Goal: Task Accomplishment & Management: Manage account settings

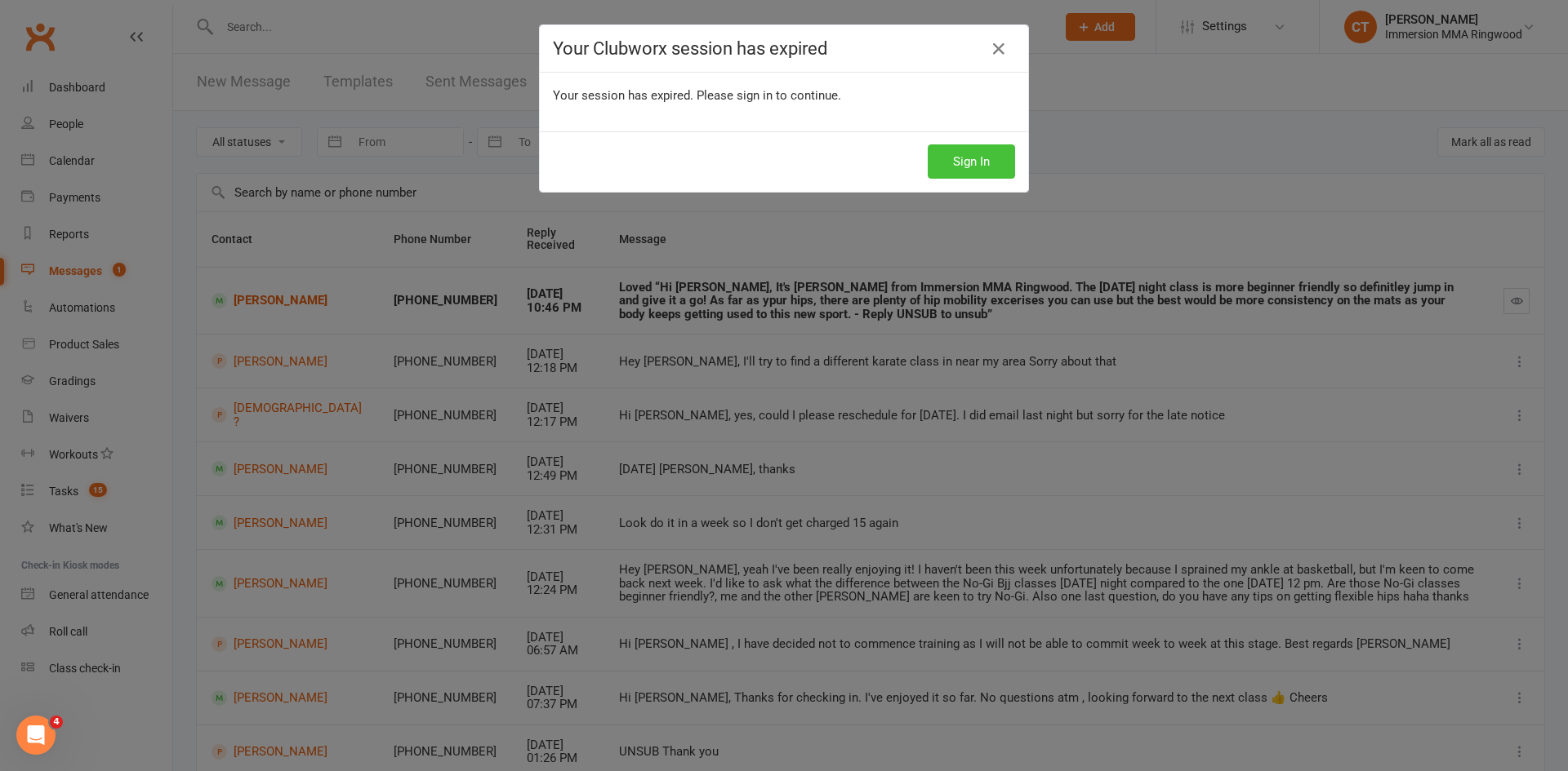
click at [948, 169] on button "Sign In" at bounding box center [972, 161] width 88 height 34
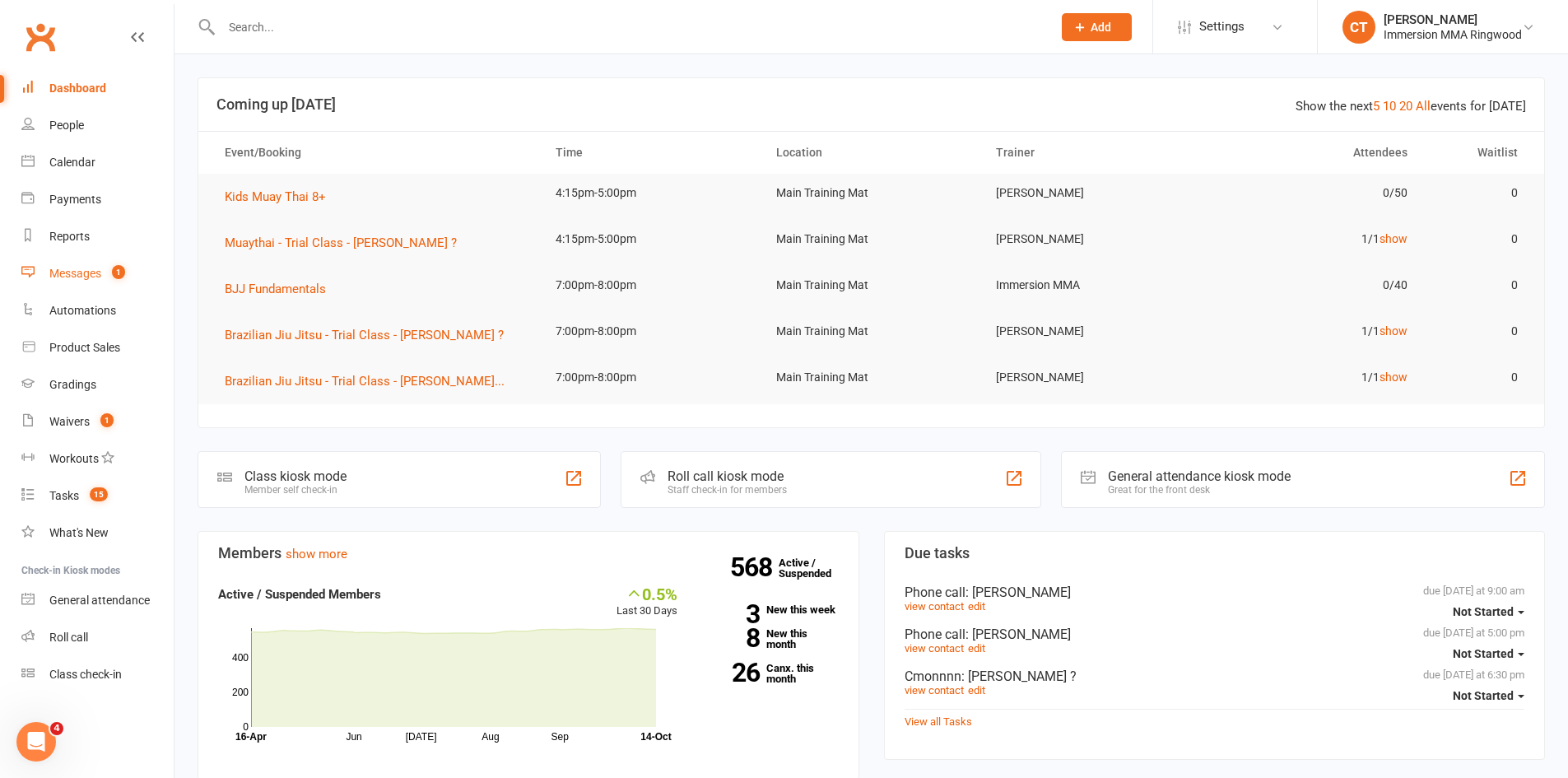
click at [117, 276] on span "1" at bounding box center [118, 272] width 13 height 14
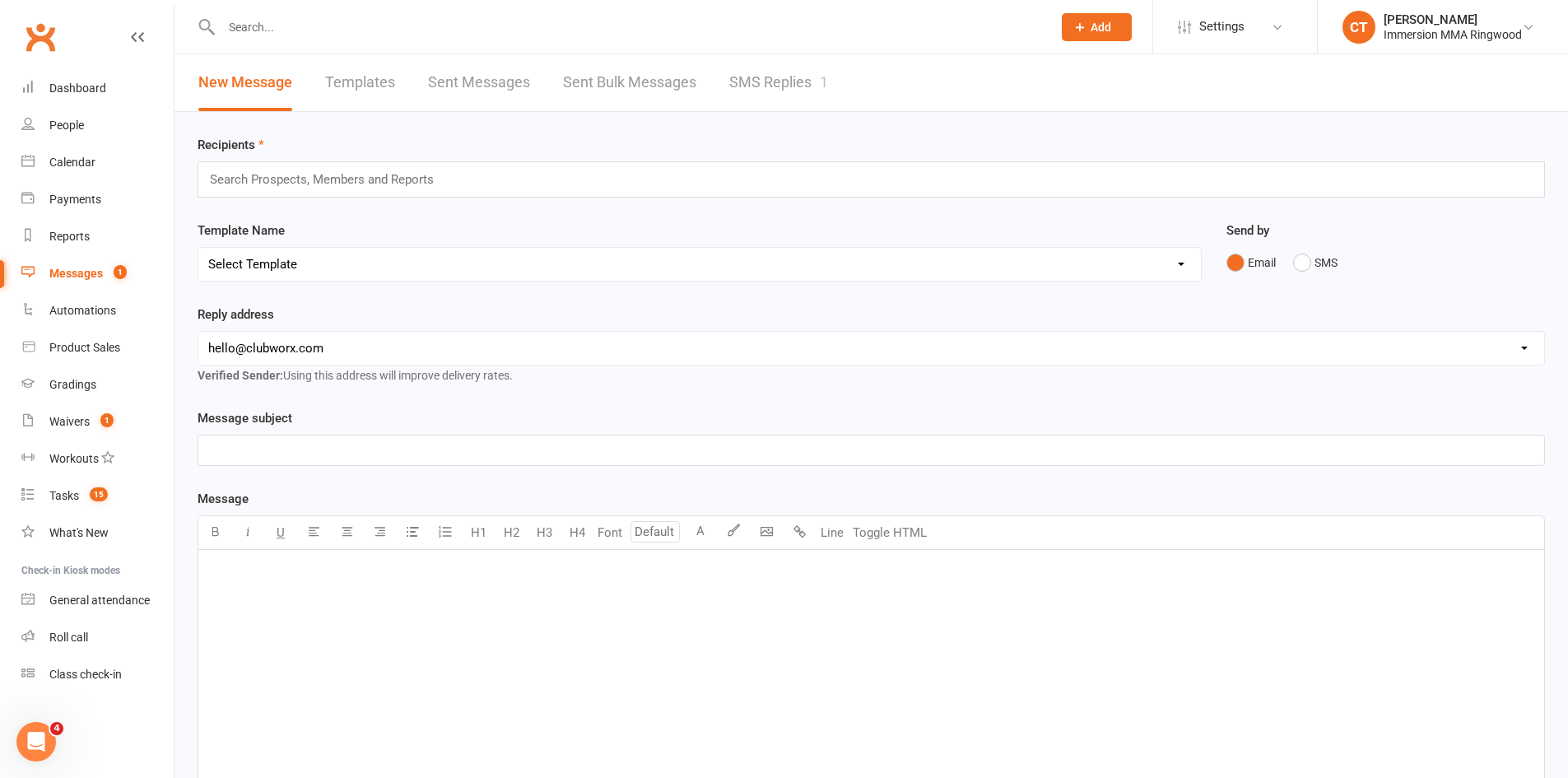
click at [768, 70] on link "SMS Replies 1" at bounding box center [778, 83] width 99 height 56
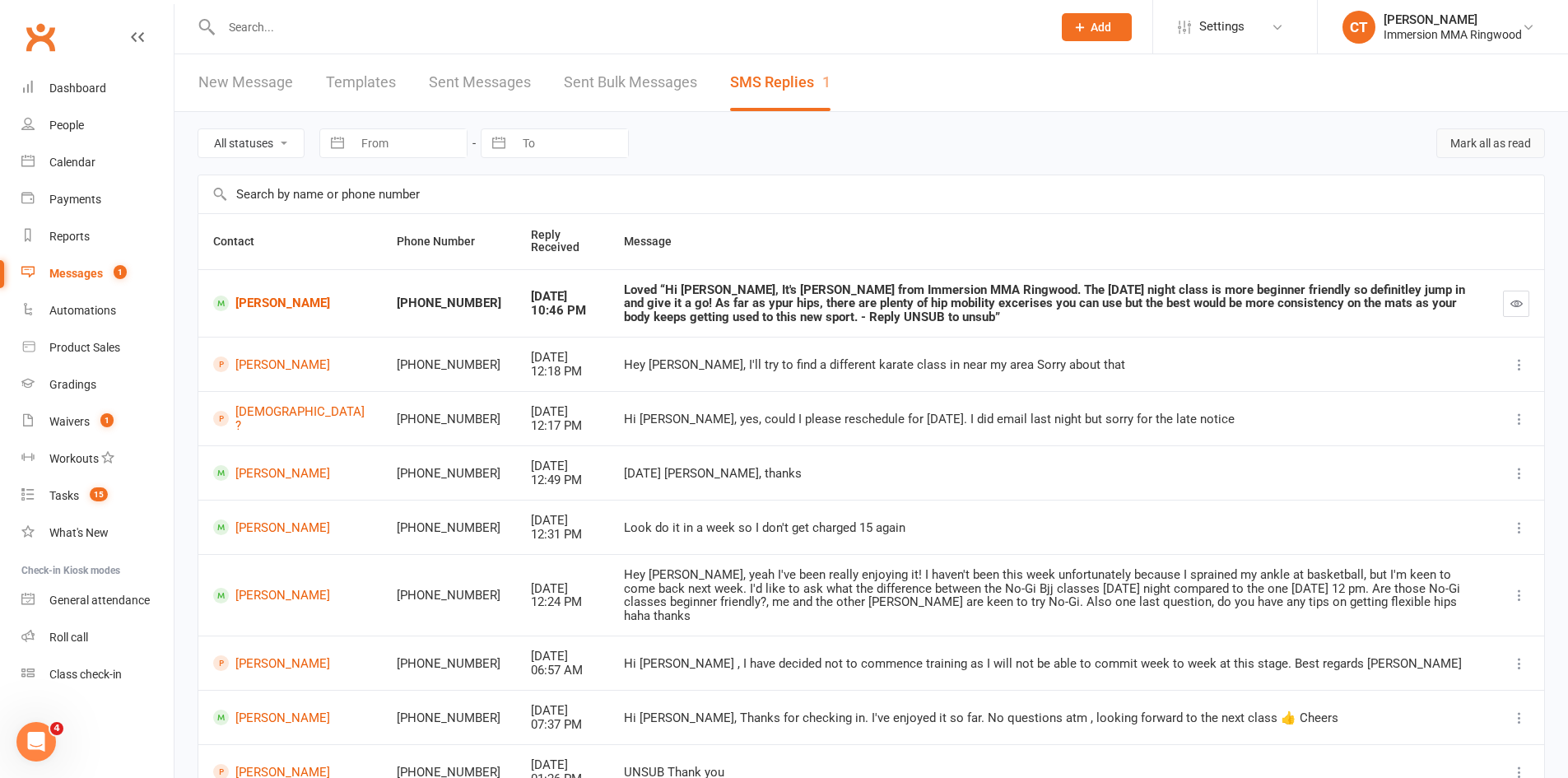
click at [1489, 149] on button "Mark all as read" at bounding box center [1491, 144] width 109 height 30
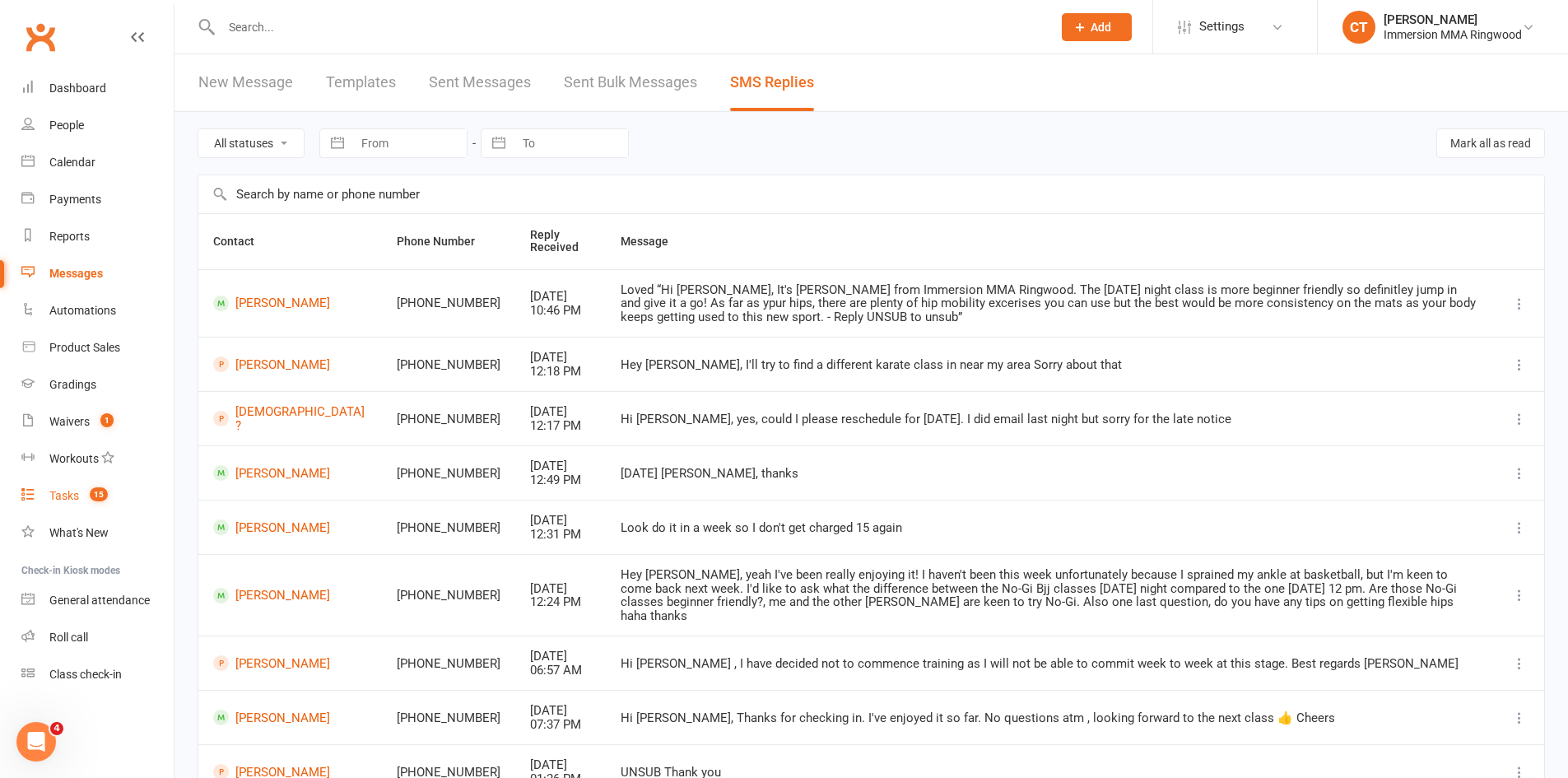
click at [86, 493] on count-badge "15" at bounding box center [95, 496] width 26 height 13
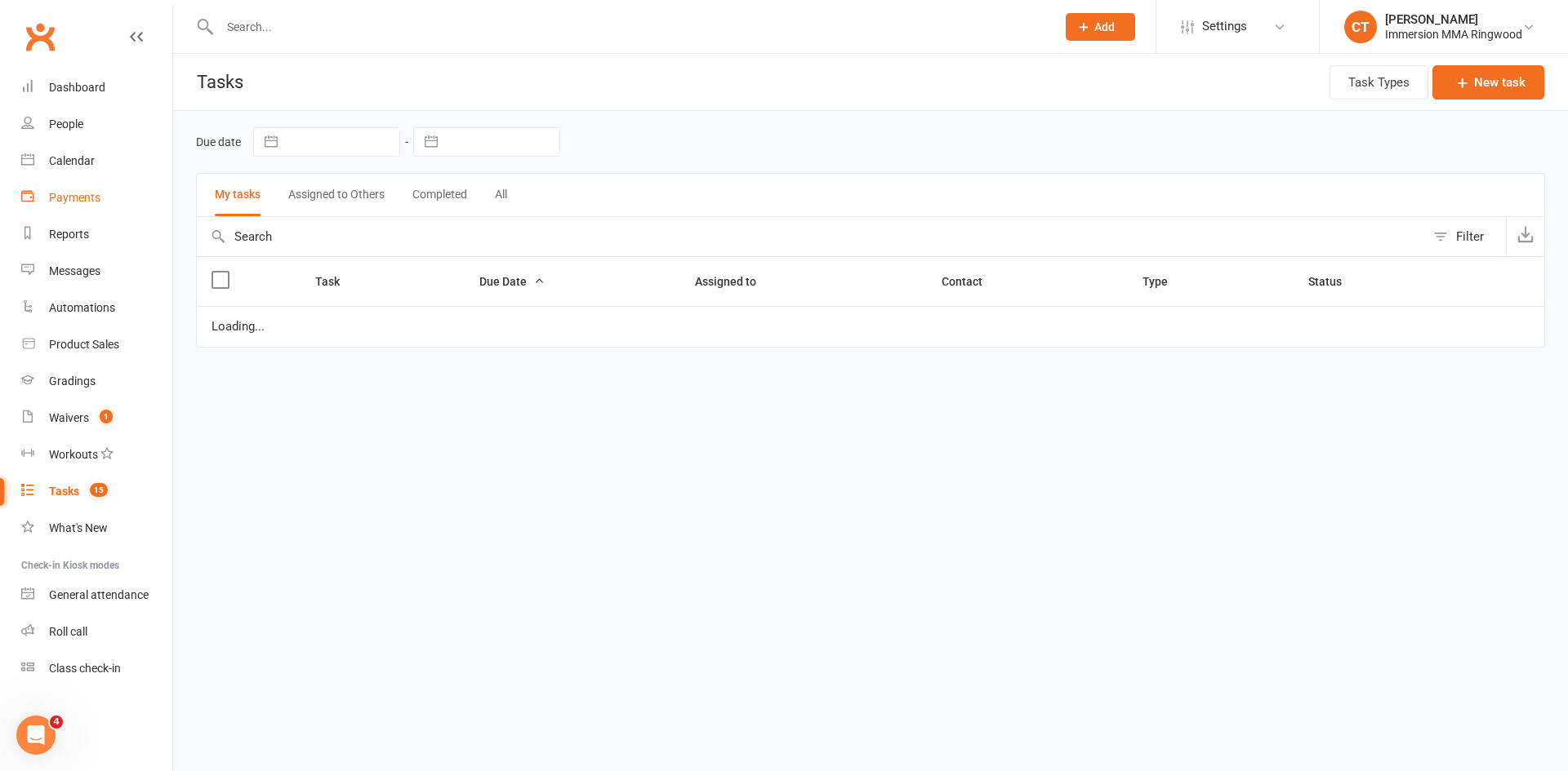
click at [77, 196] on div "Payments" at bounding box center [75, 197] width 51 height 13
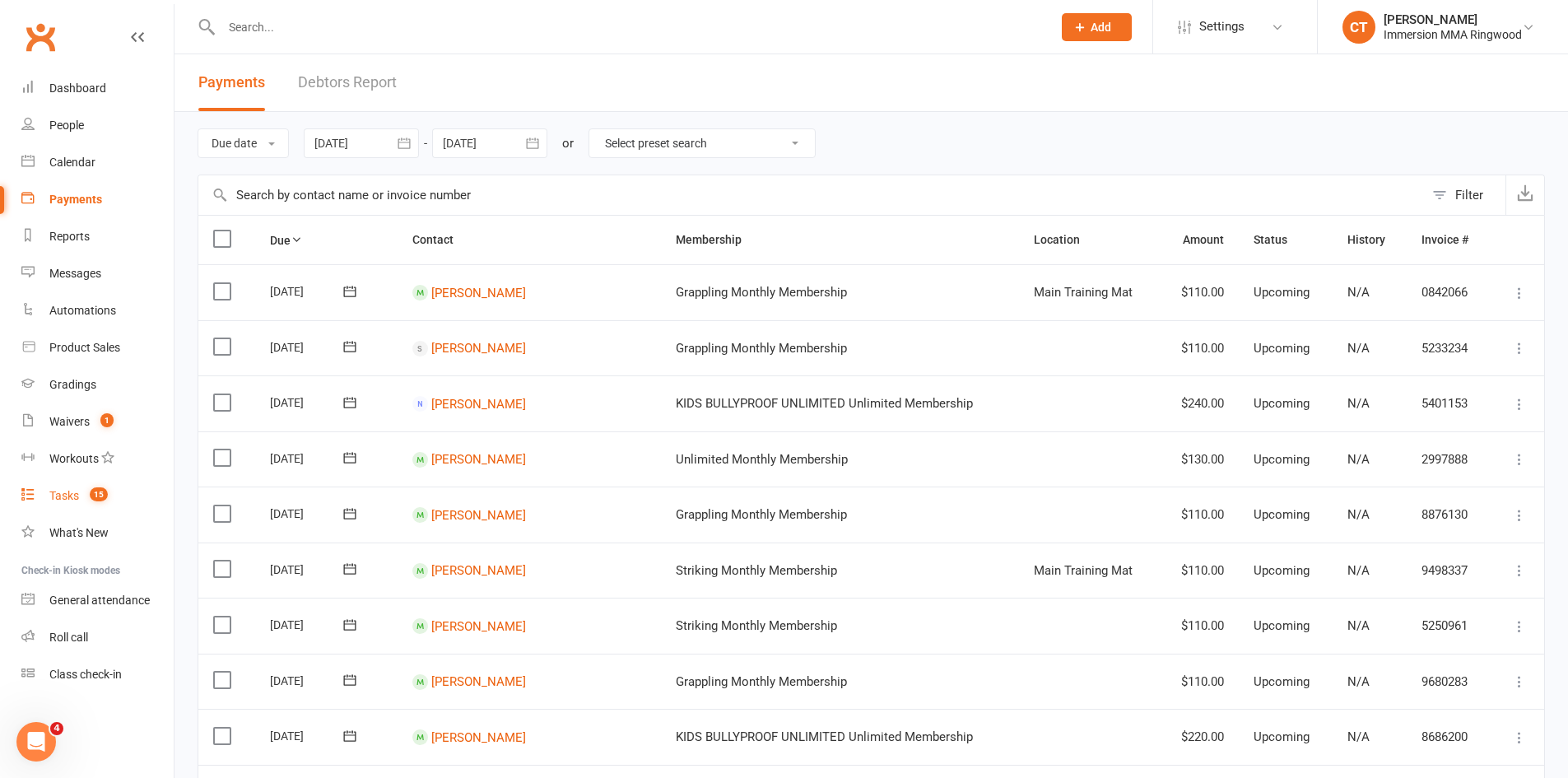
click at [83, 498] on count-badge "15" at bounding box center [95, 496] width 26 height 13
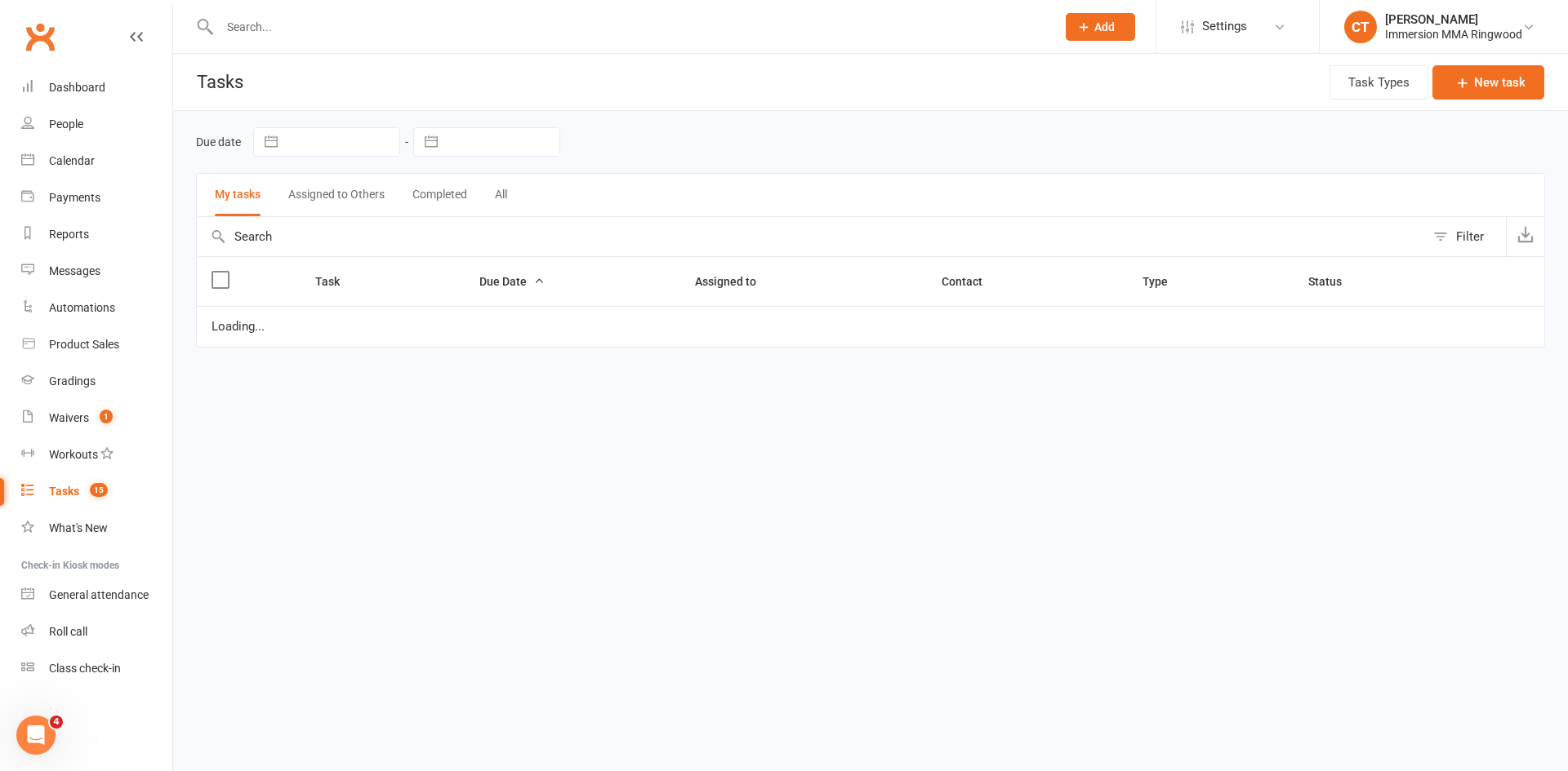
select select "started"
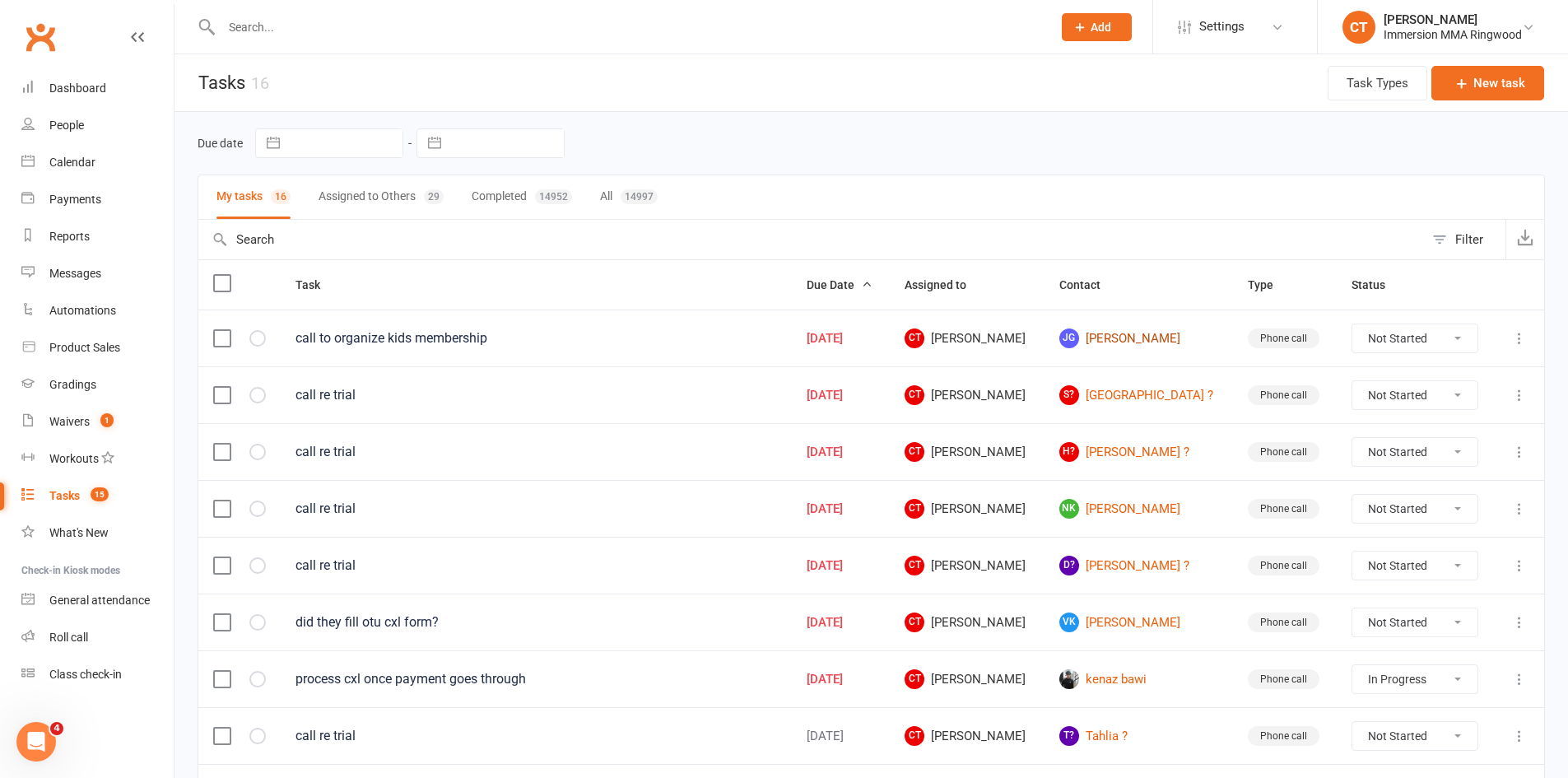
click at [1162, 337] on link "JG Jake Ghahremani" at bounding box center [1139, 338] width 159 height 20
click at [1130, 393] on link "S? Sofia ?" at bounding box center [1139, 395] width 159 height 20
click at [1124, 451] on link "H? Harry ?" at bounding box center [1139, 452] width 159 height 20
click at [1141, 513] on link "NK Noah Kioses" at bounding box center [1139, 508] width 159 height 20
click at [1137, 561] on link "D? Daniel ?" at bounding box center [1139, 566] width 159 height 20
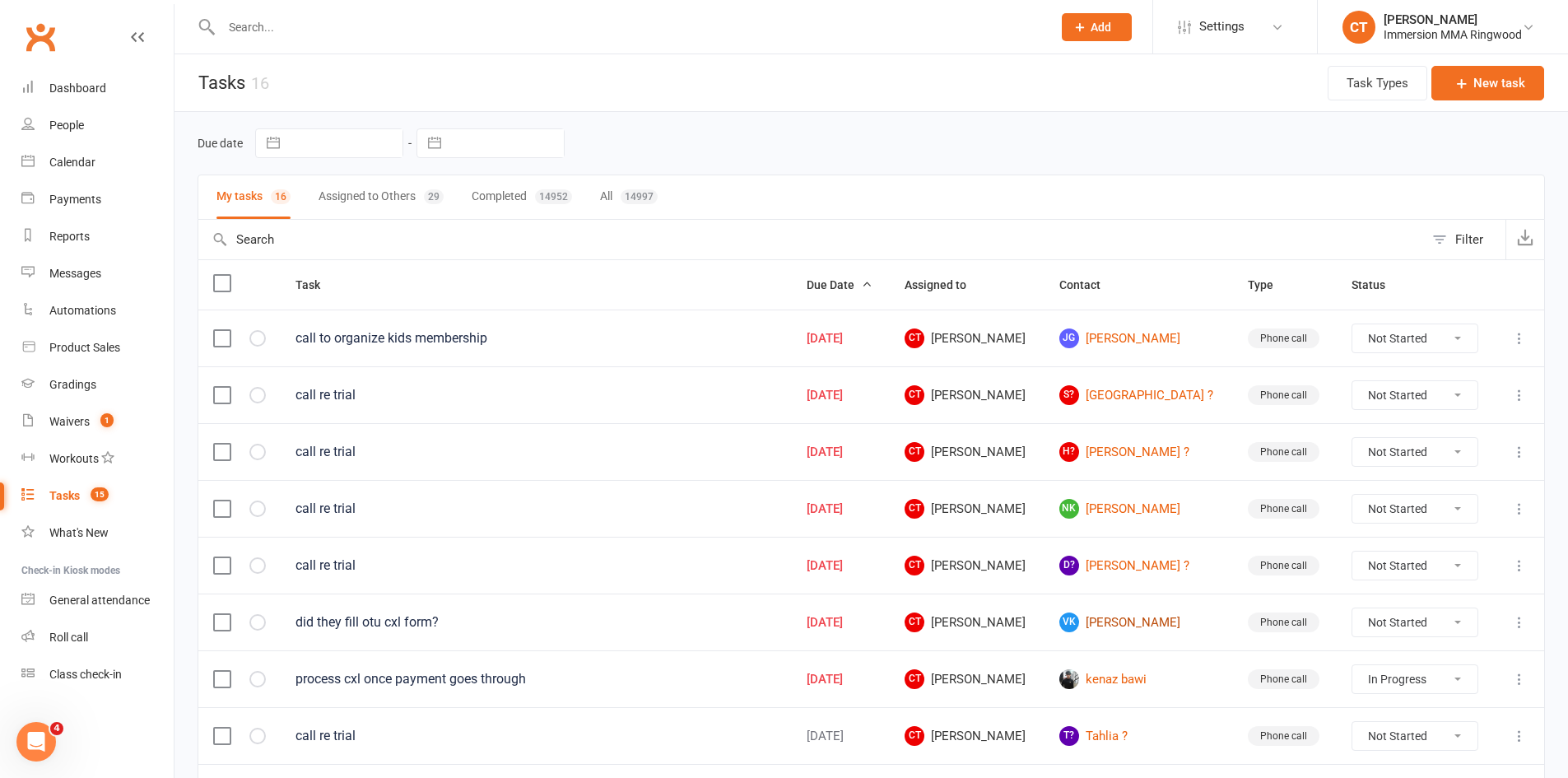
click at [1137, 617] on link "VK Victor Koo" at bounding box center [1139, 622] width 159 height 20
click at [1144, 678] on link "kenaz bawi" at bounding box center [1139, 678] width 159 height 20
click at [385, 199] on button "Assigned to Others 29" at bounding box center [380, 197] width 125 height 43
select select "started"
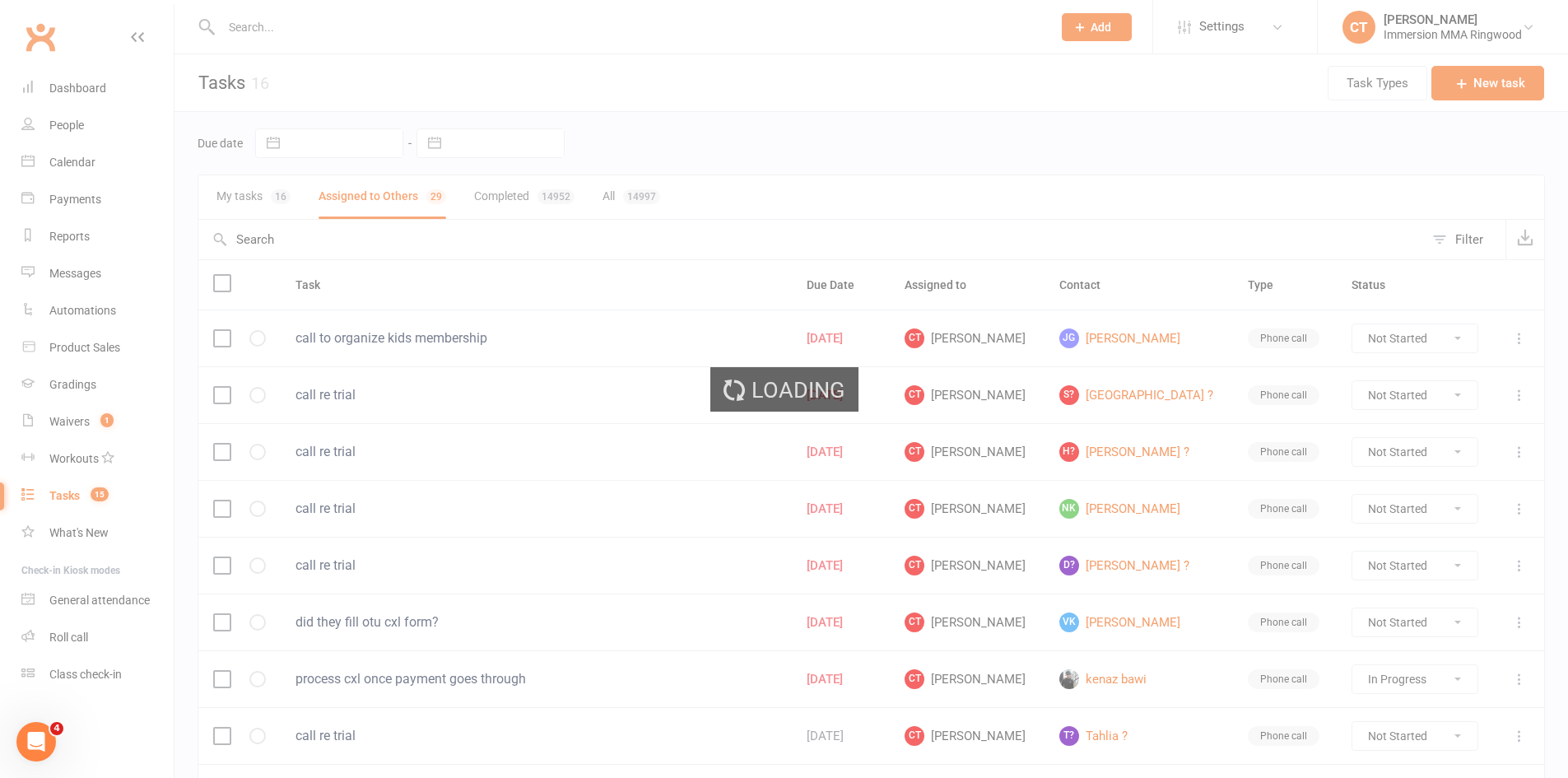
select select "started"
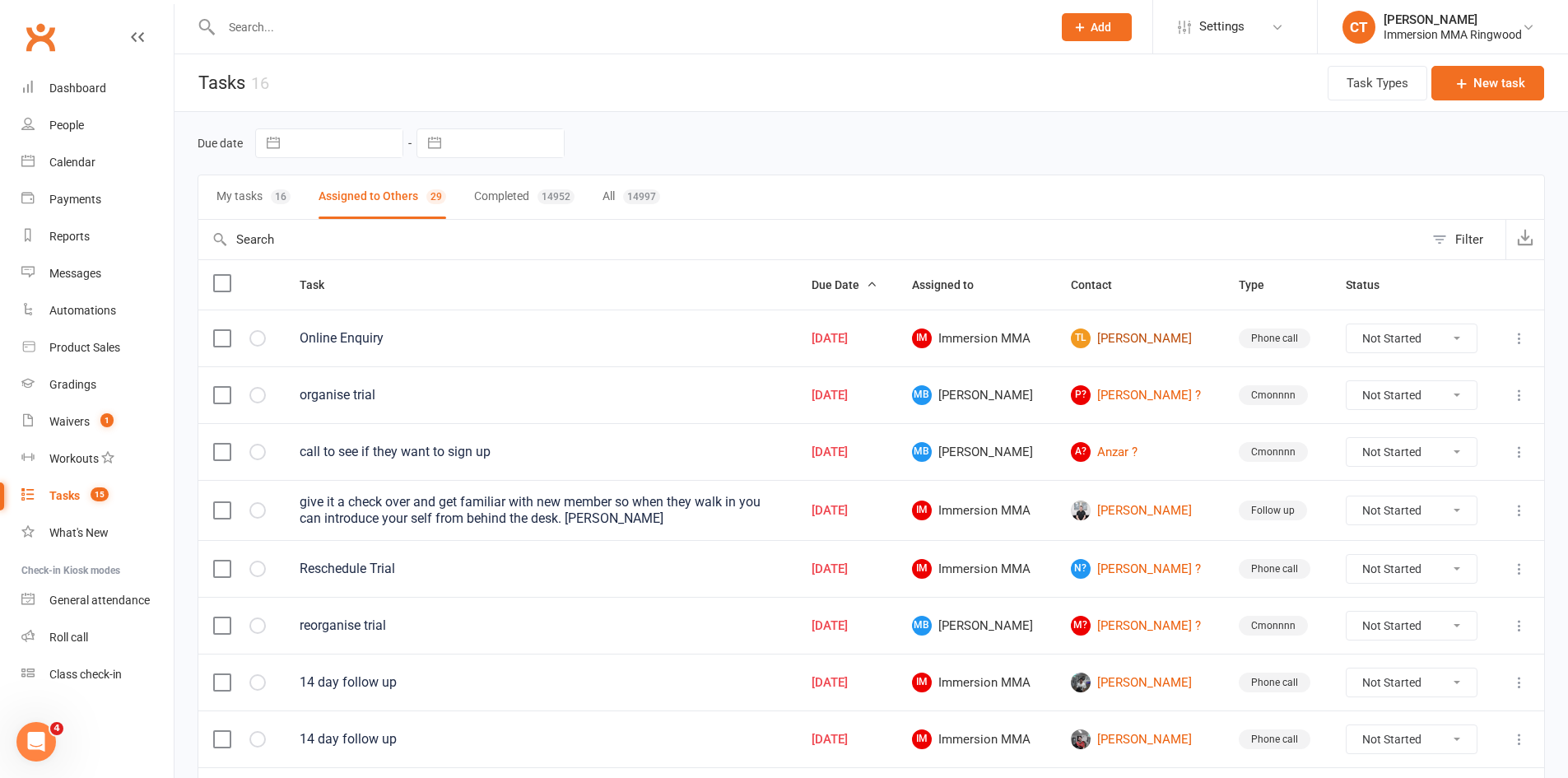
click at [1123, 339] on link "TL Tanya Lawson" at bounding box center [1140, 338] width 138 height 20
click at [1118, 390] on link "P? Peter ?" at bounding box center [1140, 395] width 138 height 20
drag, startPoint x: 1452, startPoint y: 443, endPoint x: 1448, endPoint y: 457, distance: 14.6
click at [1452, 443] on select "Not Started In Progress Waiting Complete" at bounding box center [1412, 452] width 130 height 28
click at [1349, 438] on select "Not Started In Progress Waiting Complete" at bounding box center [1412, 452] width 130 height 28
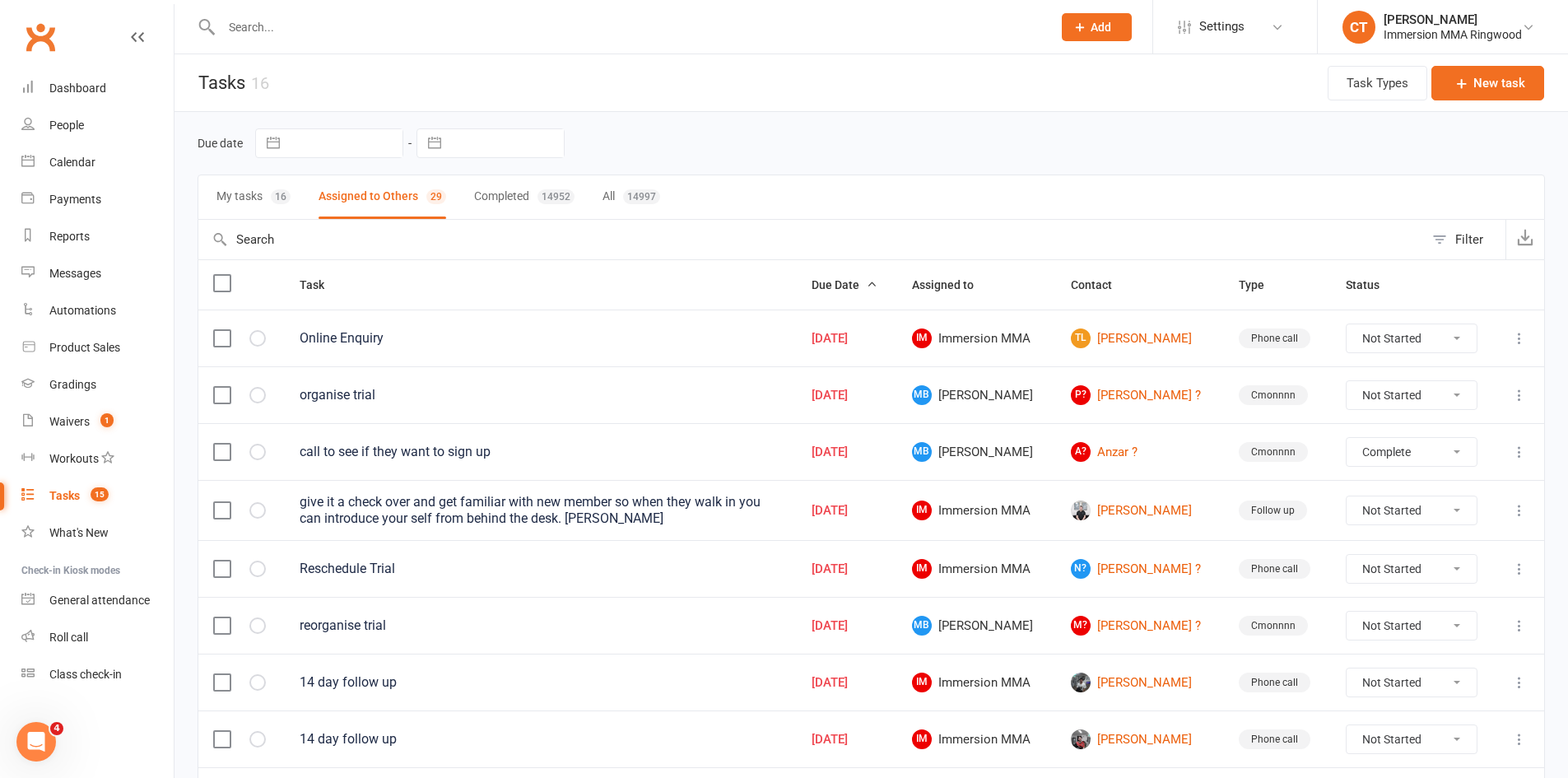
select select "unstarted"
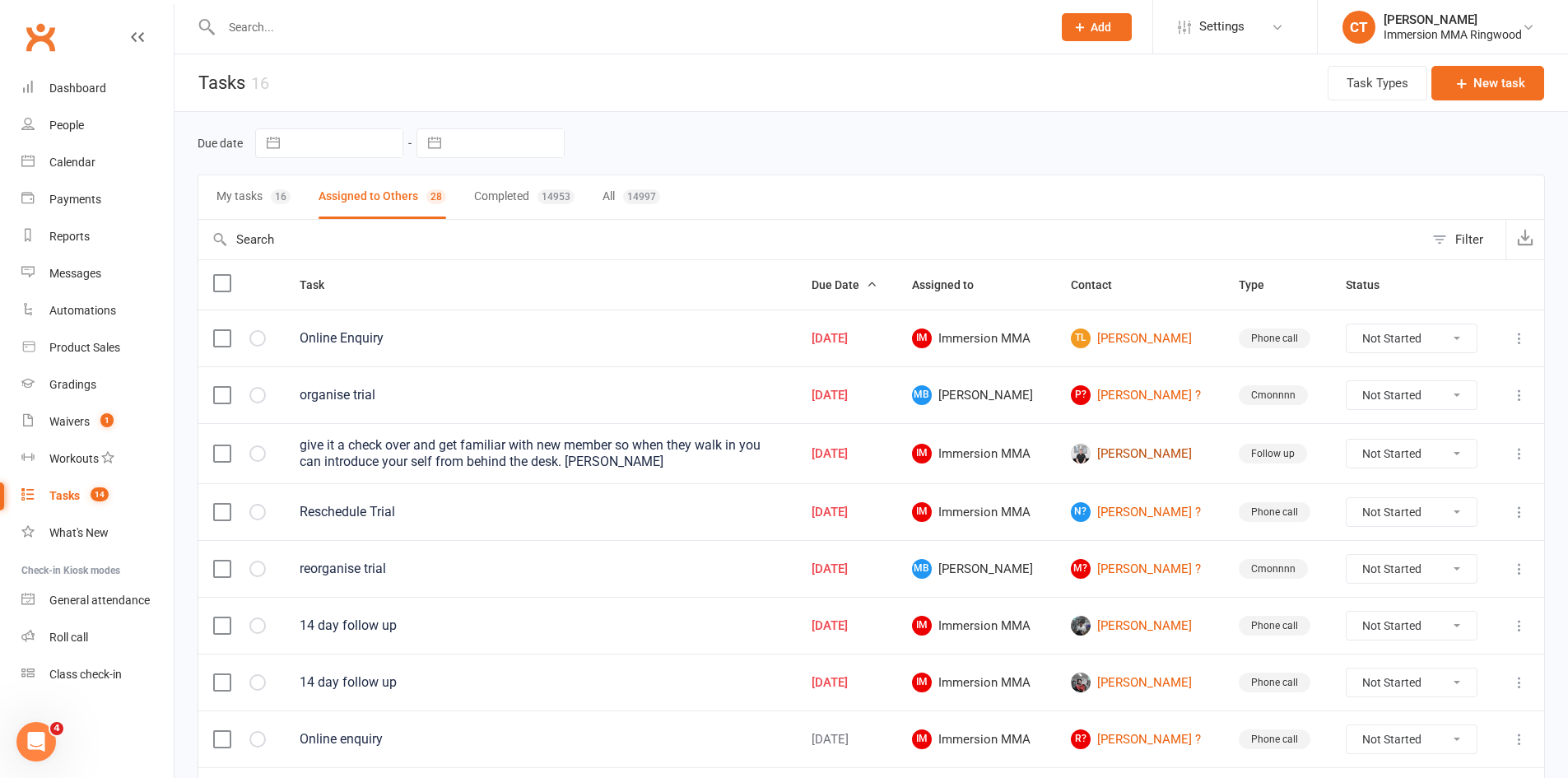
click at [1112, 454] on link "Kyle Newman" at bounding box center [1140, 453] width 138 height 20
click at [1124, 516] on link "N? Nicholas ?" at bounding box center [1140, 512] width 138 height 20
click at [1113, 567] on link "M? Manny ?" at bounding box center [1140, 568] width 138 height 20
click at [1116, 620] on link "Joseph Almojera" at bounding box center [1140, 625] width 138 height 20
click at [1140, 675] on link "Ronan Johnson" at bounding box center [1140, 682] width 138 height 20
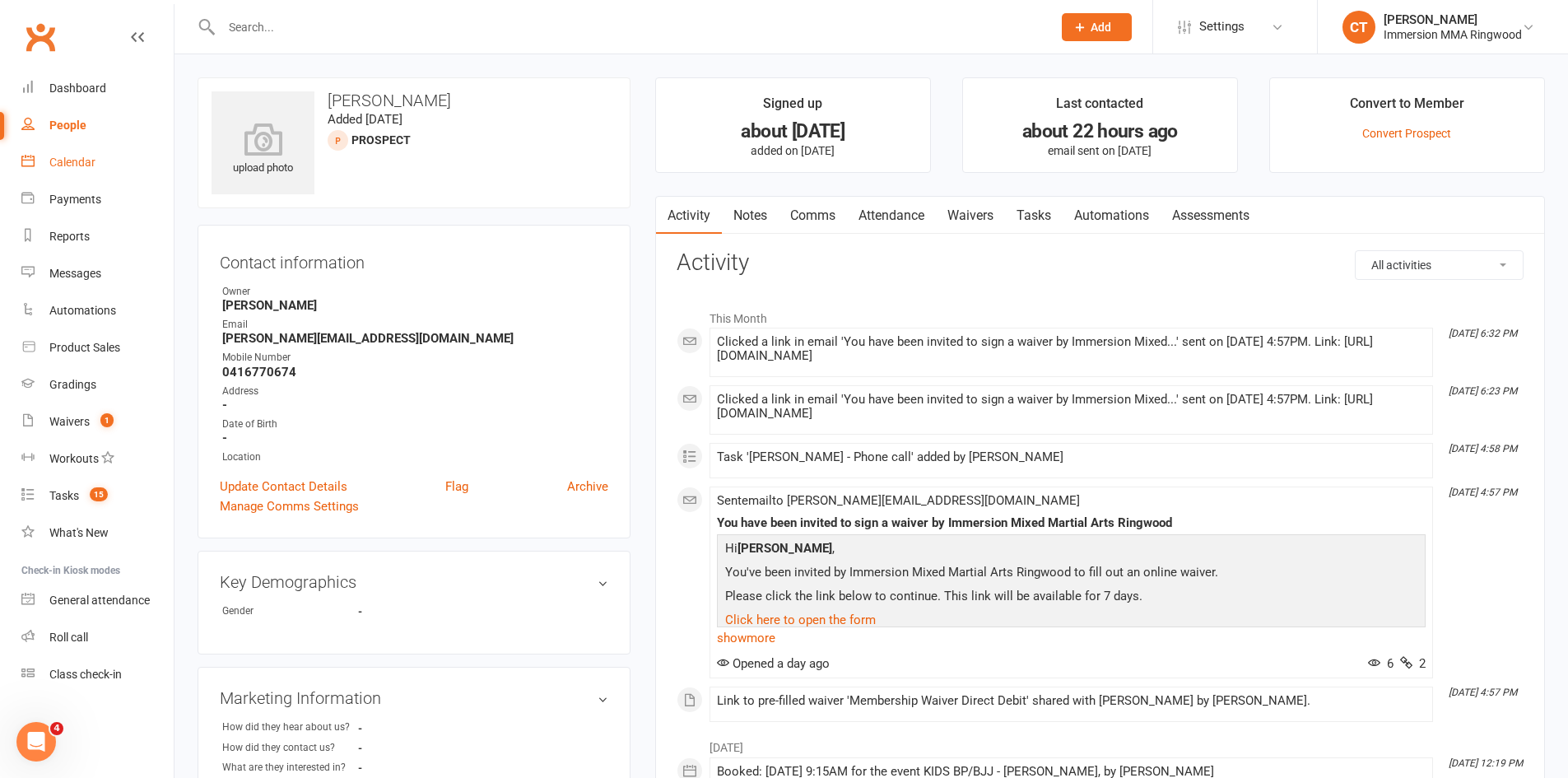
click at [92, 156] on div "Calendar" at bounding box center [72, 163] width 46 height 13
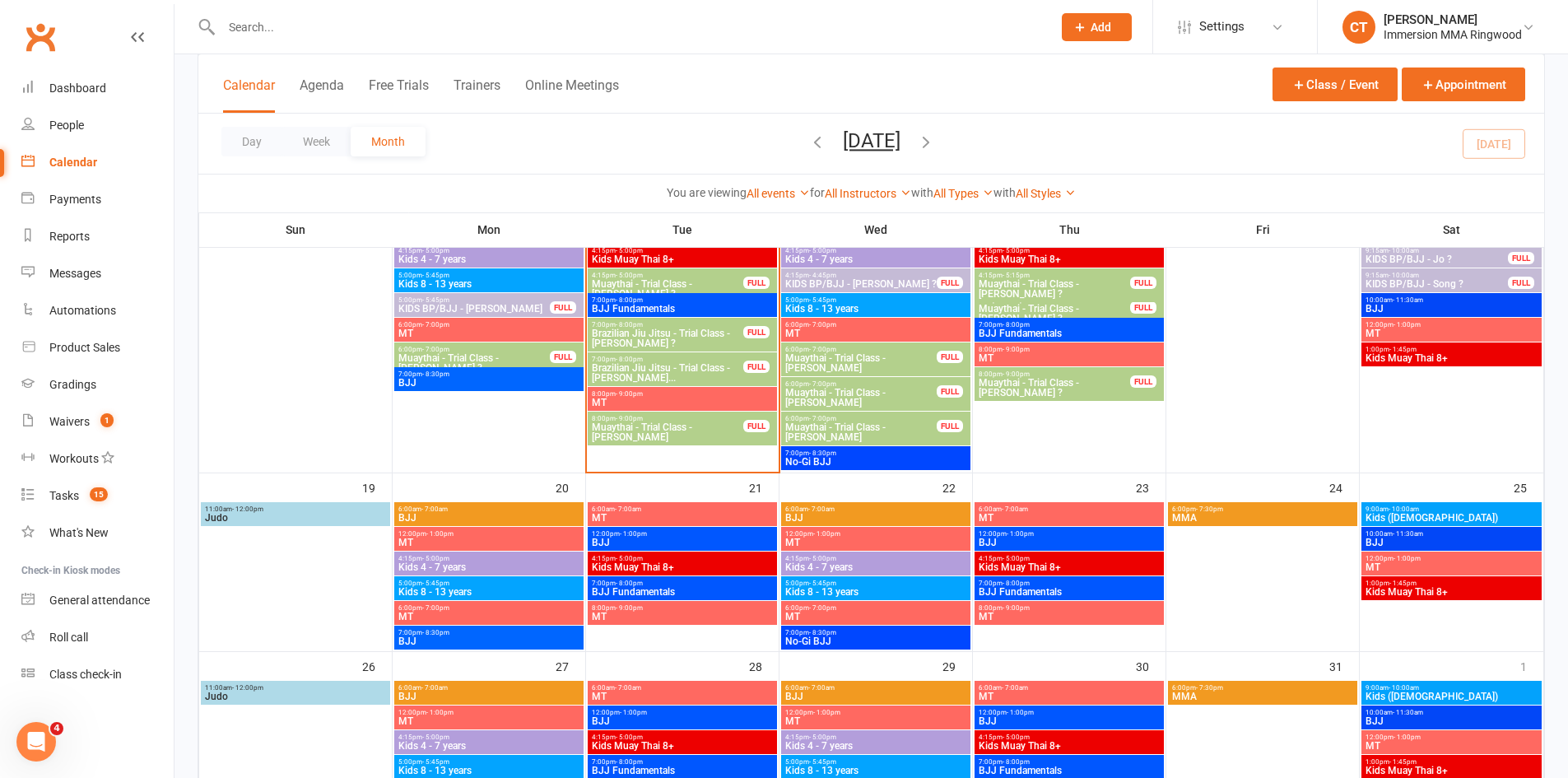
scroll to position [721, 0]
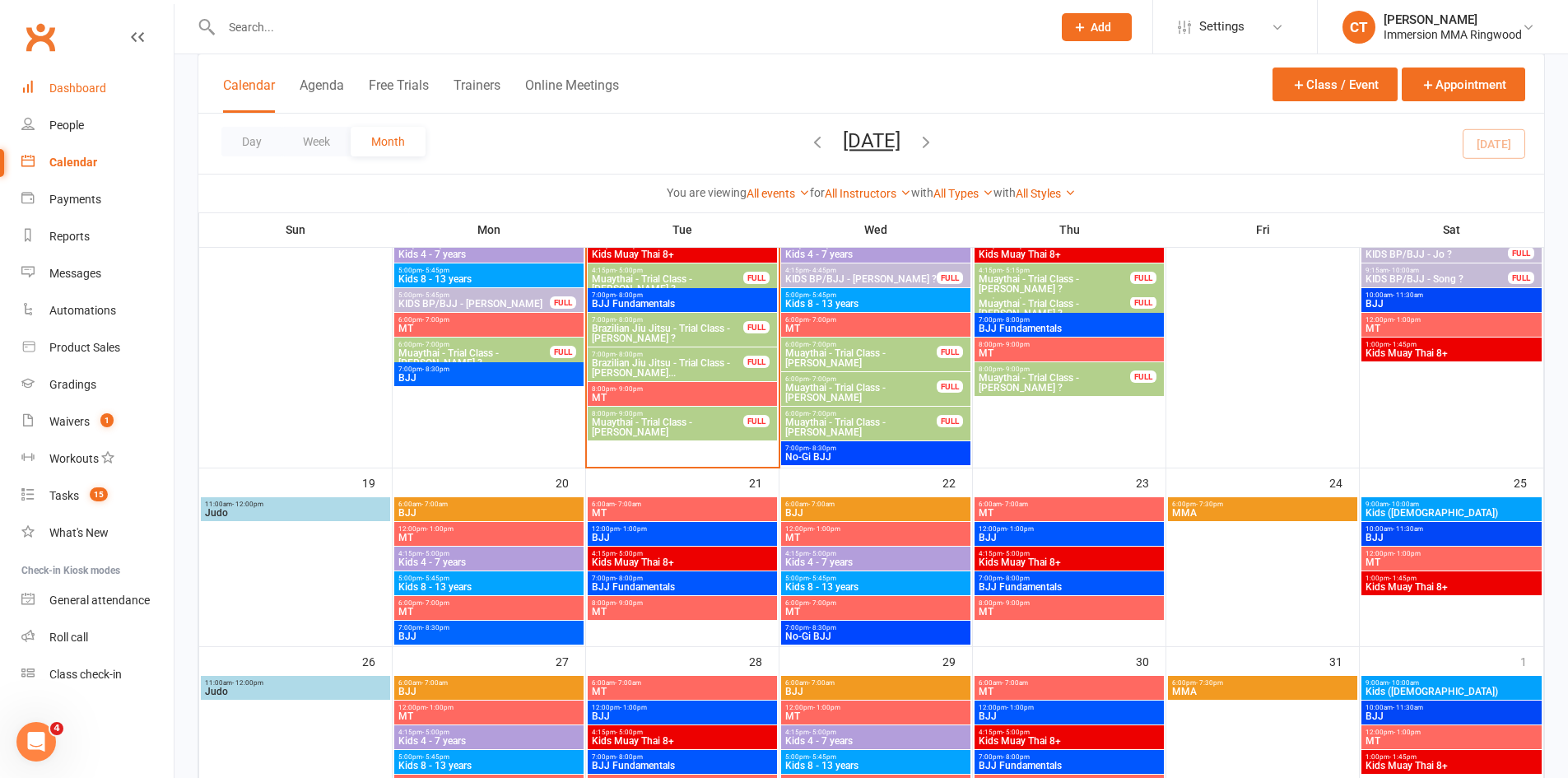
click at [95, 97] on link "Dashboard" at bounding box center [98, 87] width 152 height 37
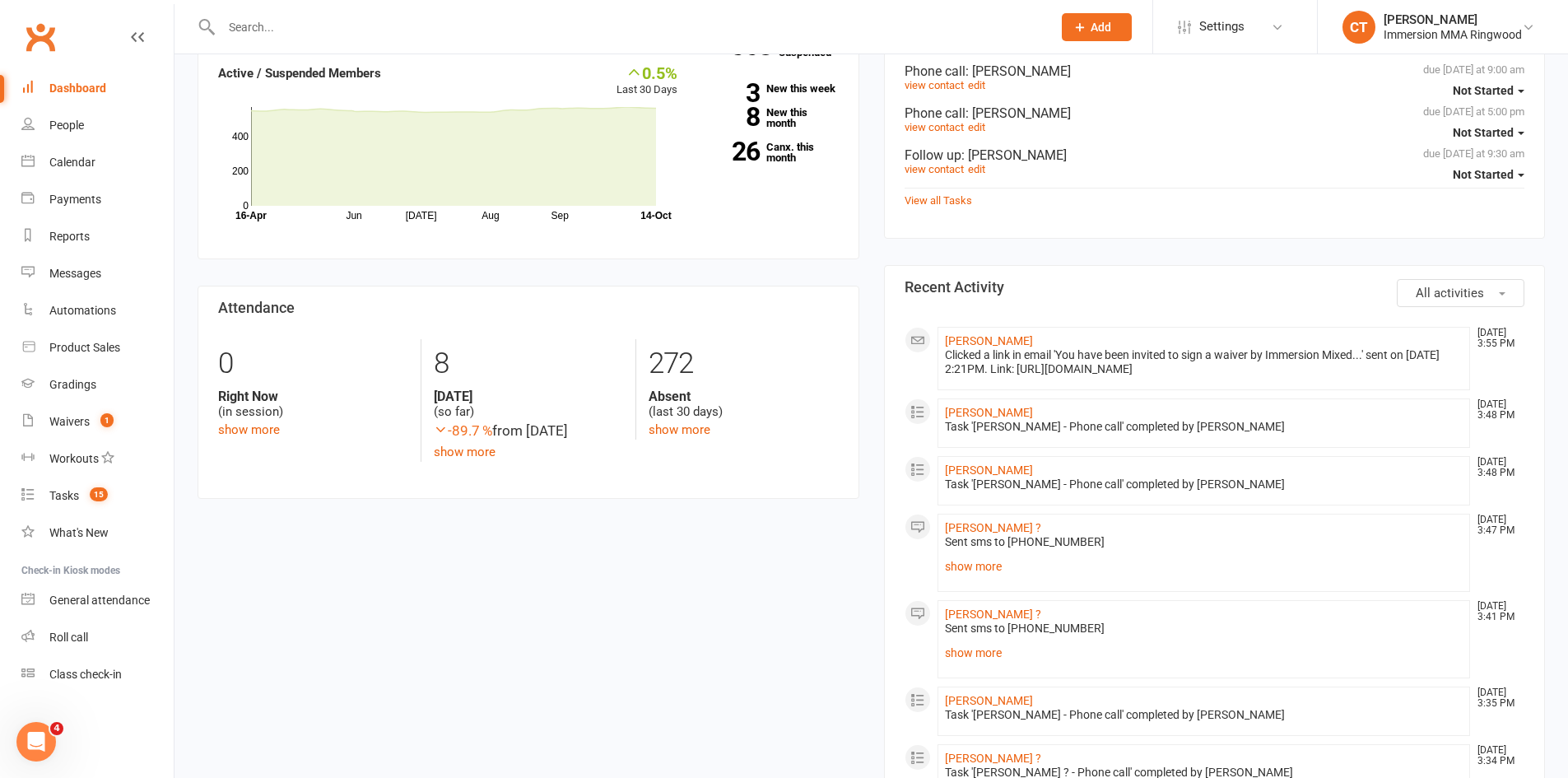
scroll to position [550, 0]
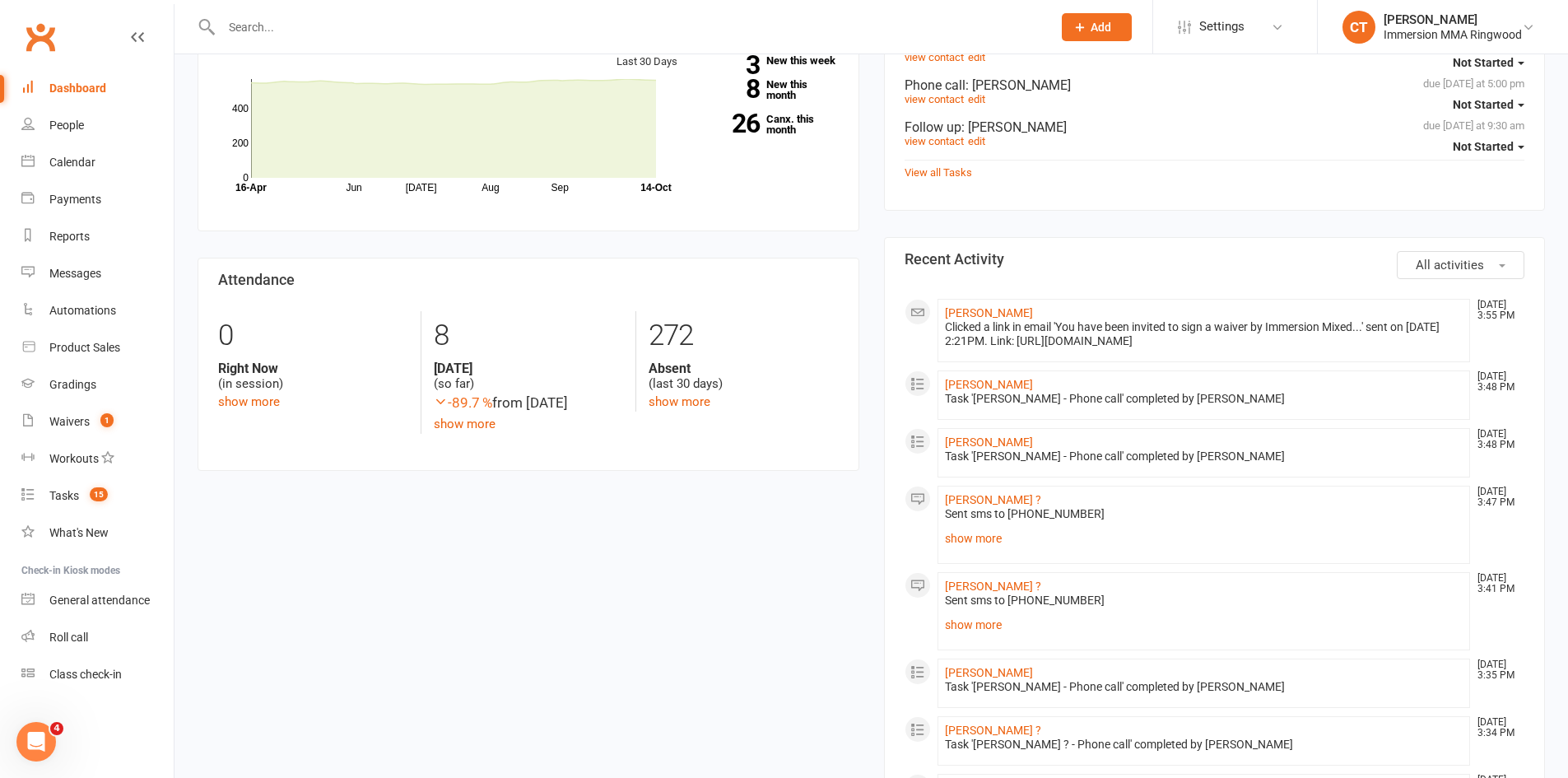
click at [570, 28] on input "text" at bounding box center [628, 27] width 824 height 23
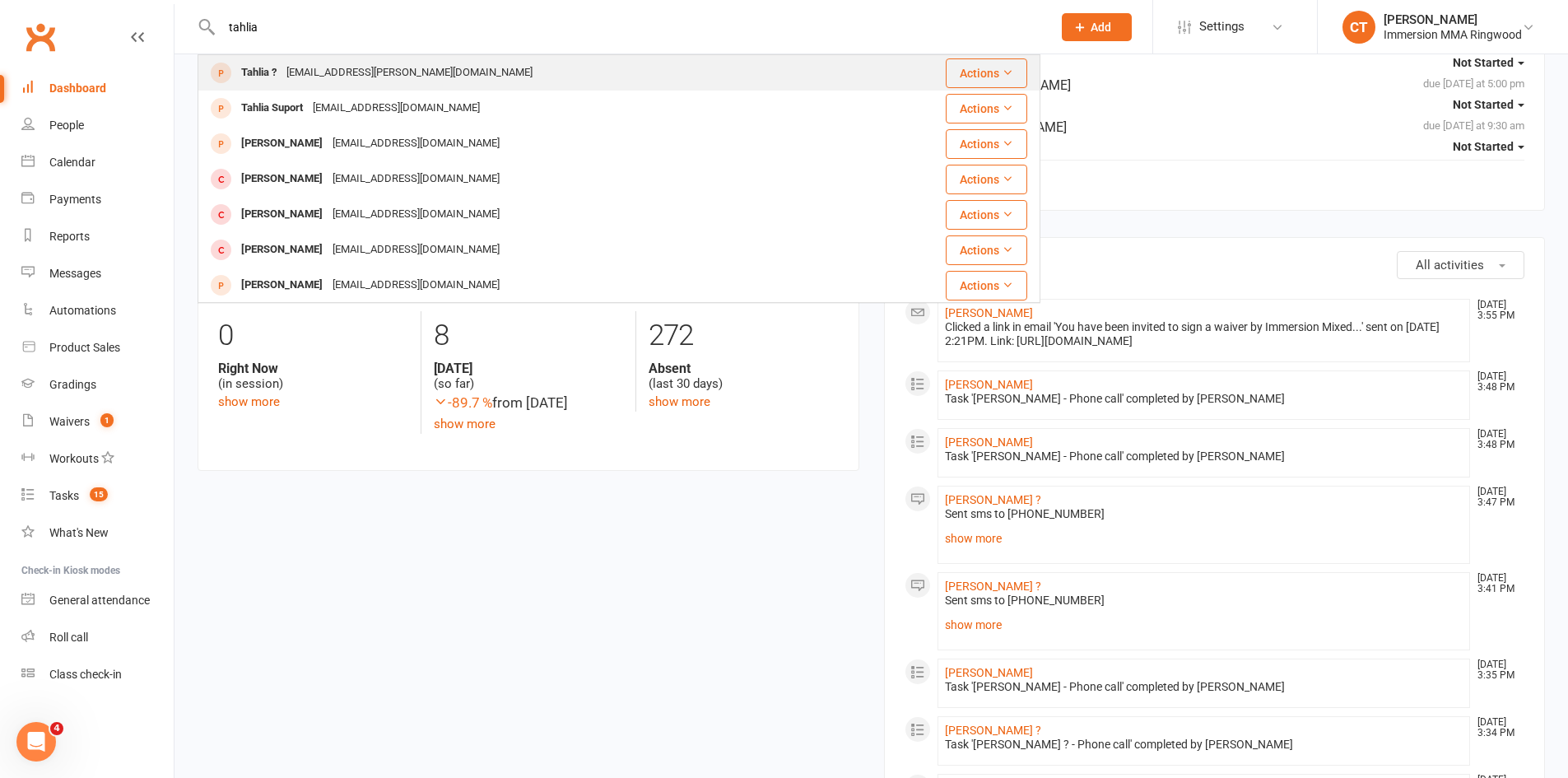
type input "tahlia"
click at [372, 66] on div "tahlia.jane@live.com" at bounding box center [410, 72] width 256 height 23
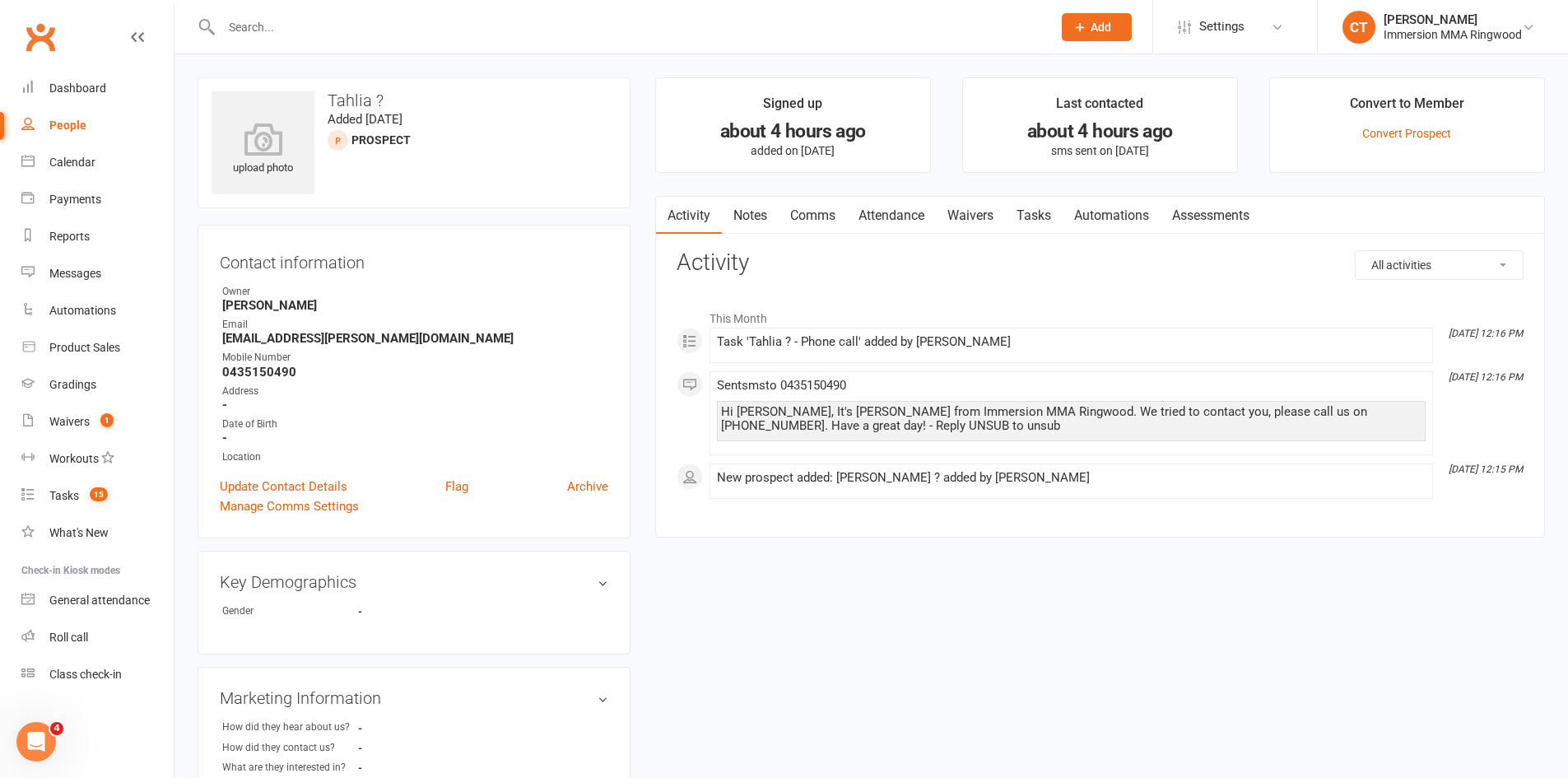
click at [751, 219] on link "Notes" at bounding box center [751, 215] width 56 height 38
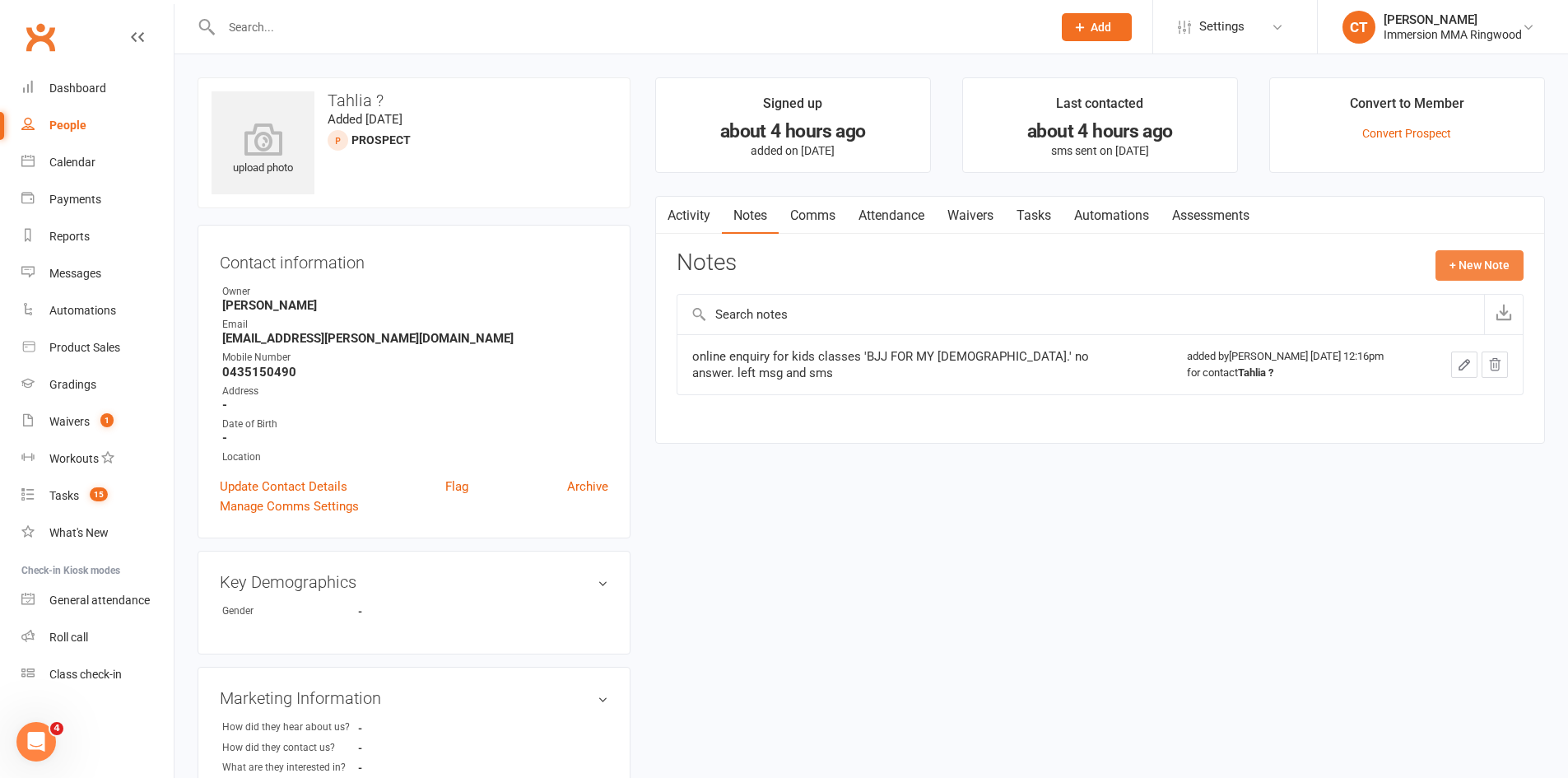
click at [1501, 268] on button "+ New Note" at bounding box center [1480, 265] width 88 height 30
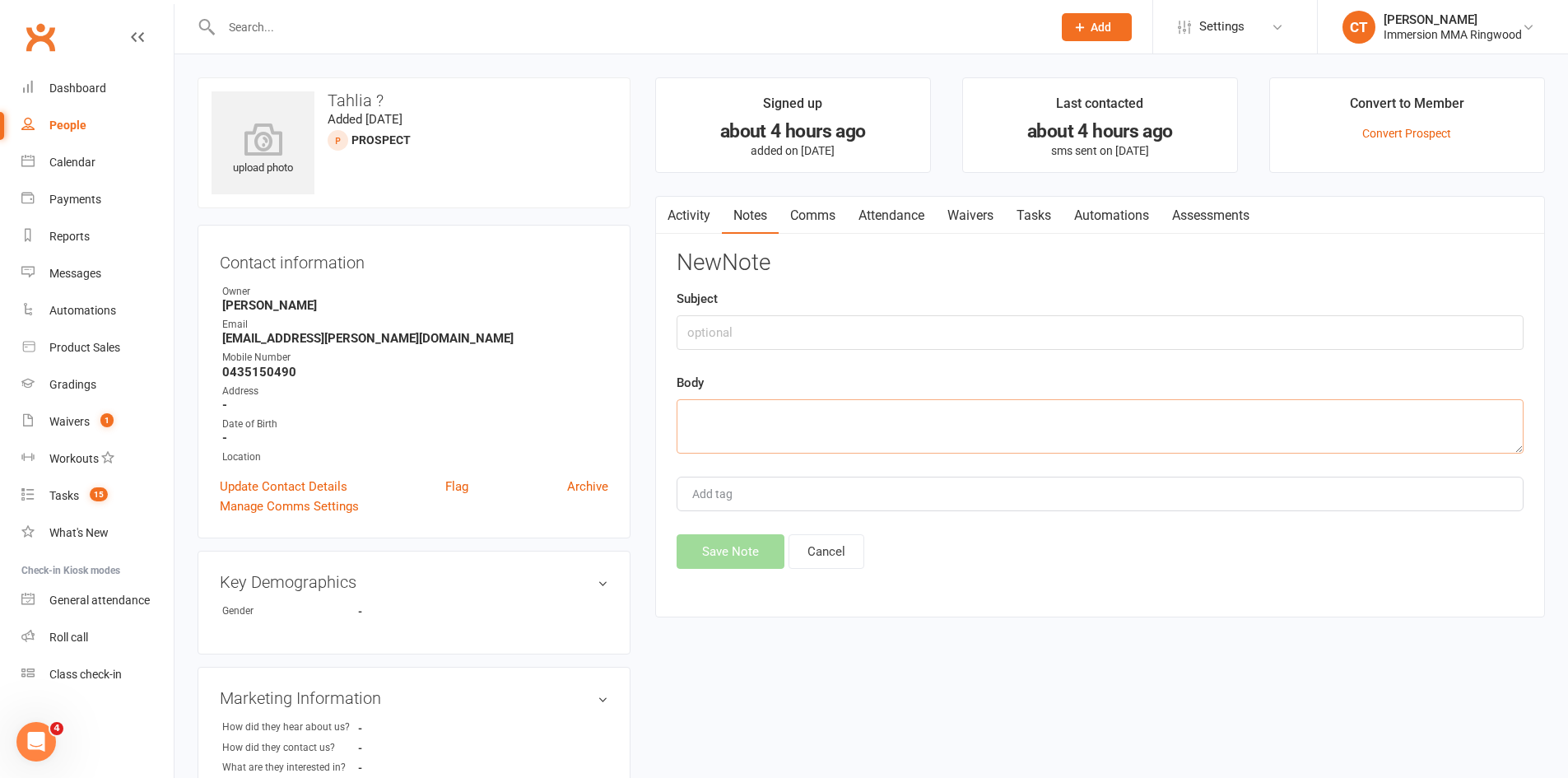
click at [1123, 416] on textarea at bounding box center [1100, 427] width 847 height 54
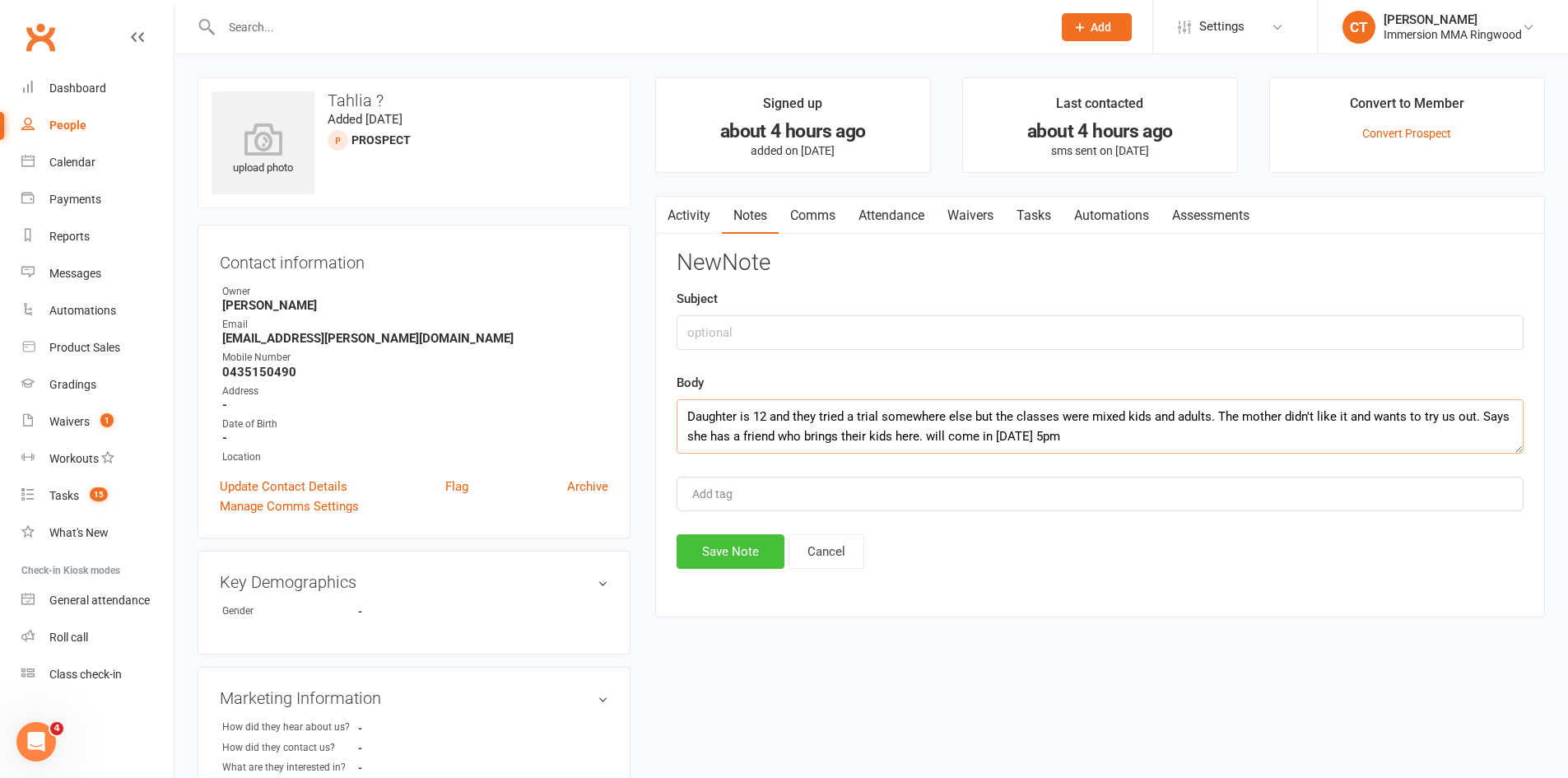
type textarea "Daughter is 12 and they tried a trial somewhere else but the classes were mixed…"
click at [711, 551] on button "Save Note" at bounding box center [730, 552] width 108 height 35
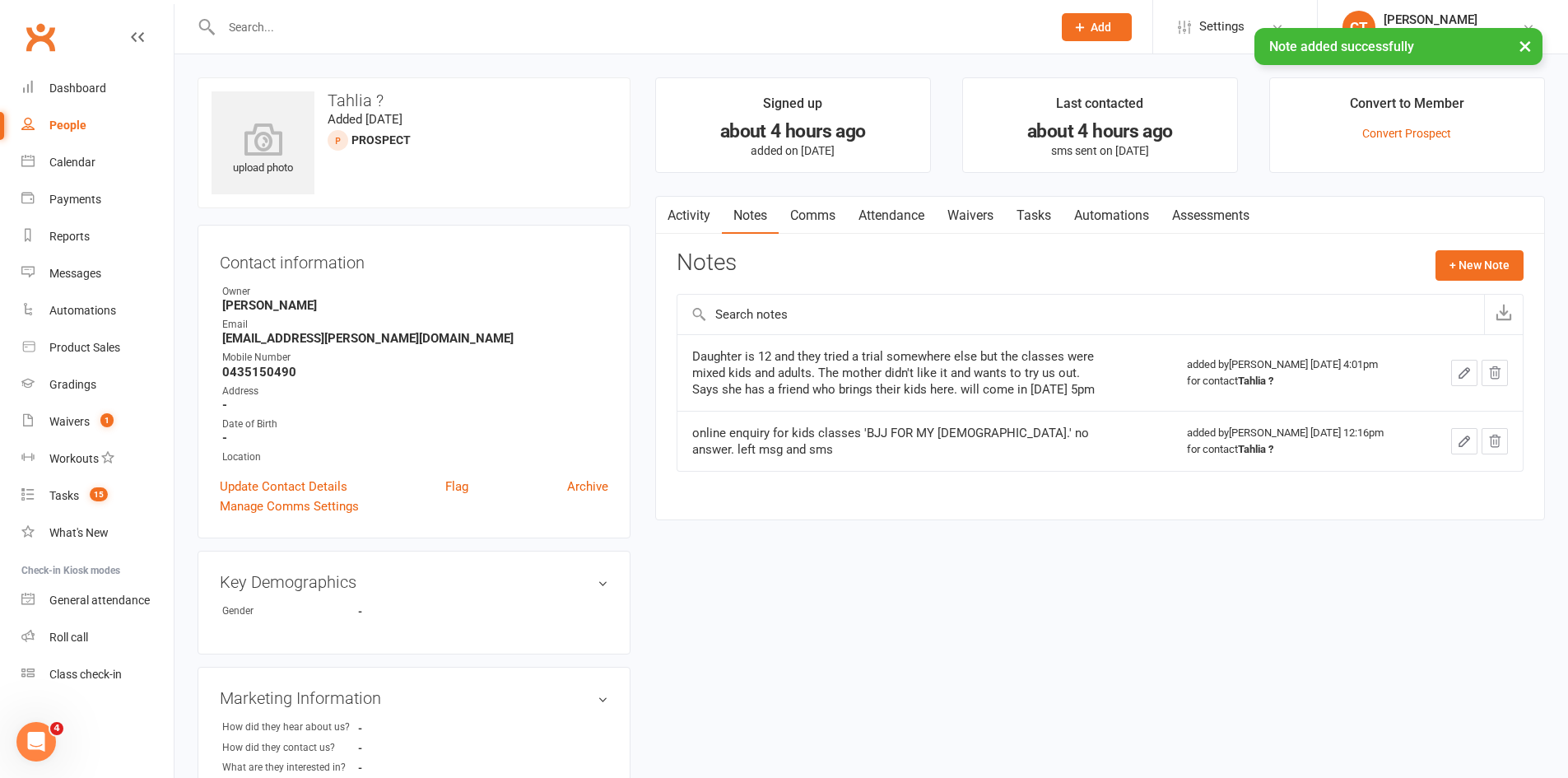
click at [895, 222] on link "Attendance" at bounding box center [892, 215] width 89 height 38
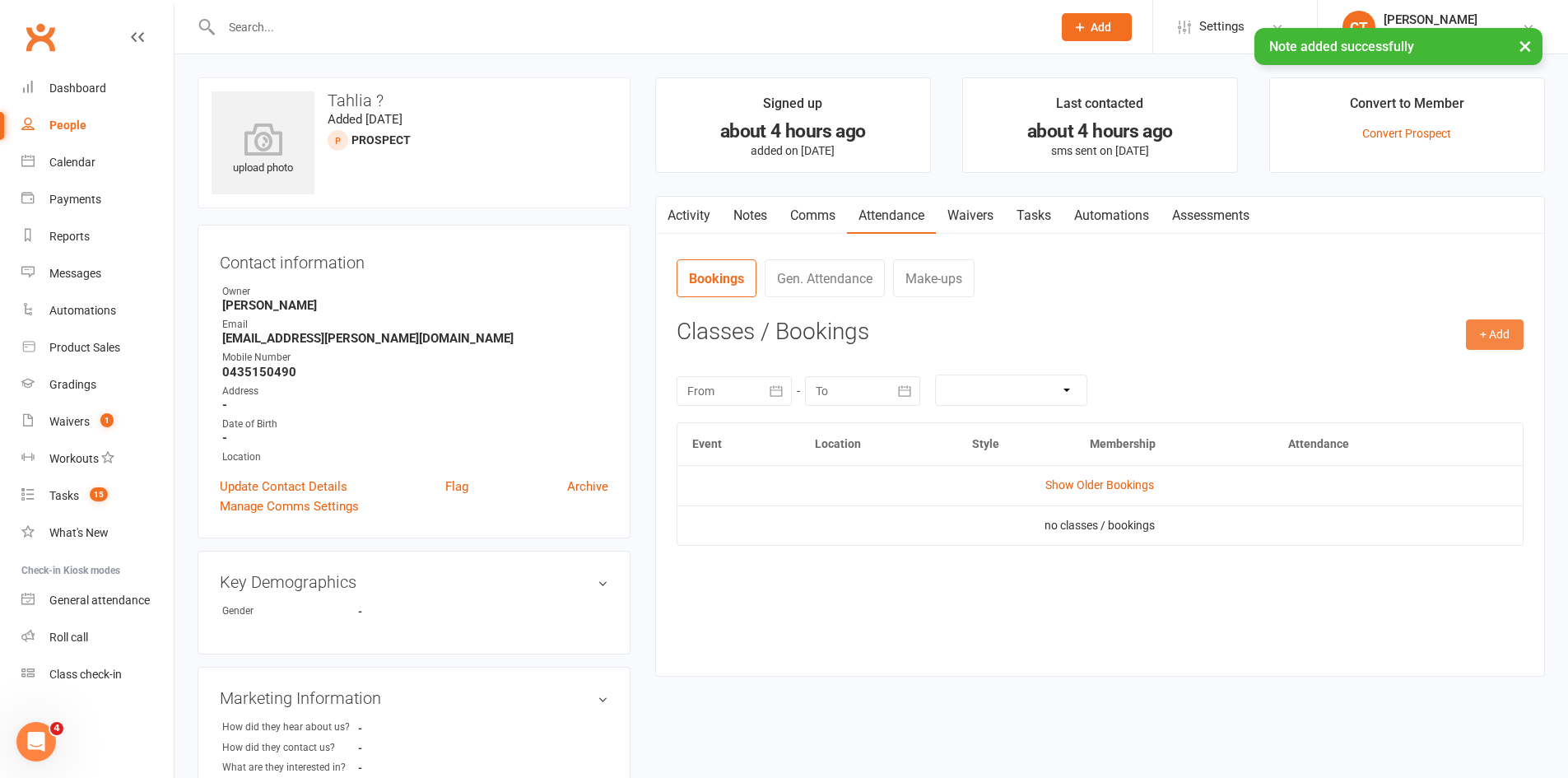
click at [1491, 325] on button "+ Add" at bounding box center [1495, 335] width 57 height 30
click at [1422, 409] on link "Add Appointment" at bounding box center [1442, 405] width 163 height 33
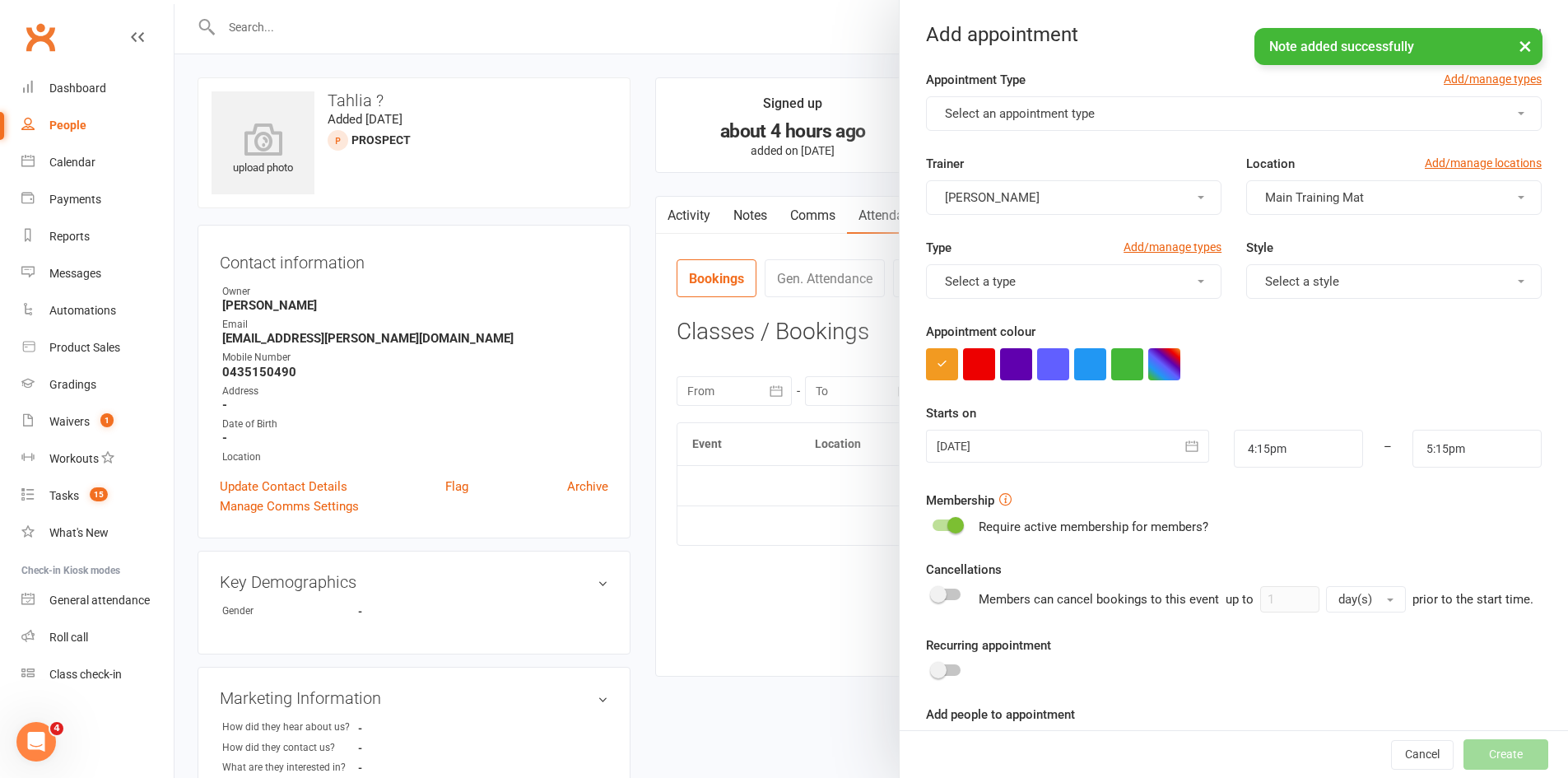
click at [1015, 101] on button "Select an appointment type" at bounding box center [1234, 114] width 615 height 35
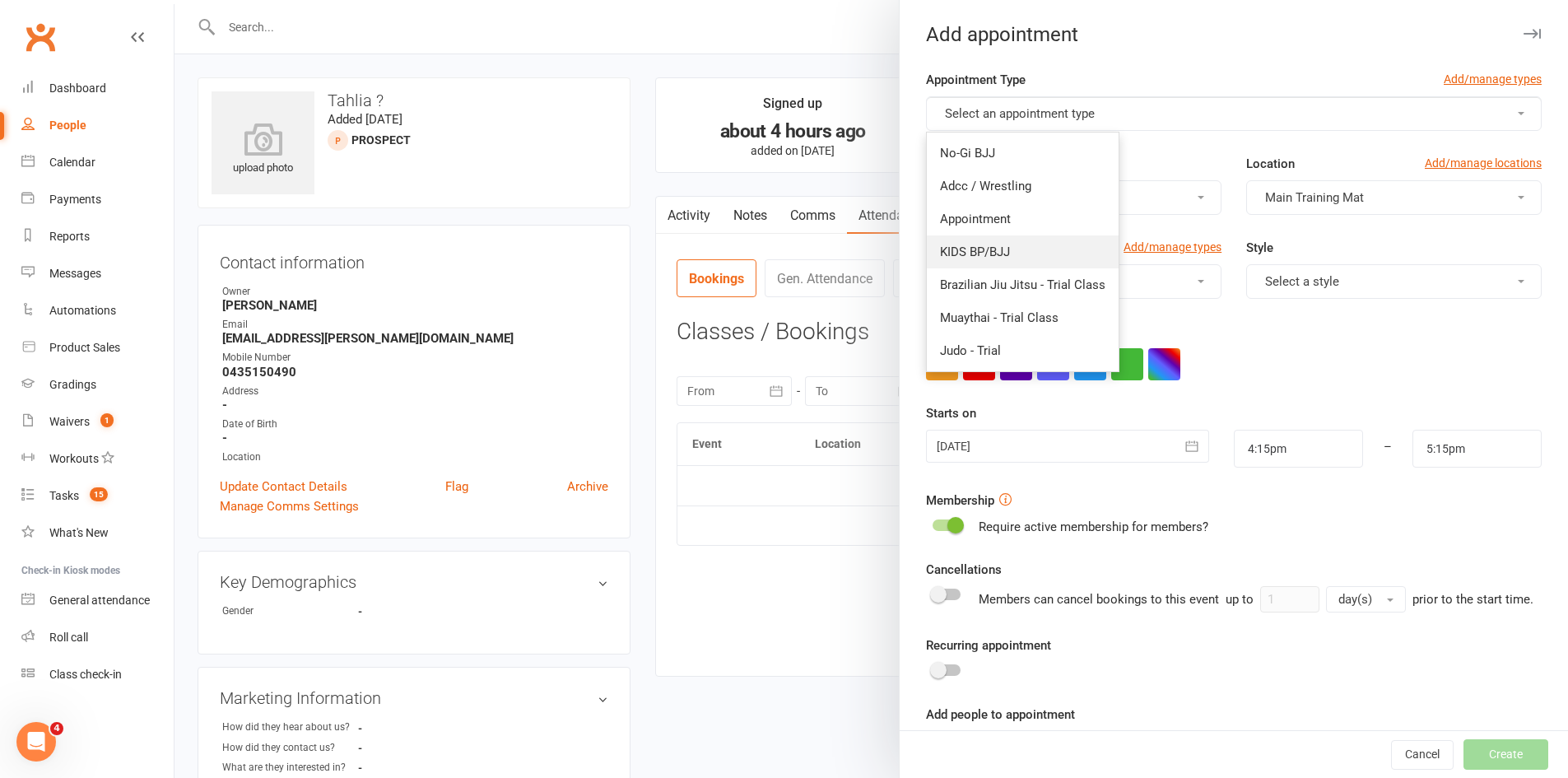
click at [986, 249] on span "KIDS BP/BJJ" at bounding box center [975, 252] width 70 height 15
type input "5:00pm"
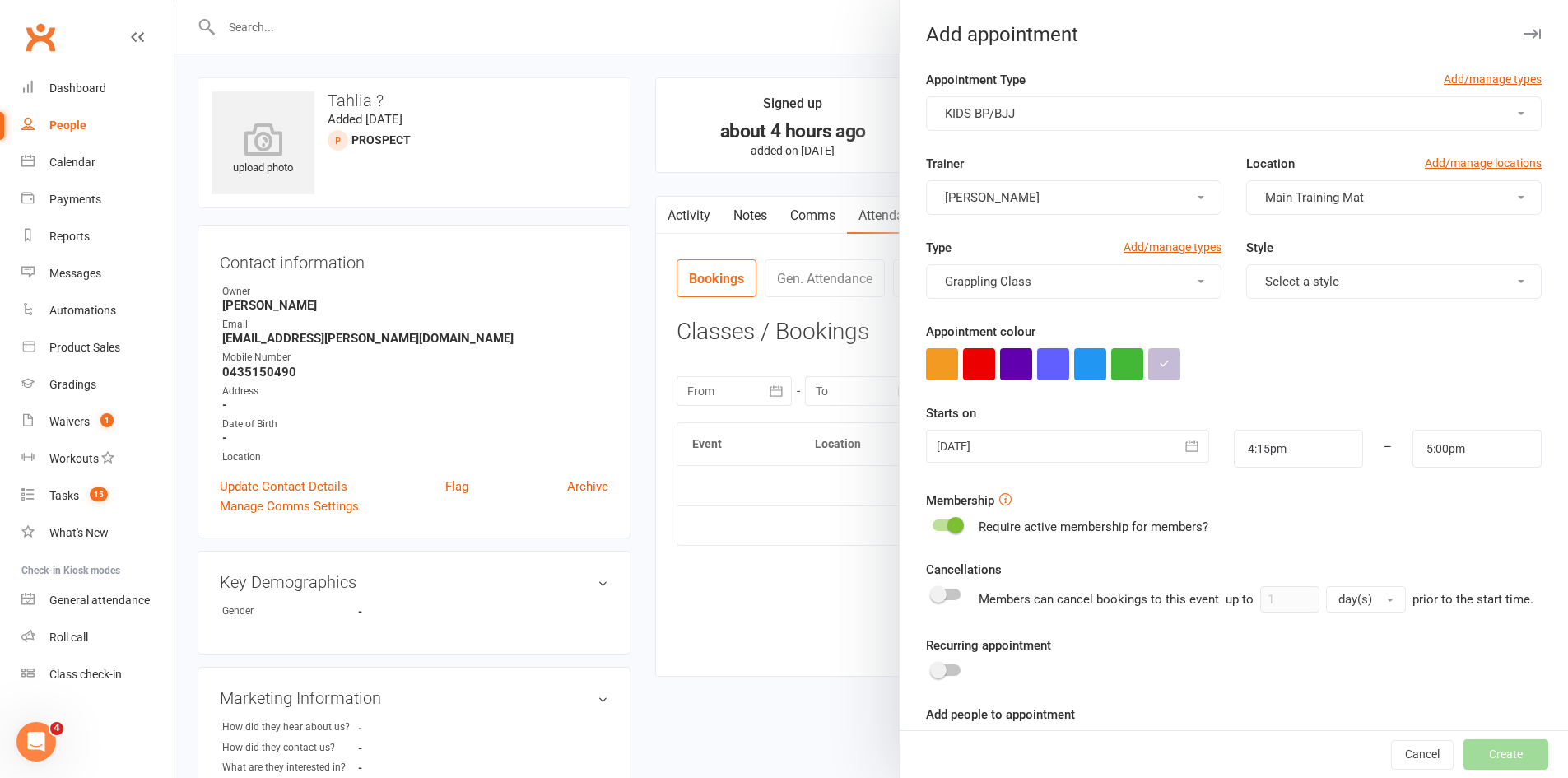
click at [984, 443] on div at bounding box center [1067, 445] width 283 height 33
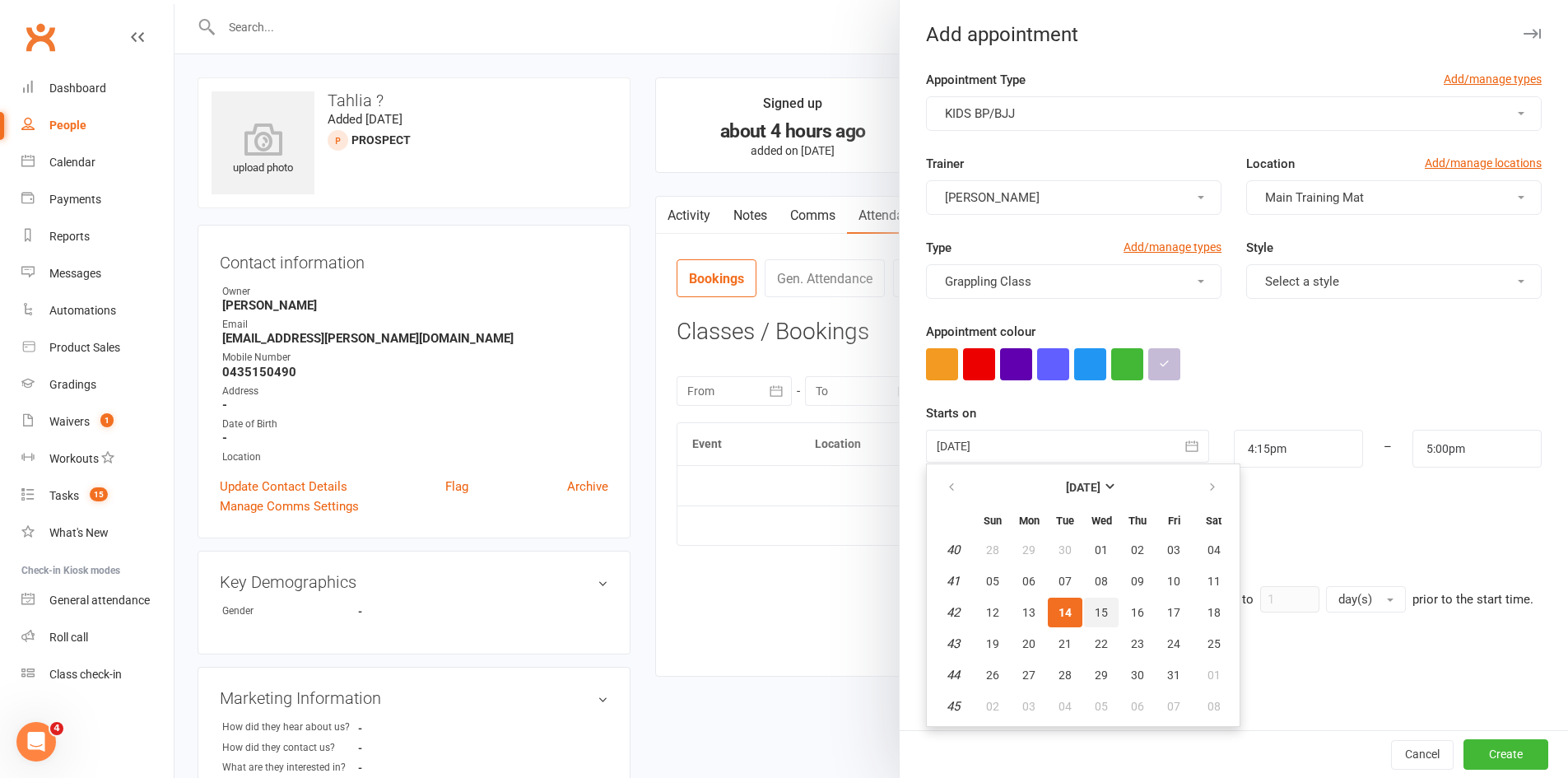
click at [1095, 615] on span "15" at bounding box center [1102, 613] width 13 height 13
type input "15 Oct 2025"
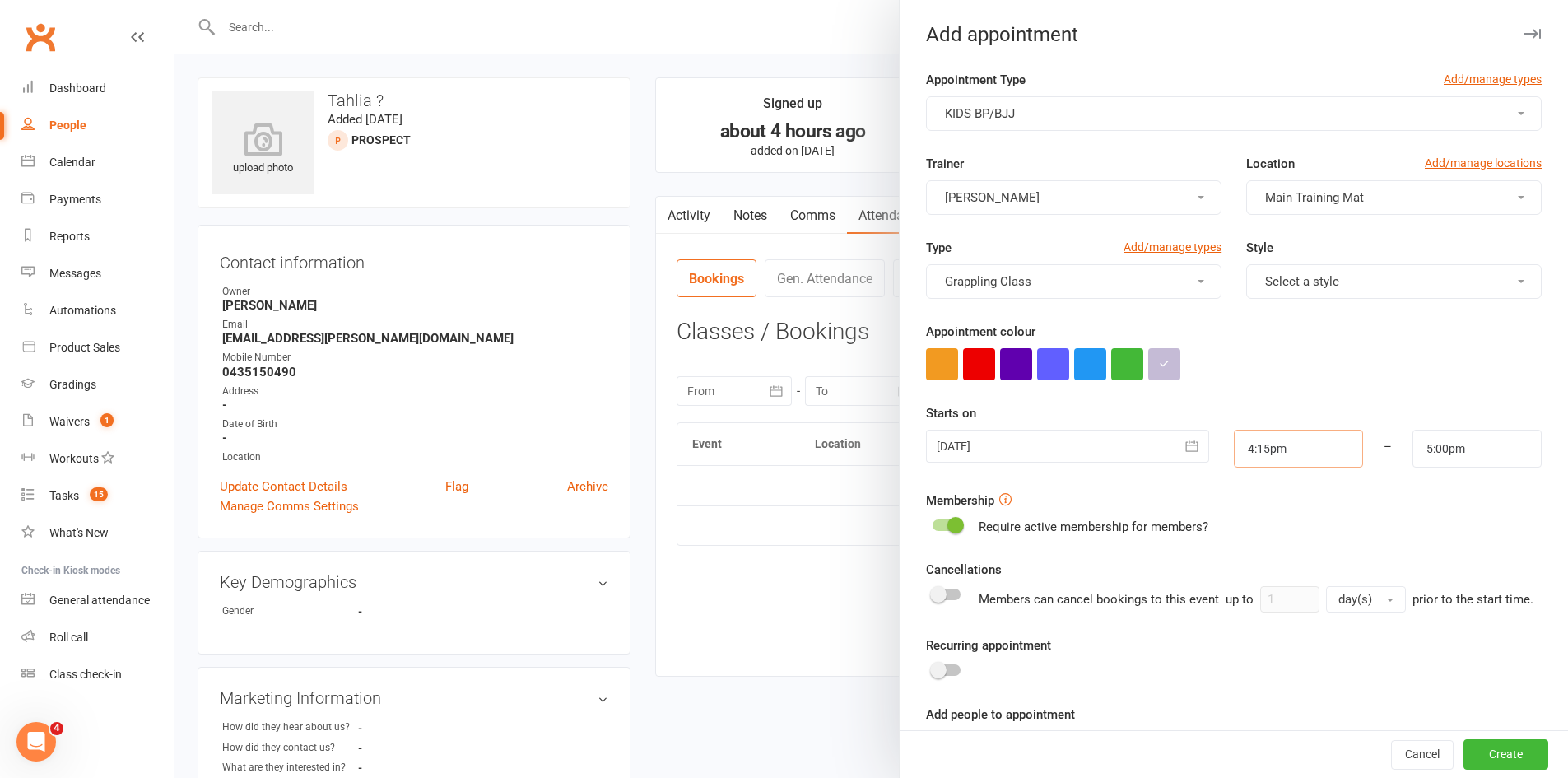
click at [1265, 446] on input "4:15pm" at bounding box center [1299, 448] width 130 height 38
type input "5:00pm"
click at [1251, 576] on li "5:00pm" at bounding box center [1275, 580] width 79 height 24
click at [1460, 443] on input "5:00pm" at bounding box center [1478, 448] width 130 height 38
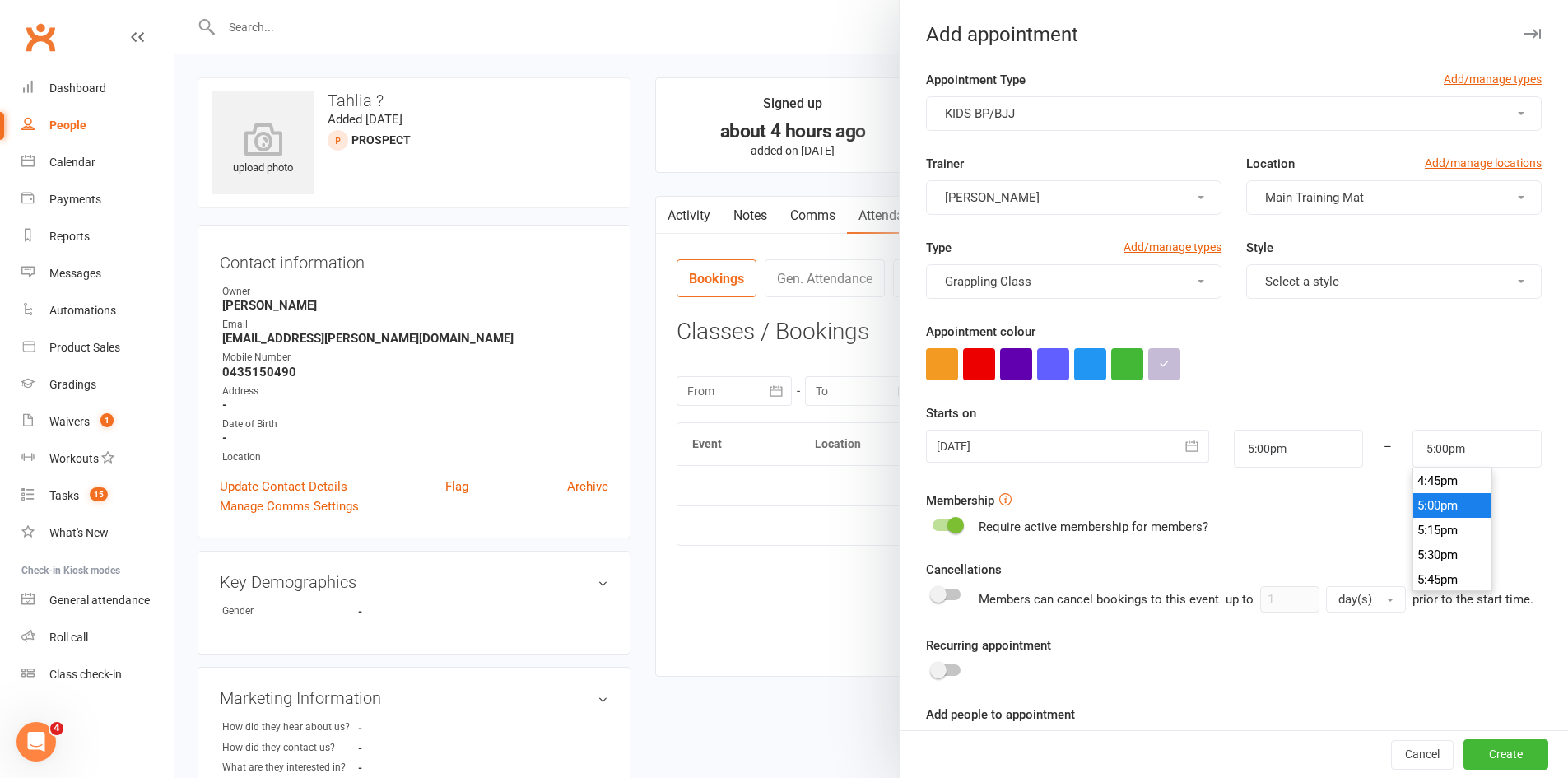
scroll to position [1688, 0]
type input "6:00pm"
click at [1425, 570] on li "6:00pm" at bounding box center [1453, 571] width 79 height 24
click at [1065, 447] on div at bounding box center [1067, 445] width 283 height 33
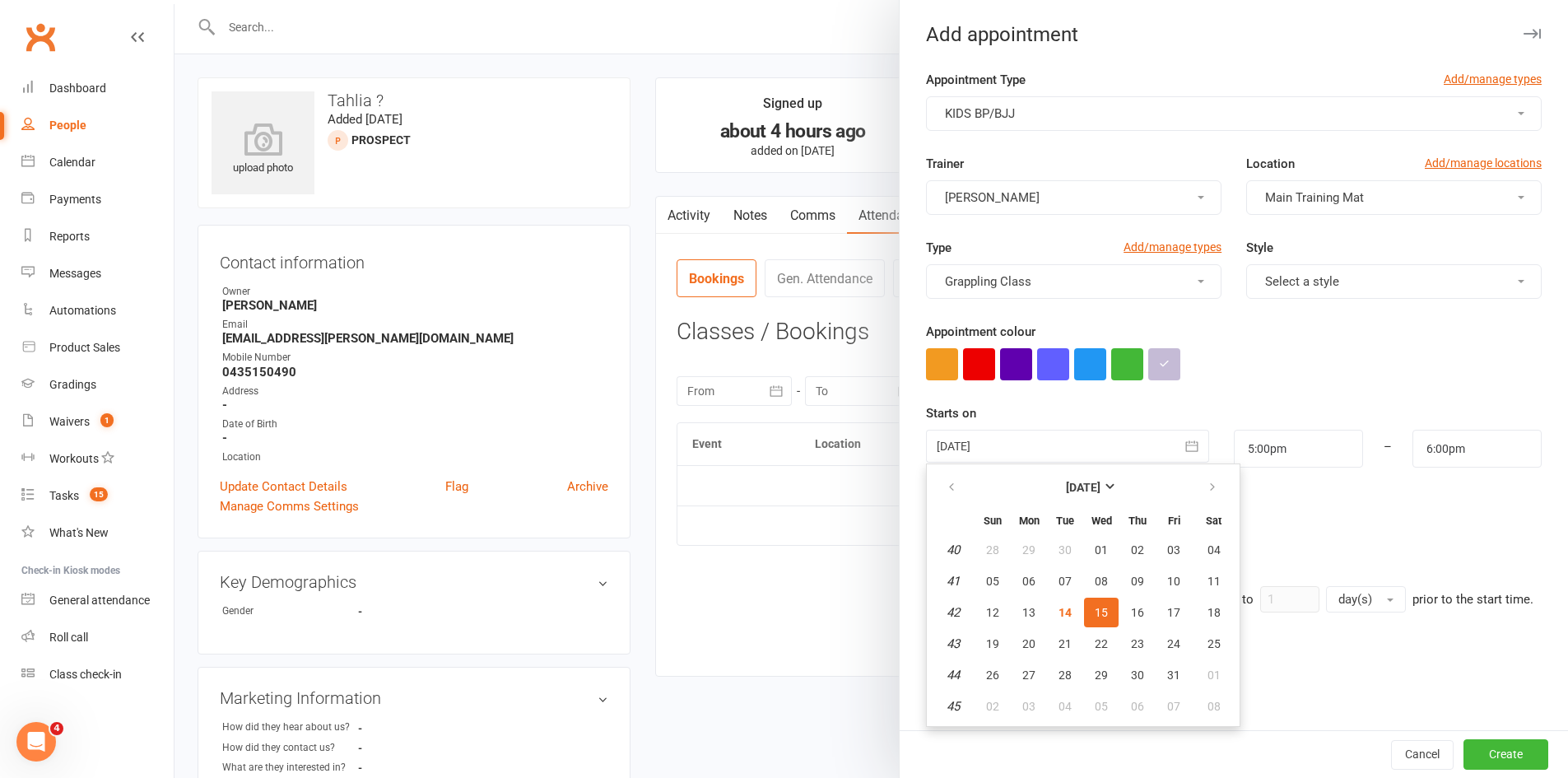
click at [1105, 613] on button "15" at bounding box center [1101, 613] width 35 height 30
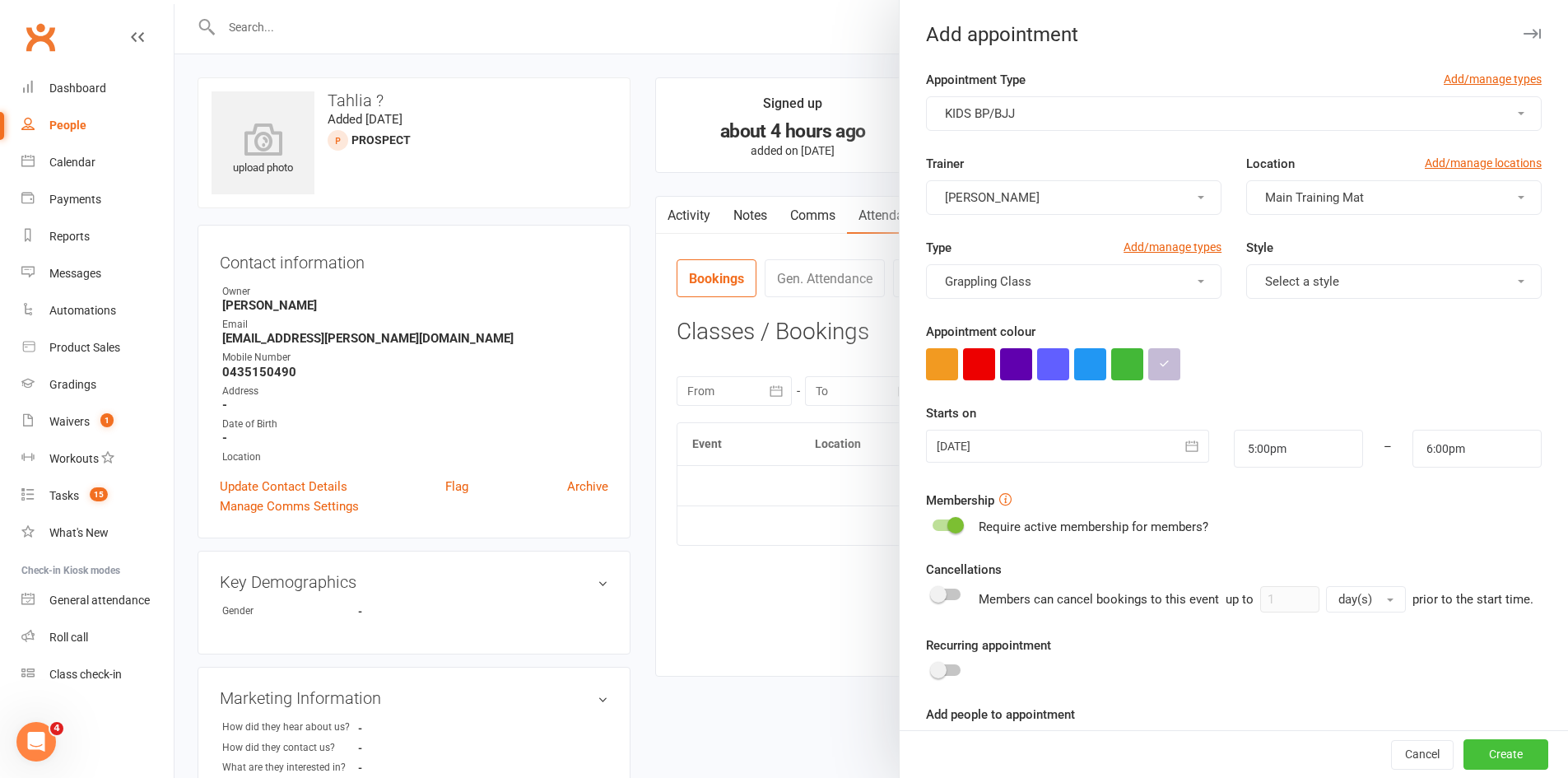
click at [1502, 761] on button "Create" at bounding box center [1506, 755] width 85 height 30
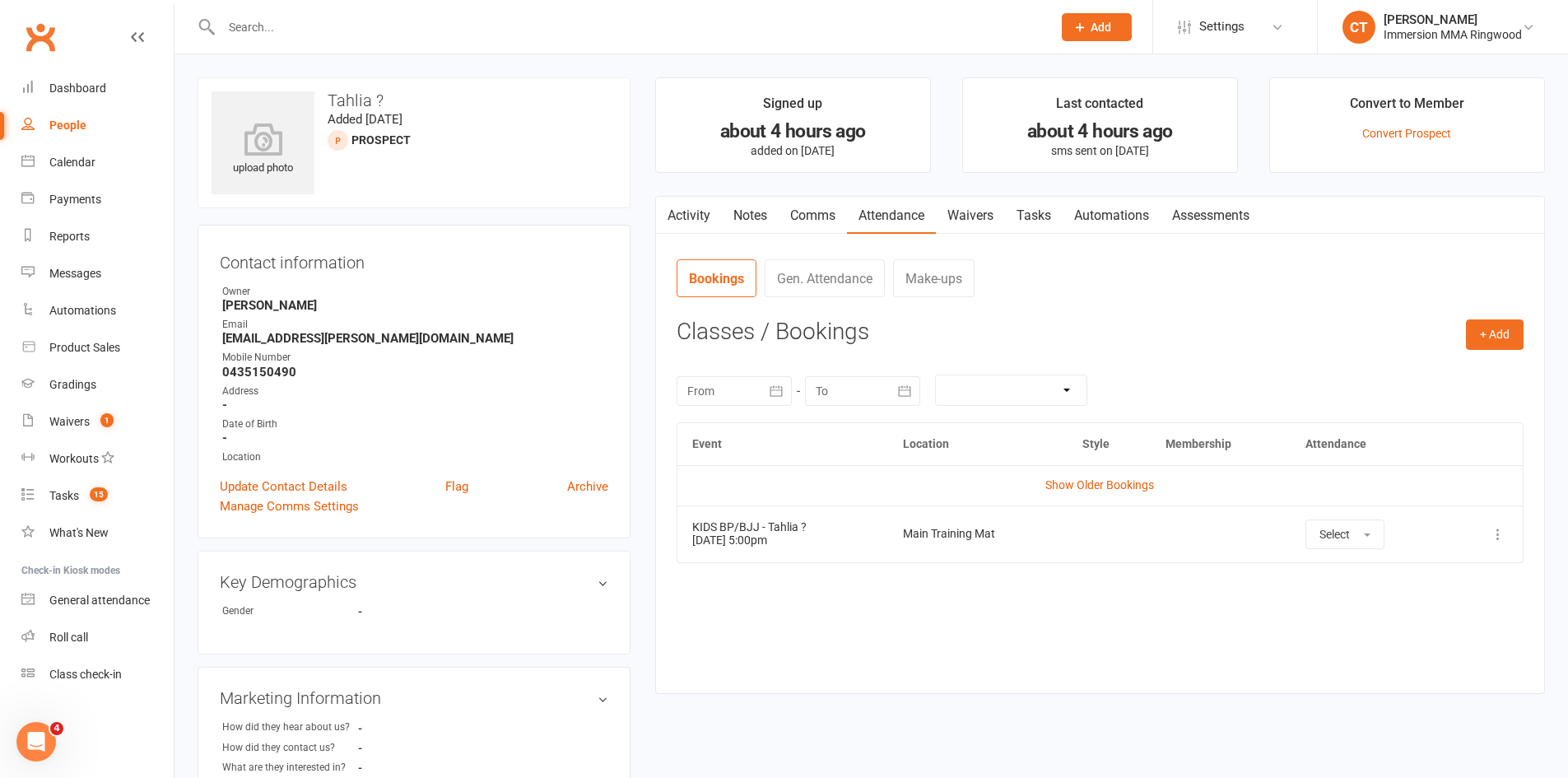
click at [749, 206] on link "Notes" at bounding box center [751, 215] width 56 height 38
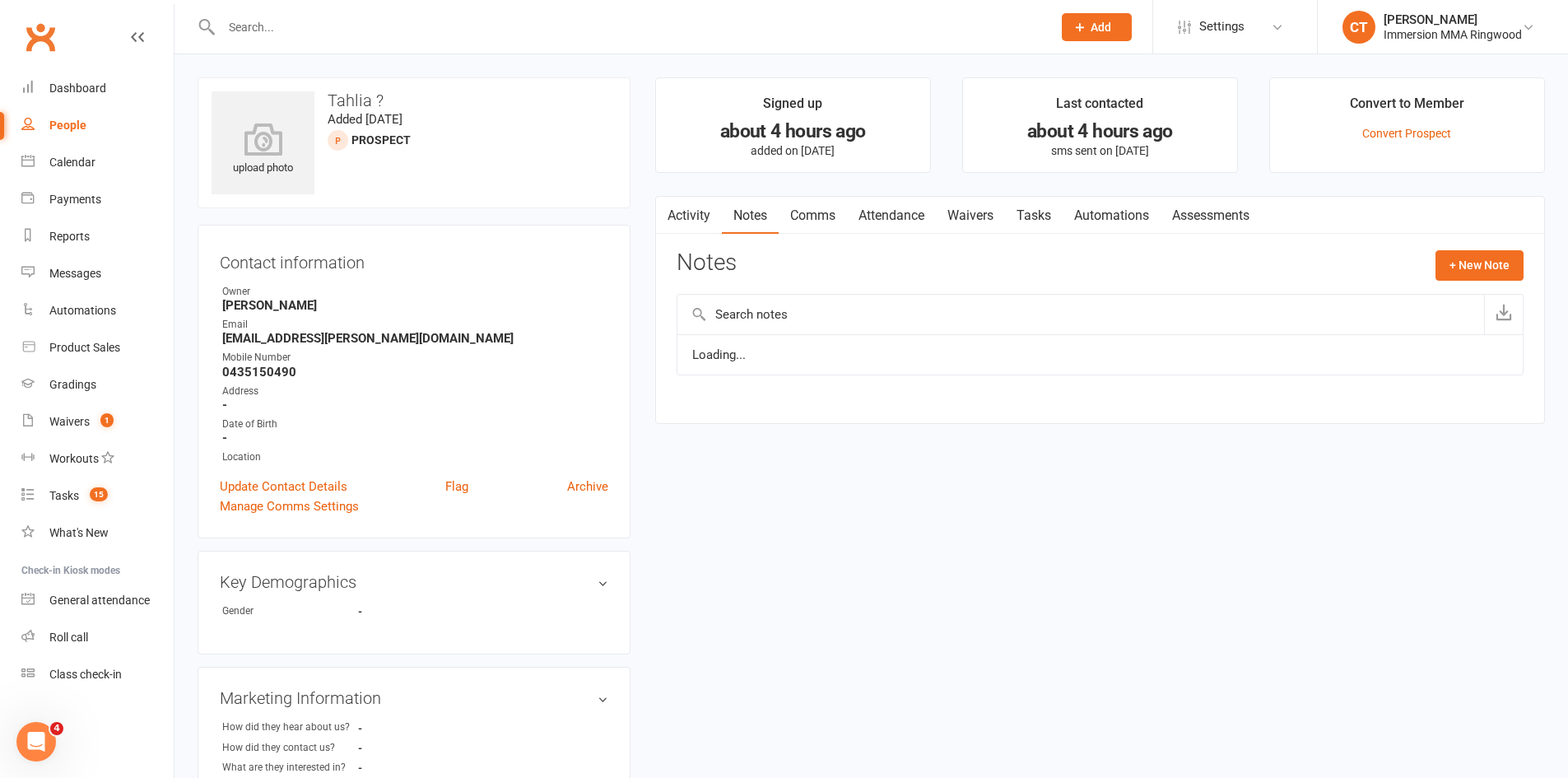
click at [791, 212] on link "Comms" at bounding box center [813, 215] width 69 height 38
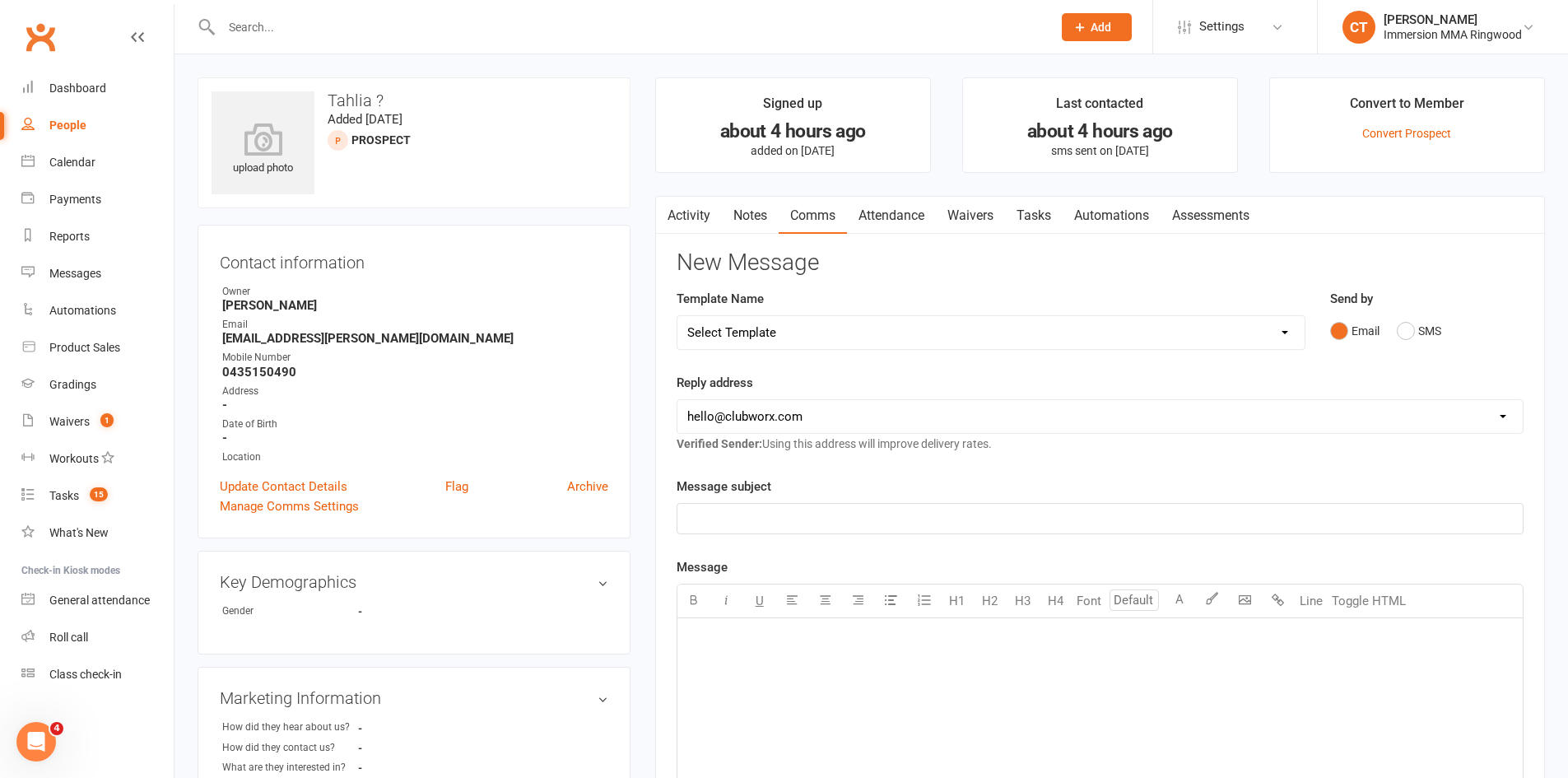
click at [809, 335] on select "Select Template [SMS] Chris - Call back message [SMS] Mark- Call back message […" at bounding box center [991, 333] width 628 height 33
select select "12"
click at [677, 317] on select "Select Template [SMS] Chris - Call back message [SMS] Mark- Call back message […" at bounding box center [991, 333] width 628 height 33
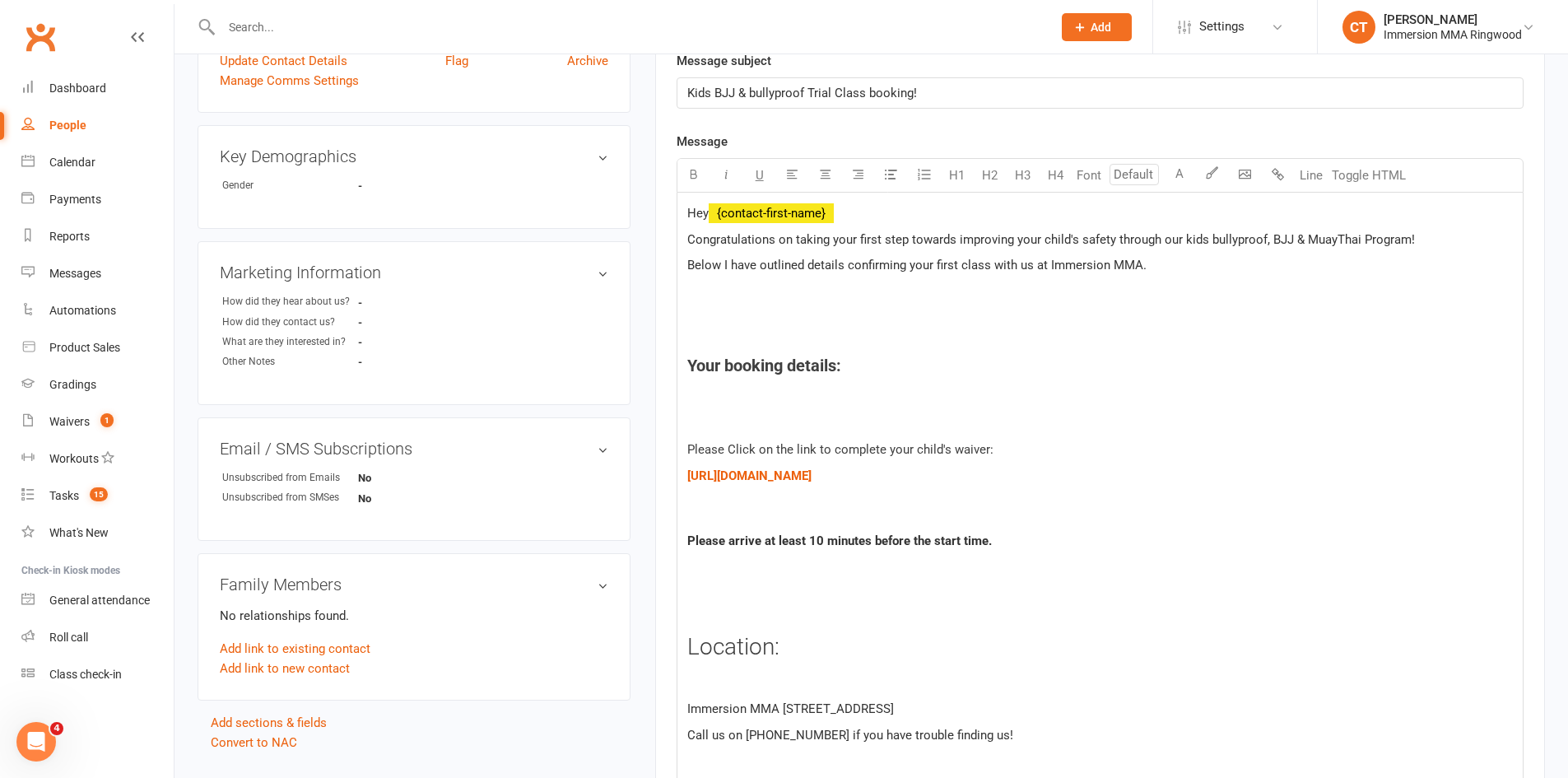
scroll to position [550, 0]
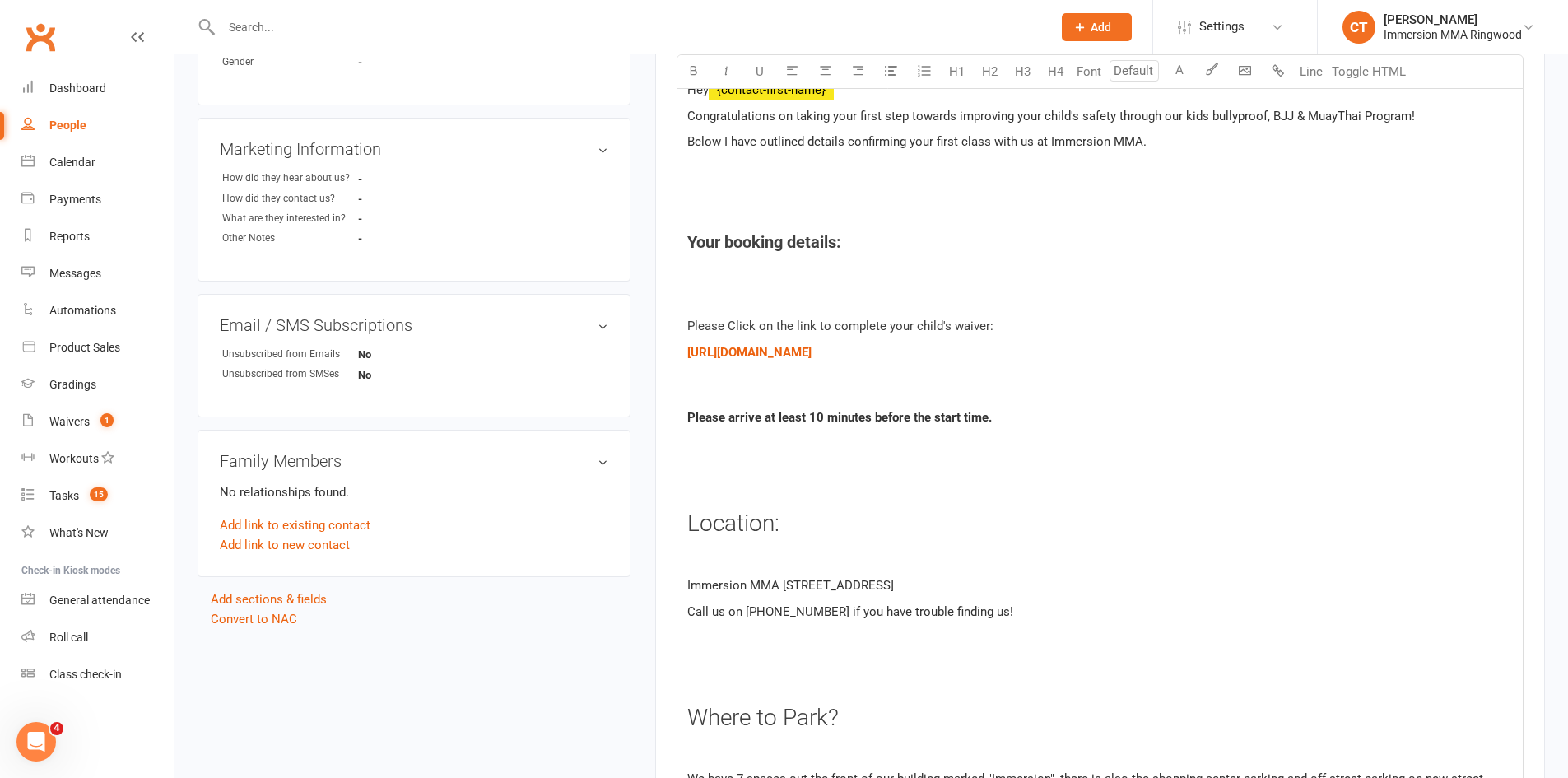
click at [876, 245] on h4 "Your booking details:" at bounding box center [1100, 241] width 826 height 18
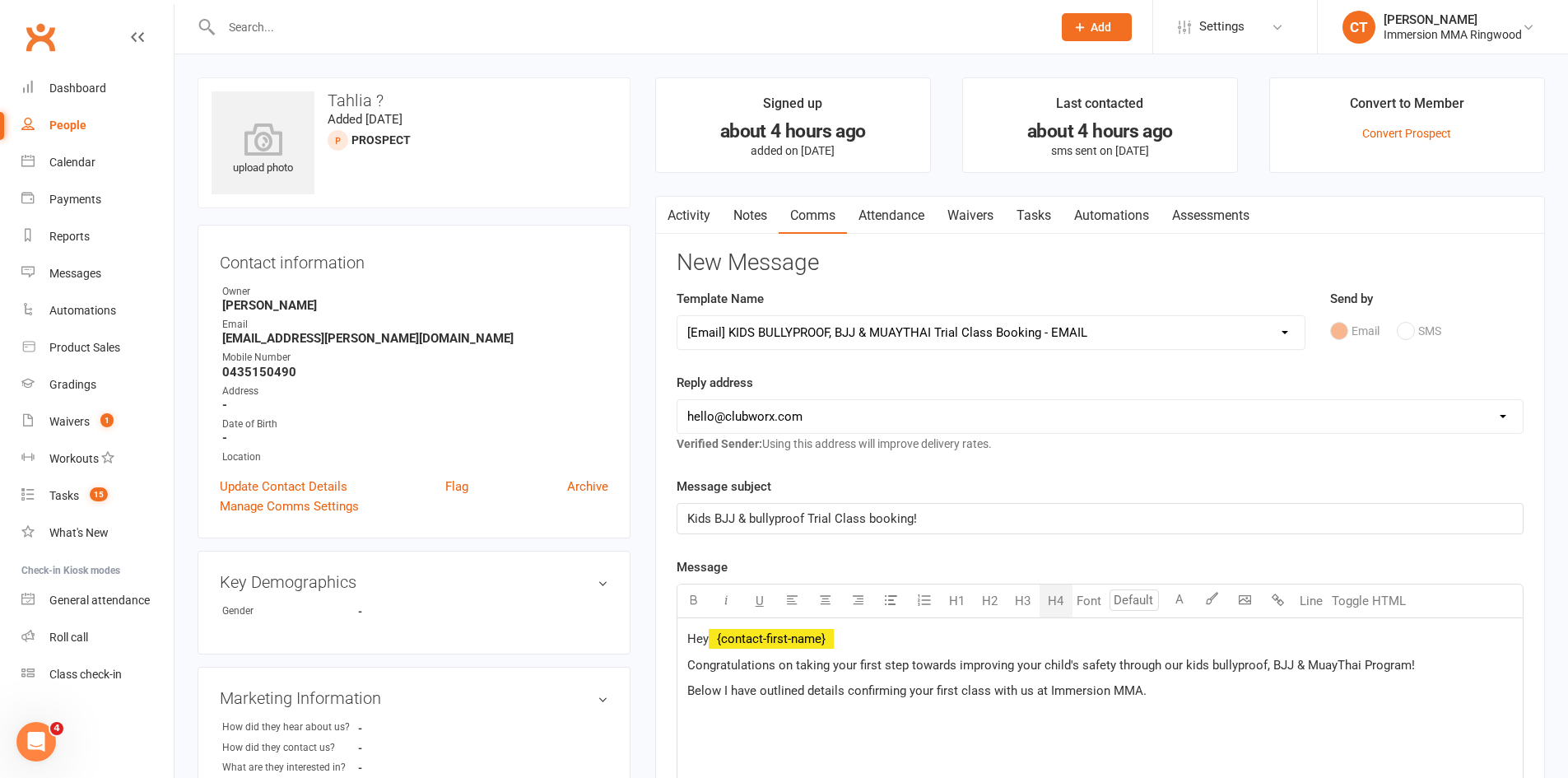
click at [737, 422] on select "hello@clubworx.com ringwood@immersionmma.com.au david@immersionmma.com.au lee@i…" at bounding box center [1100, 416] width 846 height 33
select select "1"
click at [677, 400] on select "hello@clubworx.com ringwood@immersionmma.com.au david@immersionmma.com.au lee@i…" at bounding box center [1100, 416] width 846 height 33
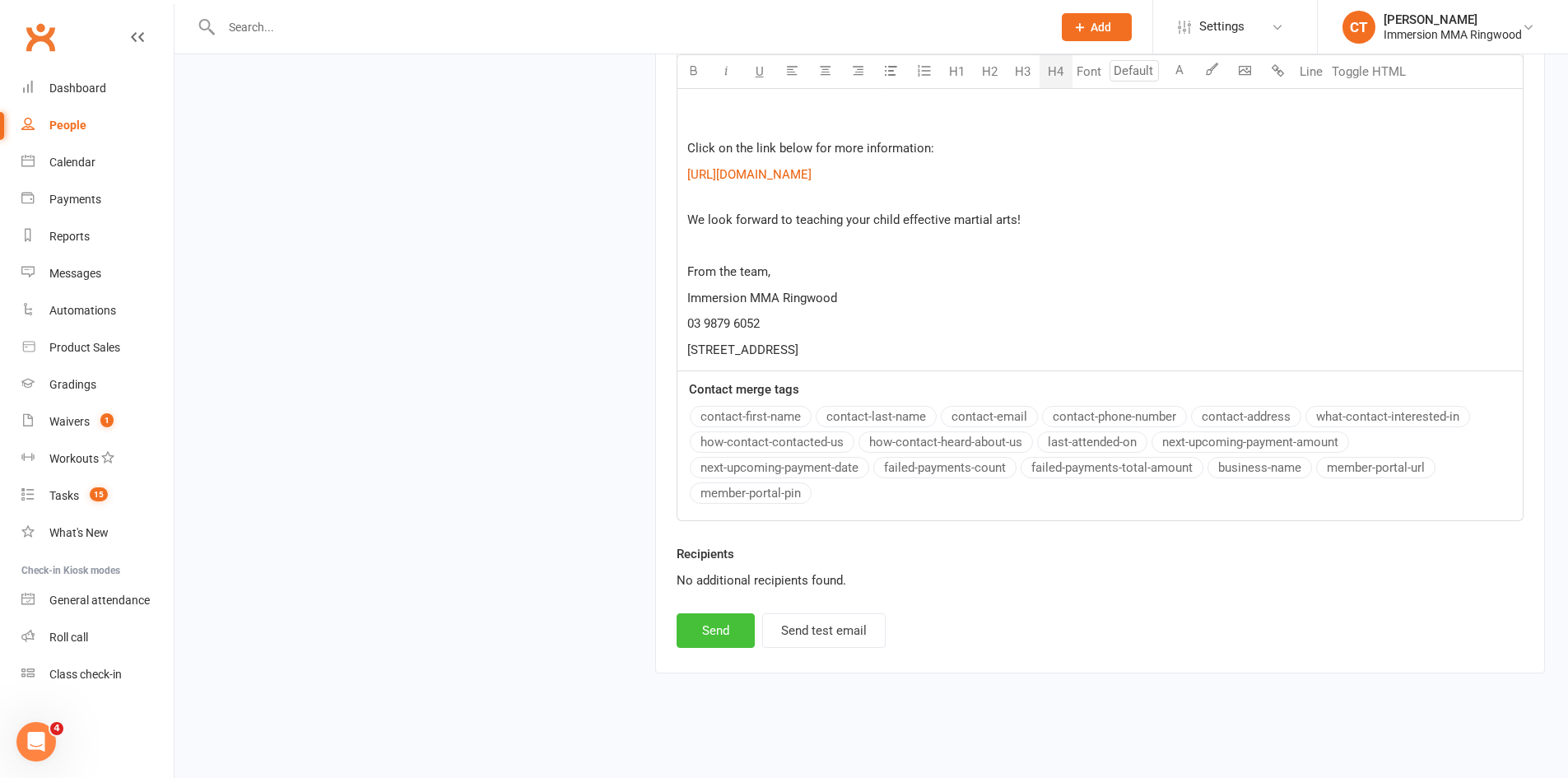
click at [685, 642] on button "Send" at bounding box center [715, 630] width 78 height 35
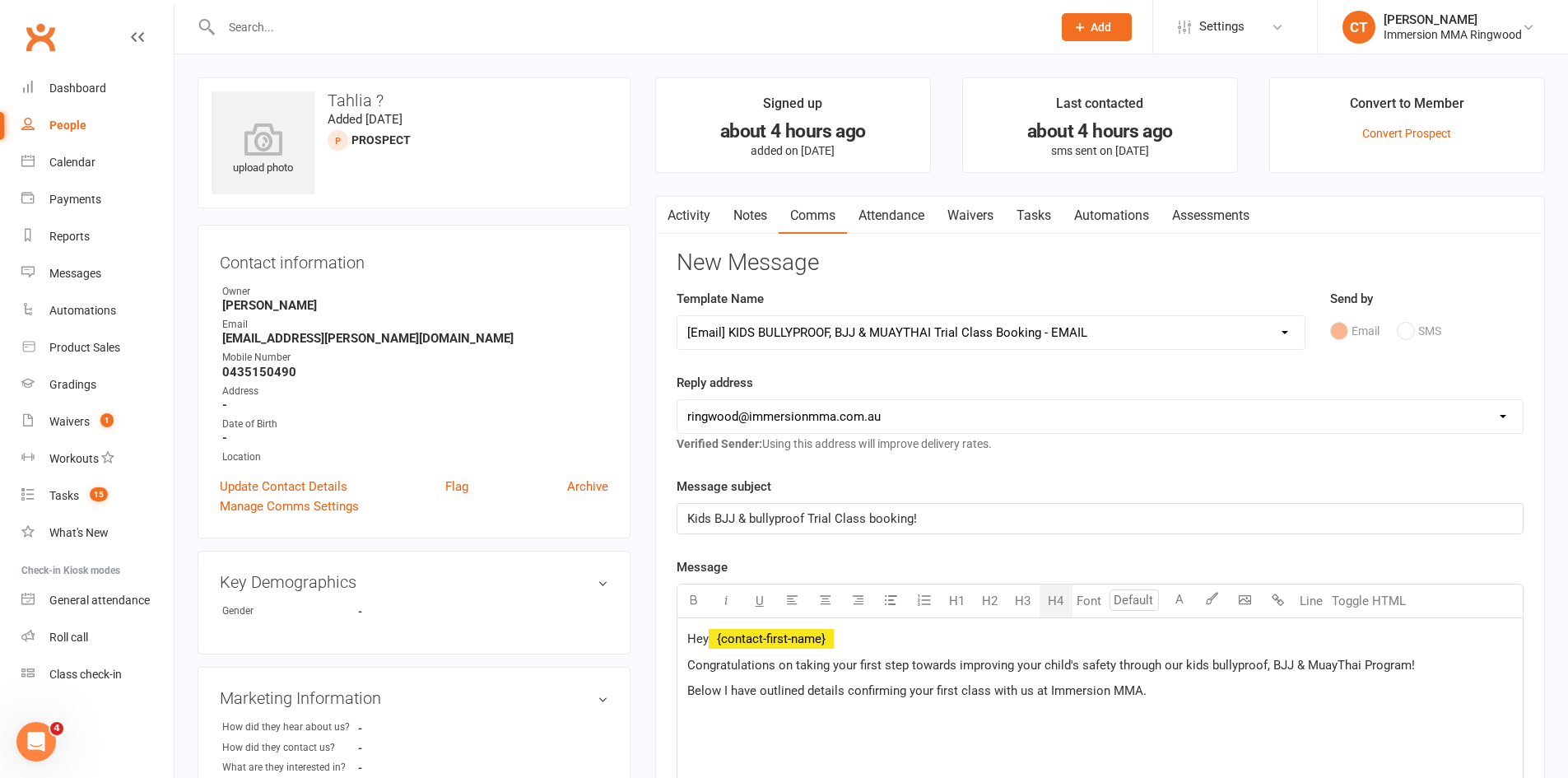
select select
select select "0"
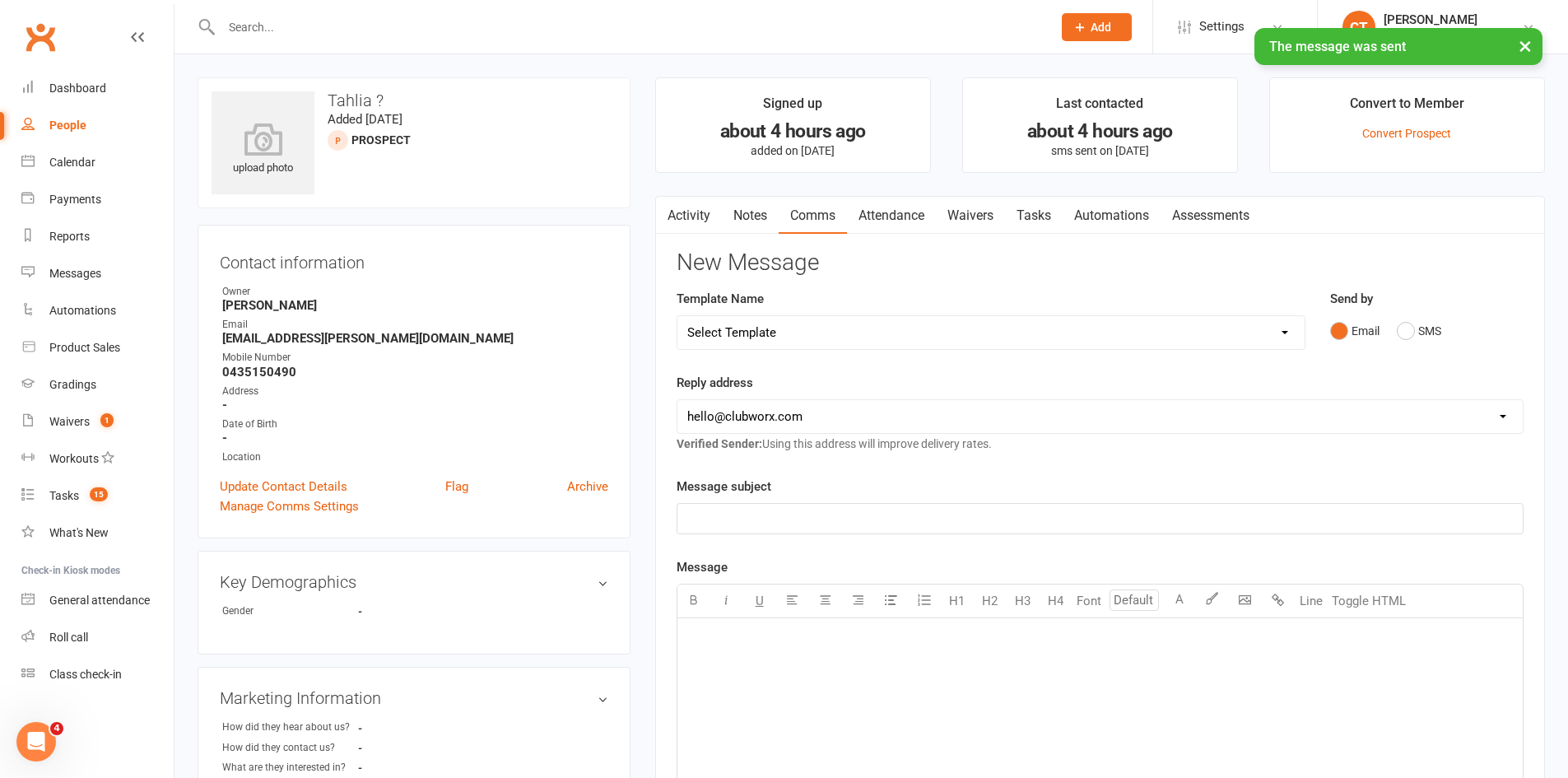
click at [1029, 216] on link "Tasks" at bounding box center [1033, 215] width 57 height 38
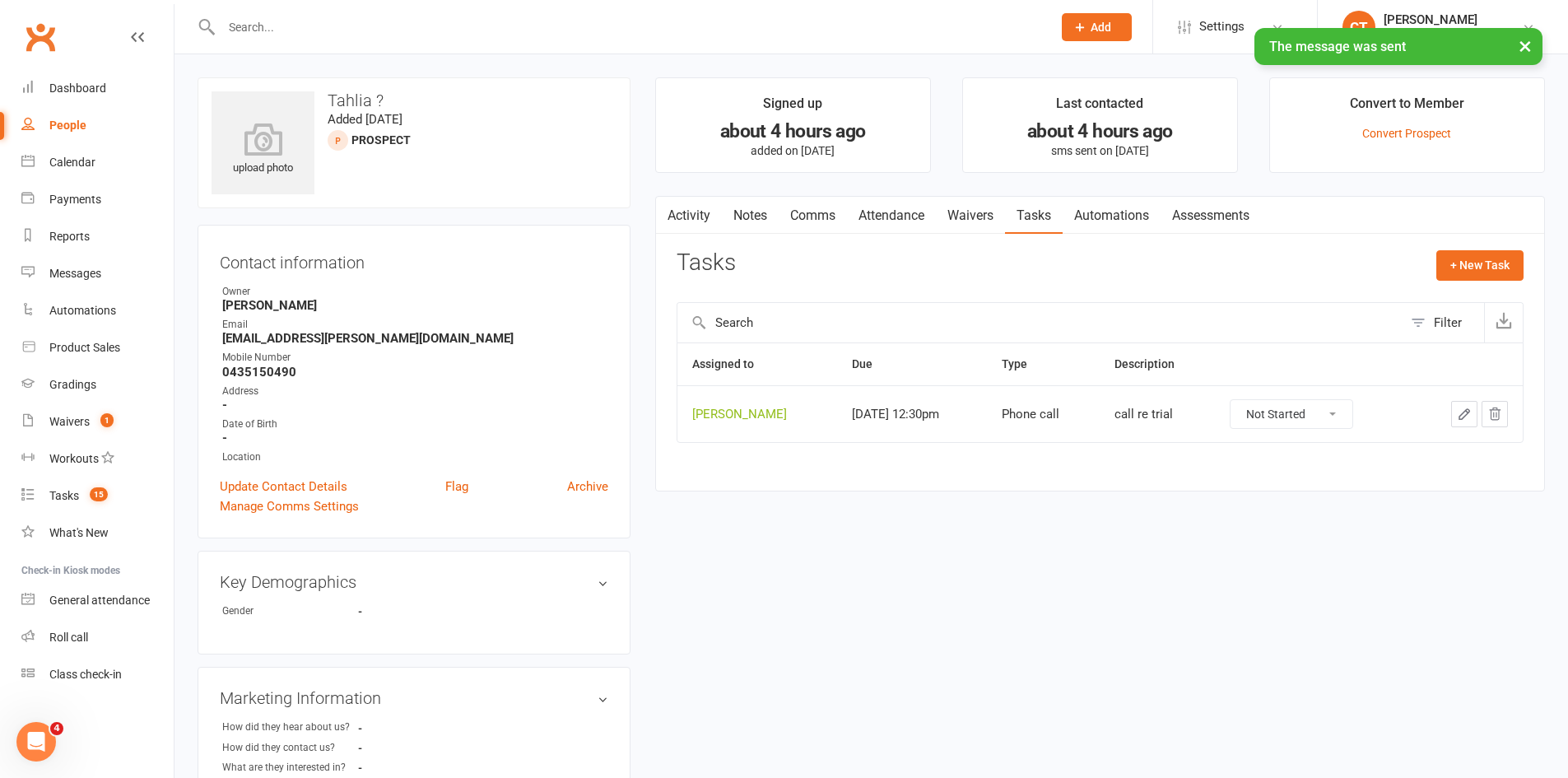
click at [1301, 417] on select "Not Started In Progress Waiting Complete" at bounding box center [1292, 414] width 122 height 28
click at [1250, 400] on select "Not Started In Progress Waiting Complete" at bounding box center [1292, 414] width 122 height 28
select select "unstarted"
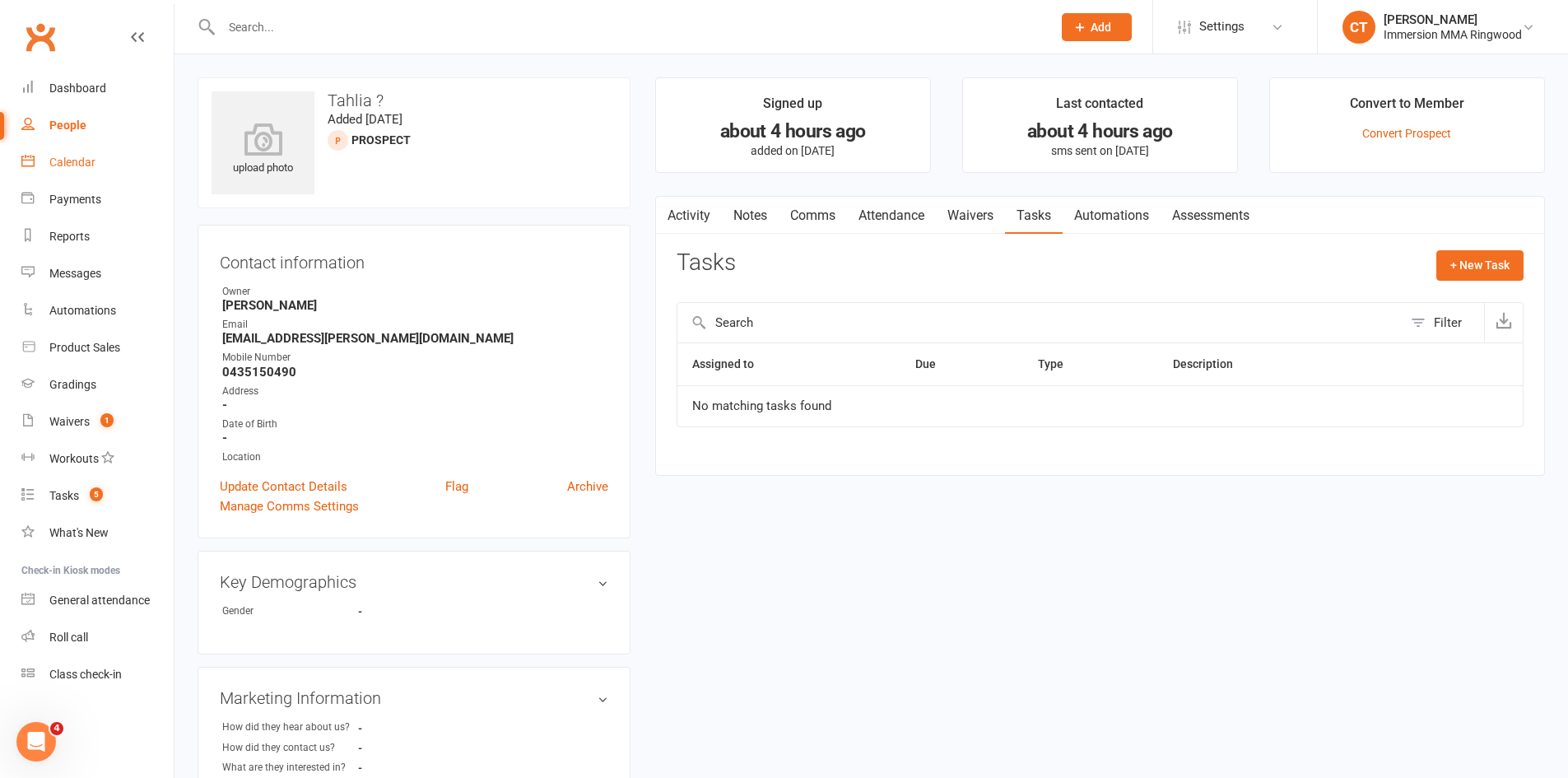
click at [62, 149] on link "Calendar" at bounding box center [98, 162] width 152 height 37
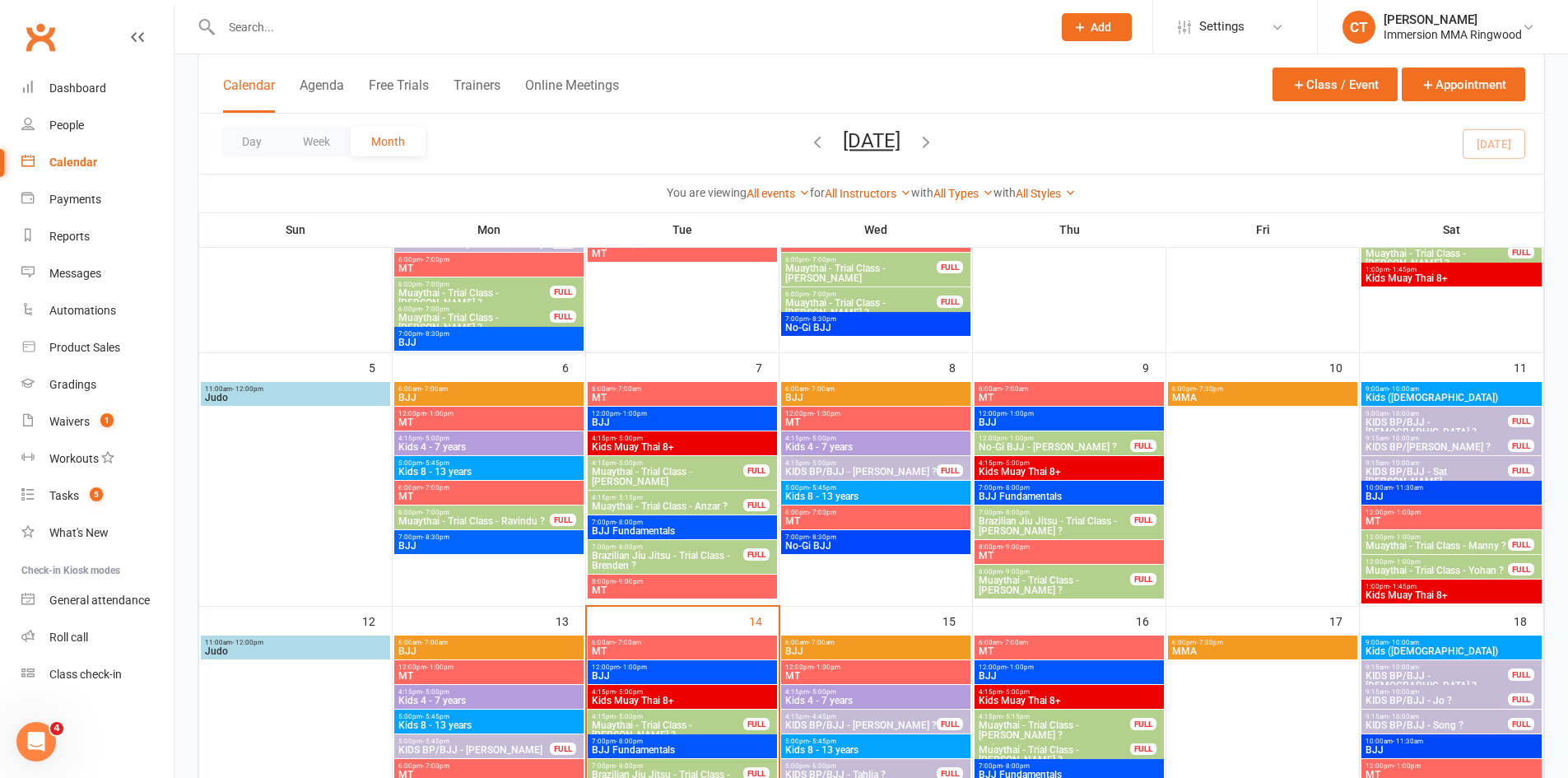
scroll to position [550, 0]
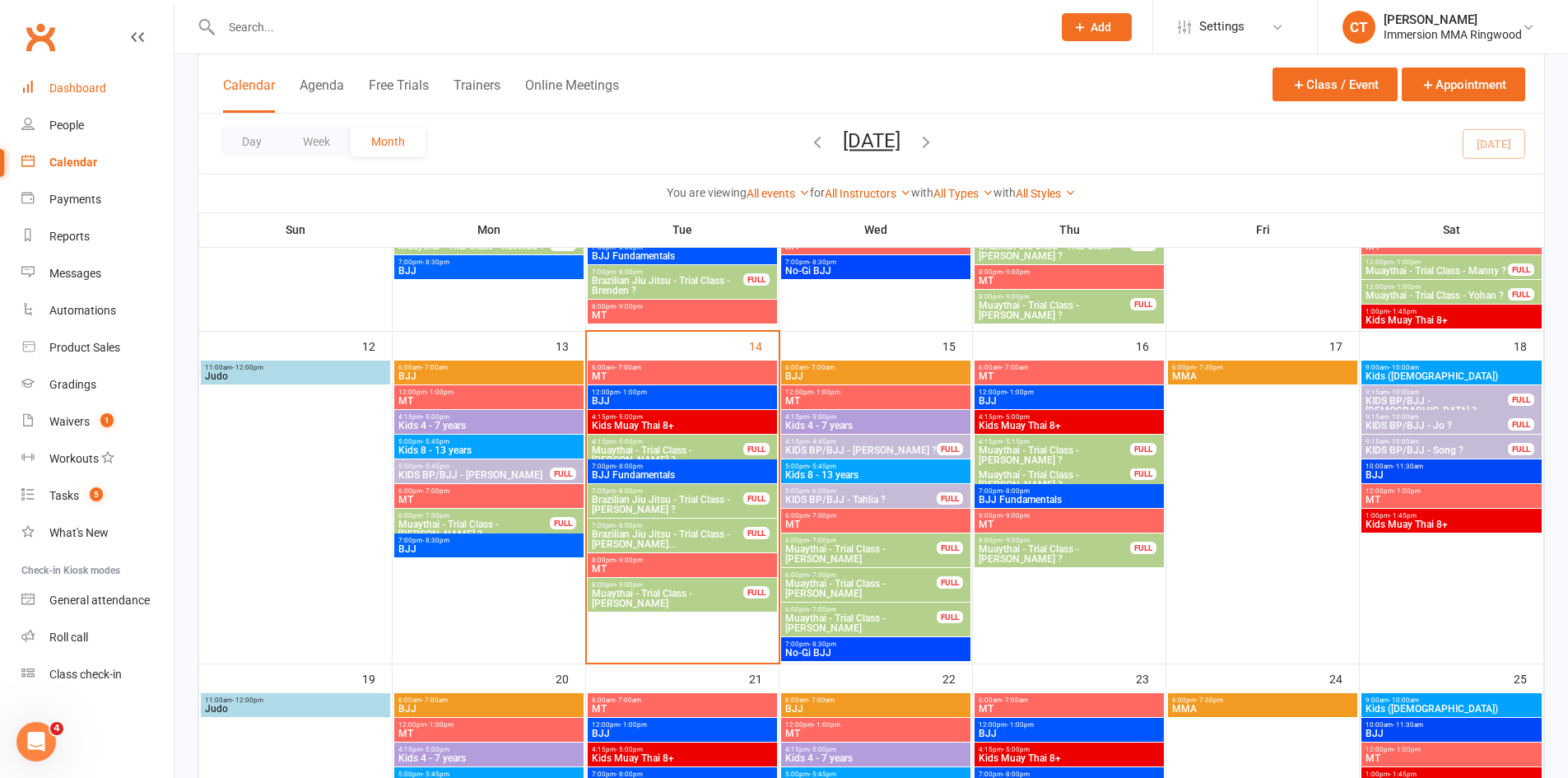
click at [95, 80] on link "Dashboard" at bounding box center [98, 87] width 152 height 37
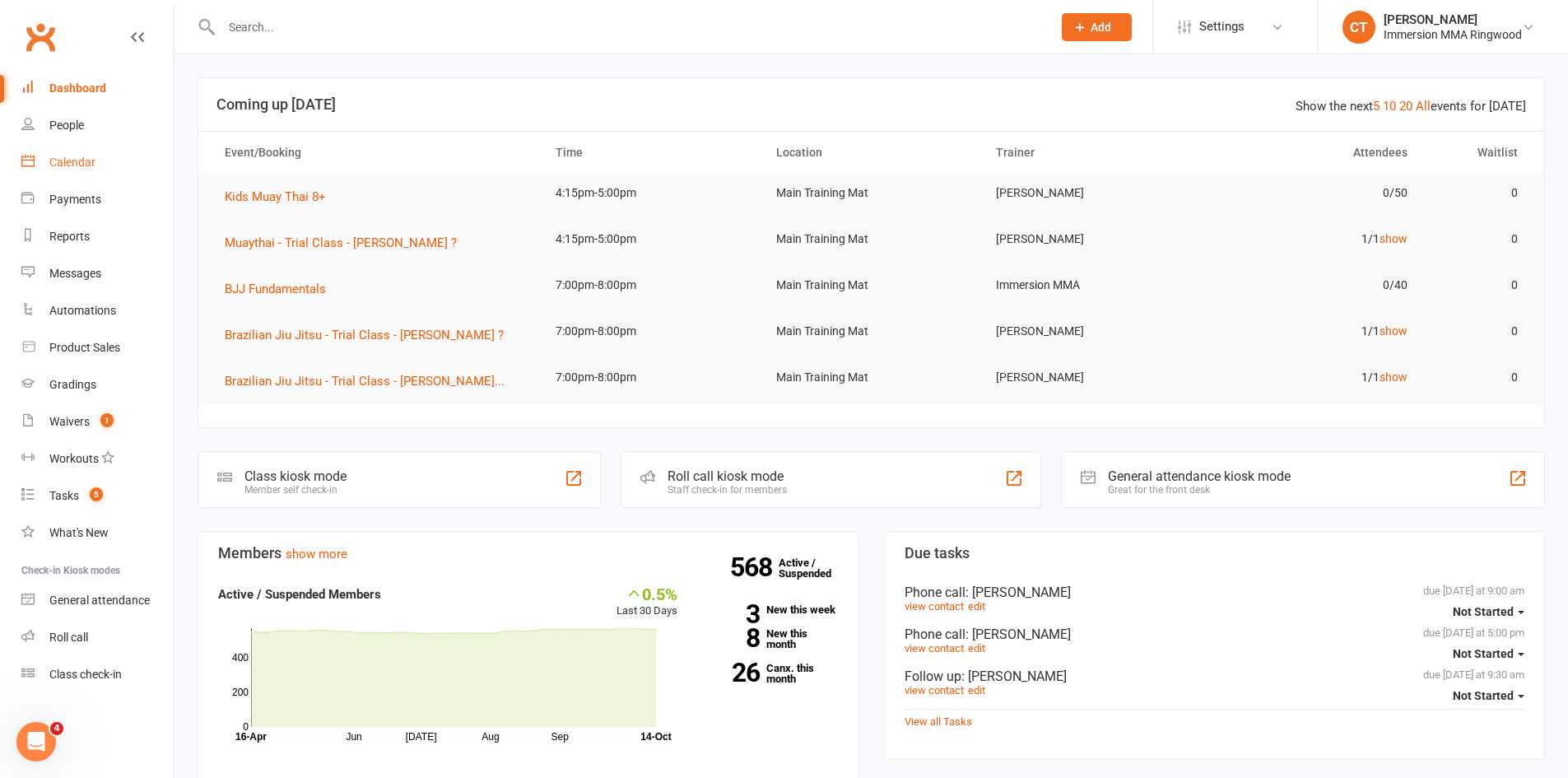
click at [70, 155] on link "Calendar" at bounding box center [98, 162] width 152 height 37
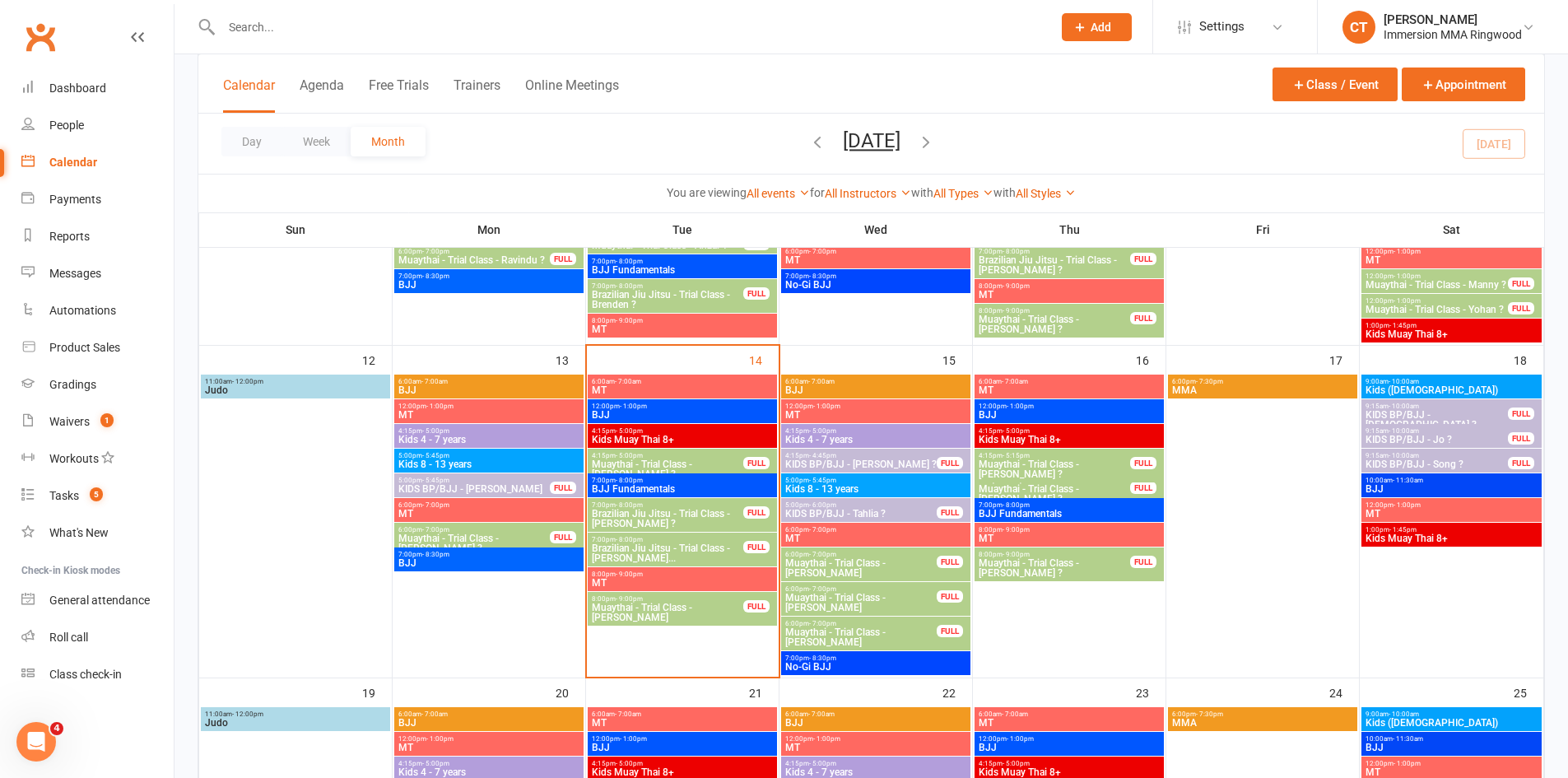
scroll to position [538, 0]
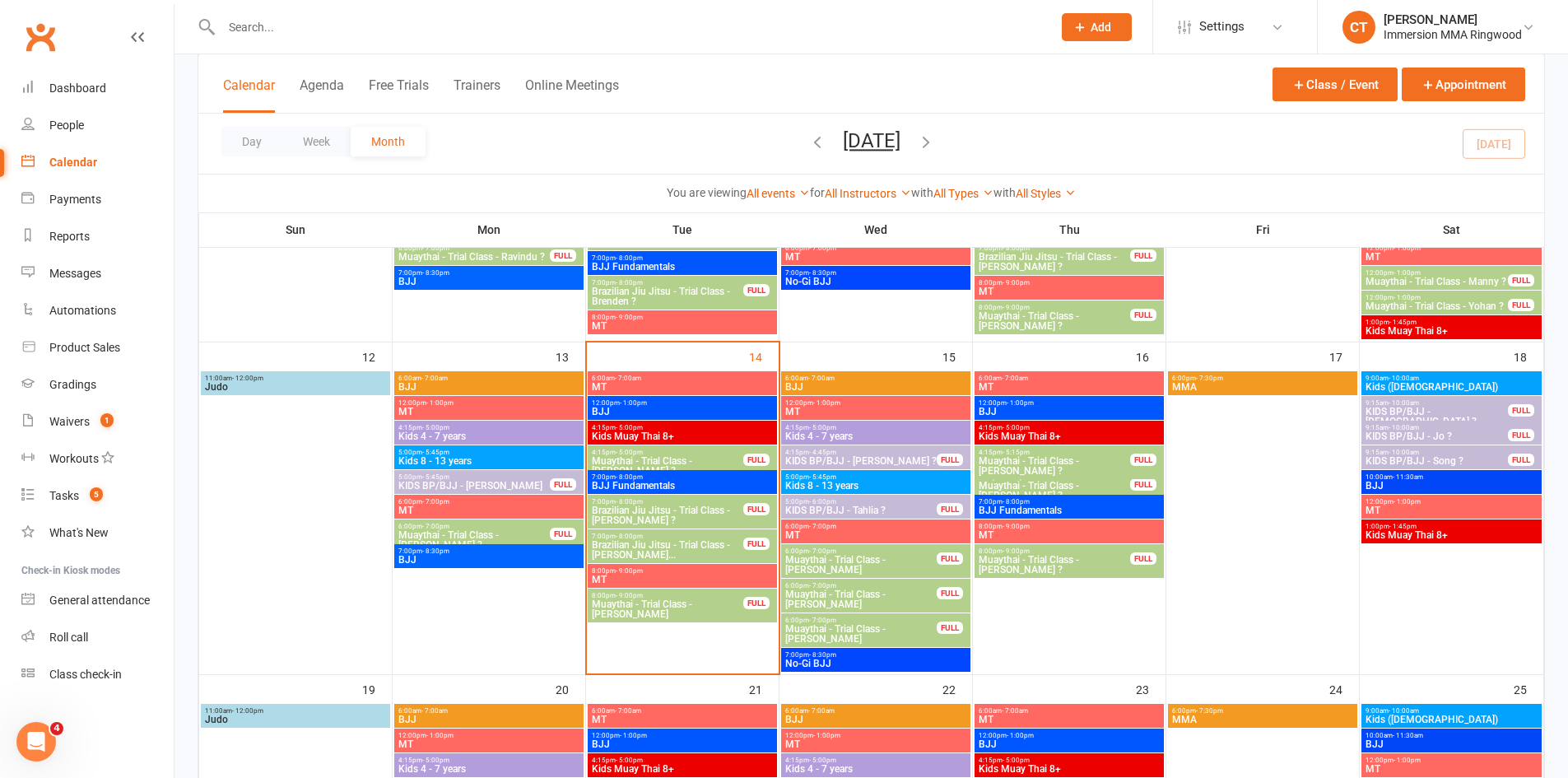
click at [736, 456] on span "Muaythai - Trial Class - Marissa ?" at bounding box center [667, 465] width 153 height 20
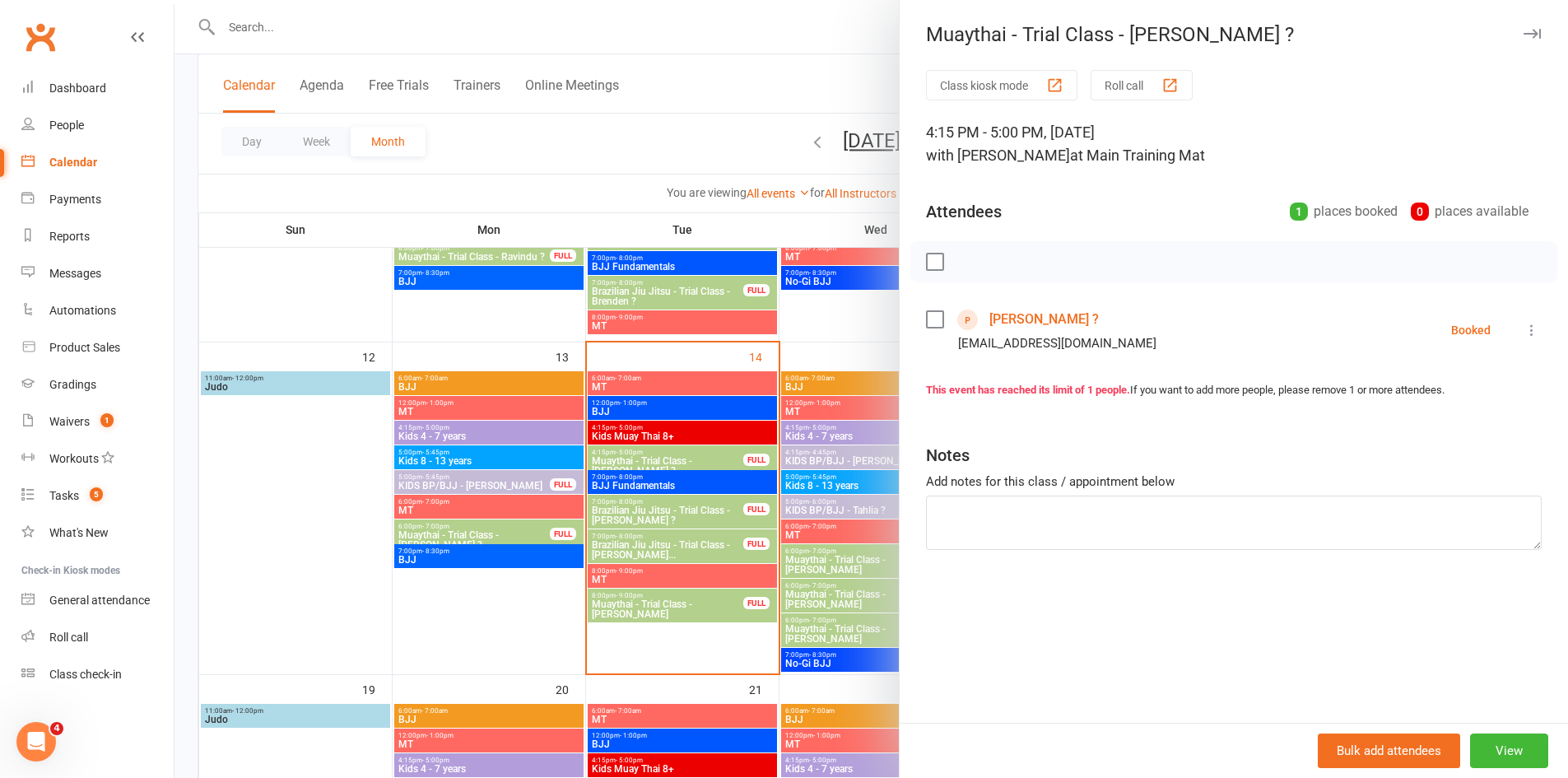
click at [1017, 316] on link "Marissa ?" at bounding box center [1044, 319] width 110 height 26
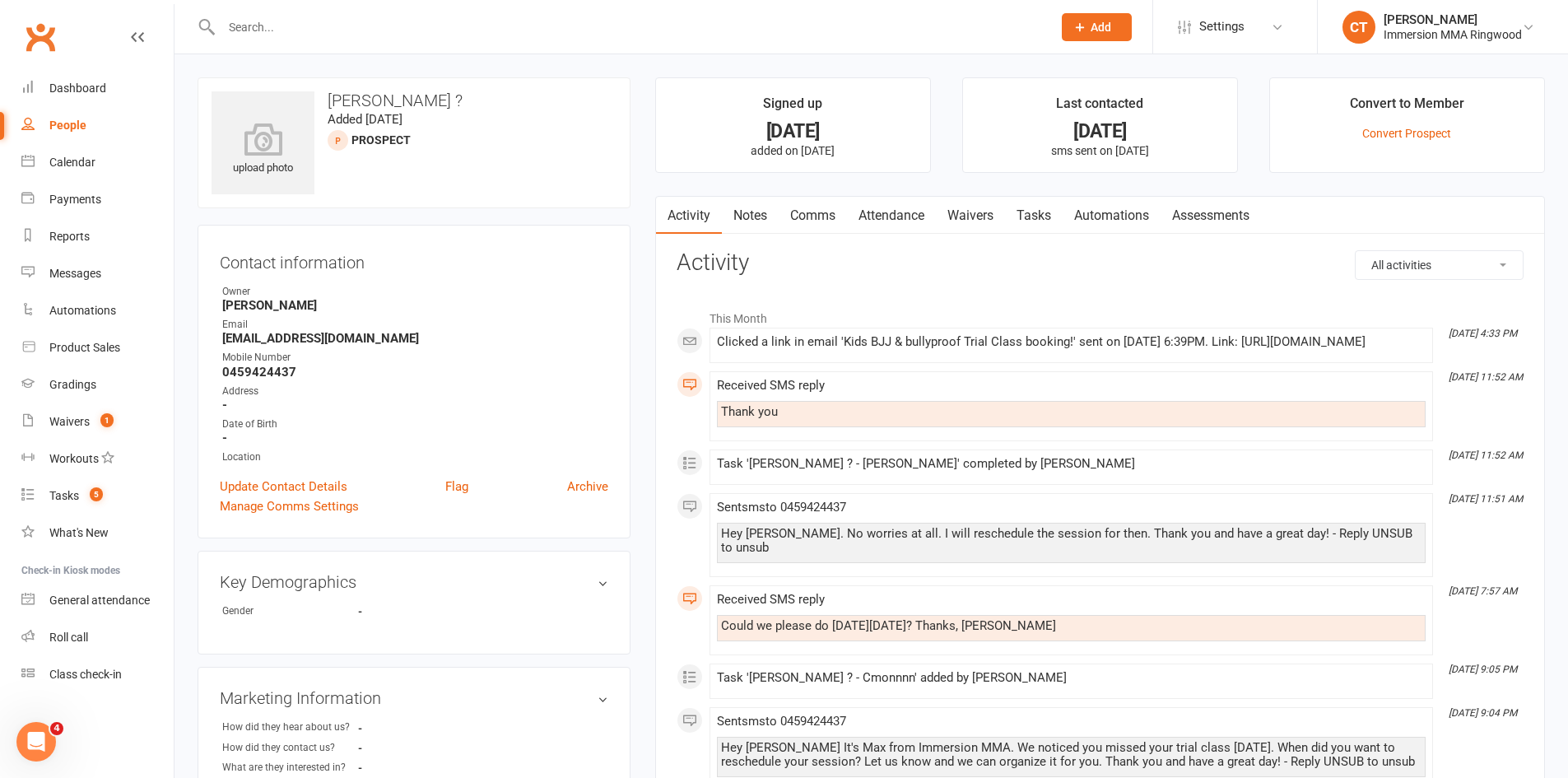
click at [954, 213] on link "Waivers" at bounding box center [970, 215] width 70 height 38
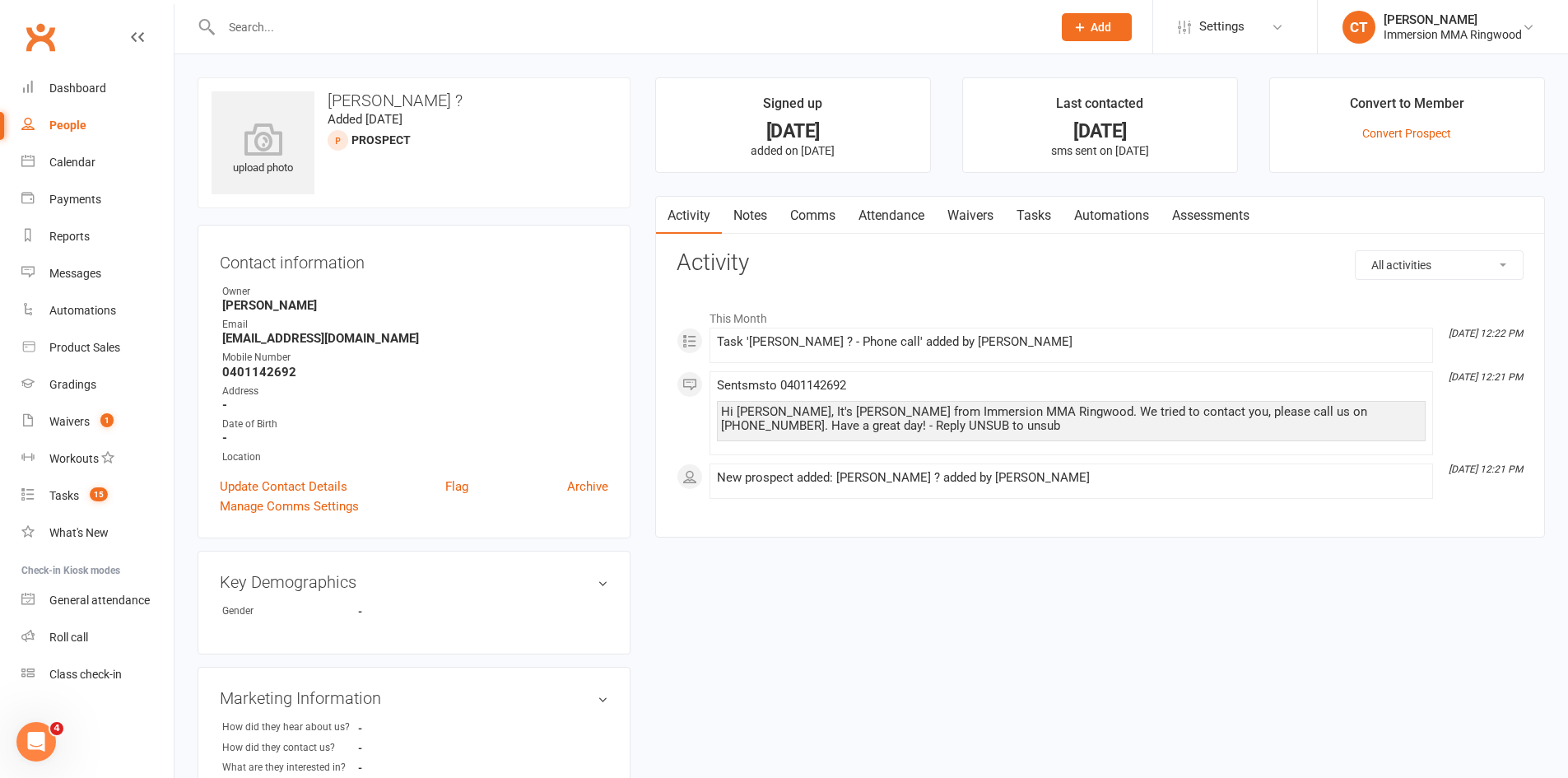
click at [750, 207] on link "Notes" at bounding box center [751, 215] width 56 height 38
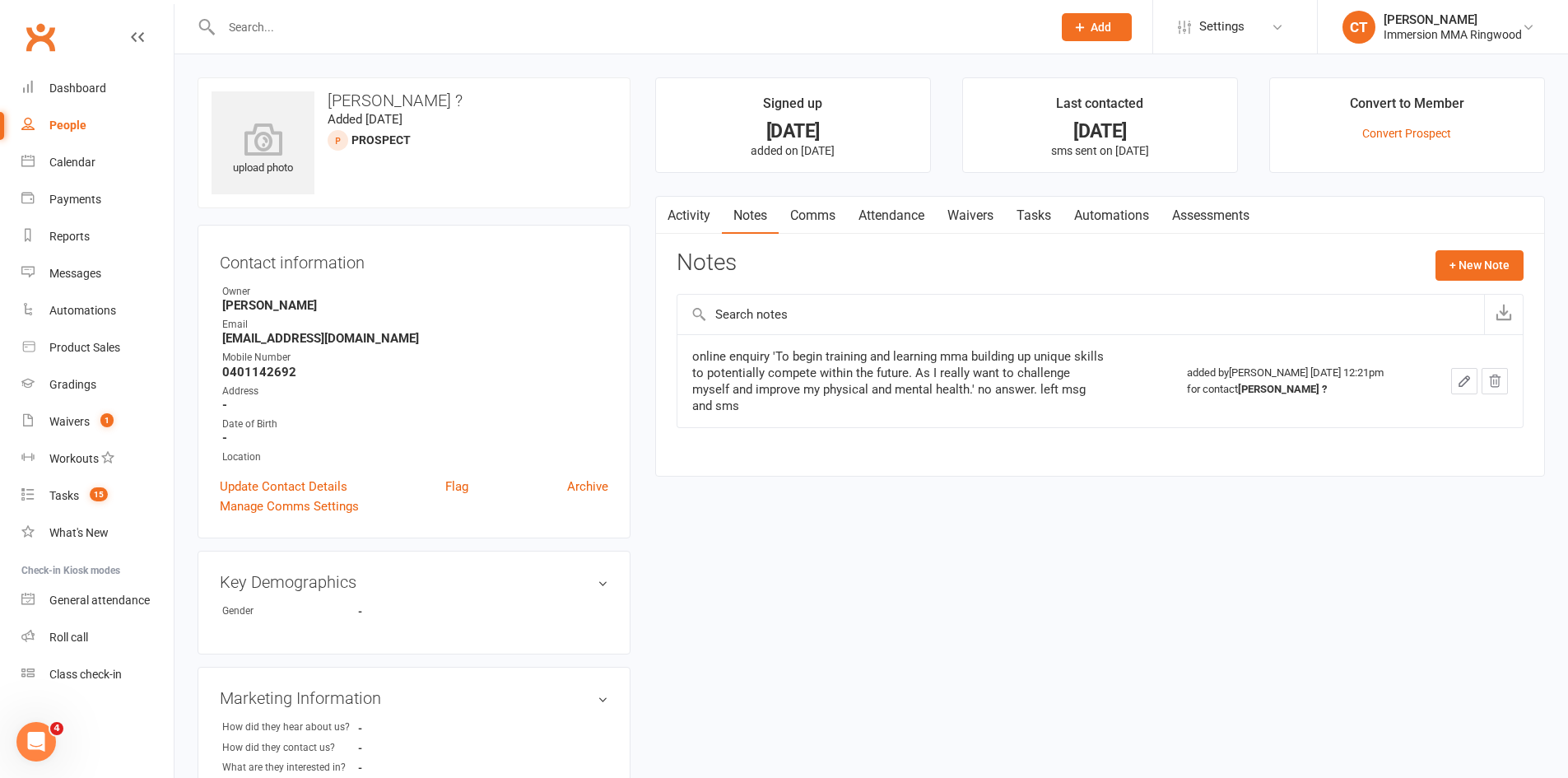
click at [698, 210] on link "Activity" at bounding box center [689, 215] width 66 height 38
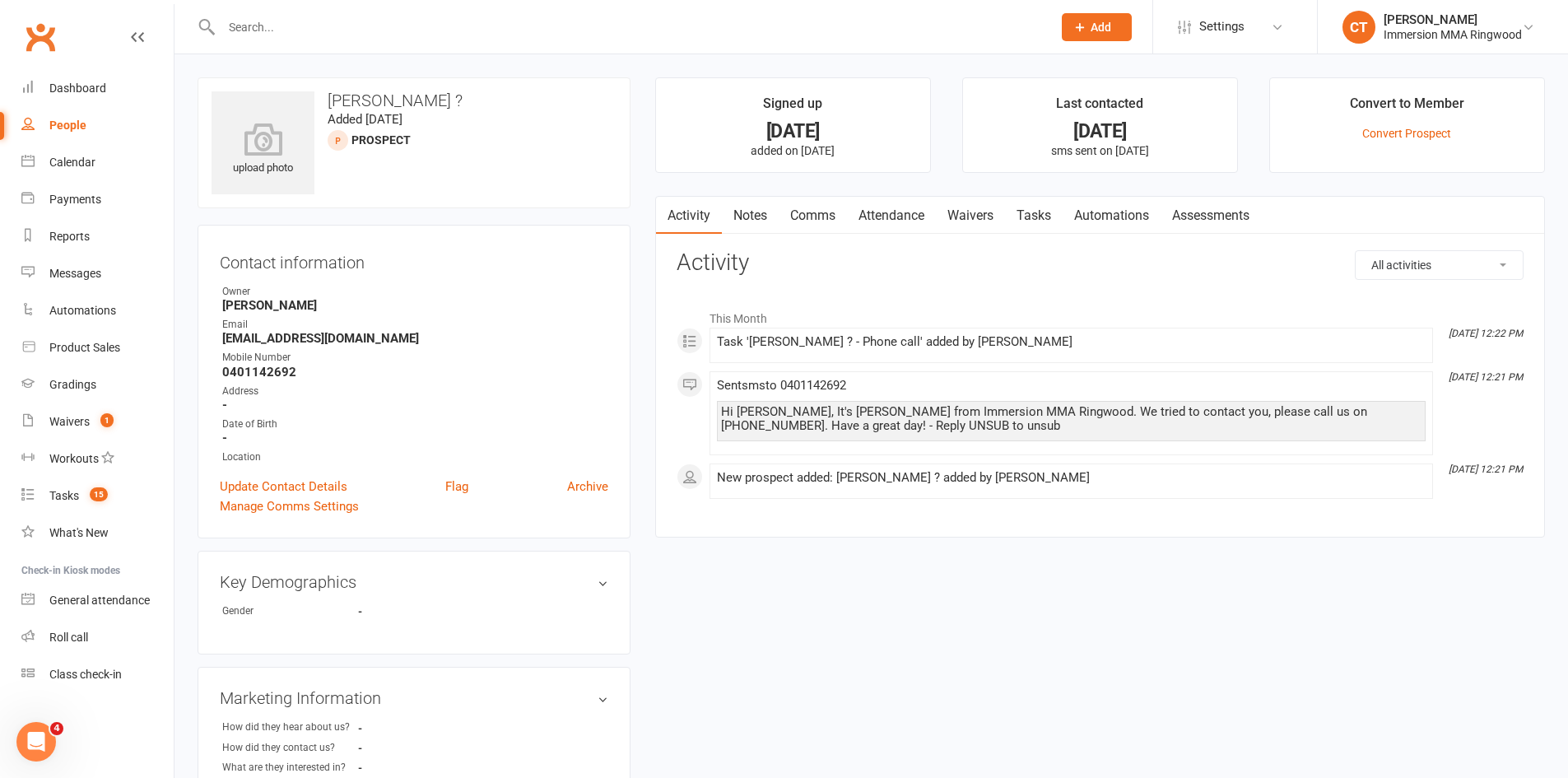
click at [754, 220] on link "Notes" at bounding box center [751, 215] width 56 height 38
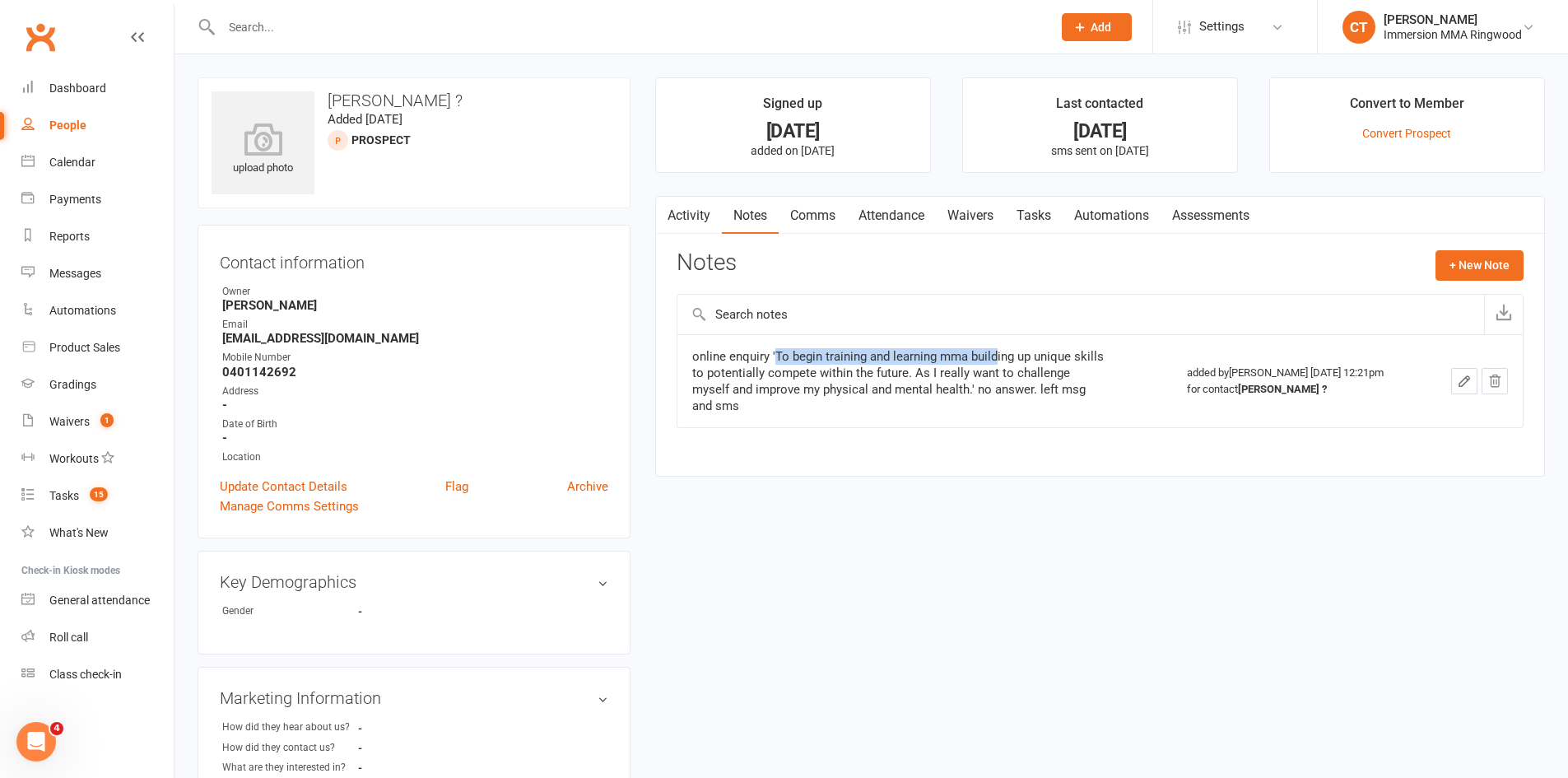
drag, startPoint x: 773, startPoint y: 356, endPoint x: 999, endPoint y: 338, distance: 226.7
click at [999, 338] on td "online enquiry 'To begin training and learning mma building up unique skills to…" at bounding box center [924, 381] width 495 height 93
click at [975, 411] on div "online enquiry 'To begin training and learning mma building up unique skills to…" at bounding box center [898, 381] width 411 height 66
click at [1442, 274] on button "+ New Note" at bounding box center [1480, 265] width 88 height 30
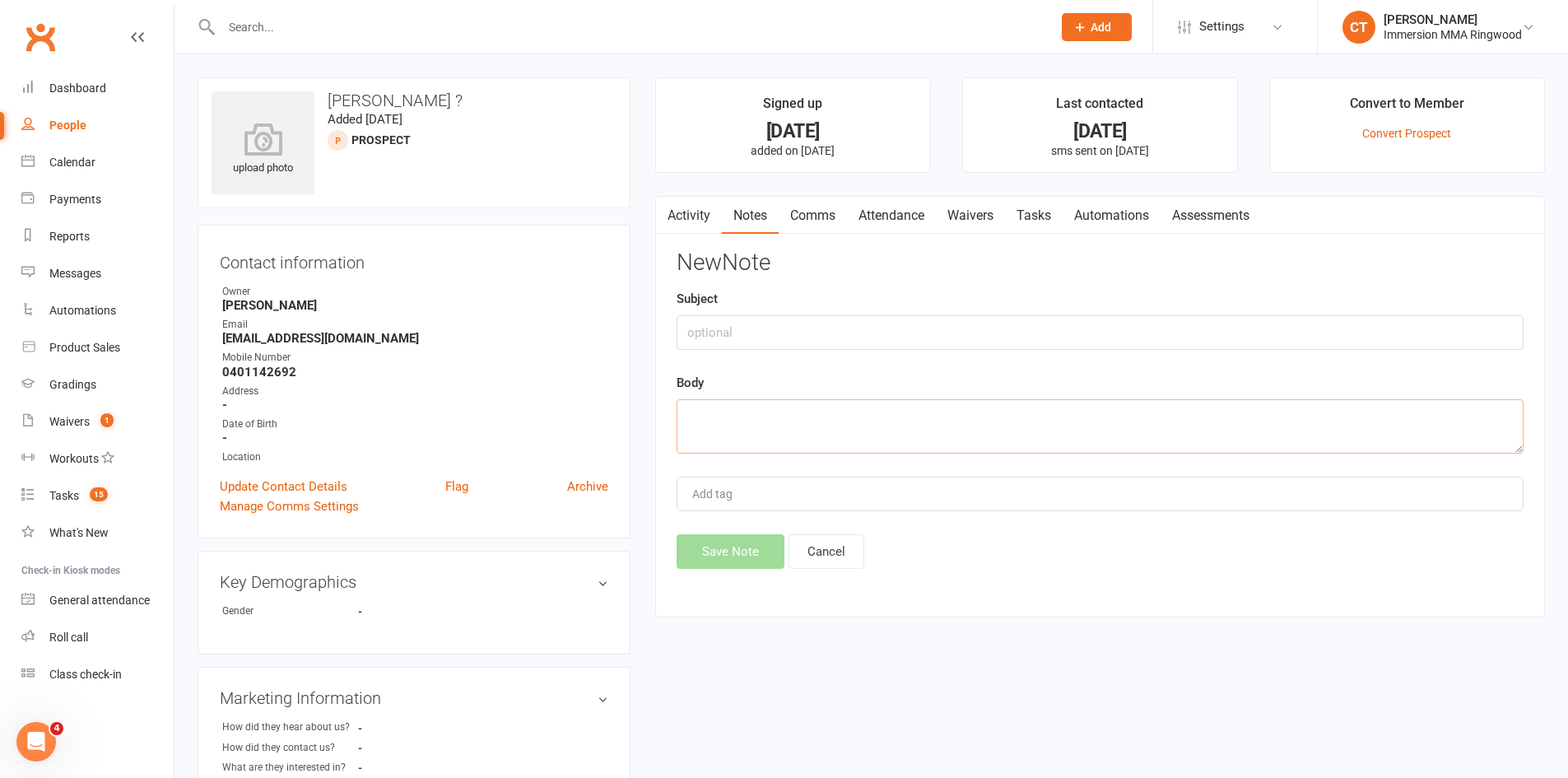
click at [789, 412] on textarea at bounding box center [1100, 427] width 847 height 54
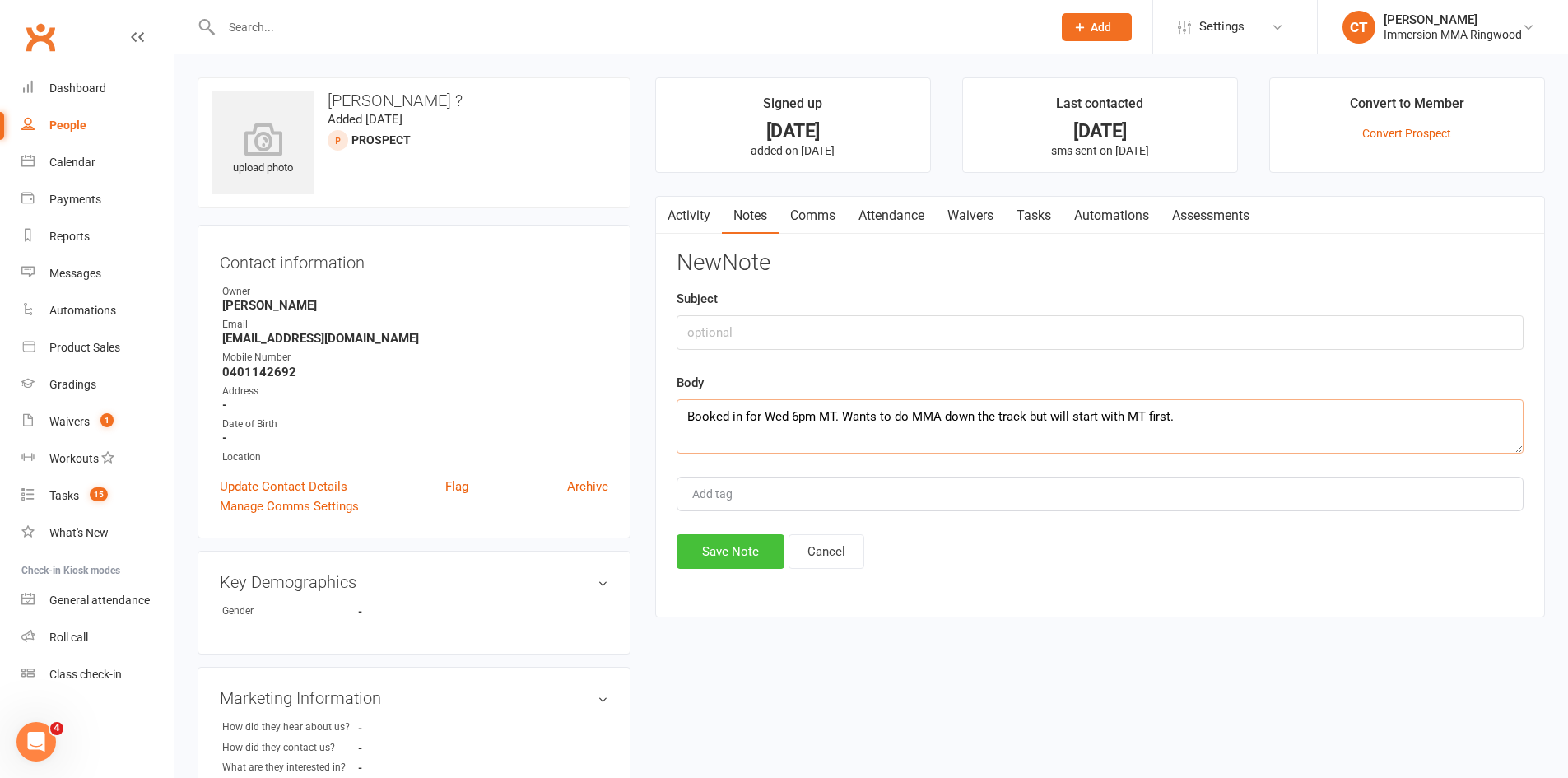
type textarea "Booked in for Wed 6pm MT. Wants to do MMA down the track but will start with MT…"
drag, startPoint x: 729, startPoint y: 566, endPoint x: 797, endPoint y: 458, distance: 127.6
click at [728, 566] on button "Save Note" at bounding box center [730, 552] width 108 height 35
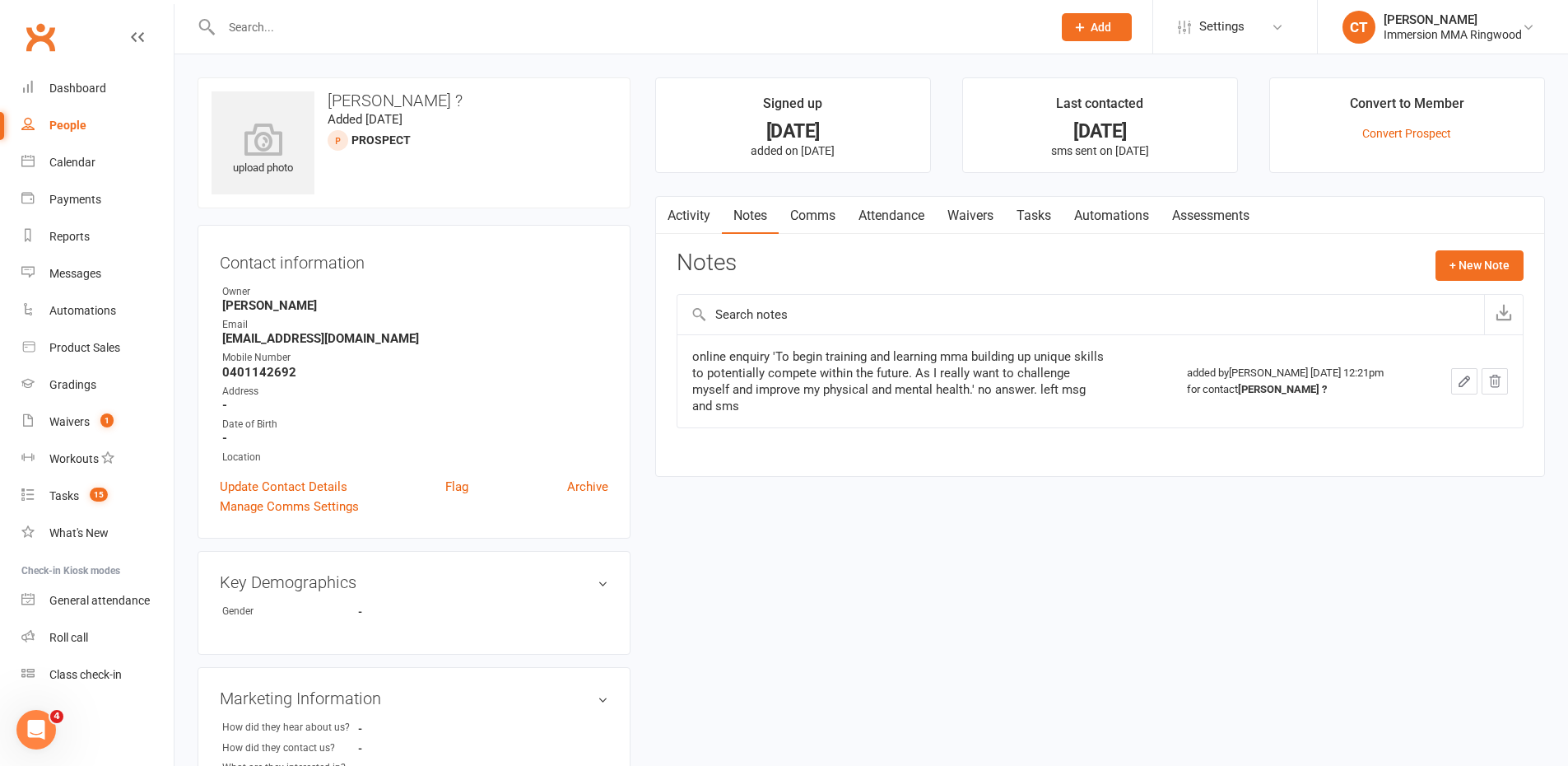
click at [908, 216] on link "Attendance" at bounding box center [892, 215] width 89 height 38
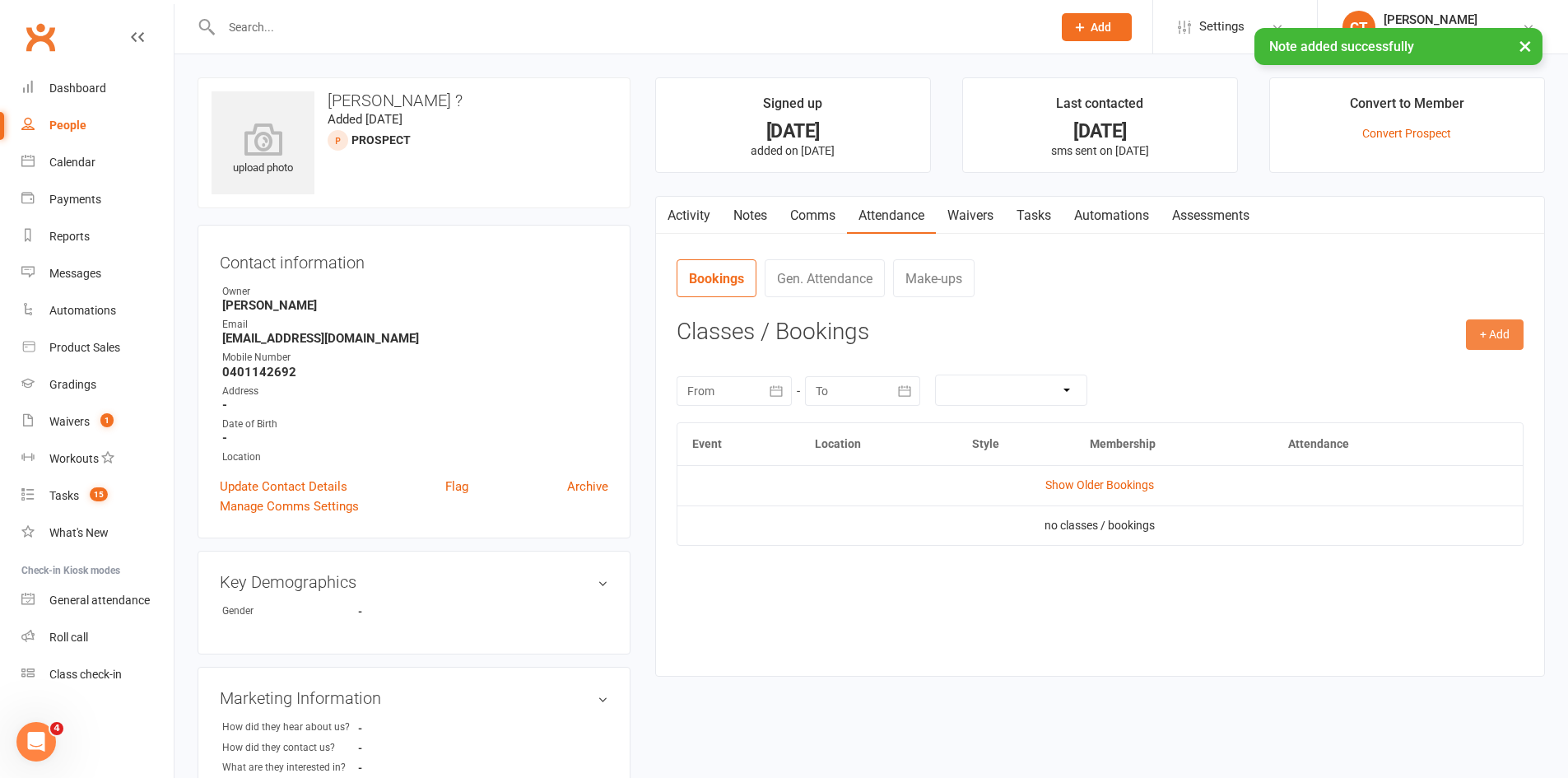
click at [1495, 323] on button "+ Add" at bounding box center [1495, 335] width 57 height 30
click at [1436, 409] on link "Add Appointment" at bounding box center [1442, 405] width 163 height 33
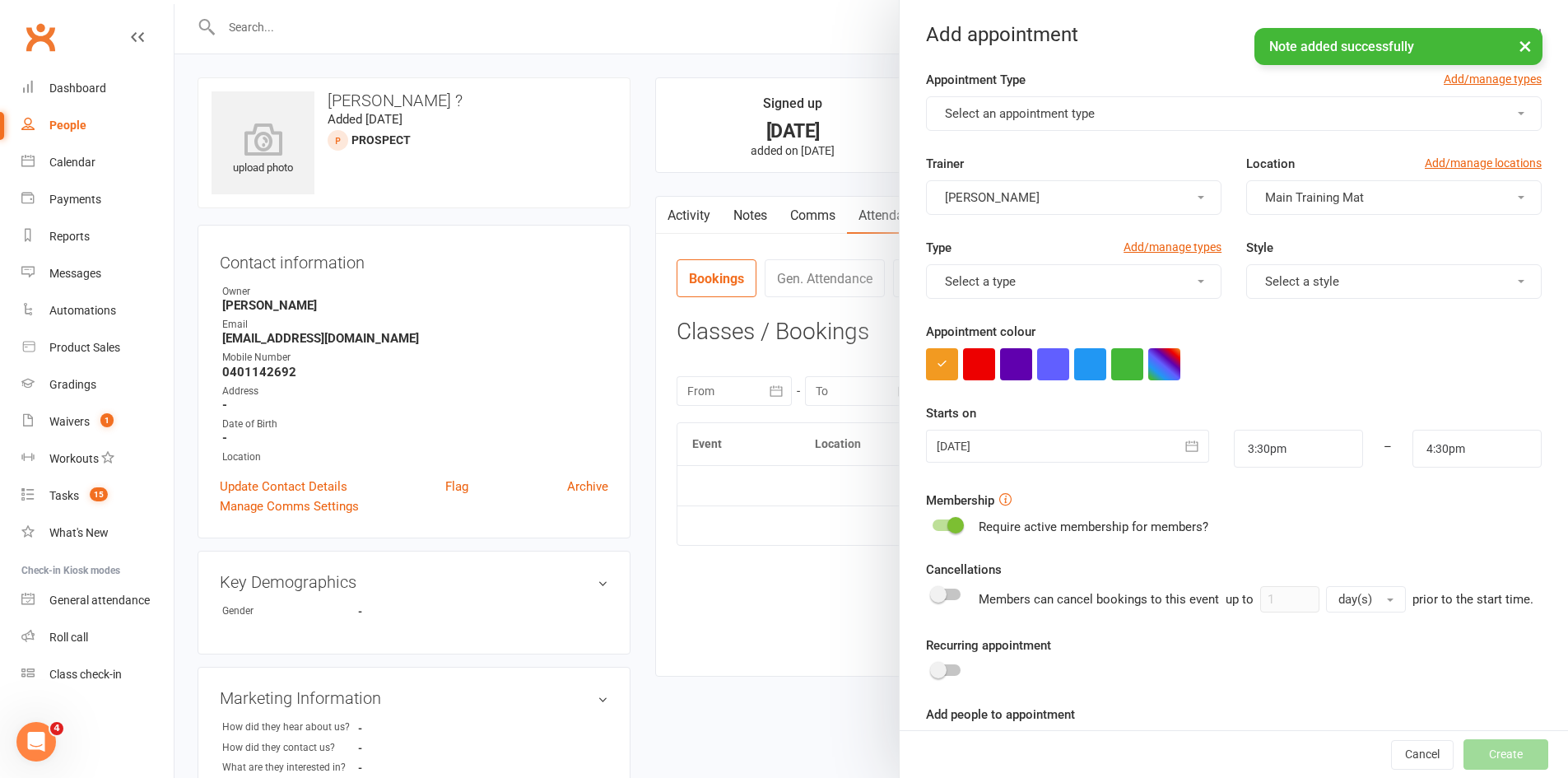
click at [1065, 87] on div "Appointment Type Add/manage types" at bounding box center [1234, 83] width 615 height 26
click at [1064, 98] on button "Select an appointment type" at bounding box center [1234, 114] width 615 height 35
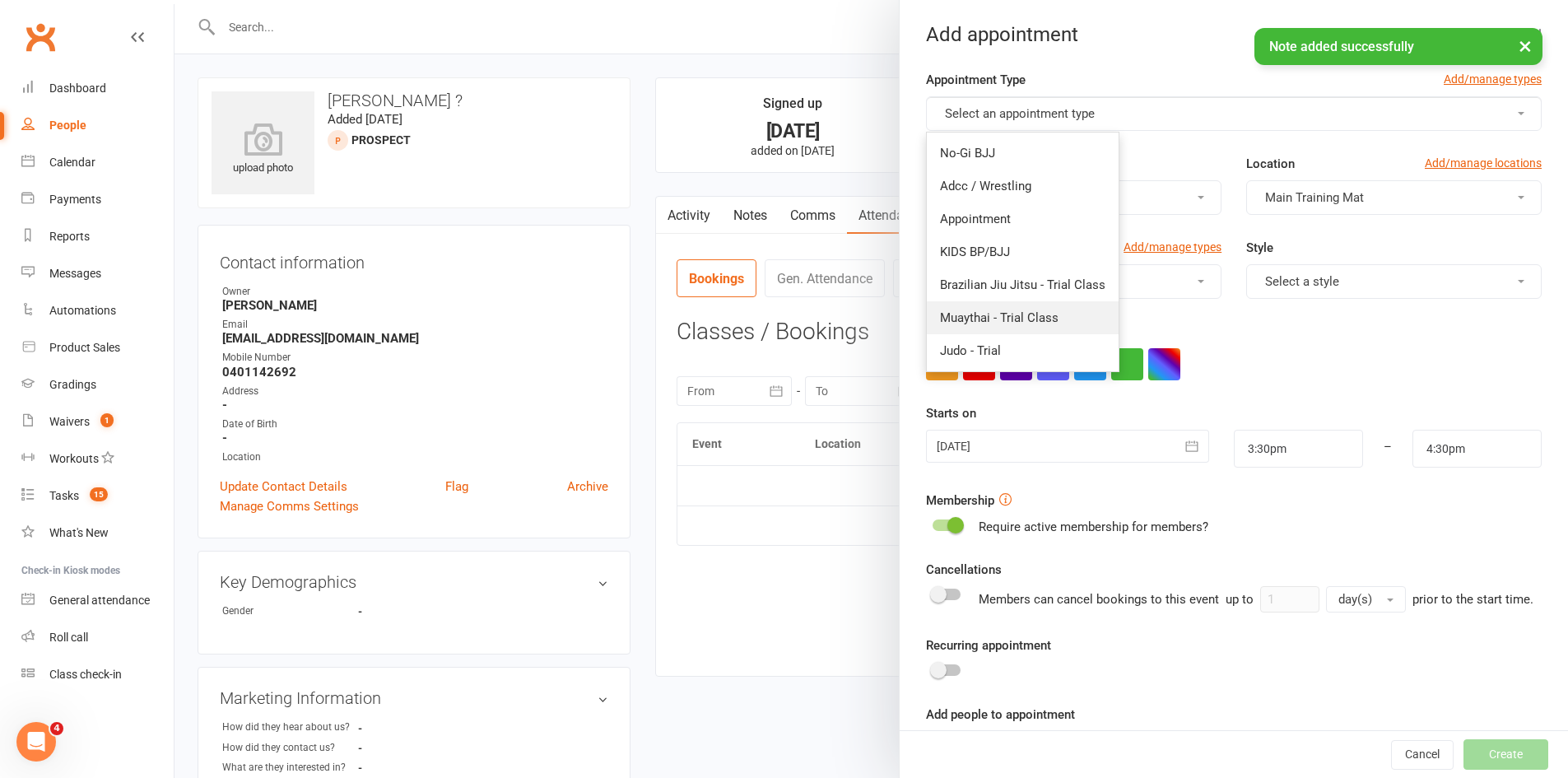
click at [1008, 313] on span "Muaythai - Trial Class" at bounding box center [1000, 318] width 118 height 15
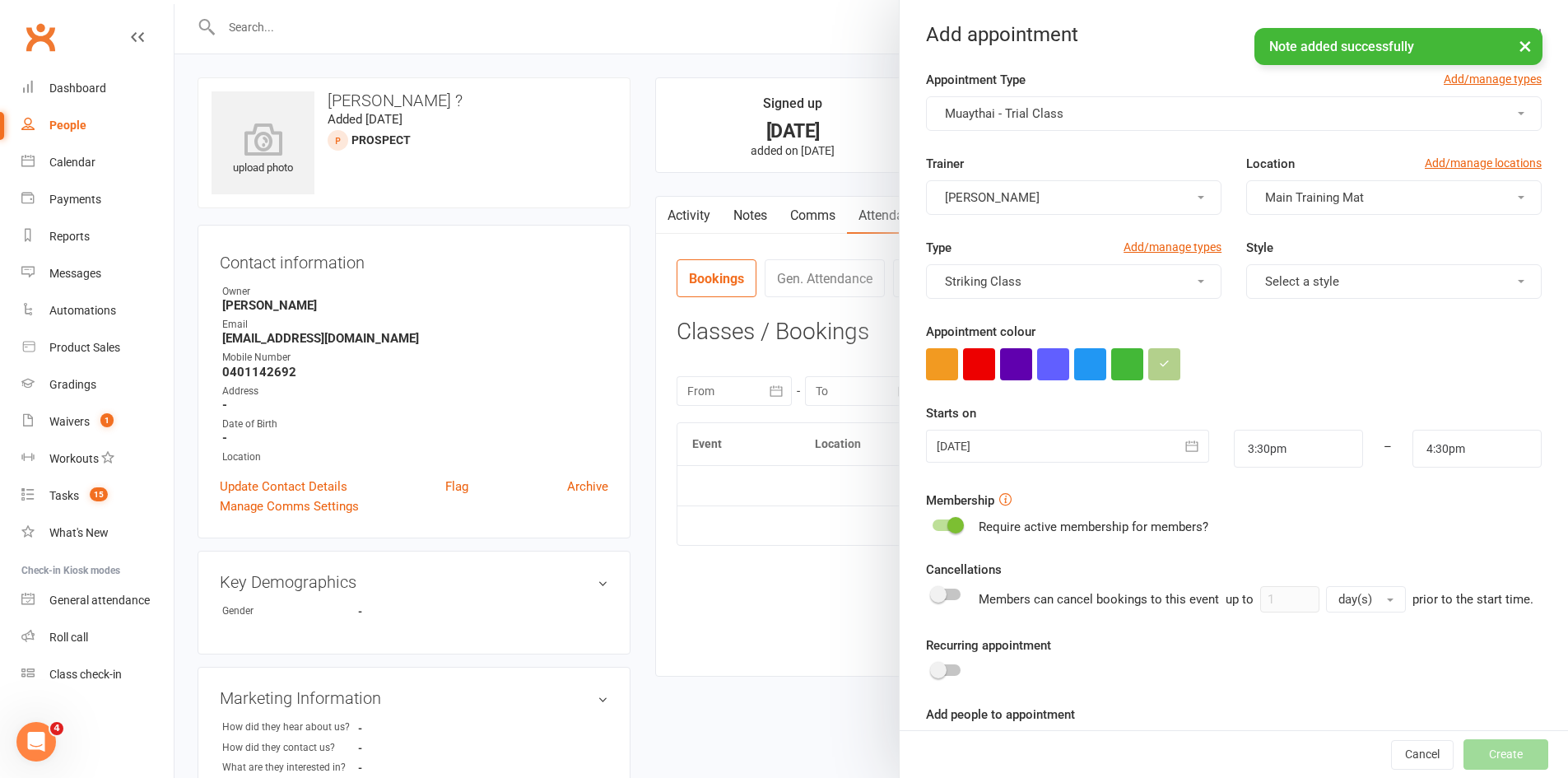
click at [1001, 445] on div at bounding box center [1067, 445] width 283 height 33
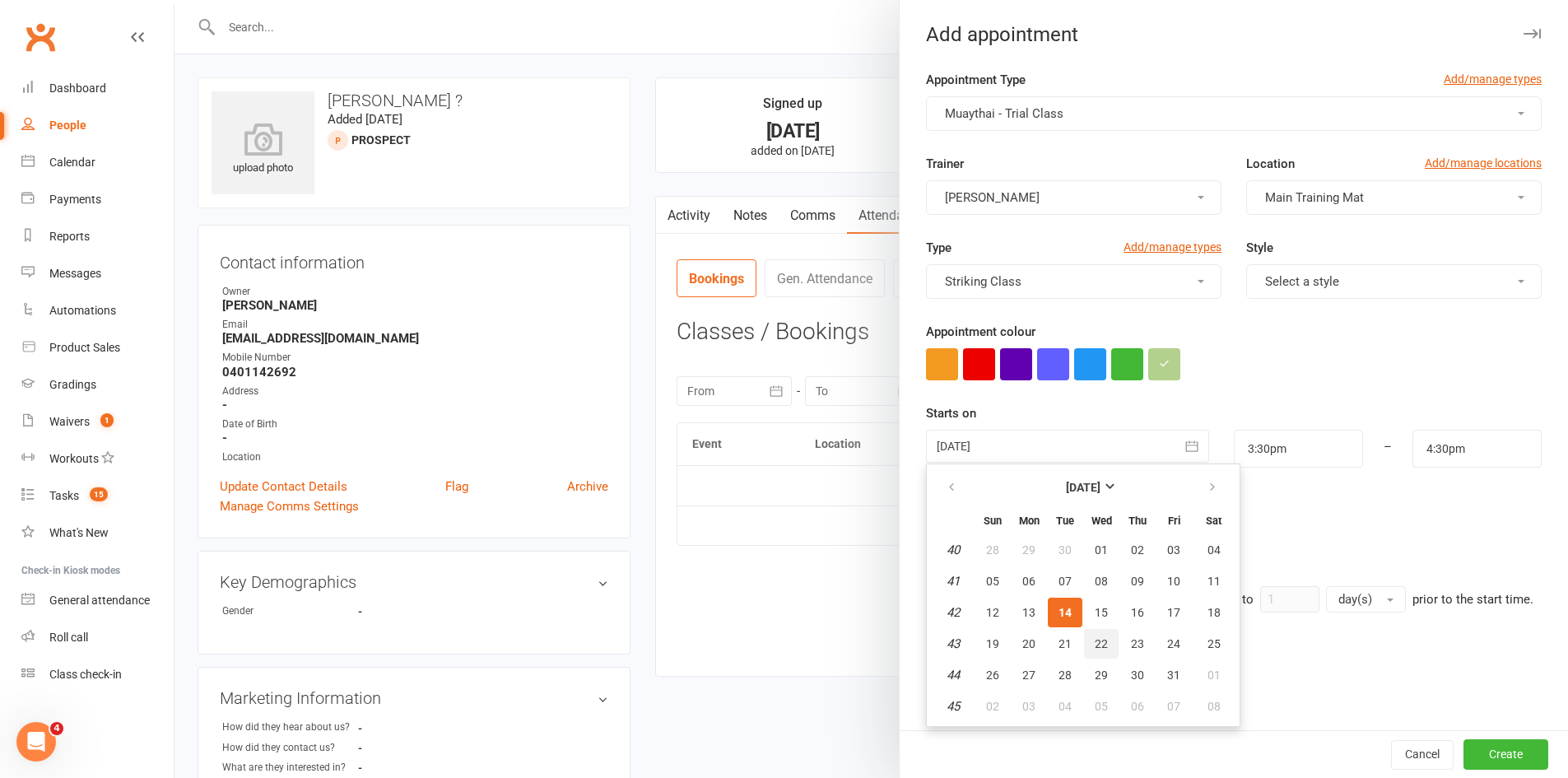
click at [1086, 646] on button "22" at bounding box center [1101, 645] width 35 height 30
type input "22 Oct 2025"
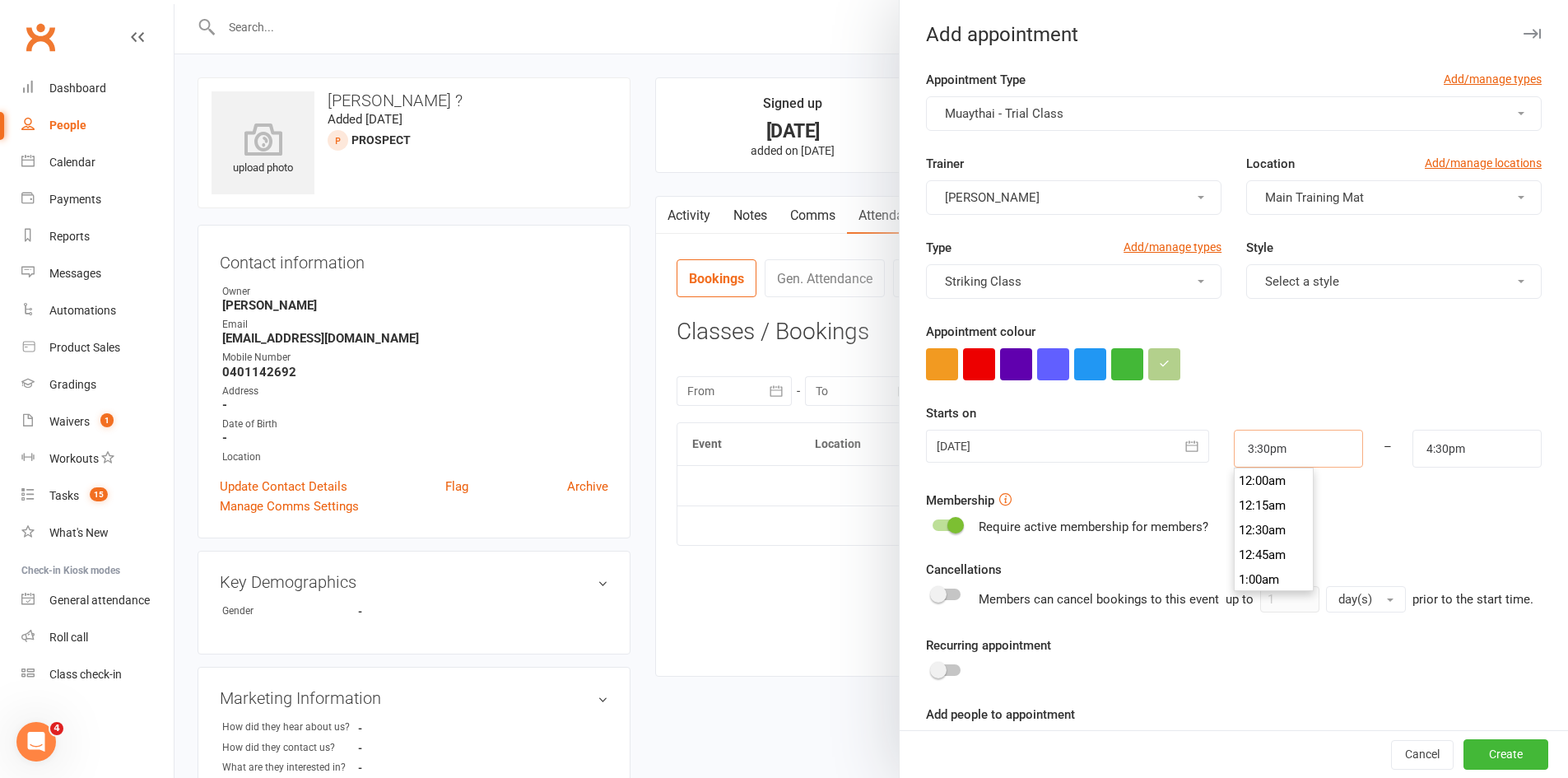
drag, startPoint x: 1269, startPoint y: 443, endPoint x: 1258, endPoint y: 496, distance: 54.1
click at [1269, 443] on input "3:30pm" at bounding box center [1299, 448] width 130 height 38
type input "6:00pm"
type input "7:00pm"
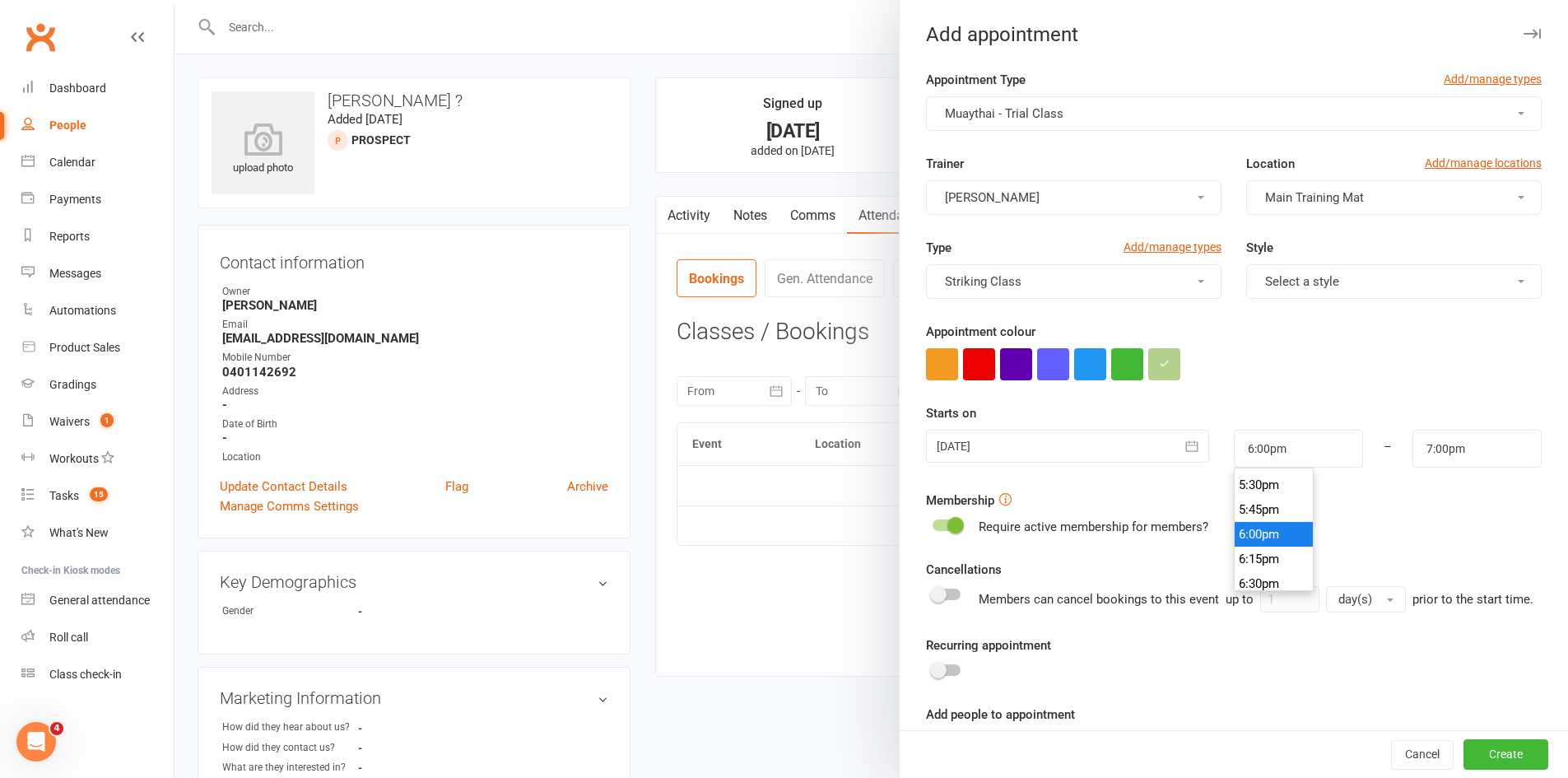
click at [1265, 533] on li "6:00pm" at bounding box center [1275, 535] width 79 height 24
click at [1018, 111] on span "Muaythai - Trial Class" at bounding box center [1004, 114] width 118 height 15
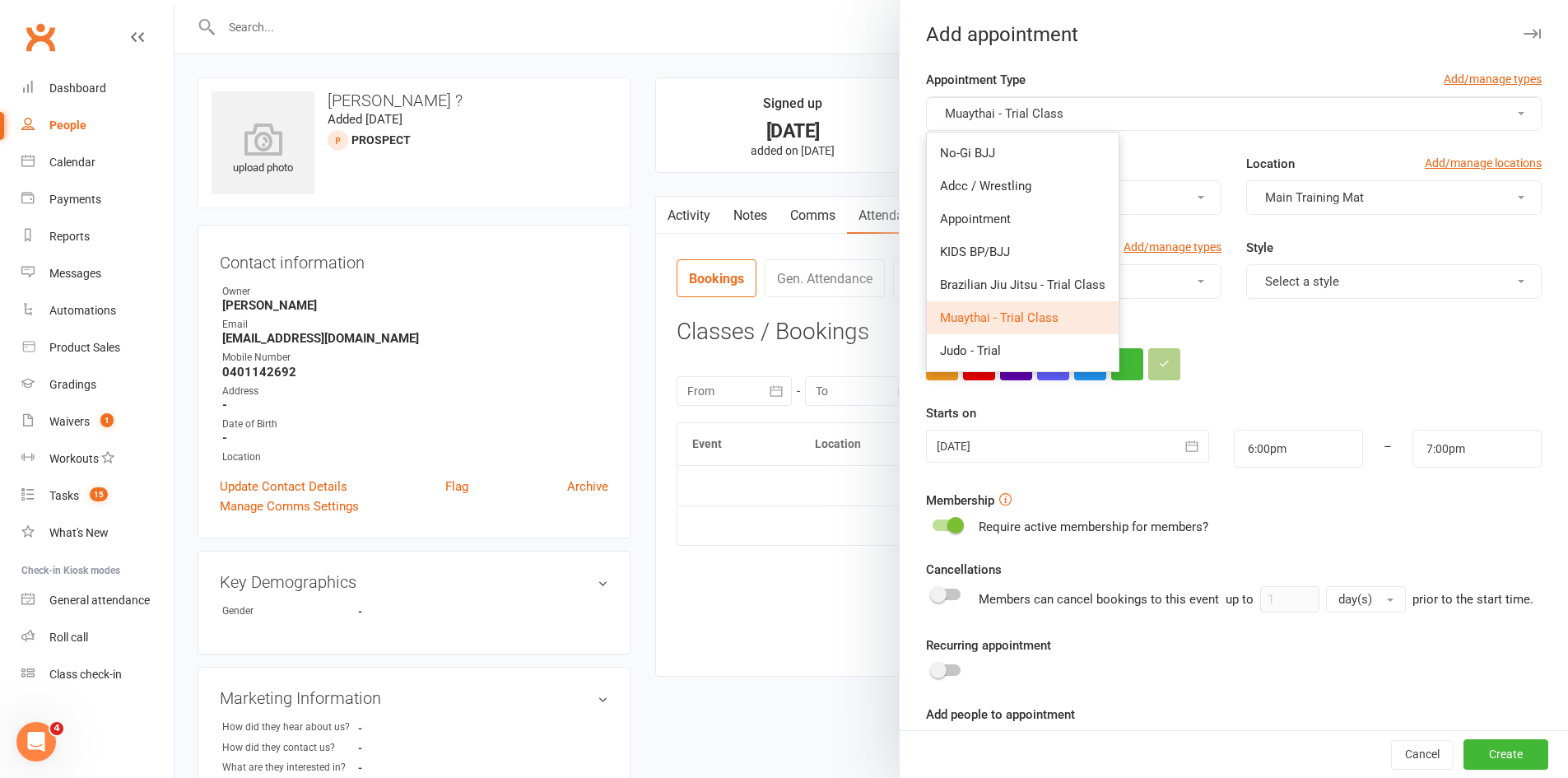
click at [1018, 111] on span "Muaythai - Trial Class" at bounding box center [1004, 114] width 118 height 15
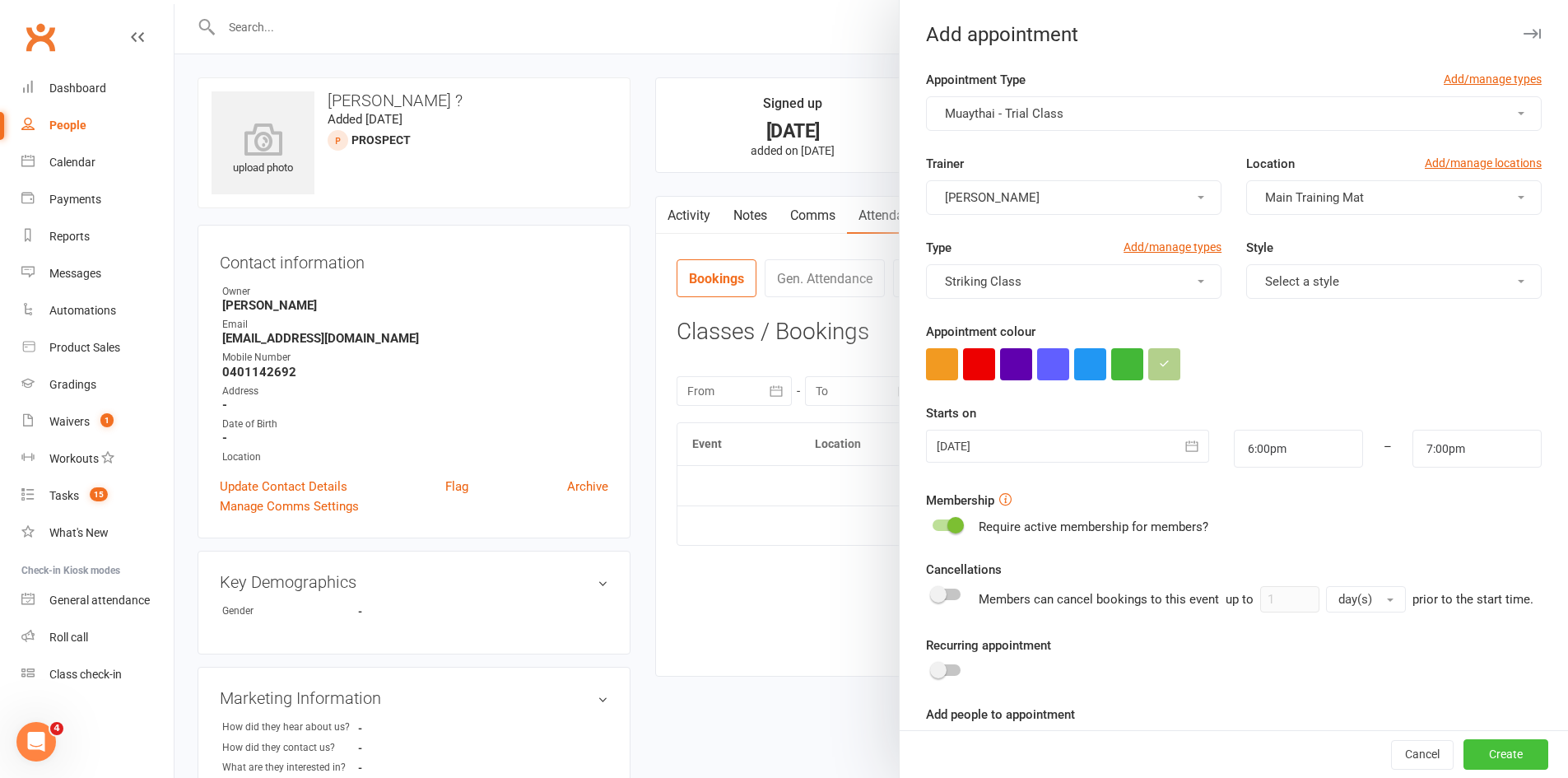
click at [1505, 755] on button "Create" at bounding box center [1506, 755] width 85 height 30
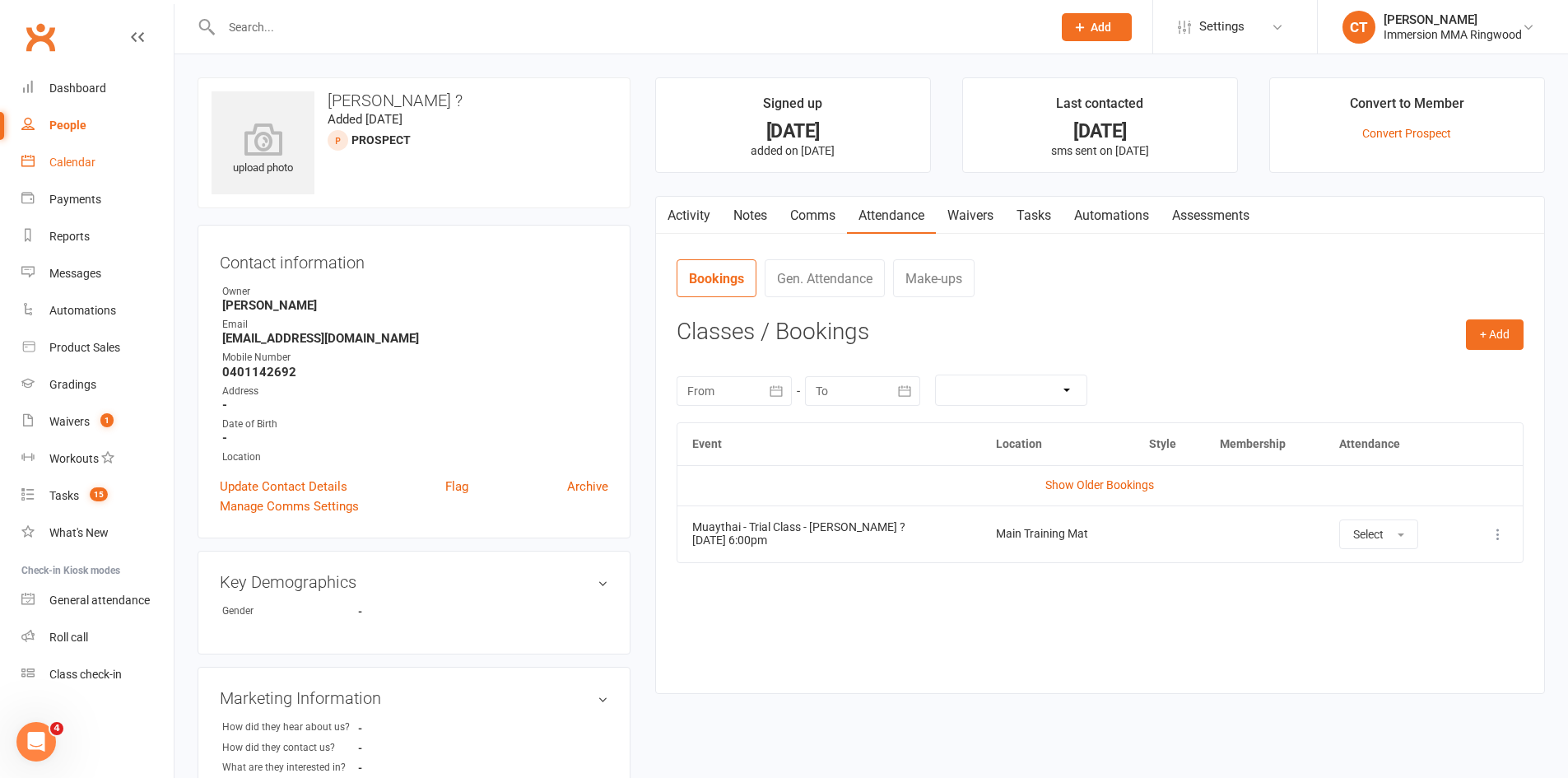
click at [79, 160] on div "Calendar" at bounding box center [72, 163] width 46 height 13
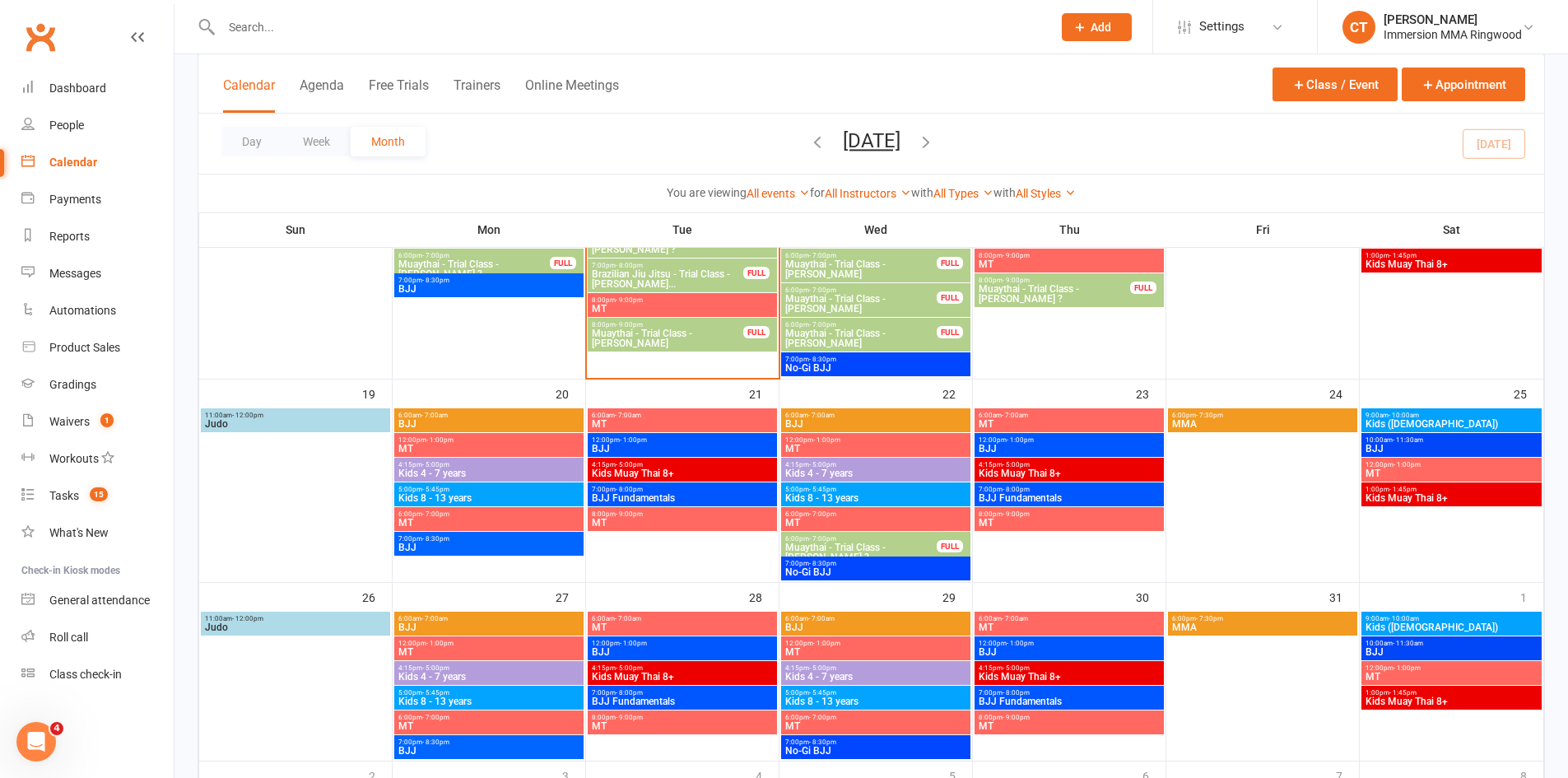
scroll to position [823, 0]
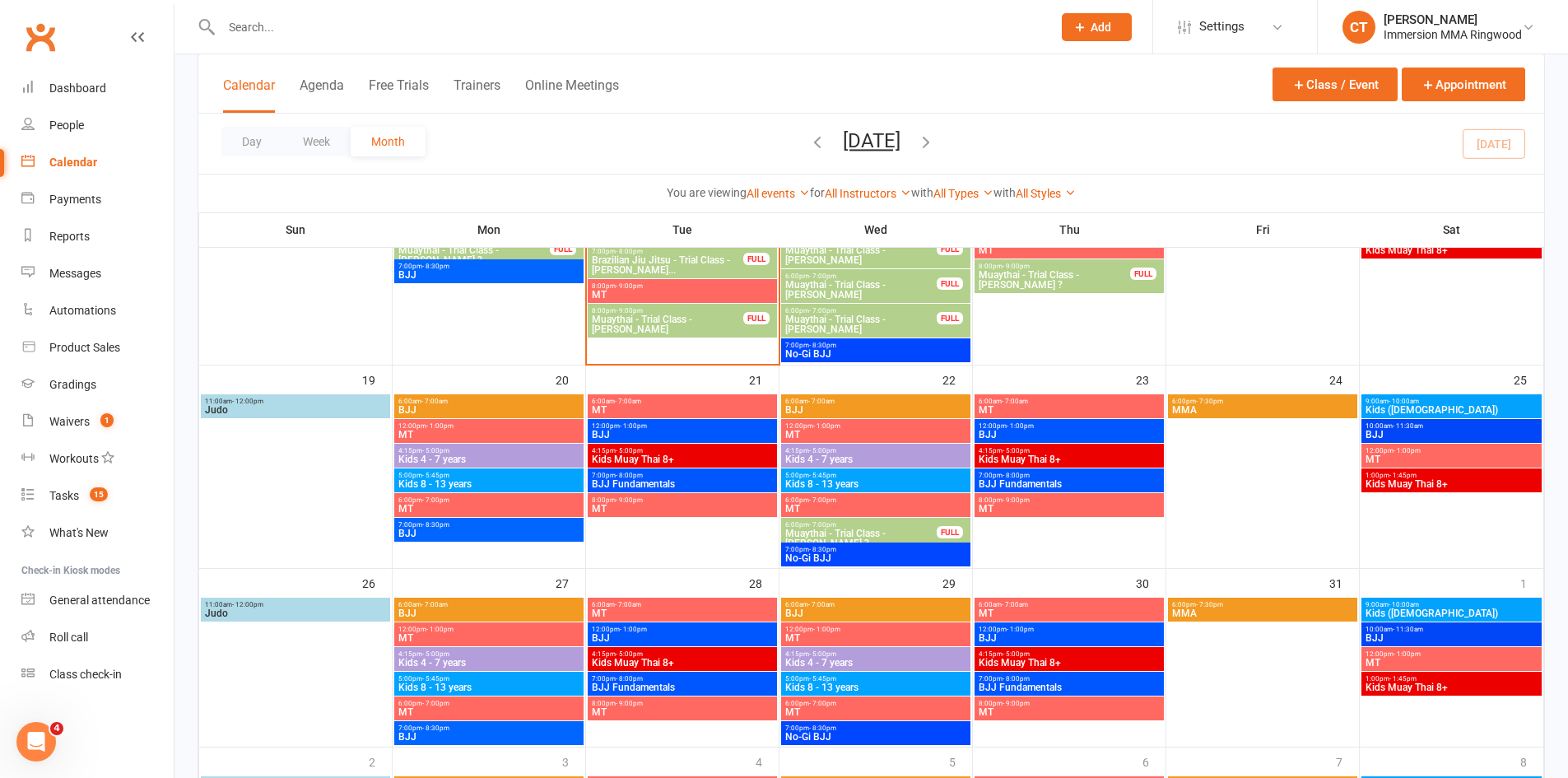
click at [847, 523] on span "6:00pm - 7:00pm" at bounding box center [861, 525] width 153 height 8
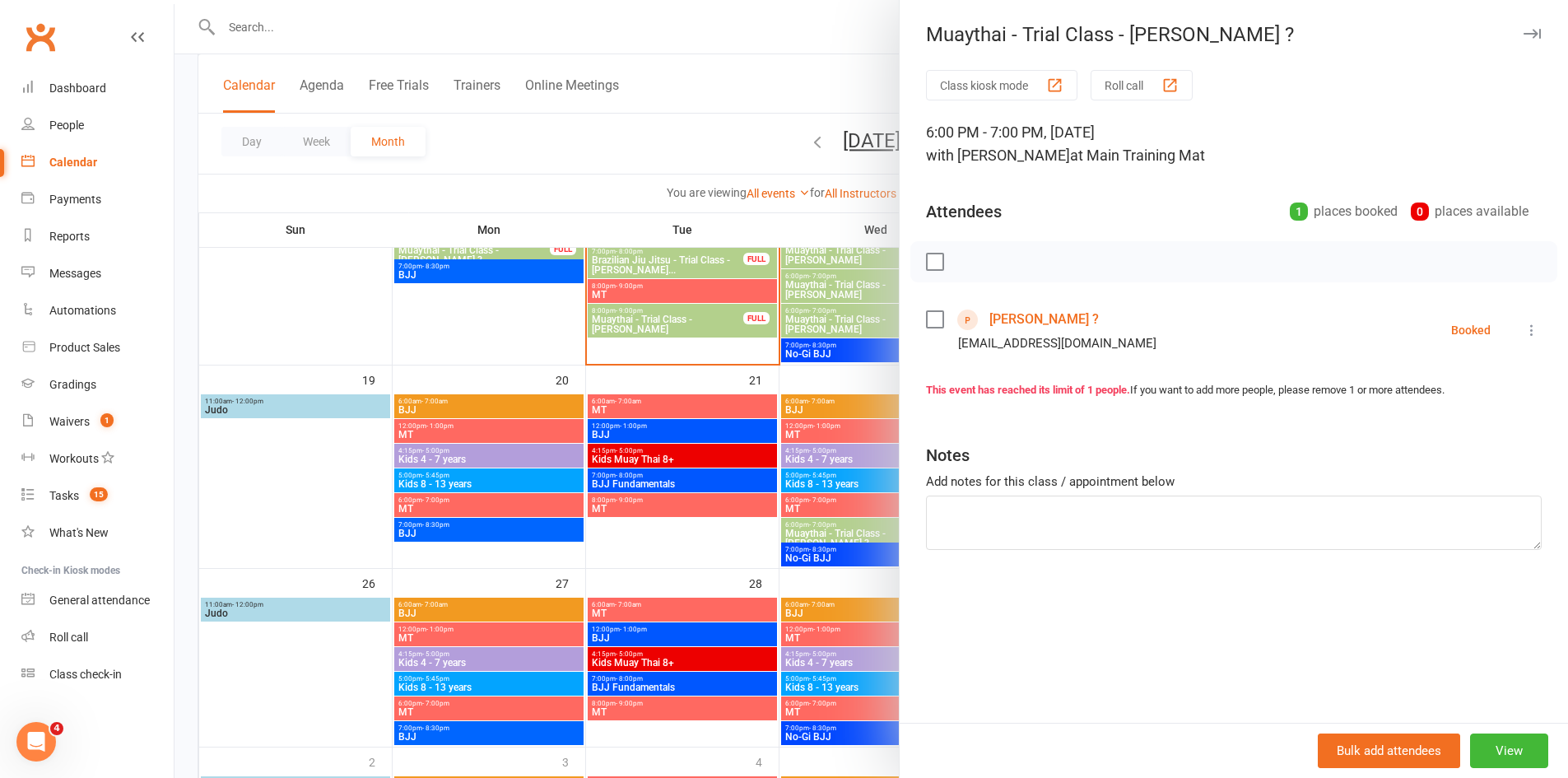
click at [1524, 329] on icon at bounding box center [1532, 331] width 17 height 17
click at [1447, 494] on link "Send message" at bounding box center [1460, 493] width 163 height 33
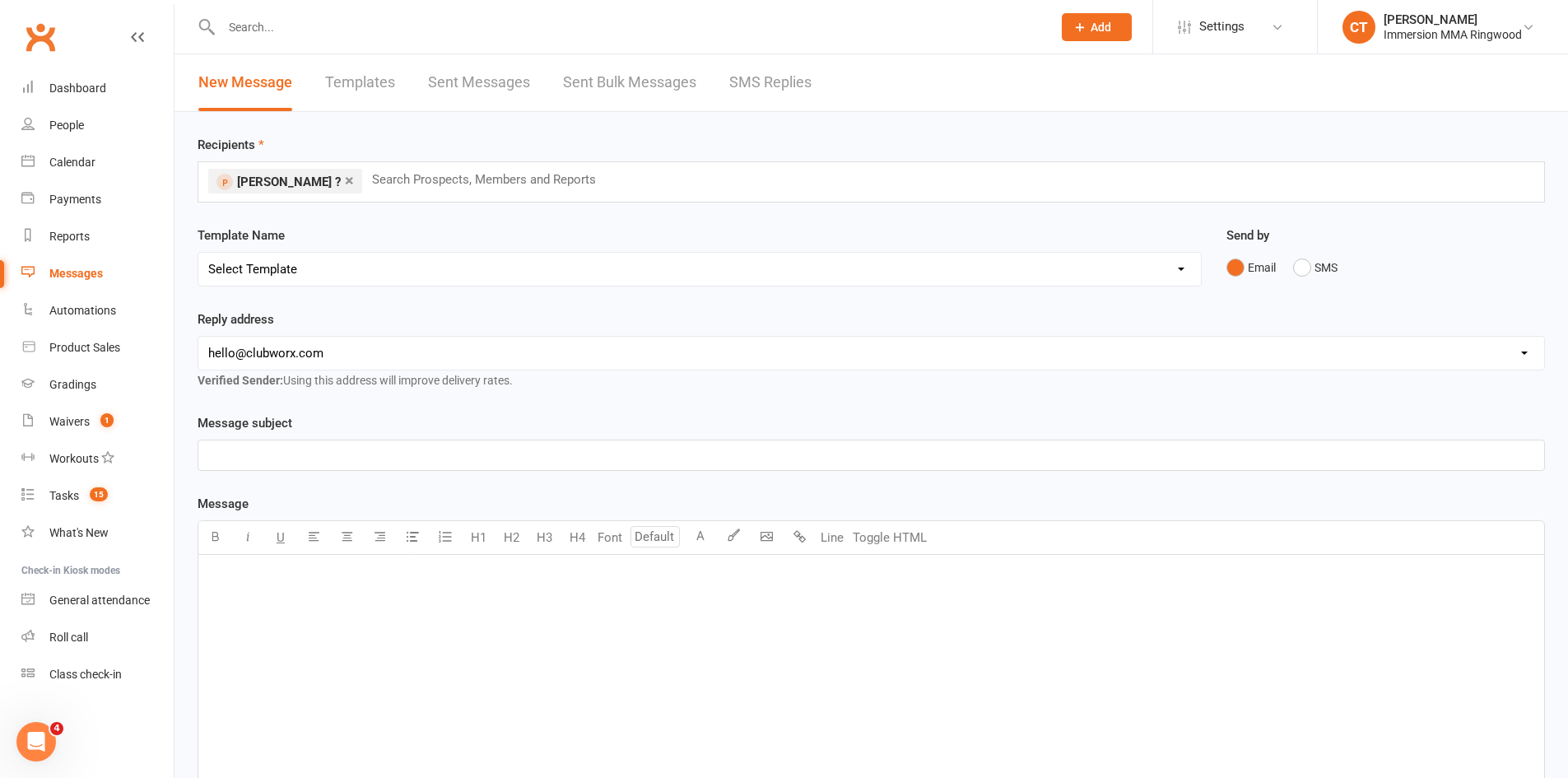
click at [285, 284] on select "Select Template [SMS] [PERSON_NAME] - Call back message [SMS] Mark- Call back m…" at bounding box center [699, 269] width 1002 height 33
select select "3"
click at [198, 253] on select "Select Template [SMS] [PERSON_NAME] - Call back message [SMS] Mark- Call back m…" at bounding box center [699, 269] width 1002 height 33
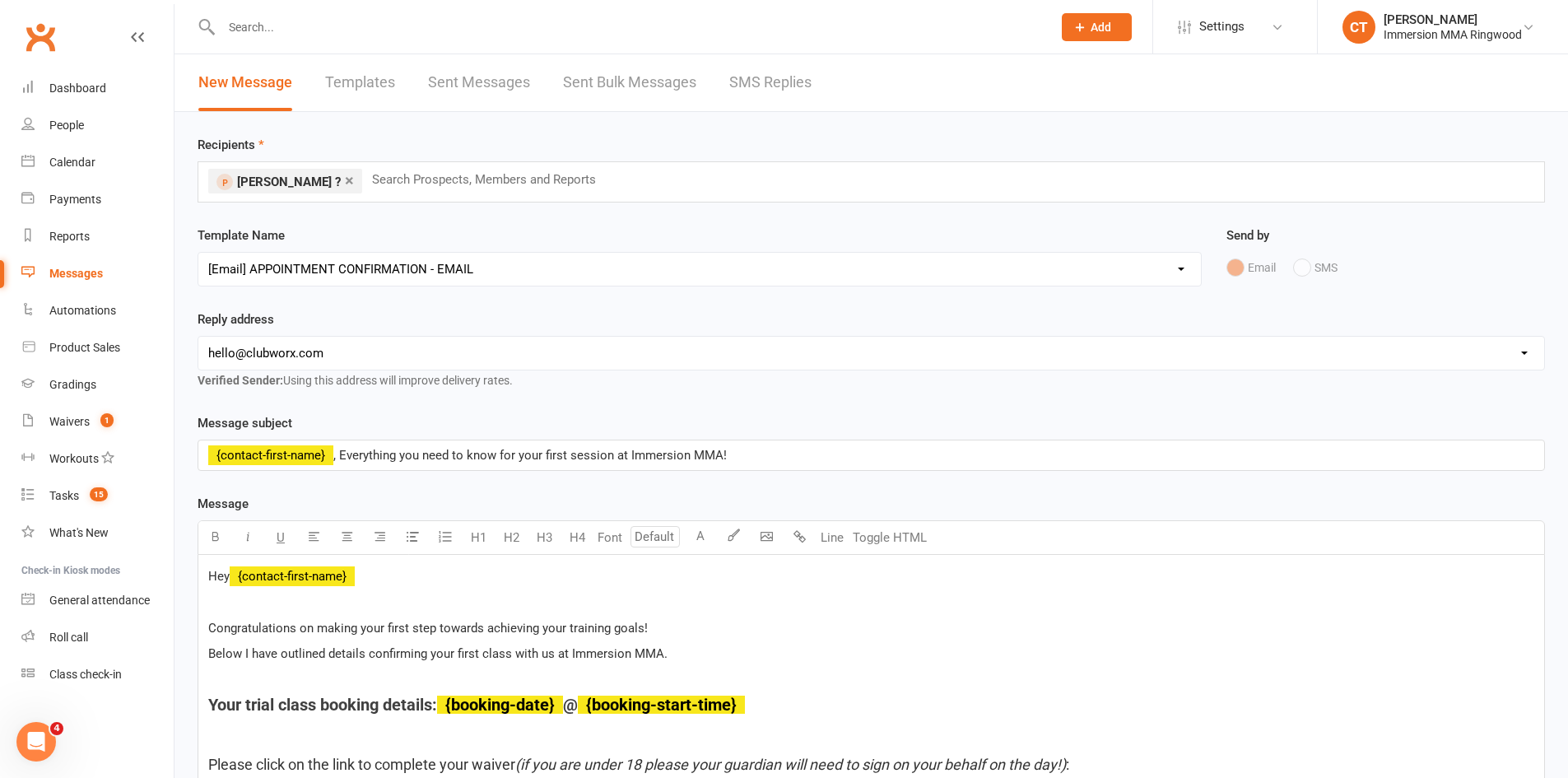
click at [289, 358] on select "hello@clubworx.com ringwood@immersionmma.com.au david@immersionmma.com.au lee@i…" at bounding box center [871, 352] width 1346 height 33
select select "1"
click at [198, 336] on select "hello@clubworx.com ringwood@immersionmma.com.au david@immersionmma.com.au lee@i…" at bounding box center [871, 352] width 1346 height 33
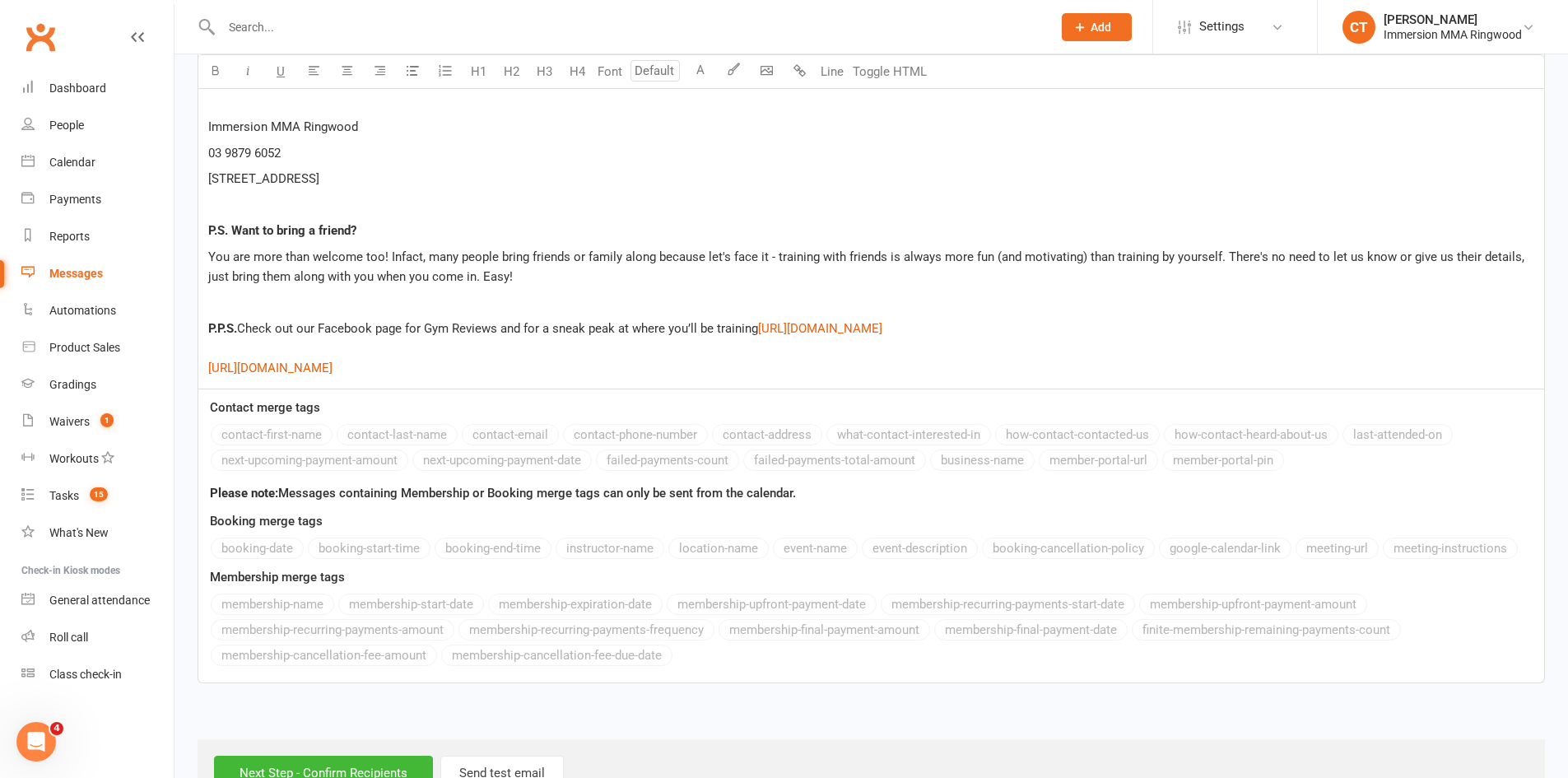
scroll to position [2993, 0]
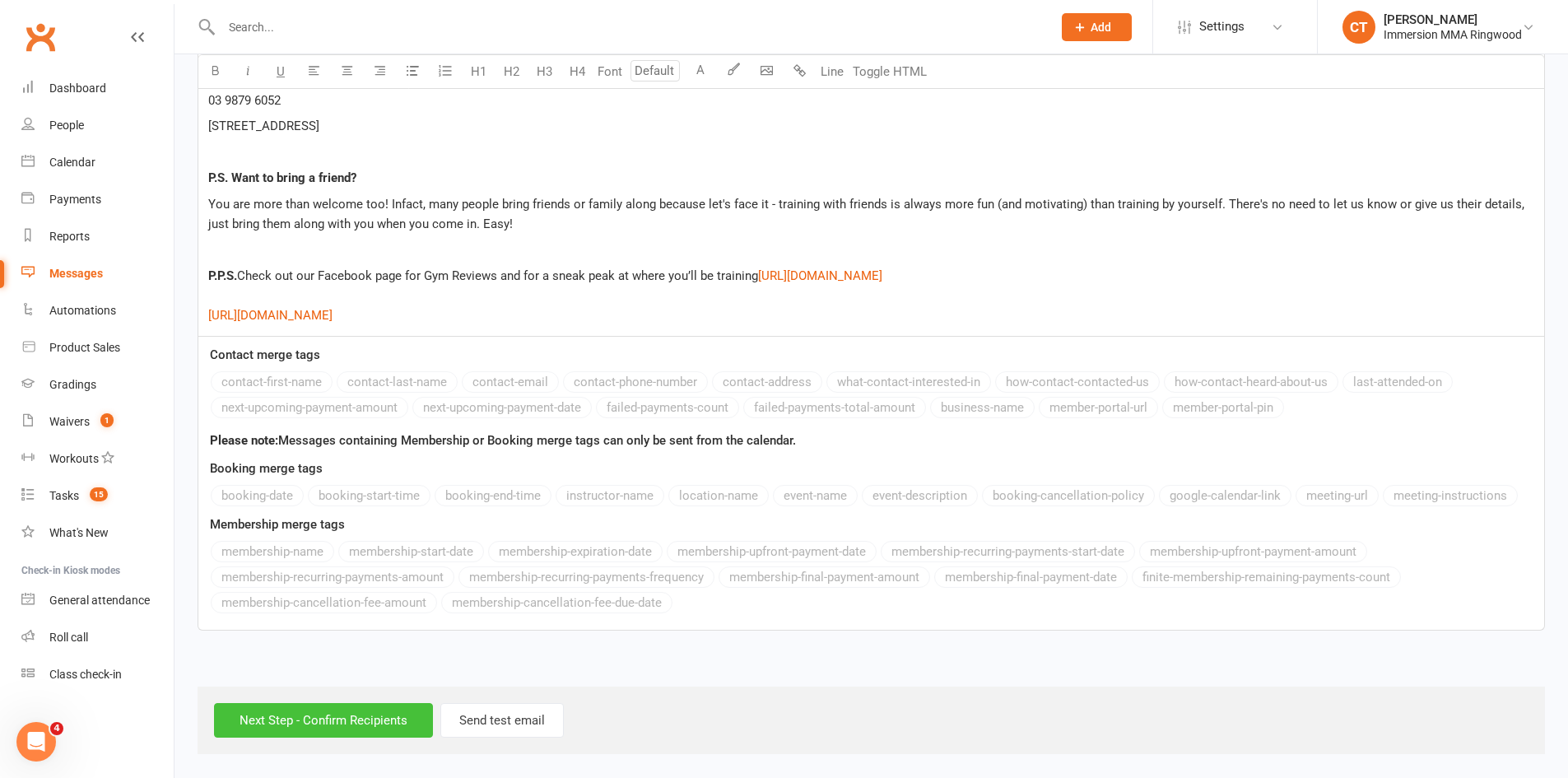
click at [295, 714] on input "Next Step - Confirm Recipients" at bounding box center [323, 720] width 219 height 35
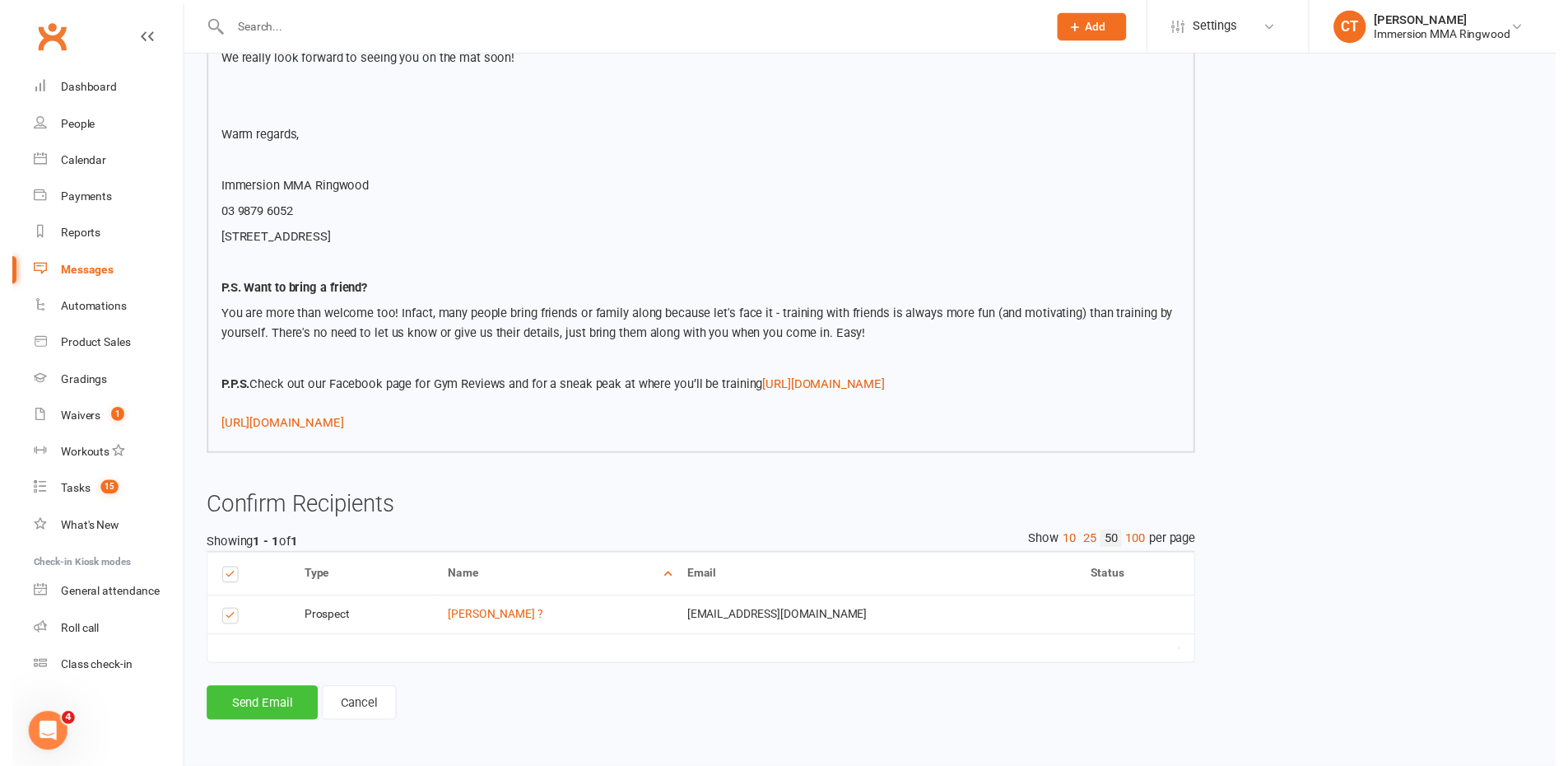
scroll to position [2741, 0]
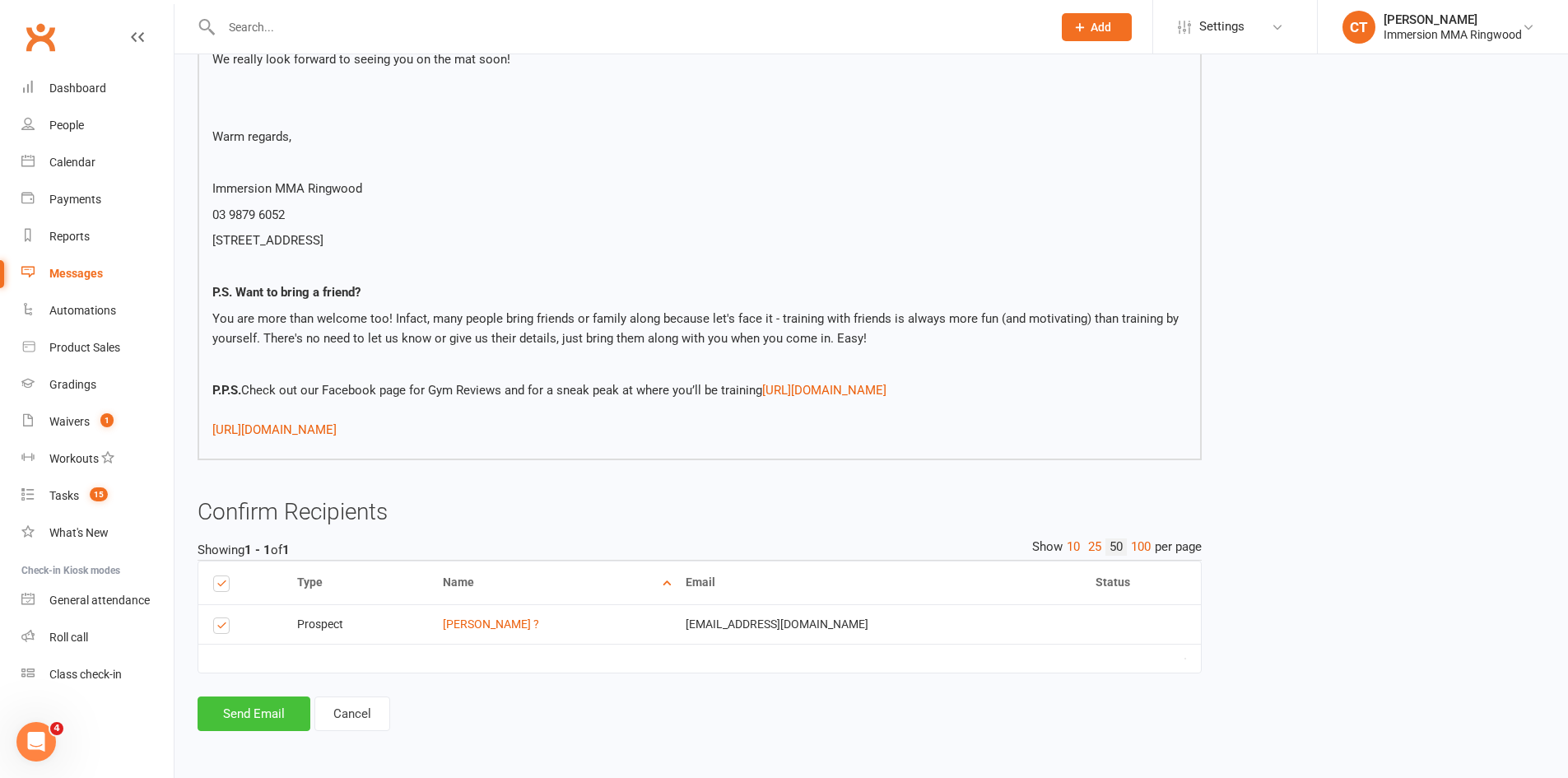
click at [277, 714] on button "Send Email" at bounding box center [254, 713] width 113 height 35
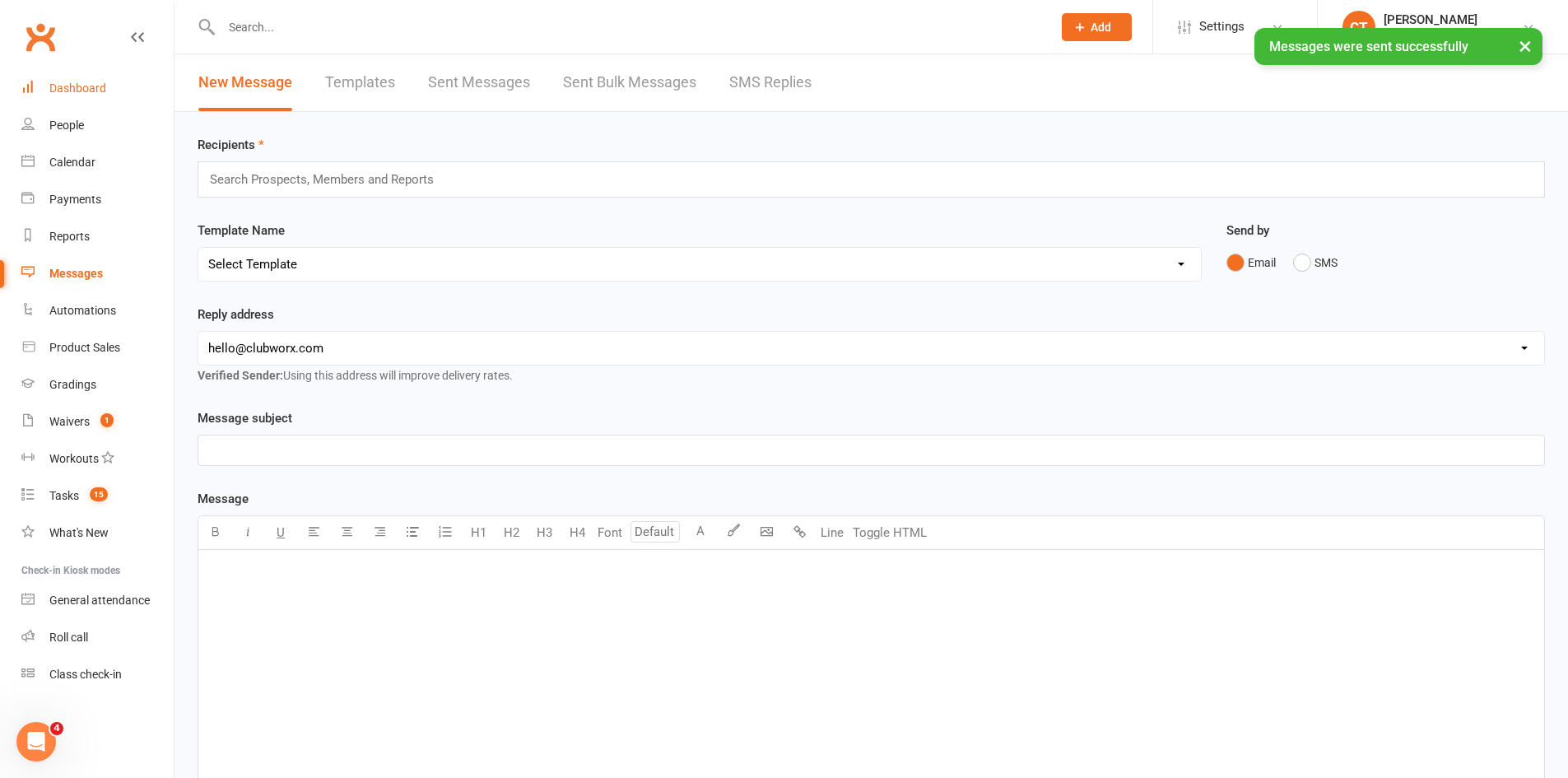
click at [60, 96] on link "Dashboard" at bounding box center [98, 87] width 152 height 37
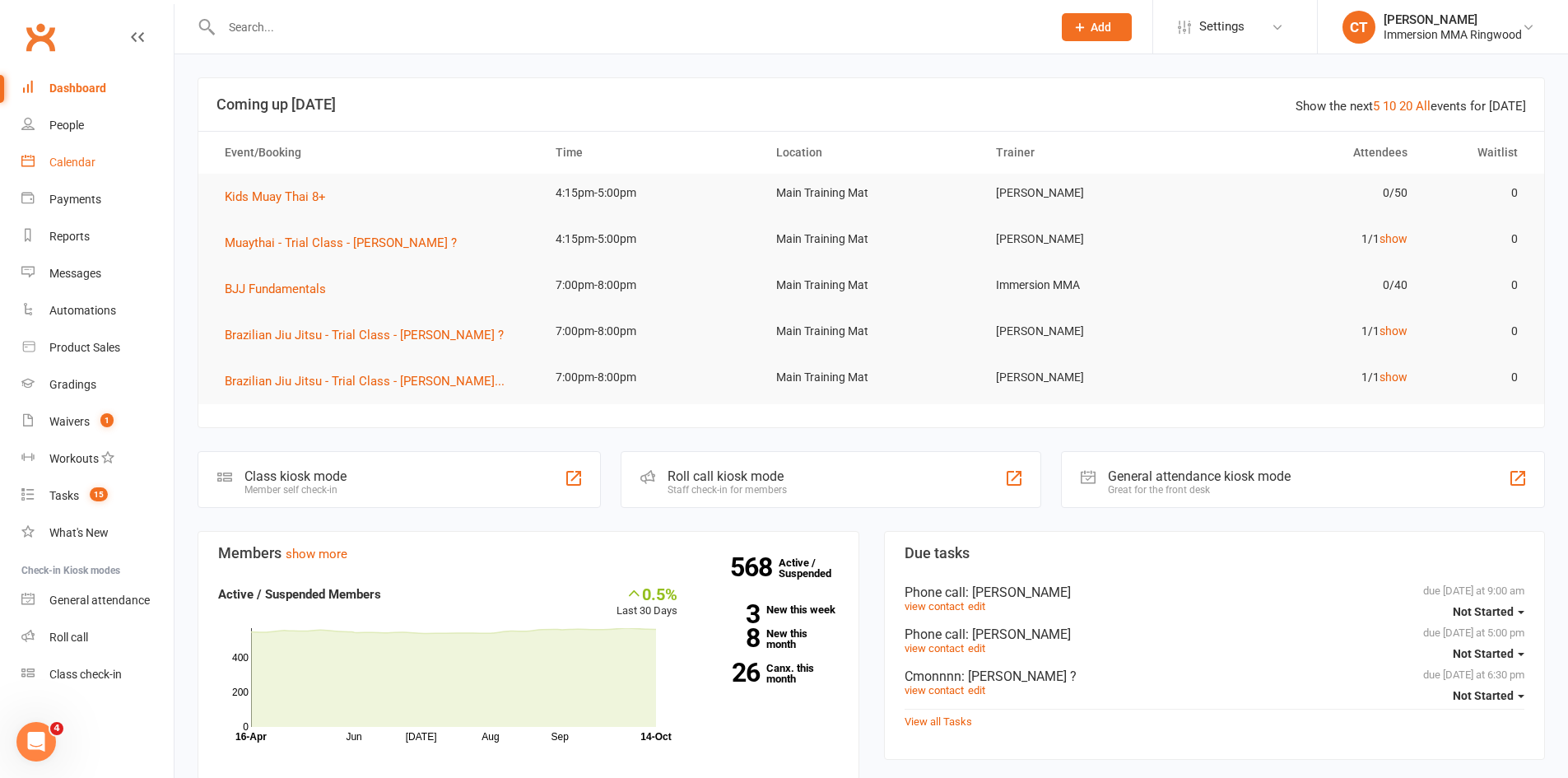
click at [90, 163] on div "Calendar" at bounding box center [72, 163] width 46 height 13
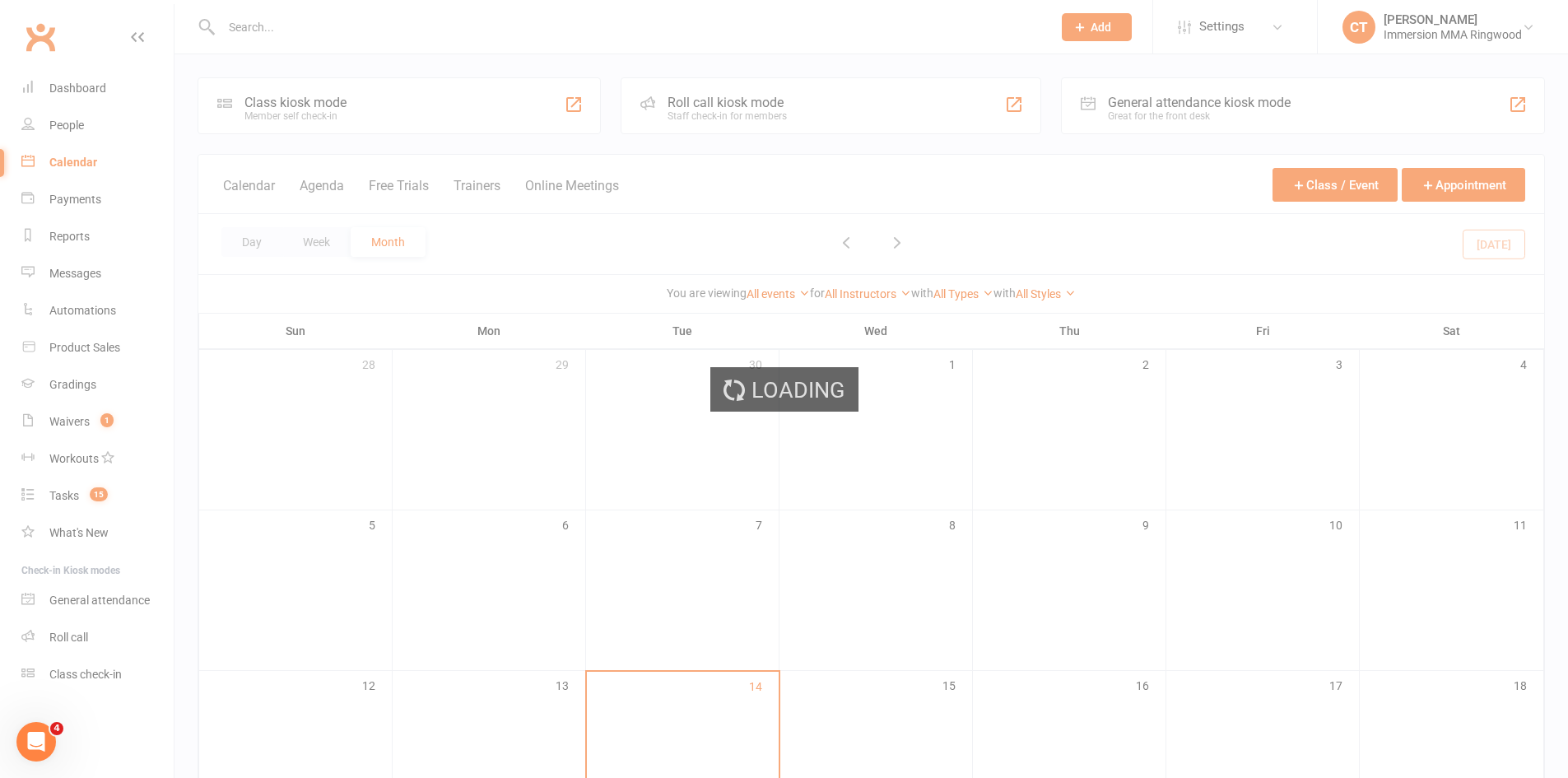
click at [58, 90] on div "Loading" at bounding box center [784, 389] width 1568 height 778
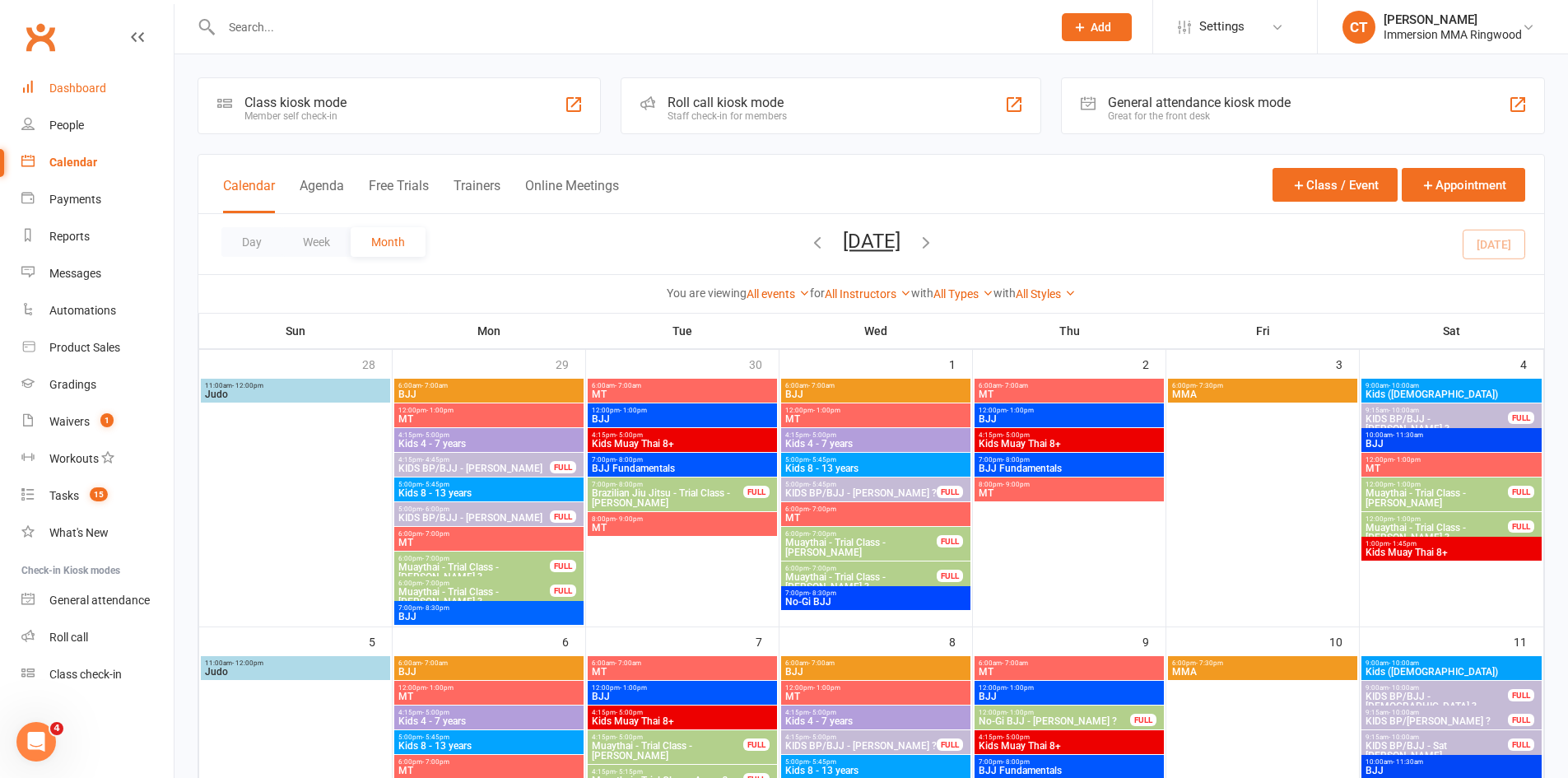
click at [69, 88] on div "Dashboard" at bounding box center [78, 88] width 56 height 13
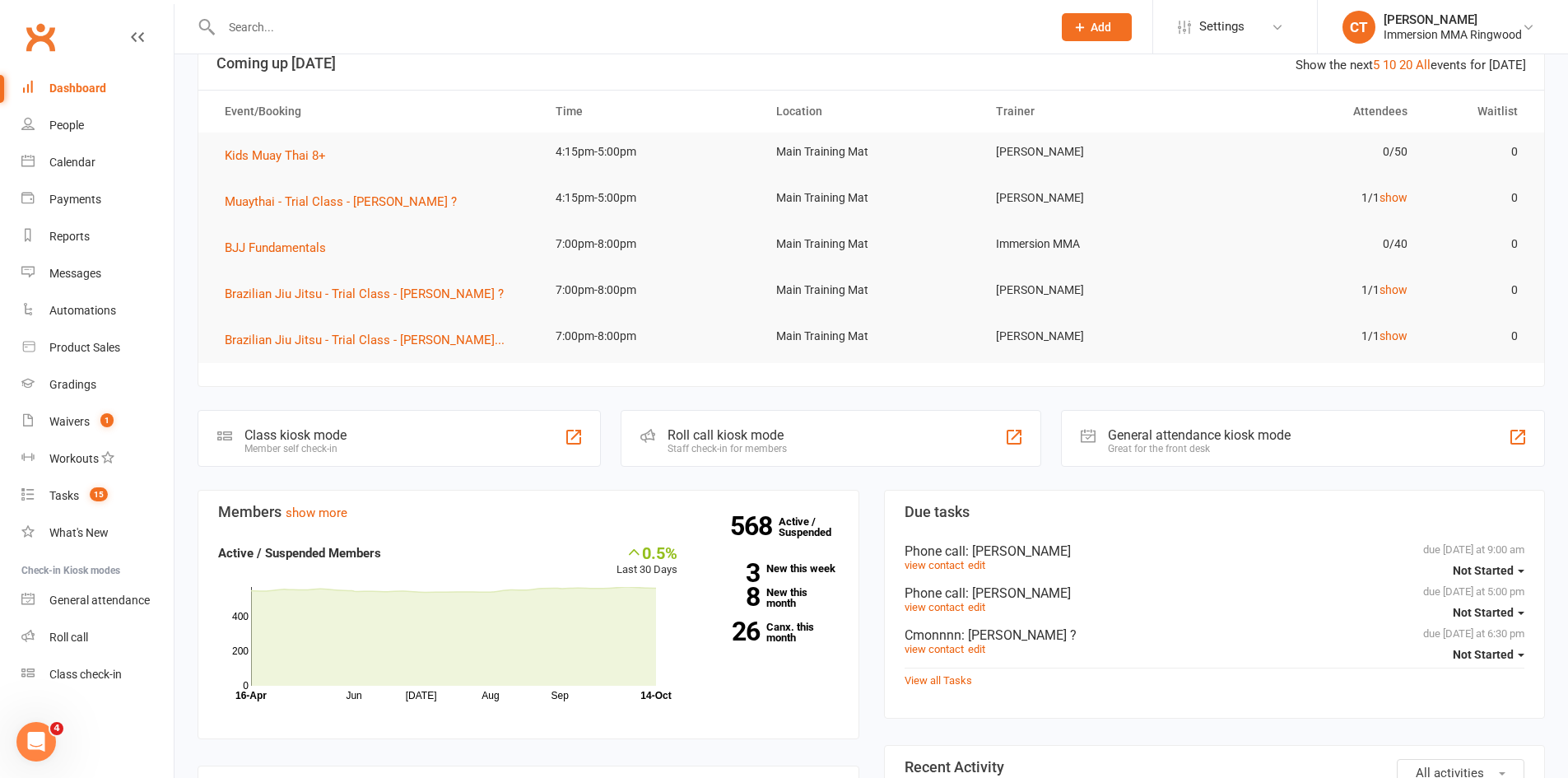
scroll to position [590, 0]
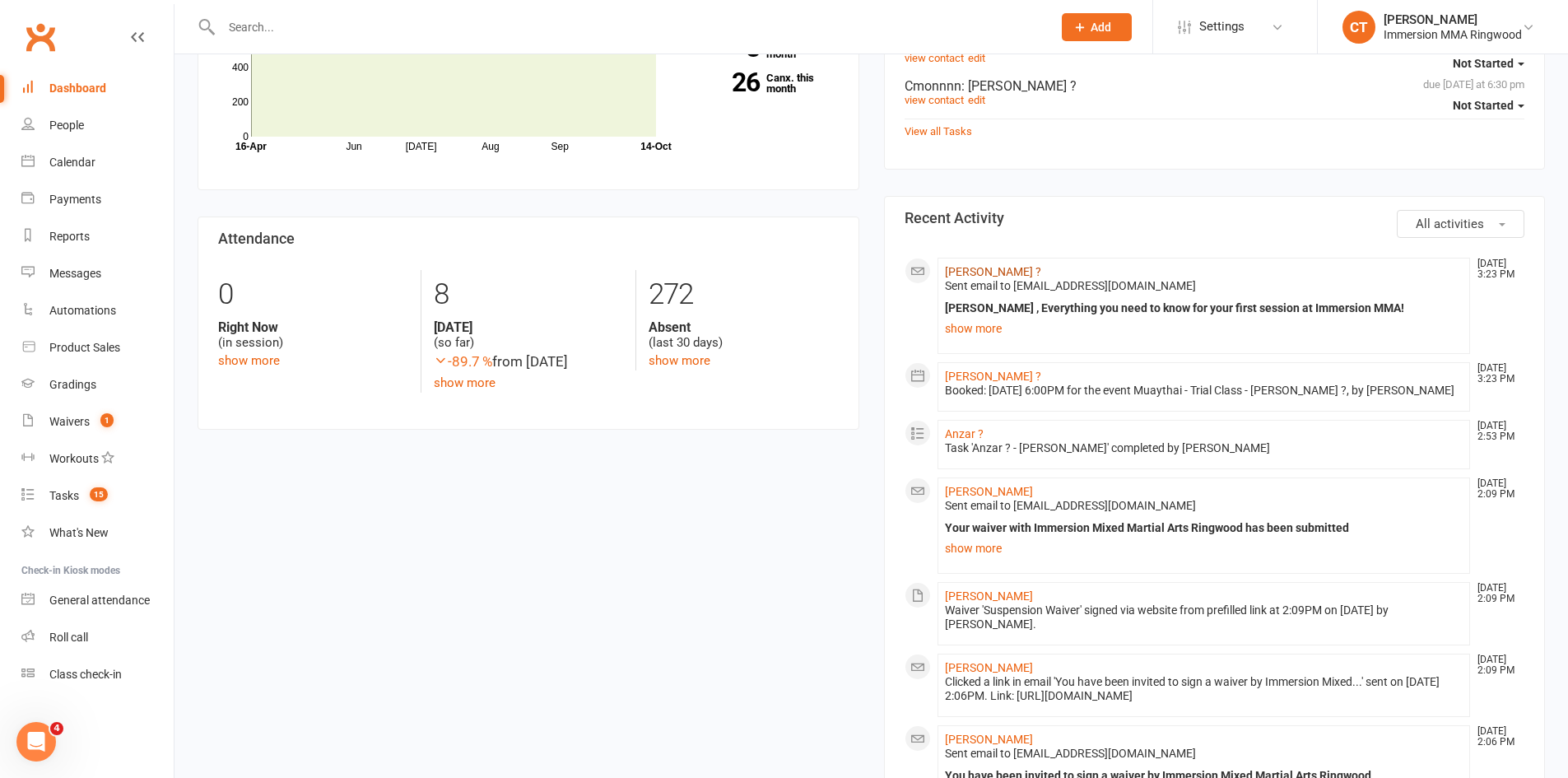
click at [953, 270] on link "Harry ?" at bounding box center [993, 272] width 97 height 13
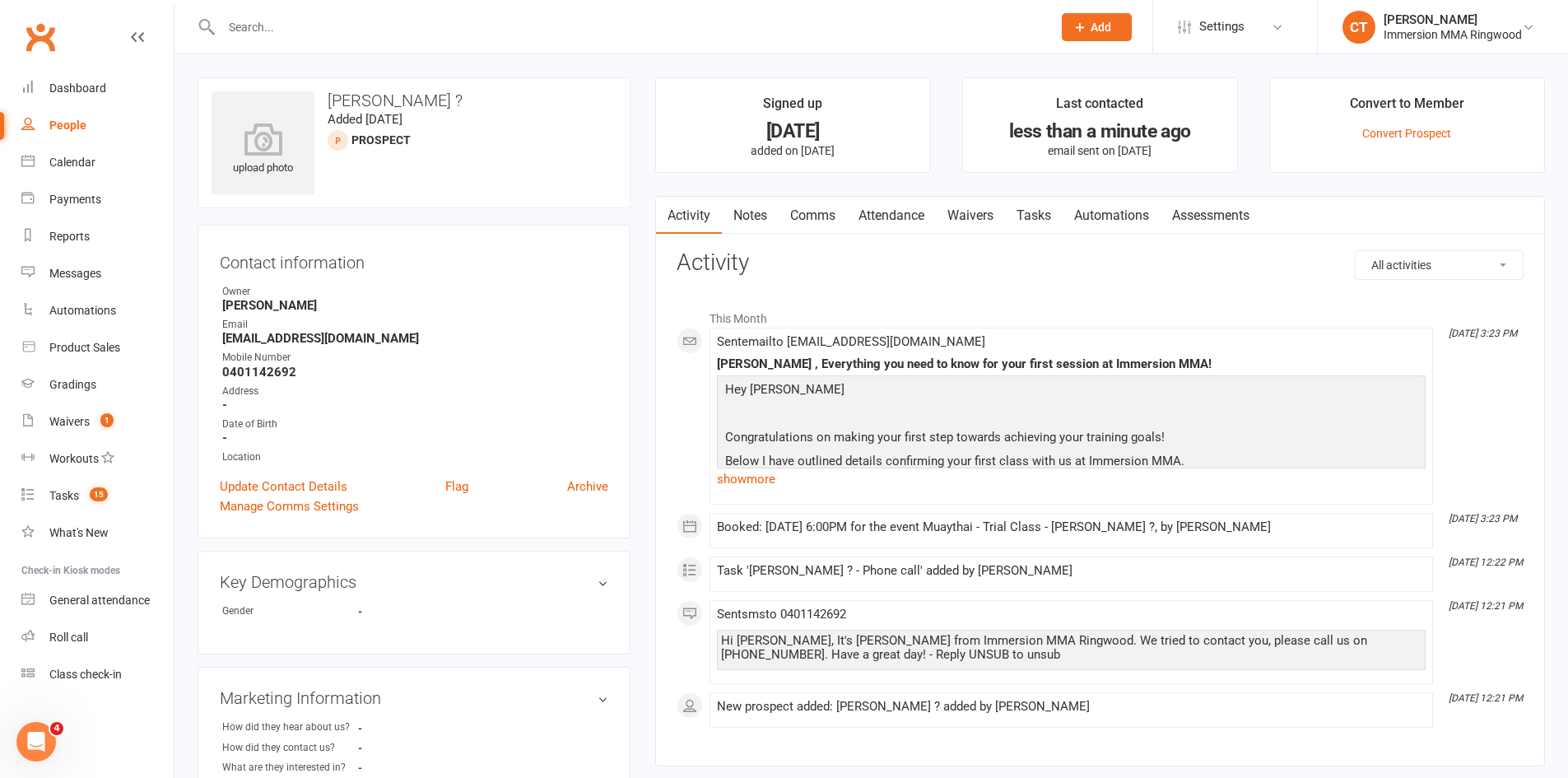
click at [1026, 211] on link "Tasks" at bounding box center [1033, 215] width 57 height 38
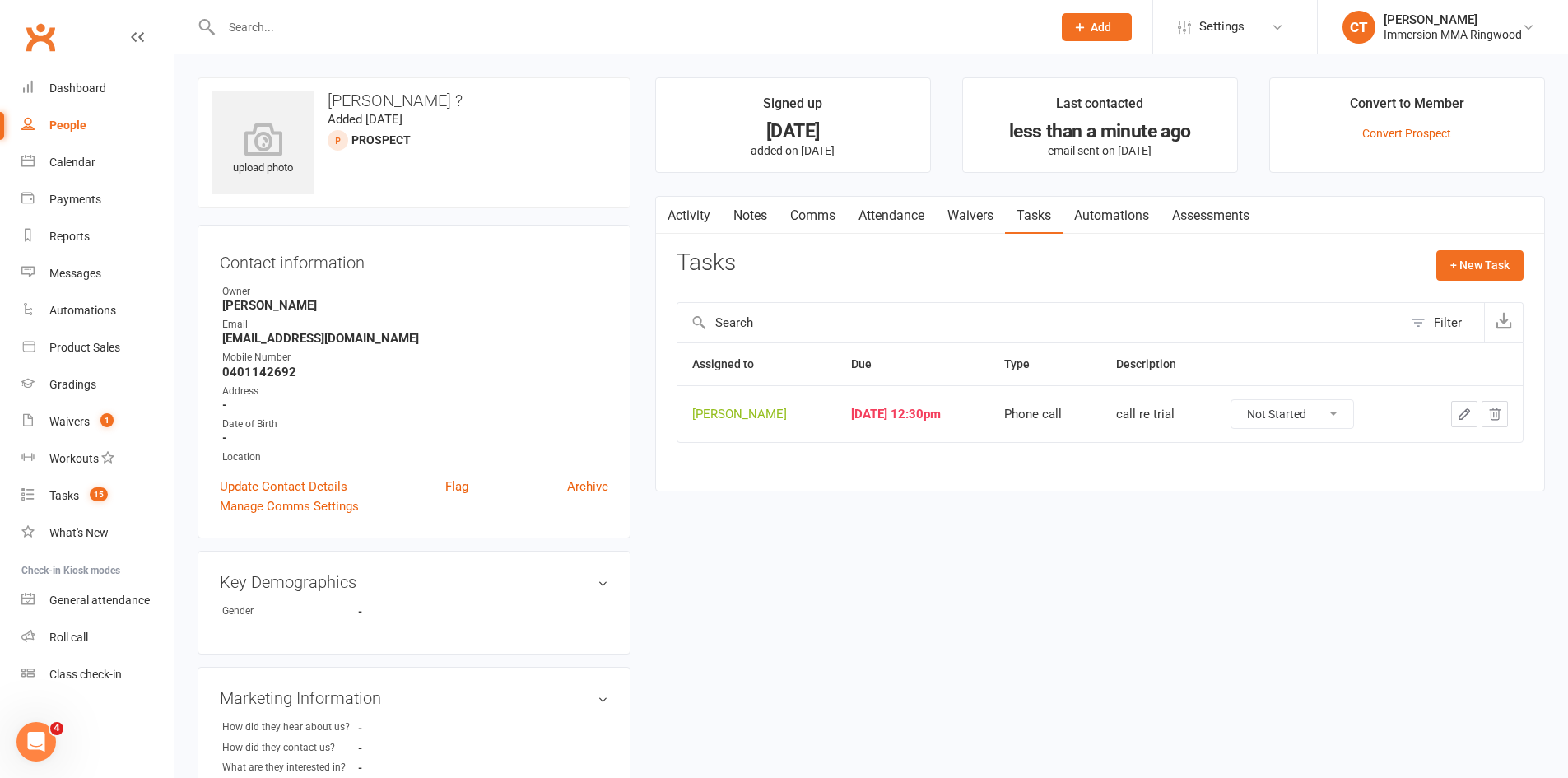
click at [1315, 418] on select "Not Started In Progress Waiting Complete" at bounding box center [1293, 414] width 122 height 28
click at [1250, 400] on select "Not Started In Progress Waiting Complete" at bounding box center [1293, 414] width 122 height 28
select select "unstarted"
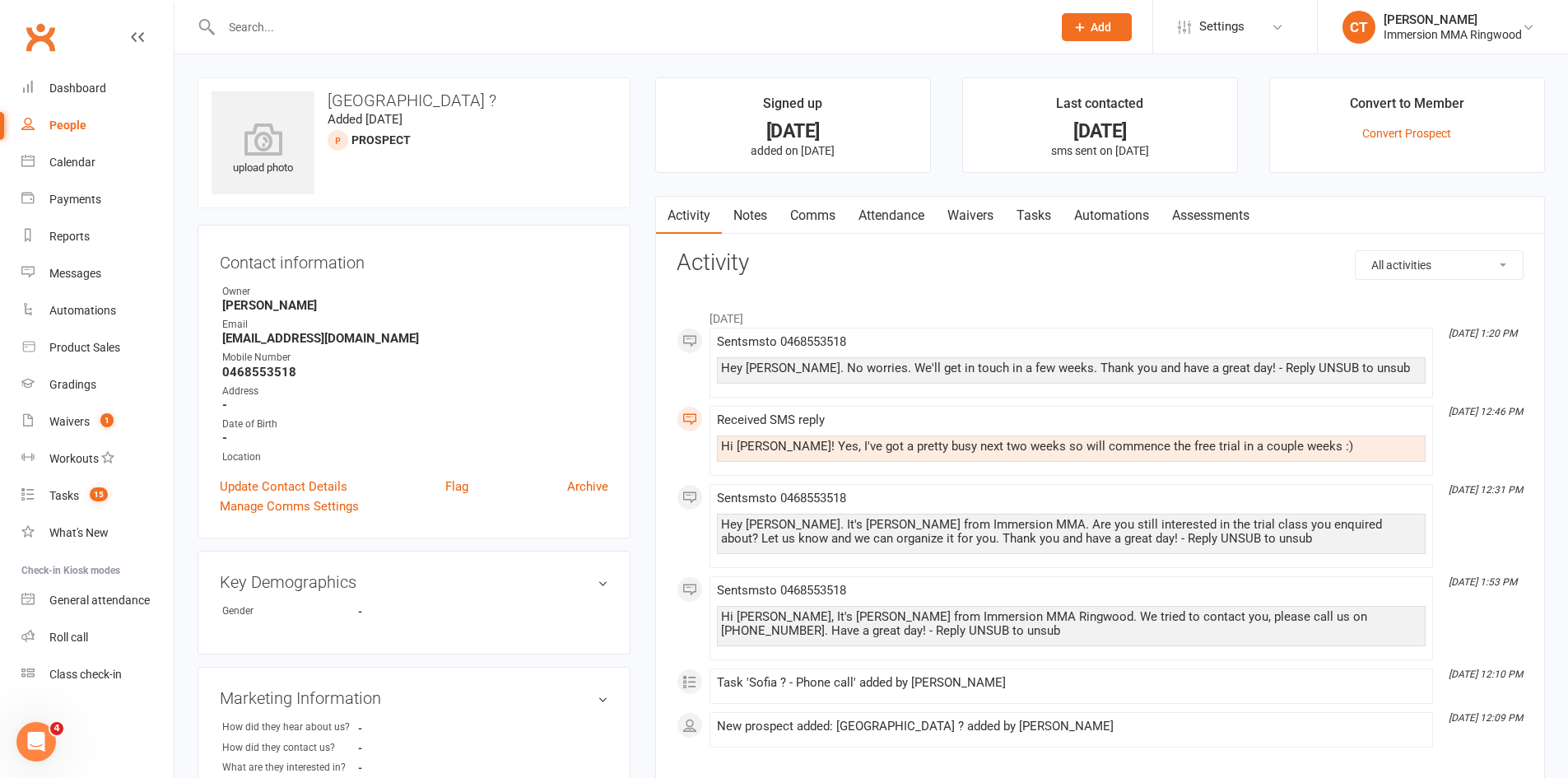
click at [1028, 207] on link "Tasks" at bounding box center [1033, 215] width 57 height 38
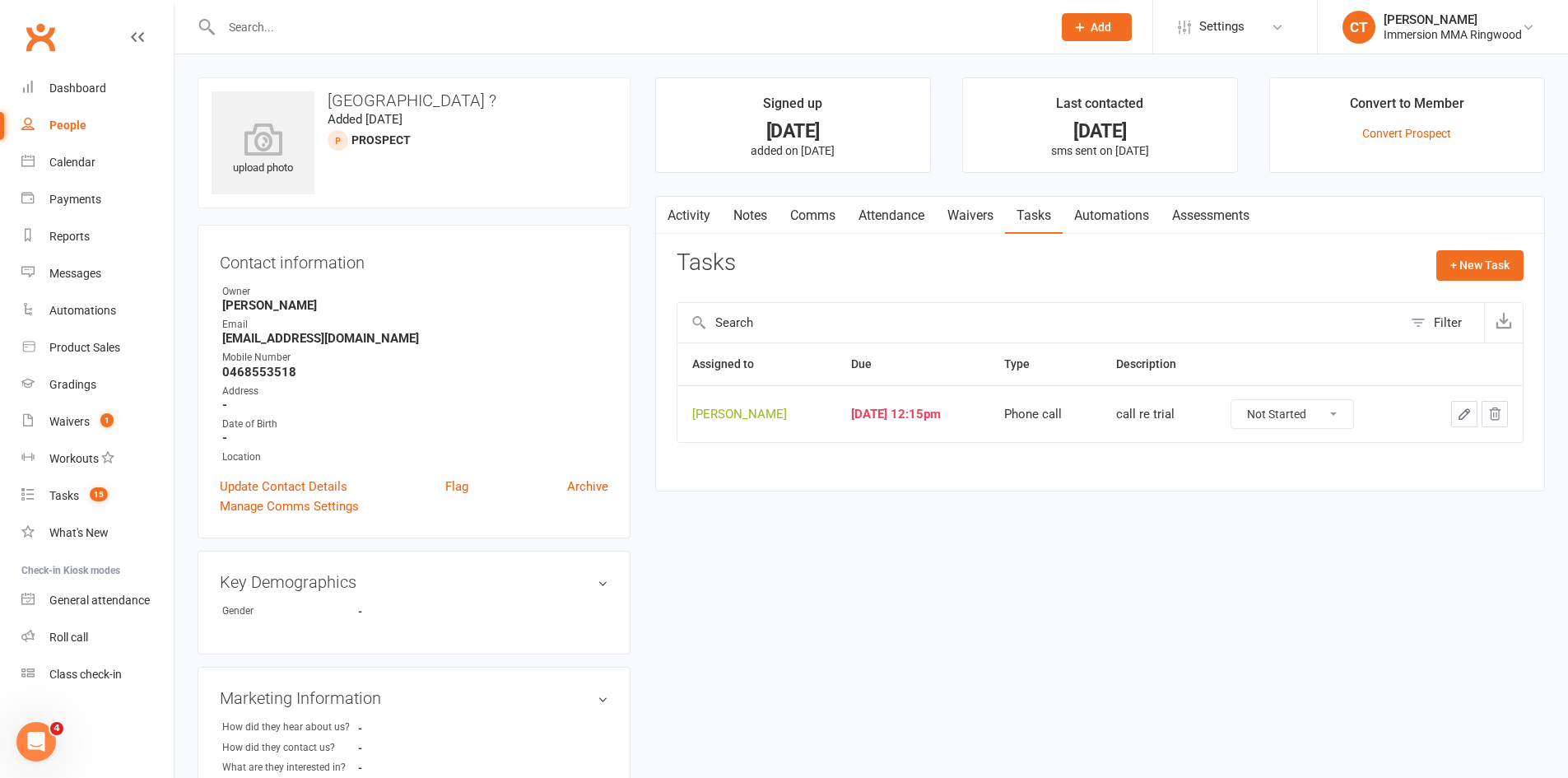
click at [1460, 412] on icon "button" at bounding box center [1465, 414] width 15 height 15
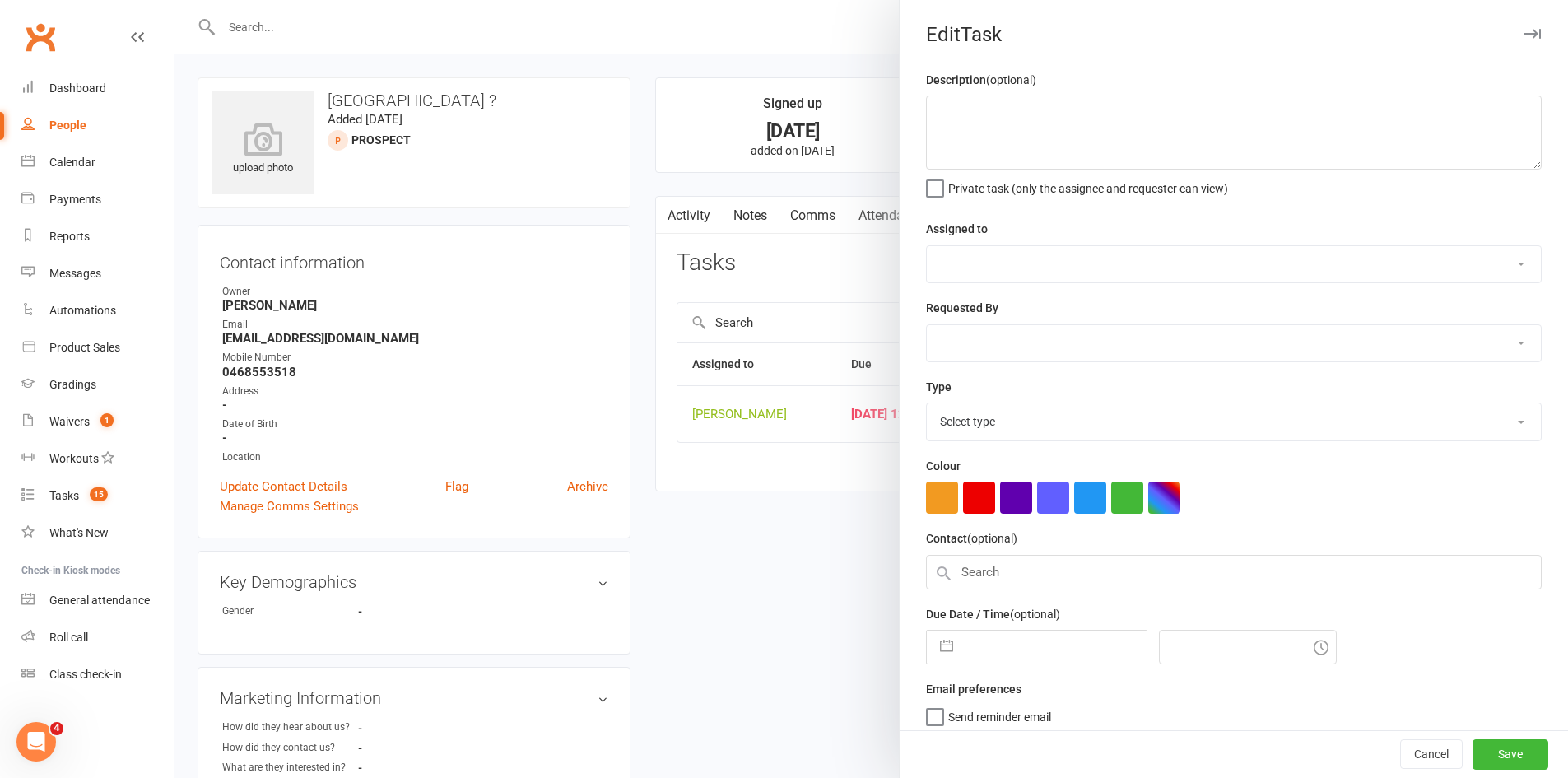
type textarea "call re trial"
select select "11984"
type input "[DATE]"
type input "12:15pm"
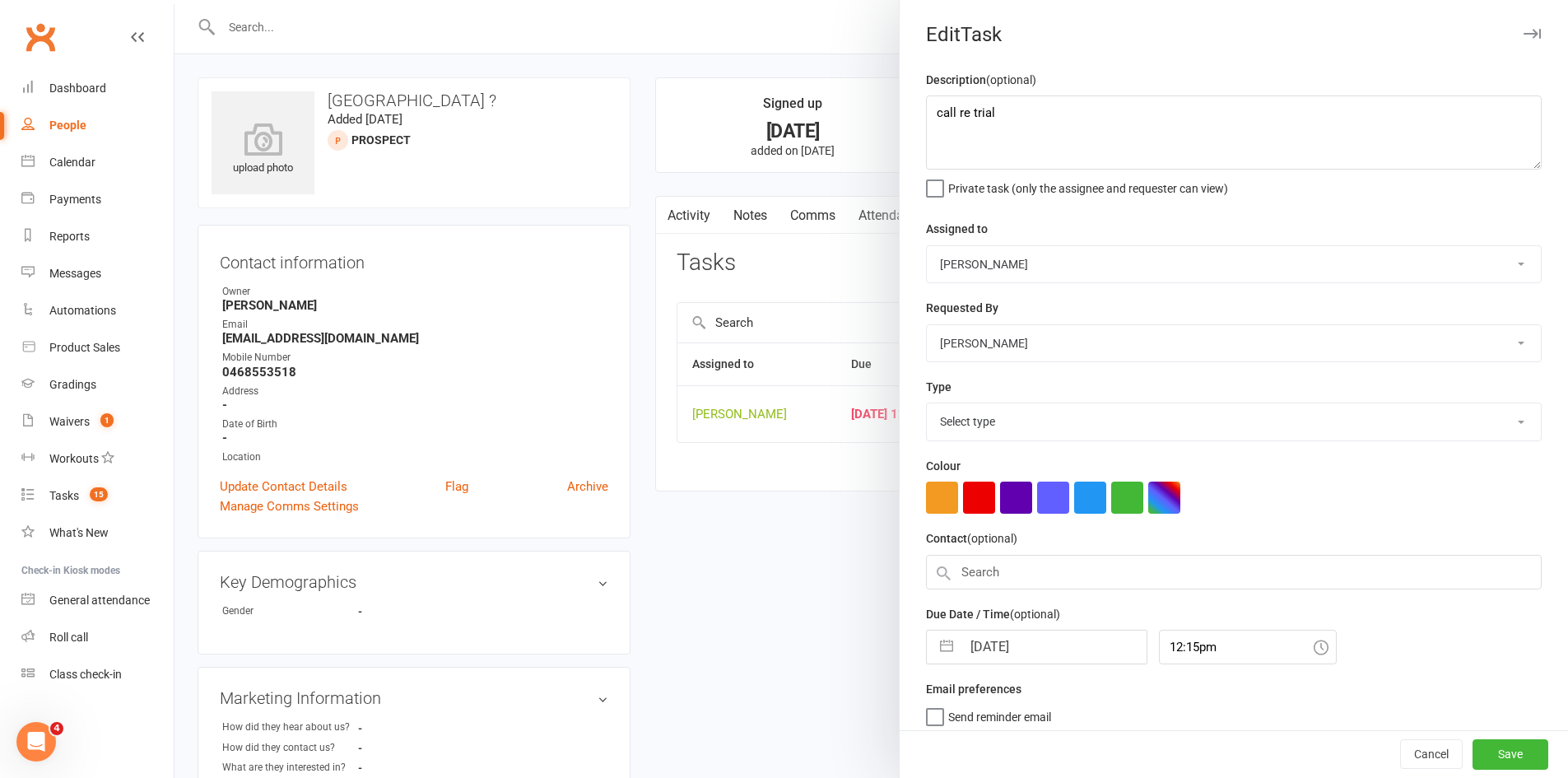
select select "6641"
click at [1008, 659] on input "[DATE]" at bounding box center [1054, 642] width 185 height 33
select select "8"
select select "2025"
select select "9"
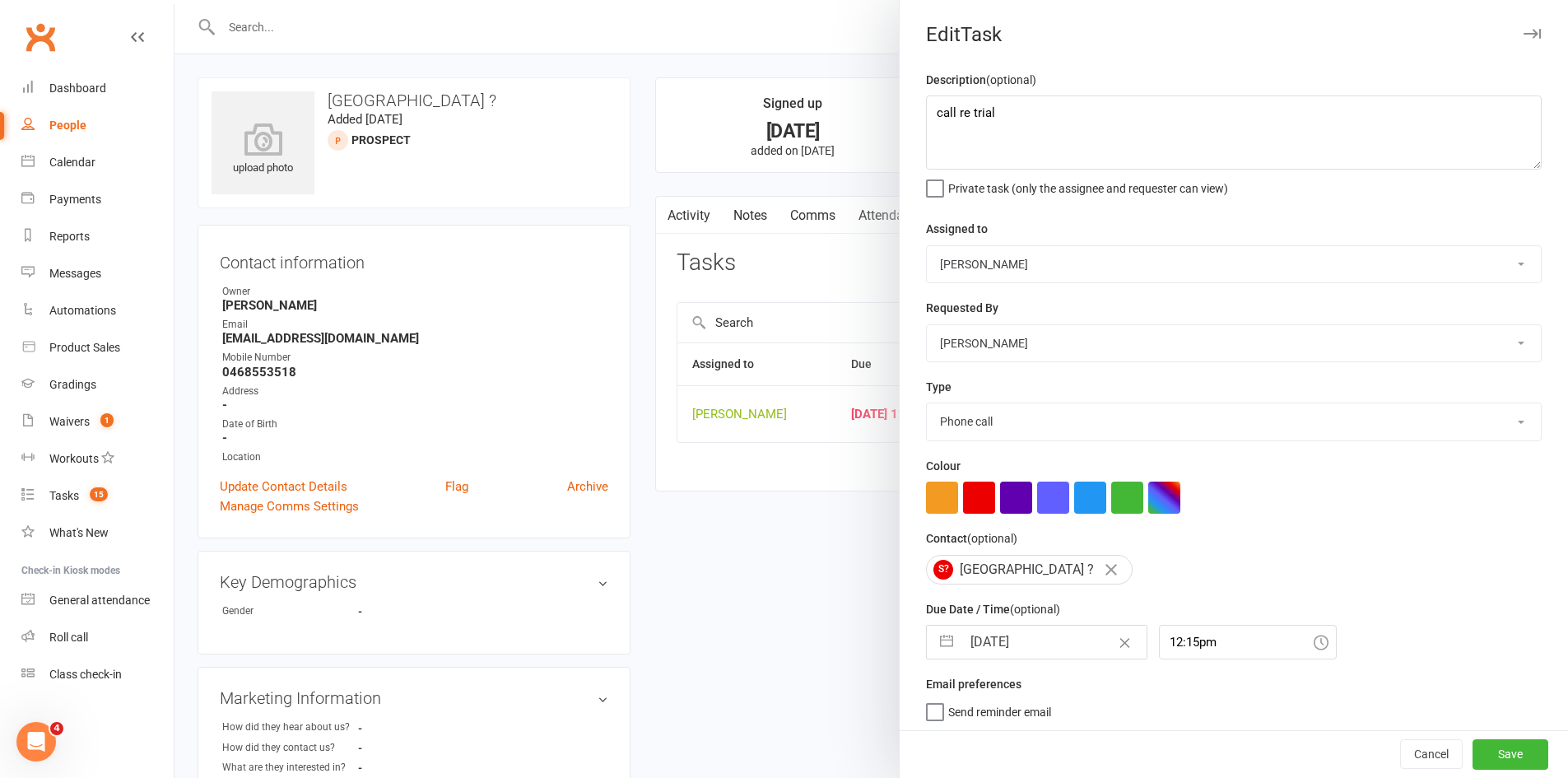
select select "2025"
select select "10"
select select "2025"
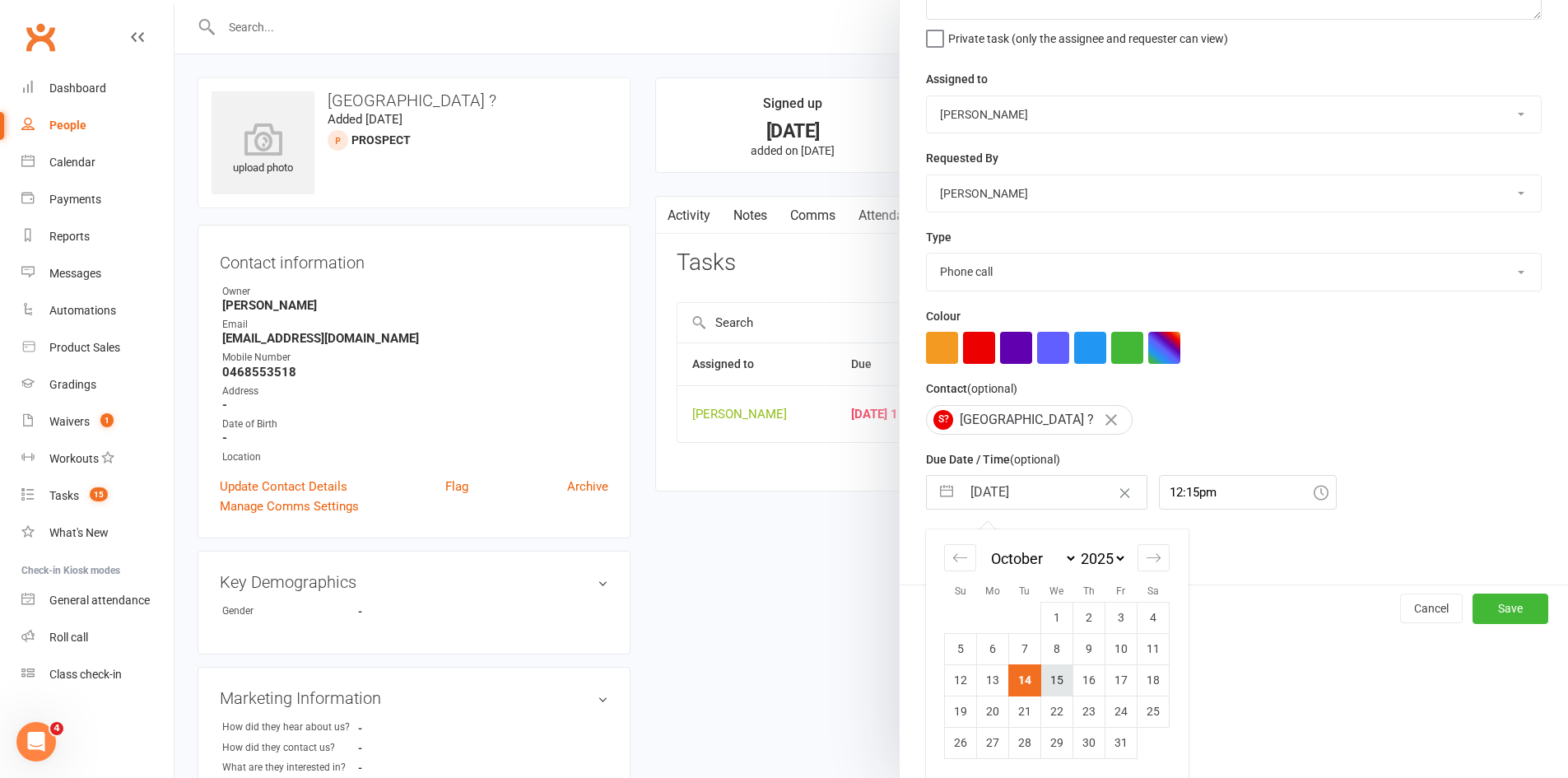
click at [1050, 684] on td "15" at bounding box center [1058, 679] width 32 height 31
type input "[DATE]"
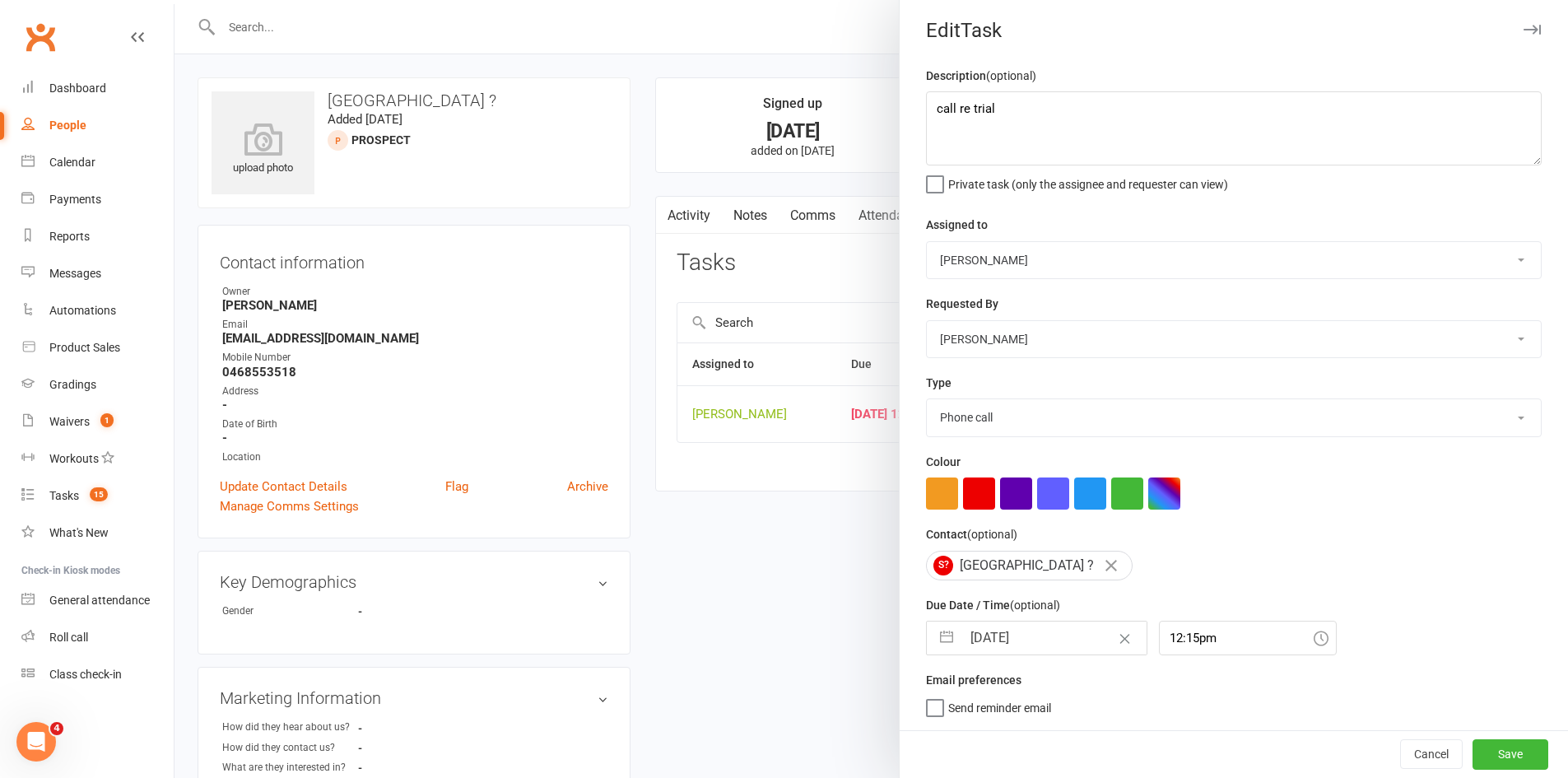
scroll to position [10, 0]
click at [1495, 758] on button "Save" at bounding box center [1511, 755] width 76 height 30
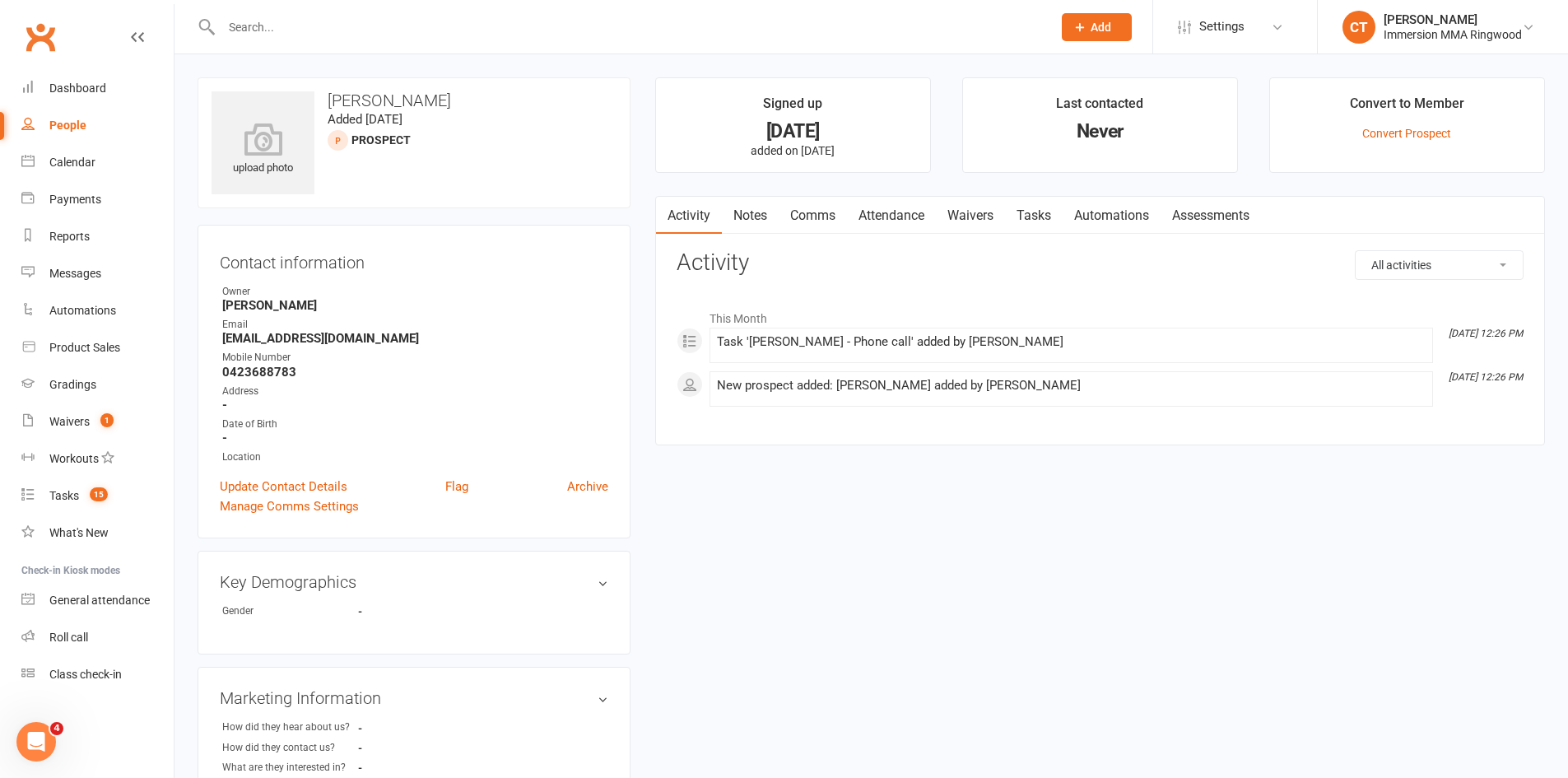
click at [756, 200] on link "Notes" at bounding box center [751, 215] width 56 height 38
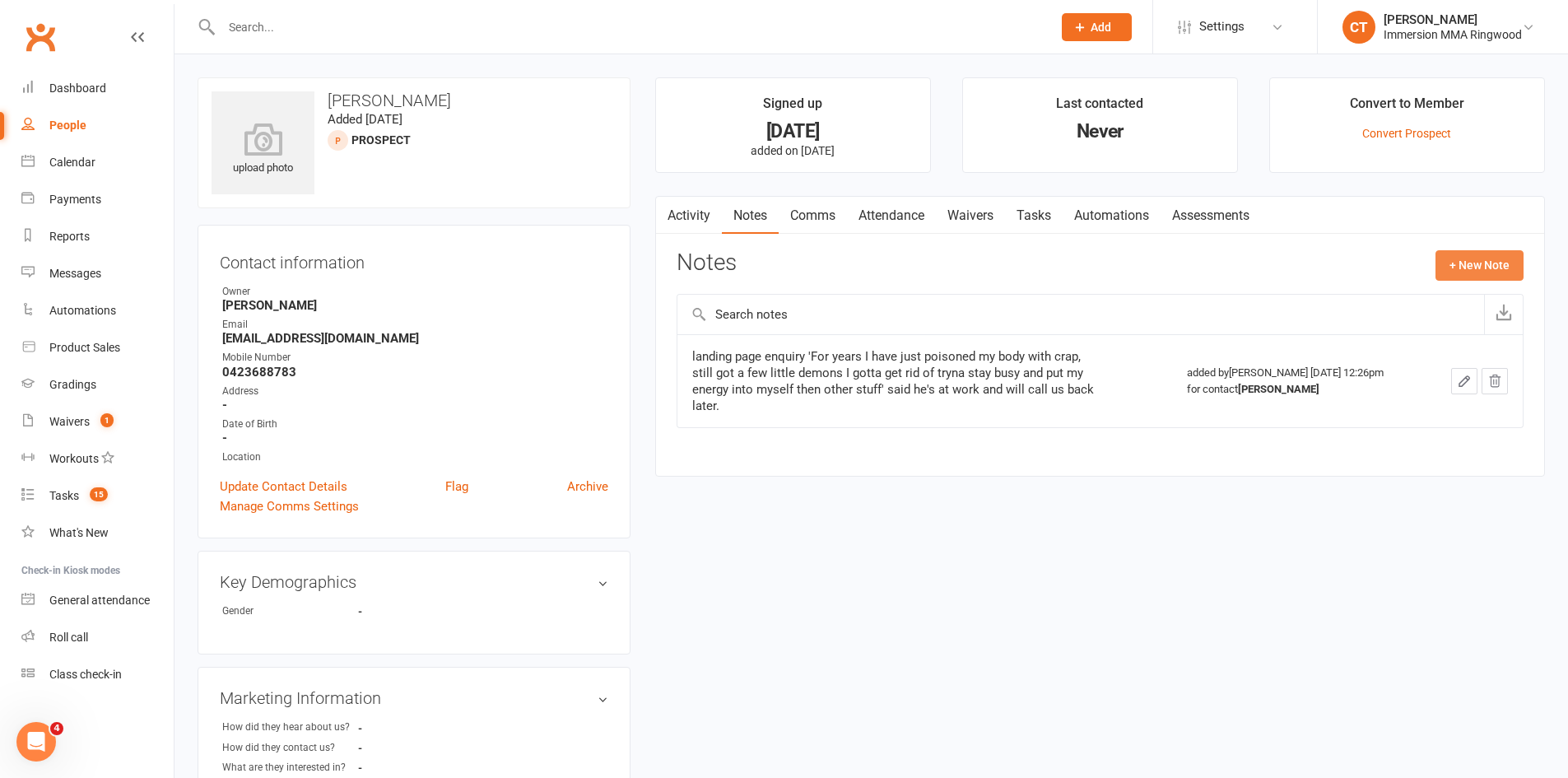
click at [1496, 259] on button "+ New Note" at bounding box center [1480, 265] width 88 height 30
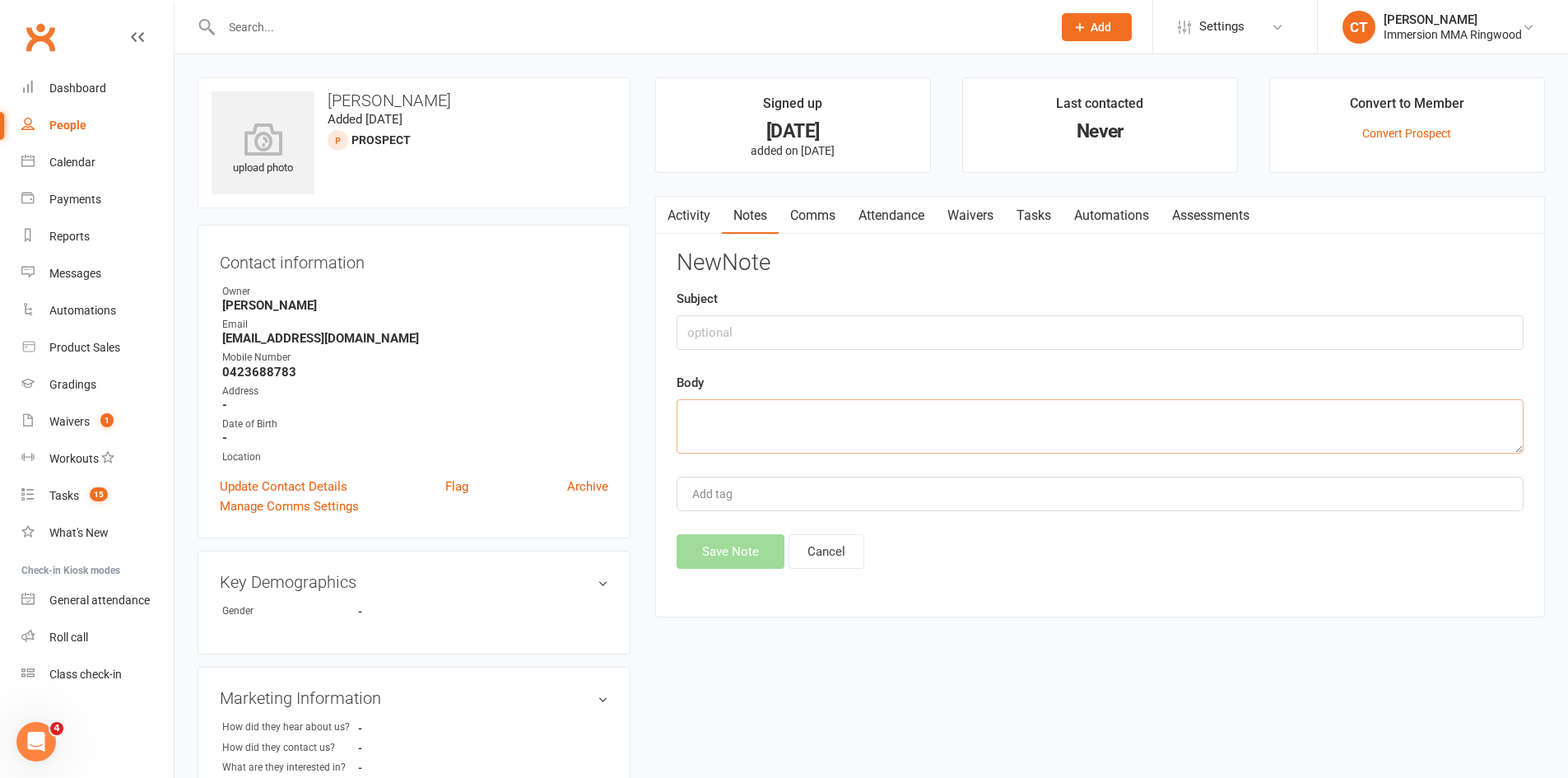
click at [1142, 410] on textarea at bounding box center [1100, 427] width 847 height 54
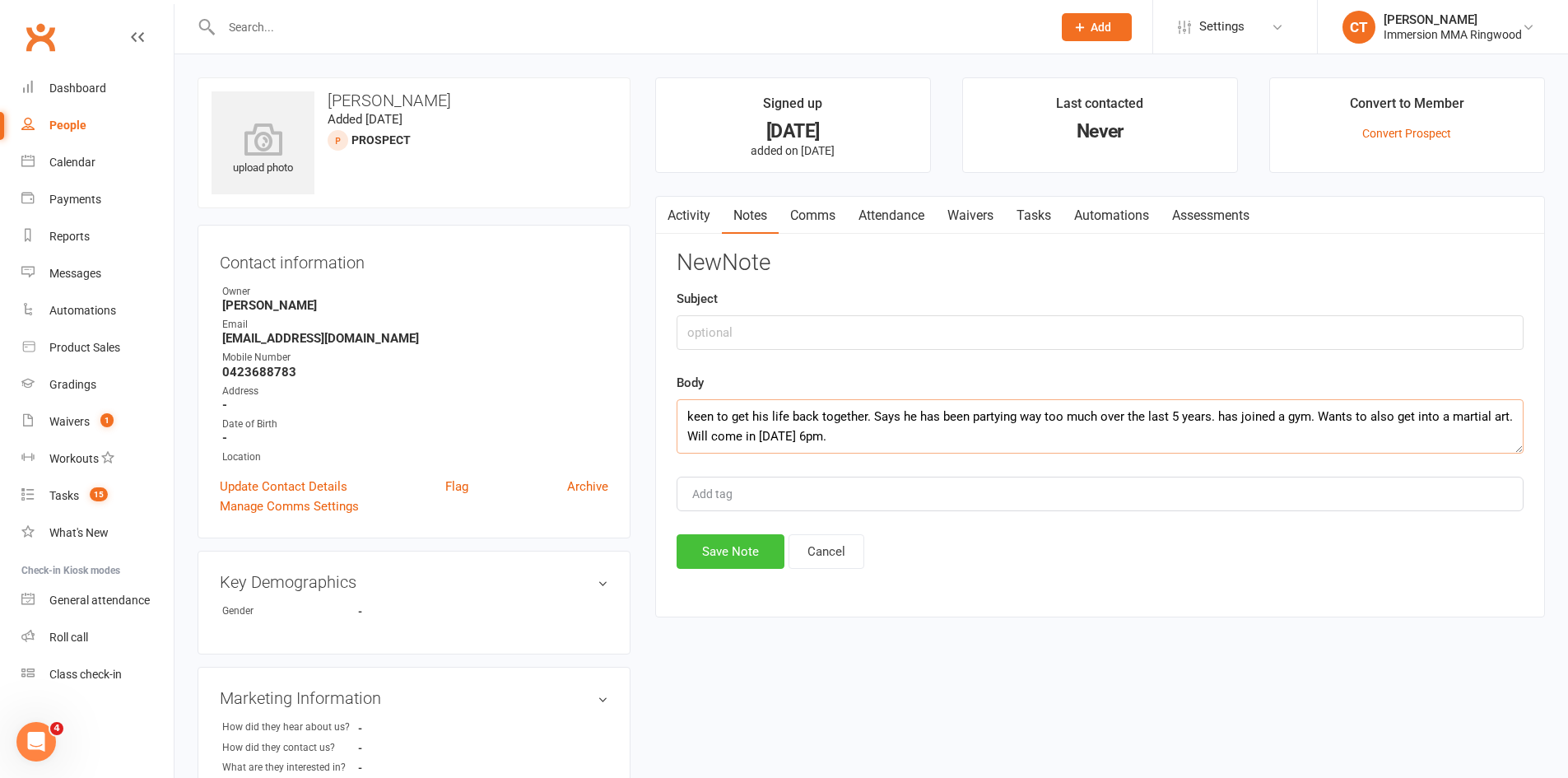
type textarea "keen to get his life back together. Says he has been partying way too much over…"
click at [747, 543] on button "Save Note" at bounding box center [730, 552] width 108 height 35
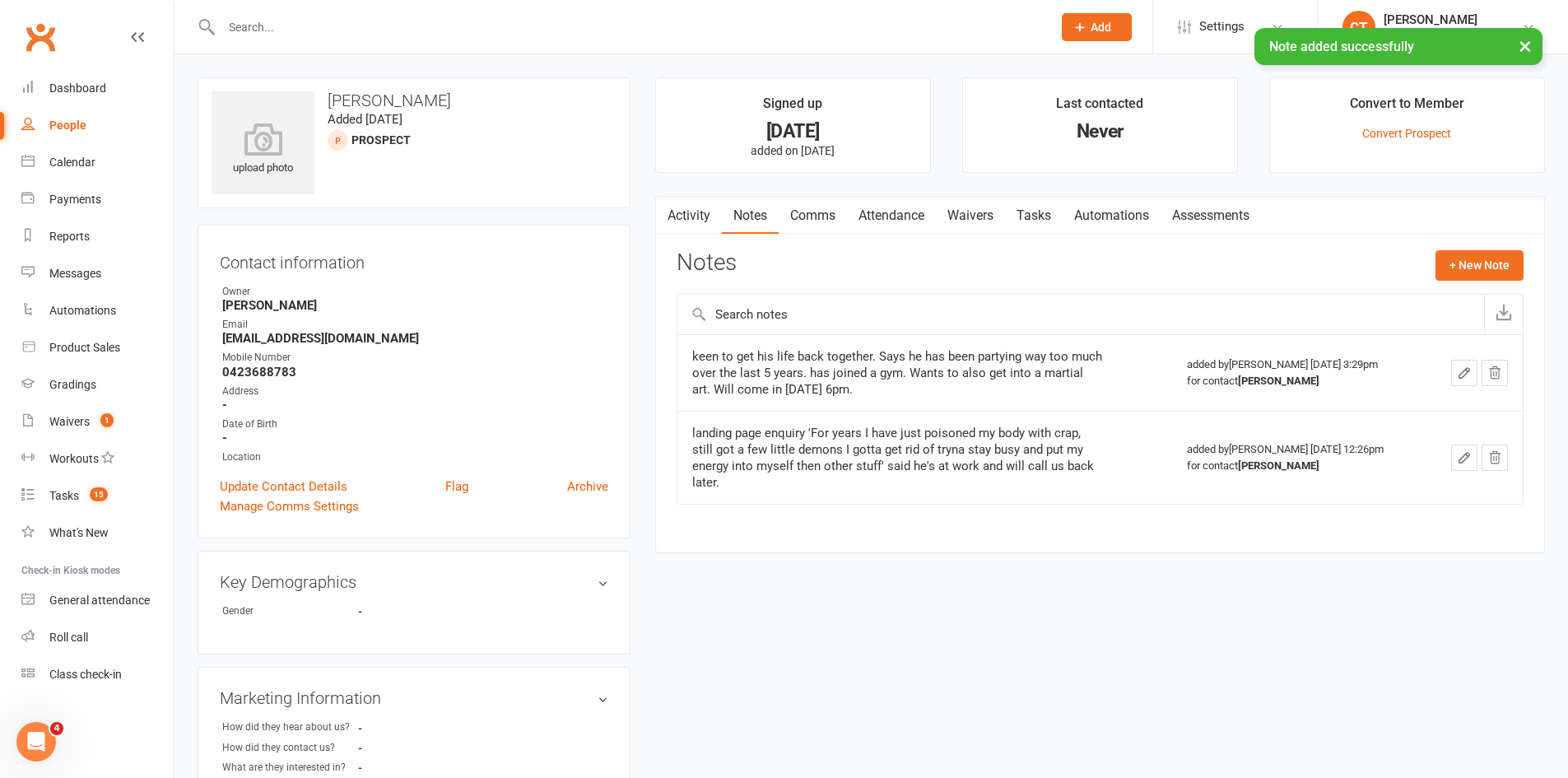
click at [893, 210] on link "Attendance" at bounding box center [892, 215] width 89 height 38
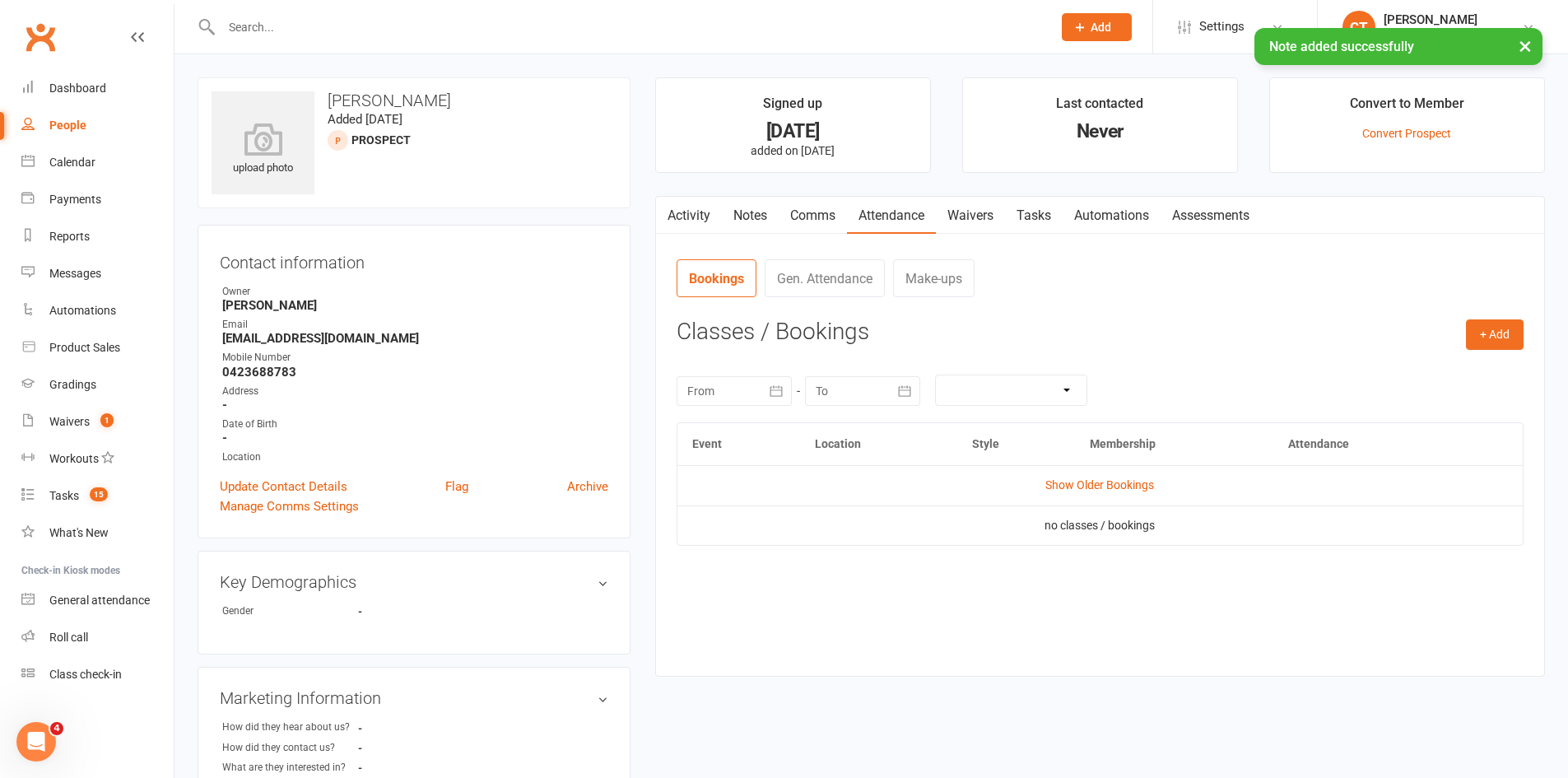
click at [748, 207] on link "Notes" at bounding box center [751, 215] width 56 height 38
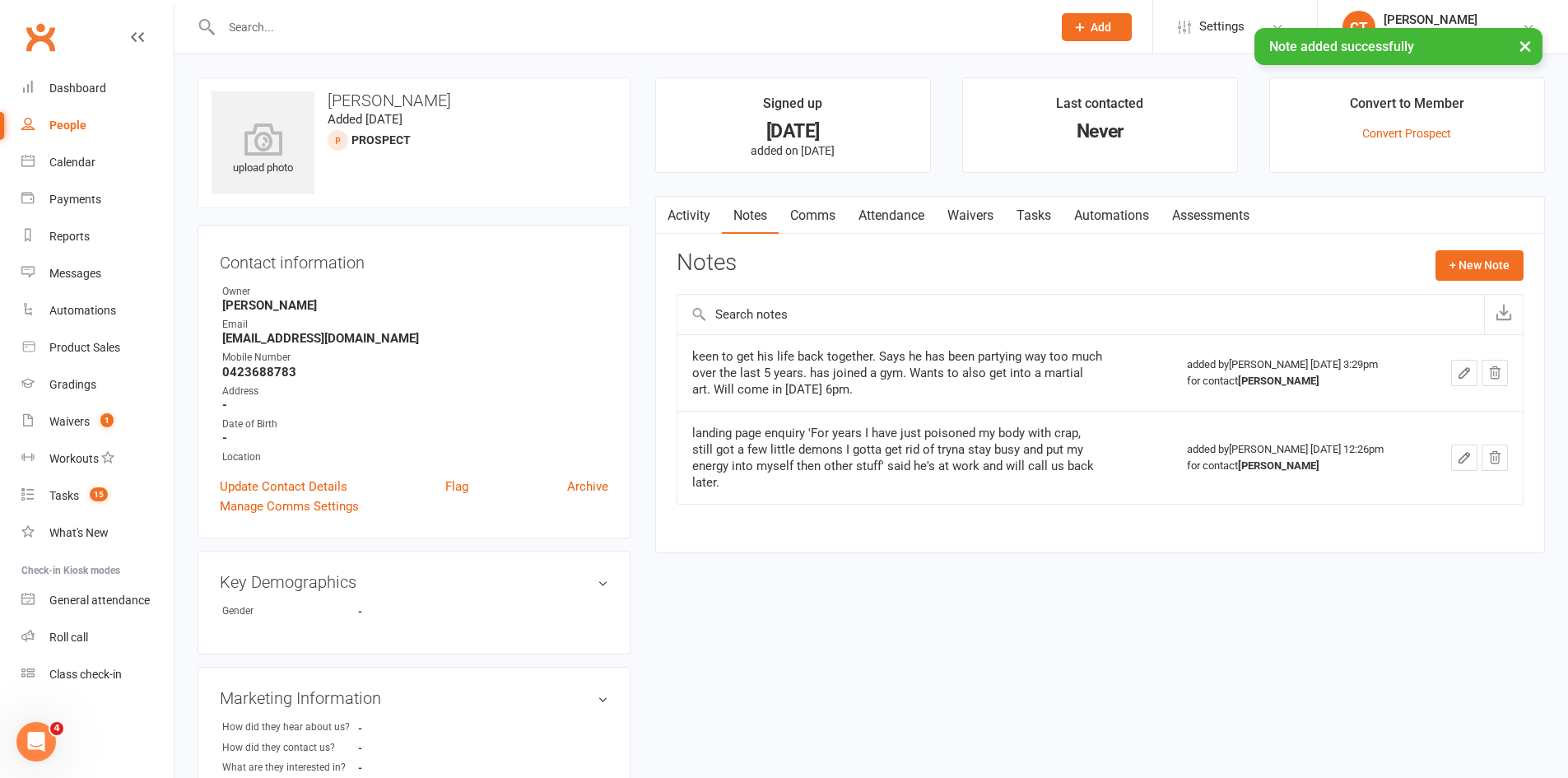
click at [885, 210] on link "Attendance" at bounding box center [892, 215] width 89 height 38
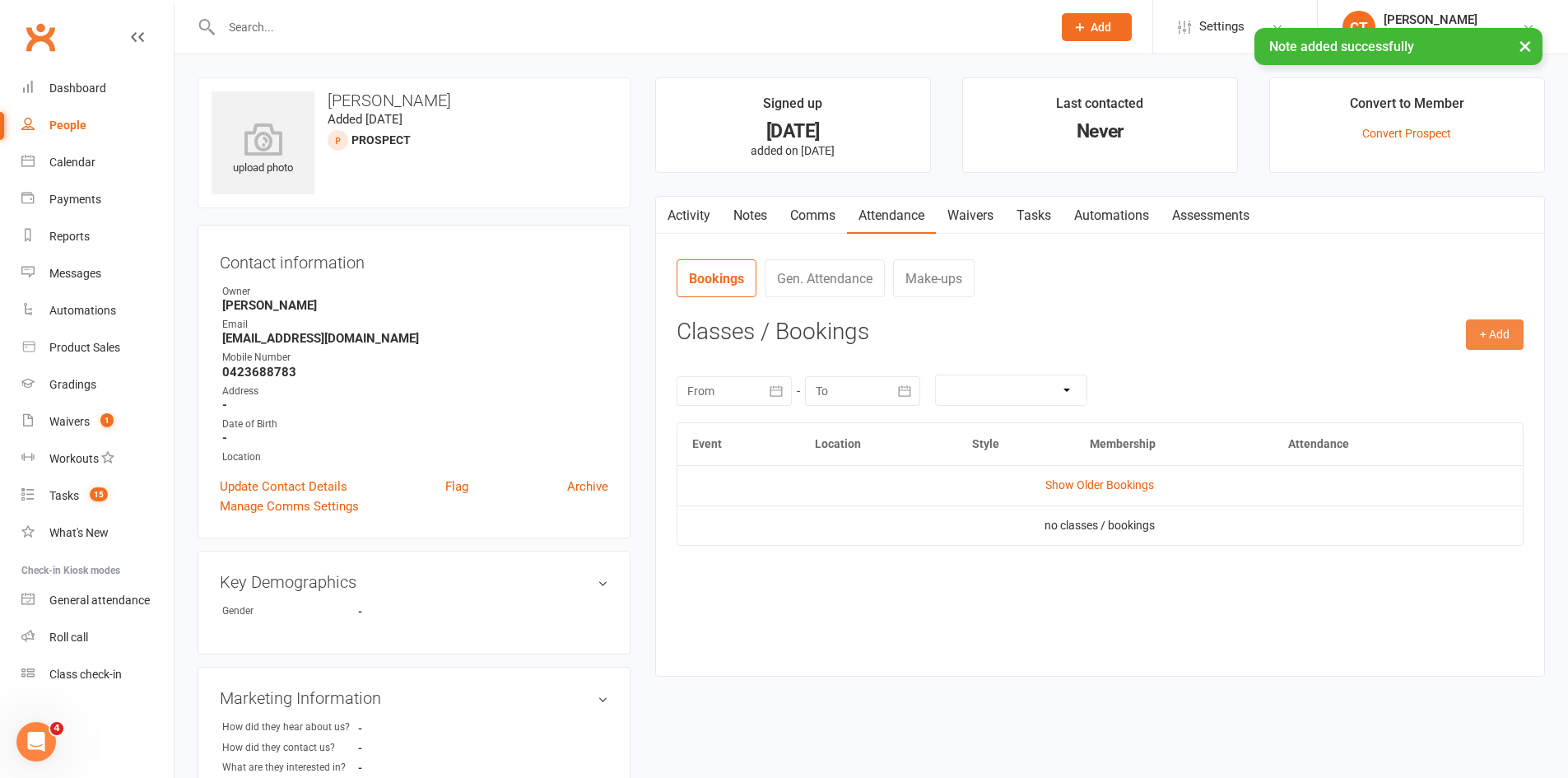
click at [1491, 330] on button "+ Add" at bounding box center [1495, 335] width 57 height 30
click at [1441, 407] on link "Add Appointment" at bounding box center [1442, 405] width 163 height 33
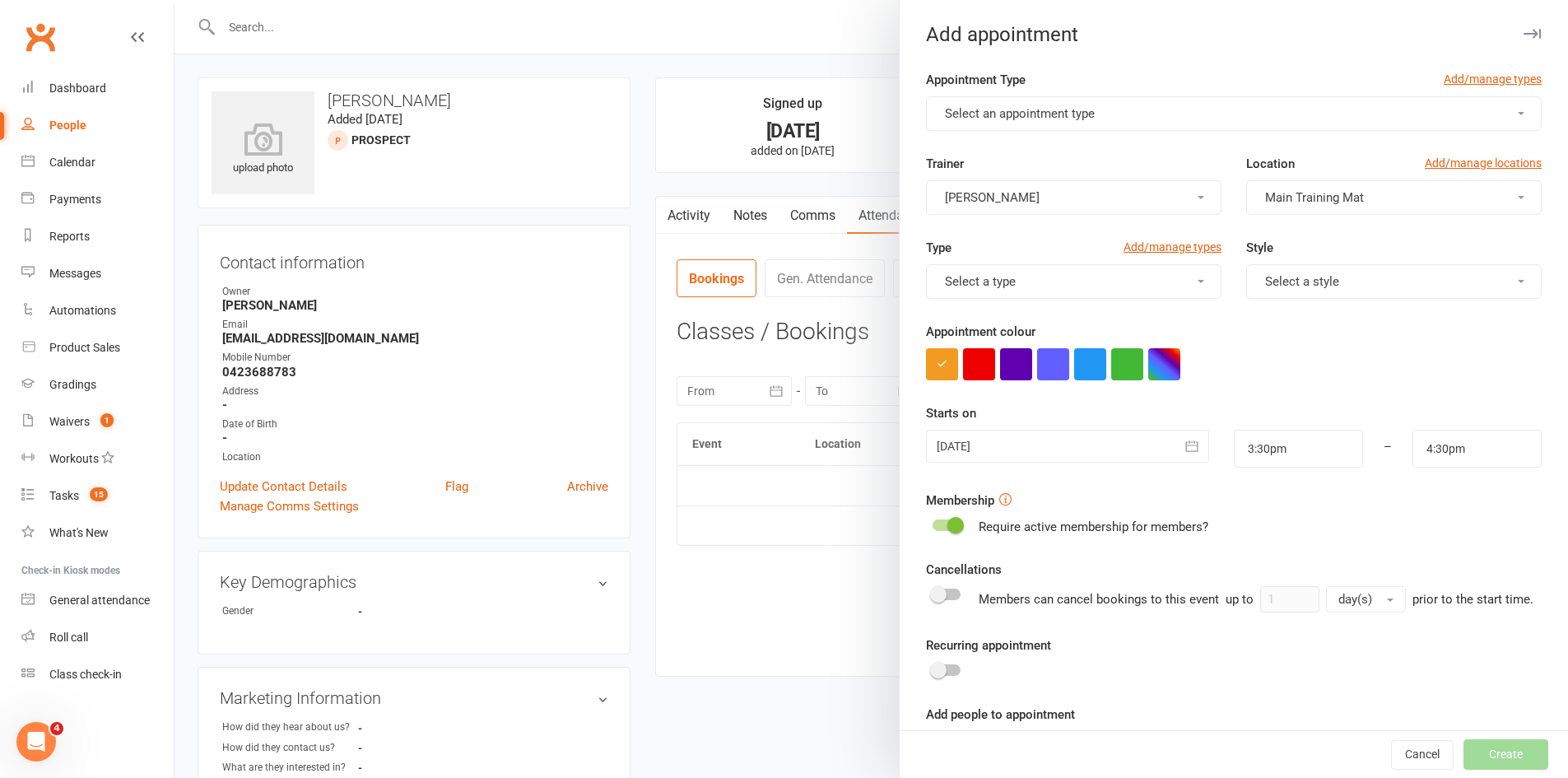
click at [999, 115] on span "Select an appointment type" at bounding box center [1019, 114] width 149 height 15
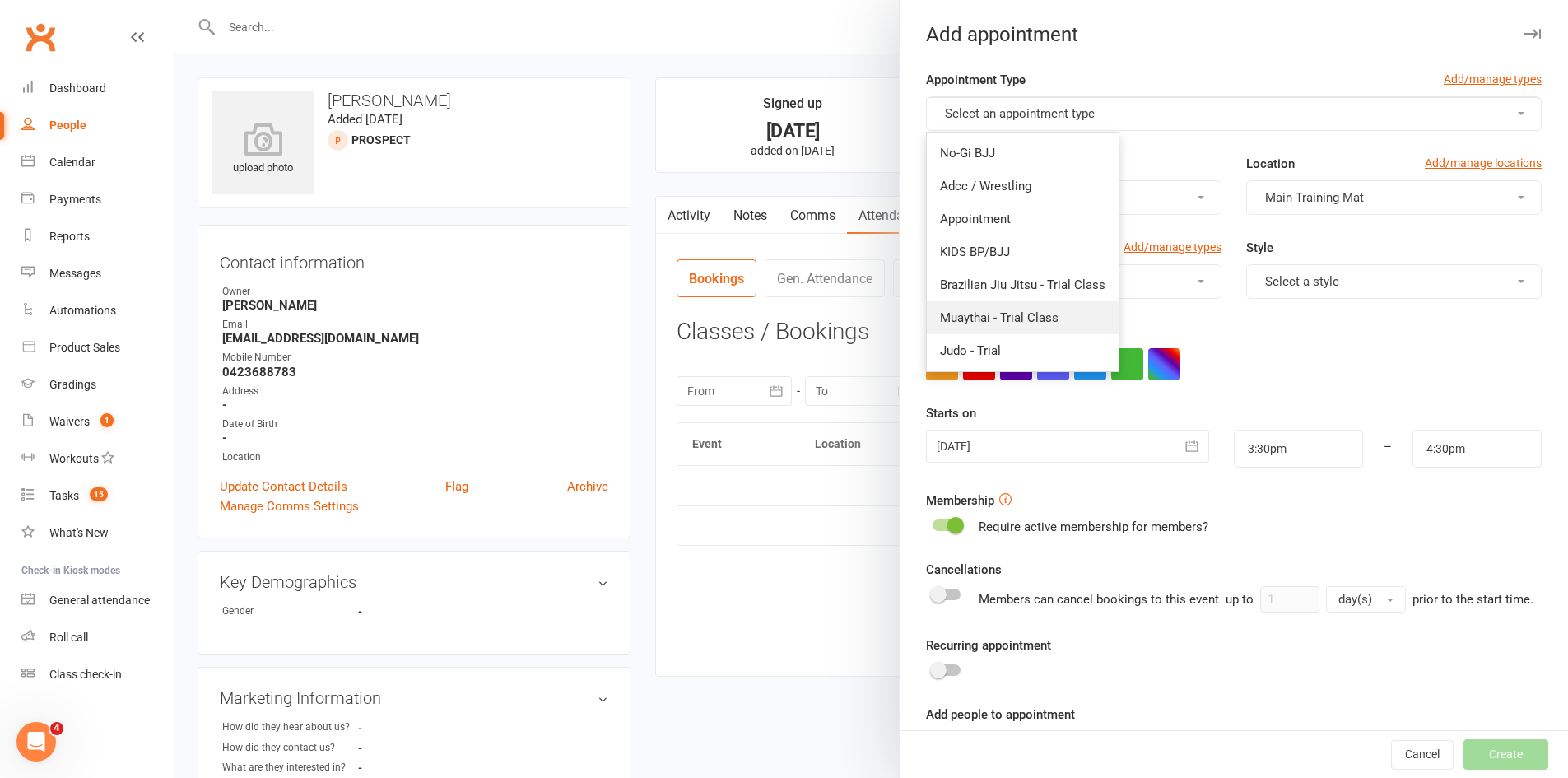
click at [1005, 315] on span "Muaythai - Trial Class" at bounding box center [1000, 318] width 118 height 15
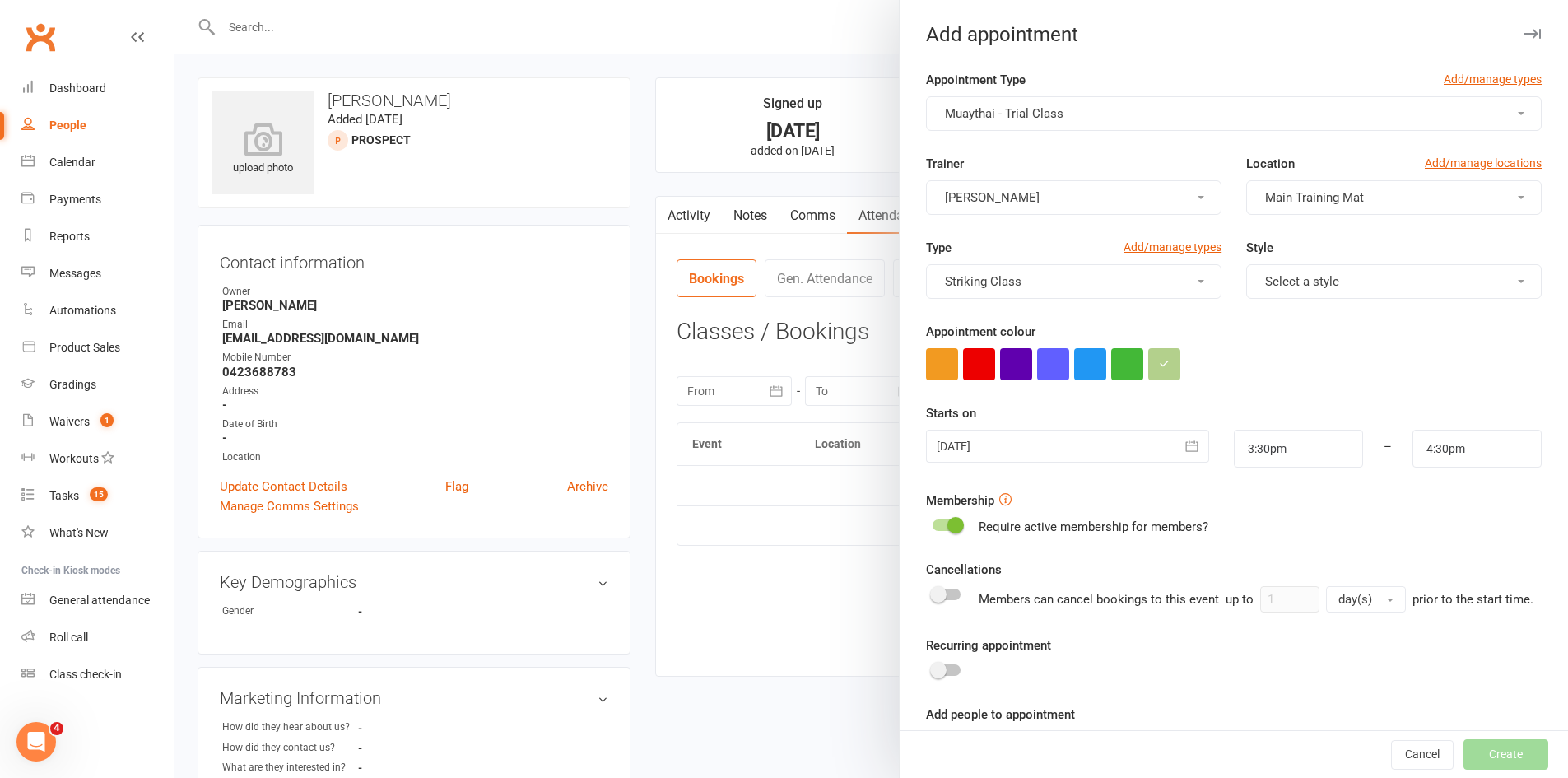
click at [1032, 456] on div at bounding box center [1067, 445] width 283 height 33
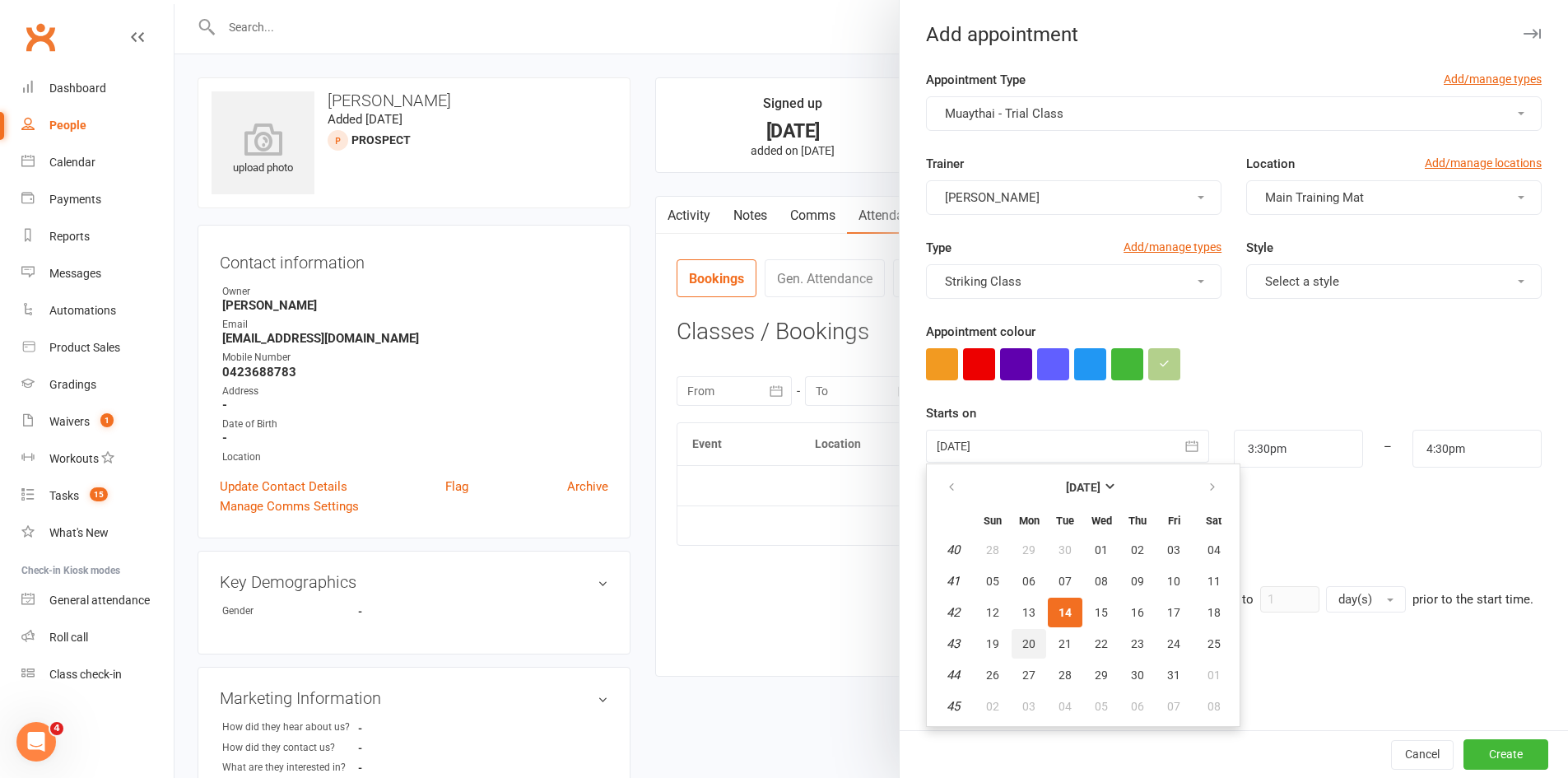
click at [1022, 643] on span "20" at bounding box center [1029, 644] width 13 height 13
type input "20 Oct 2025"
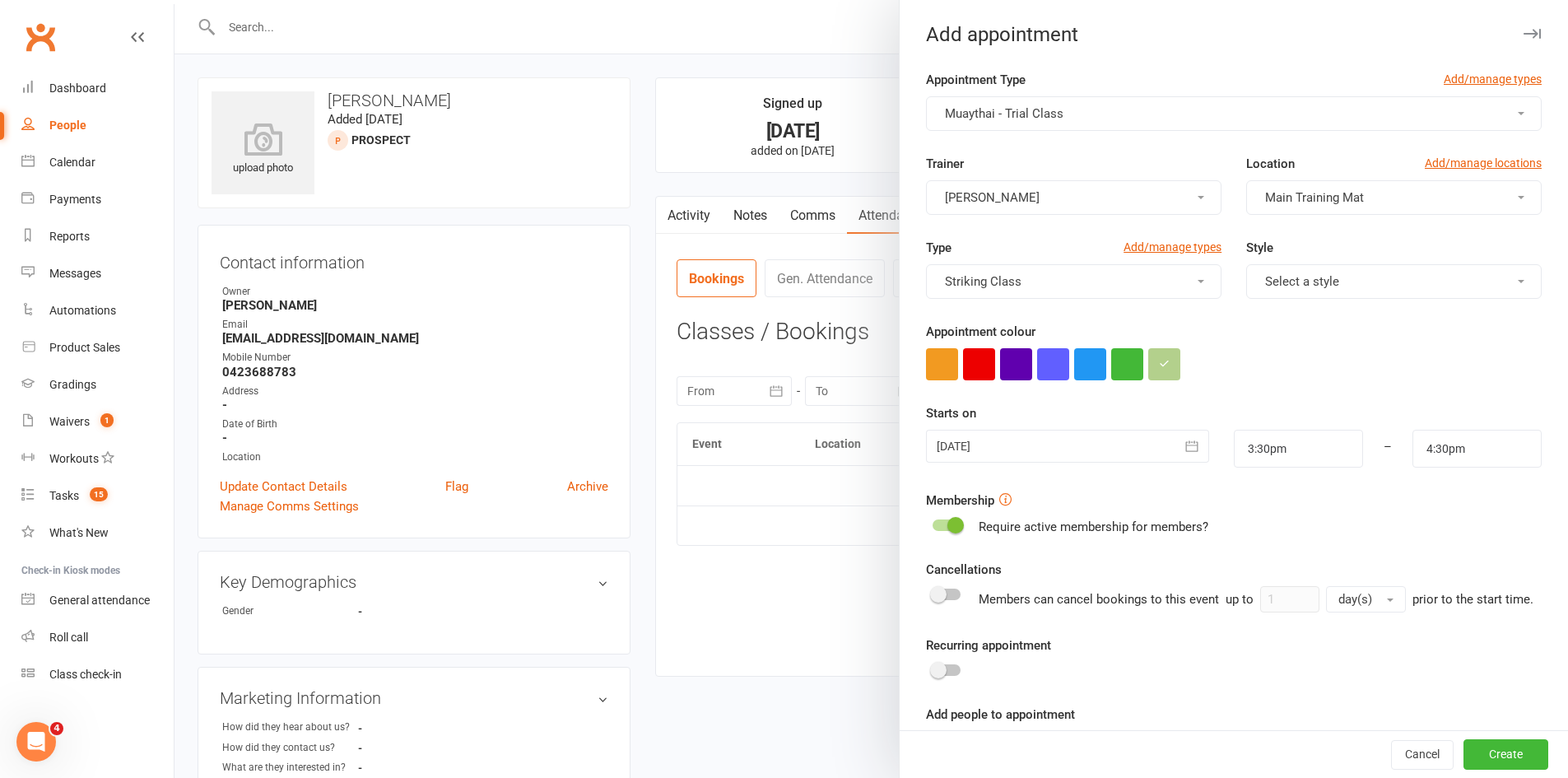
click at [1042, 450] on div at bounding box center [1067, 445] width 283 height 33
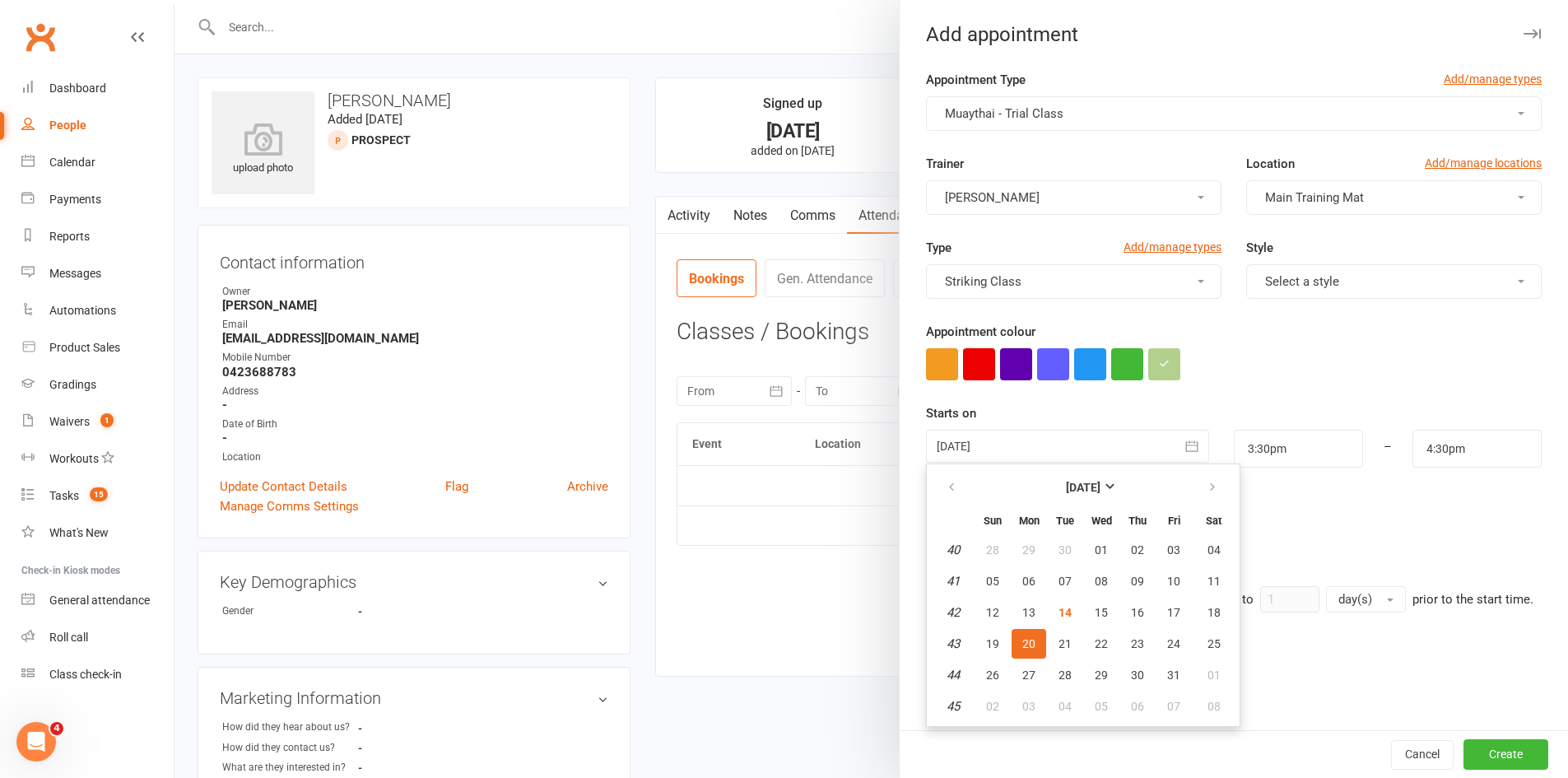
click at [1017, 636] on button "20" at bounding box center [1029, 645] width 35 height 30
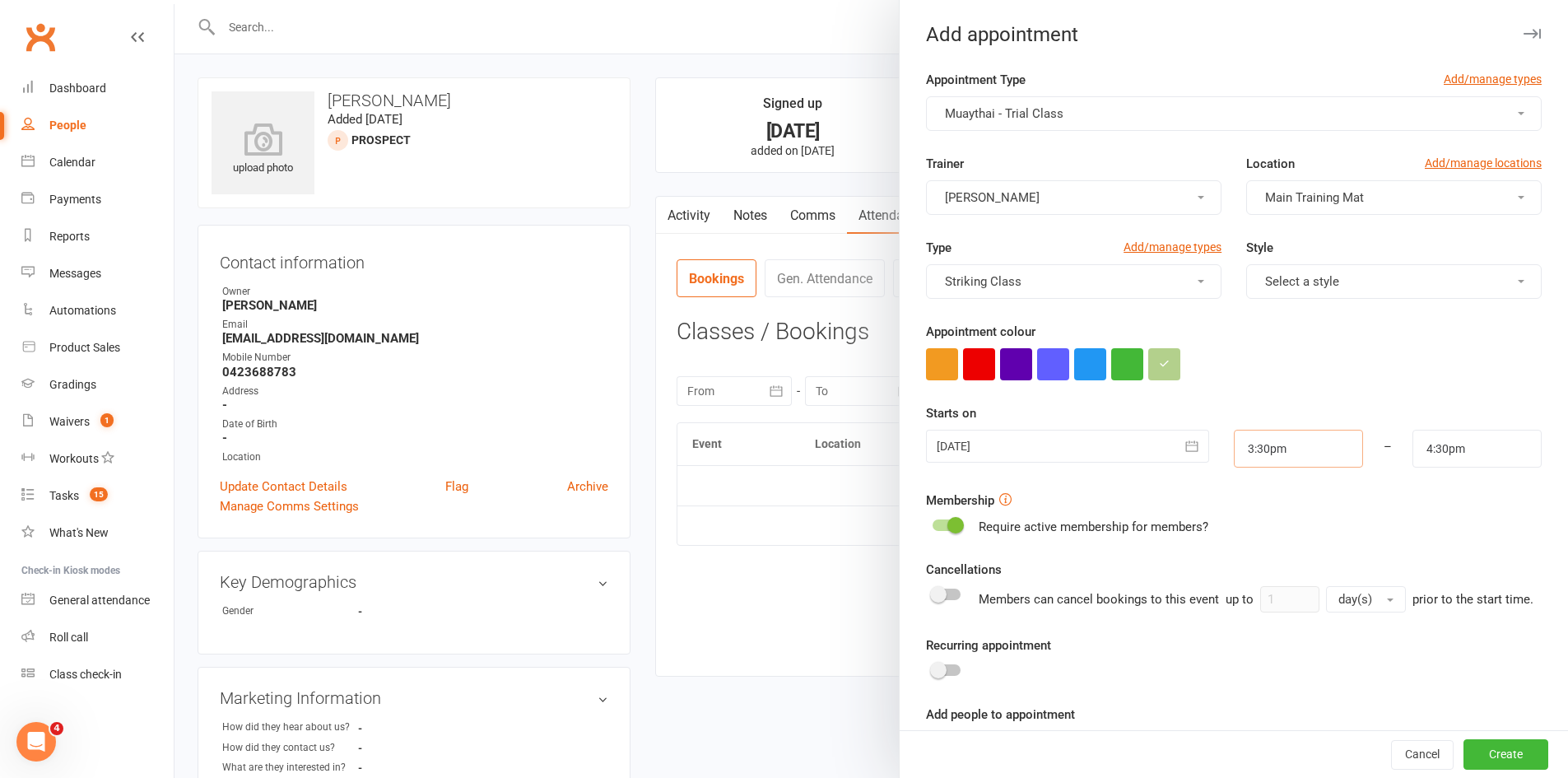
click at [1268, 446] on input "3:30pm" at bounding box center [1299, 448] width 130 height 38
type input "6:00pm"
type input "7:00pm"
click at [1259, 490] on li "6:00pm" at bounding box center [1275, 489] width 79 height 24
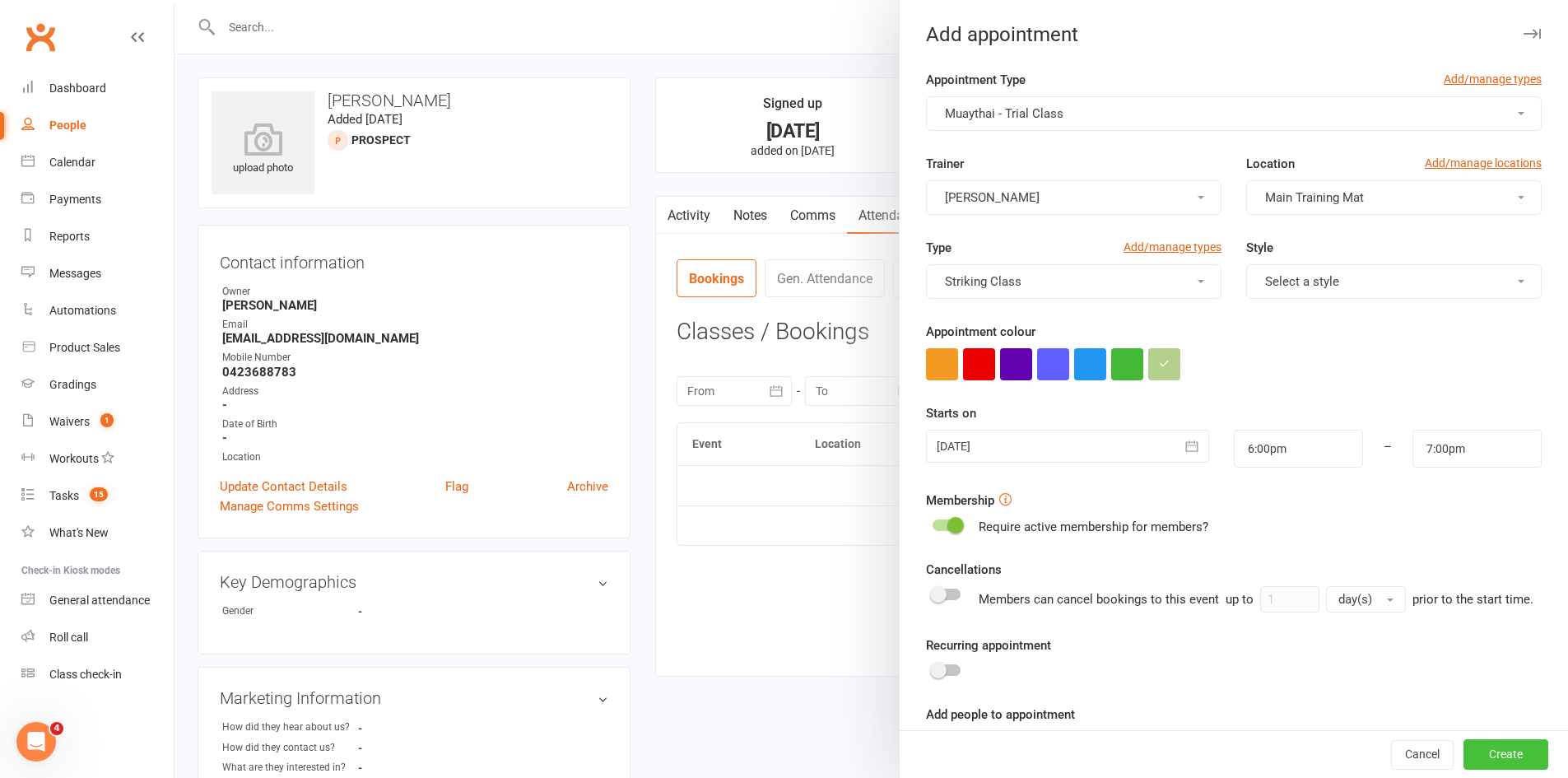
click at [1465, 755] on button "Create" at bounding box center [1506, 755] width 85 height 30
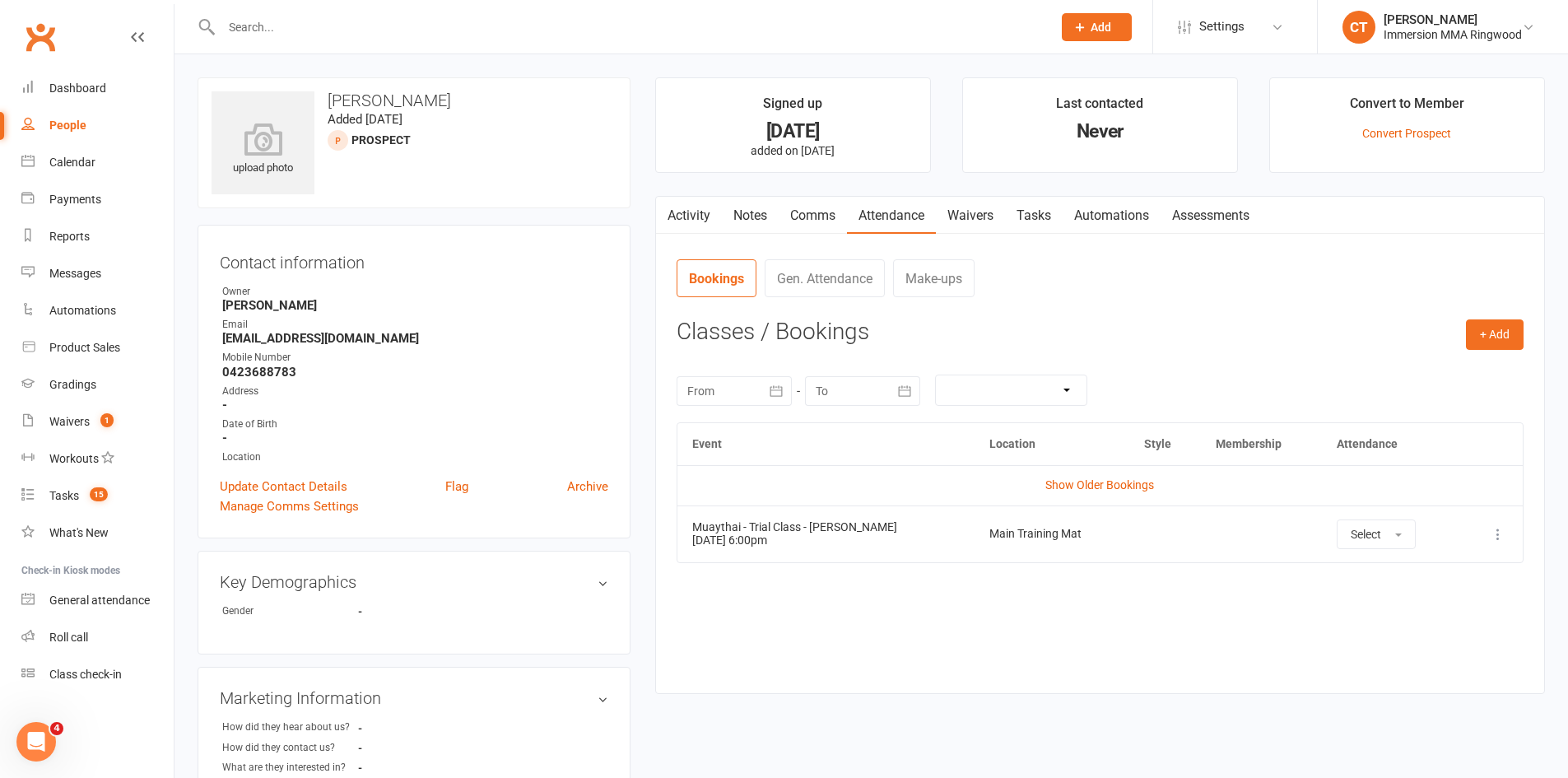
click at [1124, 649] on div "Event Location Style Membership Attendance Show Older Bookings Muaythai - Trial…" at bounding box center [1100, 546] width 847 height 246
click at [49, 155] on link "Calendar" at bounding box center [98, 162] width 152 height 37
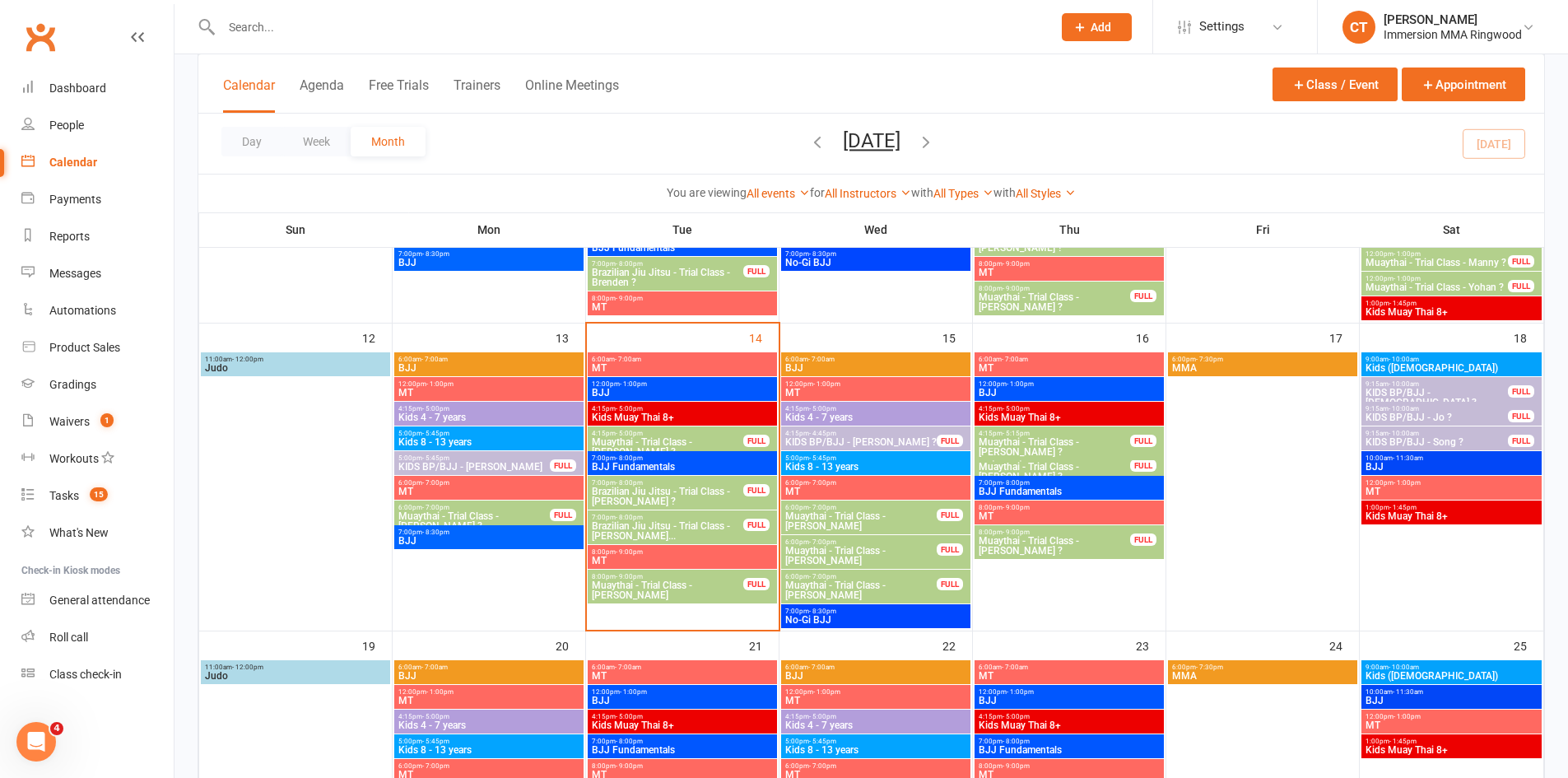
scroll to position [823, 0]
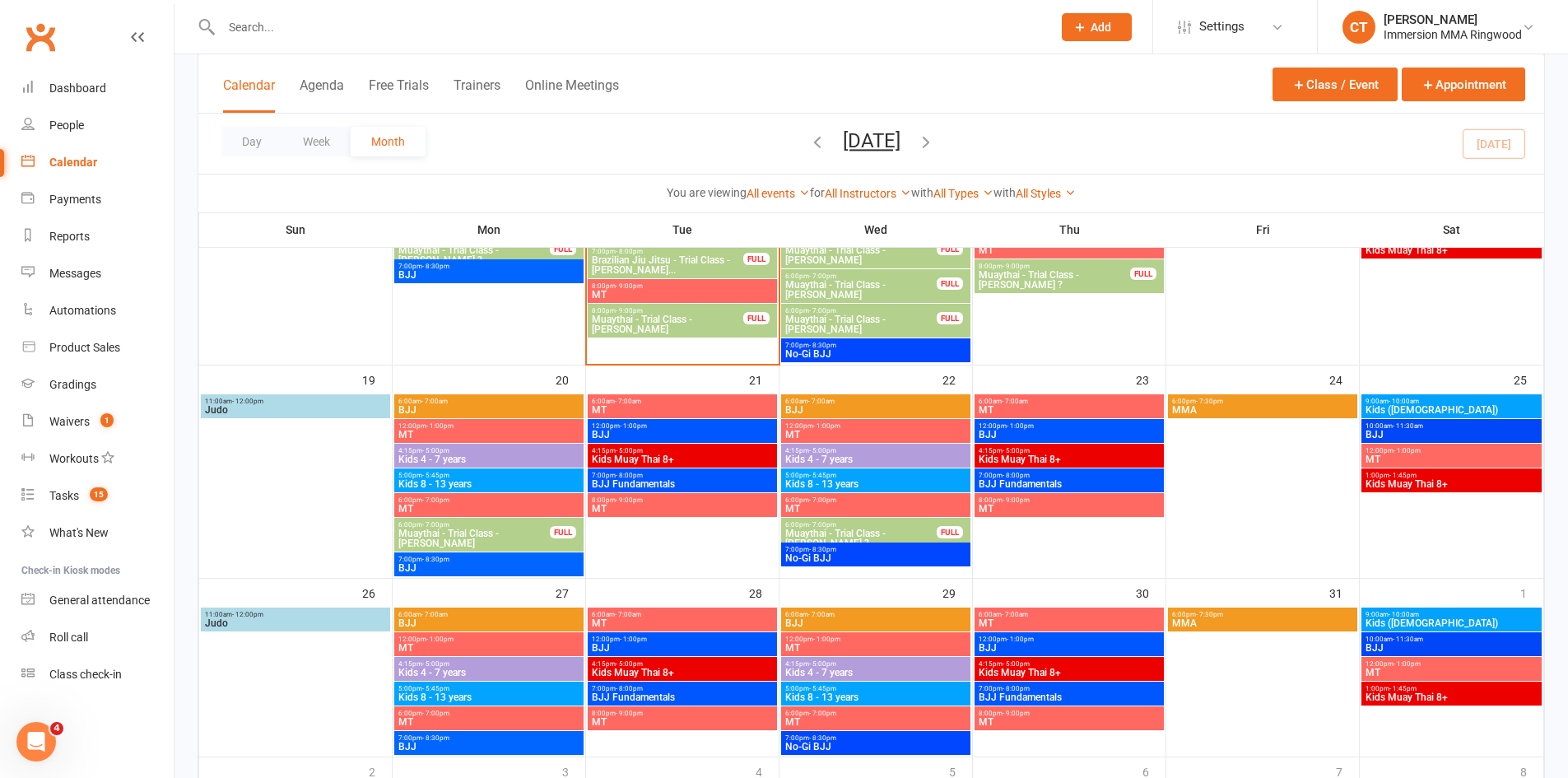
click at [442, 535] on span "Muaythai - Trial Class - Noah Kioses" at bounding box center [474, 538] width 153 height 20
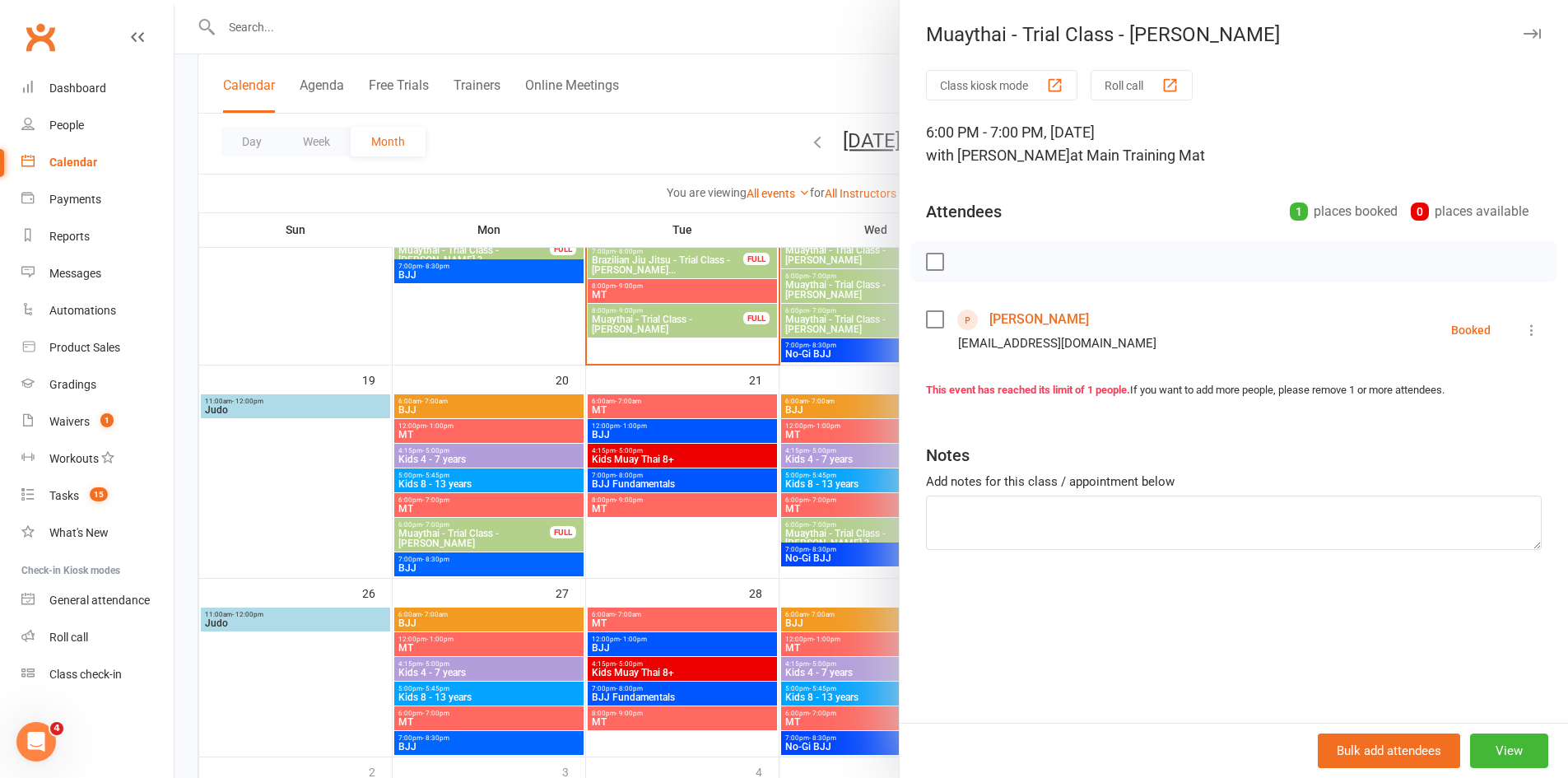
click at [1524, 326] on icon at bounding box center [1532, 331] width 17 height 17
click at [1468, 490] on link "Send message" at bounding box center [1460, 493] width 163 height 33
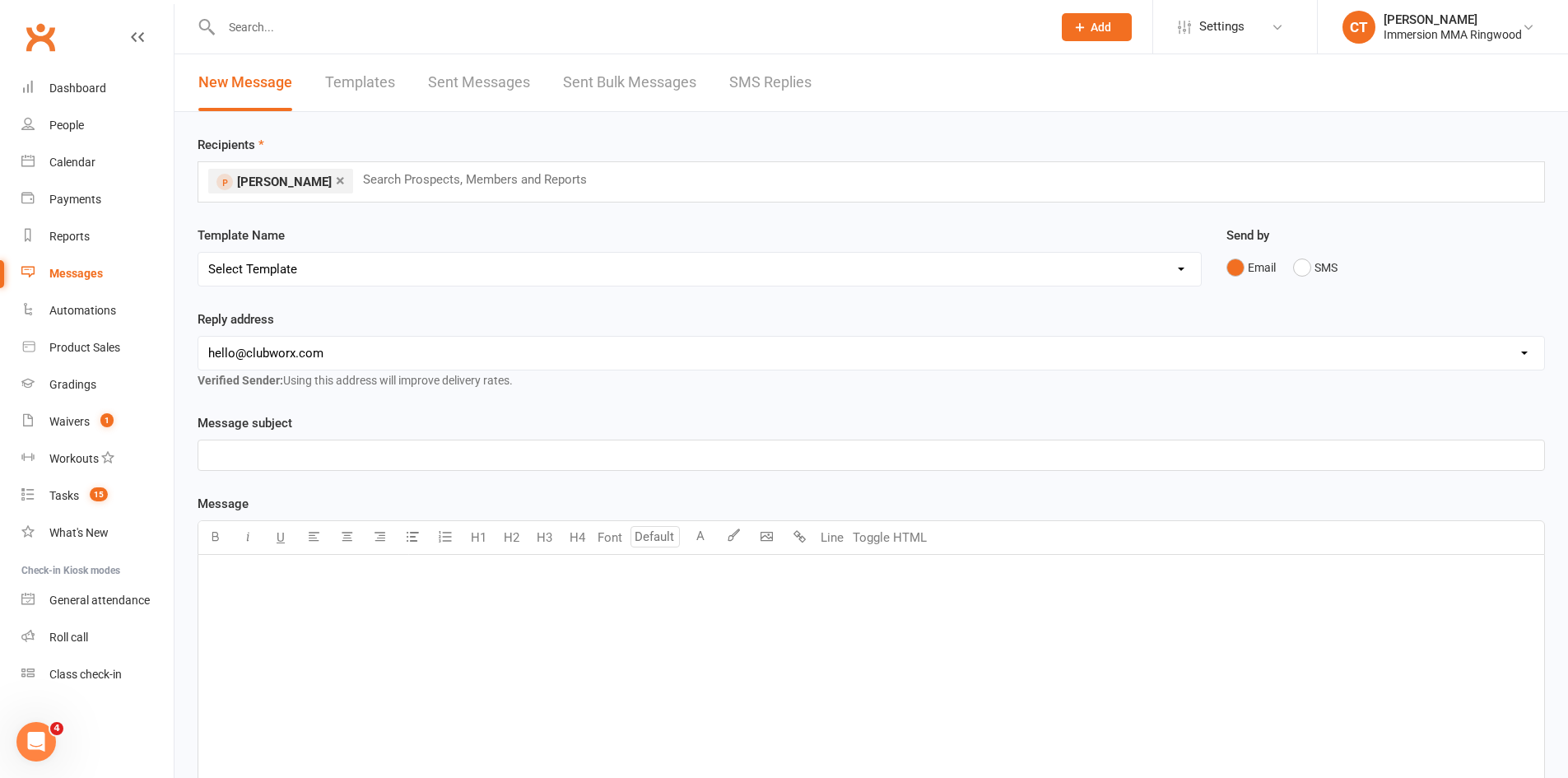
drag, startPoint x: 343, startPoint y: 262, endPoint x: 342, endPoint y: 282, distance: 20.0
click at [343, 262] on select "Select Template [SMS] Chris - Call back message [SMS] Mark- Call back message […" at bounding box center [699, 269] width 1002 height 33
select select "3"
click at [198, 253] on select "Select Template [SMS] Chris - Call back message [SMS] Mark- Call back message […" at bounding box center [699, 269] width 1002 height 33
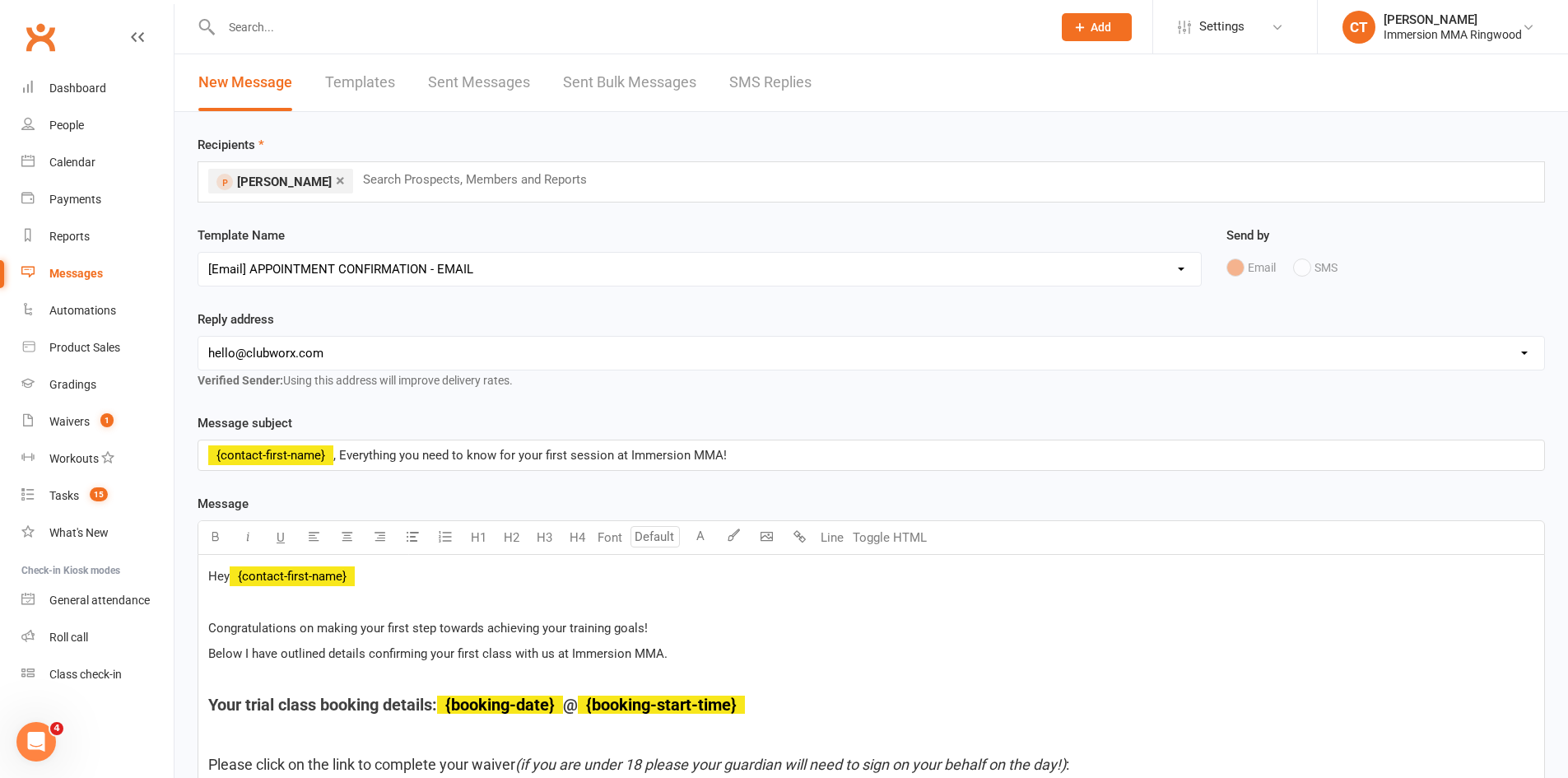
click at [251, 356] on select "hello@clubworx.com ringwood@immersionmma.com.au david@immersionmma.com.au lee@i…" at bounding box center [871, 352] width 1346 height 33
select select "1"
click at [198, 336] on select "hello@clubworx.com ringwood@immersionmma.com.au david@immersionmma.com.au lee@i…" at bounding box center [871, 352] width 1346 height 33
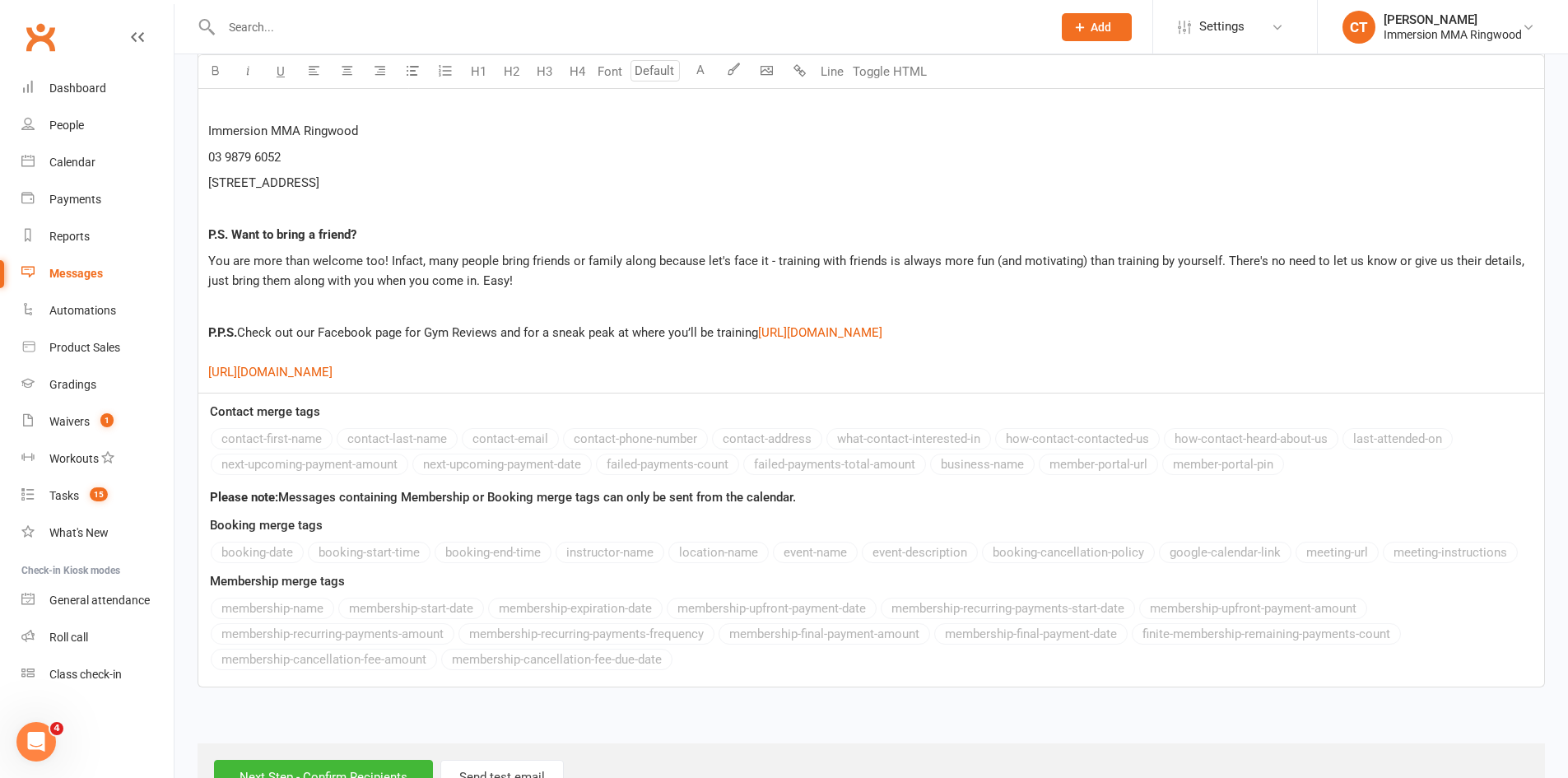
scroll to position [2993, 0]
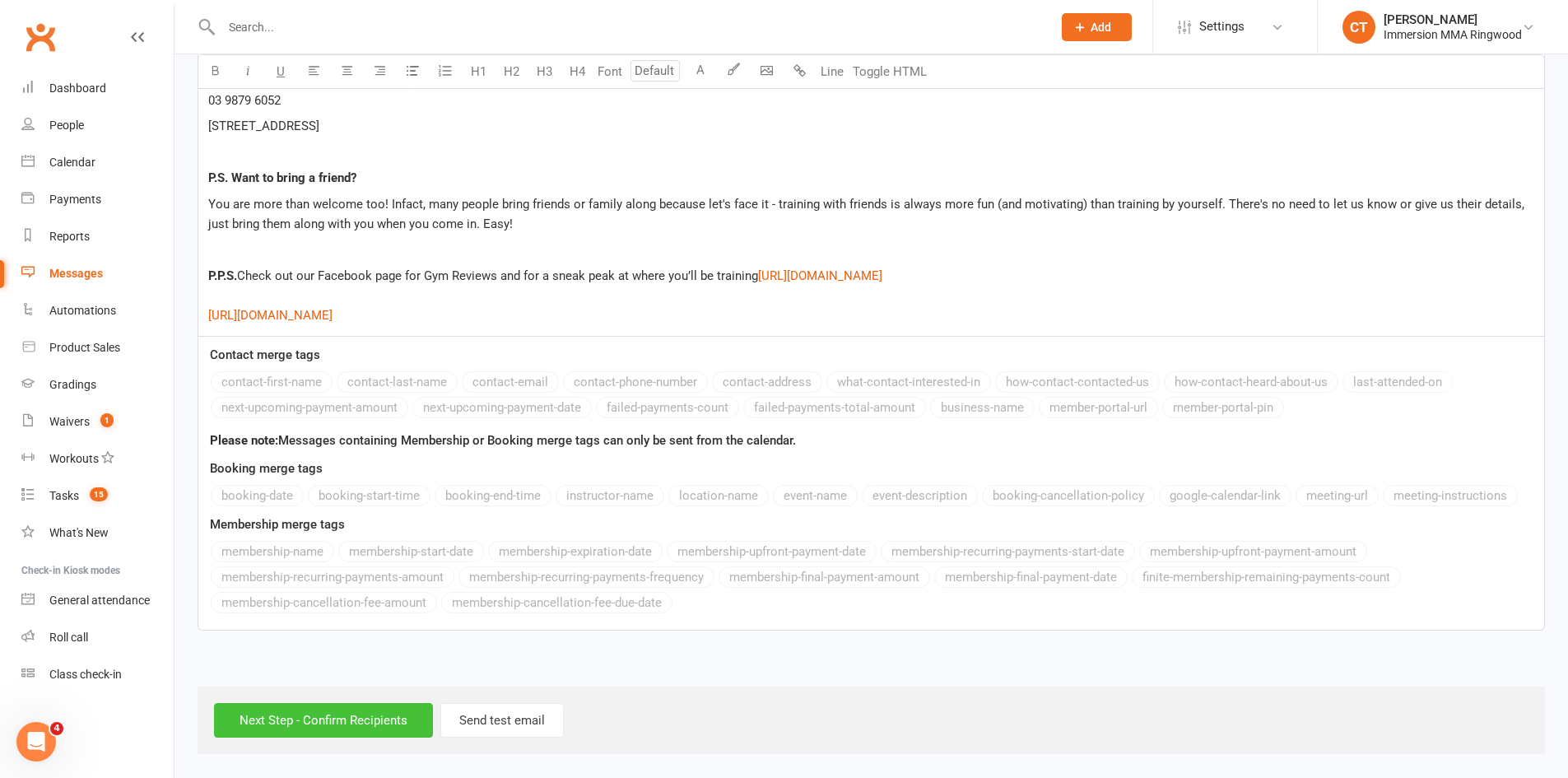
click at [290, 711] on input "Next Step - Confirm Recipients" at bounding box center [323, 720] width 219 height 35
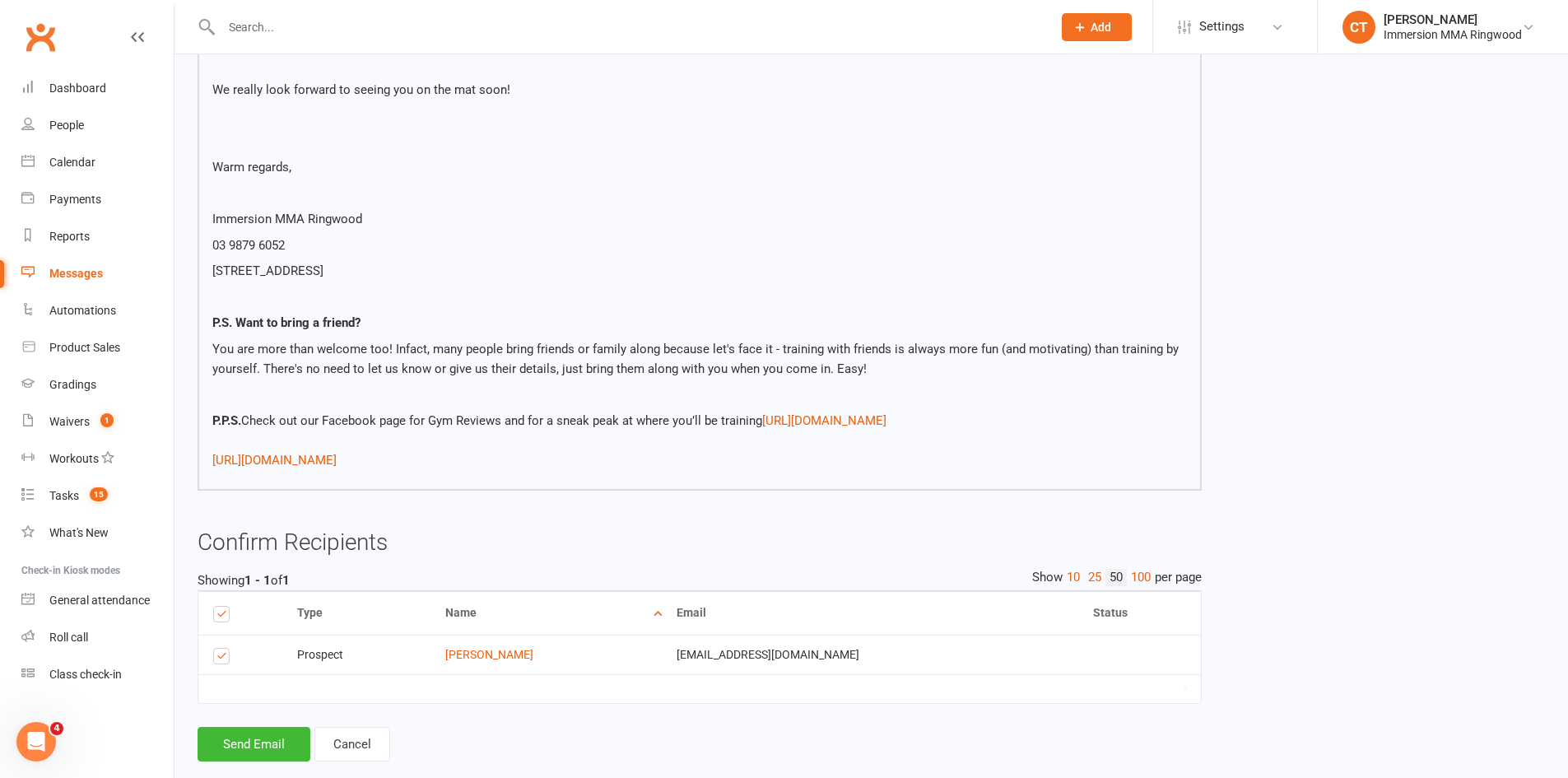
scroll to position [2740, 0]
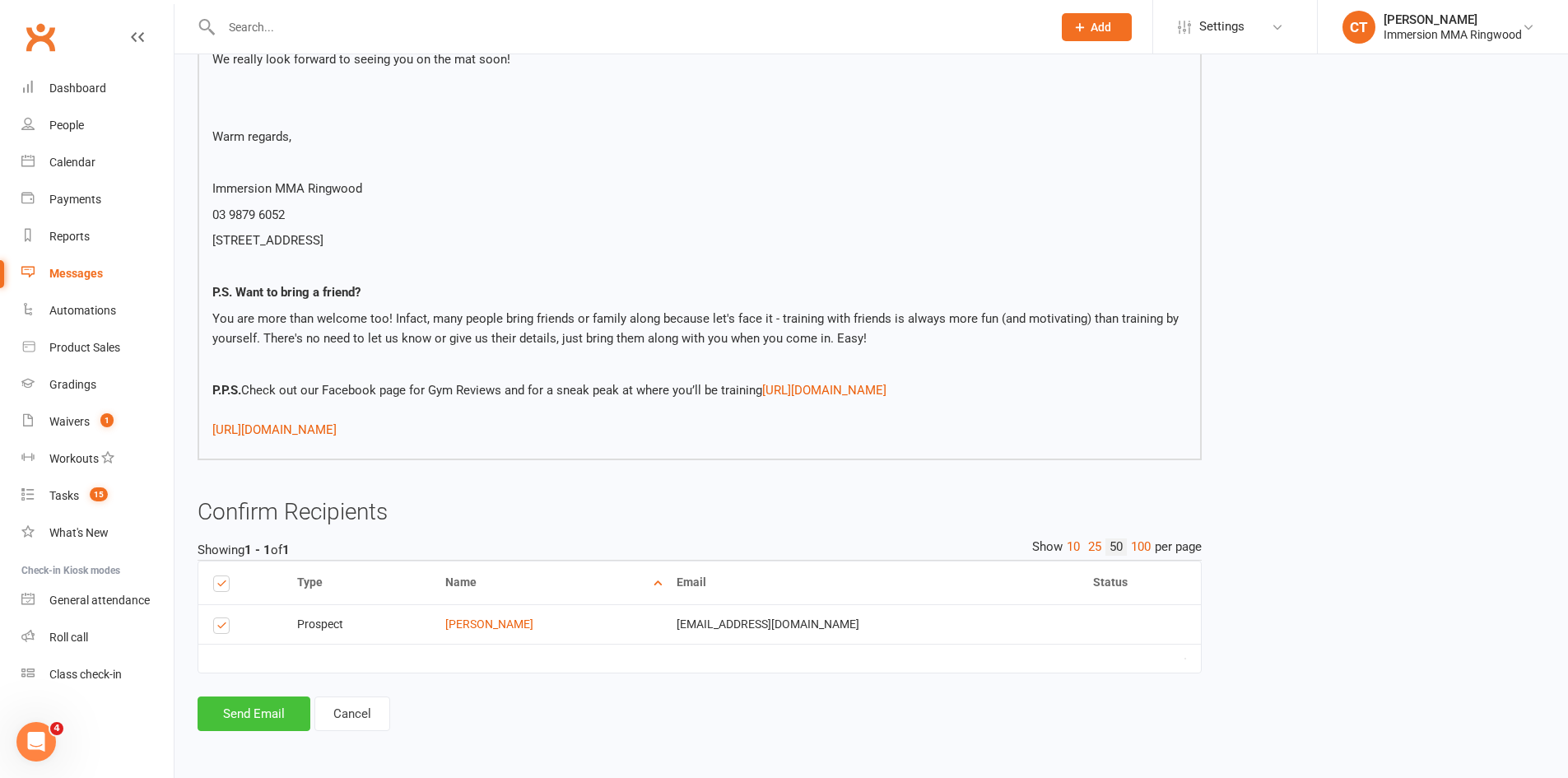
click at [276, 708] on button "Send Email" at bounding box center [254, 713] width 113 height 35
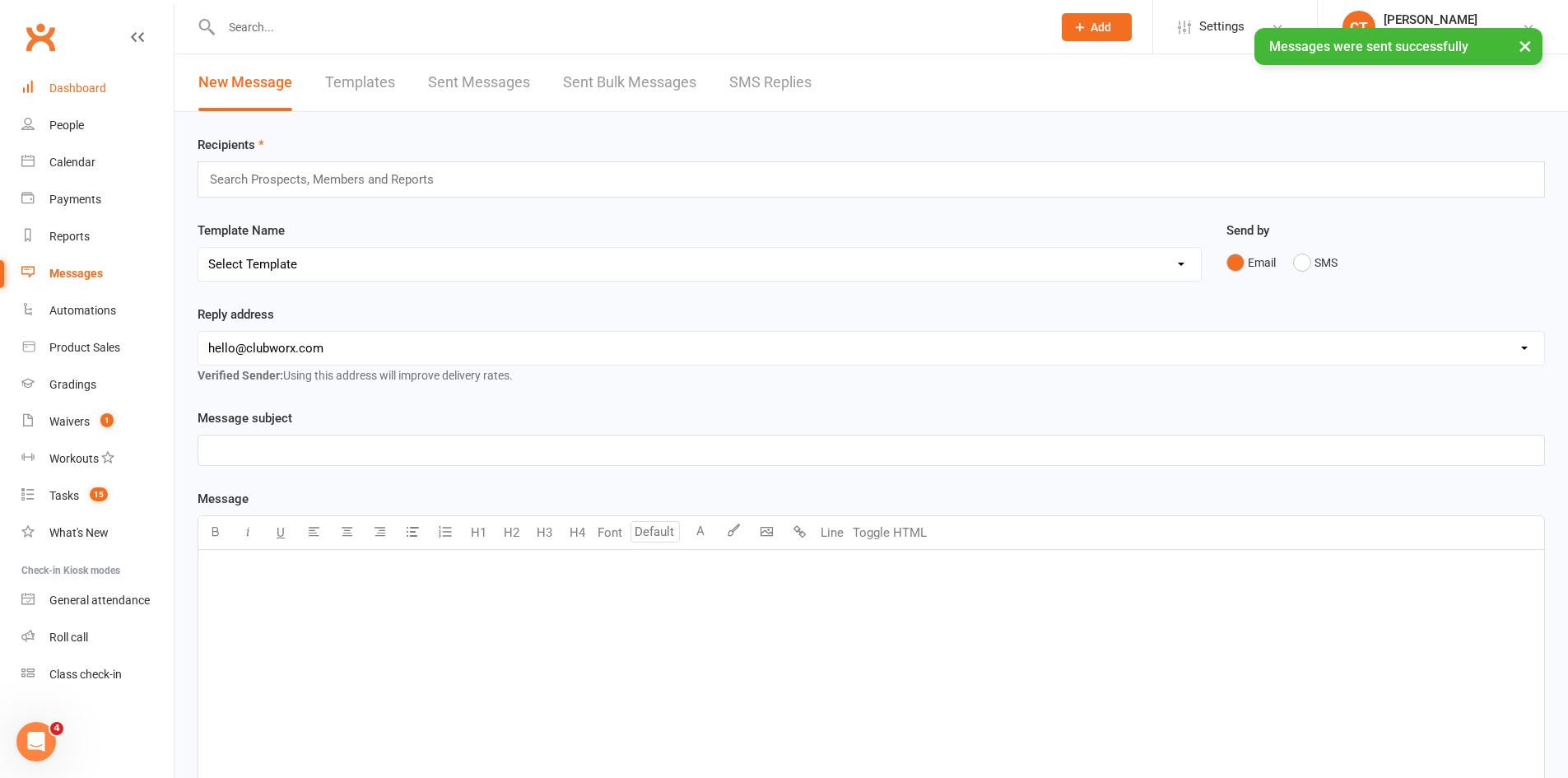
click at [53, 90] on div "Dashboard" at bounding box center [78, 88] width 56 height 13
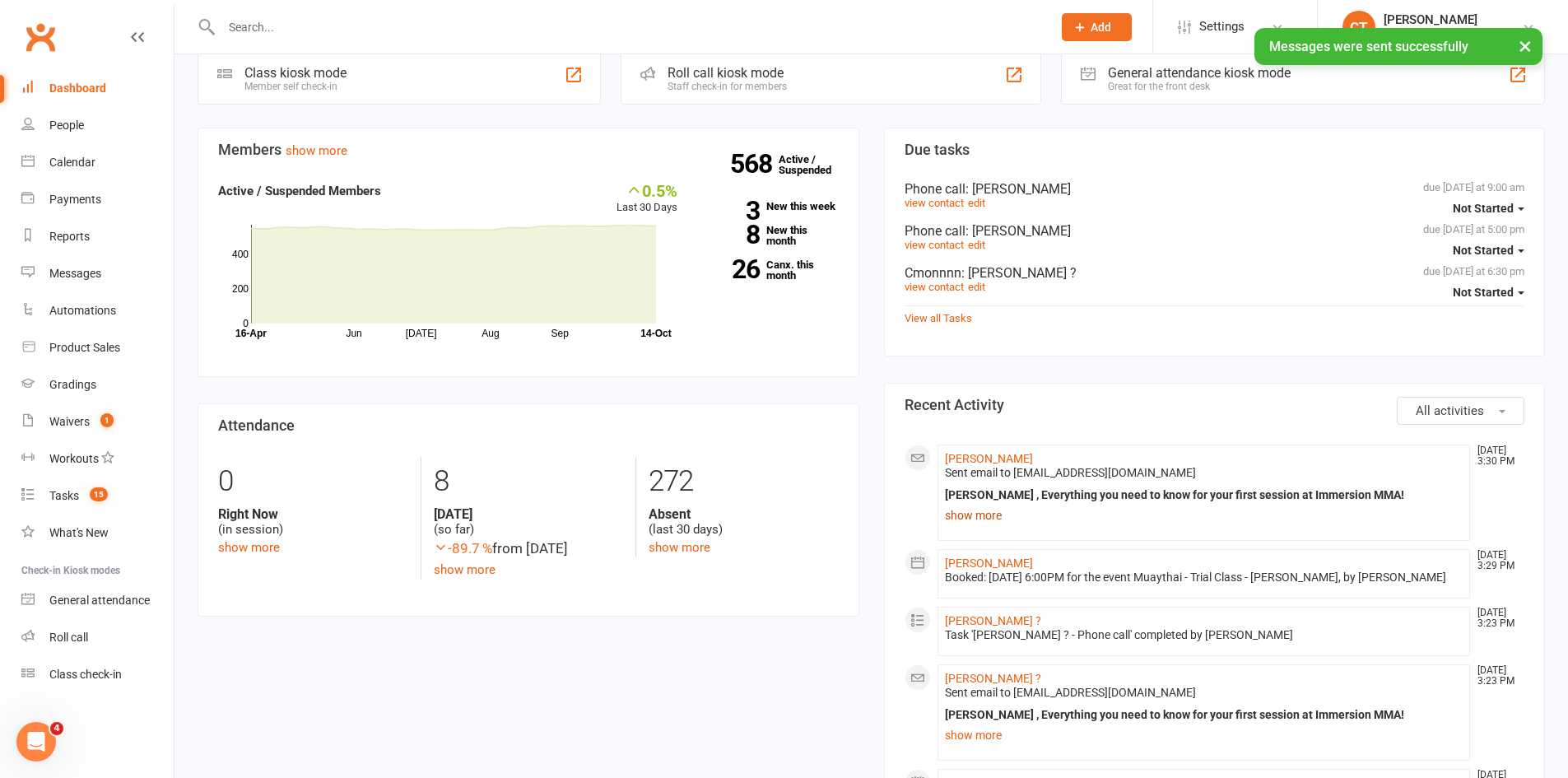
scroll to position [417, 0]
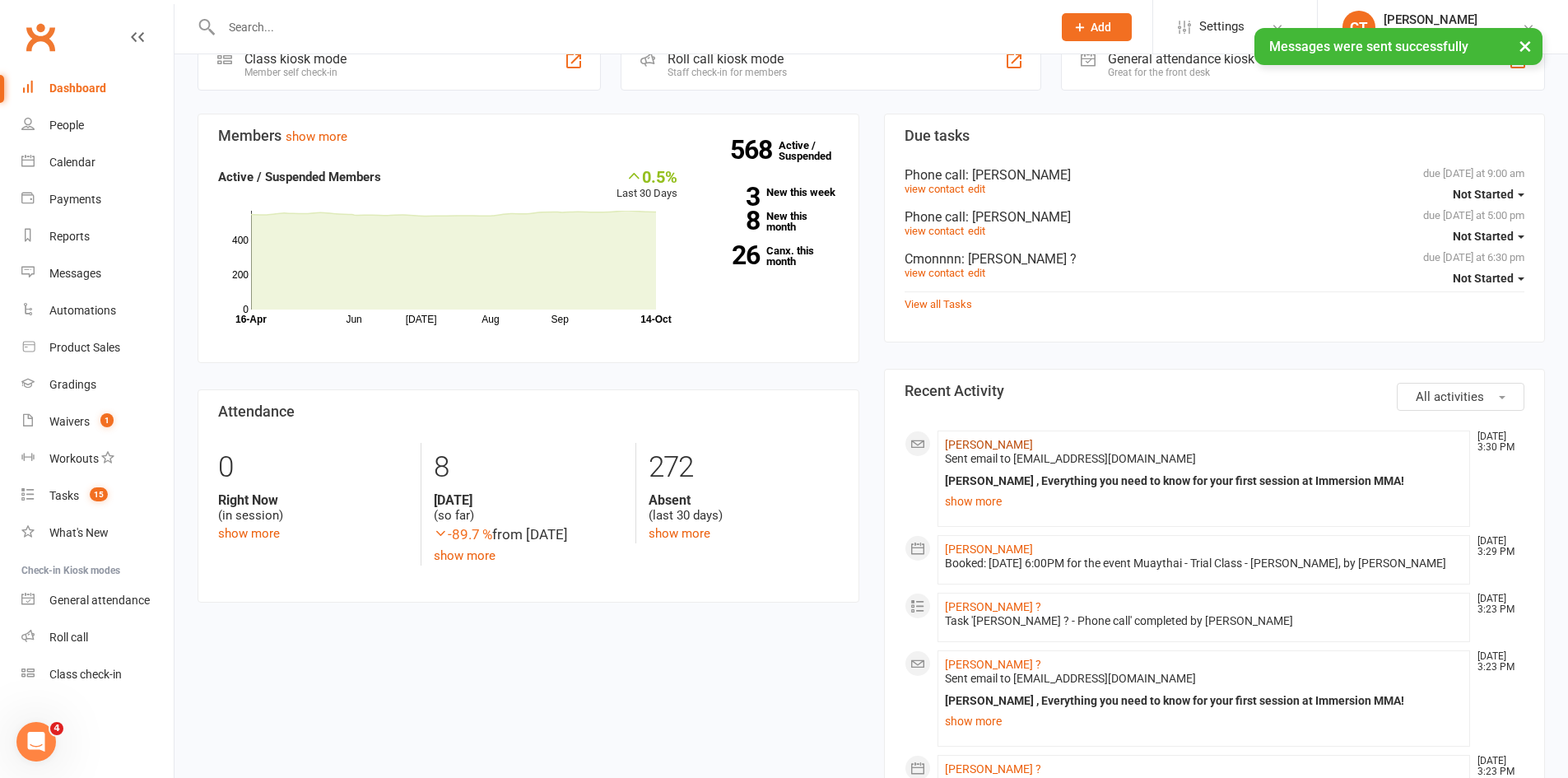
click at [970, 447] on link "Noah Kioses" at bounding box center [989, 444] width 88 height 13
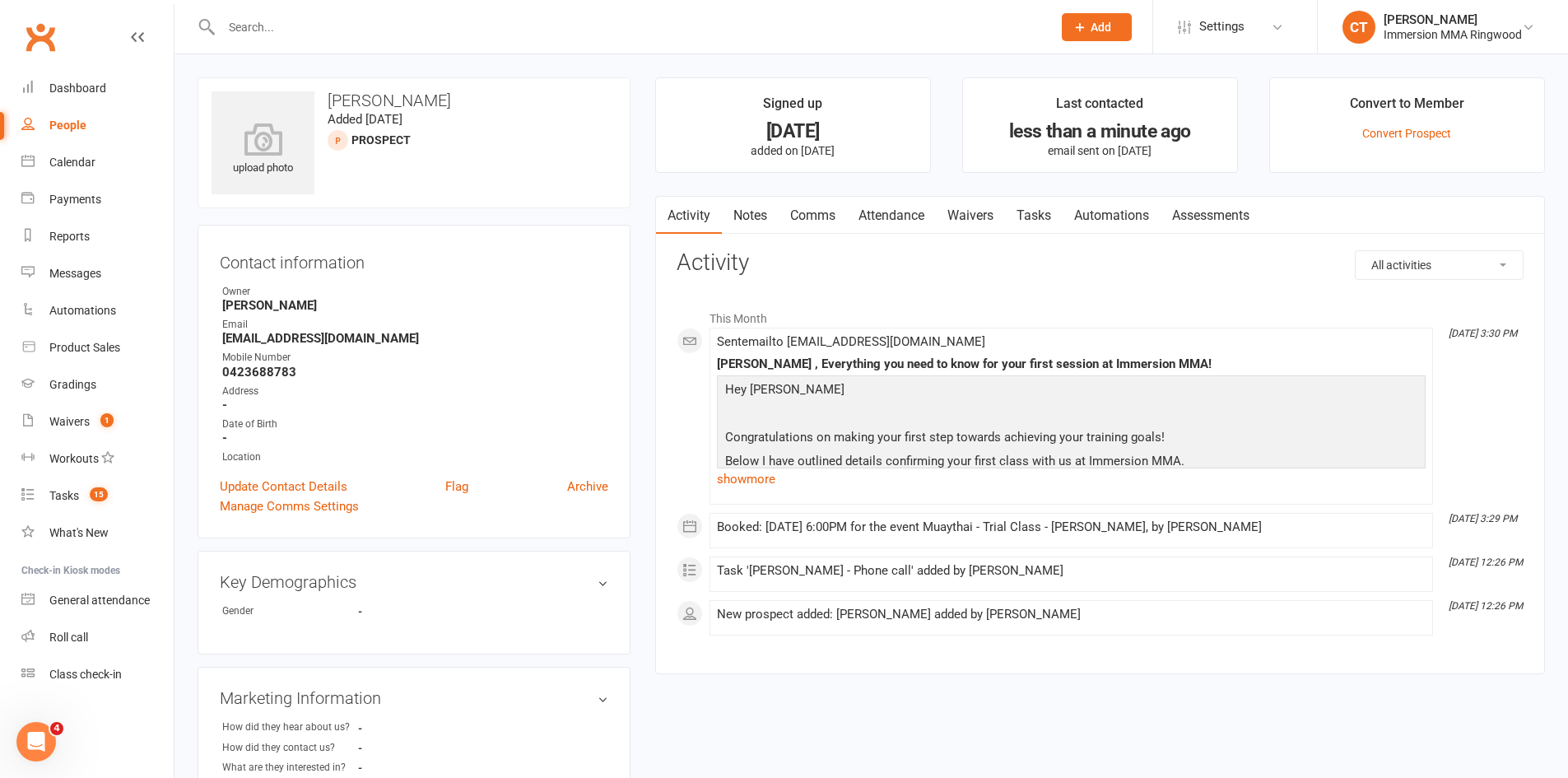
click at [1050, 218] on link "Tasks" at bounding box center [1033, 215] width 57 height 38
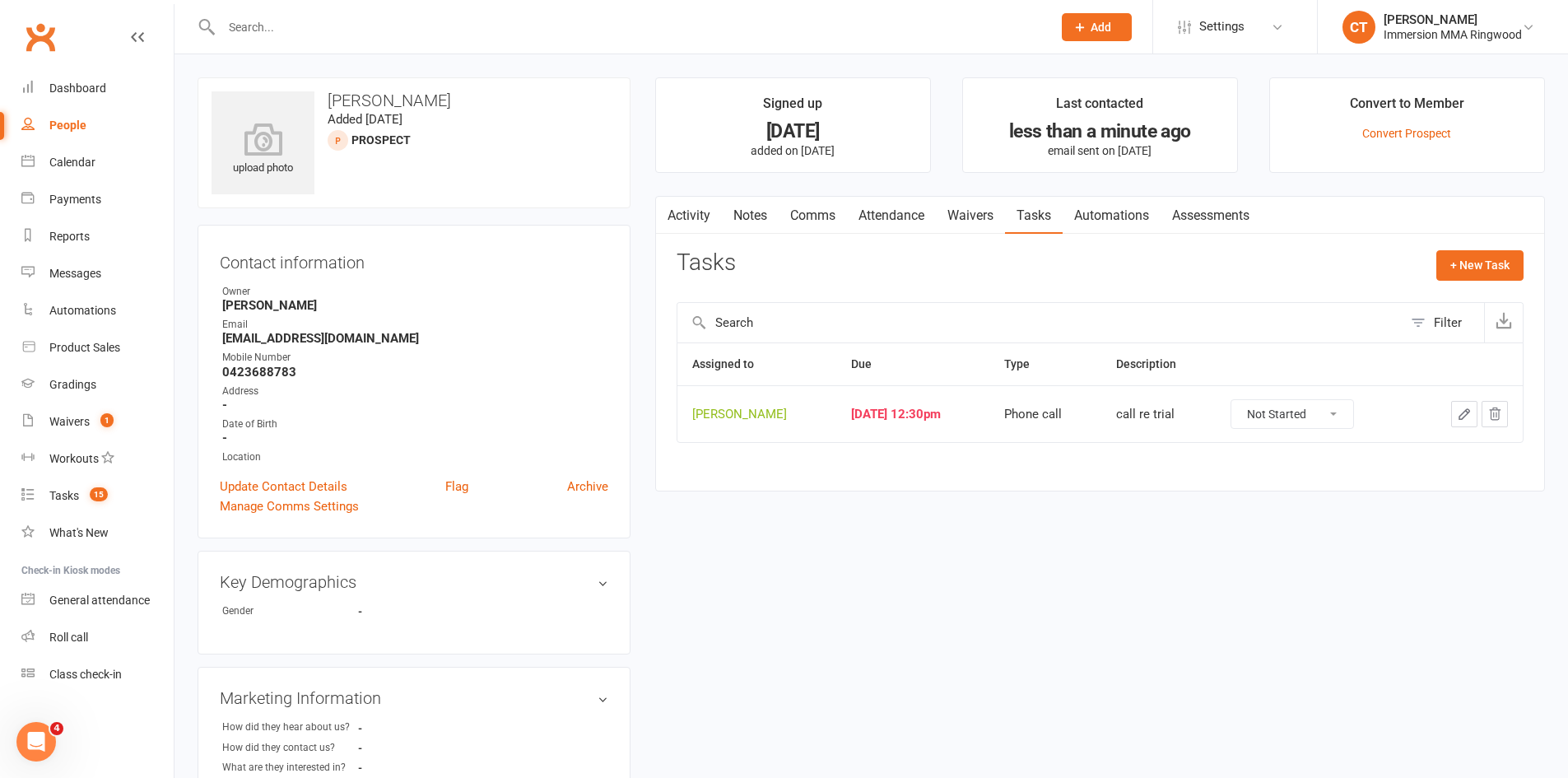
click at [1348, 417] on select "Not Started In Progress Waiting Complete" at bounding box center [1293, 414] width 122 height 28
click at [1250, 400] on select "Not Started In Progress Waiting Complete" at bounding box center [1293, 414] width 122 height 28
select select "unstarted"
click at [742, 215] on link "Notes" at bounding box center [751, 215] width 56 height 38
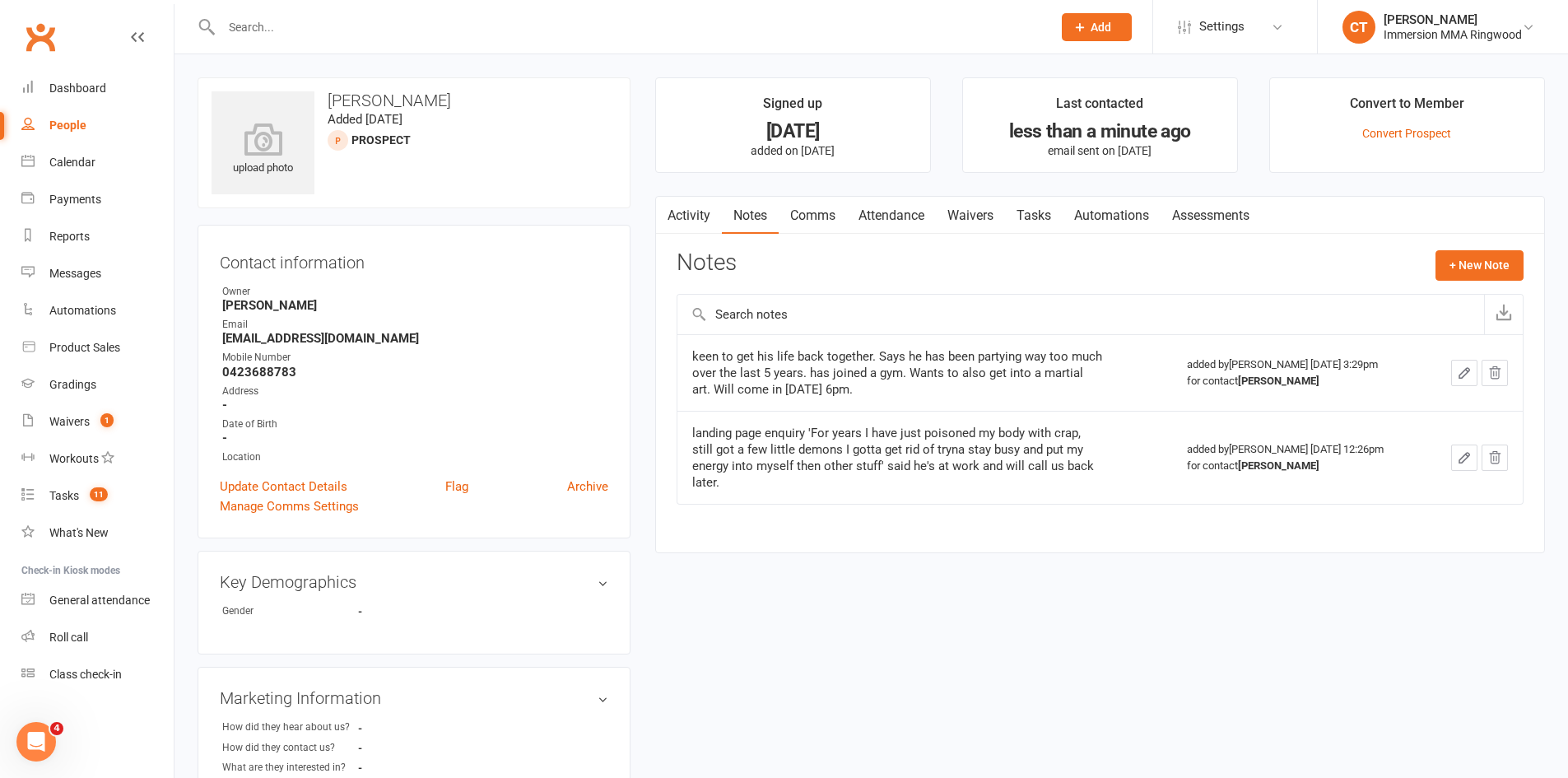
click at [1030, 214] on link "Tasks" at bounding box center [1033, 215] width 57 height 38
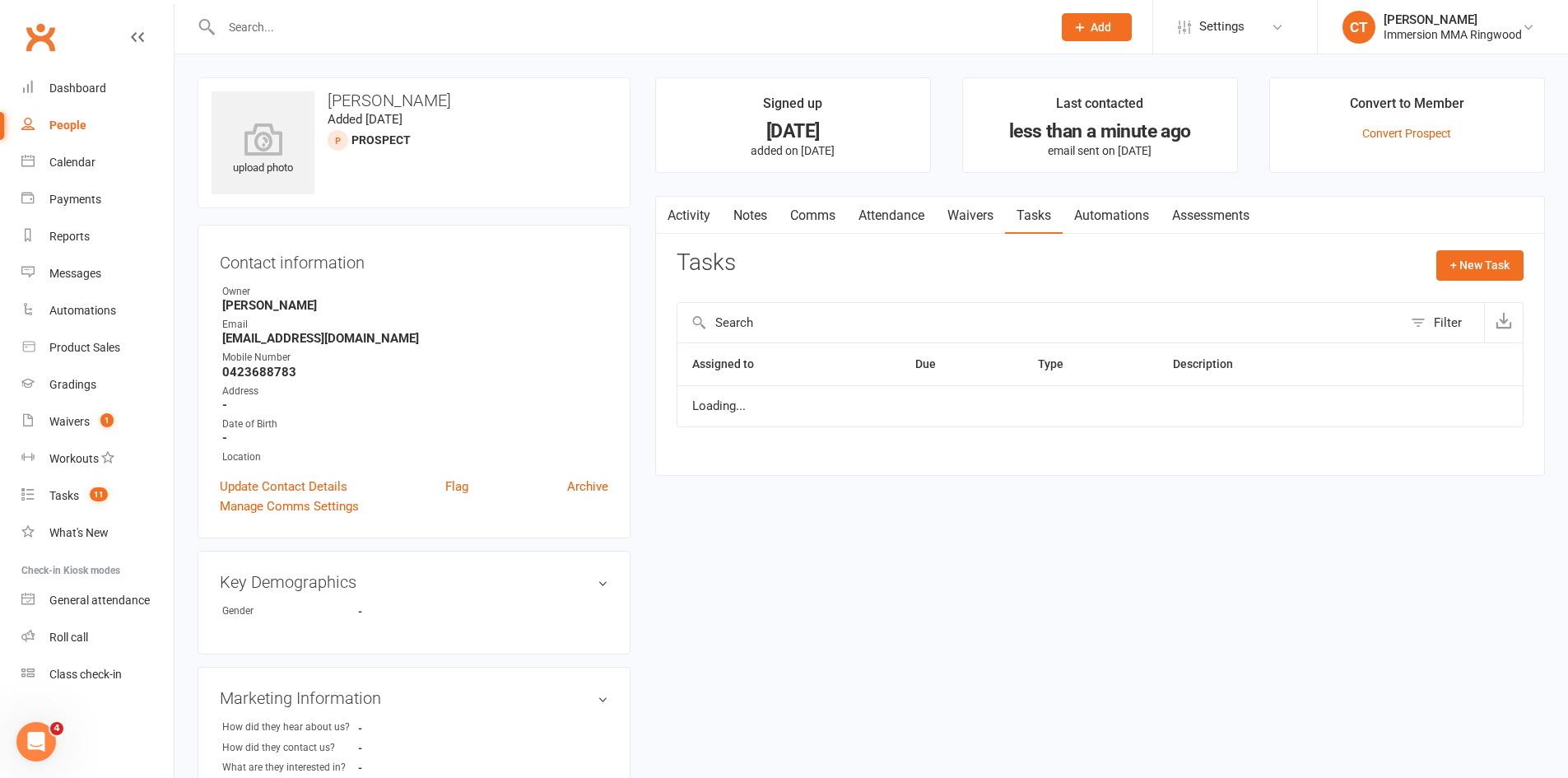
click at [931, 210] on link "Attendance" at bounding box center [892, 215] width 89 height 38
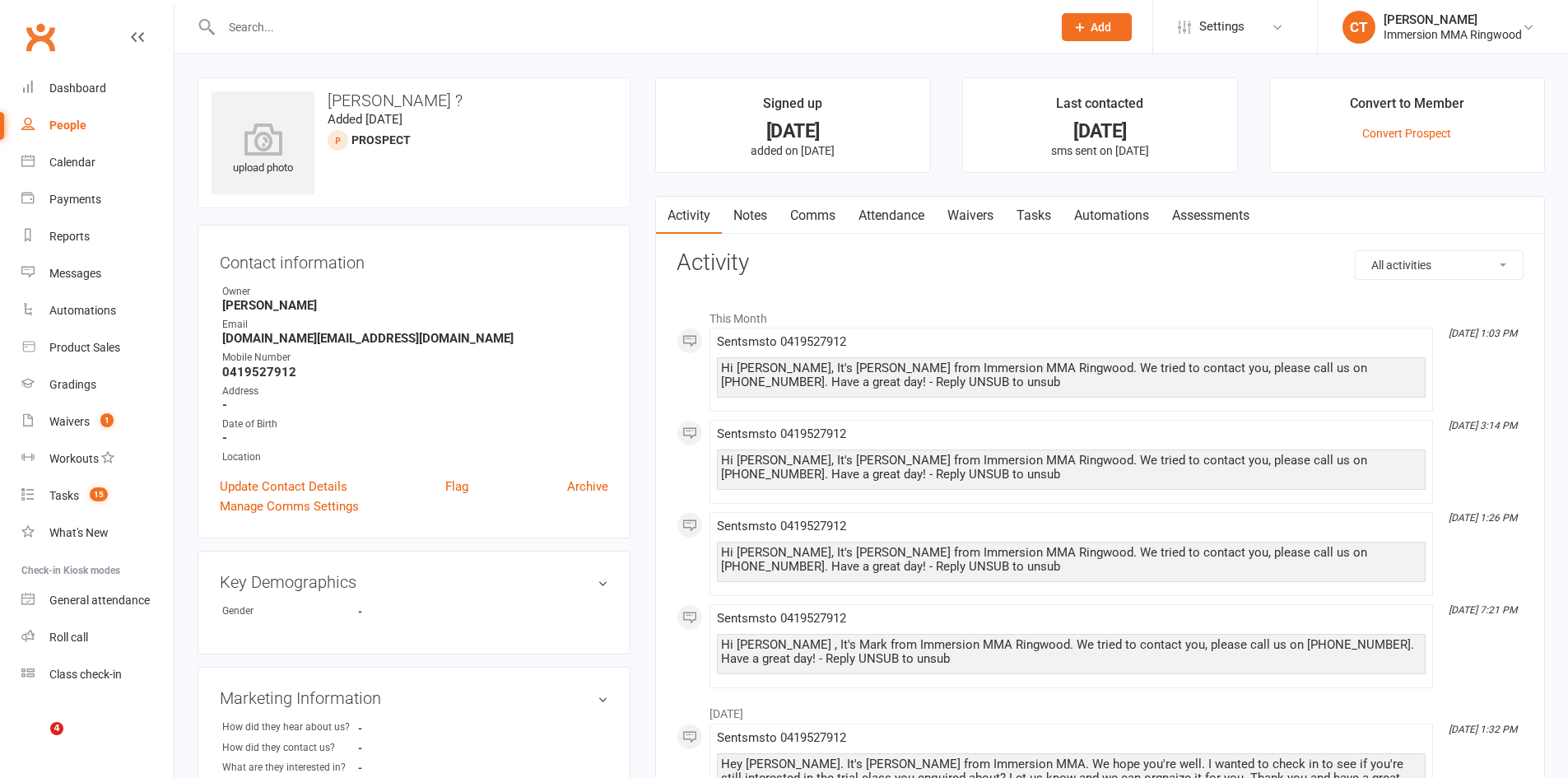
click at [722, 216] on link "Activity" at bounding box center [689, 215] width 66 height 38
click at [738, 224] on link "Notes" at bounding box center [751, 215] width 56 height 38
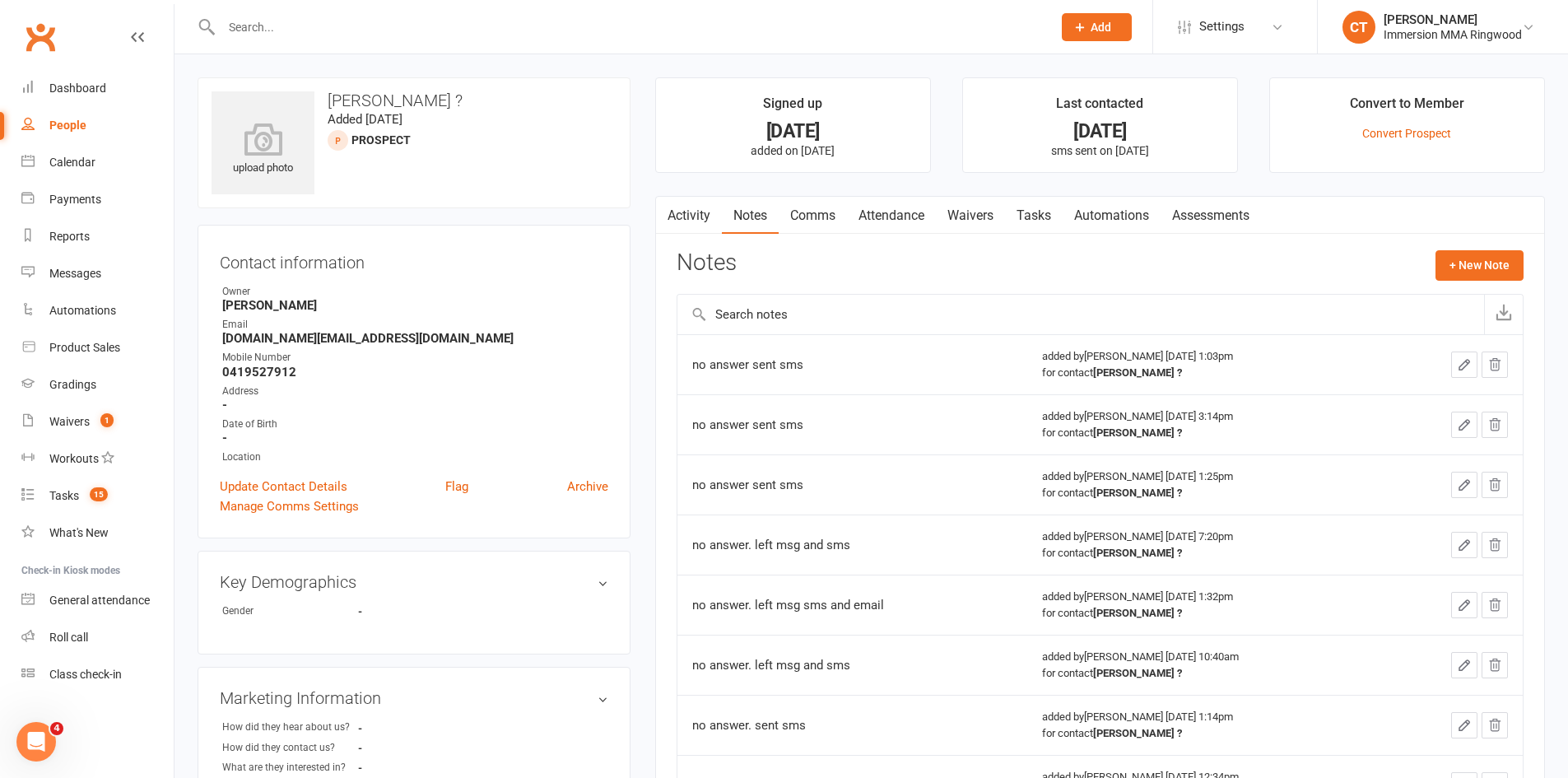
click at [702, 210] on link "Activity" at bounding box center [689, 215] width 66 height 38
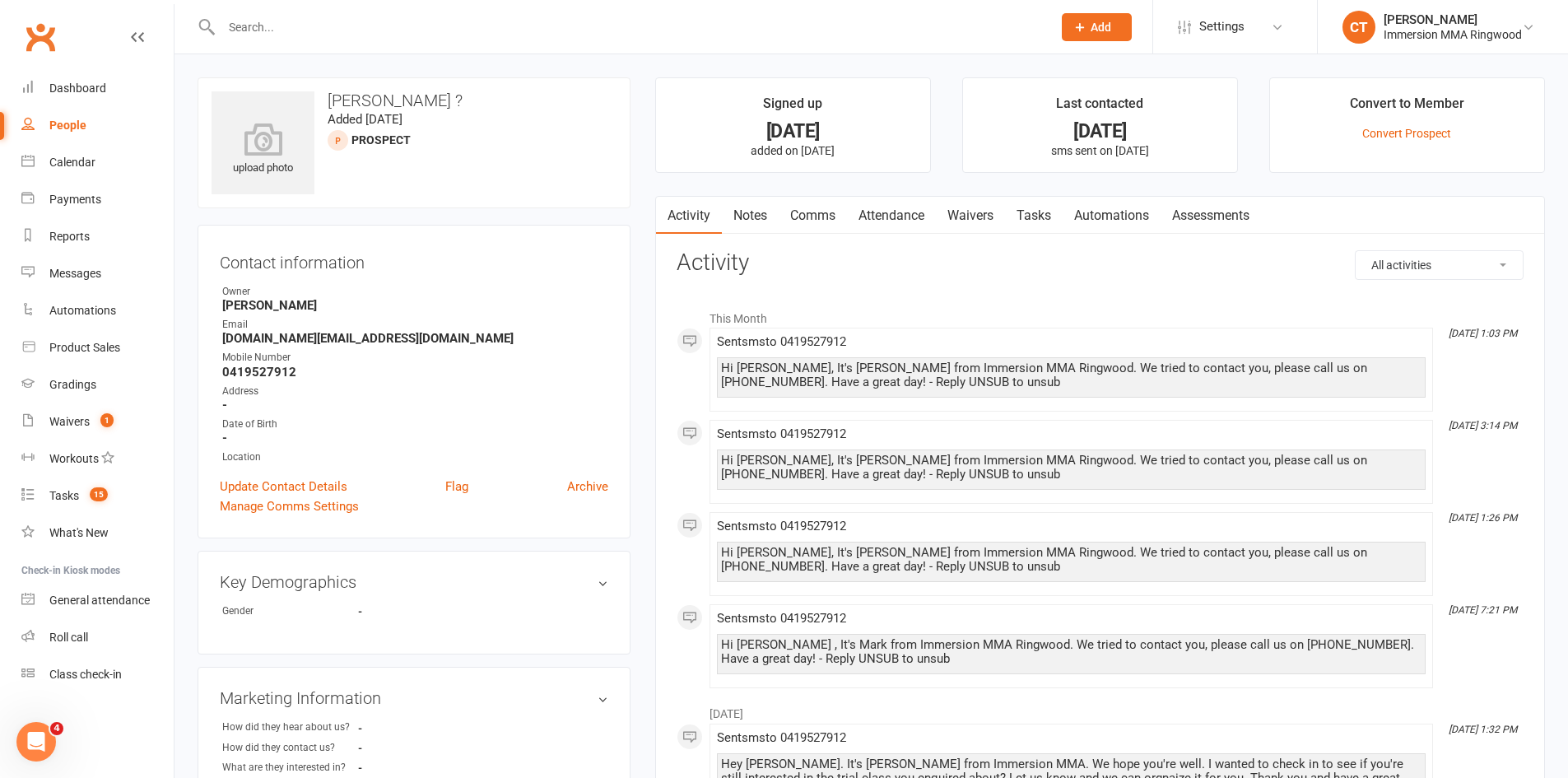
click at [798, 216] on link "Comms" at bounding box center [813, 215] width 69 height 38
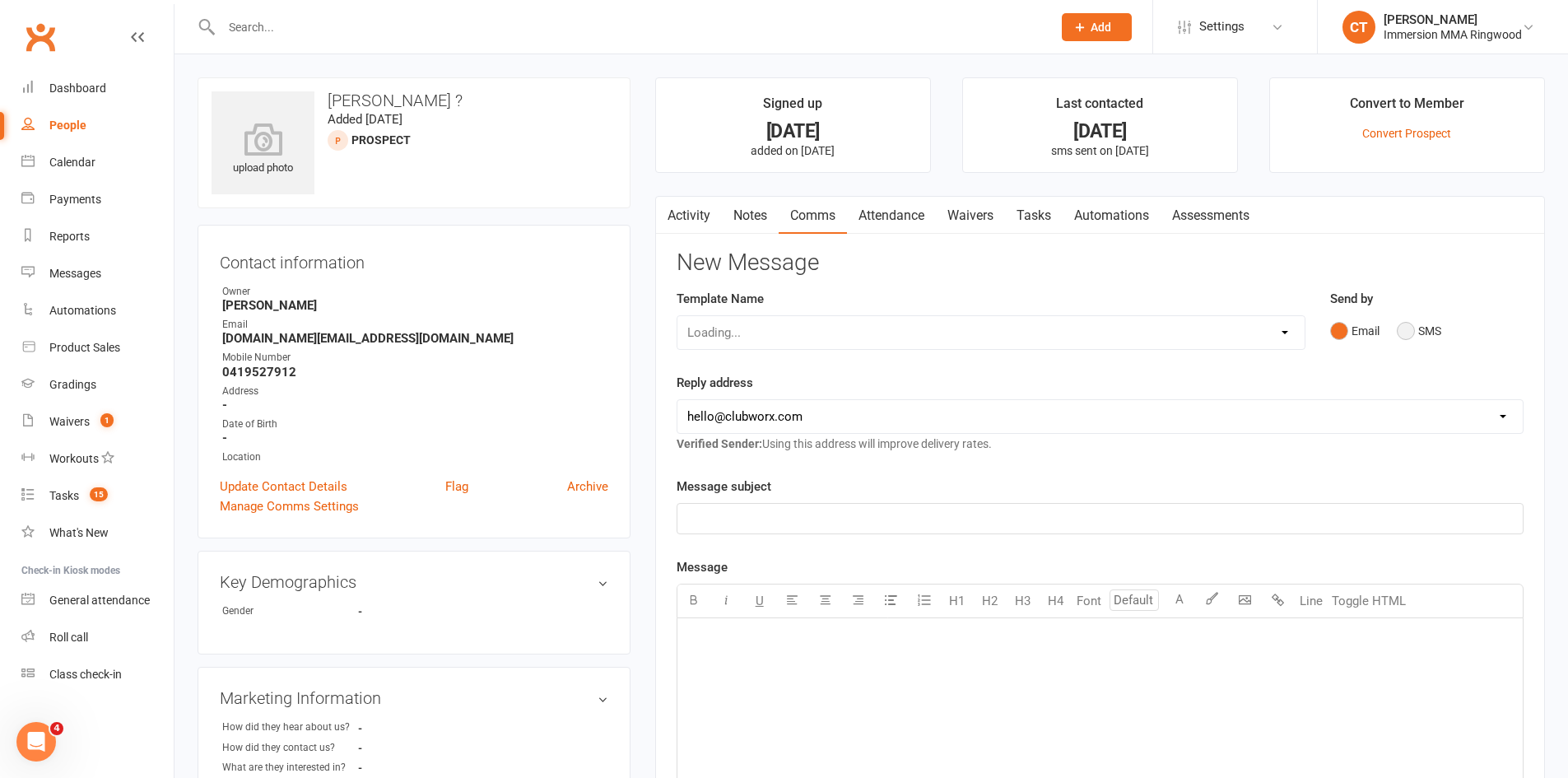
click at [1415, 344] on button "SMS" at bounding box center [1419, 331] width 44 height 31
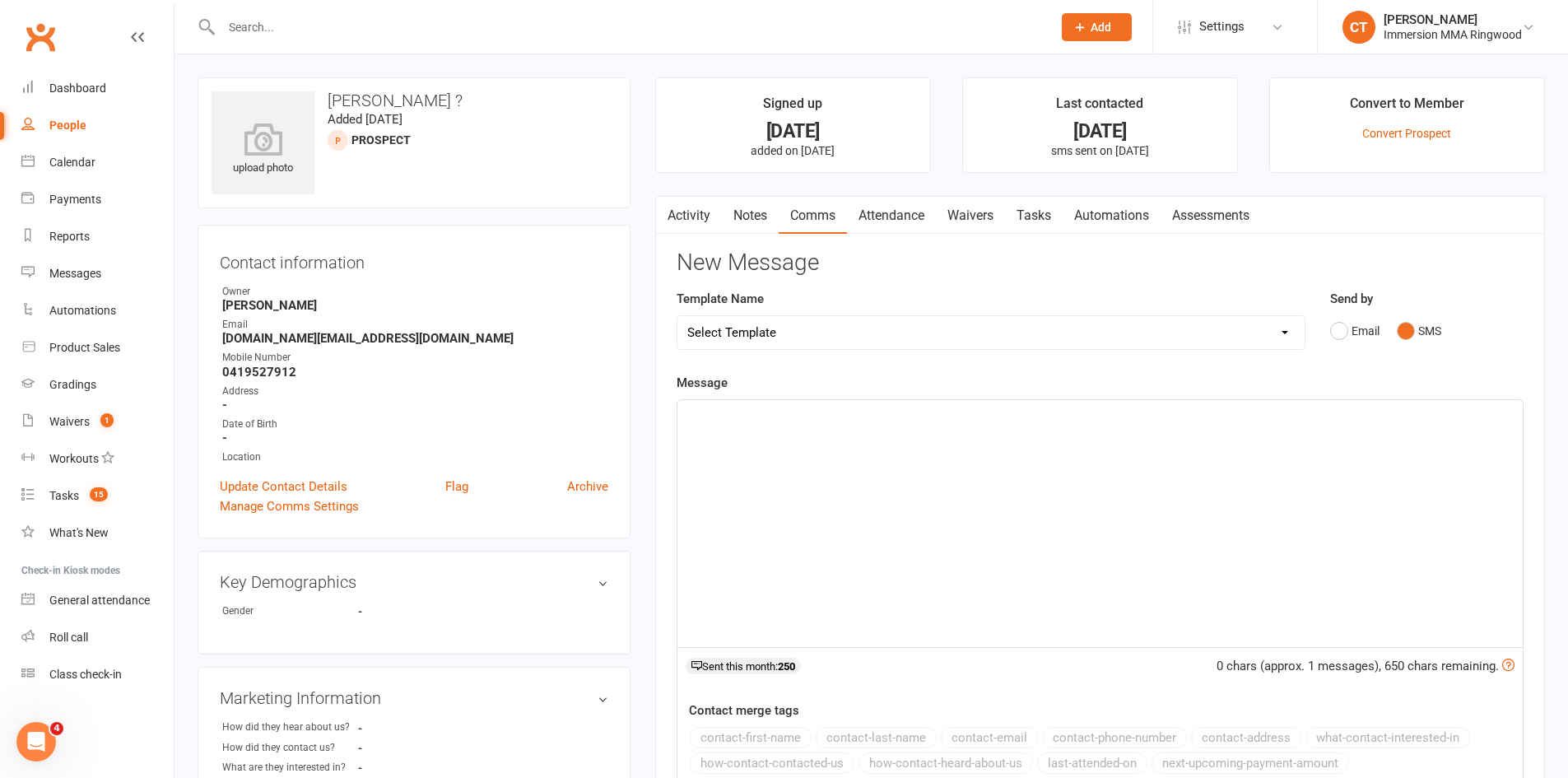
click at [1317, 470] on div "﻿" at bounding box center [1100, 523] width 846 height 247
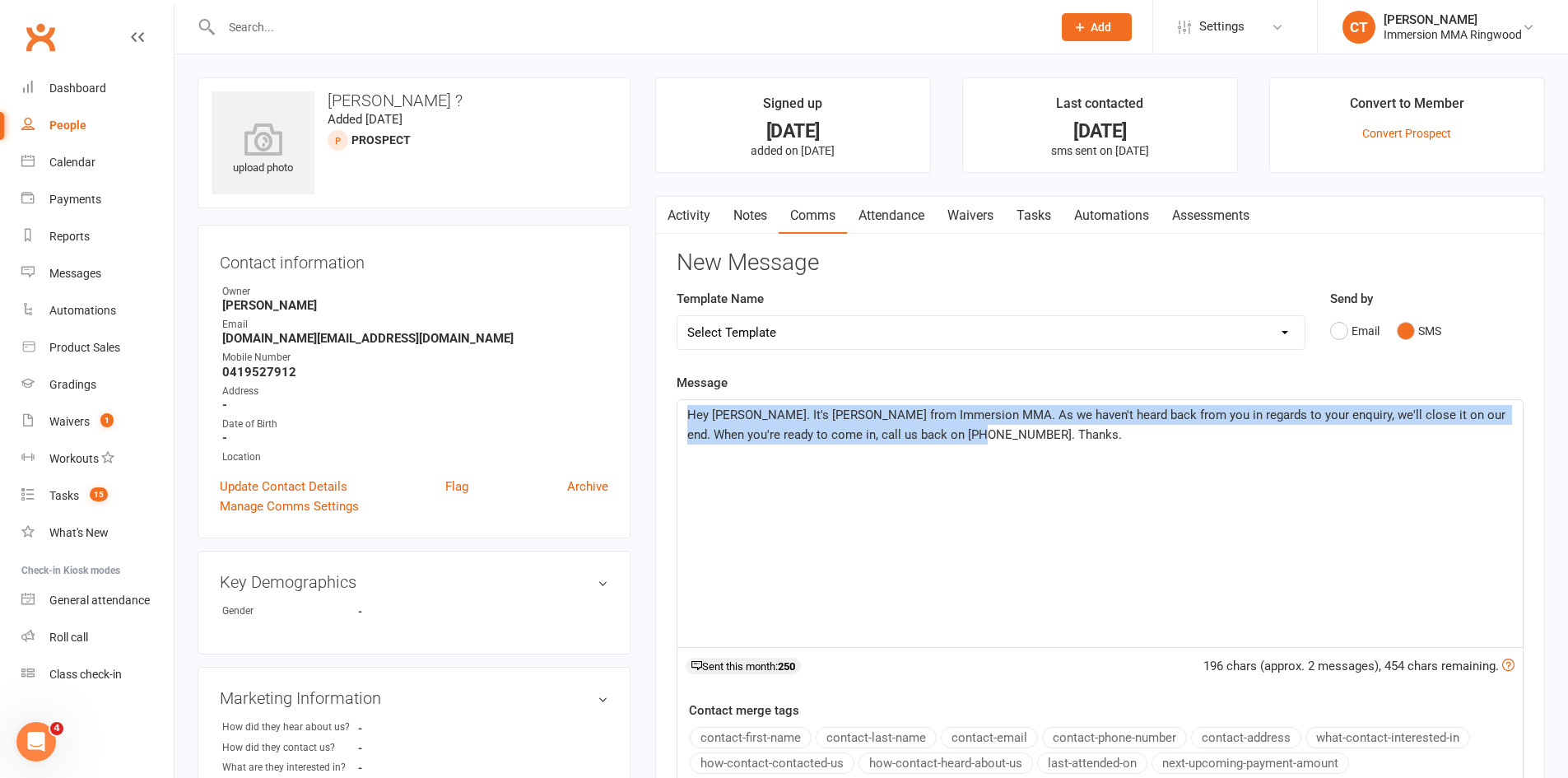
click at [1274, 470] on div "Hey Daniel. It's Chris from Immersion MMA. As we haven't heard back from you in…" at bounding box center [1100, 523] width 846 height 247
copy span "Hey Daniel. It's Chris from Immersion MMA. As we haven't heard back from you in…"
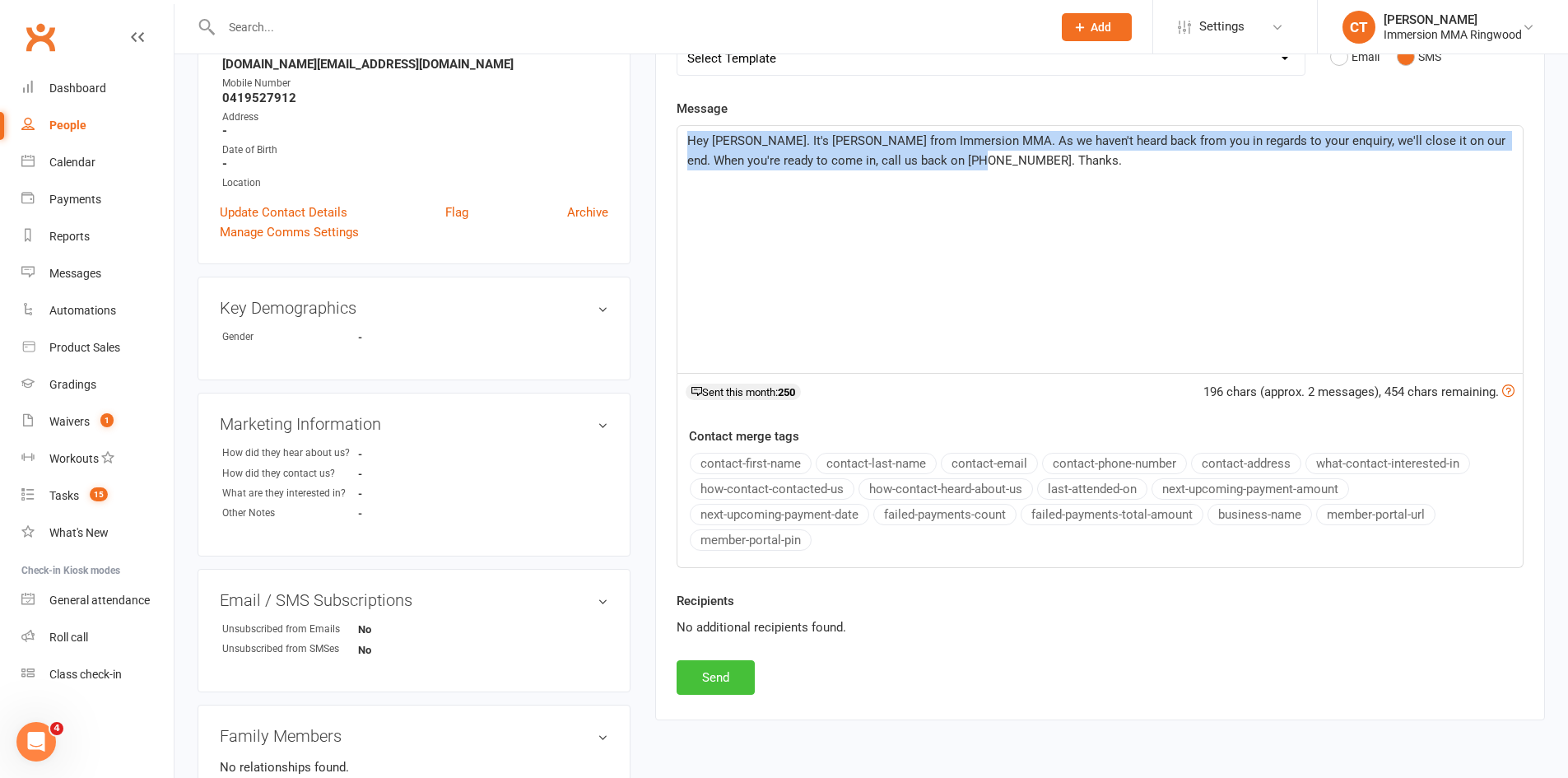
click at [735, 686] on button "Send" at bounding box center [715, 677] width 78 height 35
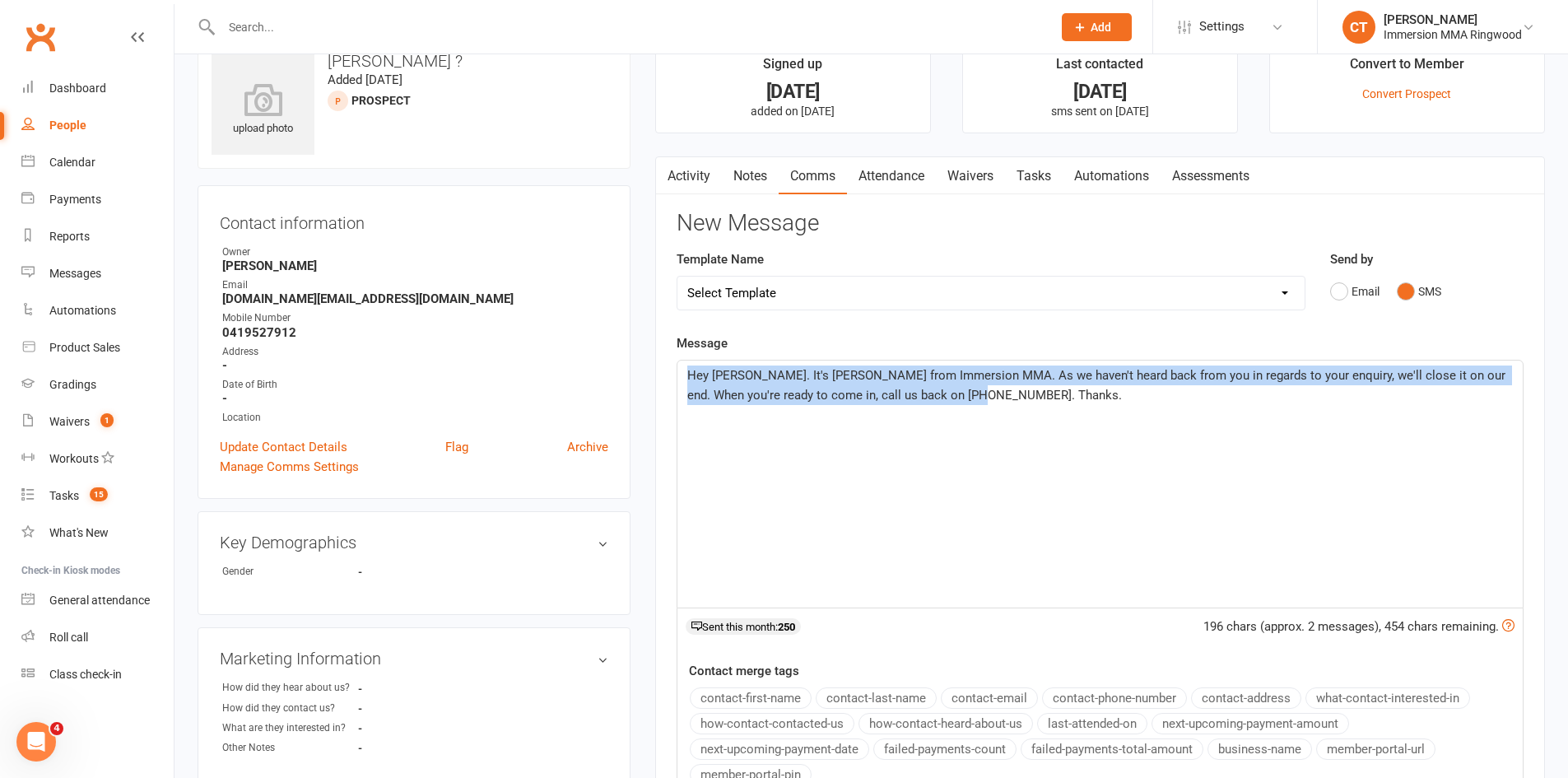
scroll to position [0, 0]
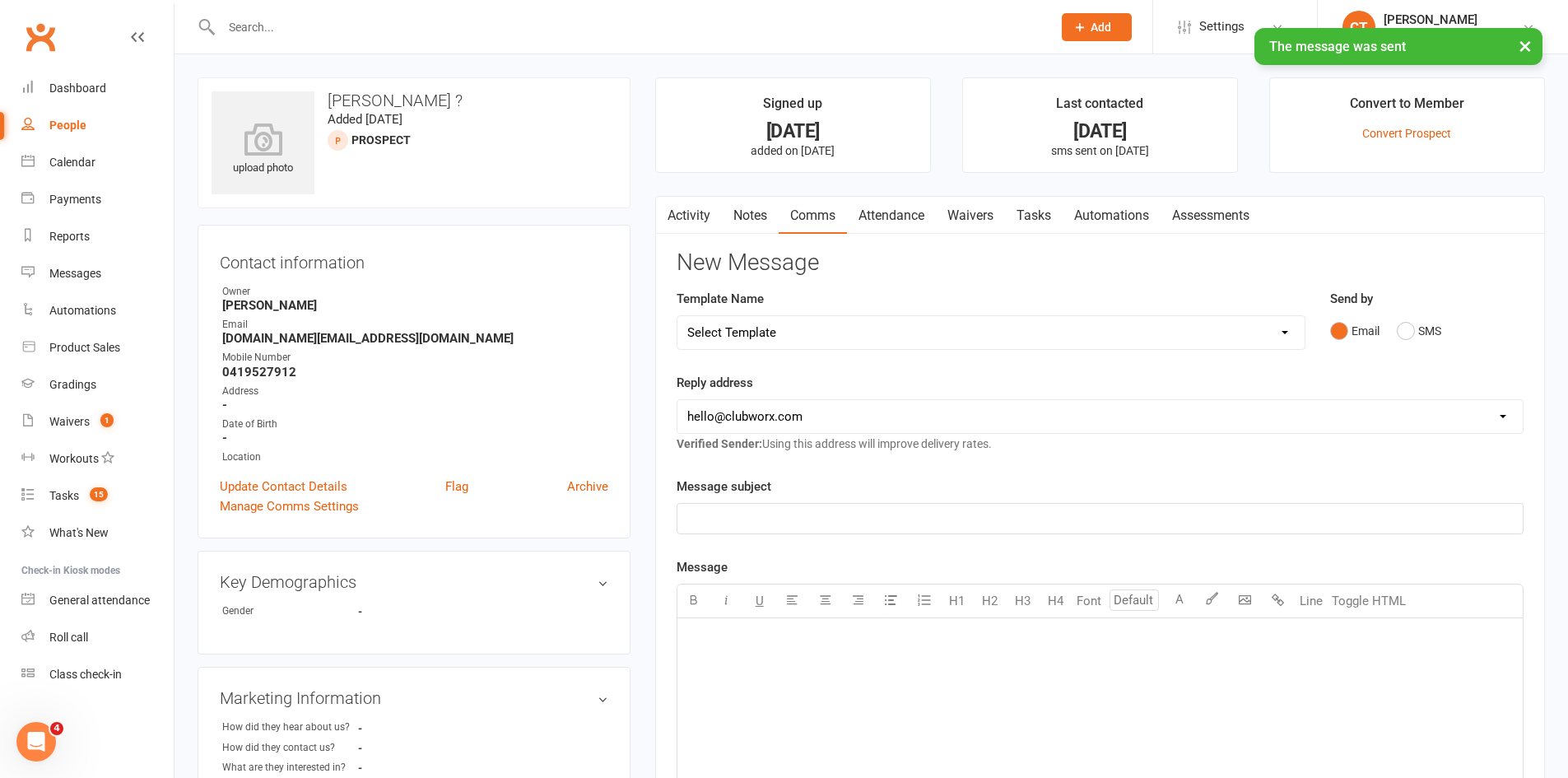
click at [833, 343] on select "Select Template [SMS] Chris - Call back message [SMS] Mark- Call back message […" at bounding box center [991, 333] width 628 height 33
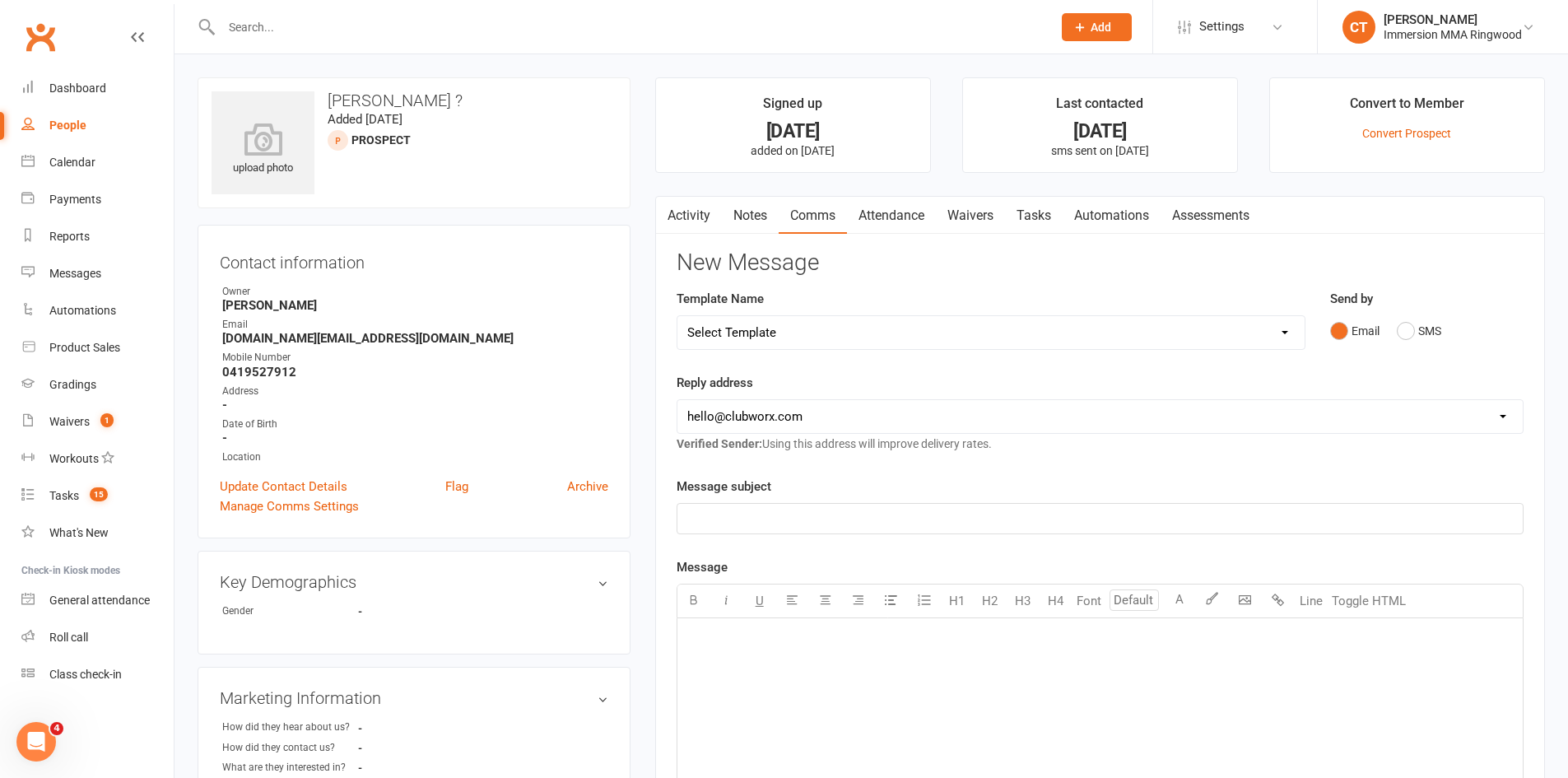
select select "11"
click at [677, 317] on select "Select Template [SMS] Chris - Call back message [SMS] Mark- Call back message […" at bounding box center [991, 333] width 628 height 33
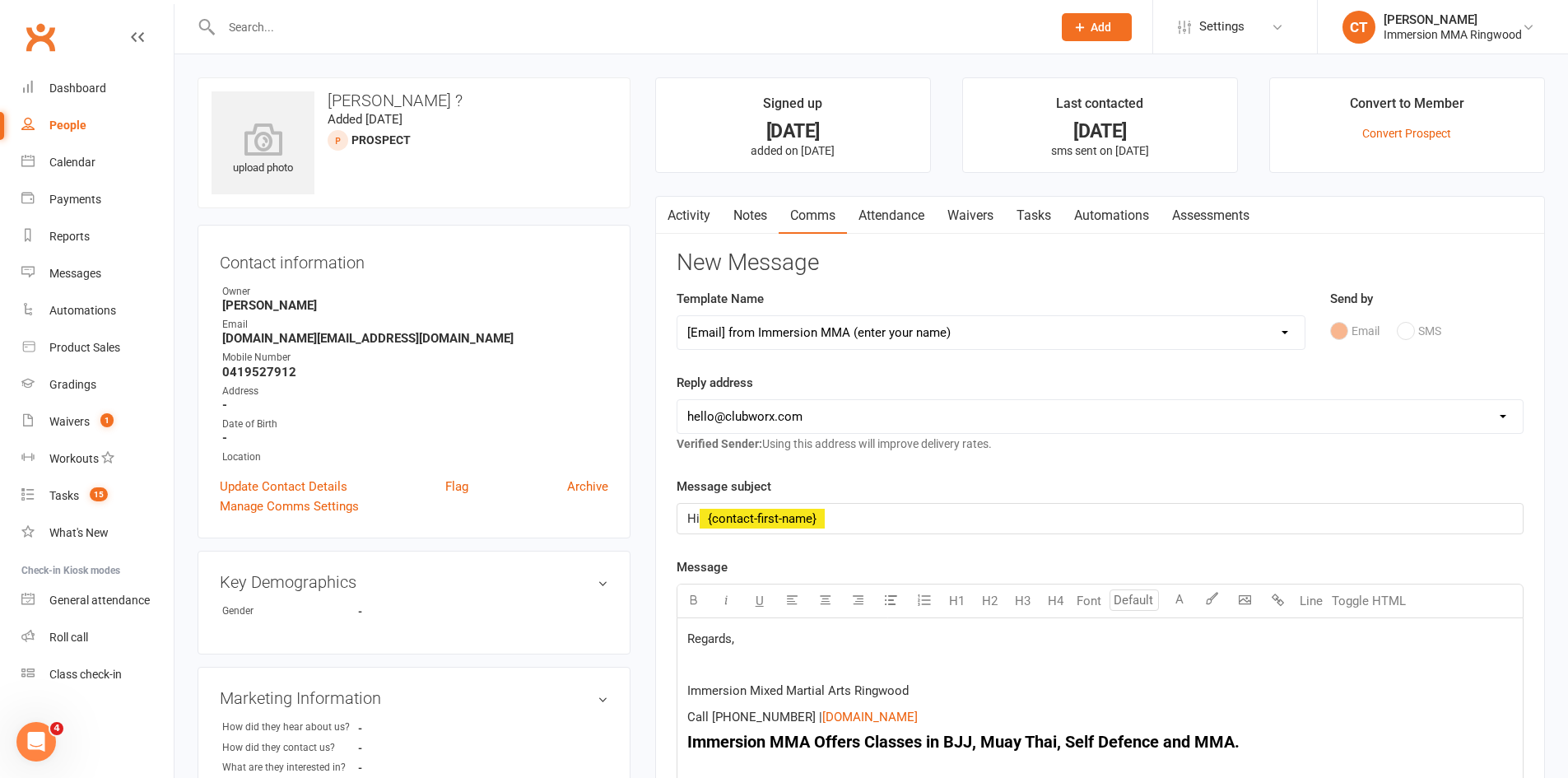
click at [771, 424] on select "hello@clubworx.com ringwood@immersionmma.com.au david@immersionmma.com.au lee@i…" at bounding box center [1100, 416] width 846 height 33
select select "1"
click at [677, 400] on select "hello@clubworx.com ringwood@immersionmma.com.au david@immersionmma.com.au lee@i…" at bounding box center [1100, 416] width 846 height 33
click at [682, 641] on div "Regards, Immersion Mixed Martial Arts Ringwood Call (03) 9879 6052 | $ www.imme…" at bounding box center [1100, 741] width 846 height 247
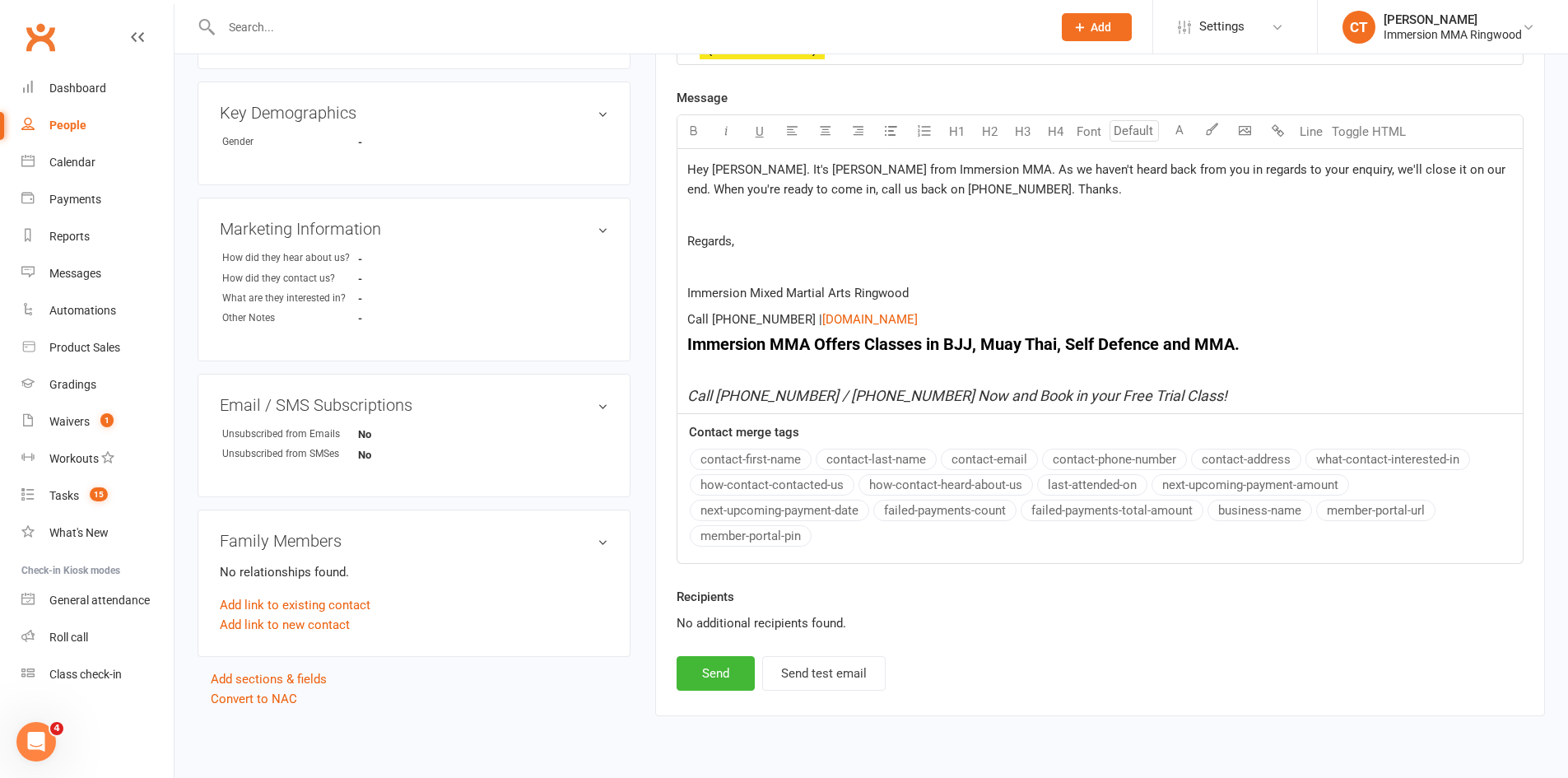
scroll to position [513, 0]
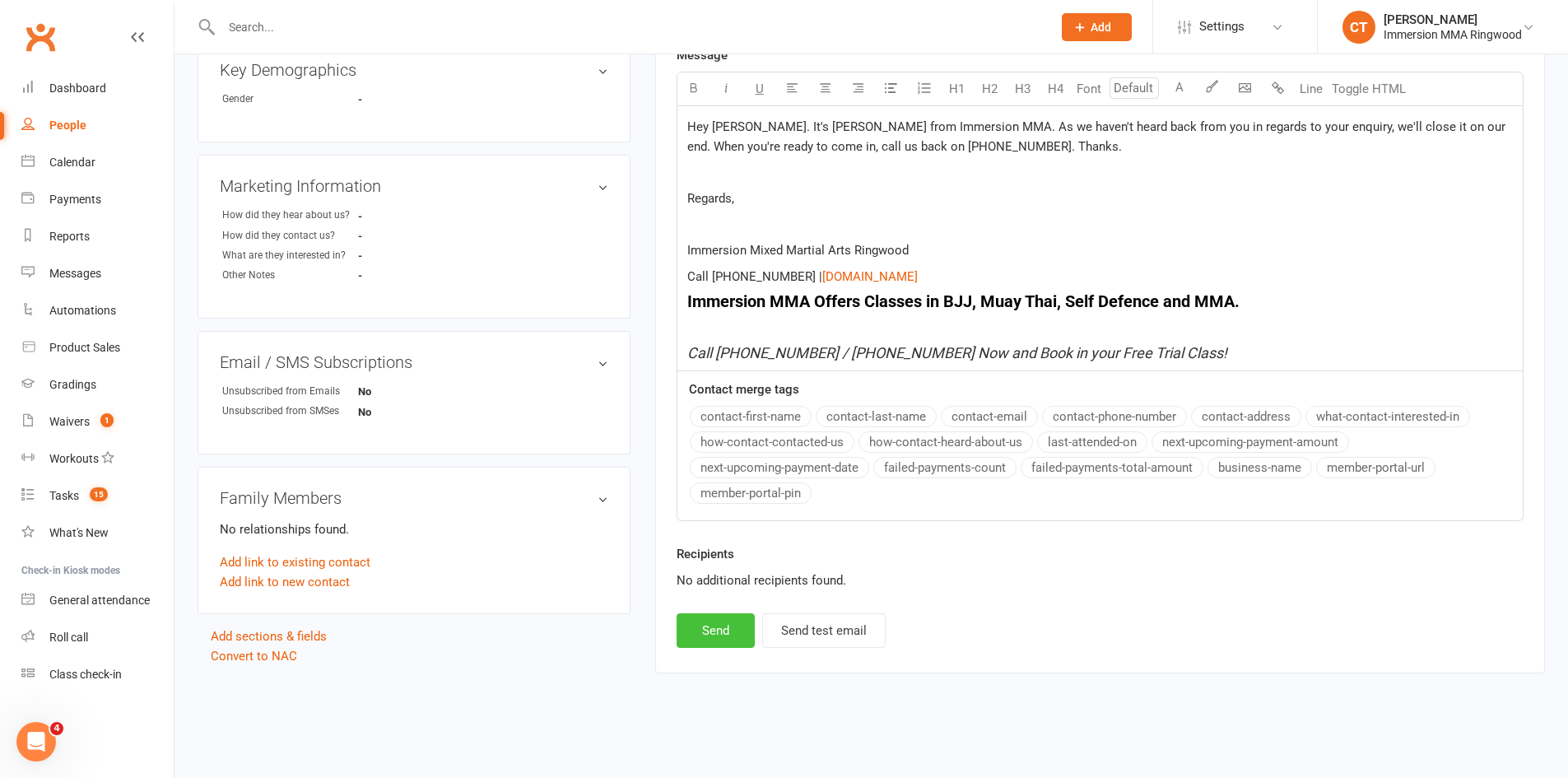
click at [722, 642] on button "Send" at bounding box center [715, 630] width 78 height 35
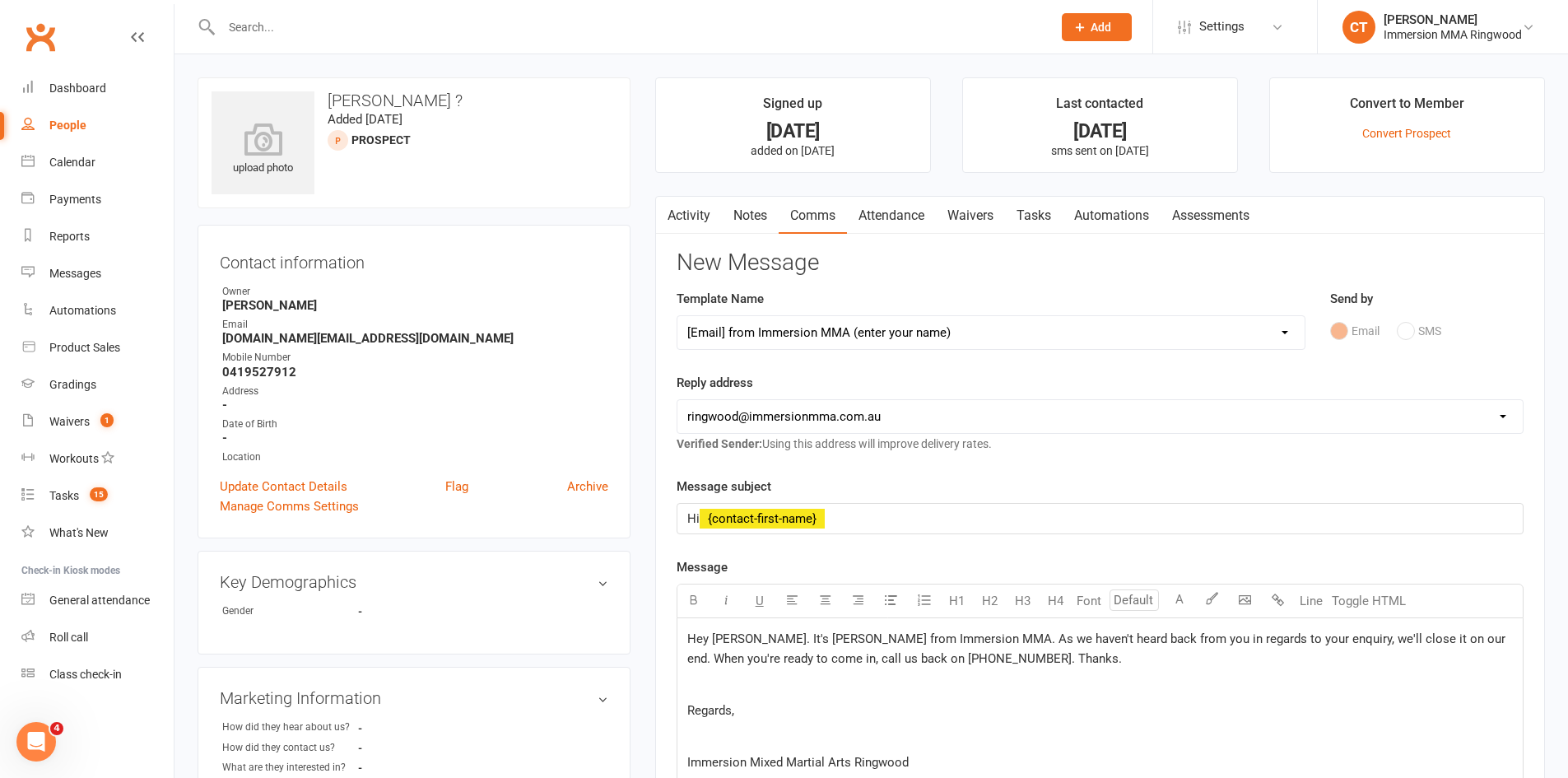
select select
select select "0"
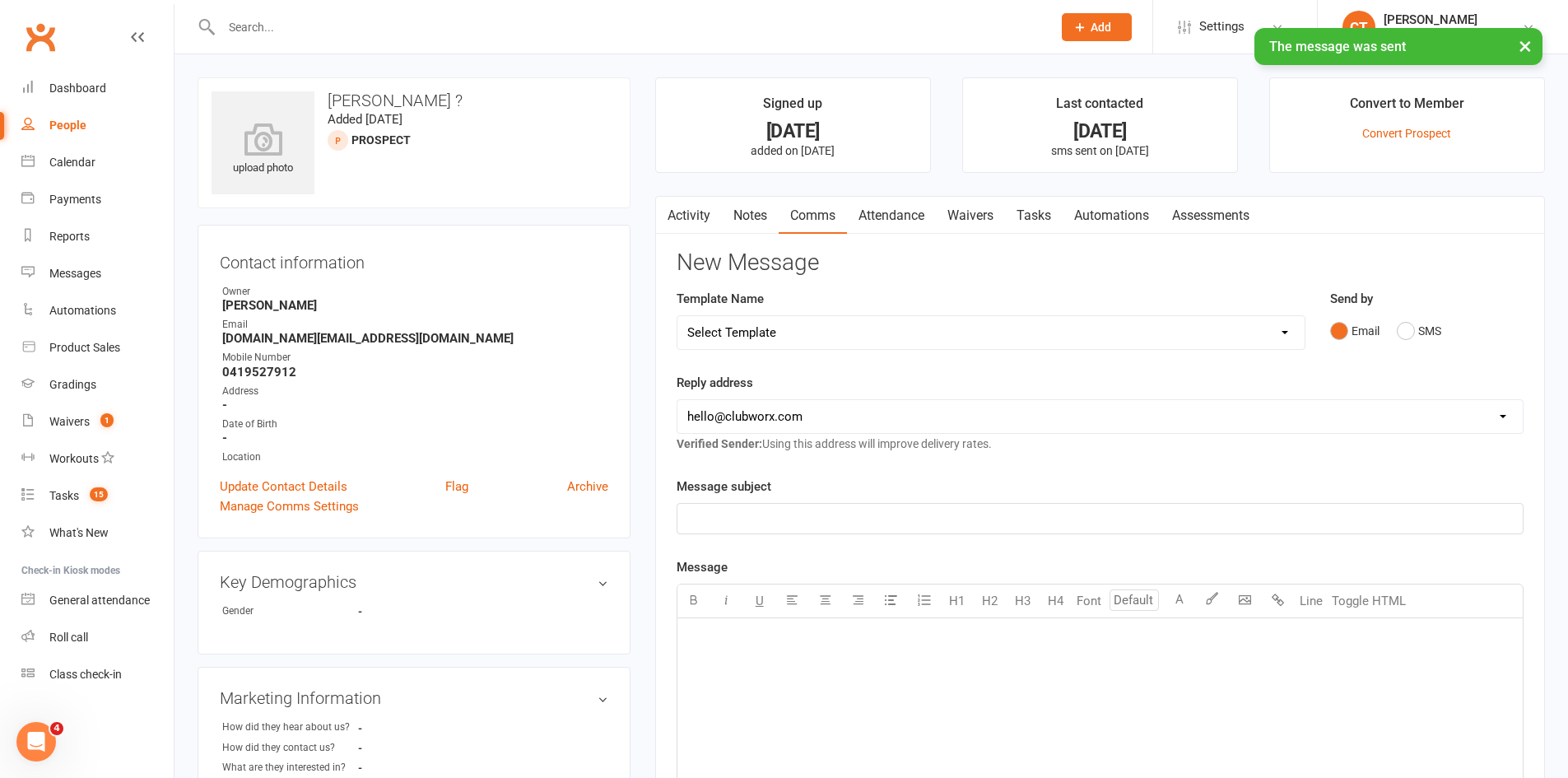
click at [1038, 214] on link "Tasks" at bounding box center [1033, 215] width 57 height 38
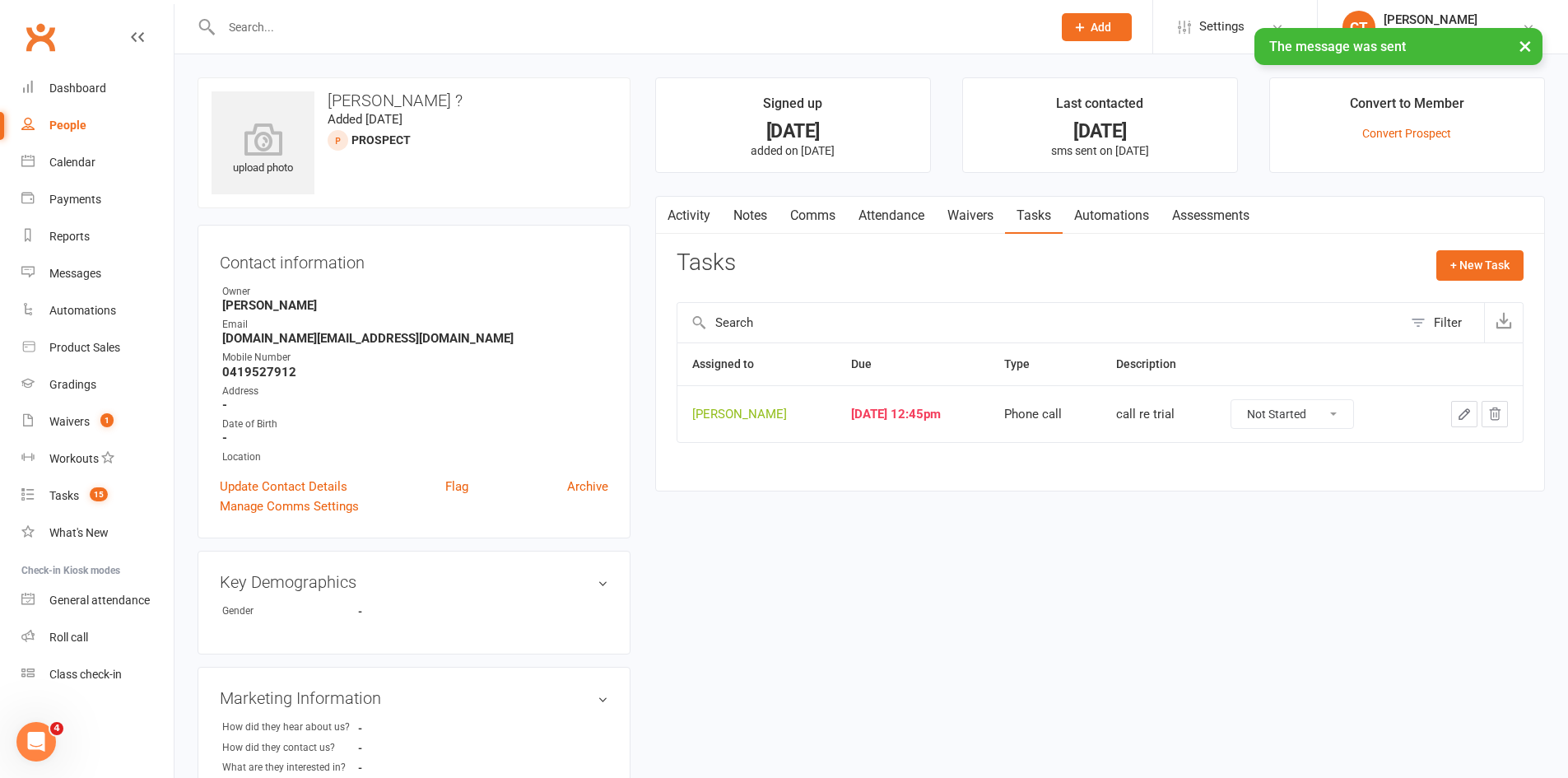
click at [1290, 417] on select "Not Started In Progress Waiting Complete" at bounding box center [1293, 414] width 122 height 28
click at [1250, 400] on select "Not Started In Progress Waiting Complete" at bounding box center [1293, 414] width 122 height 28
select select "unstarted"
click at [738, 214] on link "Notes" at bounding box center [751, 215] width 56 height 38
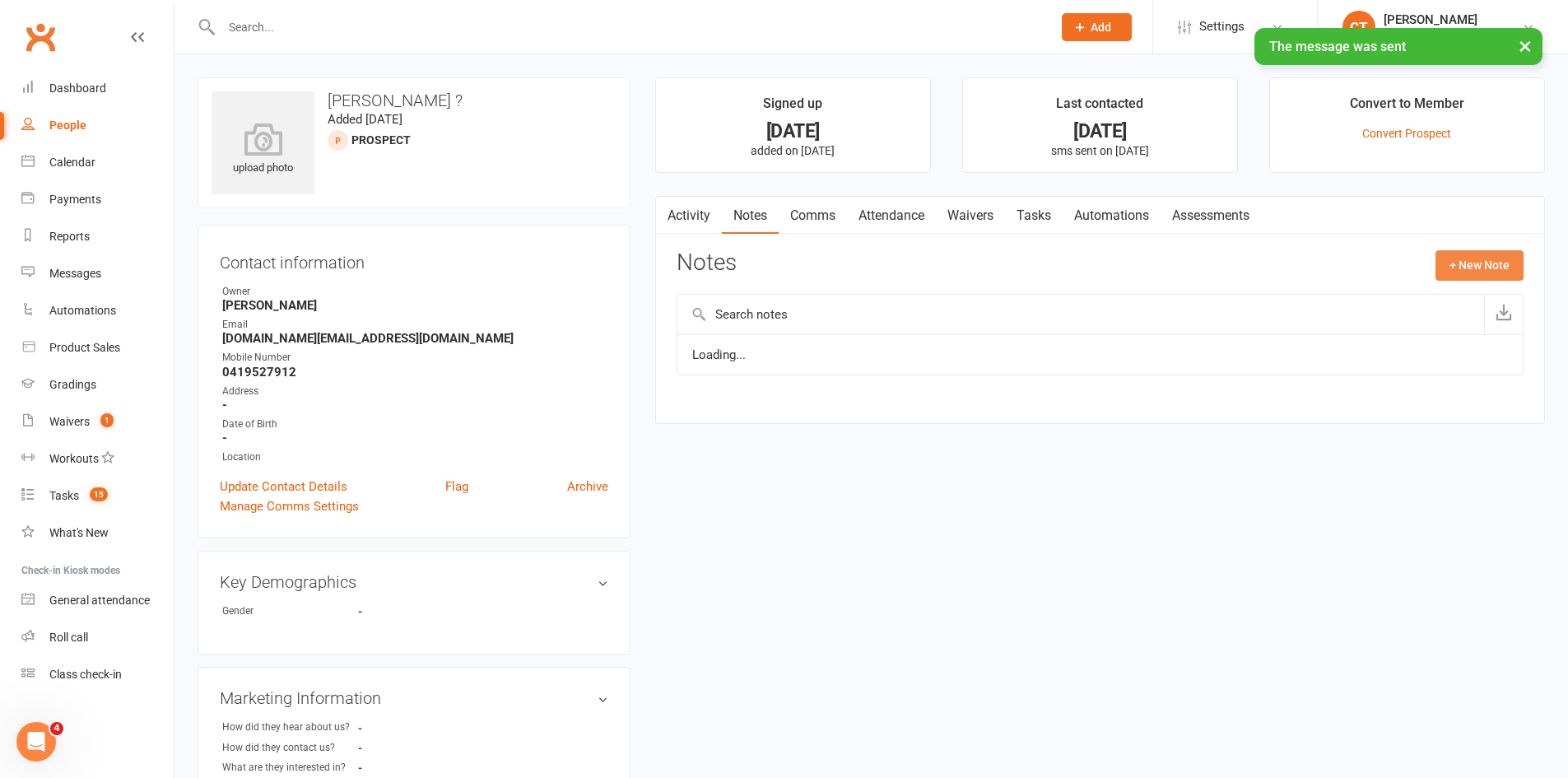
click at [1446, 251] on button "+ New Note" at bounding box center [1480, 265] width 88 height 30
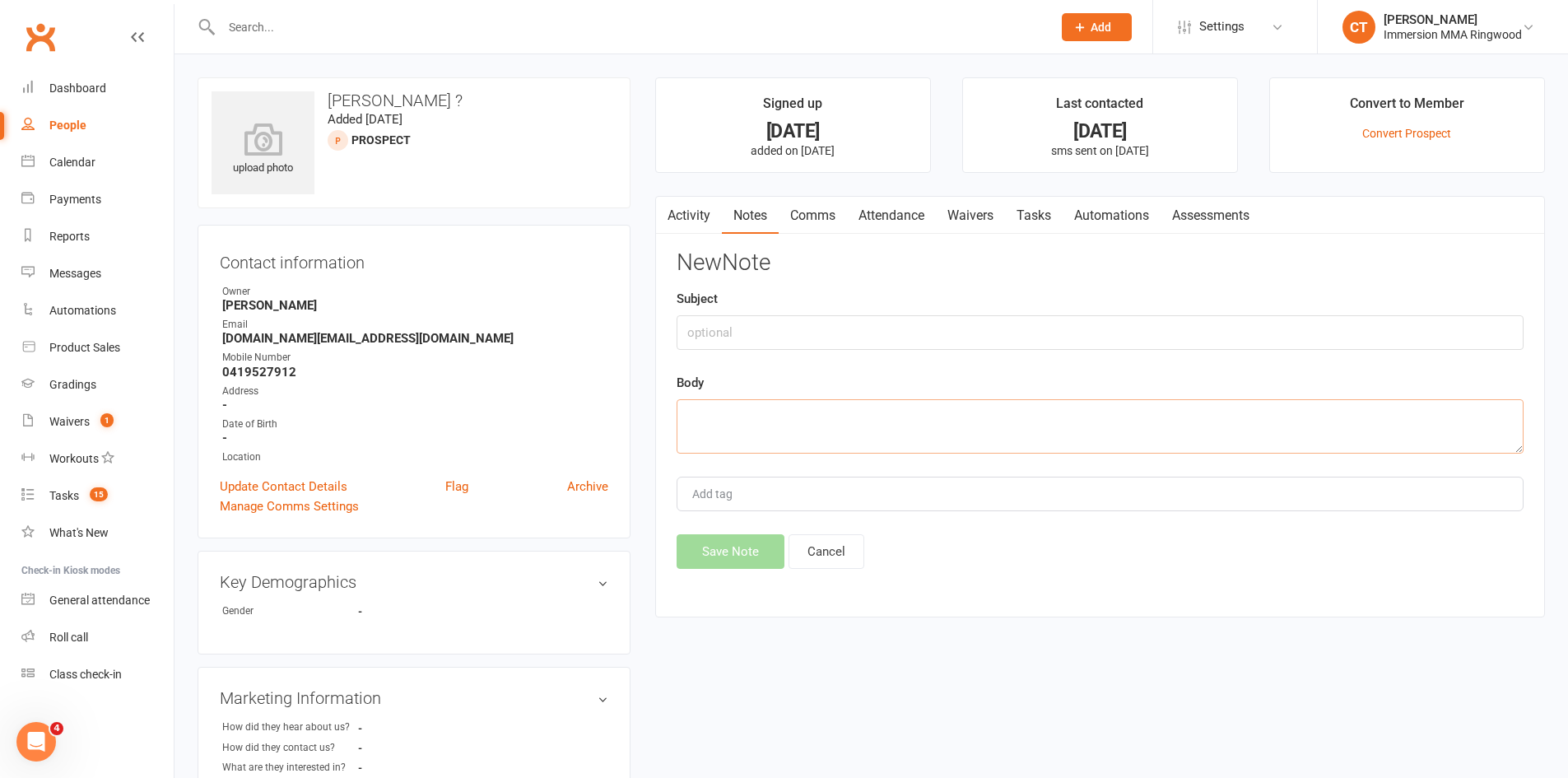
click at [1157, 428] on textarea at bounding box center [1100, 427] width 847 height 54
type textarea "closed enquiry"
click at [731, 542] on button "Save Note" at bounding box center [730, 552] width 108 height 35
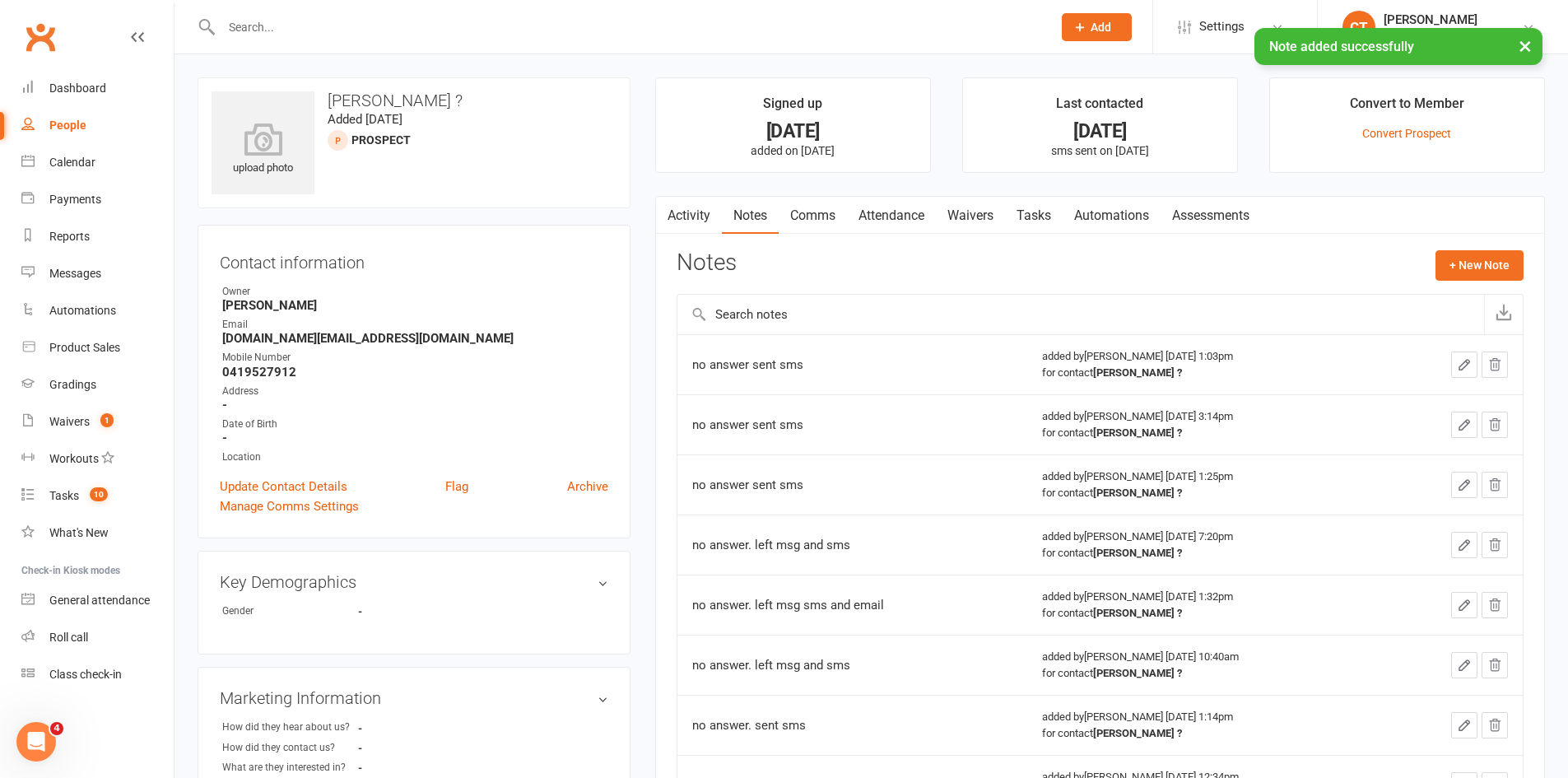
click at [1035, 218] on link "Tasks" at bounding box center [1033, 215] width 57 height 38
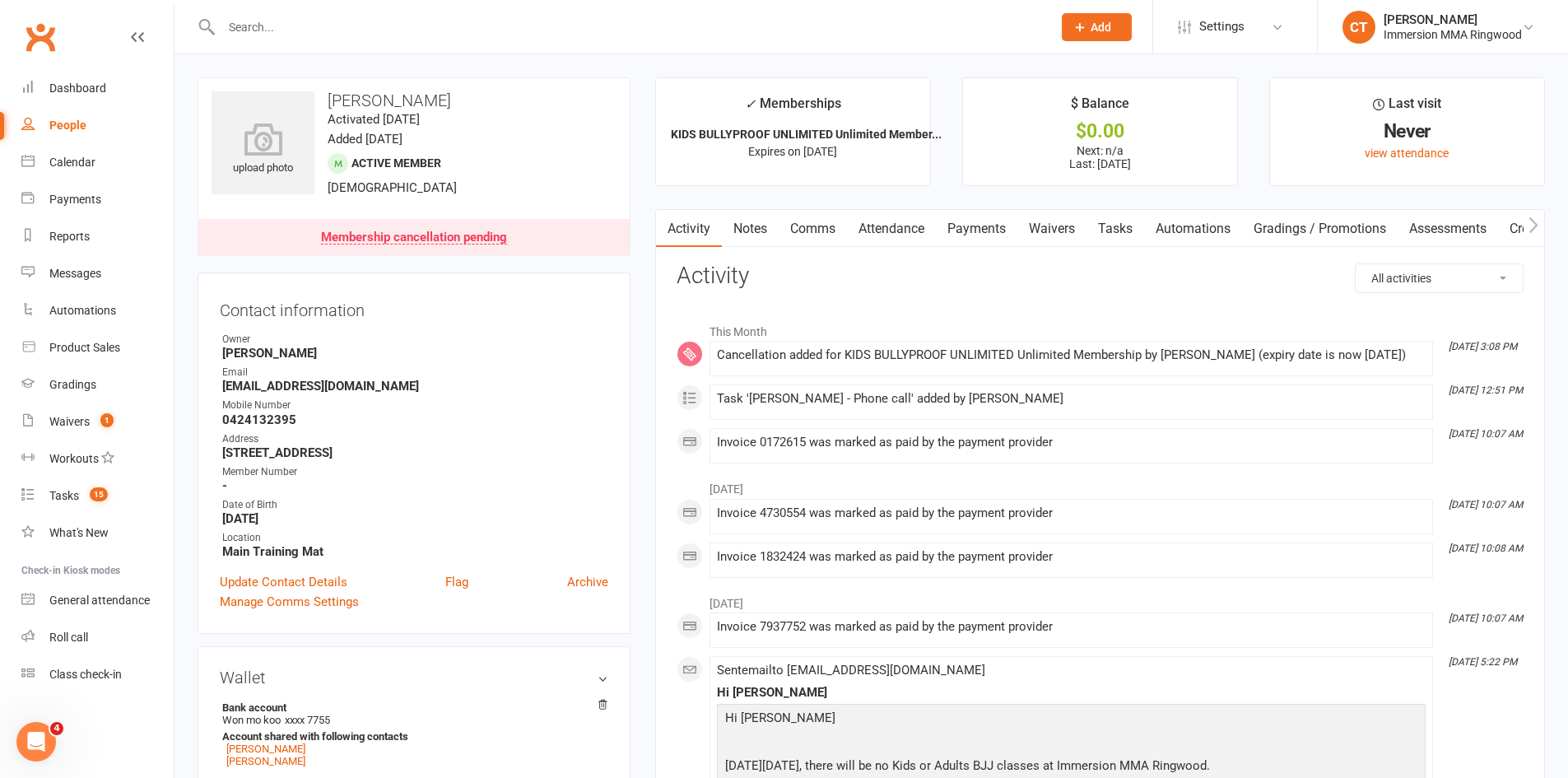
click at [1116, 231] on link "Tasks" at bounding box center [1115, 228] width 57 height 38
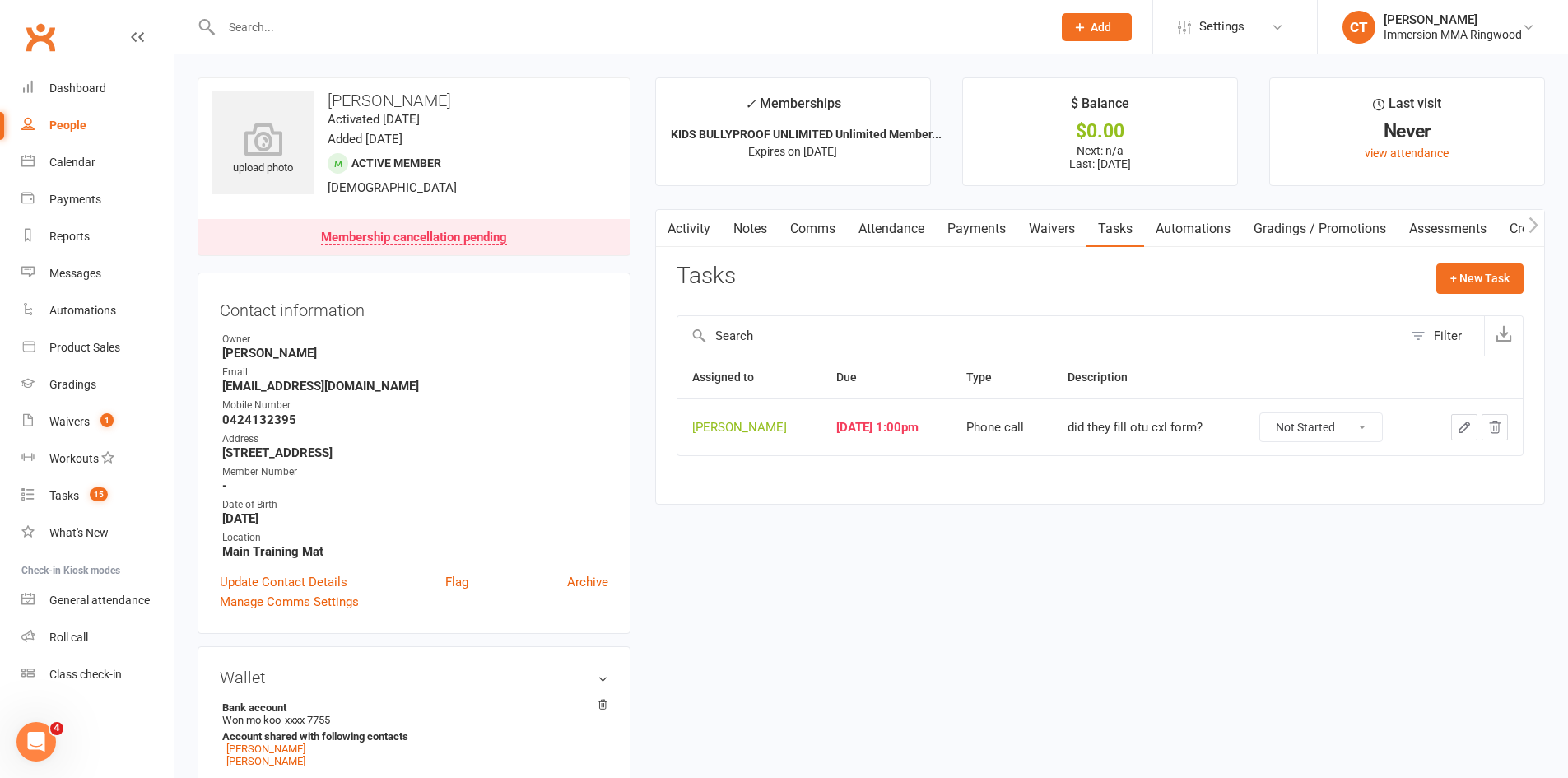
drag, startPoint x: 1321, startPoint y: 429, endPoint x: 1328, endPoint y: 436, distance: 9.9
click at [1322, 429] on select "Not Started In Progress Waiting Complete" at bounding box center [1322, 428] width 122 height 28
click at [1276, 413] on select "Not Started In Progress Waiting Complete" at bounding box center [1322, 428] width 122 height 28
select select "unstarted"
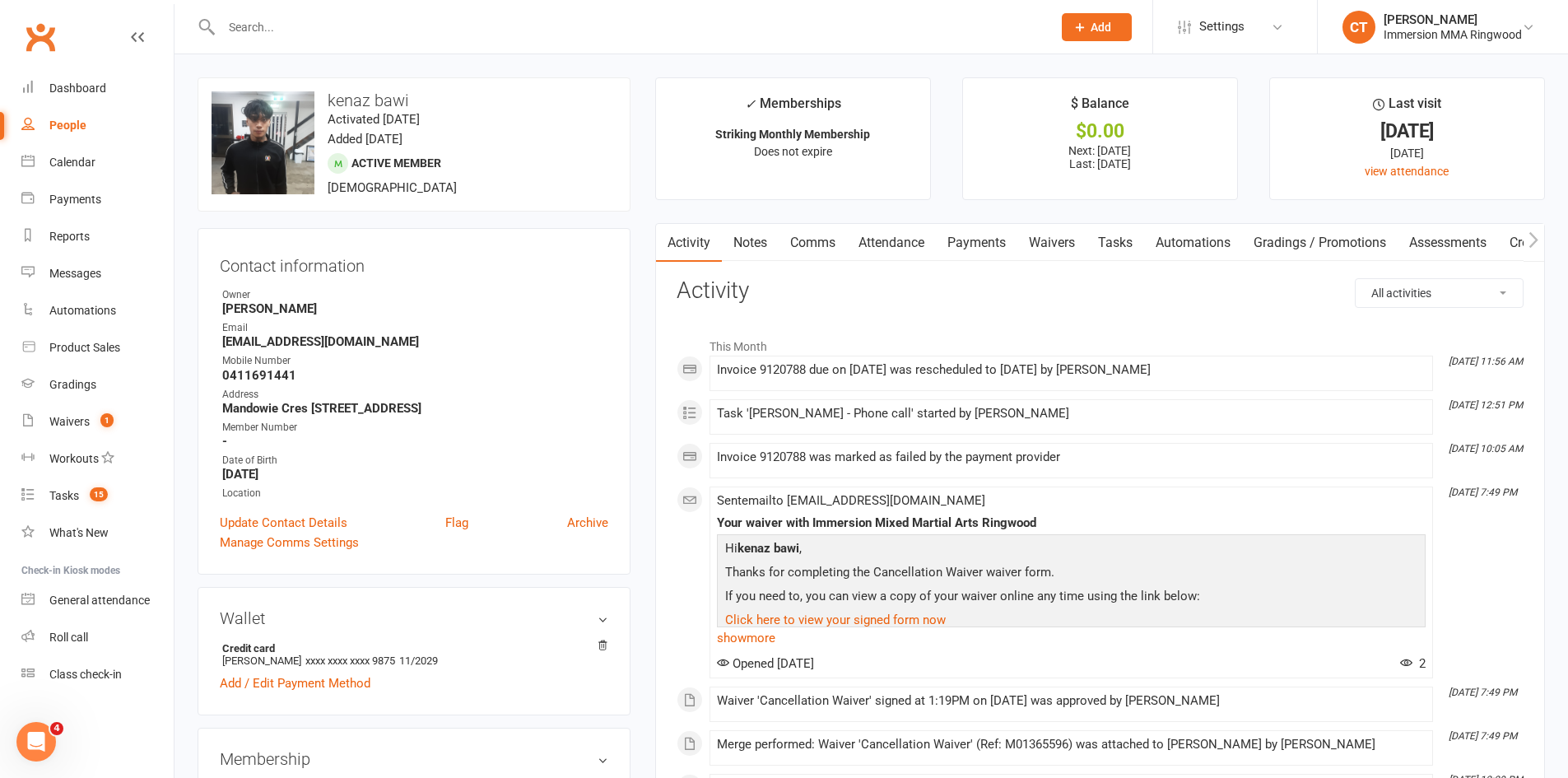
click at [1124, 237] on link "Tasks" at bounding box center [1115, 242] width 57 height 38
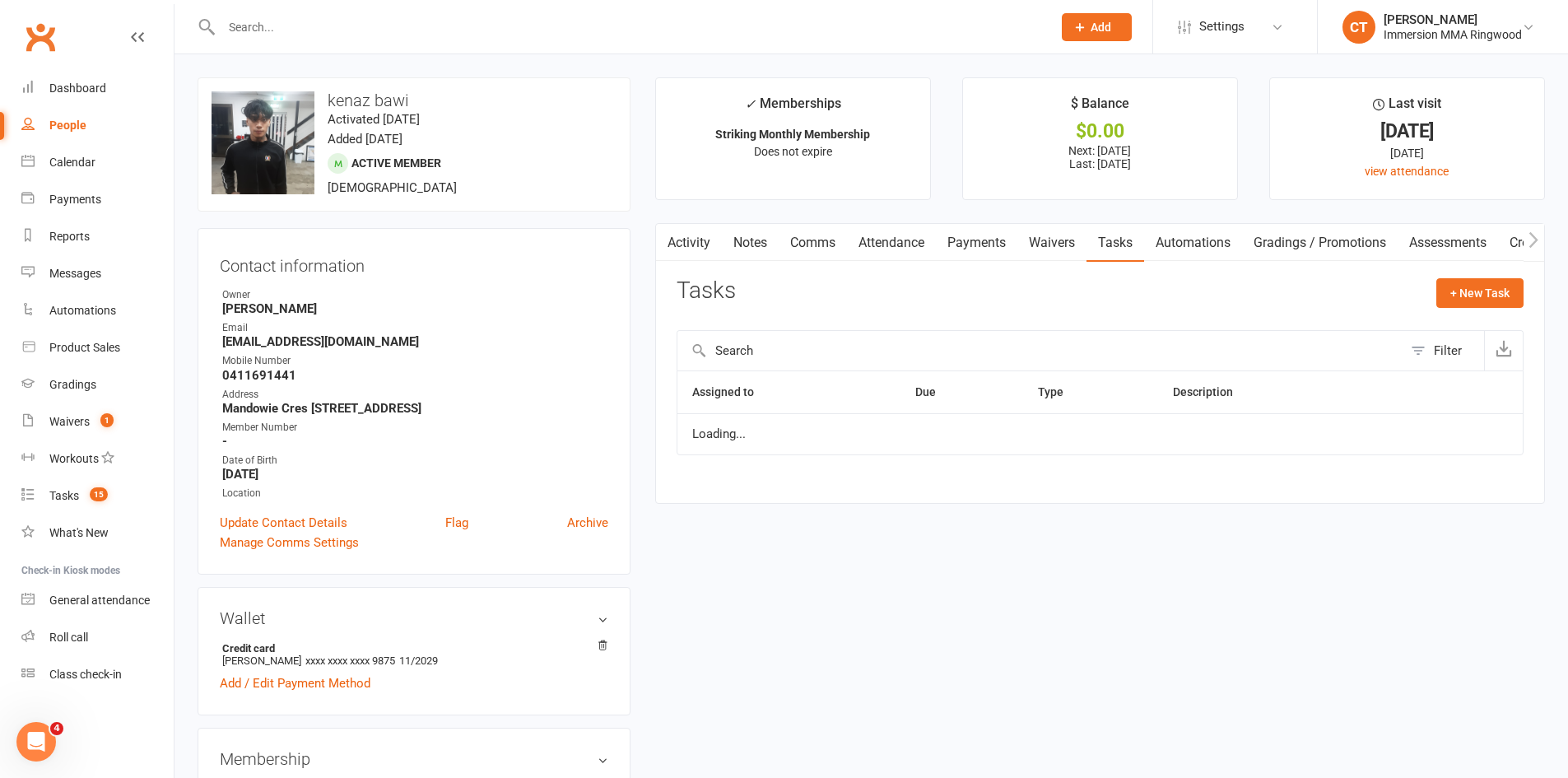
select select "started"
click at [963, 252] on link "Payments" at bounding box center [976, 242] width 82 height 38
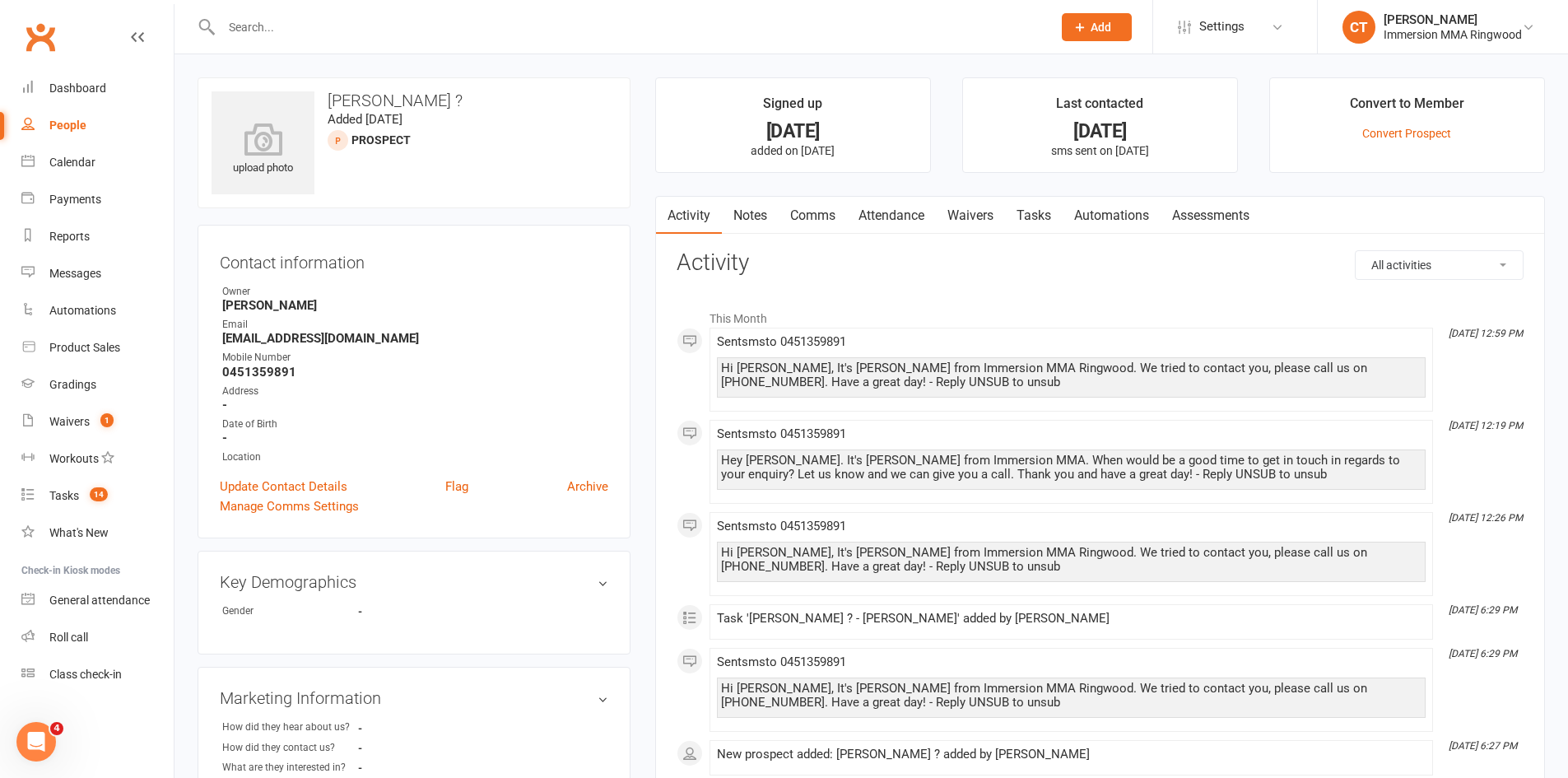
click at [761, 213] on link "Notes" at bounding box center [751, 215] width 56 height 38
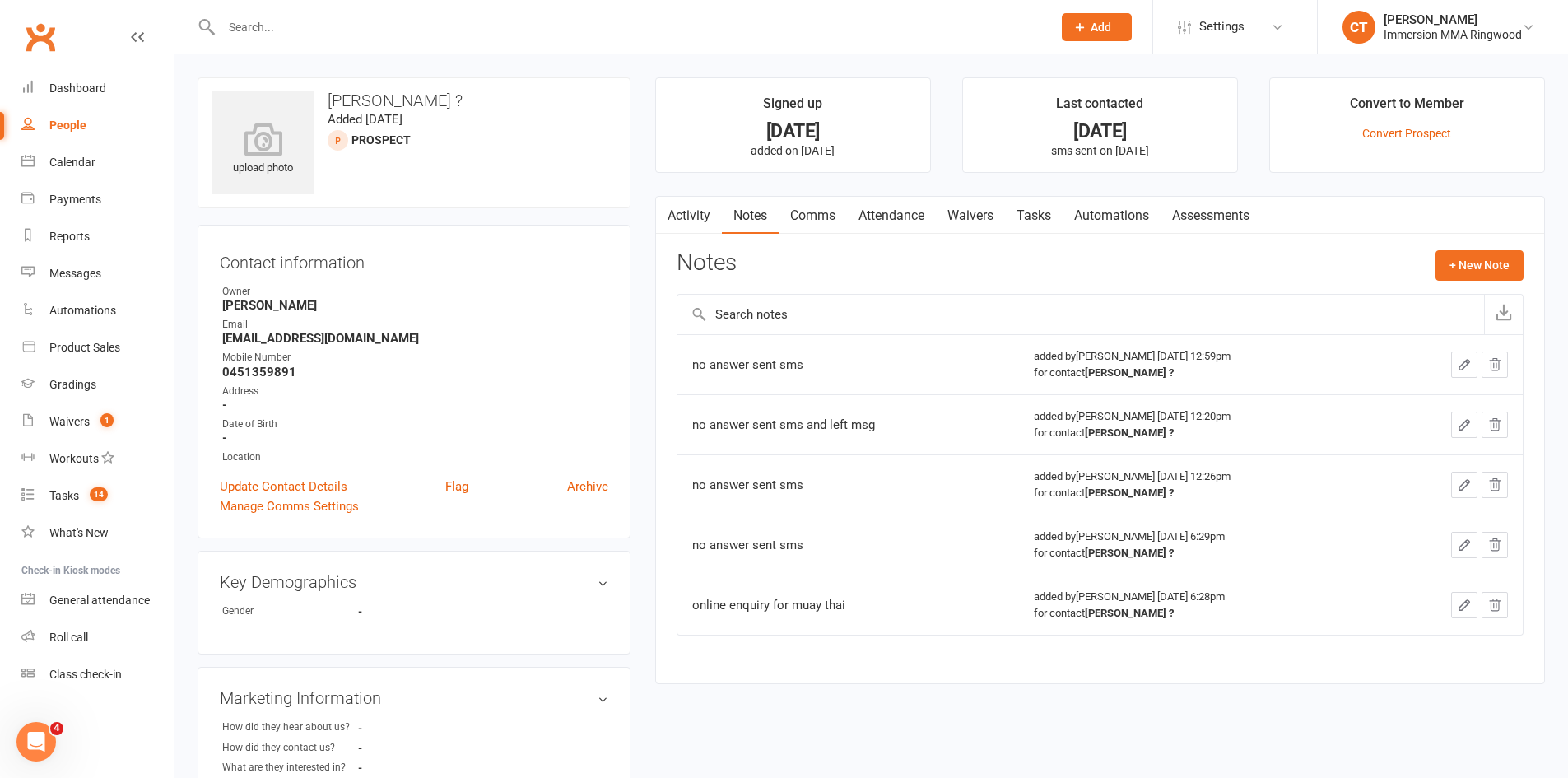
click at [698, 210] on link "Activity" at bounding box center [689, 215] width 66 height 38
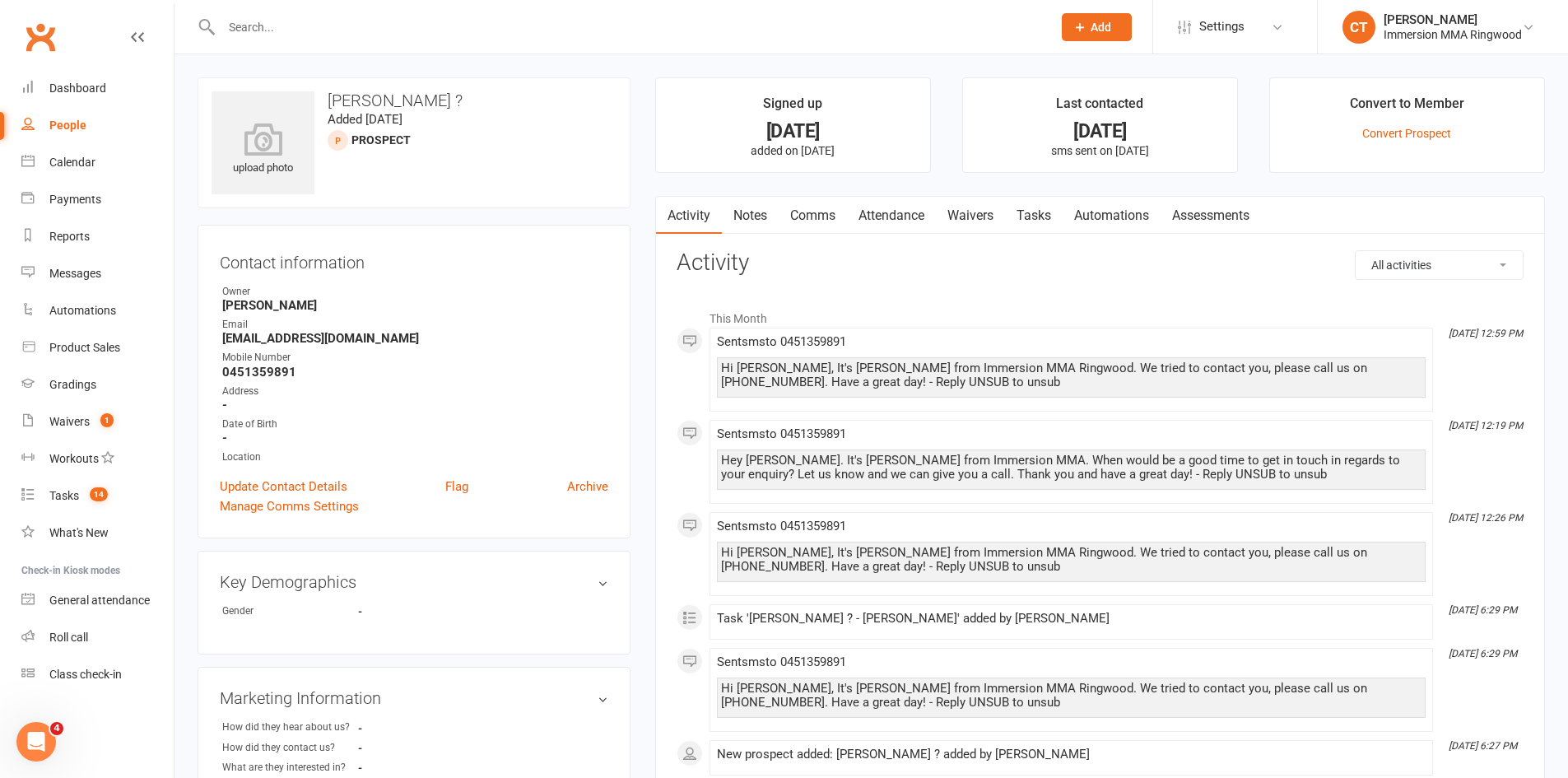
click at [747, 203] on link "Notes" at bounding box center [751, 215] width 56 height 38
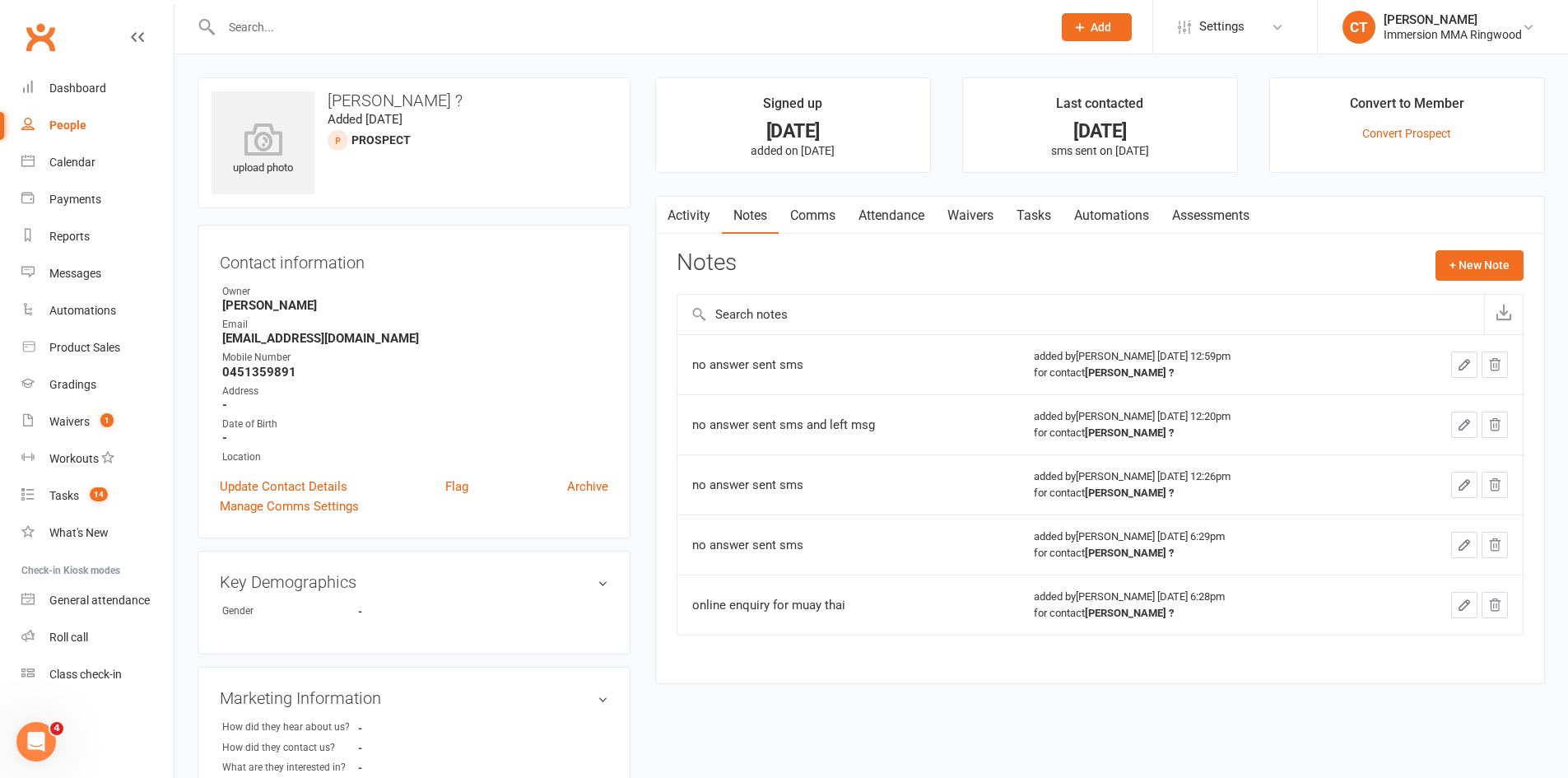
click at [1048, 228] on link "Tasks" at bounding box center [1033, 215] width 57 height 38
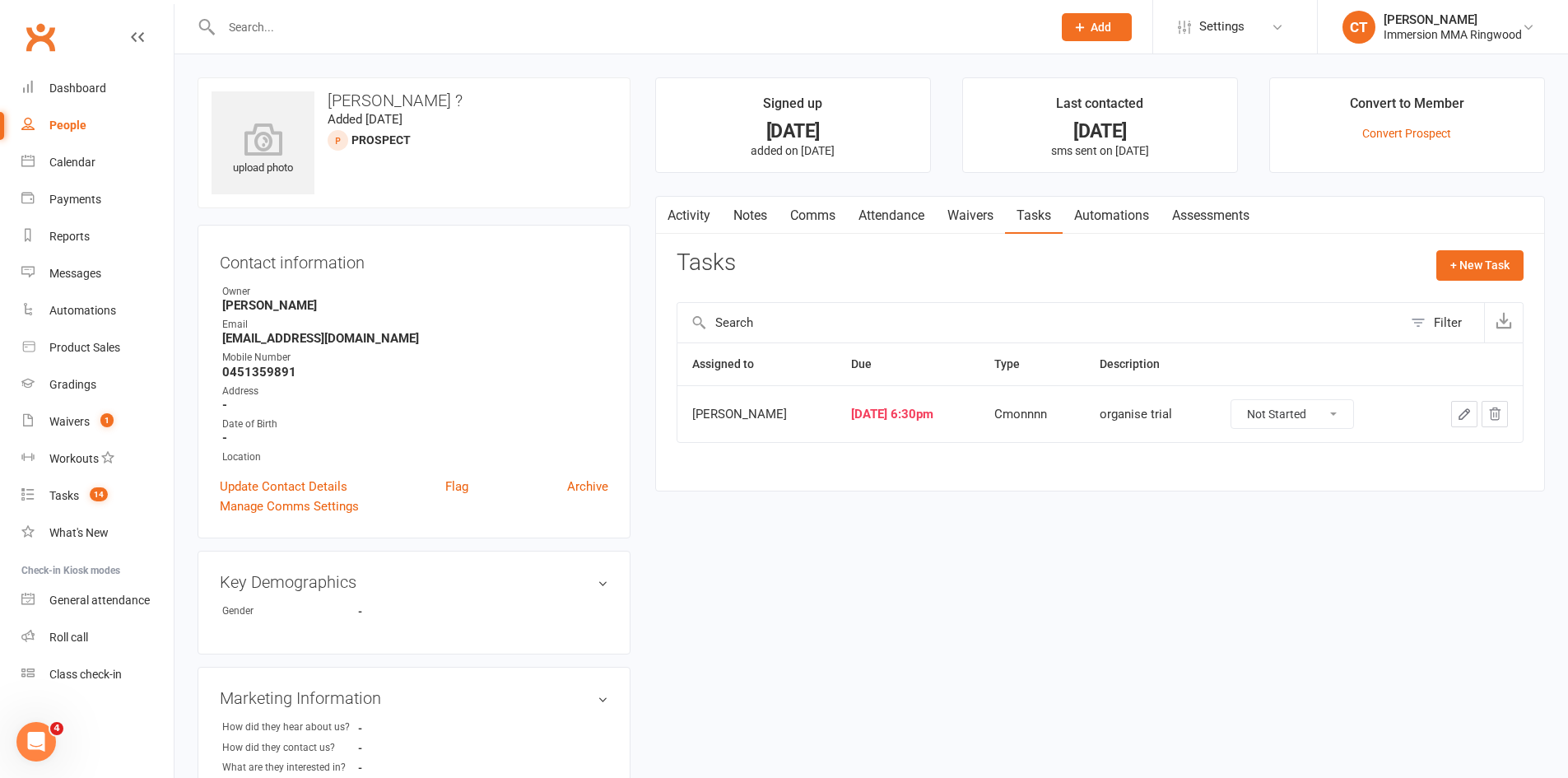
click at [762, 208] on link "Notes" at bounding box center [751, 215] width 56 height 38
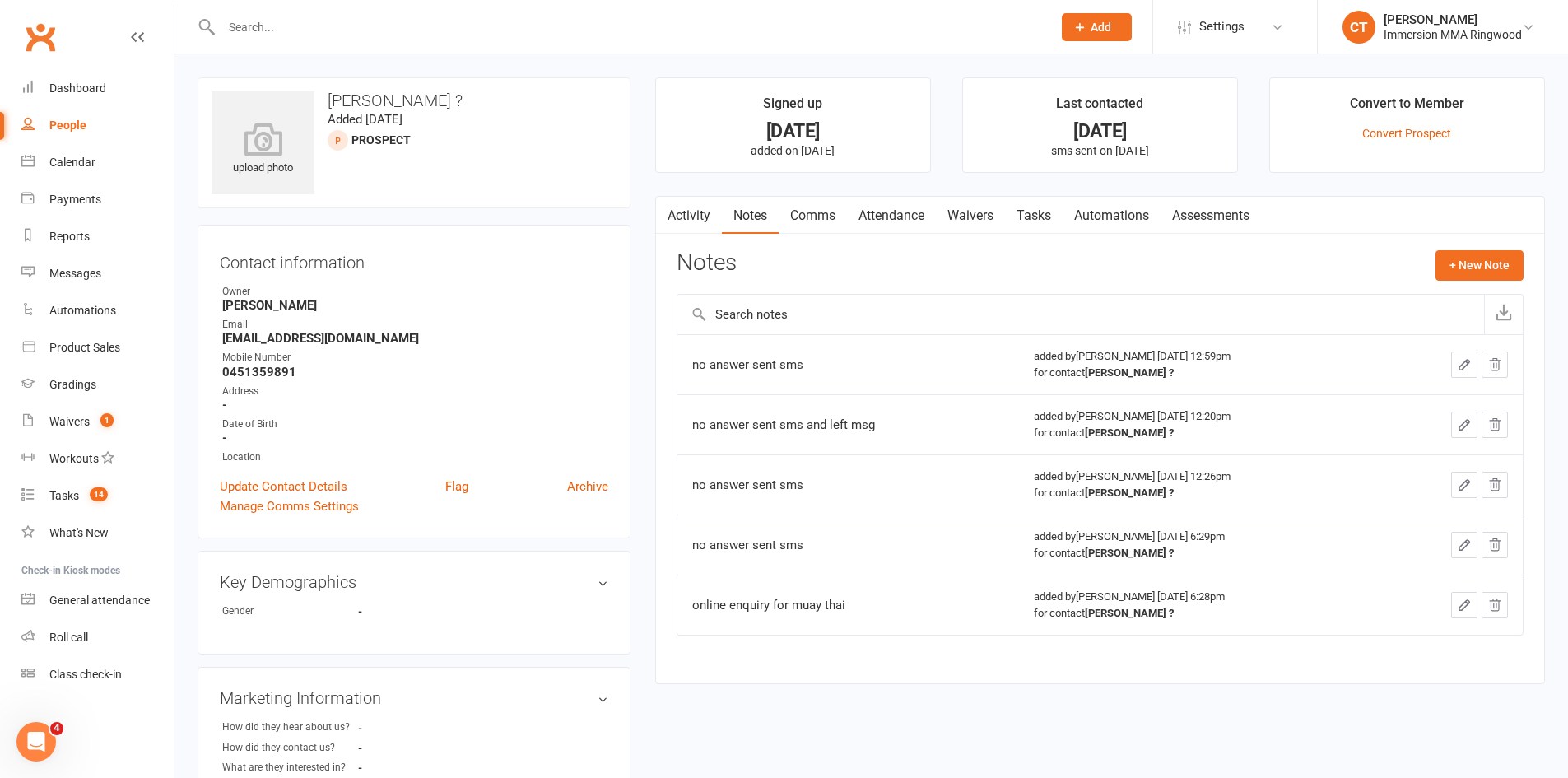
click at [1040, 225] on link "Tasks" at bounding box center [1033, 215] width 57 height 38
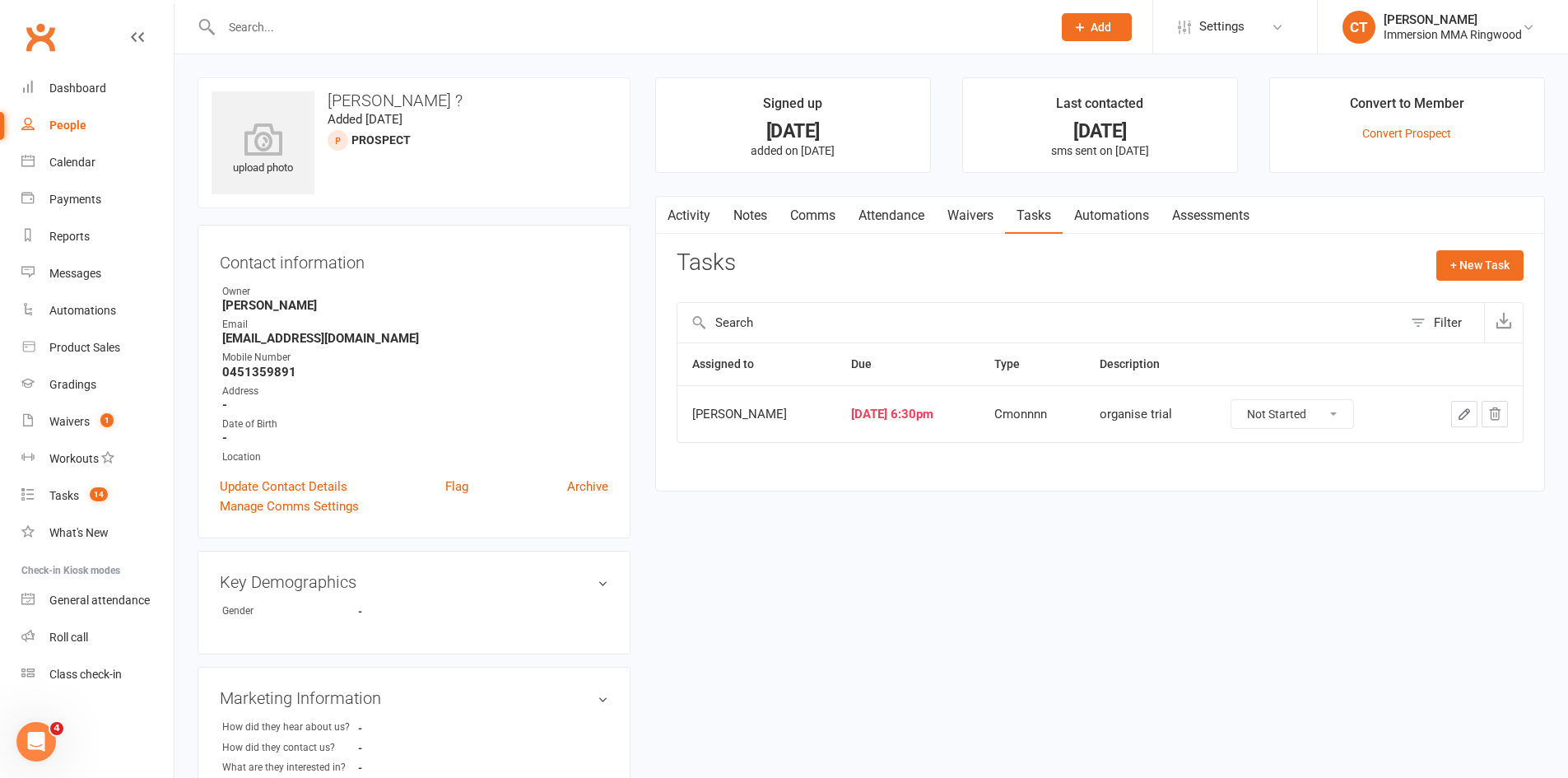
click at [768, 204] on link "Notes" at bounding box center [751, 215] width 56 height 38
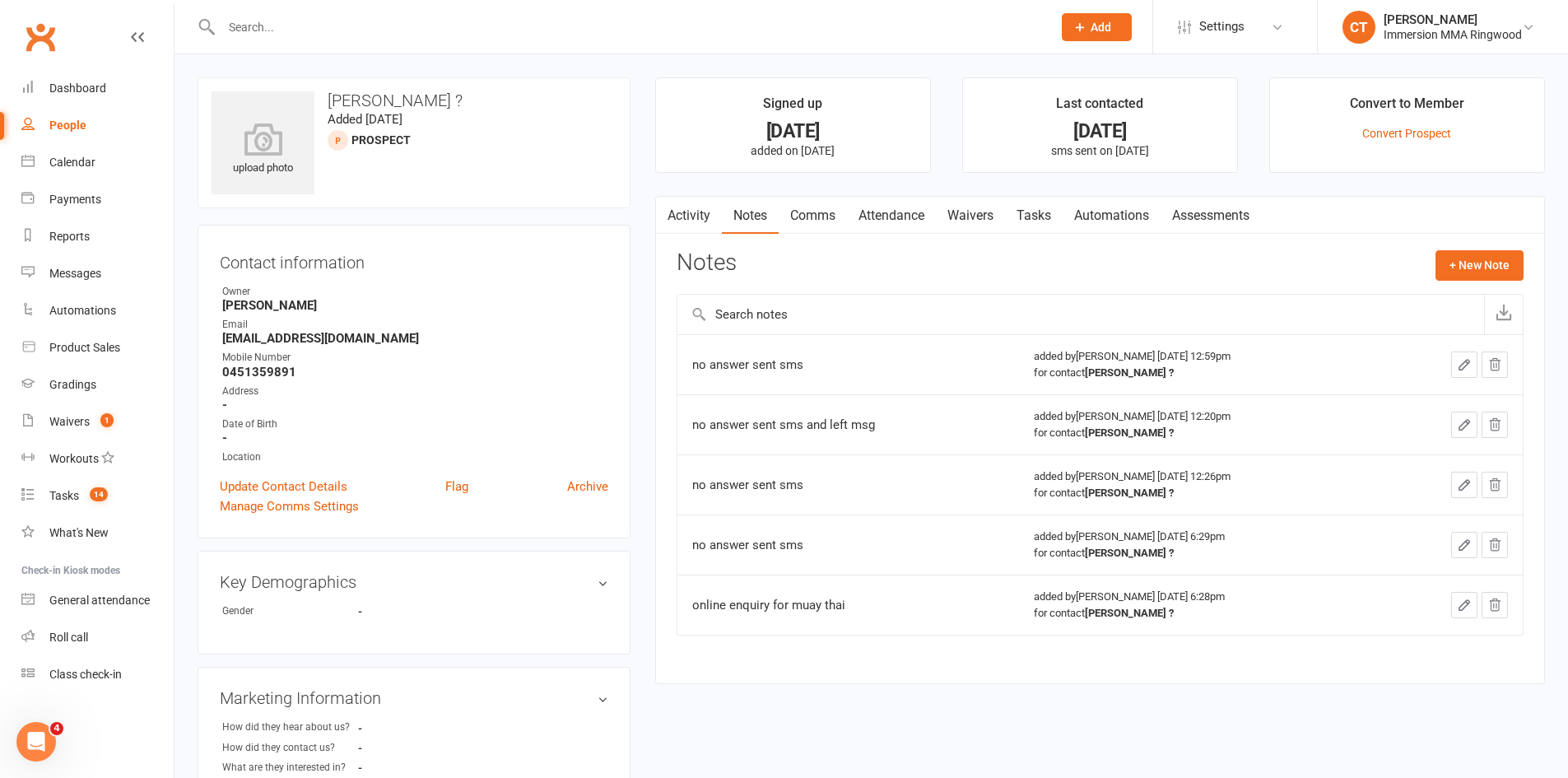
drag, startPoint x: 835, startPoint y: 193, endPoint x: 831, endPoint y: 208, distance: 15.5
click at [835, 193] on main "Signed up 8 days ago added on 6 Oct 2025 Last contacted 3 days ago sms sent on …" at bounding box center [1100, 388] width 915 height 623
click at [830, 214] on link "Comms" at bounding box center [813, 215] width 69 height 38
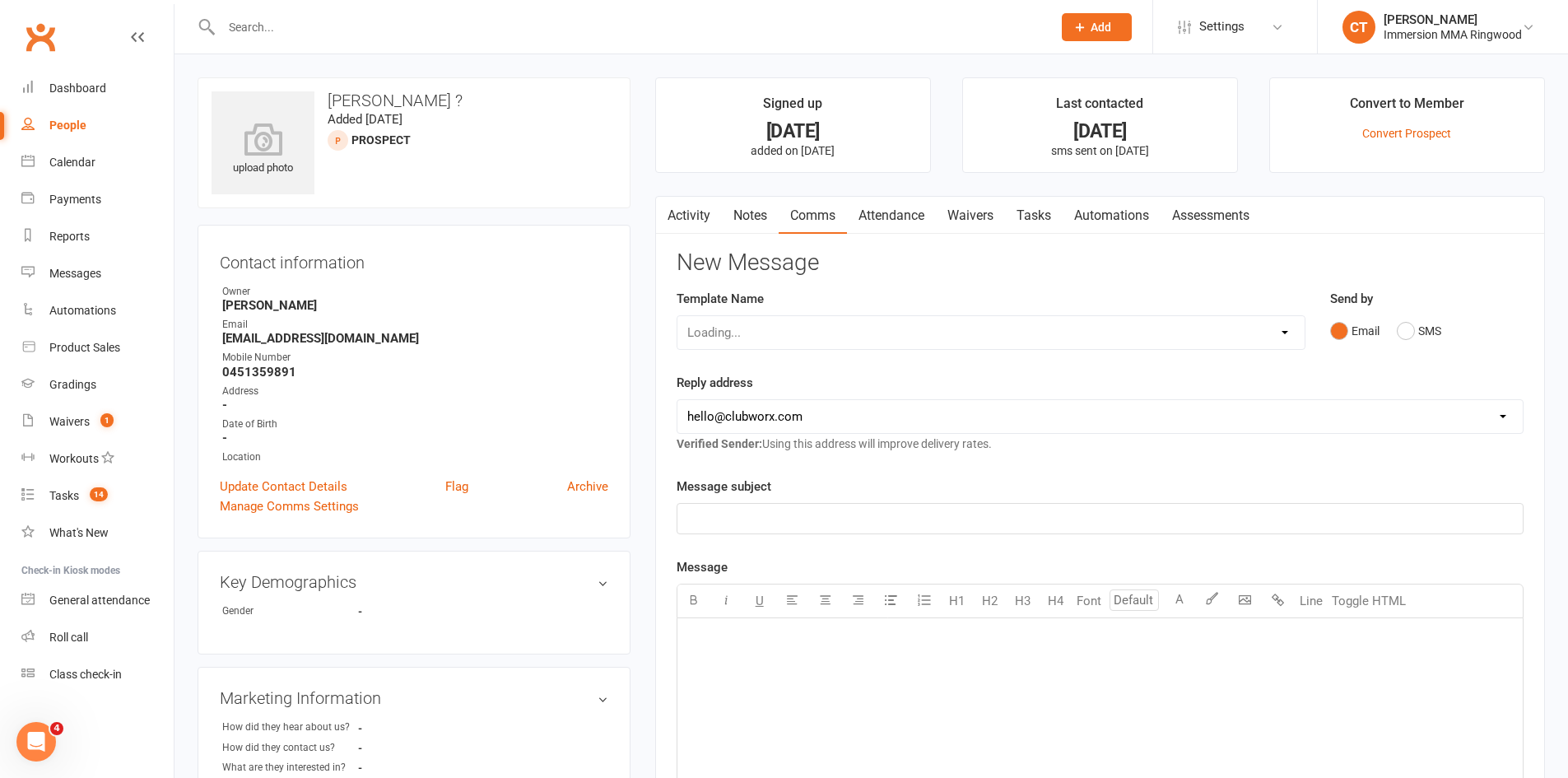
click at [769, 336] on div "Loading..." at bounding box center [991, 333] width 629 height 35
click at [769, 336] on select "Select Template [SMS] Chris - Call back message [SMS] Mark- Call back message […" at bounding box center [991, 333] width 628 height 33
select select "0"
click at [677, 317] on select "Select Template [SMS] Chris - Call back message [SMS] Mark- Call back message […" at bounding box center [991, 333] width 628 height 33
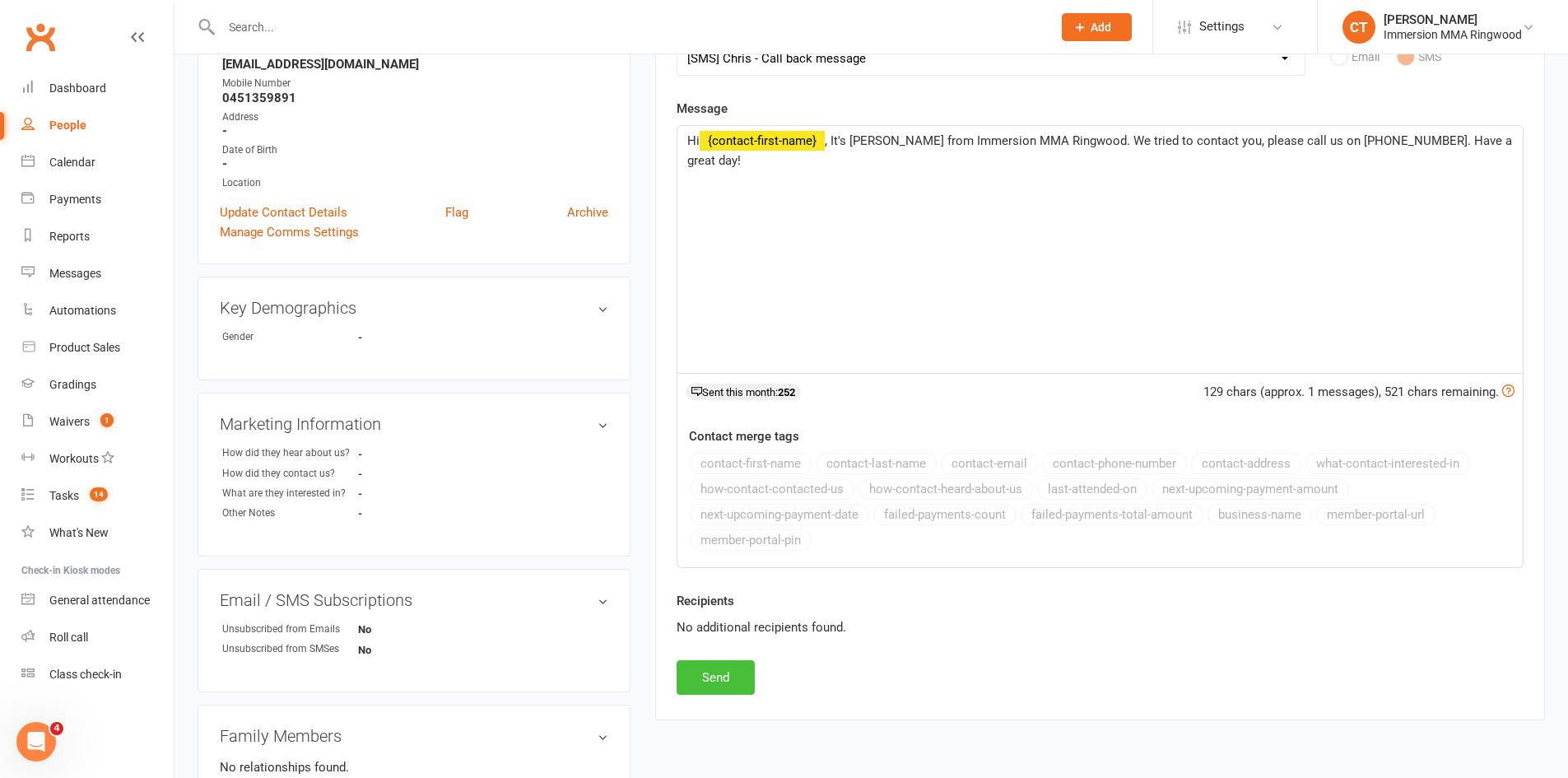
click at [728, 674] on button "Send" at bounding box center [715, 677] width 78 height 35
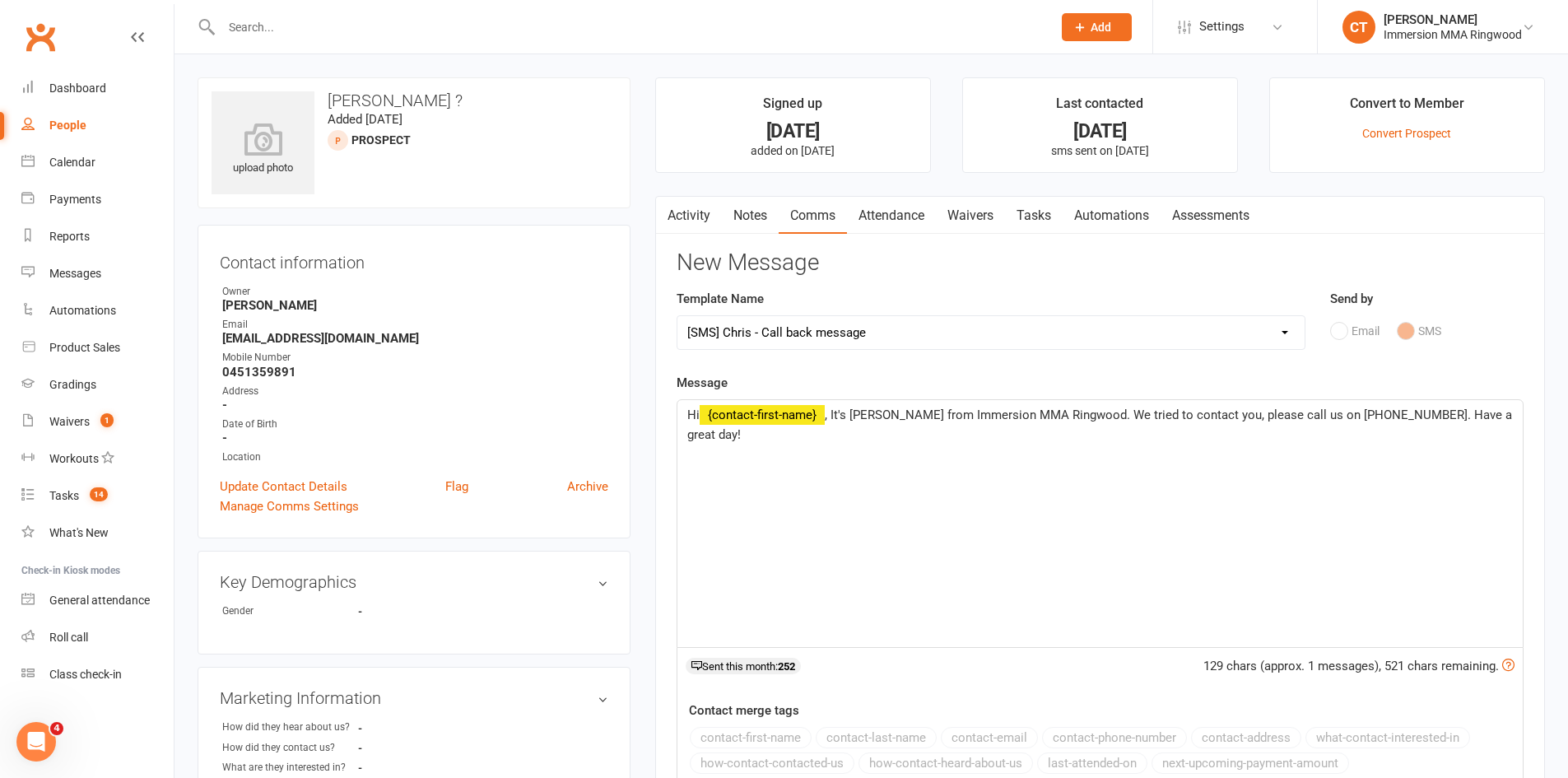
select select
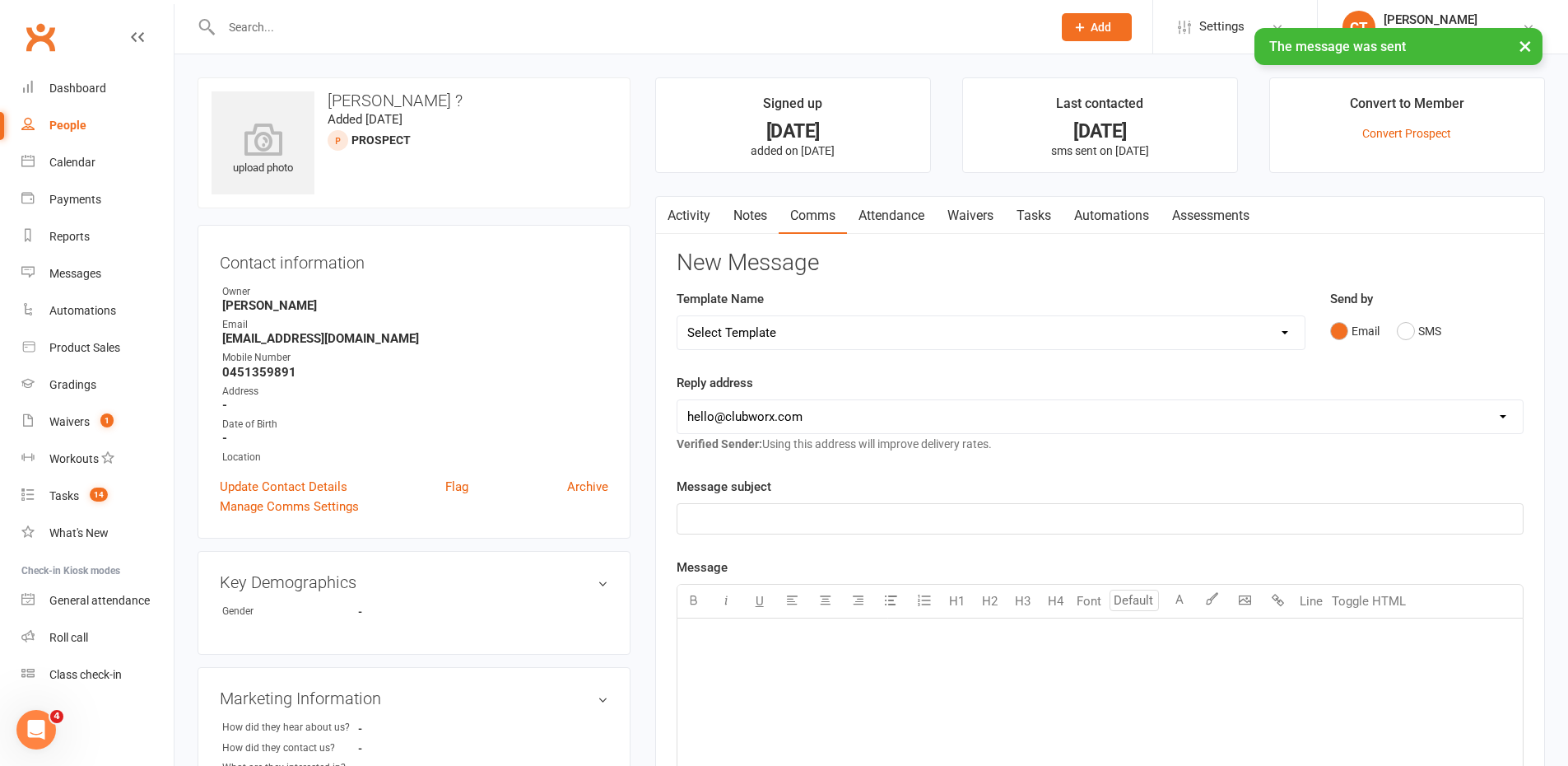
click at [1039, 218] on link "Tasks" at bounding box center [1033, 215] width 57 height 38
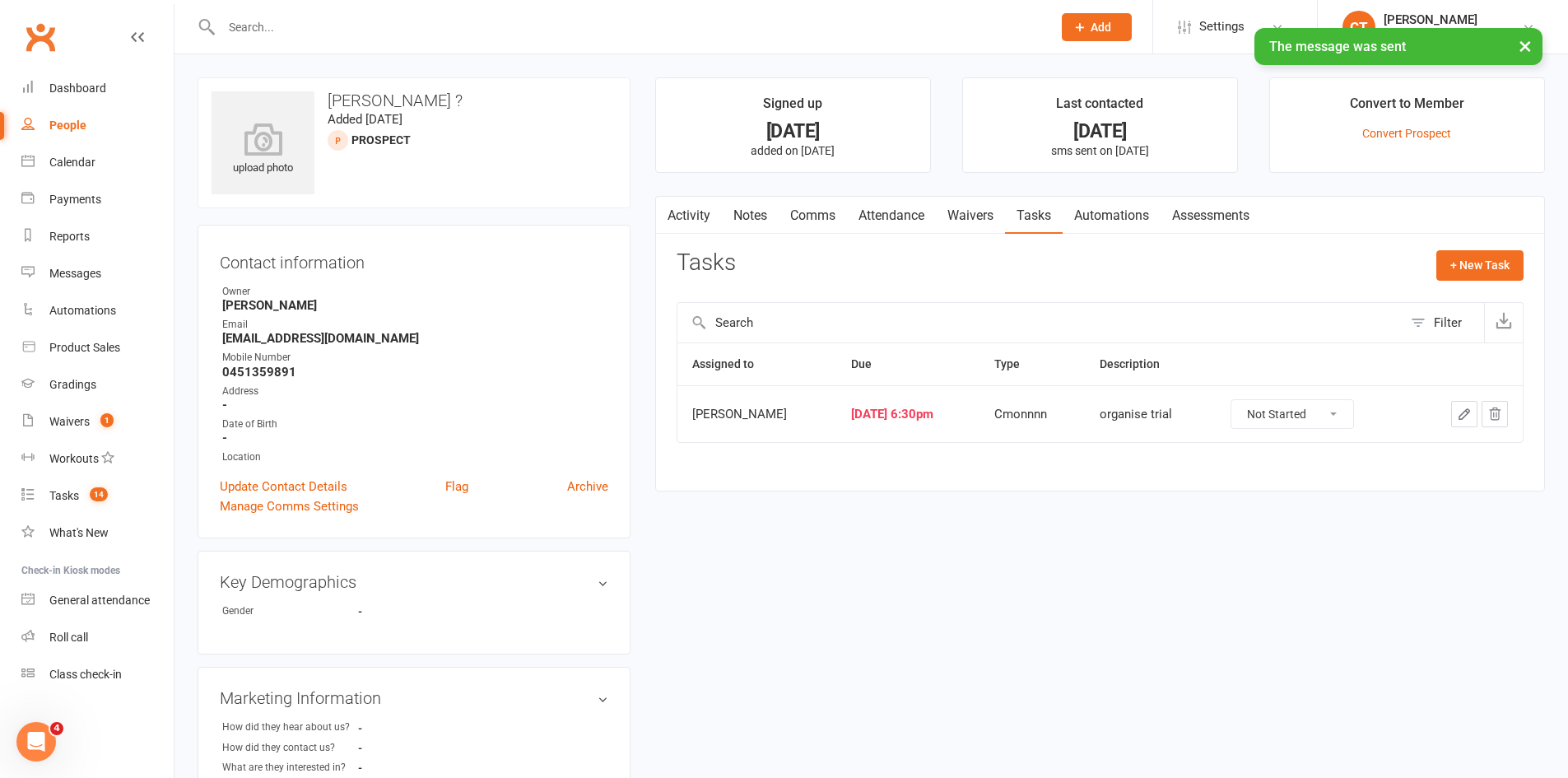
click at [1462, 419] on icon "button" at bounding box center [1465, 414] width 10 height 10
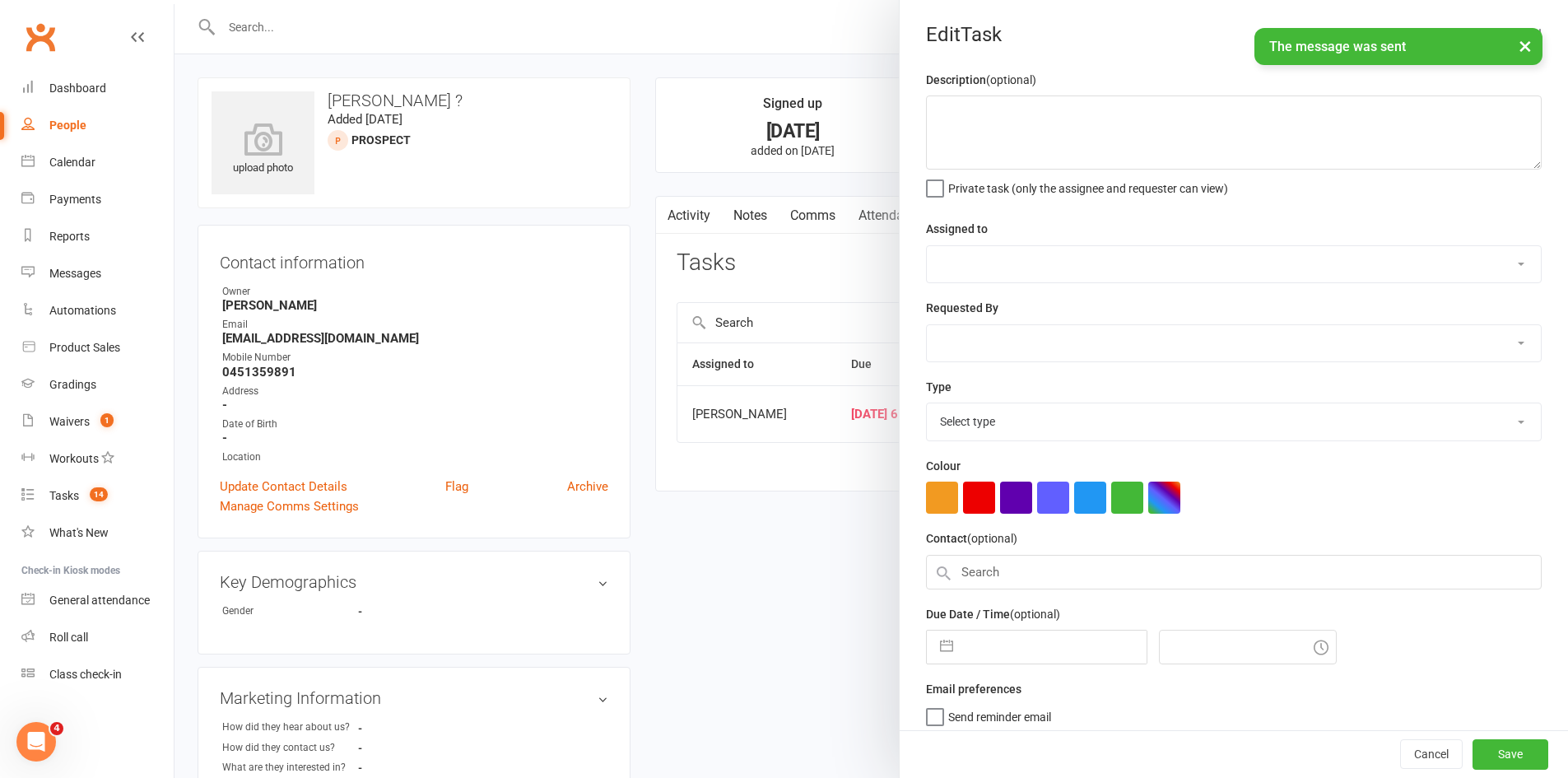
type textarea "organise trial"
select select "51778"
type input "13 Oct 2025"
type input "6:30pm"
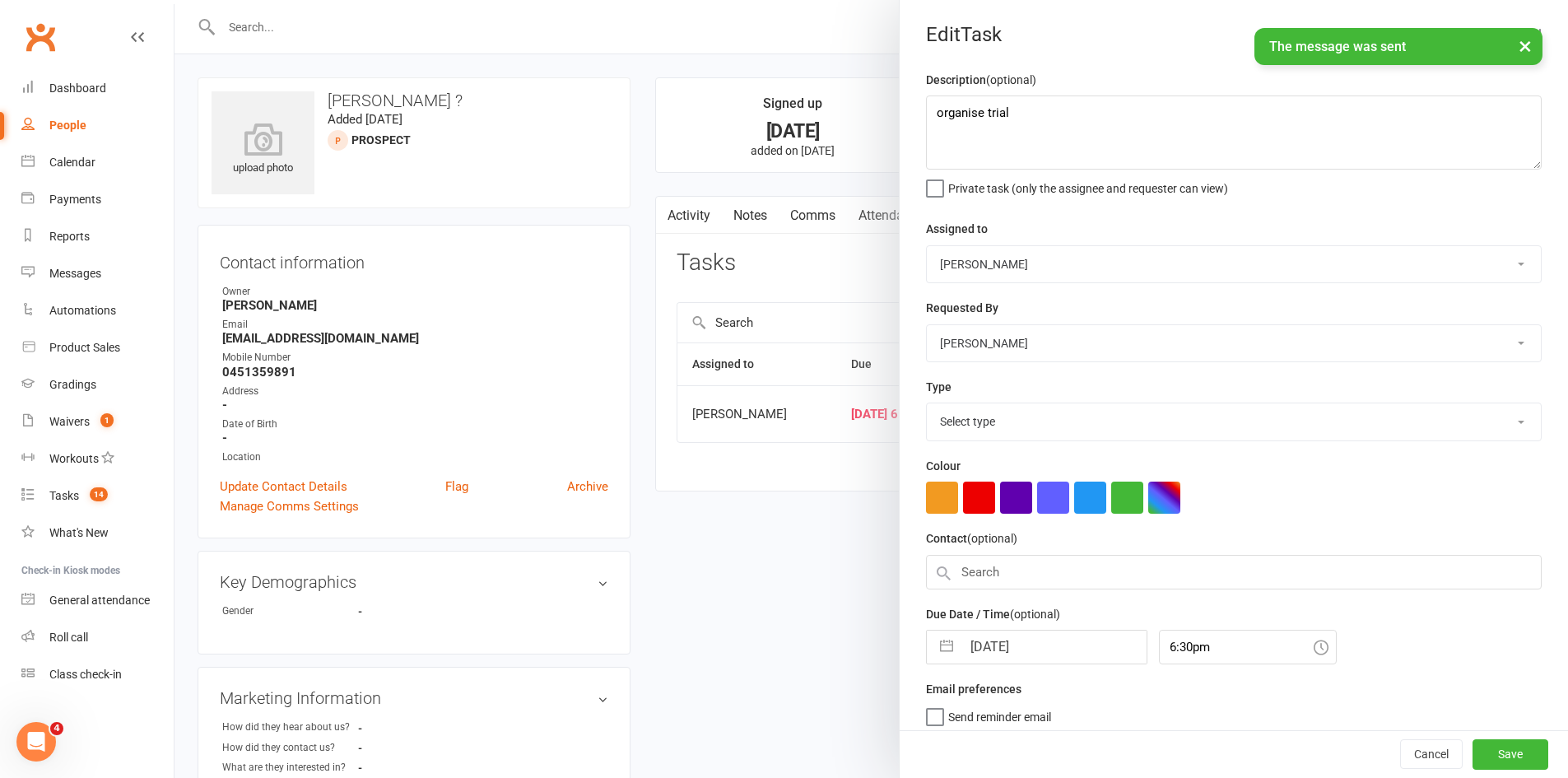
select select "28903"
click at [1031, 659] on input "13 Oct 2025" at bounding box center [1054, 642] width 185 height 33
select select "8"
select select "2025"
select select "9"
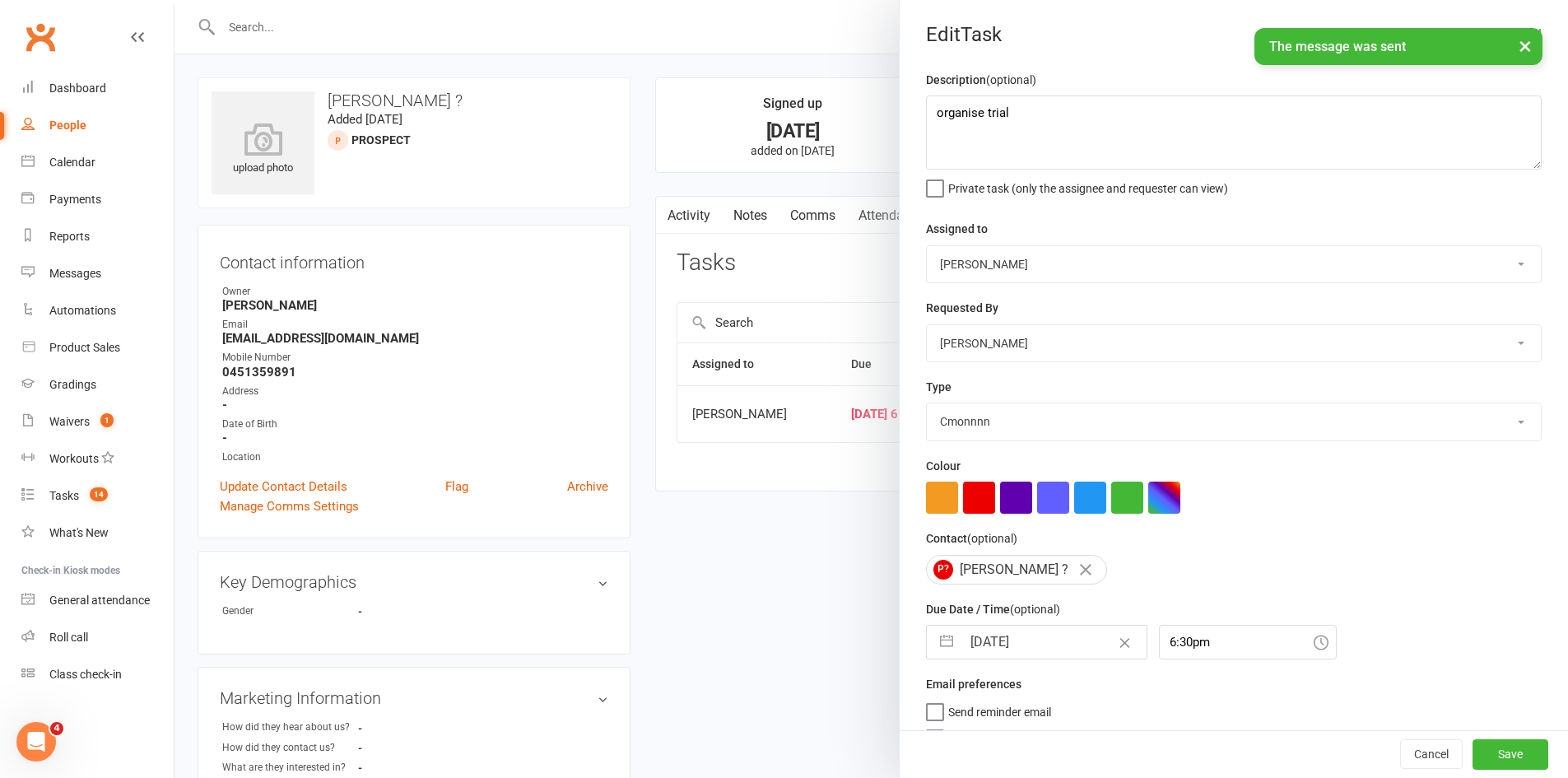
select select "2025"
select select "10"
select select "2025"
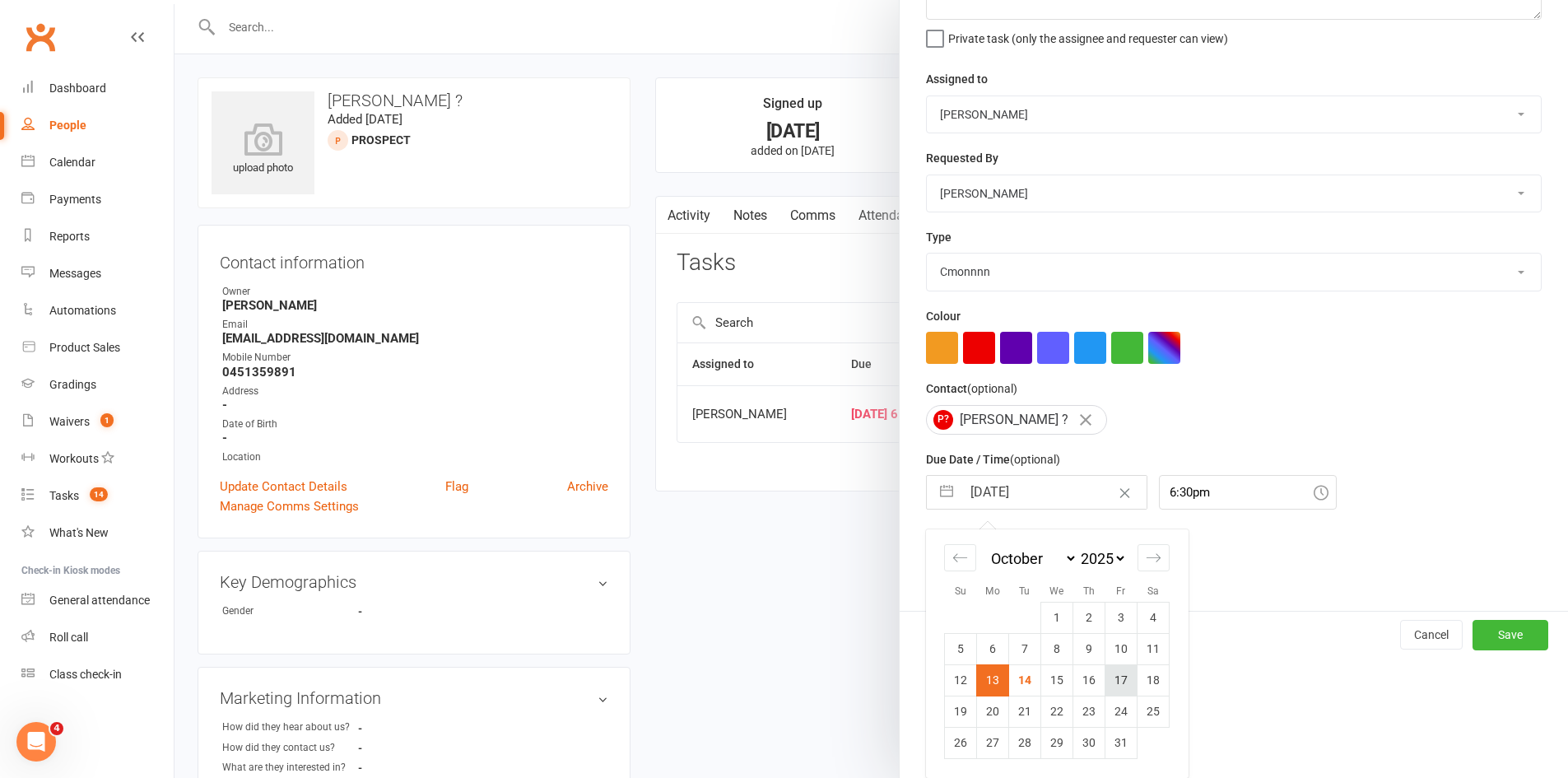
drag, startPoint x: 1075, startPoint y: 682, endPoint x: 1113, endPoint y: 678, distance: 38.2
click at [1113, 678] on tr "12 13 14 15 16 17 18" at bounding box center [1057, 679] width 225 height 31
click at [1113, 678] on td "17" at bounding box center [1122, 679] width 32 height 31
type input "17 Oct 2025"
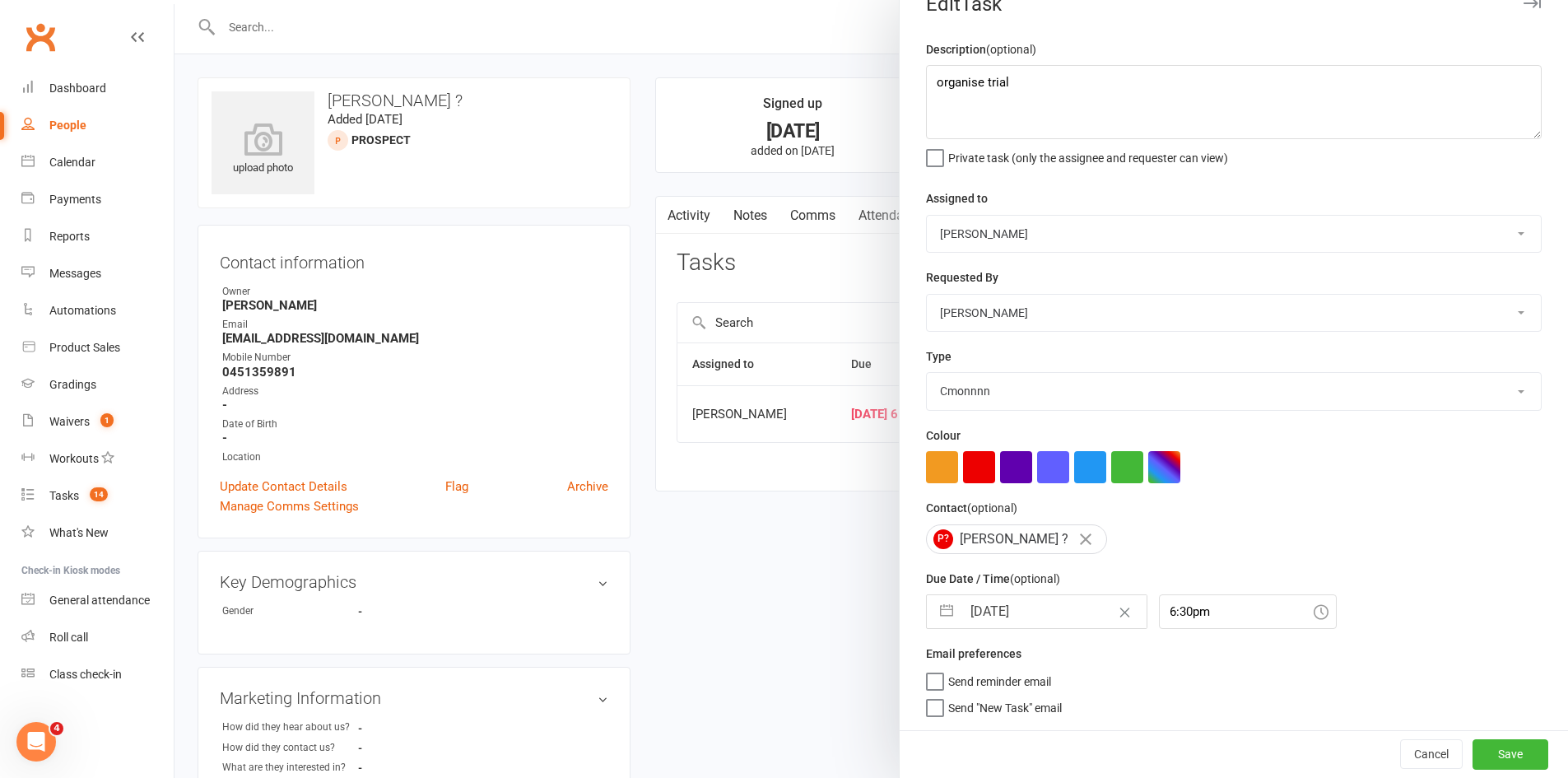
scroll to position [37, 0]
click at [1473, 751] on button "Save" at bounding box center [1511, 755] width 76 height 30
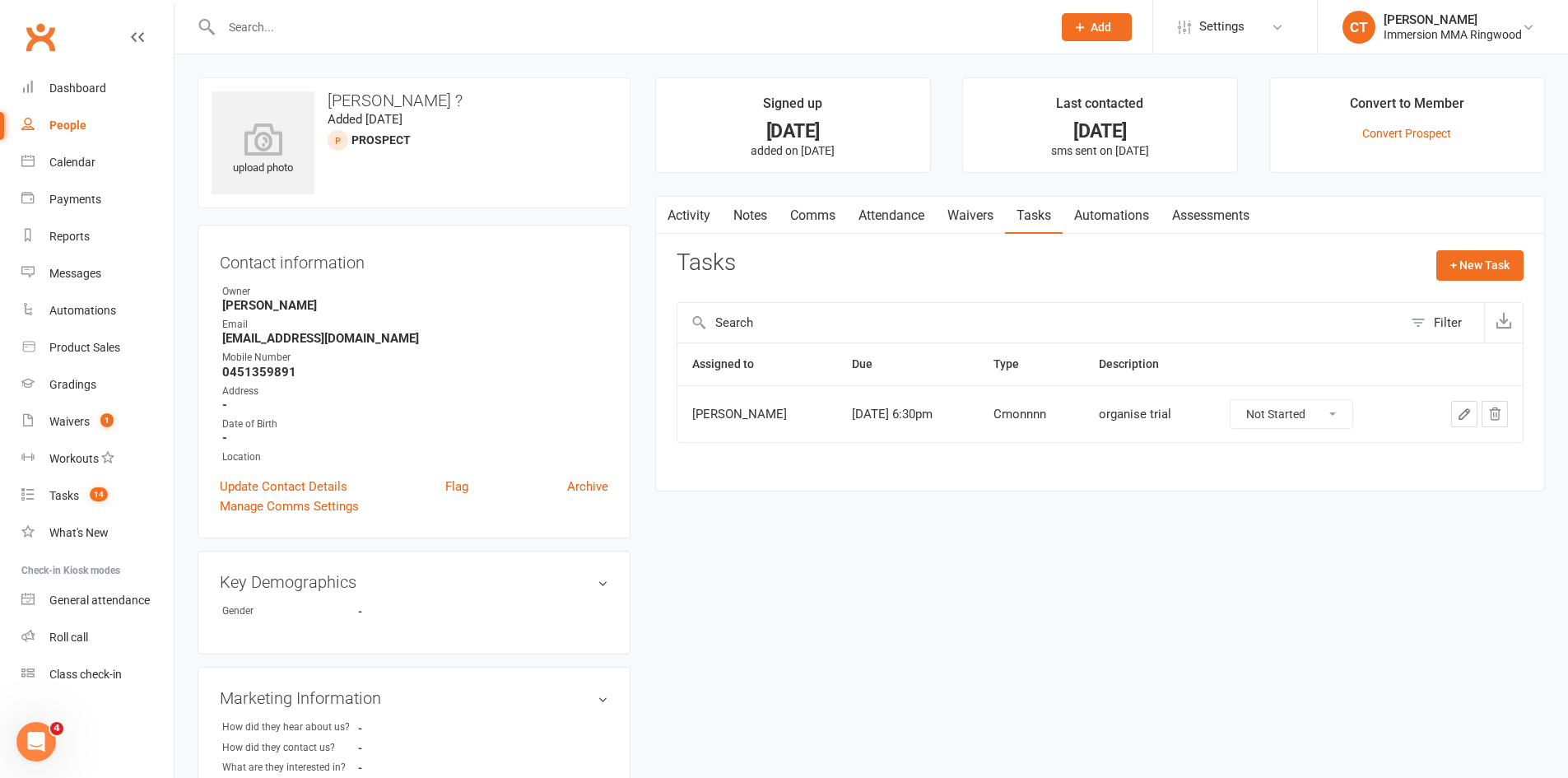
click at [756, 216] on link "Notes" at bounding box center [751, 215] width 56 height 38
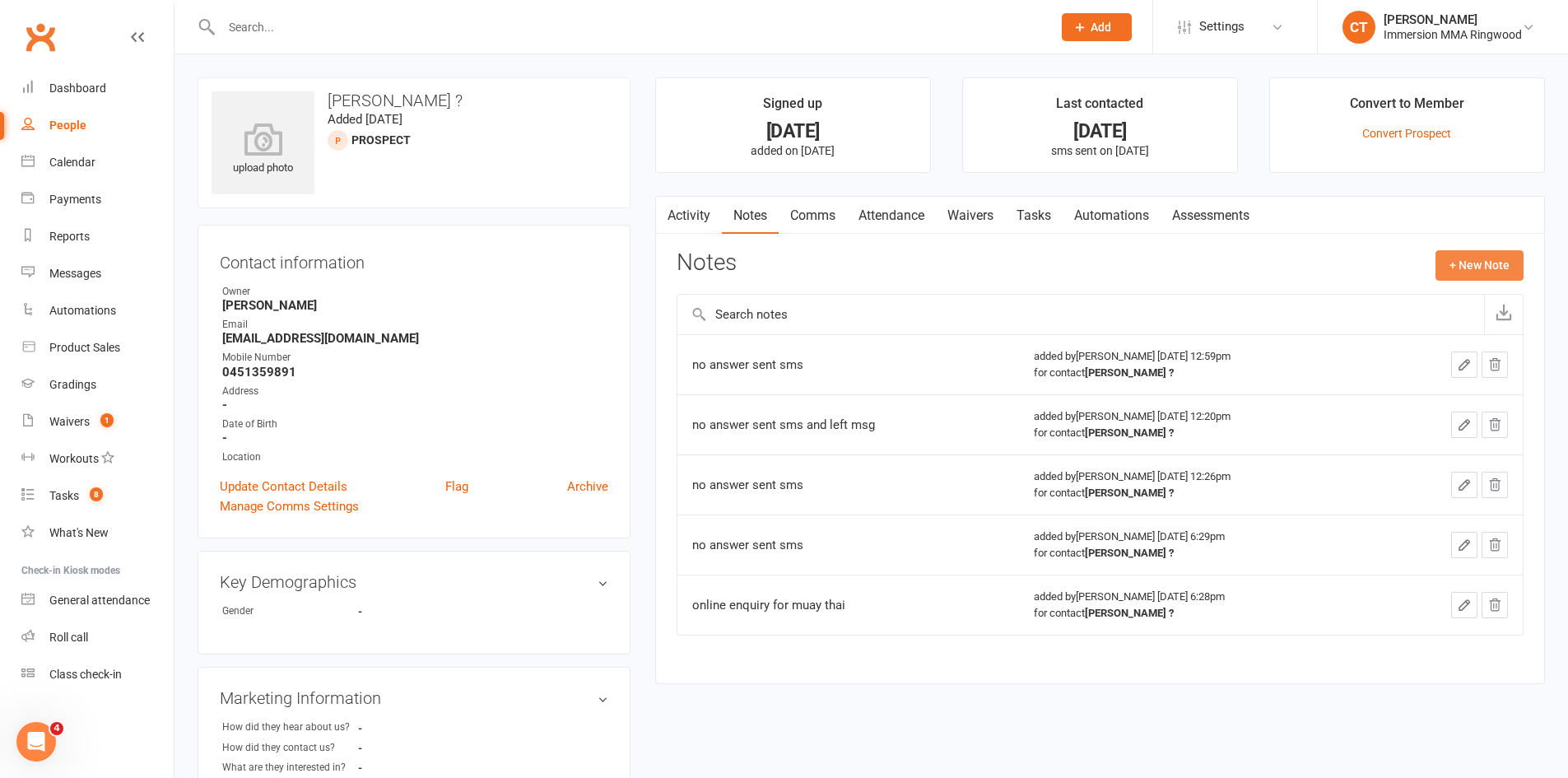
click at [1468, 266] on button "+ New Note" at bounding box center [1480, 265] width 88 height 30
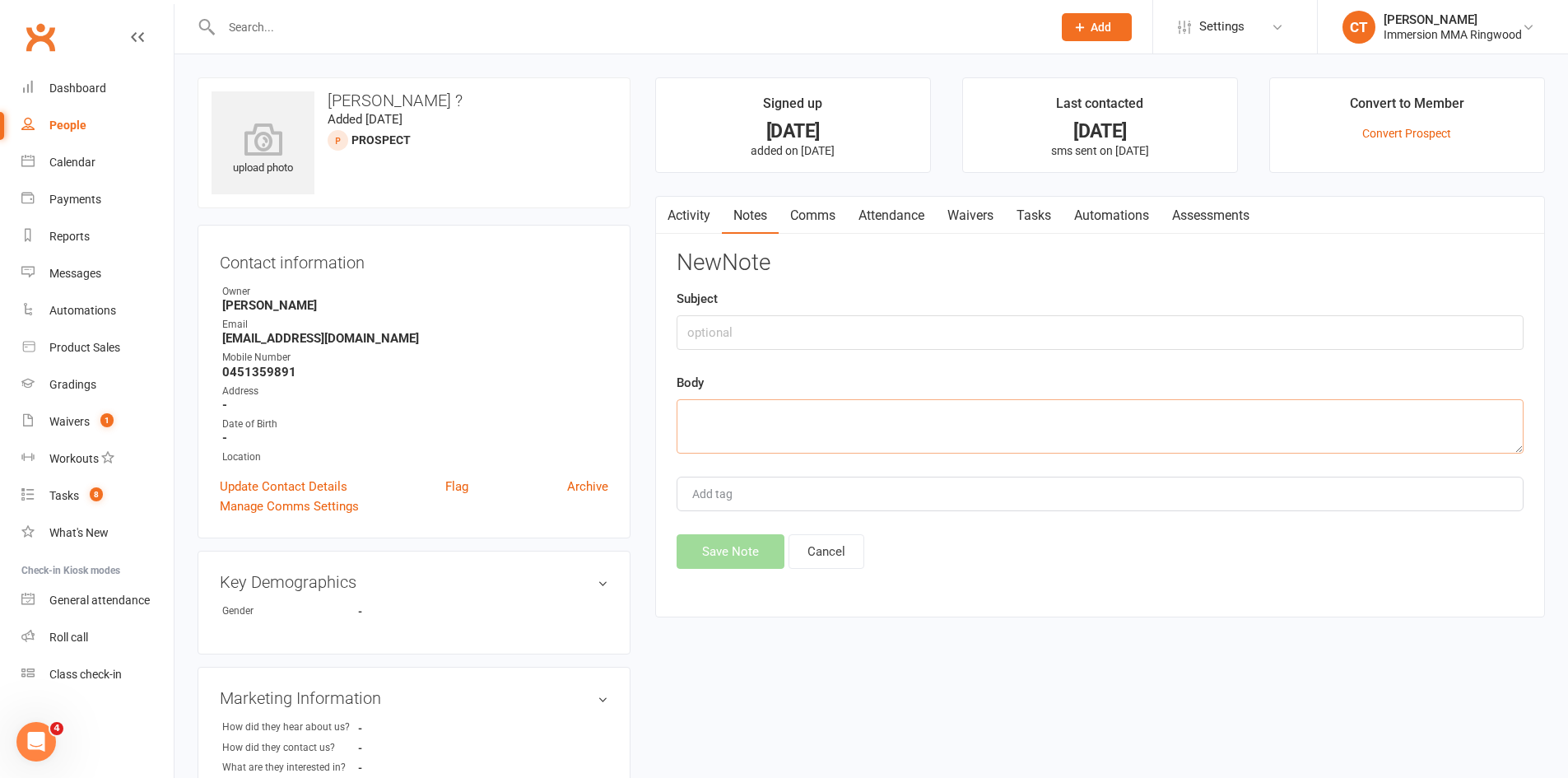
click at [1182, 439] on textarea at bounding box center [1100, 427] width 847 height 54
type textarea "no answer. sent sms"
click at [749, 564] on button "Save Note" at bounding box center [730, 552] width 108 height 35
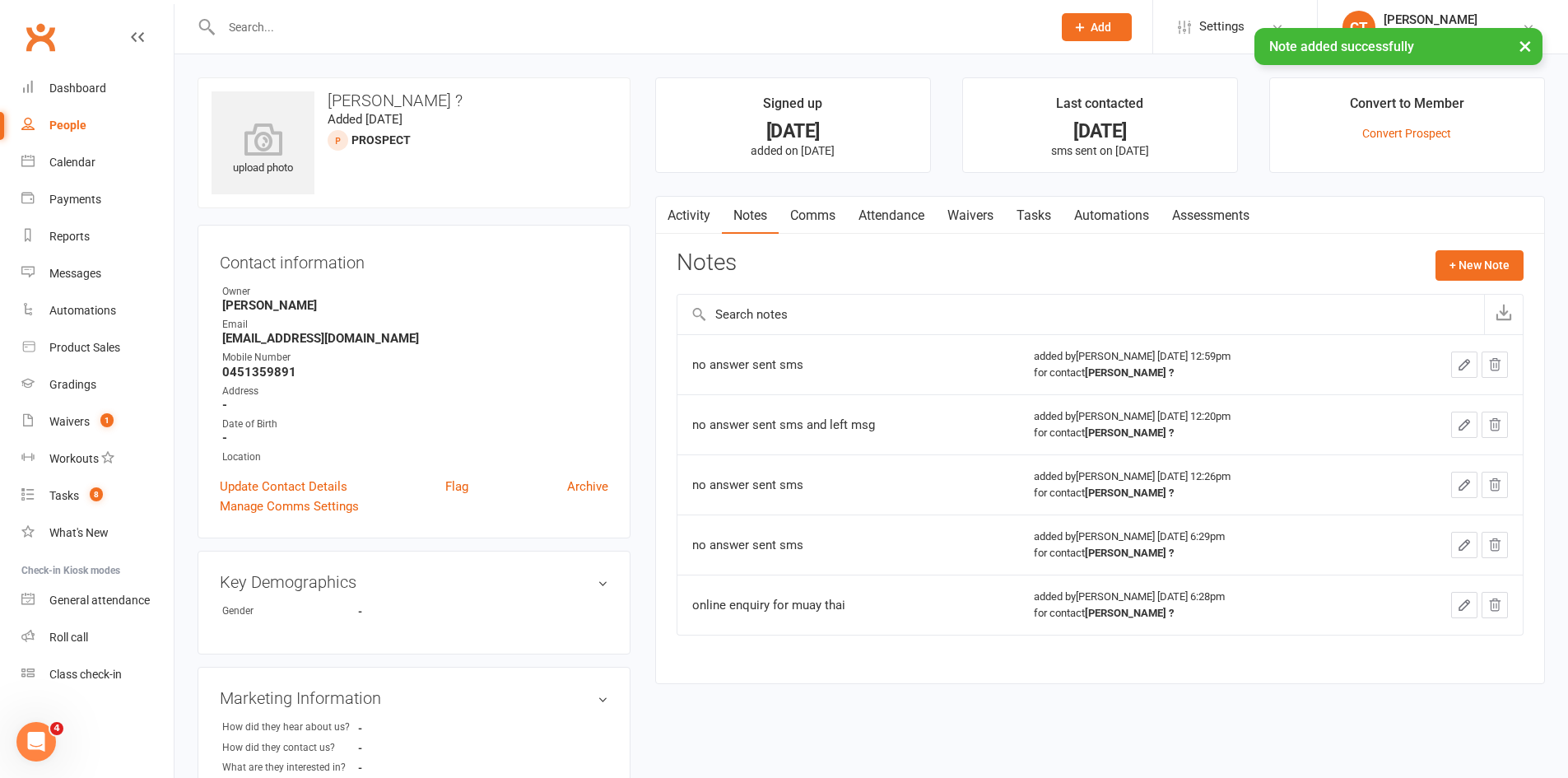
click at [1040, 210] on link "Tasks" at bounding box center [1033, 215] width 57 height 38
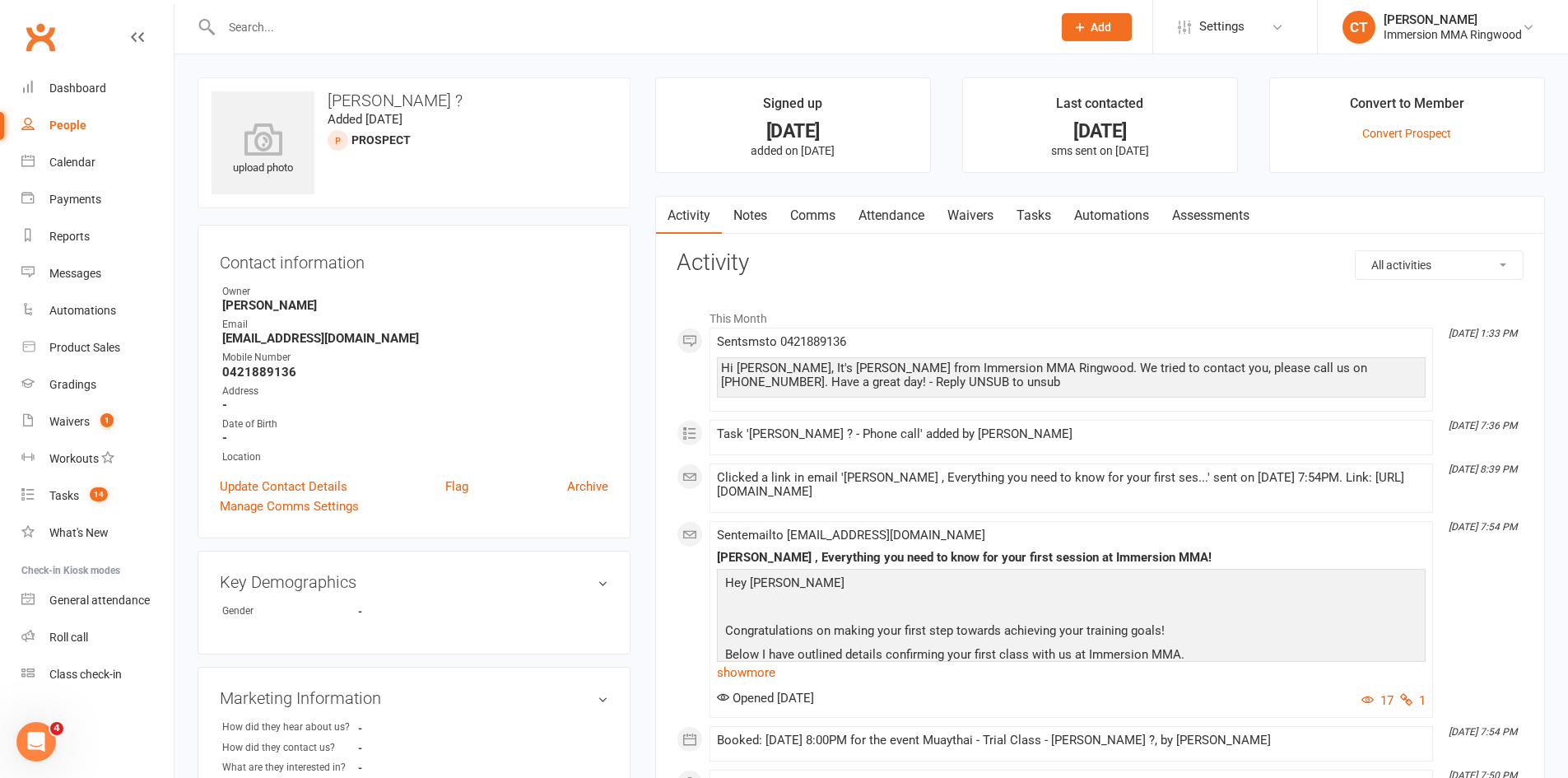
click at [749, 224] on link "Notes" at bounding box center [751, 215] width 56 height 38
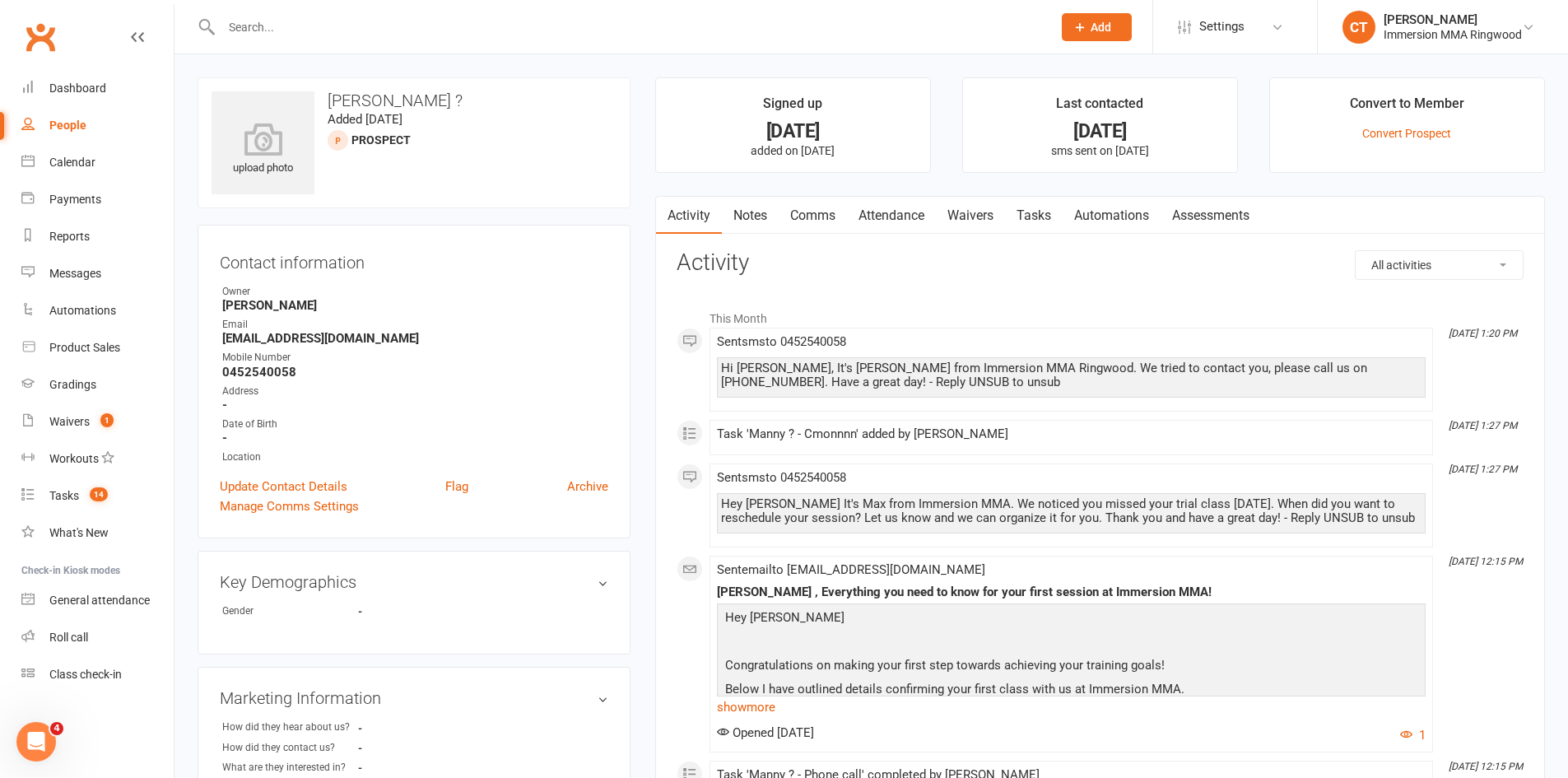
click at [741, 209] on link "Notes" at bounding box center [751, 215] width 56 height 38
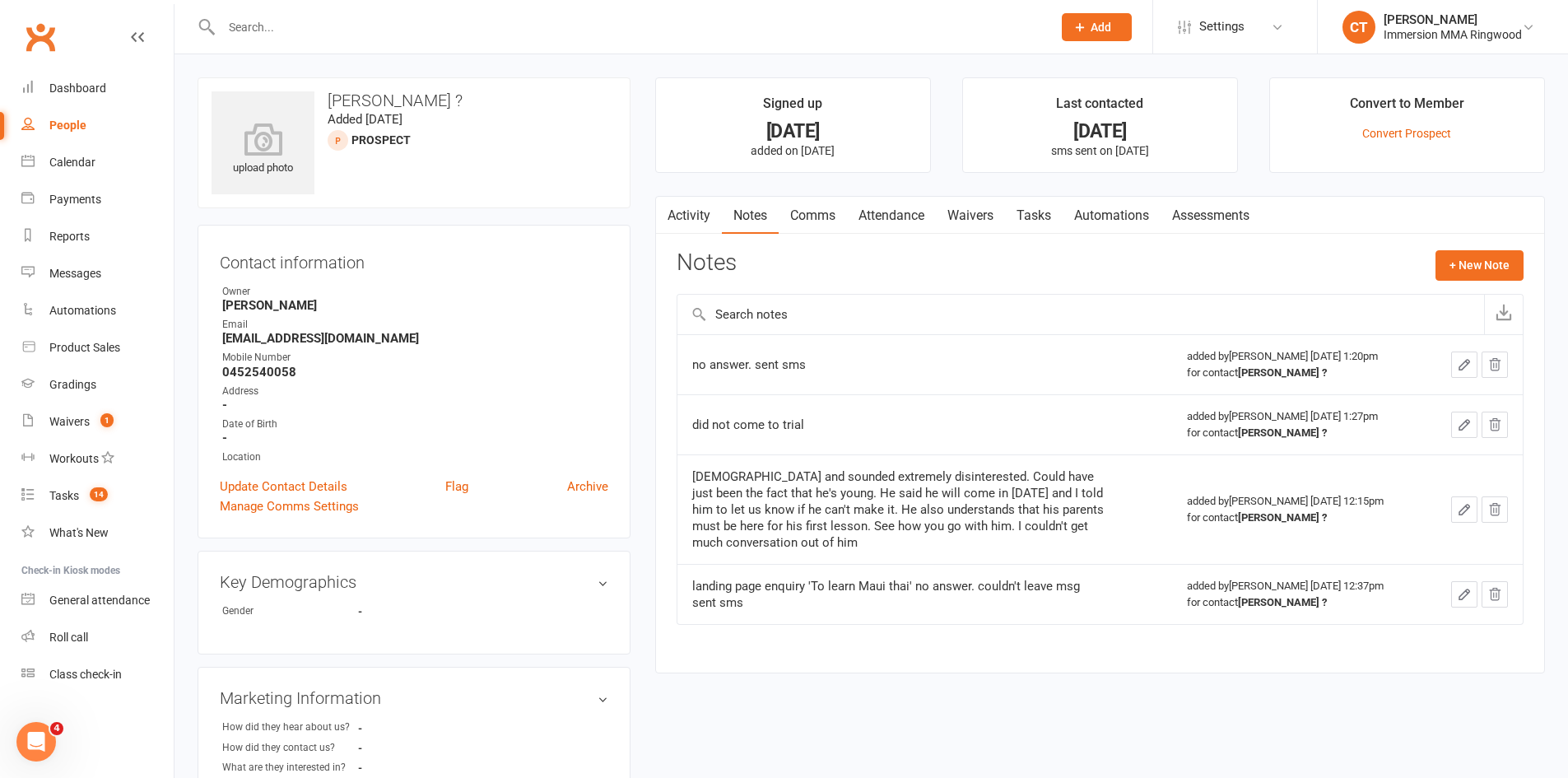
click at [698, 212] on link "Activity" at bounding box center [689, 215] width 66 height 38
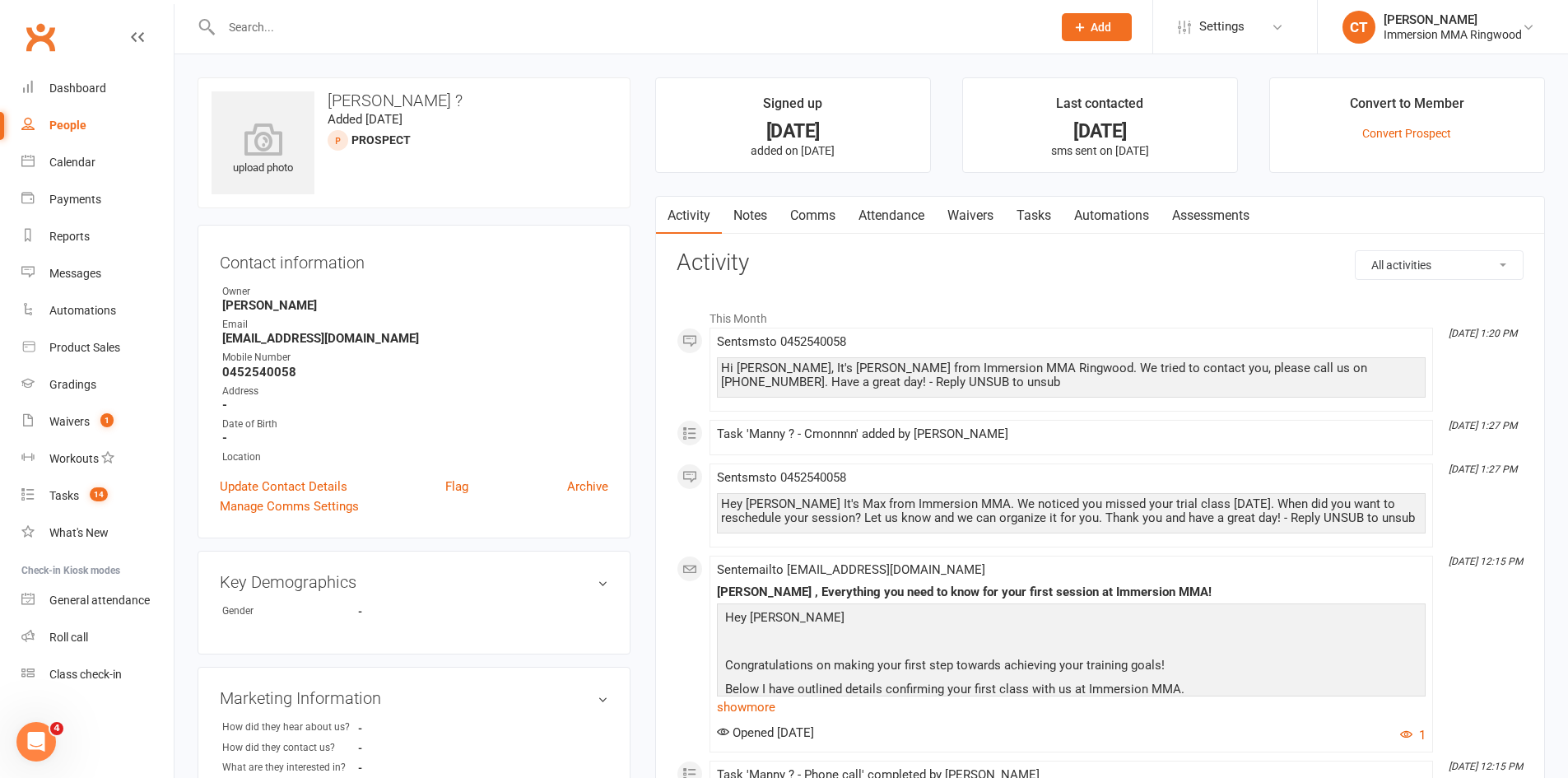
click at [754, 223] on link "Notes" at bounding box center [751, 215] width 56 height 38
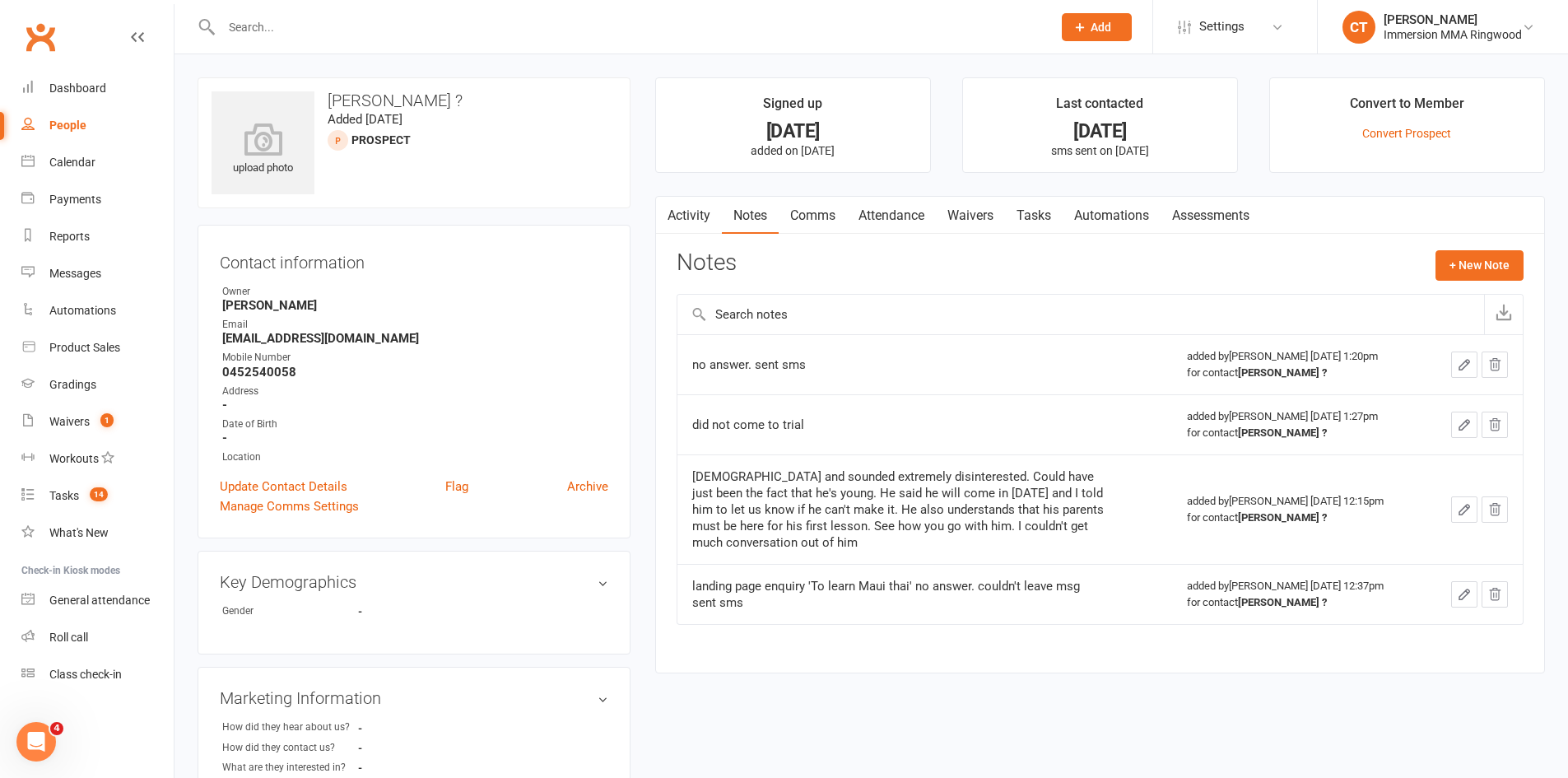
click at [810, 210] on link "Comms" at bounding box center [813, 215] width 69 height 38
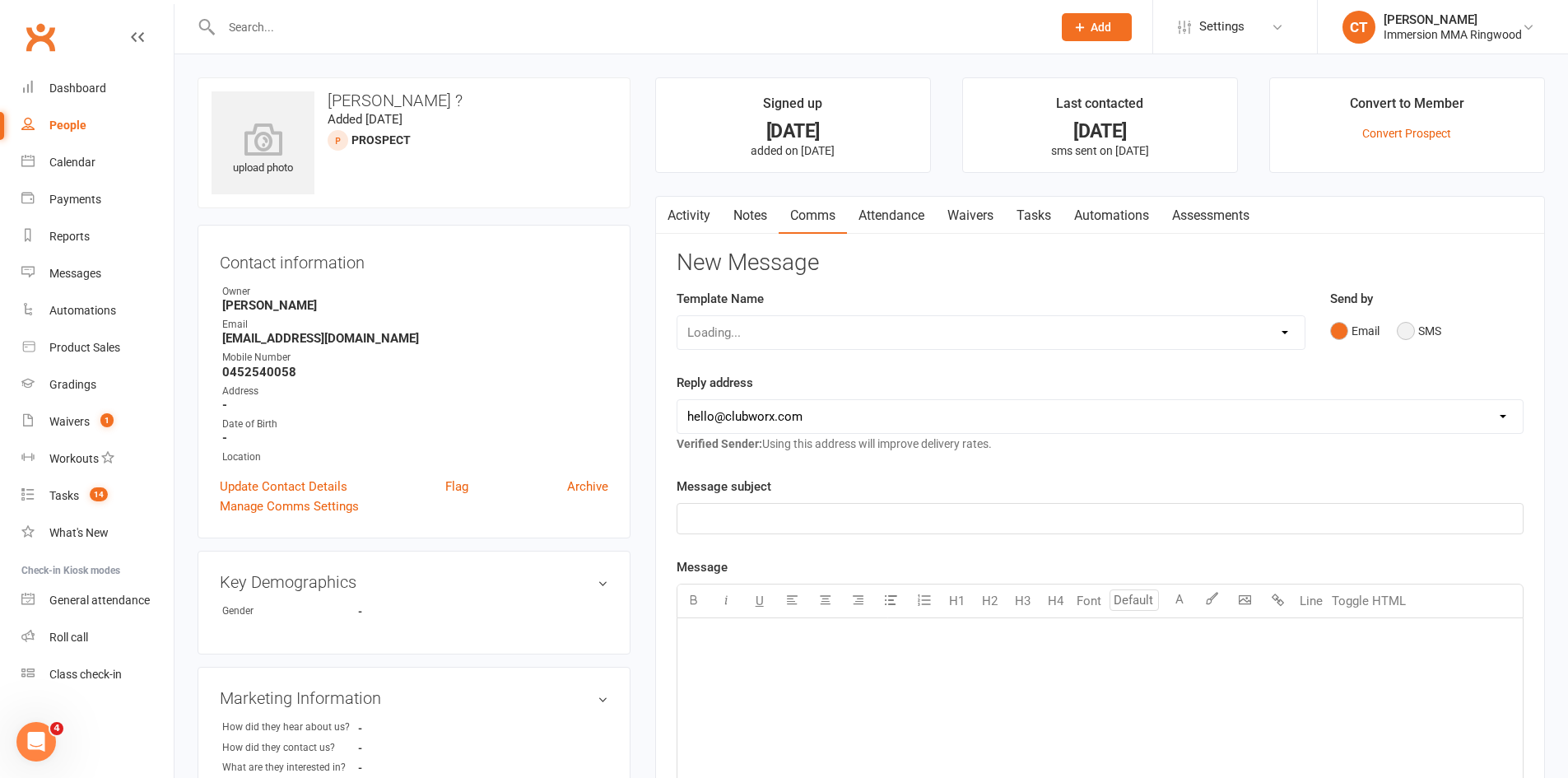
click at [1410, 335] on button "SMS" at bounding box center [1419, 331] width 44 height 31
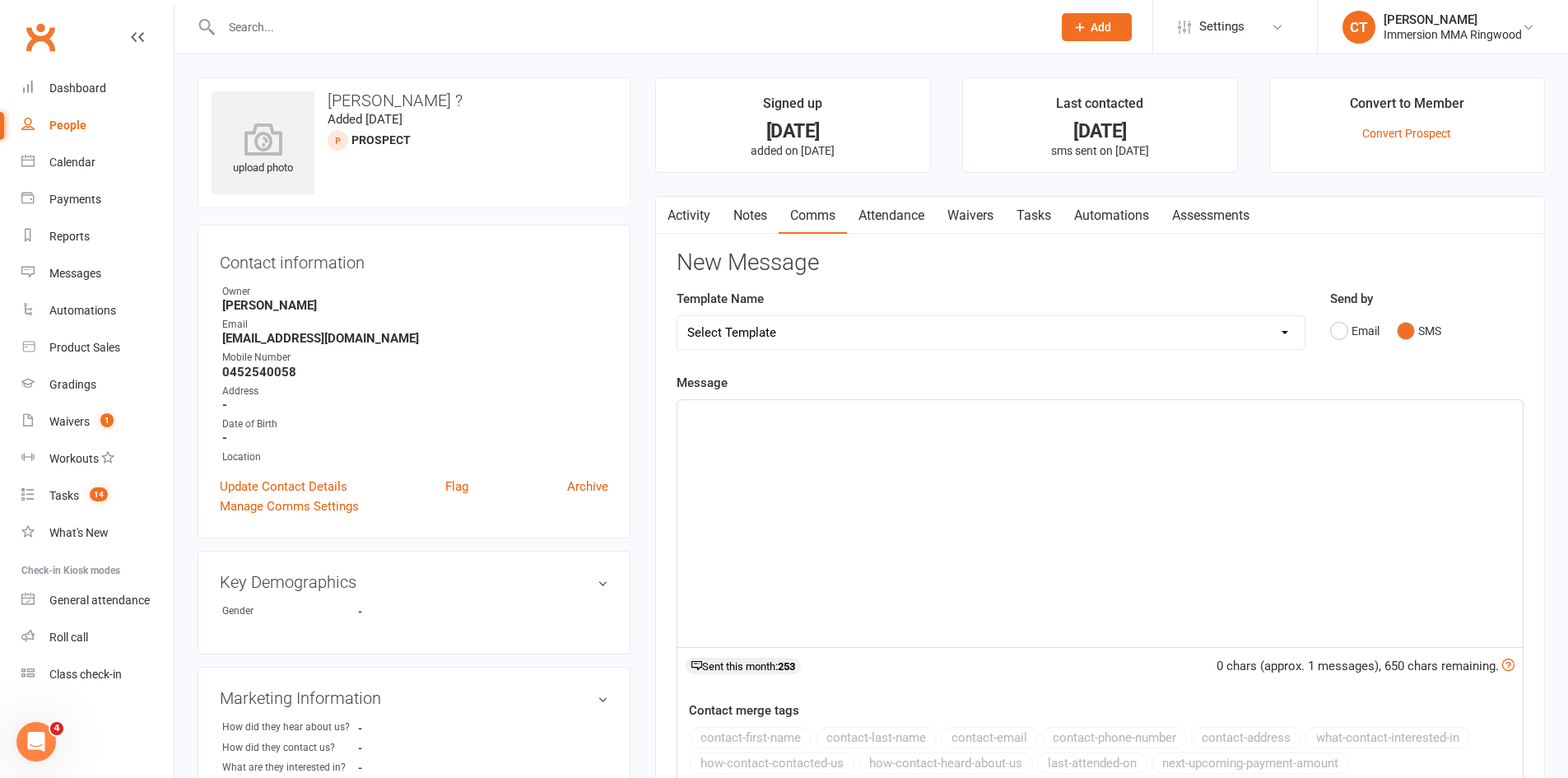
click at [1381, 450] on div "﻿" at bounding box center [1100, 523] width 846 height 247
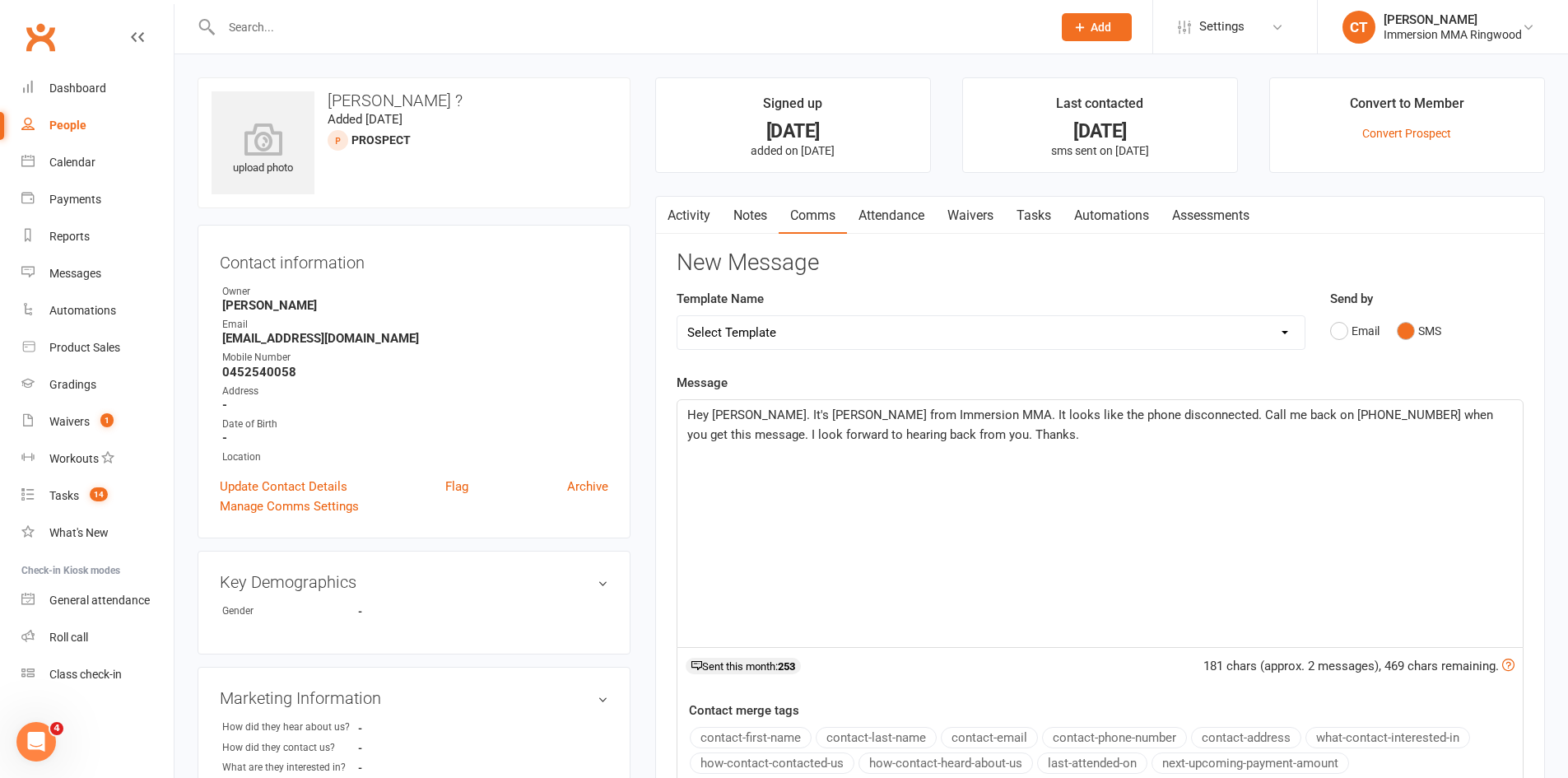
scroll to position [274, 0]
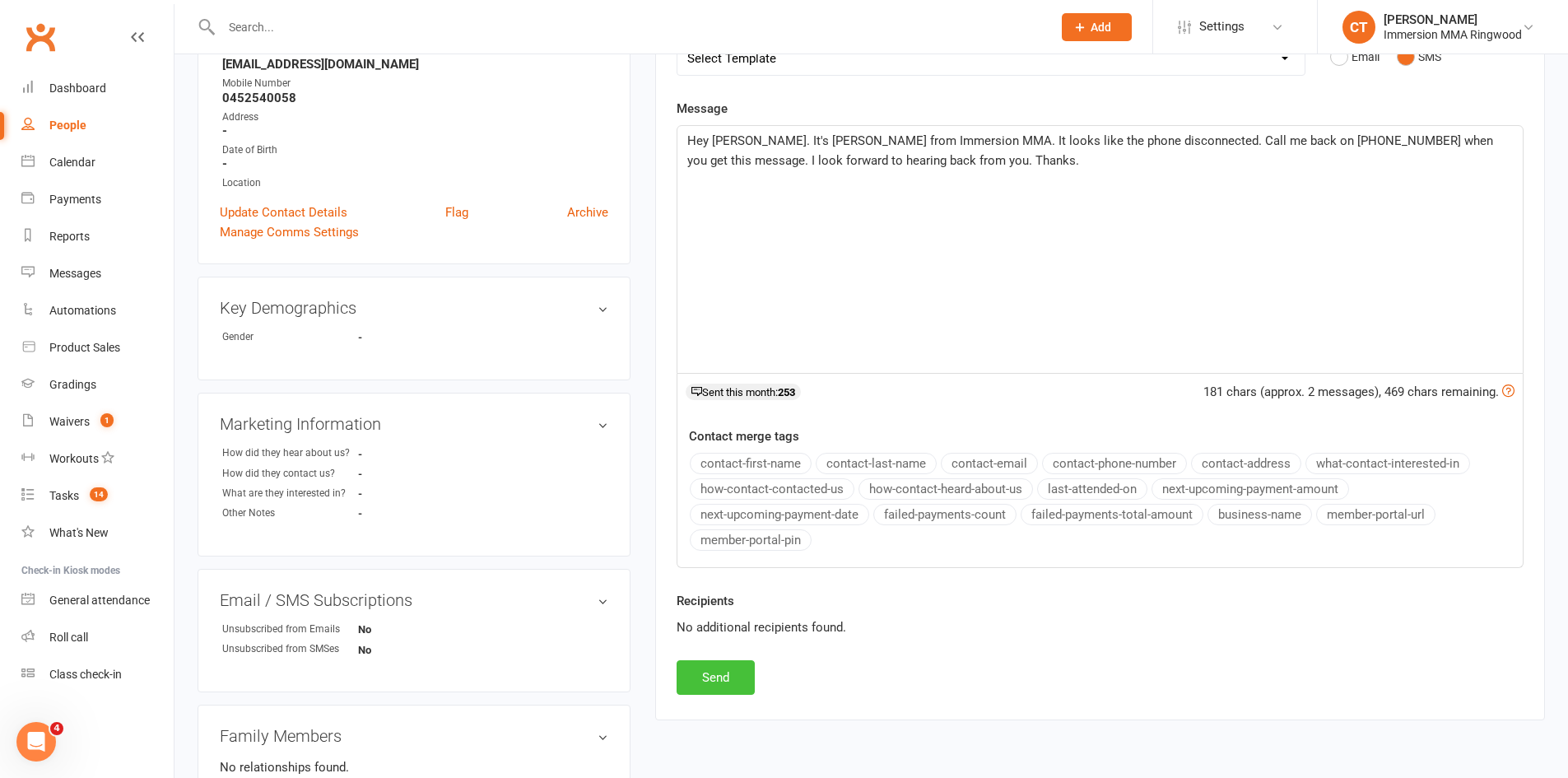
click at [749, 676] on button "Send" at bounding box center [715, 677] width 78 height 35
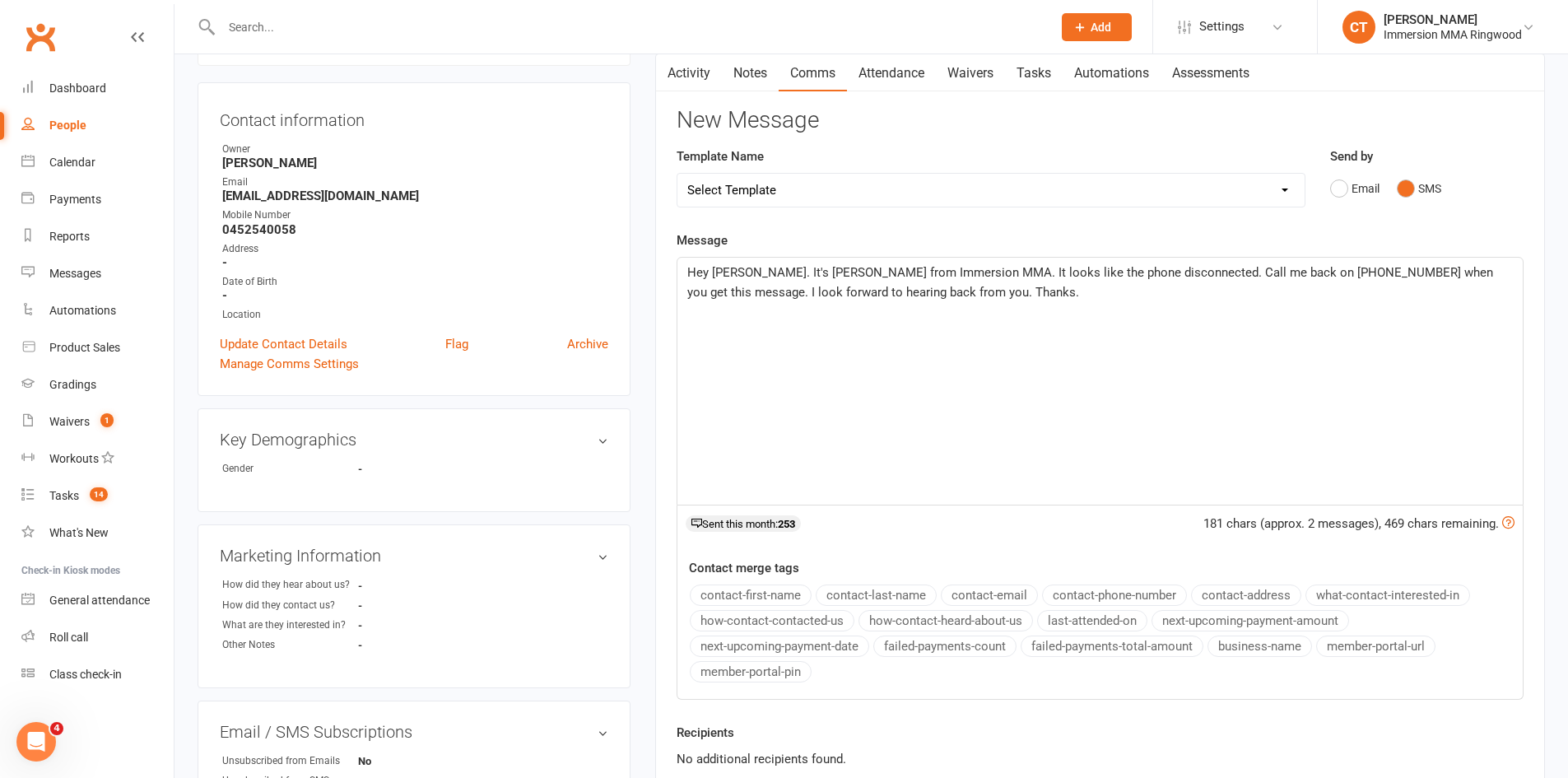
scroll to position [0, 0]
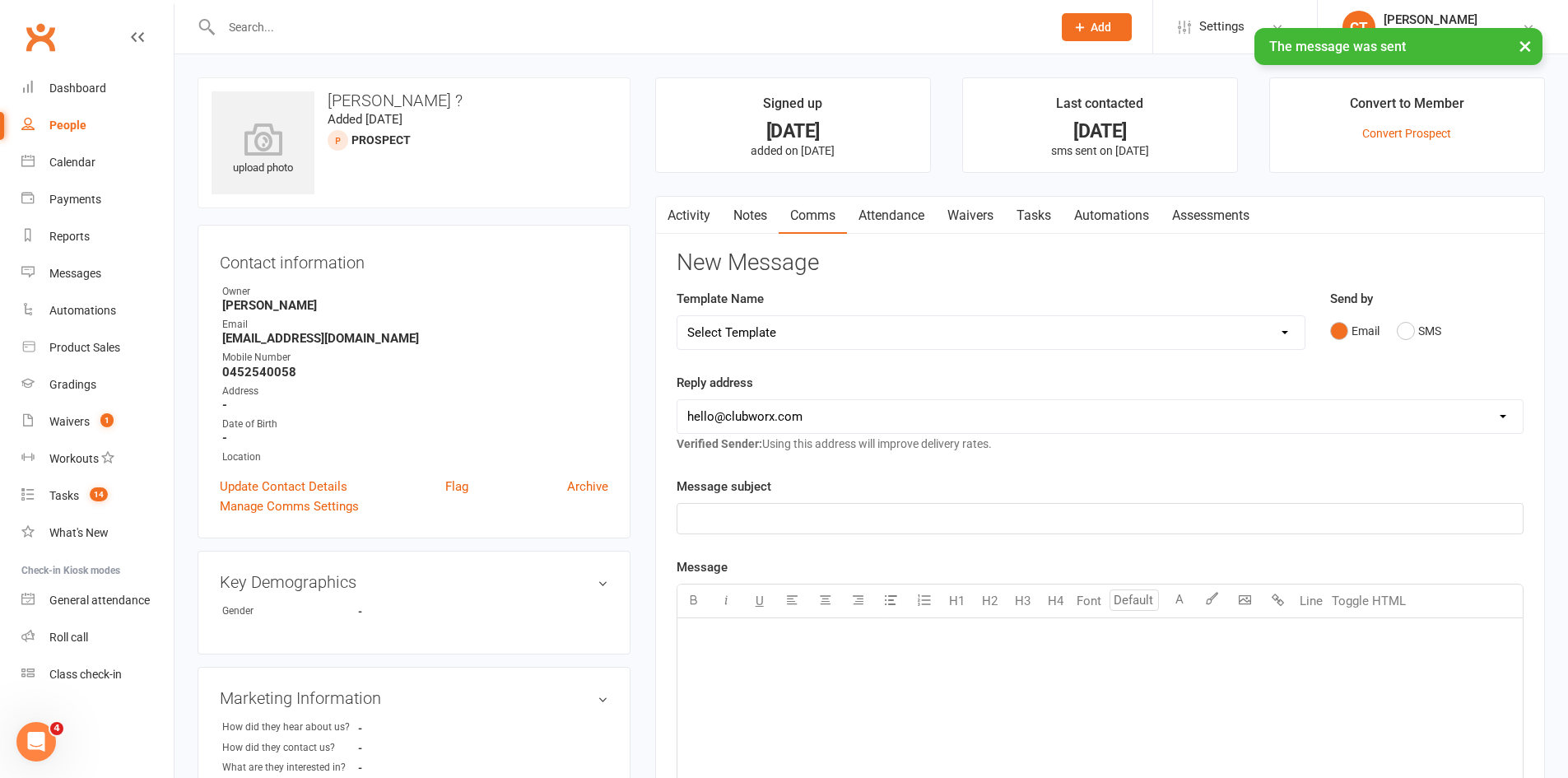
click at [1030, 223] on link "Tasks" at bounding box center [1033, 215] width 57 height 38
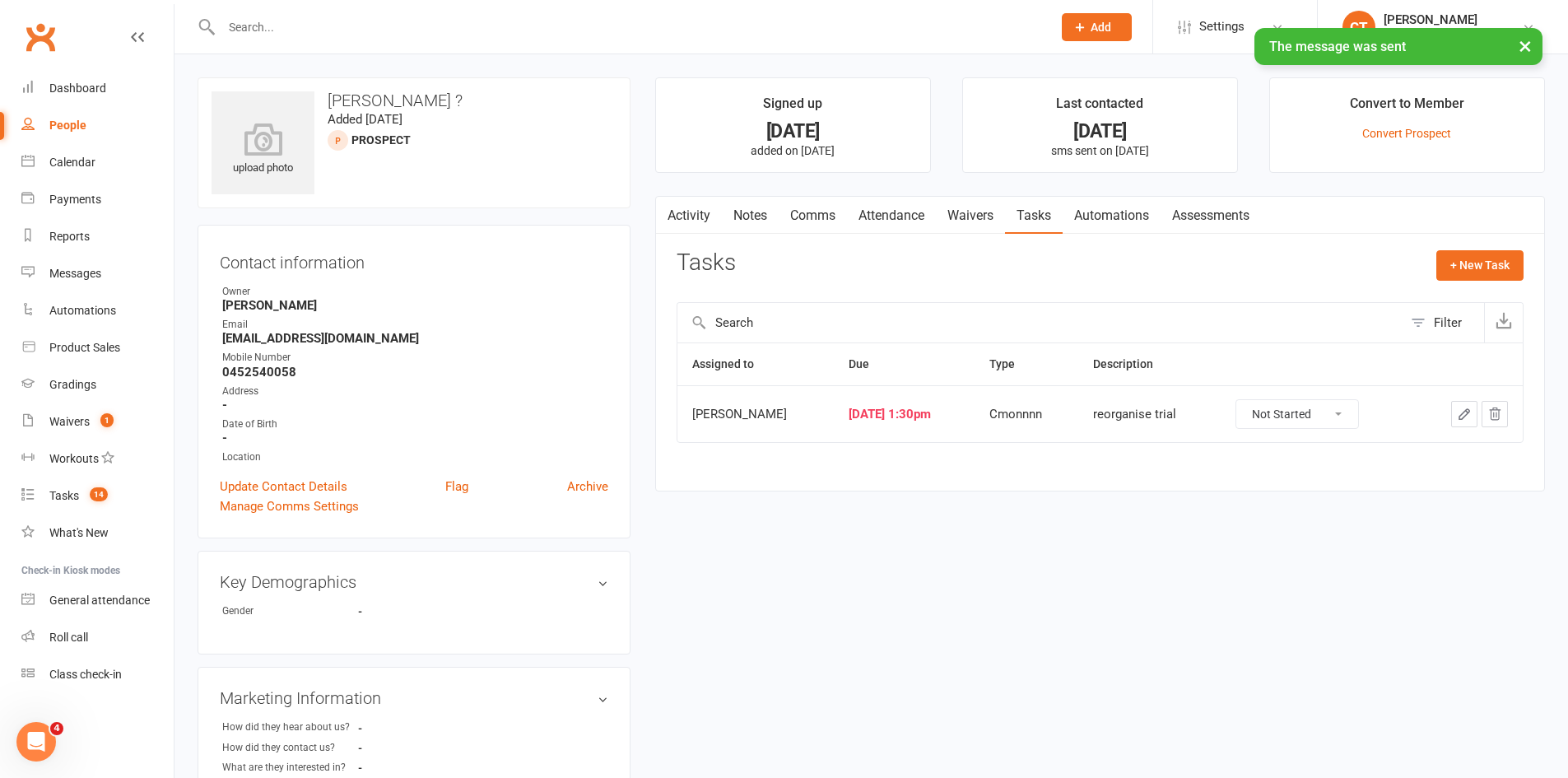
click at [1465, 419] on icon "button" at bounding box center [1465, 414] width 15 height 15
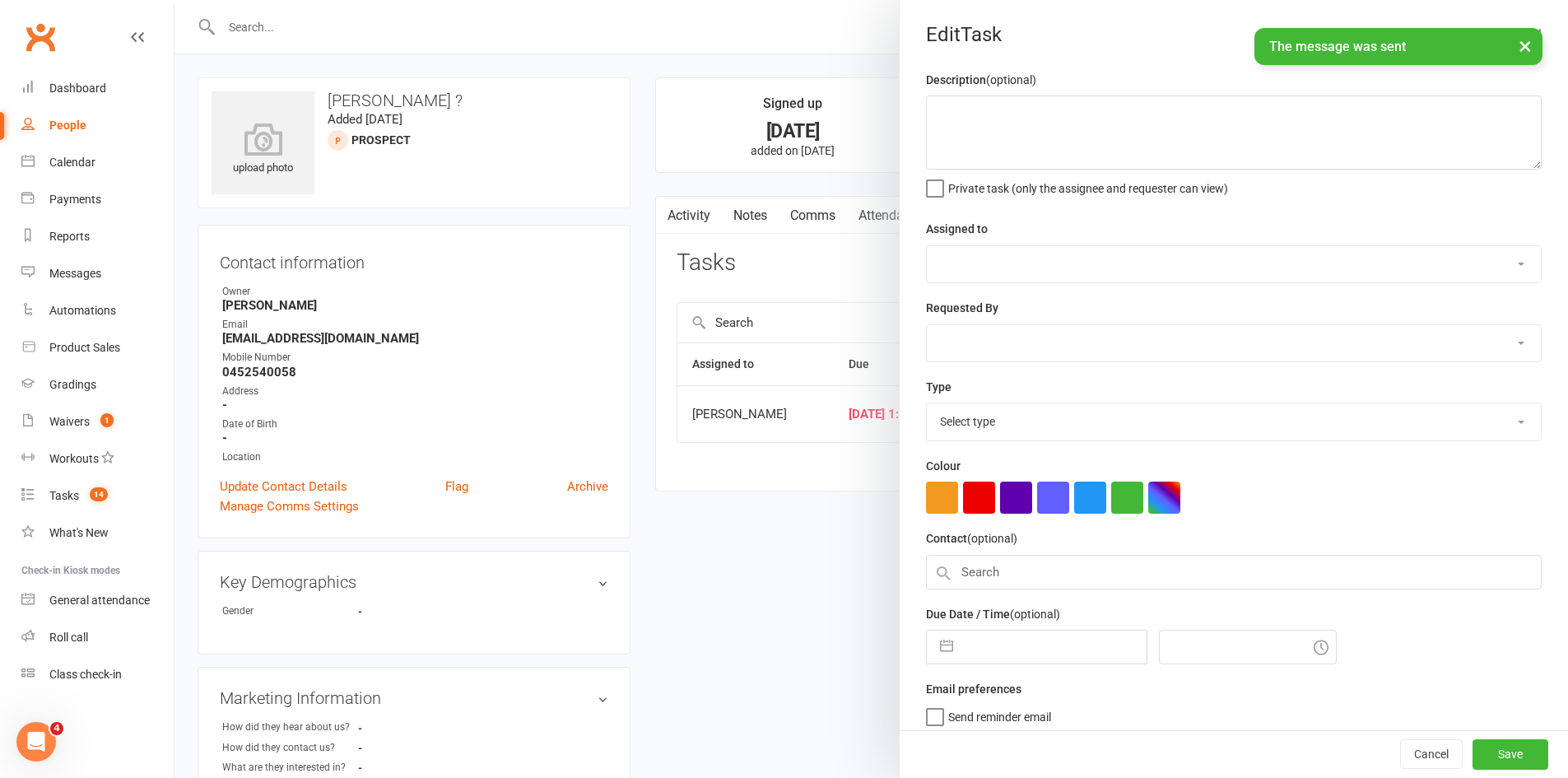
type textarea "reorganise trial"
select select "51778"
type input "14 Oct 2025"
type input "1:30pm"
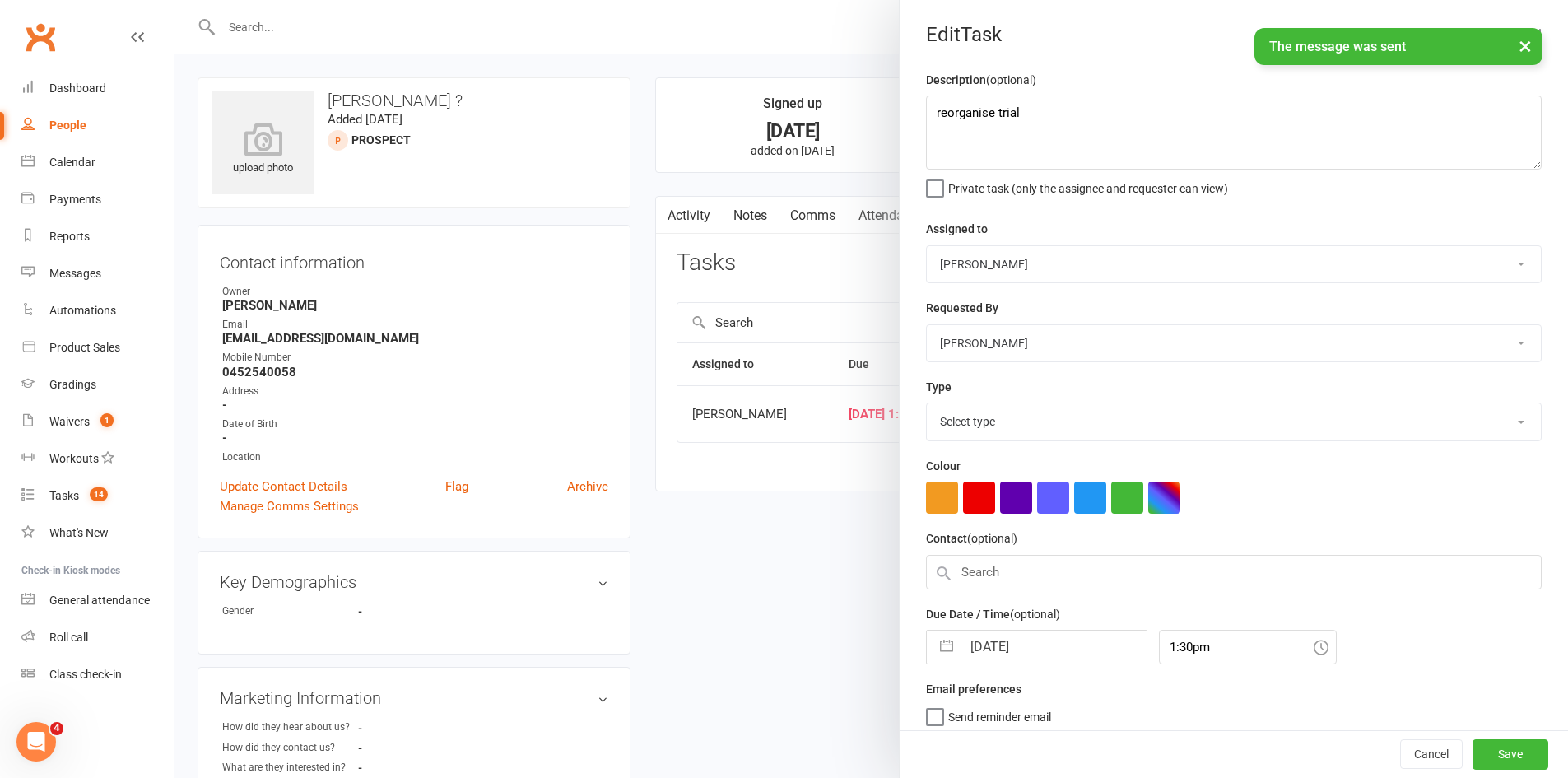
select select "28903"
click at [1033, 656] on input "14 Oct 2025" at bounding box center [1054, 642] width 185 height 33
select select "8"
select select "2025"
select select "9"
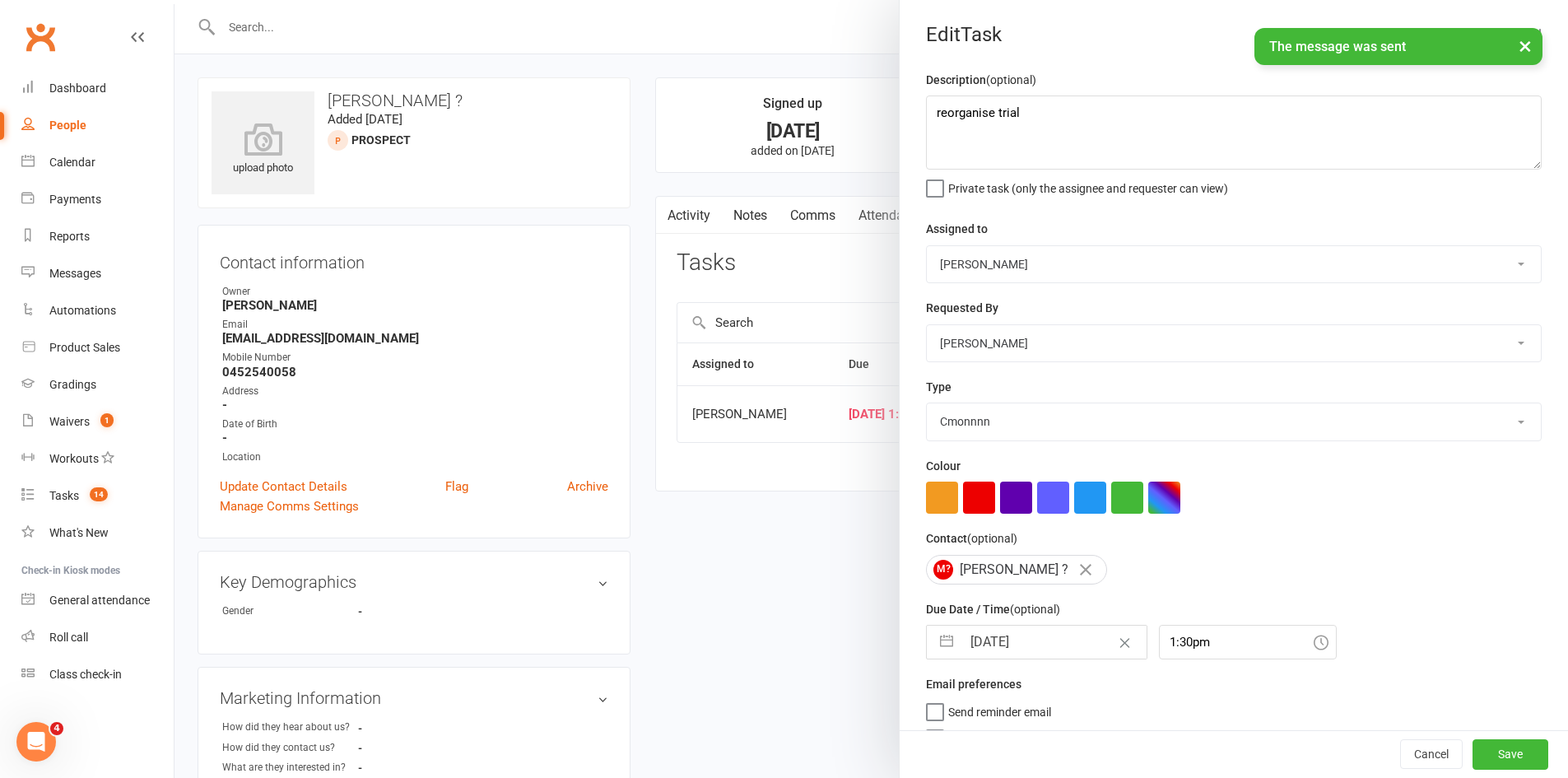
select select "2025"
select select "10"
select select "2025"
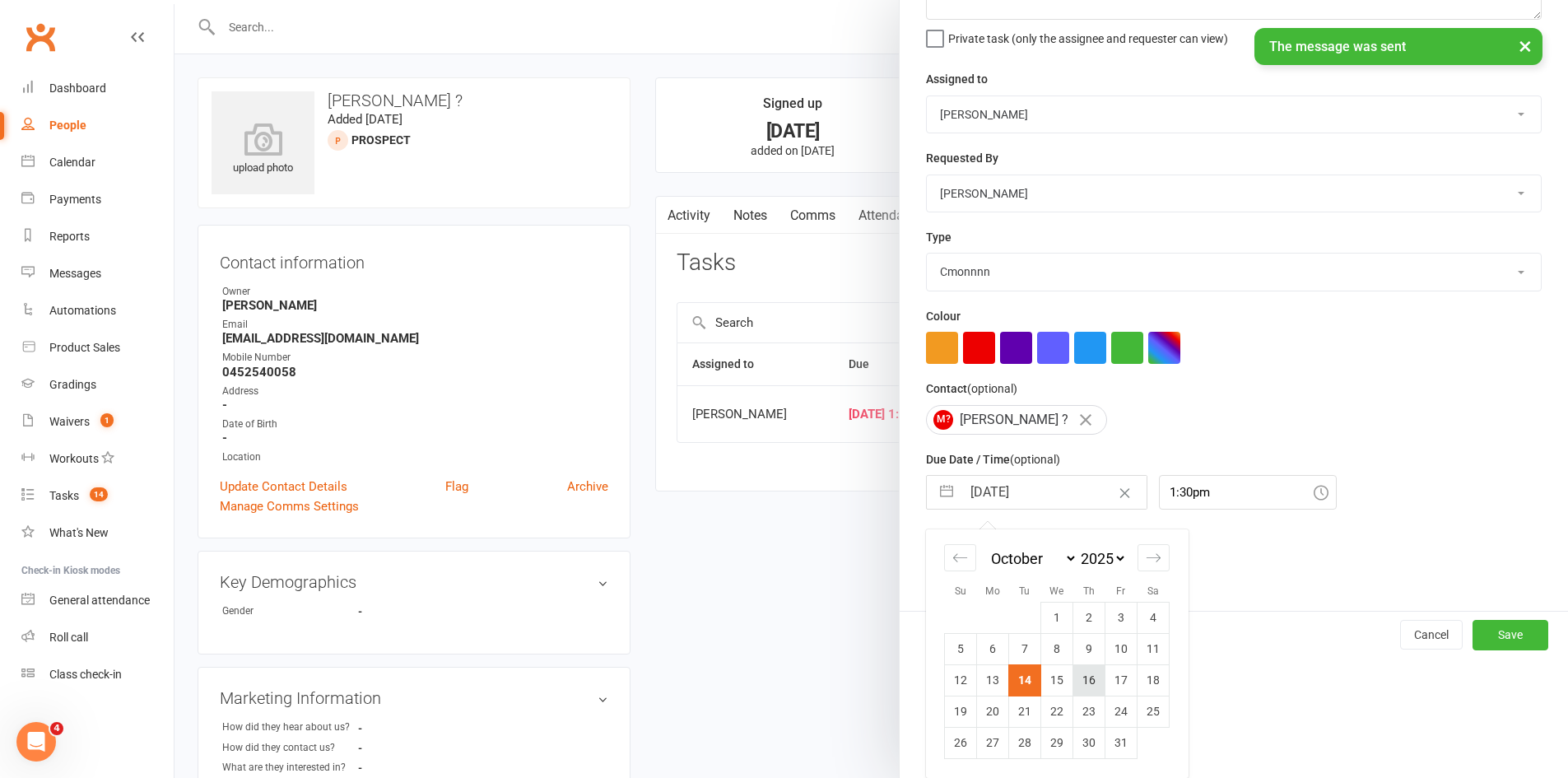
click at [1074, 675] on td "16" at bounding box center [1090, 679] width 32 height 31
type input "16 Oct 2025"
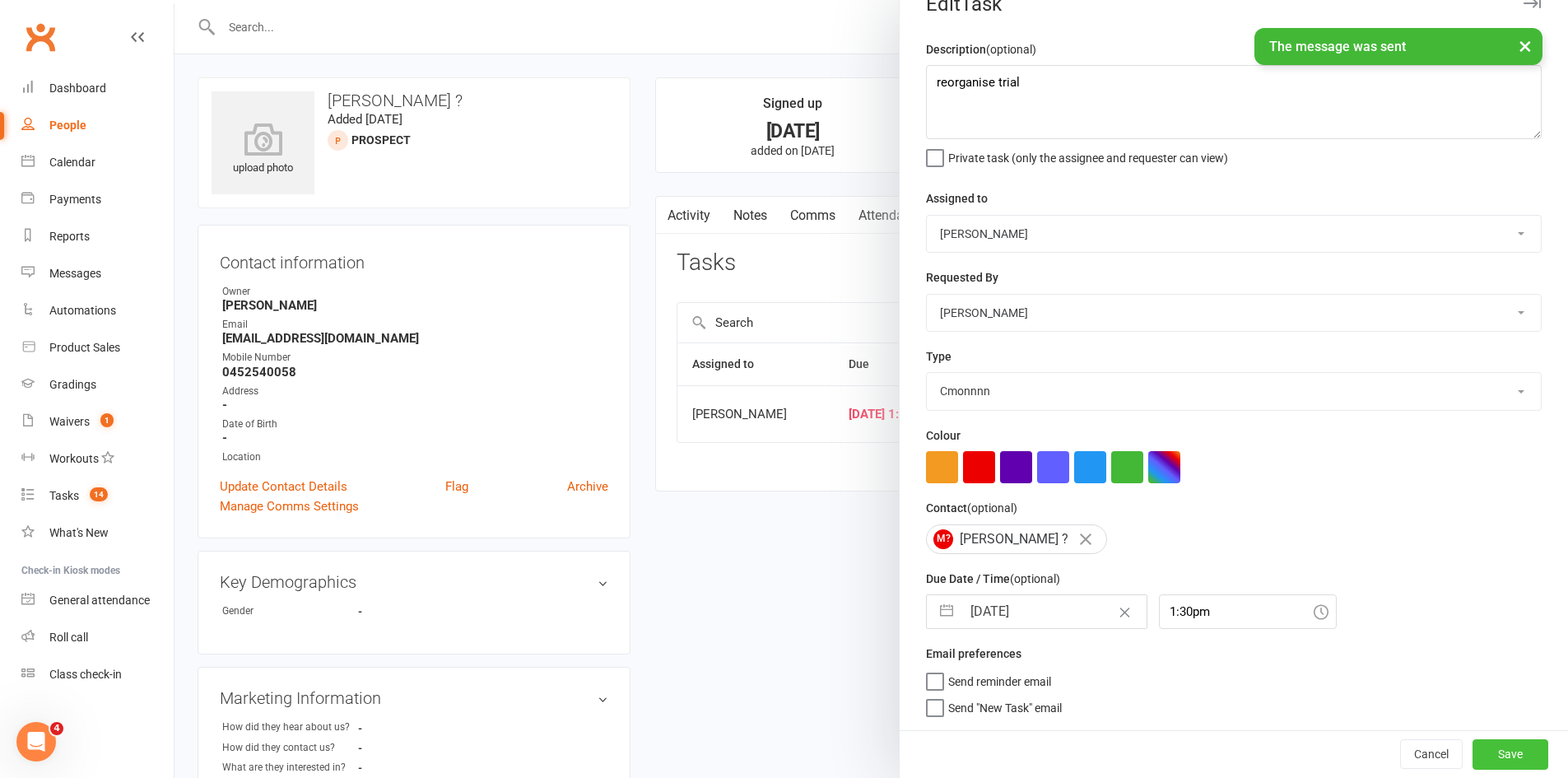
click at [1474, 754] on button "Save" at bounding box center [1511, 755] width 76 height 30
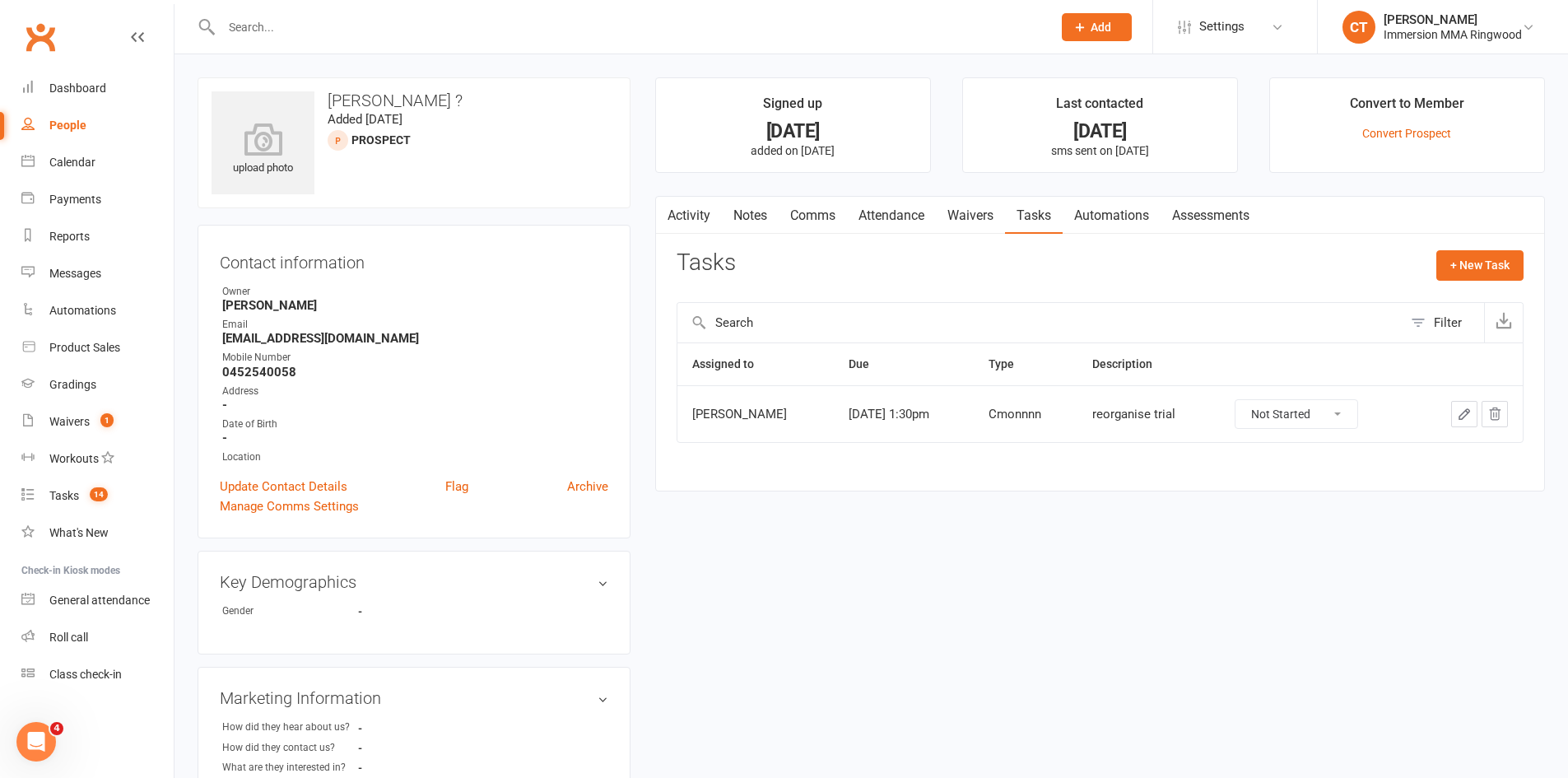
click at [761, 210] on link "Notes" at bounding box center [751, 215] width 56 height 38
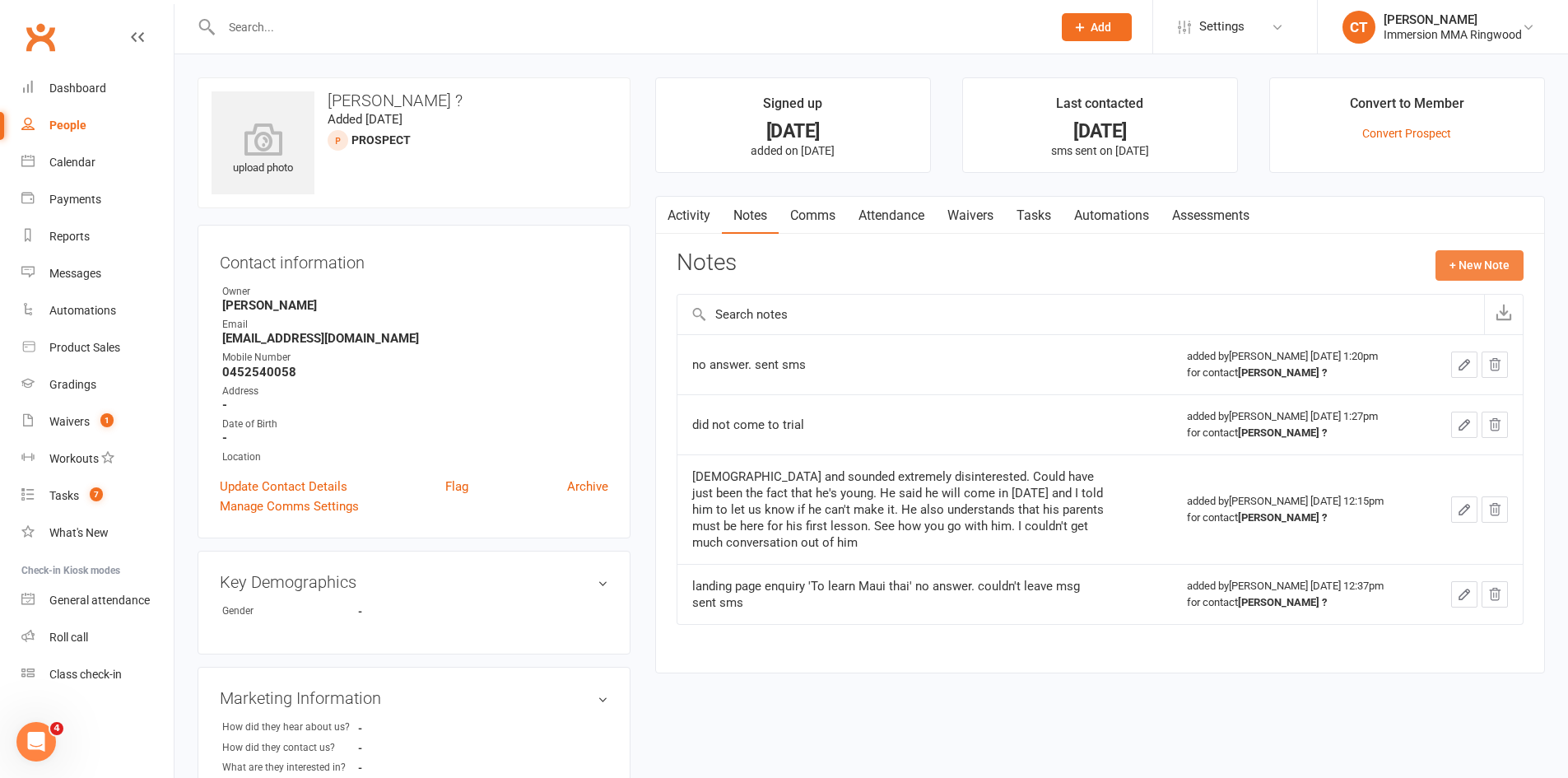
click at [1495, 263] on button "+ New Note" at bounding box center [1480, 265] width 88 height 30
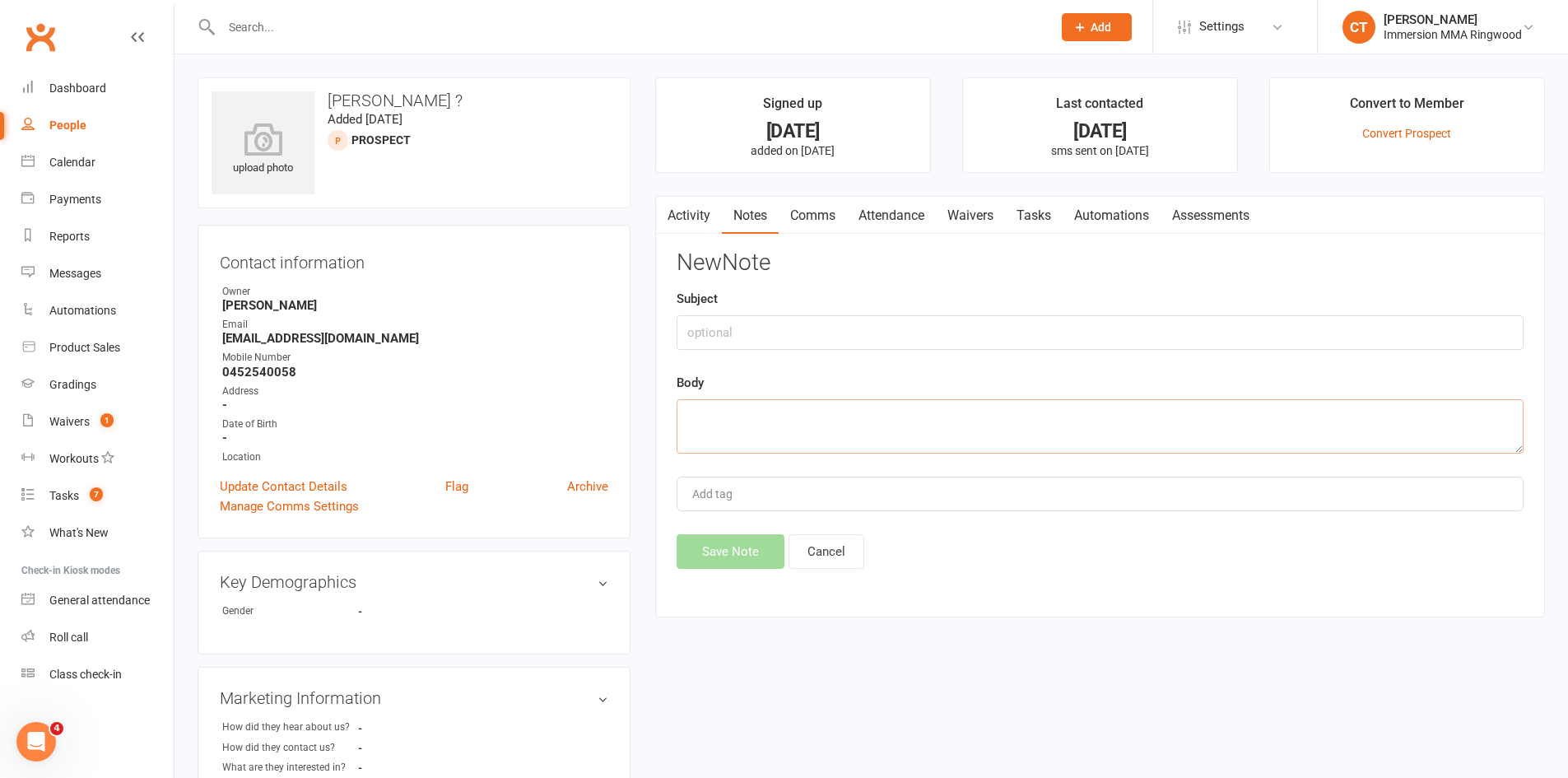
click at [1128, 434] on textarea at bounding box center [1100, 427] width 847 height 54
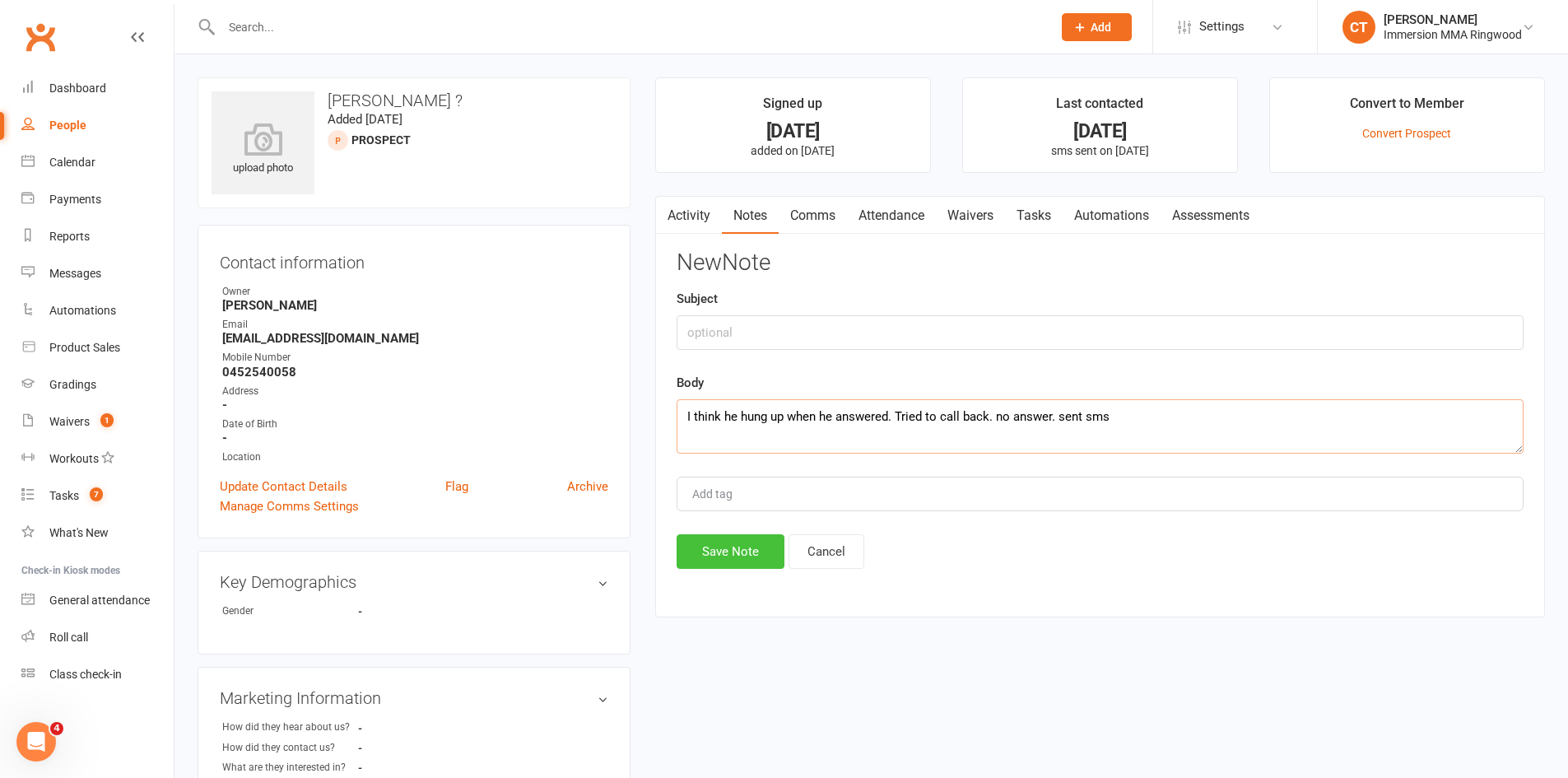
type textarea "I think he hung up when he answered. Tried to call back. no answer. sent sms"
click at [736, 537] on button "Save Note" at bounding box center [730, 552] width 108 height 35
click at [1036, 218] on link "Tasks" at bounding box center [1033, 215] width 57 height 38
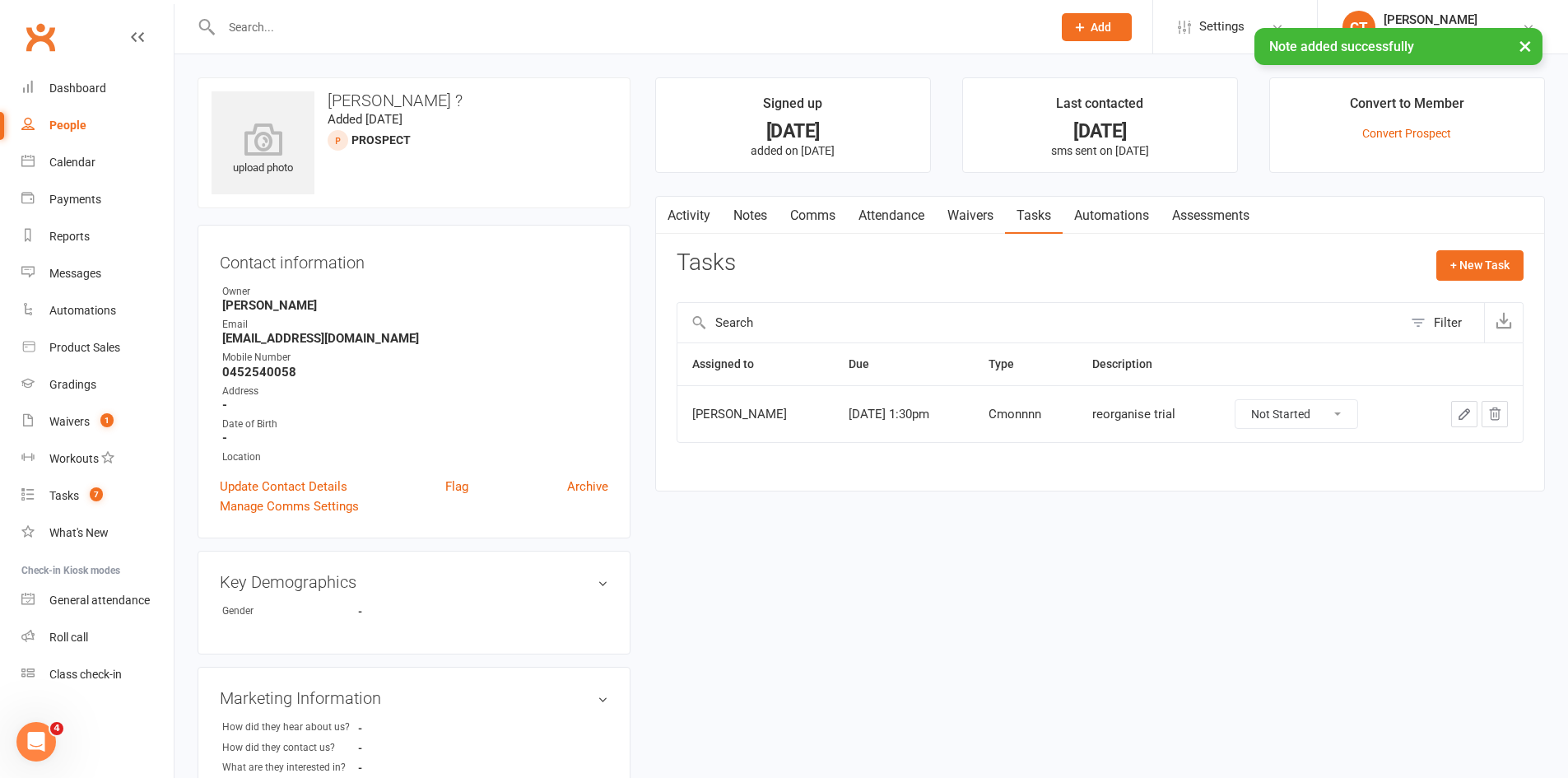
click at [1457, 412] on icon "button" at bounding box center [1465, 414] width 15 height 15
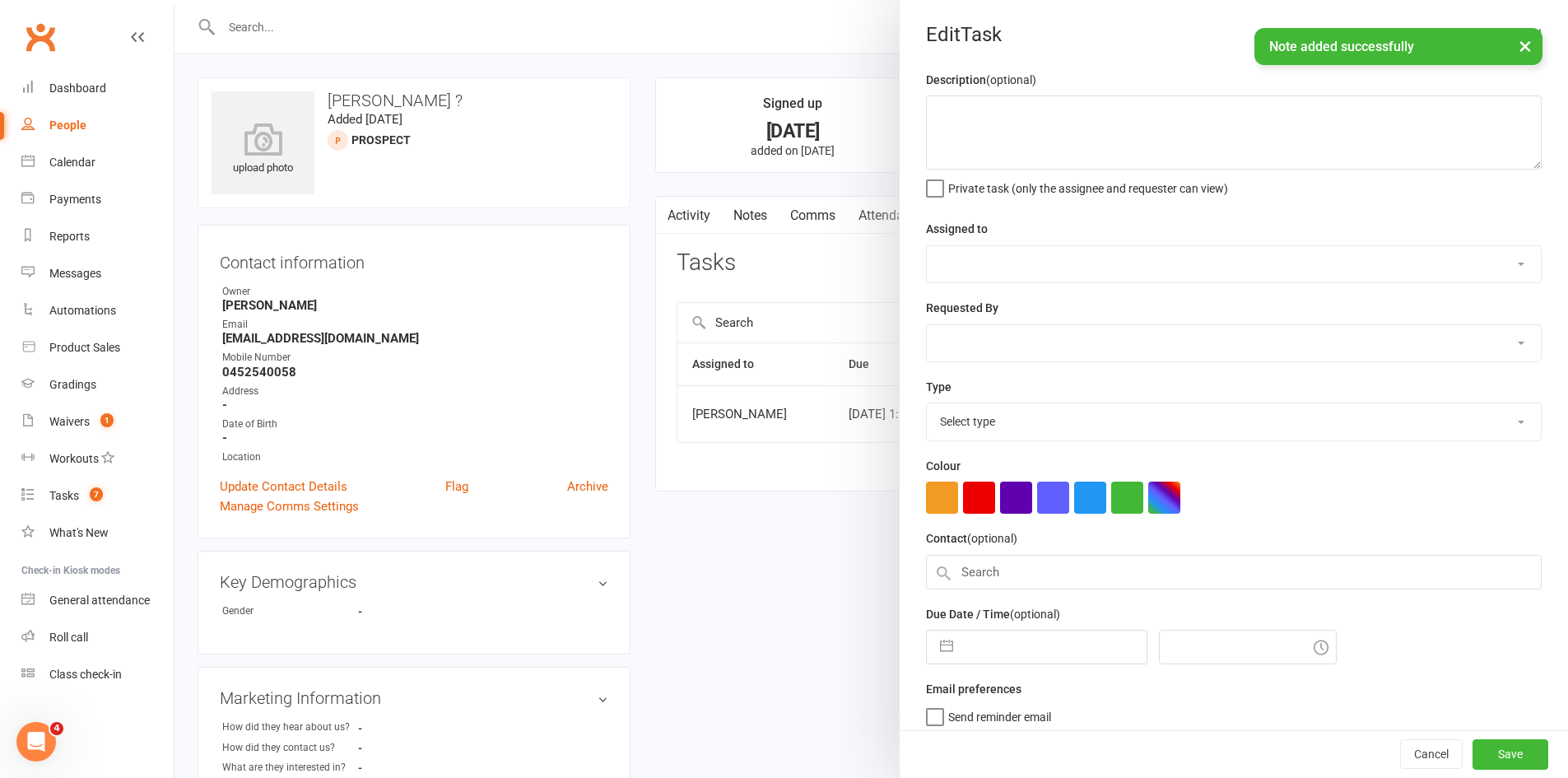
type textarea "reorganise trial"
select select "51778"
type input "16 Oct 2025"
type input "1:30pm"
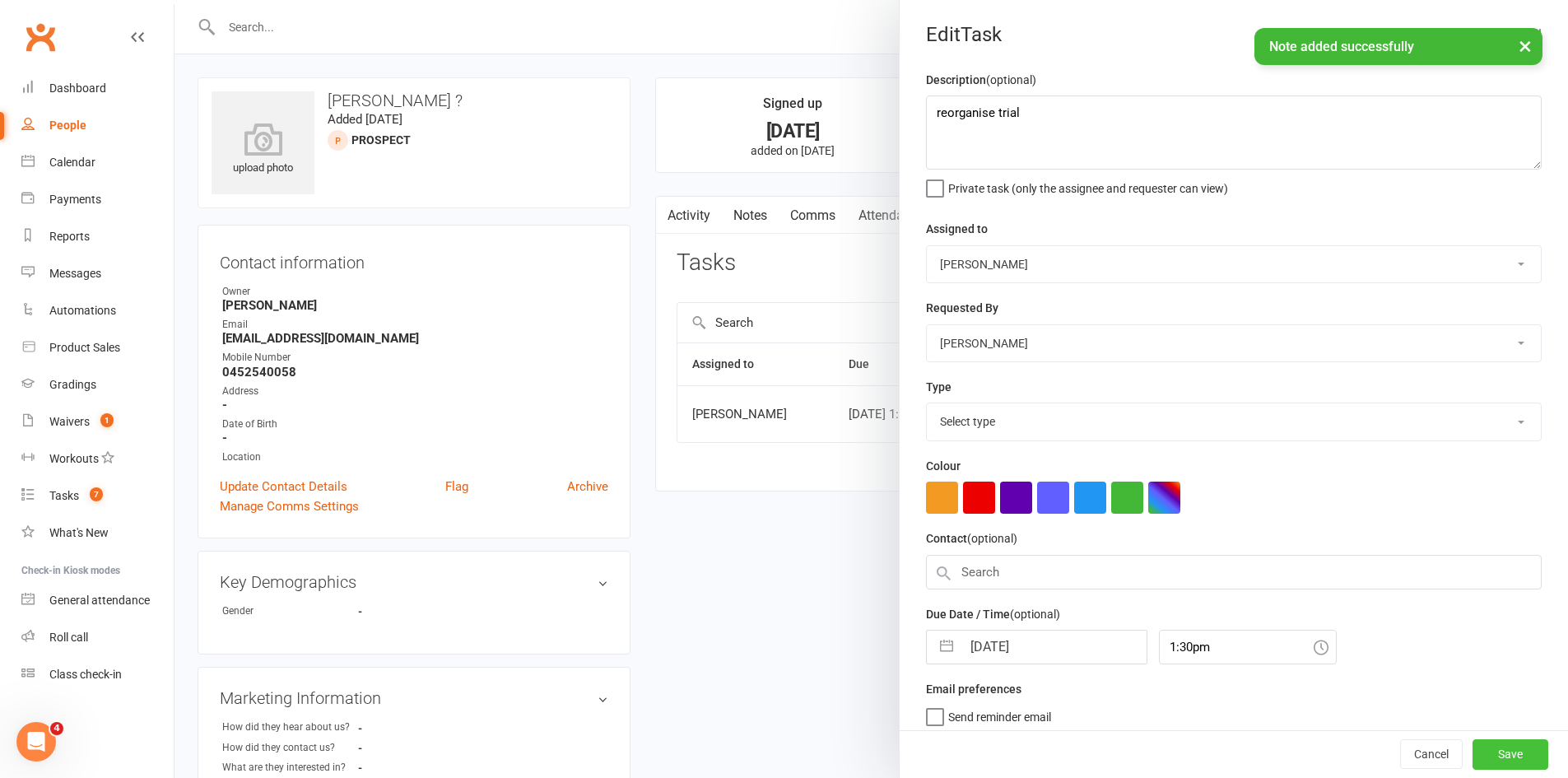
select select "28903"
click at [1401, 748] on button "Cancel" at bounding box center [1432, 755] width 63 height 30
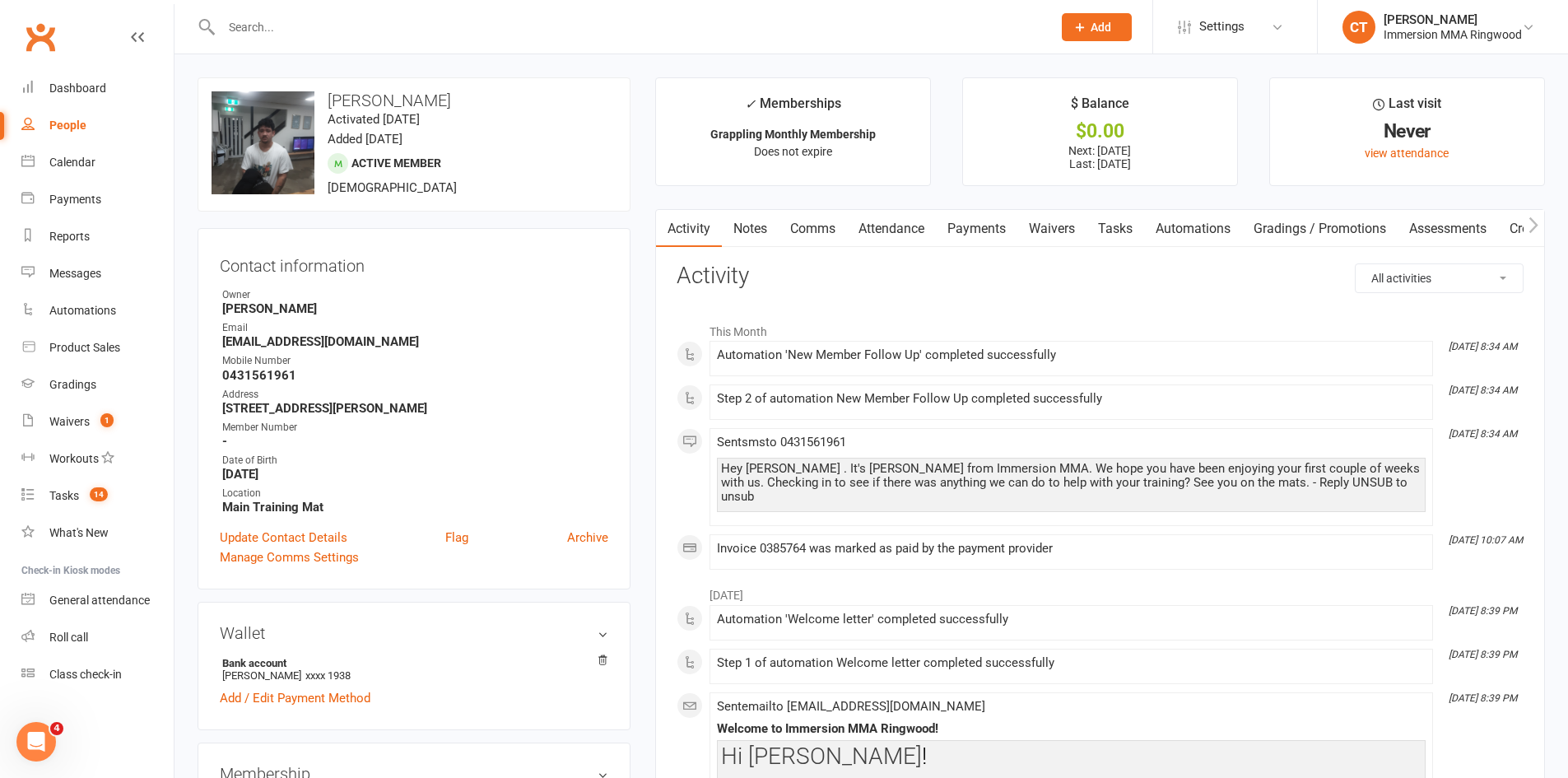
click at [1124, 221] on link "Tasks" at bounding box center [1115, 228] width 57 height 38
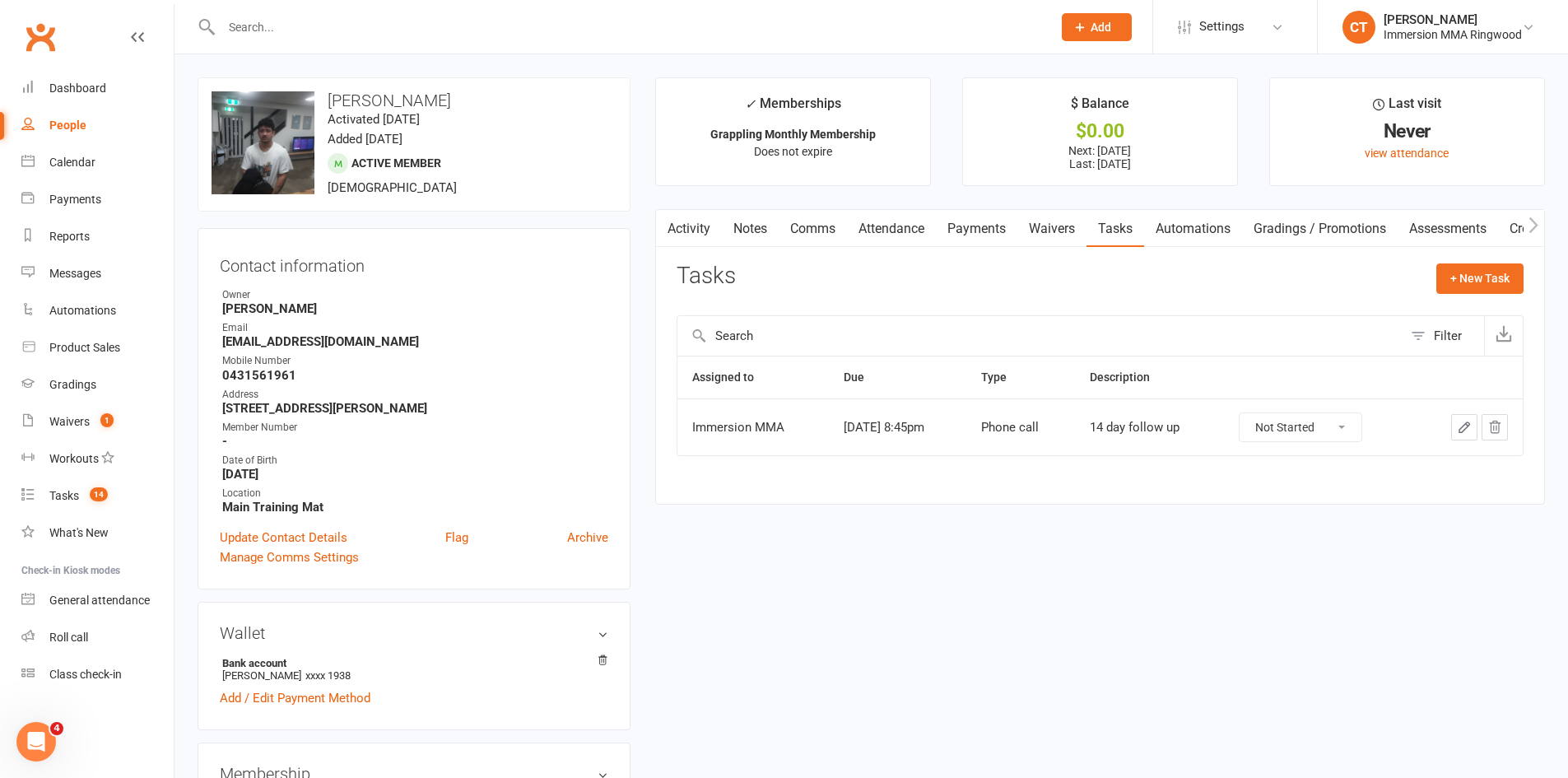
click at [1296, 425] on select "Not Started In Progress Waiting Complete" at bounding box center [1301, 428] width 122 height 28
click at [1253, 413] on select "Not Started In Progress Waiting Complete" at bounding box center [1301, 428] width 122 height 28
select select "unstarted"
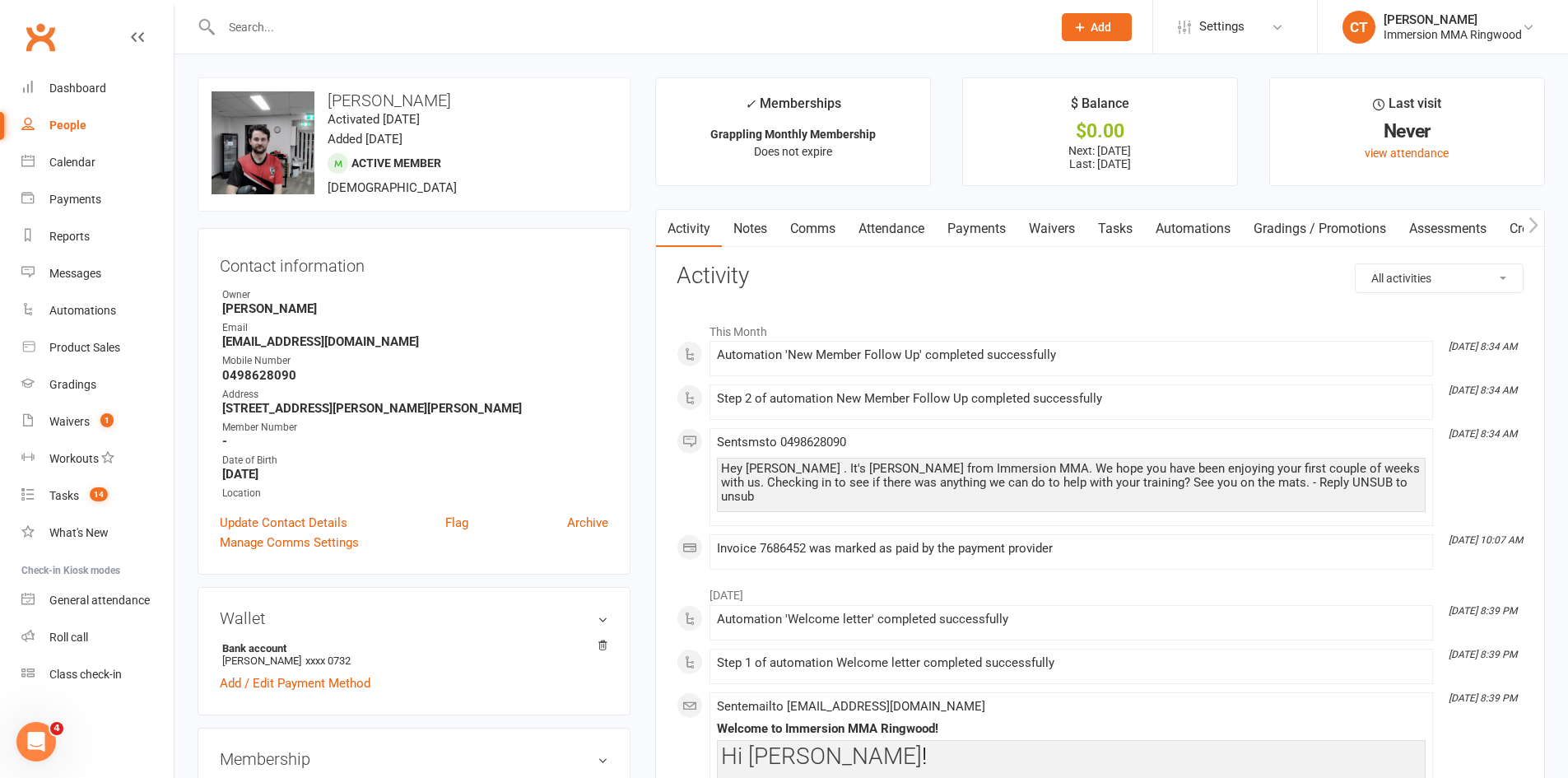
click at [1126, 222] on link "Tasks" at bounding box center [1115, 228] width 57 height 38
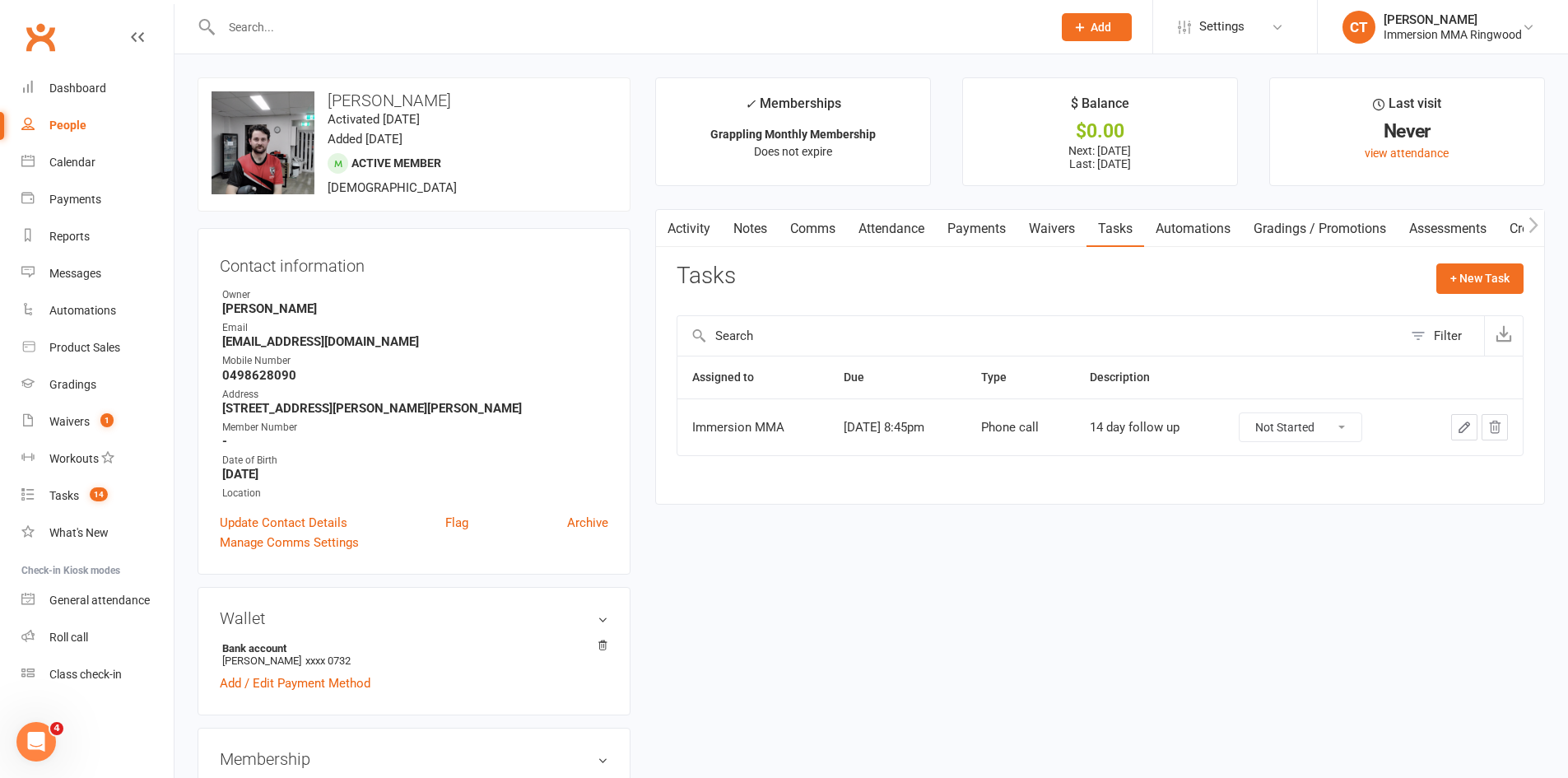
click at [1290, 428] on select "Not Started In Progress Waiting Complete" at bounding box center [1301, 428] width 122 height 28
click at [1253, 413] on select "Not Started In Progress Waiting Complete" at bounding box center [1301, 428] width 122 height 28
select select "unstarted"
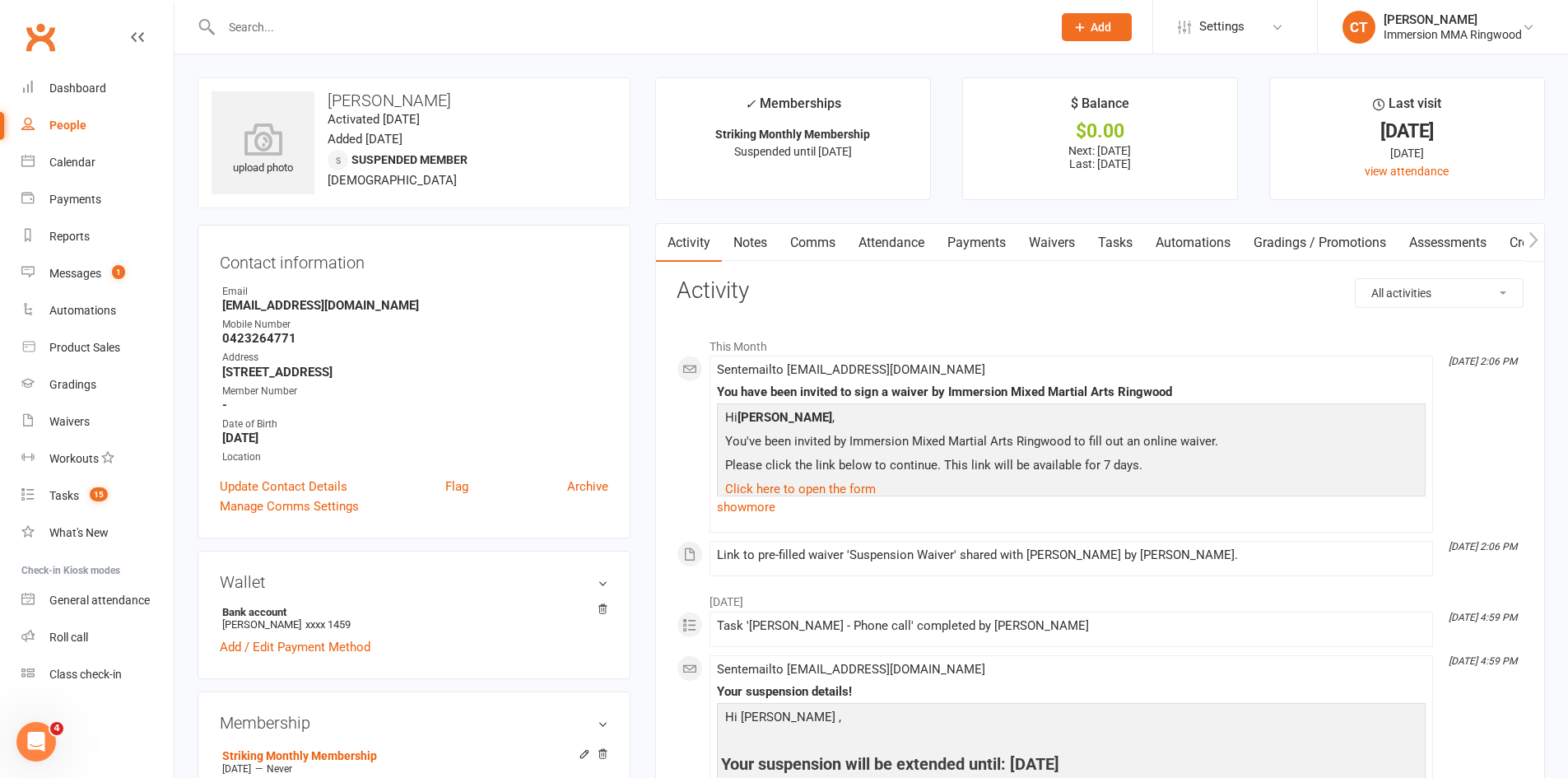
click at [1123, 237] on link "Tasks" at bounding box center [1115, 242] width 57 height 38
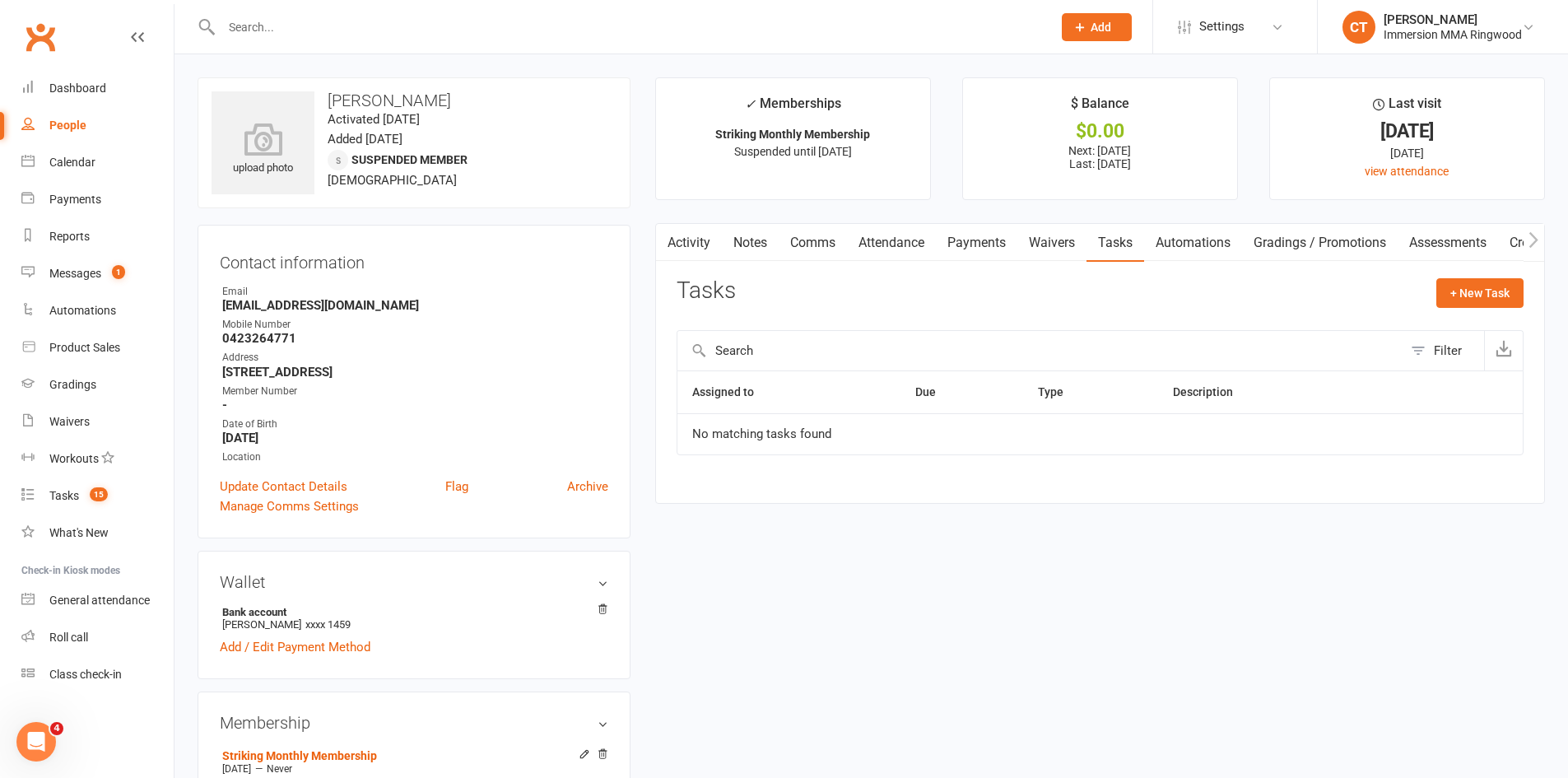
click at [390, 25] on input "text" at bounding box center [628, 27] width 824 height 23
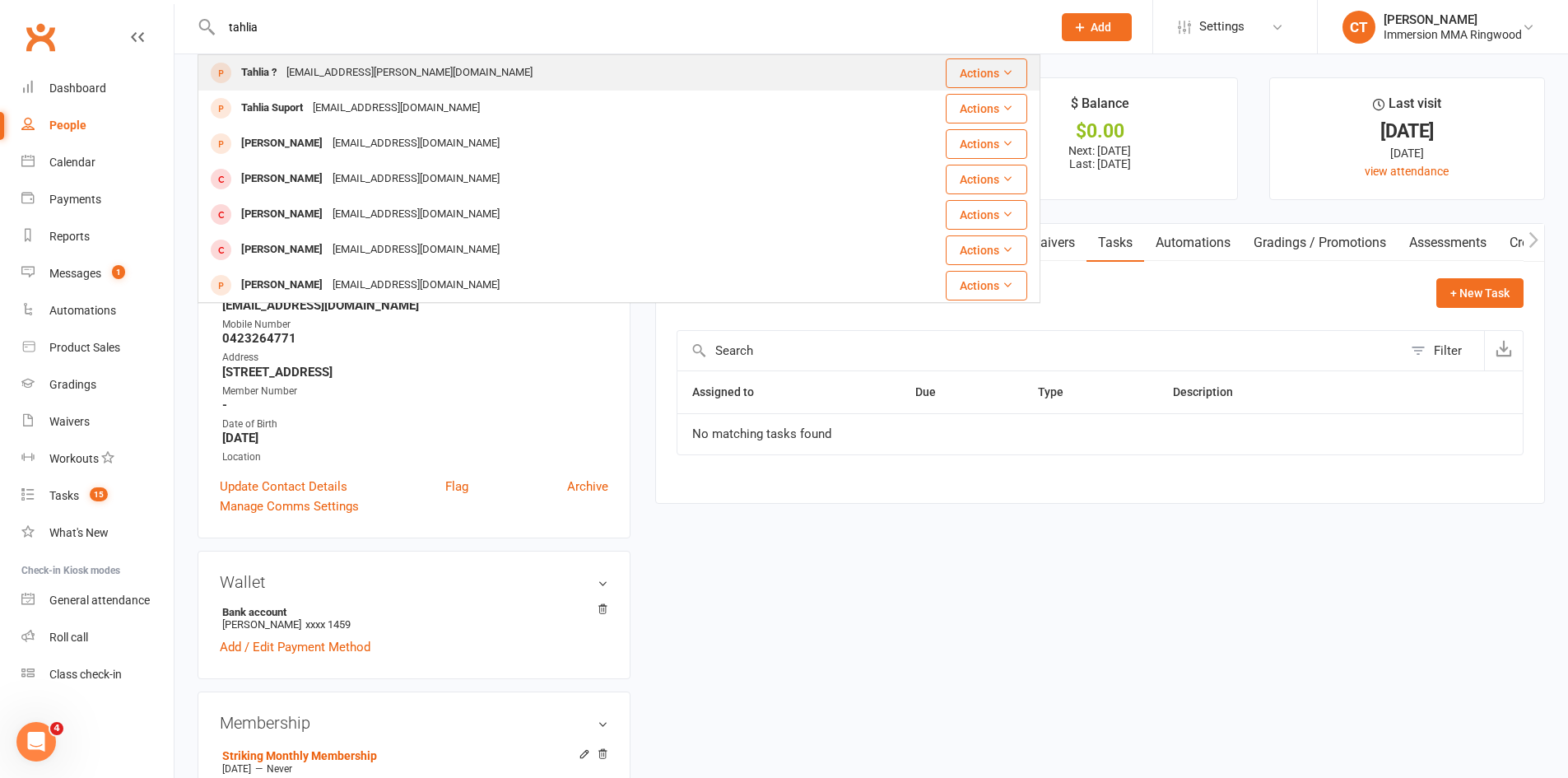
type input "tahlia"
click at [344, 79] on div "[EMAIL_ADDRESS][PERSON_NAME][DOMAIN_NAME]" at bounding box center [410, 72] width 256 height 23
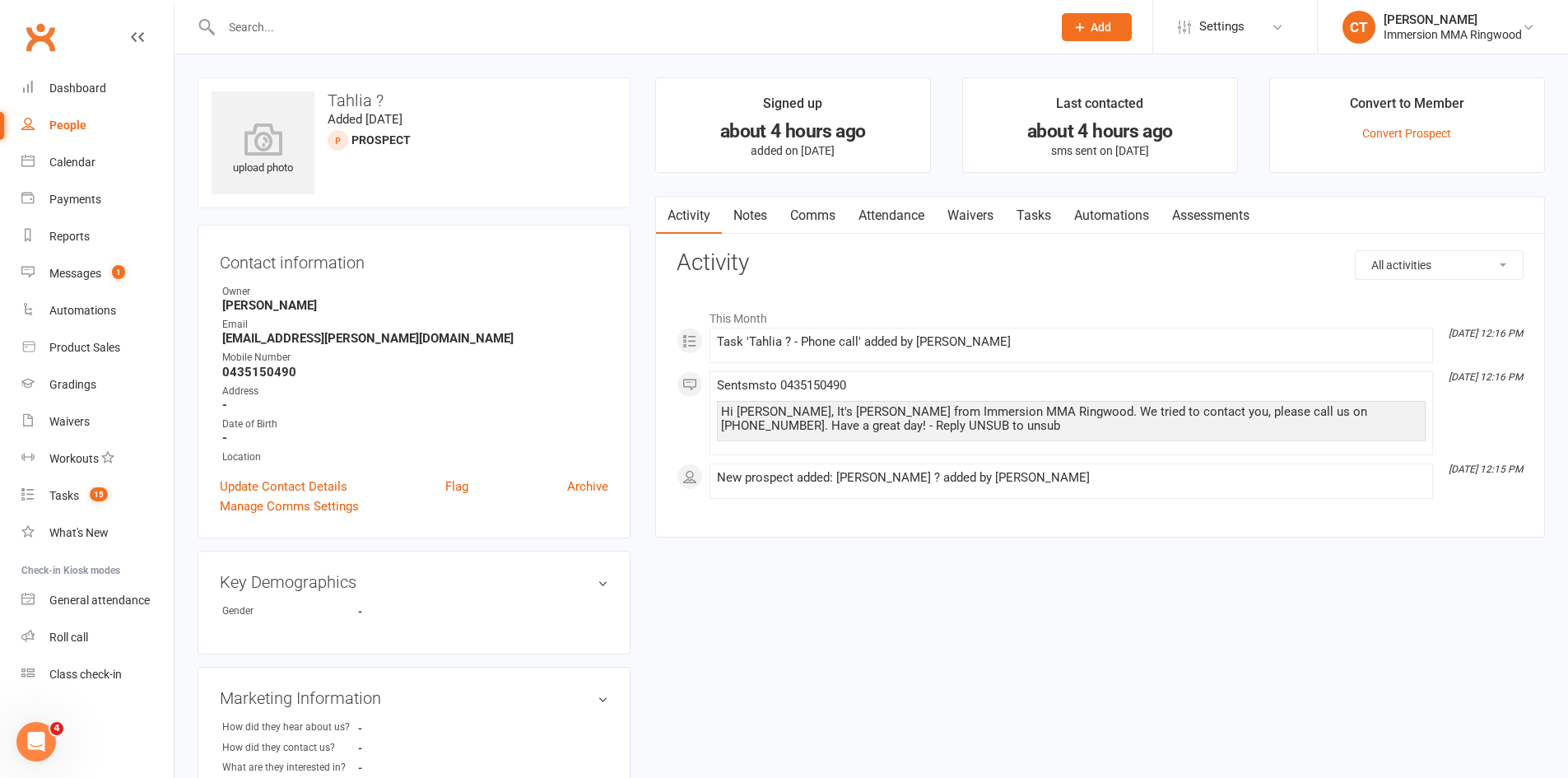
click at [750, 210] on link "Notes" at bounding box center [751, 215] width 56 height 38
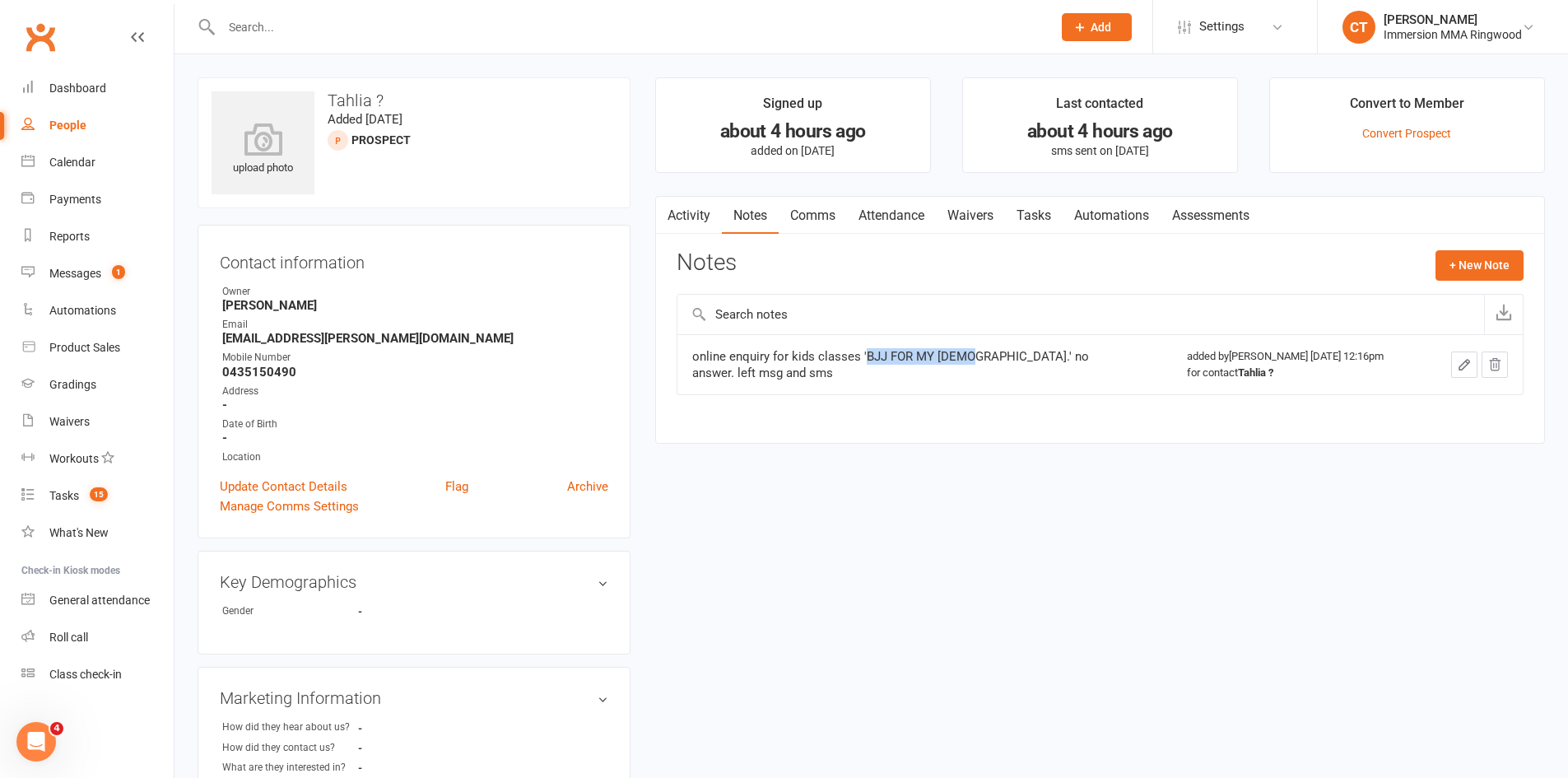
drag, startPoint x: 865, startPoint y: 363, endPoint x: 964, endPoint y: 359, distance: 99.1
click at [964, 359] on div "online enquiry for kids classes 'BJJ FOR MY 12 yo.' no answer. left msg and sms" at bounding box center [898, 365] width 411 height 33
click at [989, 346] on td "online enquiry for kids classes 'BJJ FOR MY 12 yo.' no answer. left msg and sms" at bounding box center [924, 365] width 495 height 60
click at [706, 213] on link "Activity" at bounding box center [689, 215] width 66 height 38
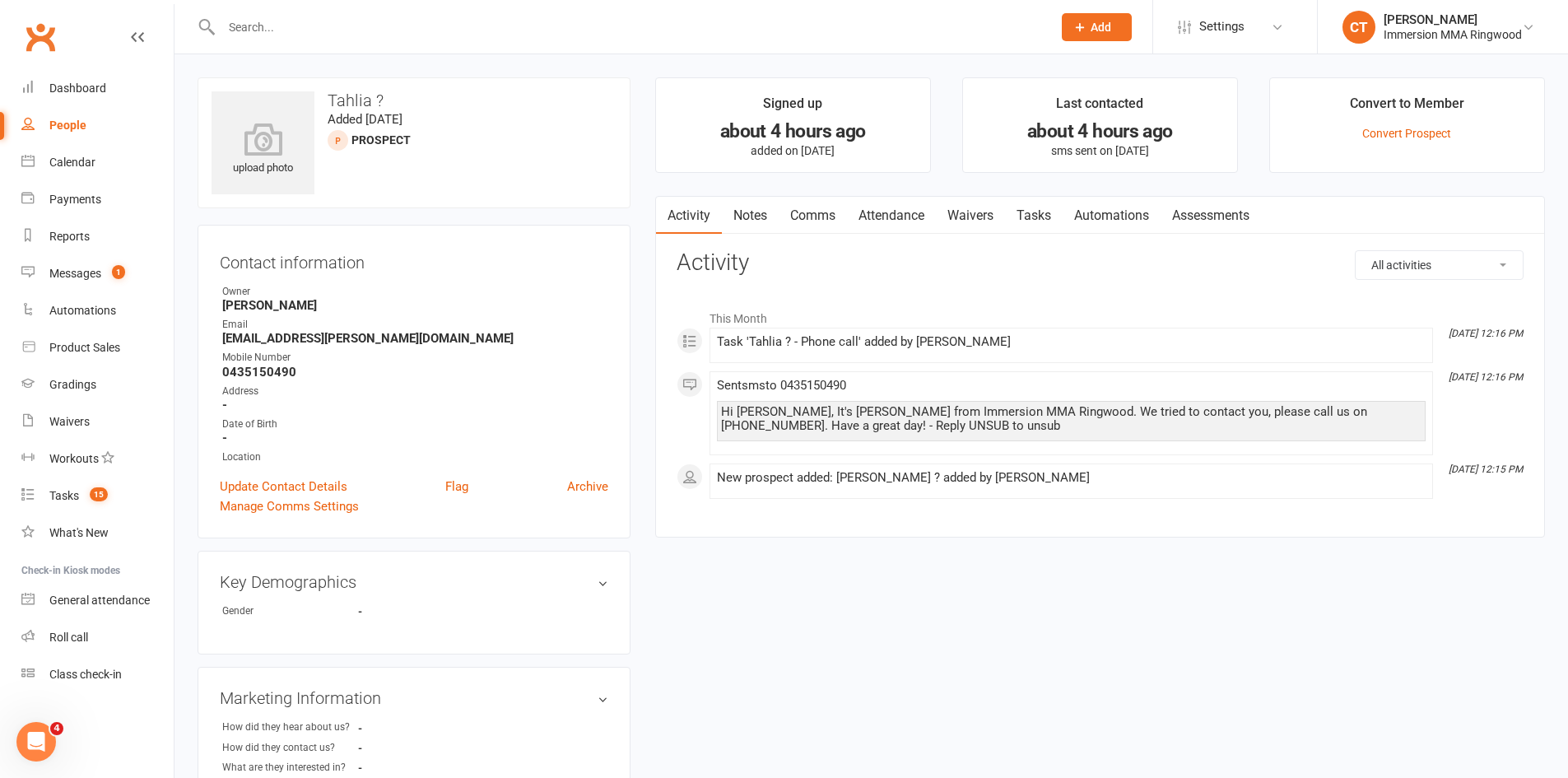
click at [759, 209] on link "Notes" at bounding box center [751, 215] width 56 height 38
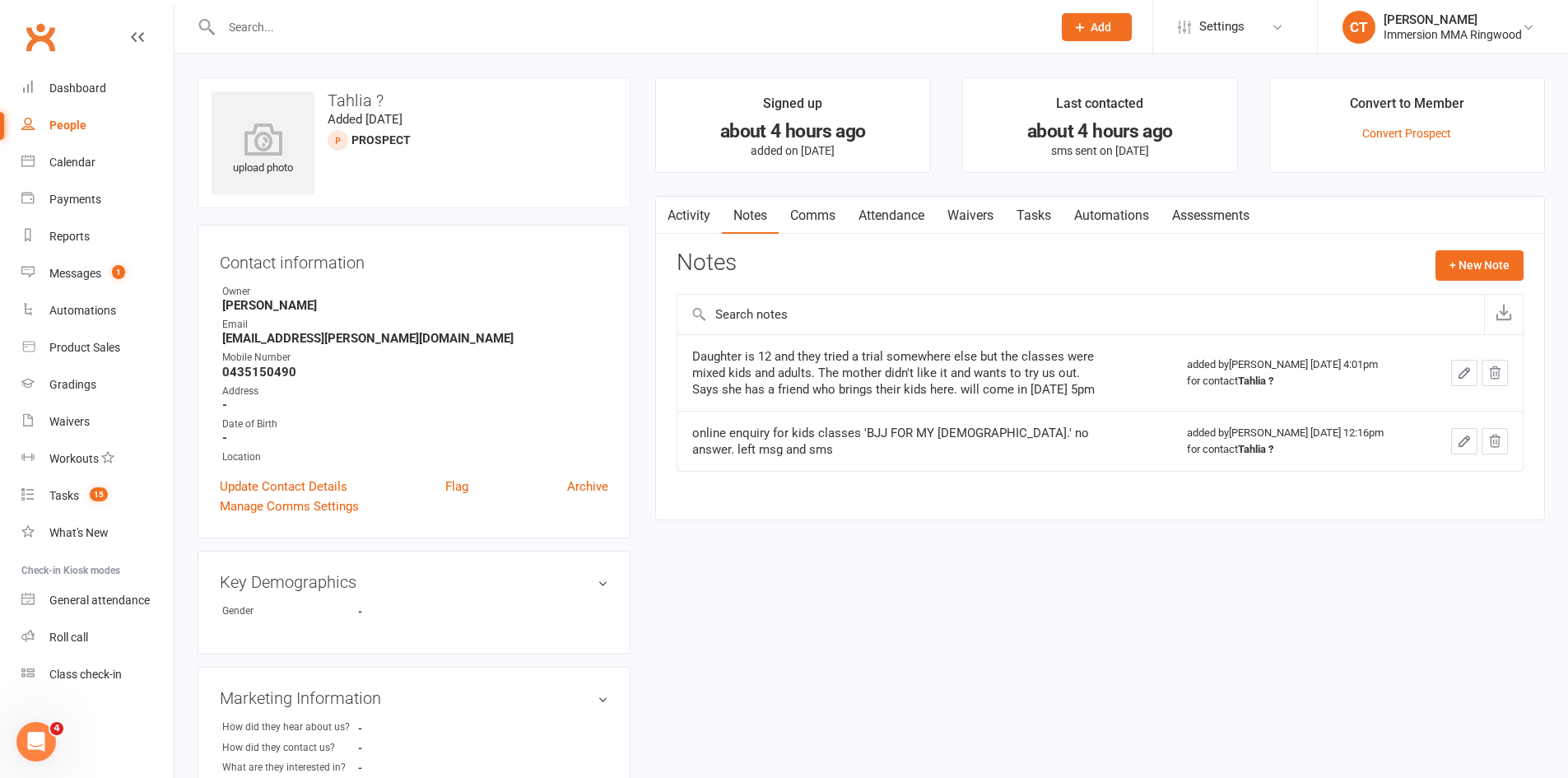
click at [1045, 222] on link "Tasks" at bounding box center [1033, 215] width 57 height 38
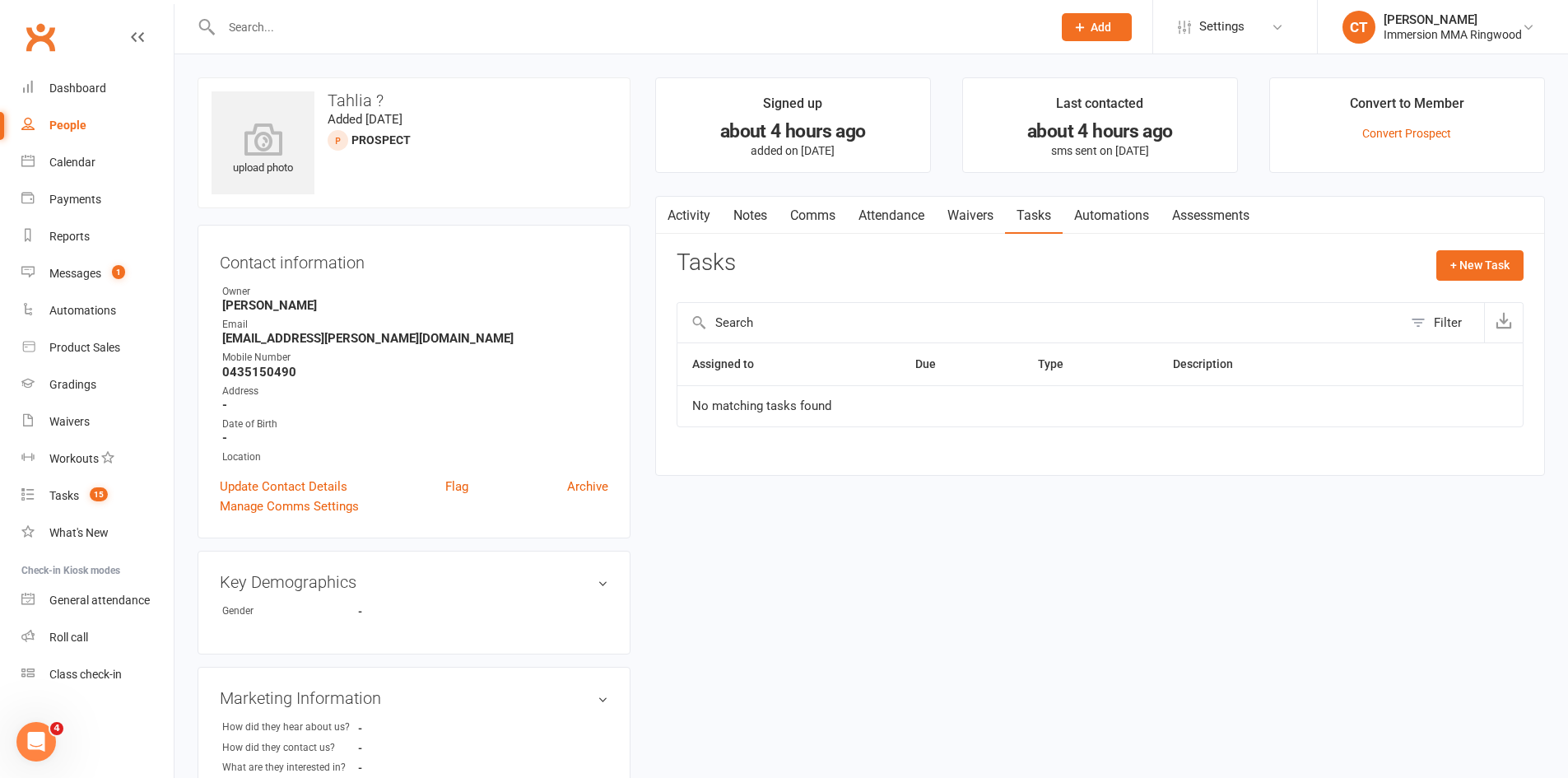
click at [753, 216] on link "Notes" at bounding box center [751, 215] width 56 height 38
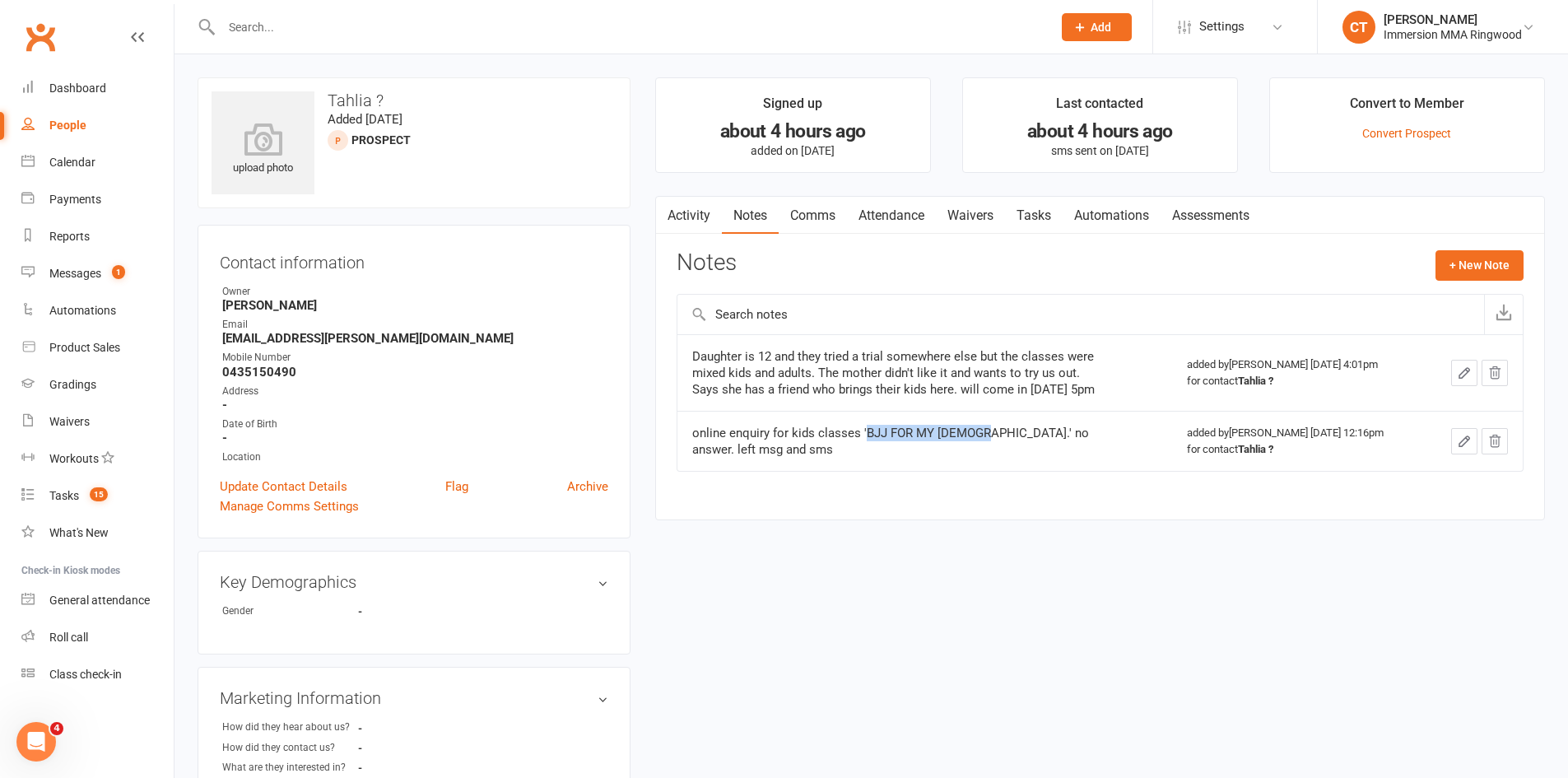
drag, startPoint x: 864, startPoint y: 451, endPoint x: 969, endPoint y: 450, distance: 105.0
click at [969, 450] on div "online enquiry for kids classes 'BJJ FOR MY 12 yo.' no answer. left msg and sms" at bounding box center [898, 441] width 411 height 33
click at [986, 394] on div "Daughter is 12 and they tried a trial somewhere else but the classes were mixed…" at bounding box center [898, 373] width 411 height 50
click at [73, 94] on div "Dashboard" at bounding box center [78, 88] width 56 height 13
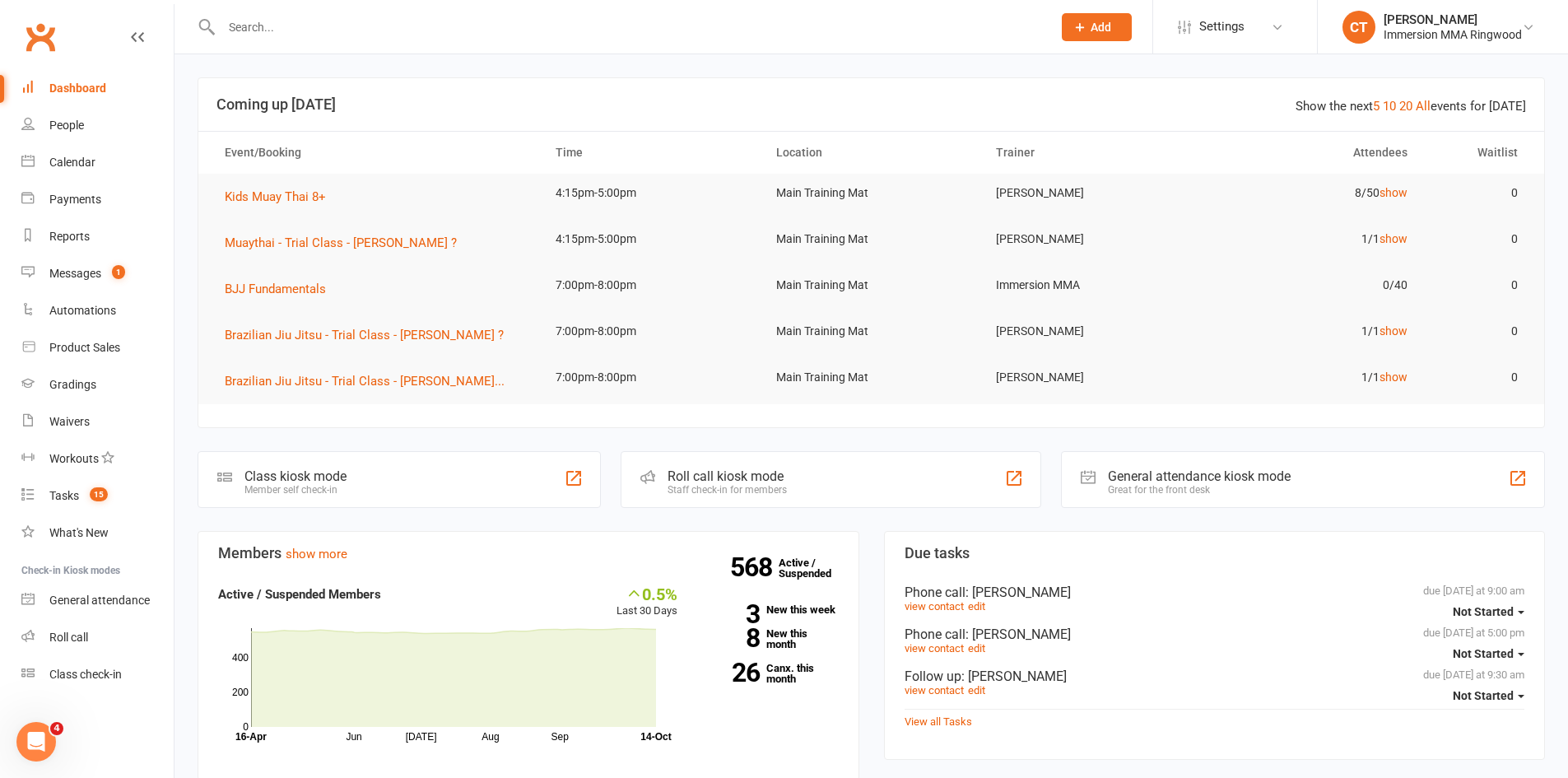
scroll to position [550, 0]
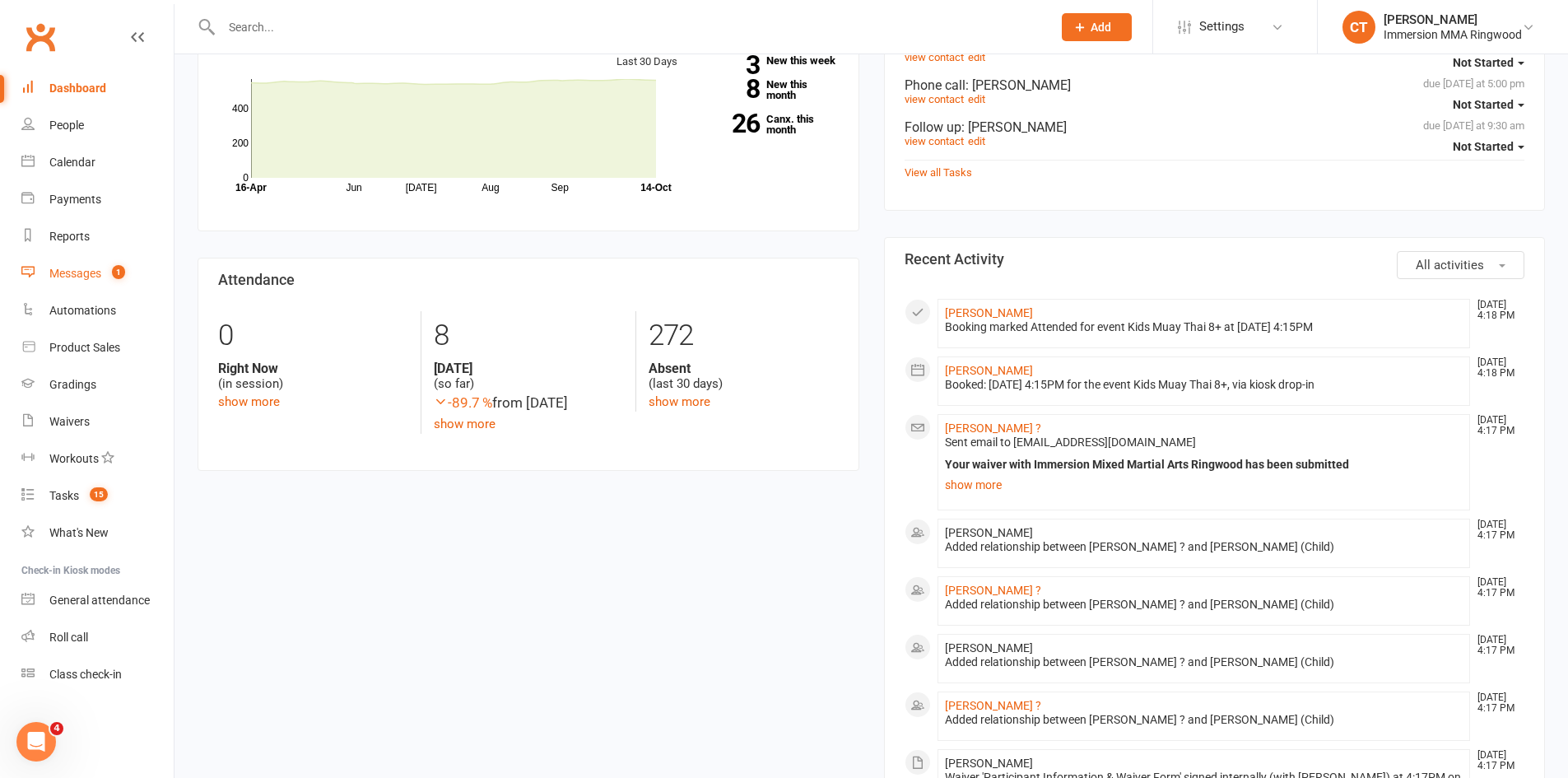
click at [102, 274] on link "Messages 1" at bounding box center [98, 273] width 152 height 37
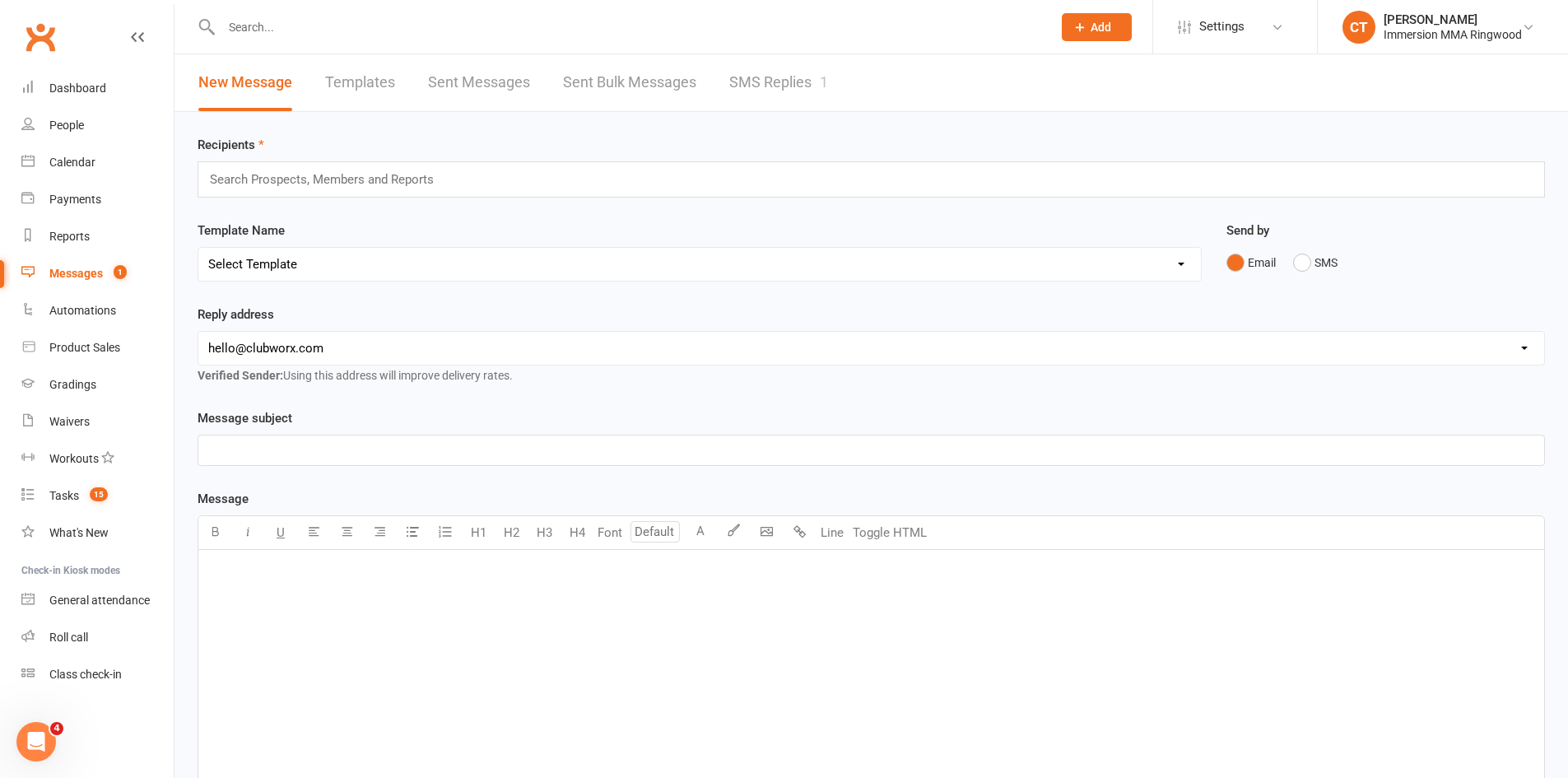
click at [828, 82] on div "1" at bounding box center [824, 82] width 8 height 17
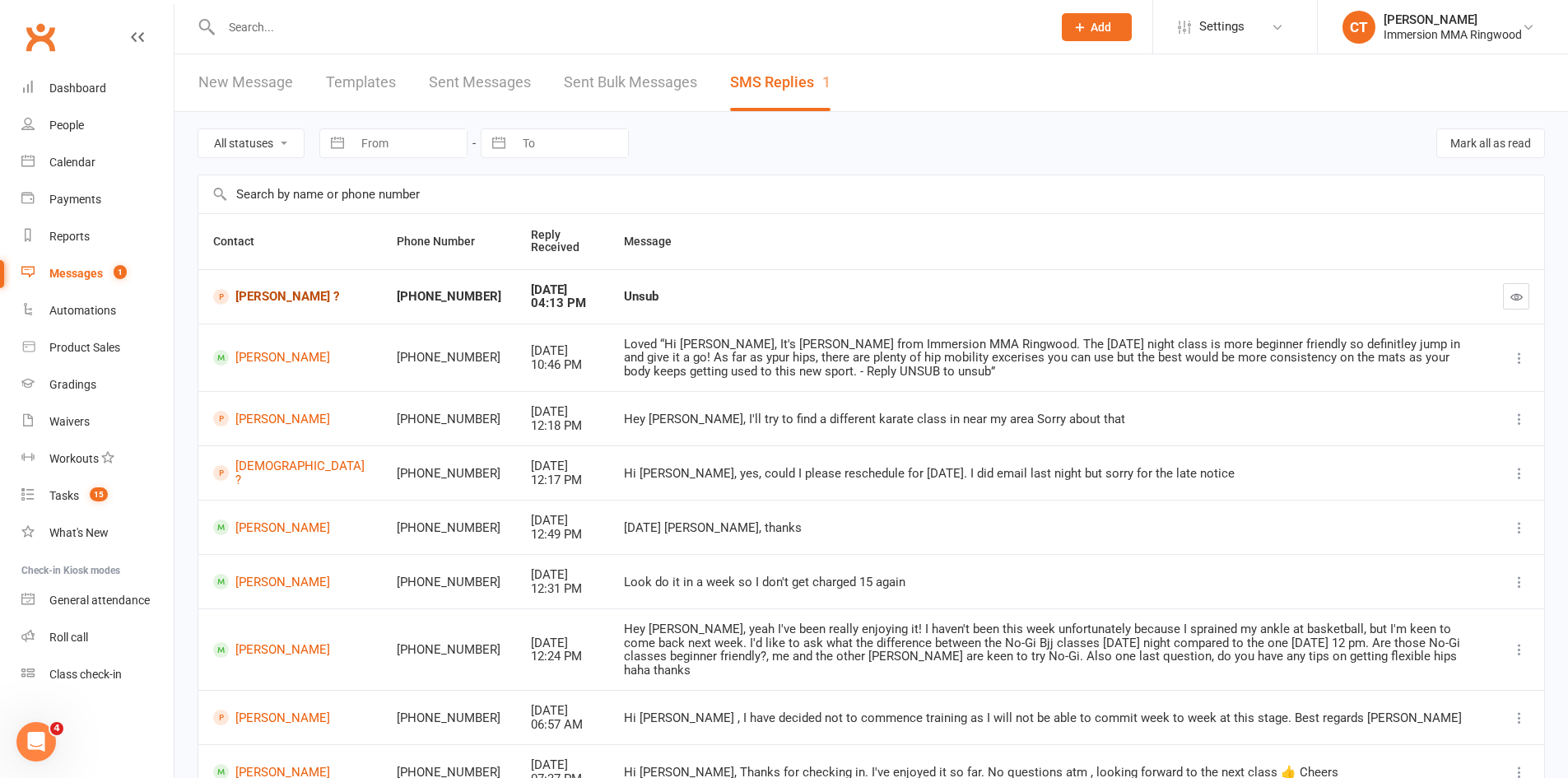
click at [245, 303] on link "[PERSON_NAME] ?" at bounding box center [290, 297] width 154 height 16
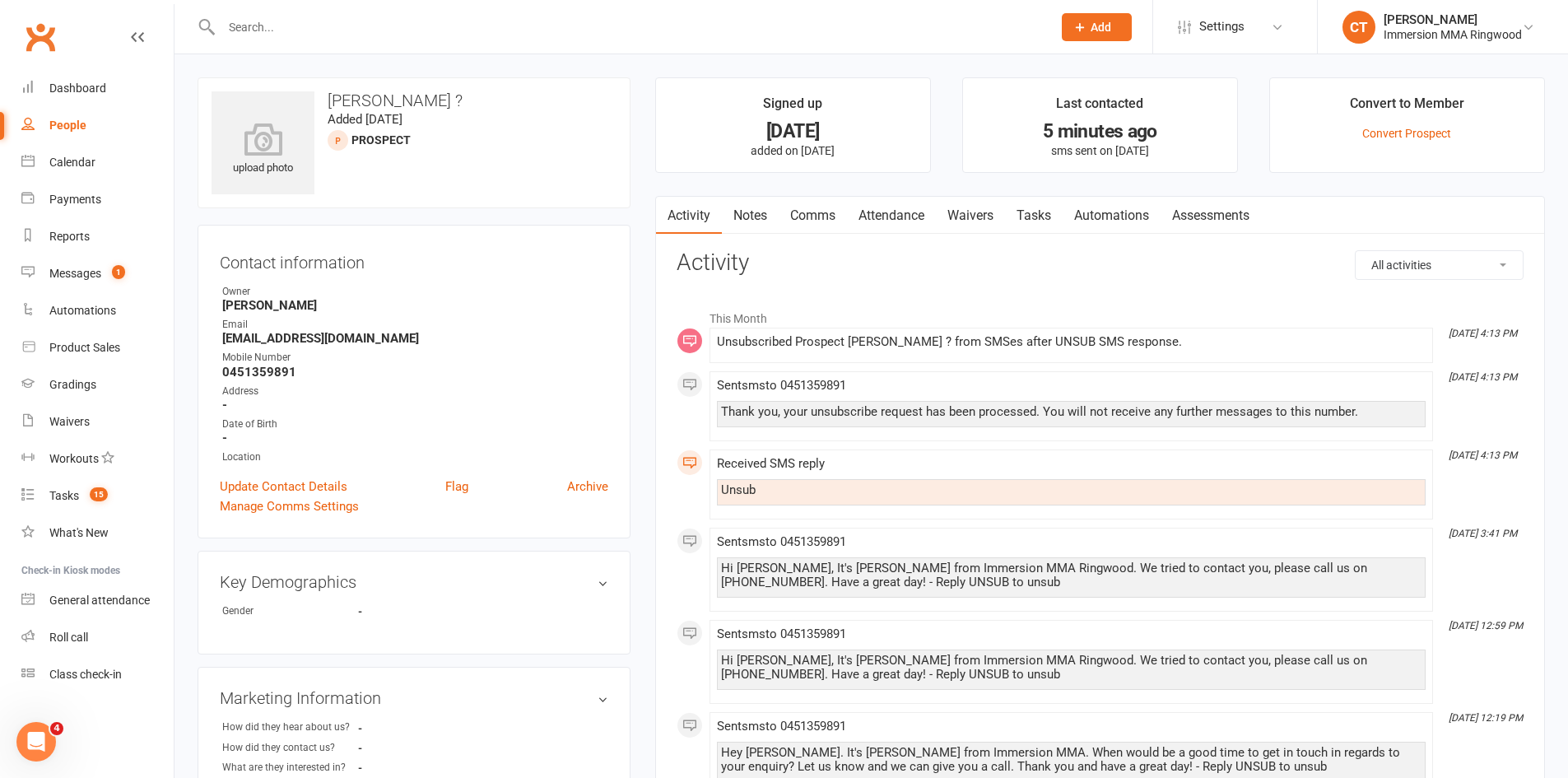
click at [1048, 218] on link "Tasks" at bounding box center [1033, 215] width 57 height 38
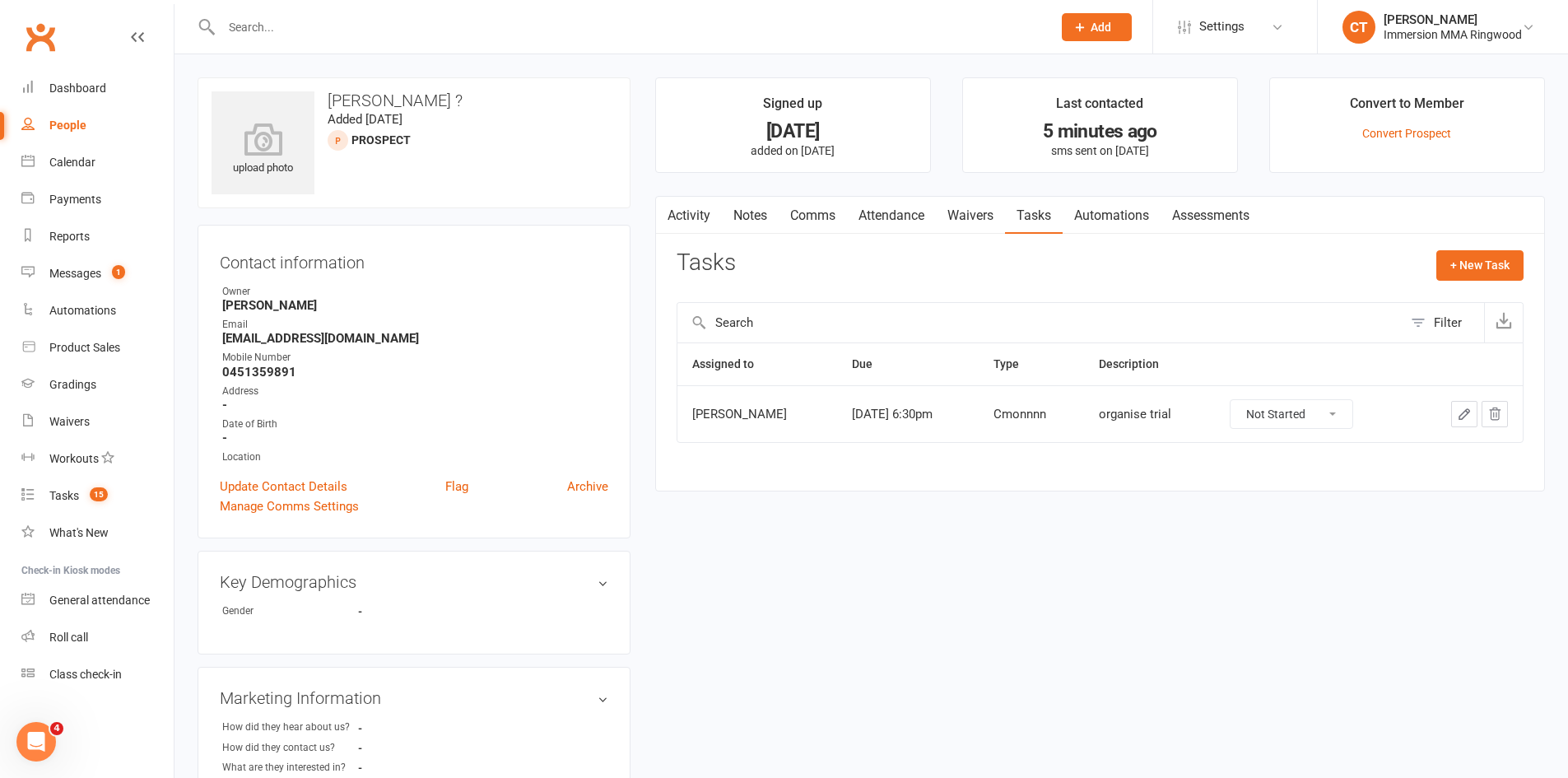
drag, startPoint x: 1276, startPoint y: 403, endPoint x: 1280, endPoint y: 414, distance: 11.7
click at [1276, 403] on select "Not Started In Progress Waiting Complete" at bounding box center [1292, 414] width 122 height 28
click at [1231, 400] on select "Not Started In Progress Waiting Complete" at bounding box center [1292, 414] width 122 height 28
select select "unstarted"
click at [692, 196] on div "Activity Notes Comms Attendance Waivers Tasks Automations Assessments Tasks + N…" at bounding box center [1100, 336] width 890 height 280
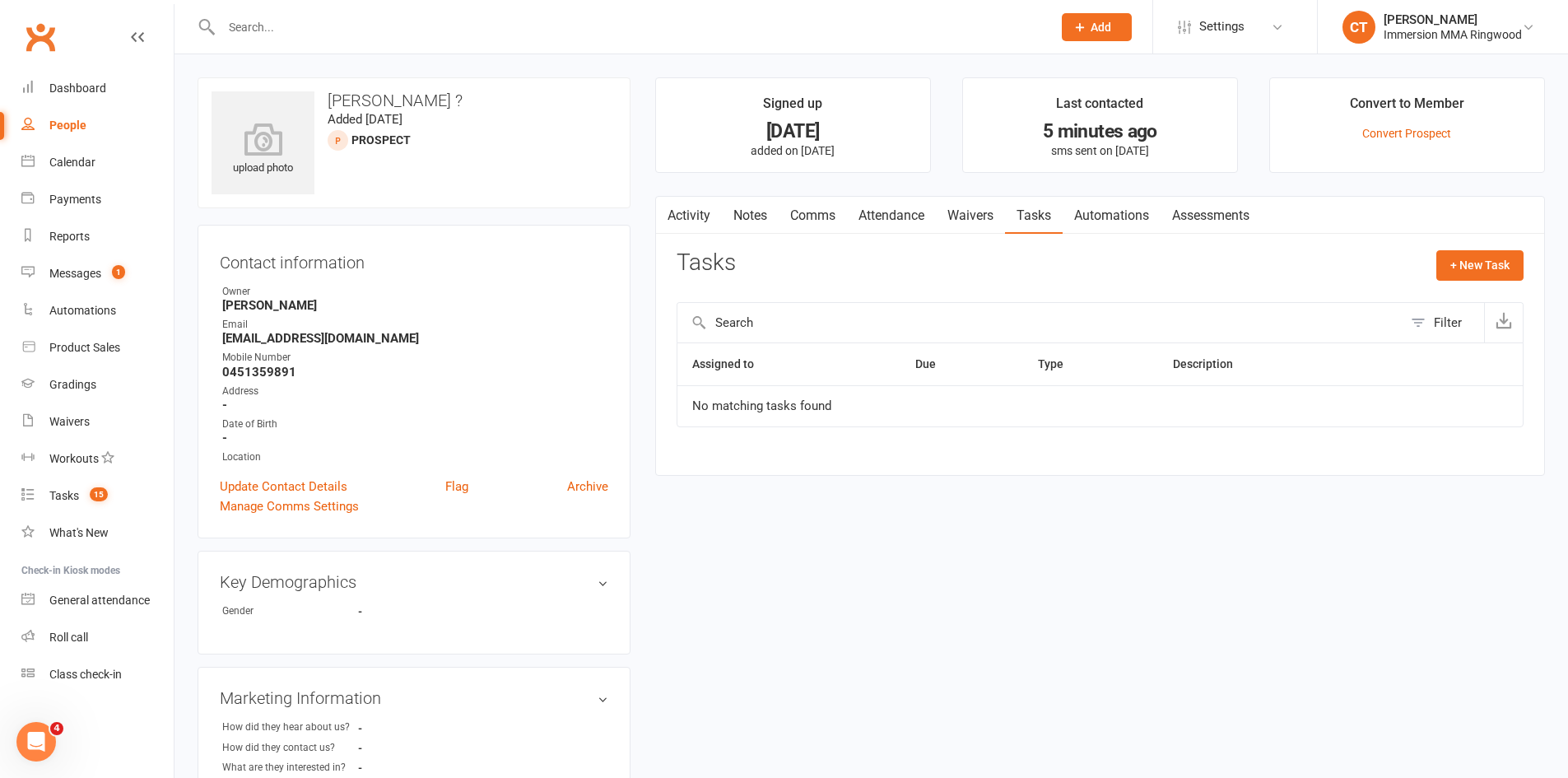
click at [709, 218] on link "Activity" at bounding box center [689, 215] width 66 height 38
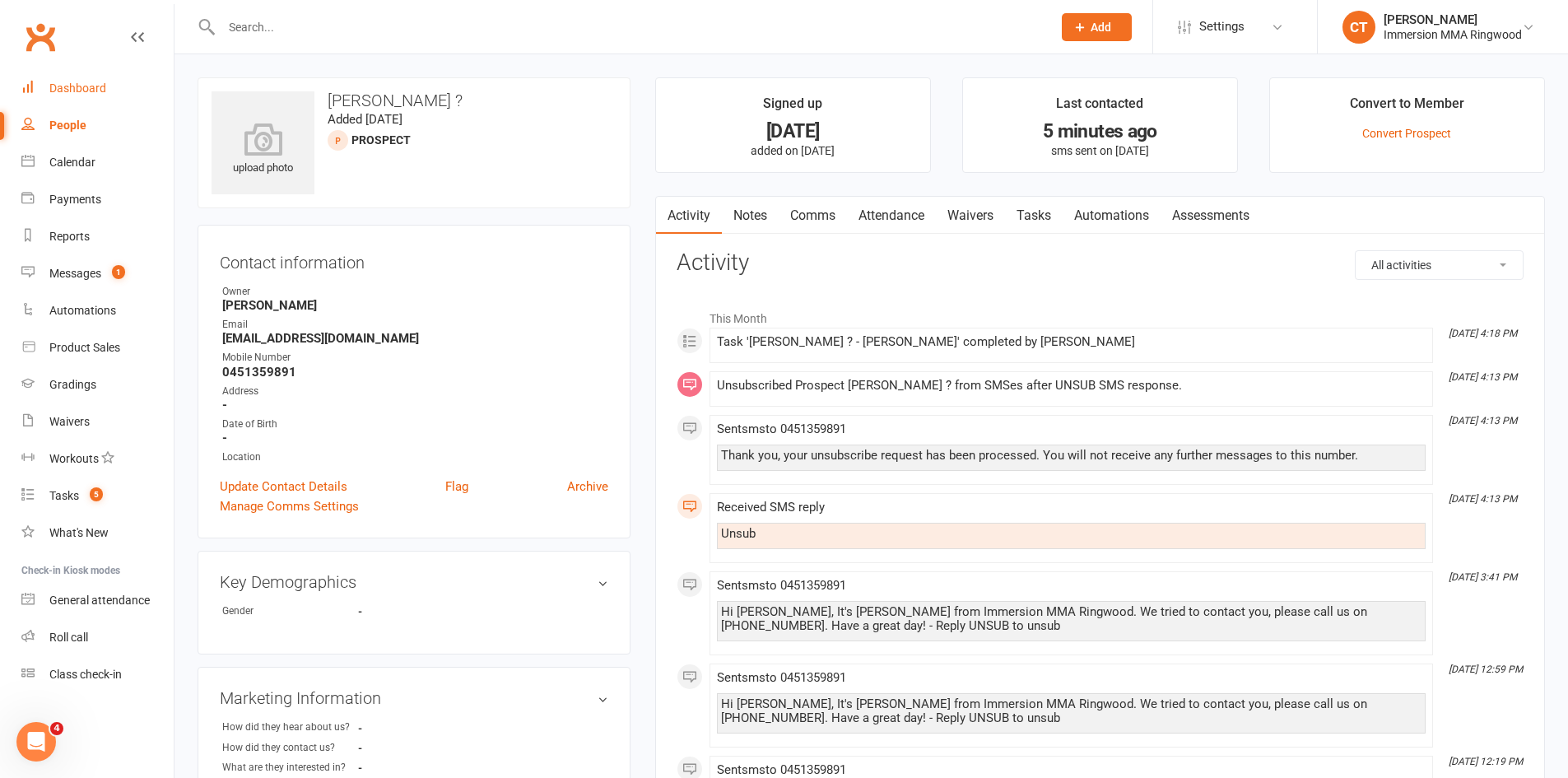
click at [92, 86] on div "Dashboard" at bounding box center [78, 88] width 56 height 13
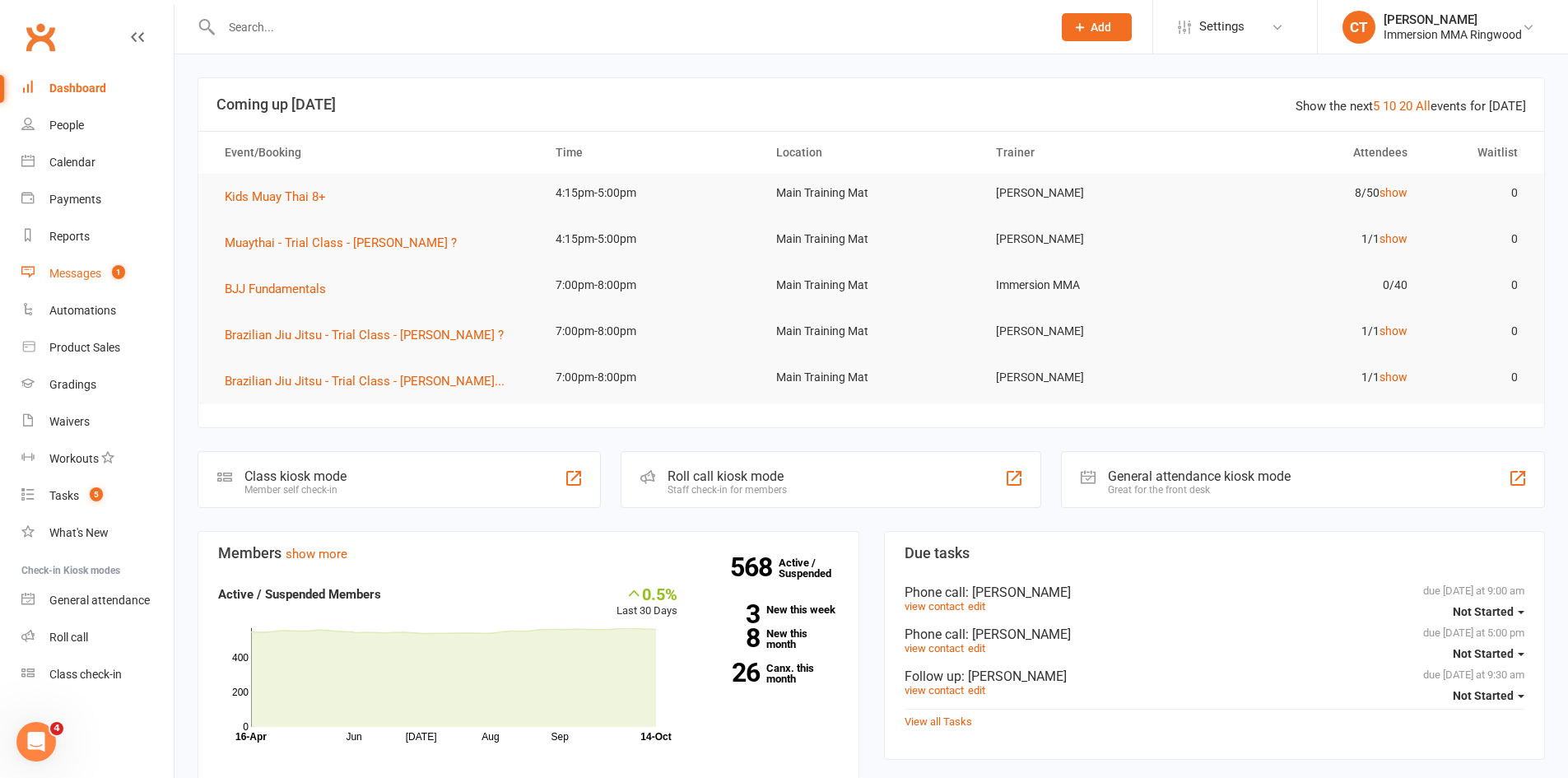
drag, startPoint x: 73, startPoint y: 280, endPoint x: 134, endPoint y: 257, distance: 65.2
click at [73, 280] on div "Messages" at bounding box center [75, 273] width 52 height 13
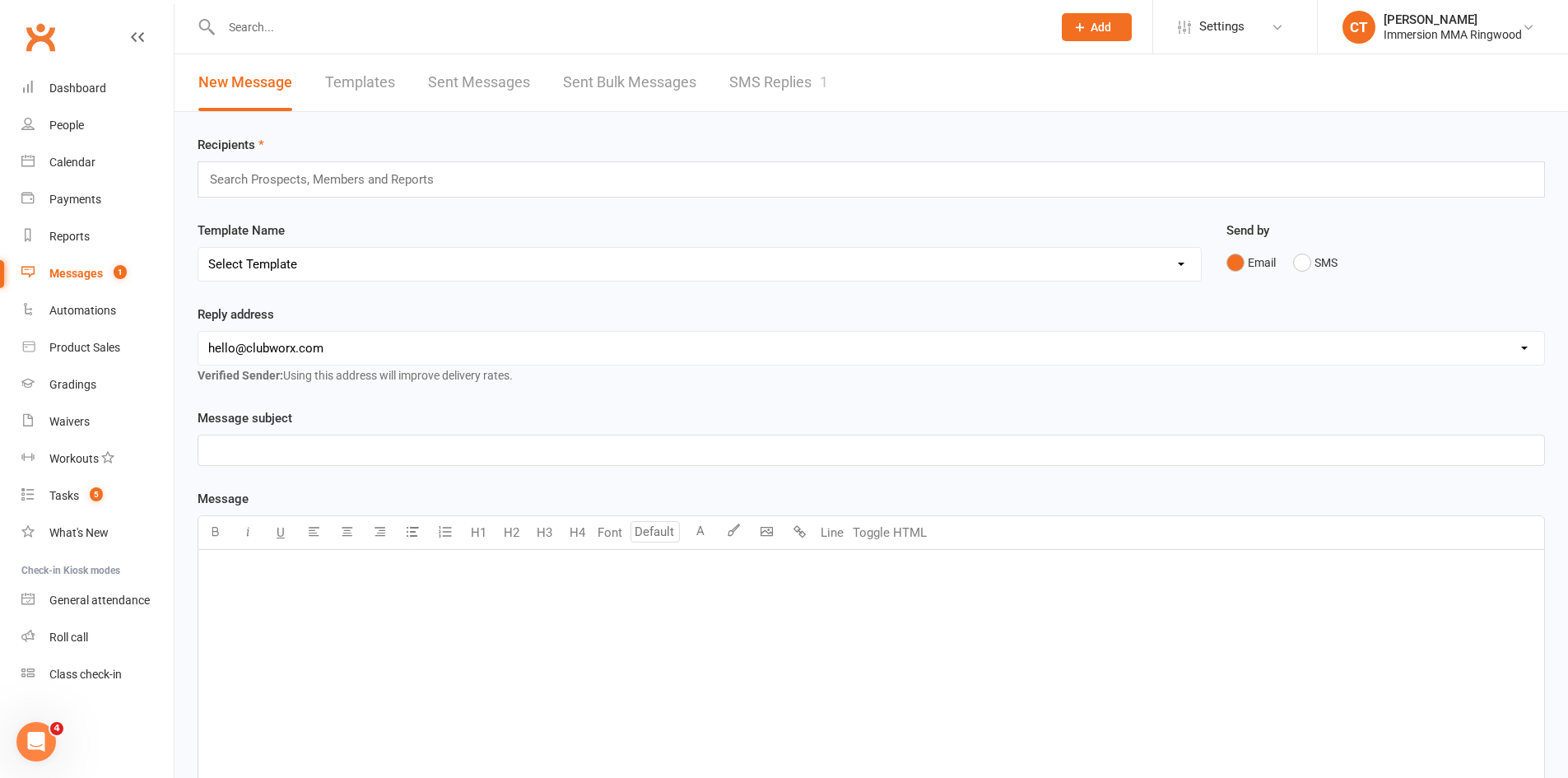
click at [763, 84] on link "SMS Replies 1" at bounding box center [778, 83] width 99 height 56
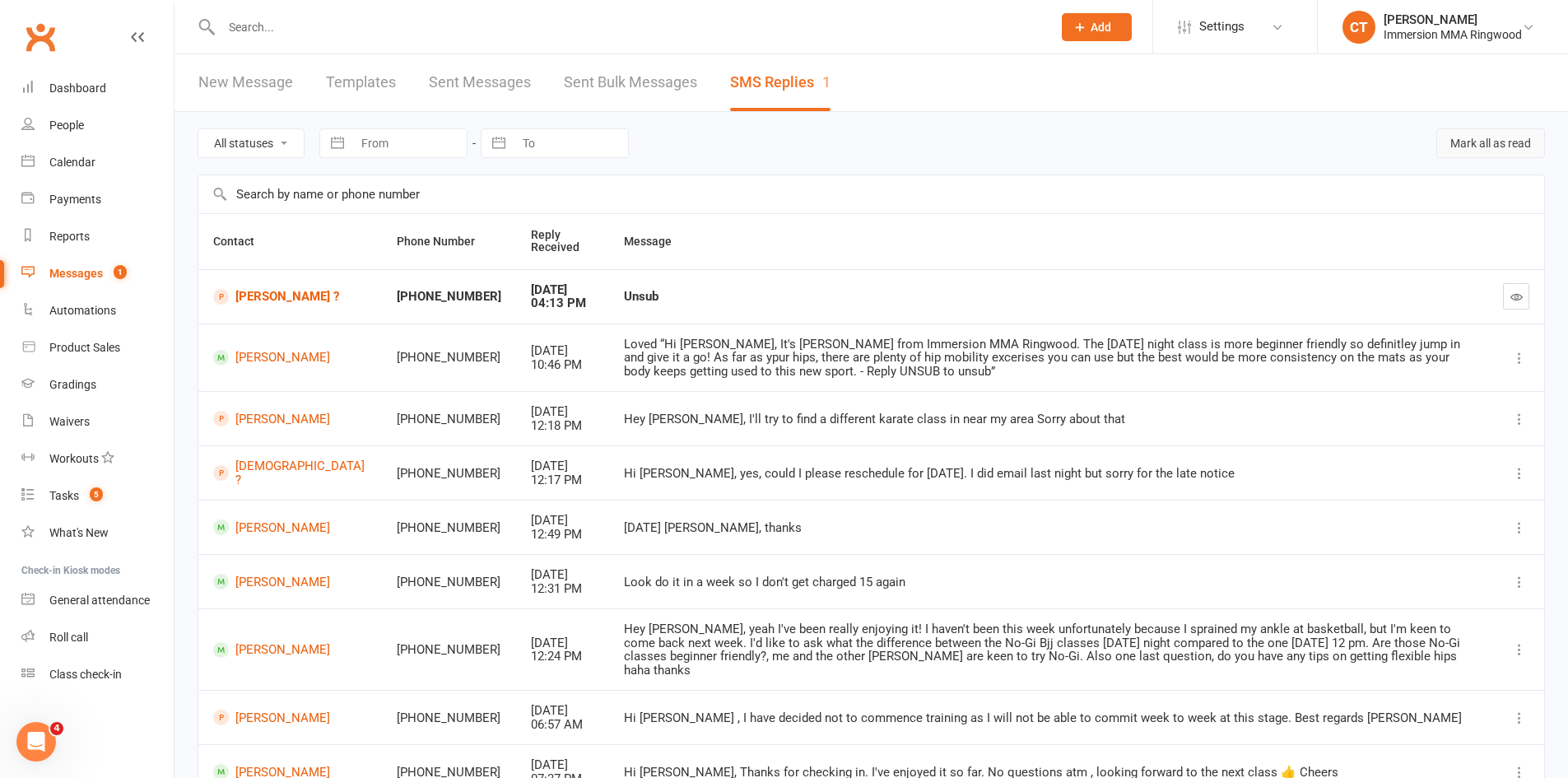
click at [1511, 143] on button "Mark all as read" at bounding box center [1491, 144] width 109 height 30
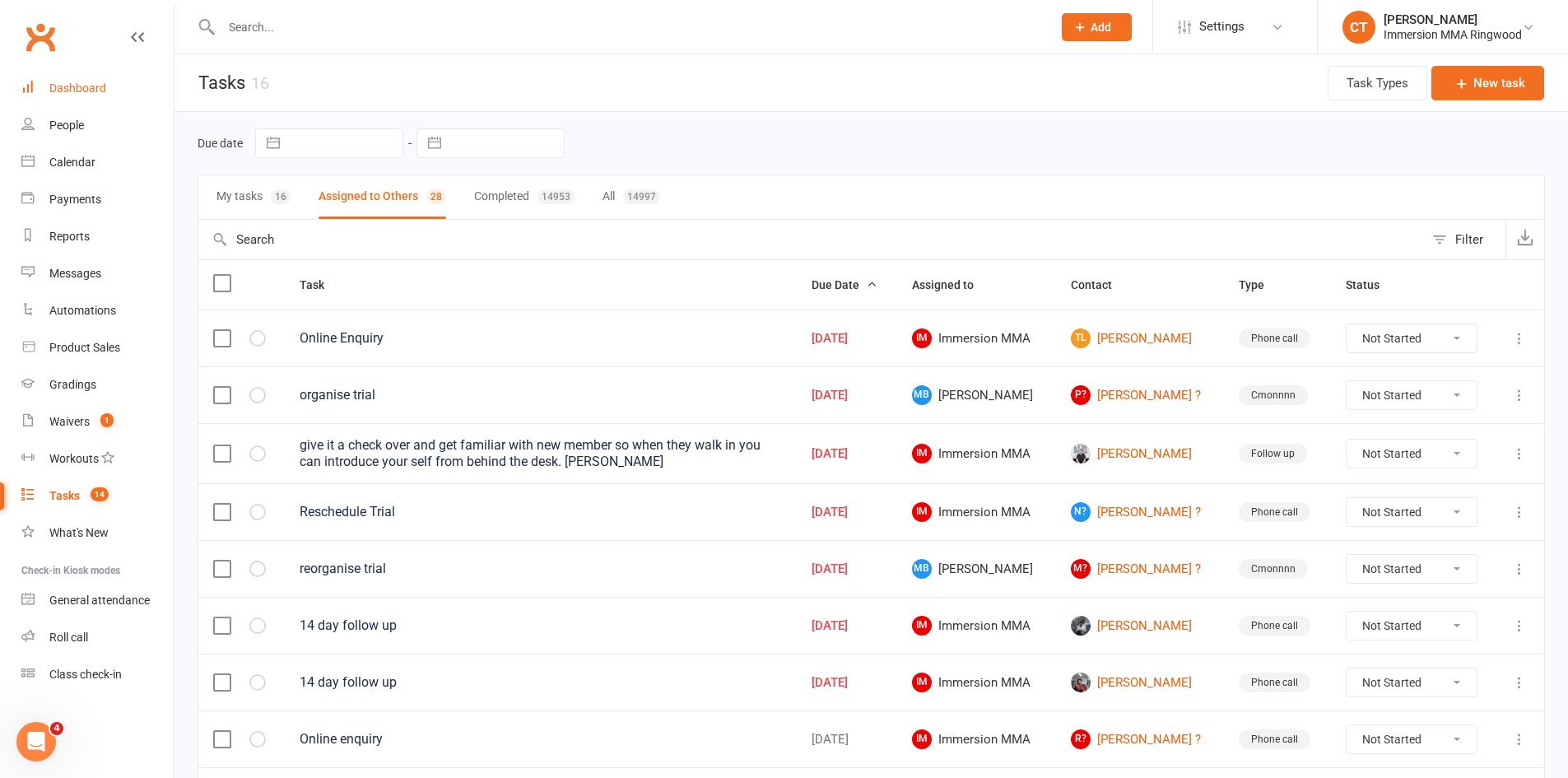
click at [49, 99] on link "Dashboard" at bounding box center [98, 87] width 152 height 37
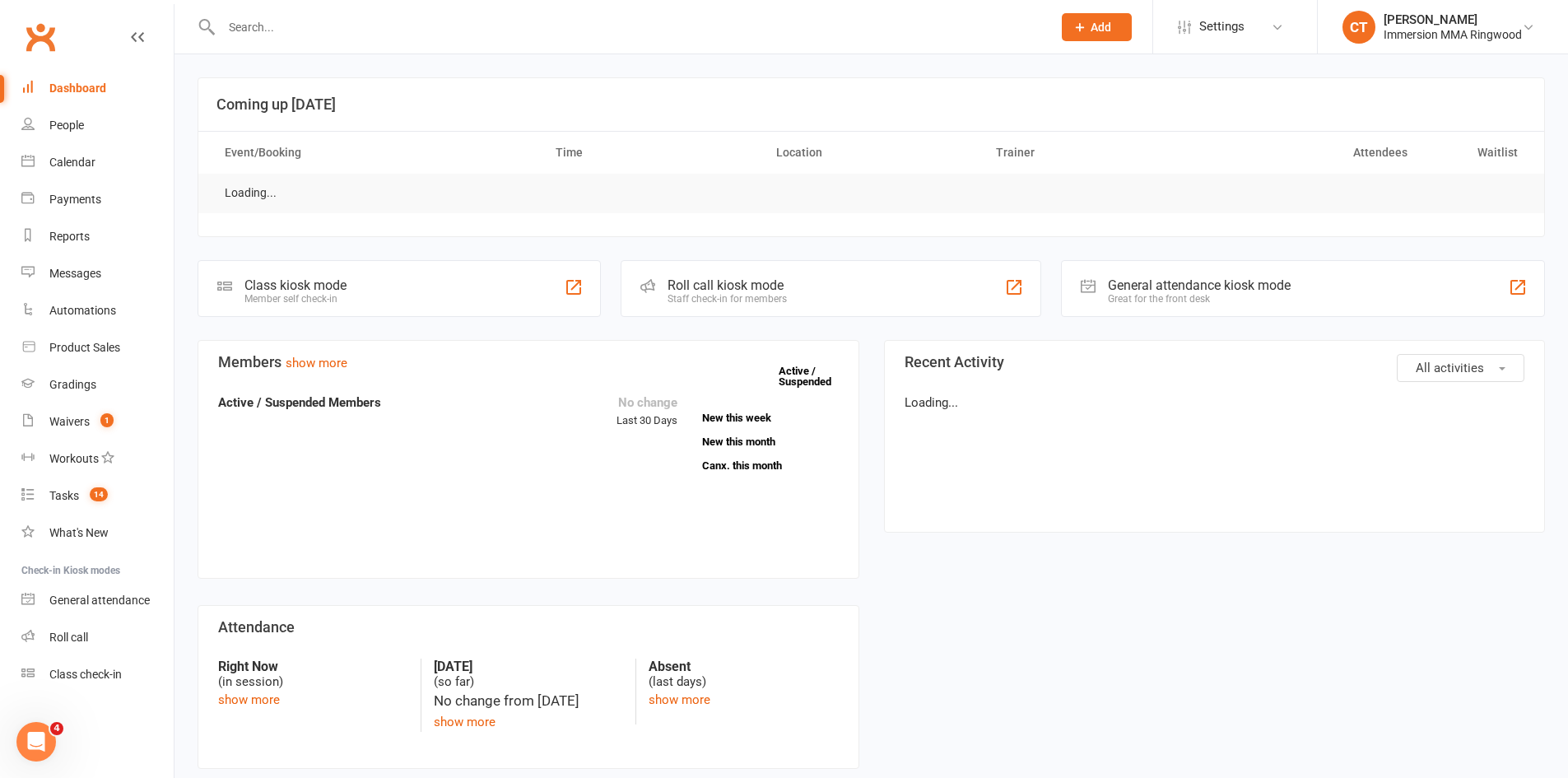
click at [404, 37] on input "text" at bounding box center [628, 27] width 824 height 23
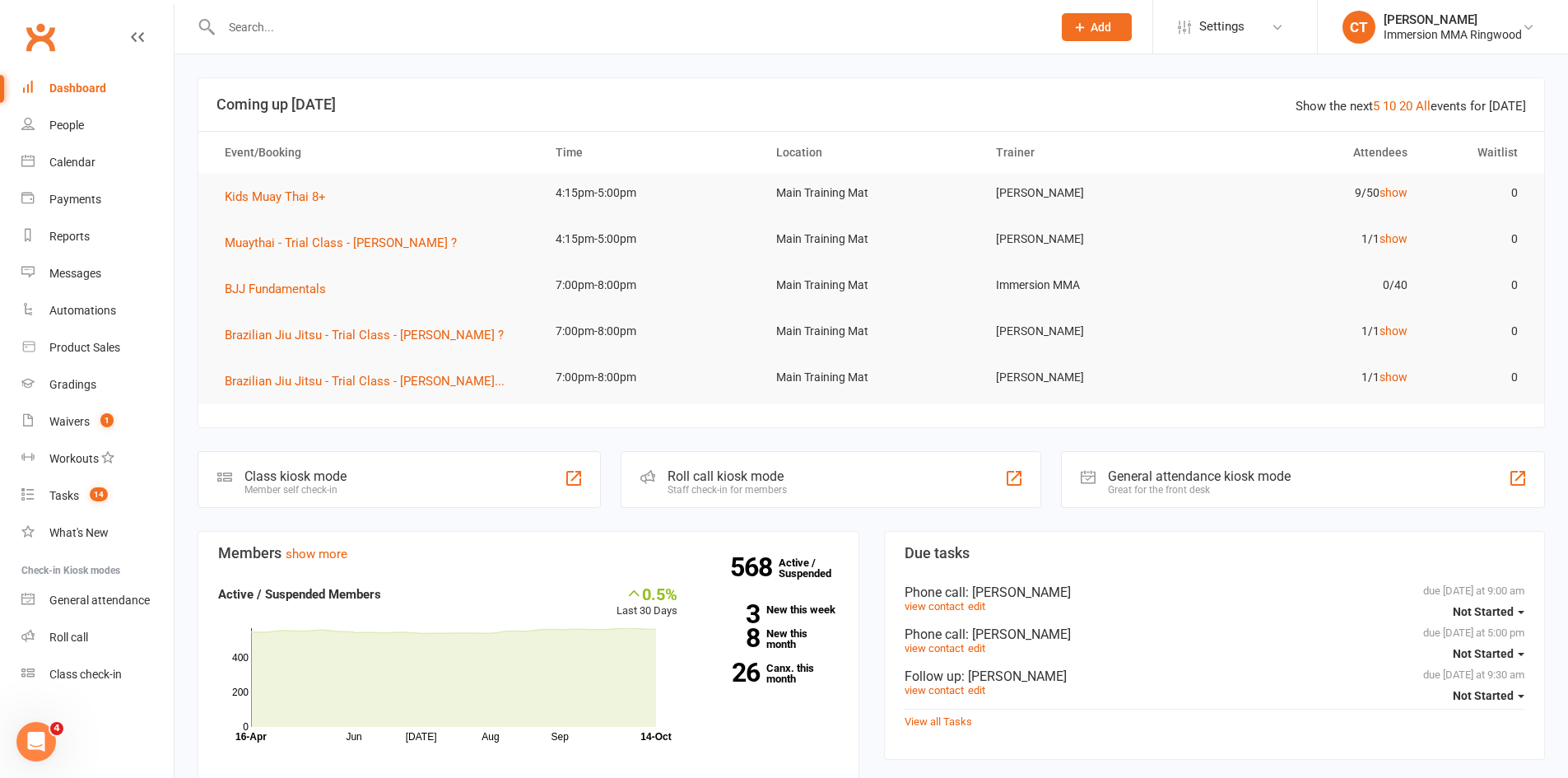
click at [407, 35] on input "text" at bounding box center [628, 27] width 824 height 23
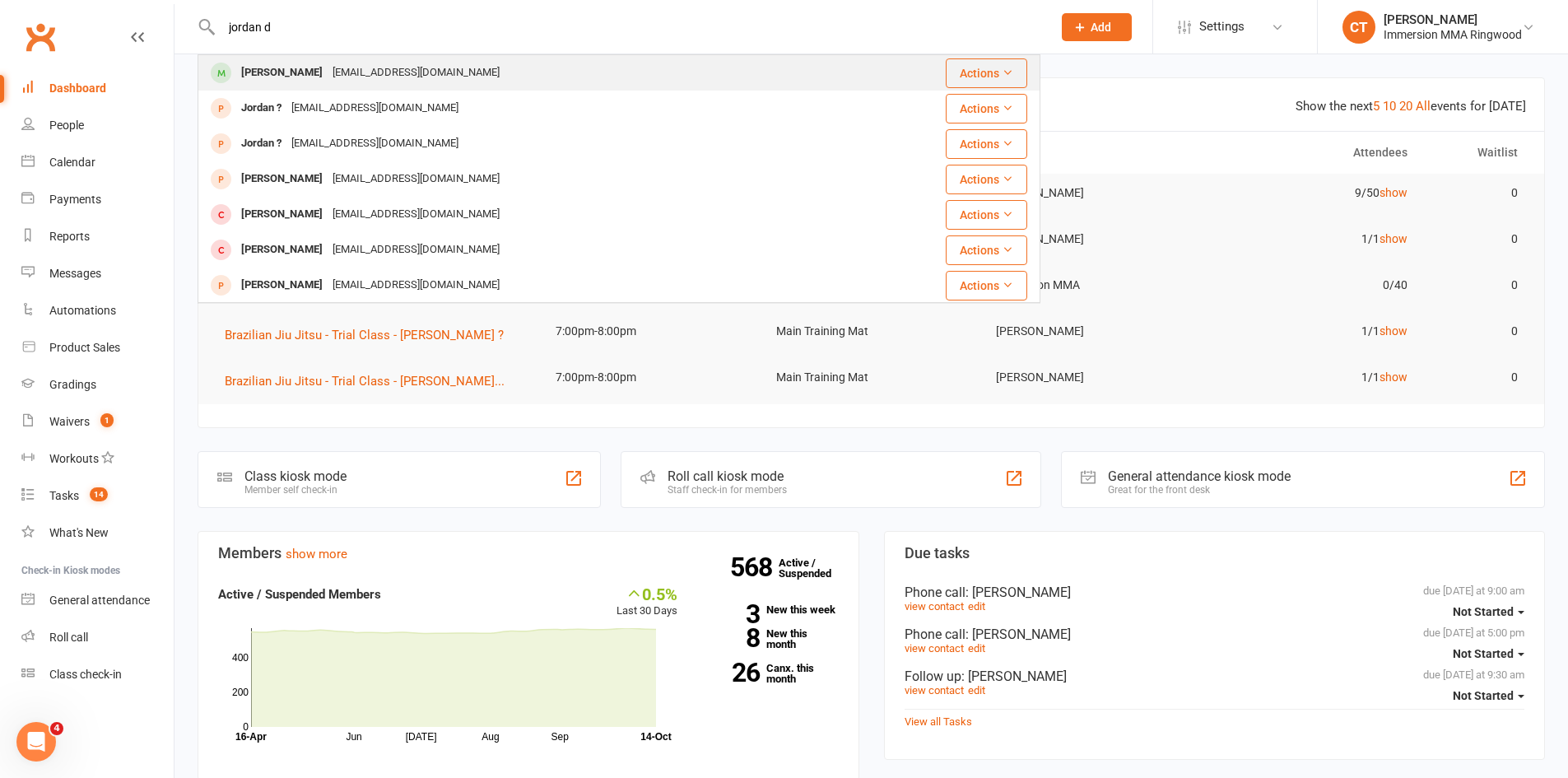
type input "jordan d"
click at [349, 70] on div "[EMAIL_ADDRESS][DOMAIN_NAME]" at bounding box center [416, 72] width 177 height 23
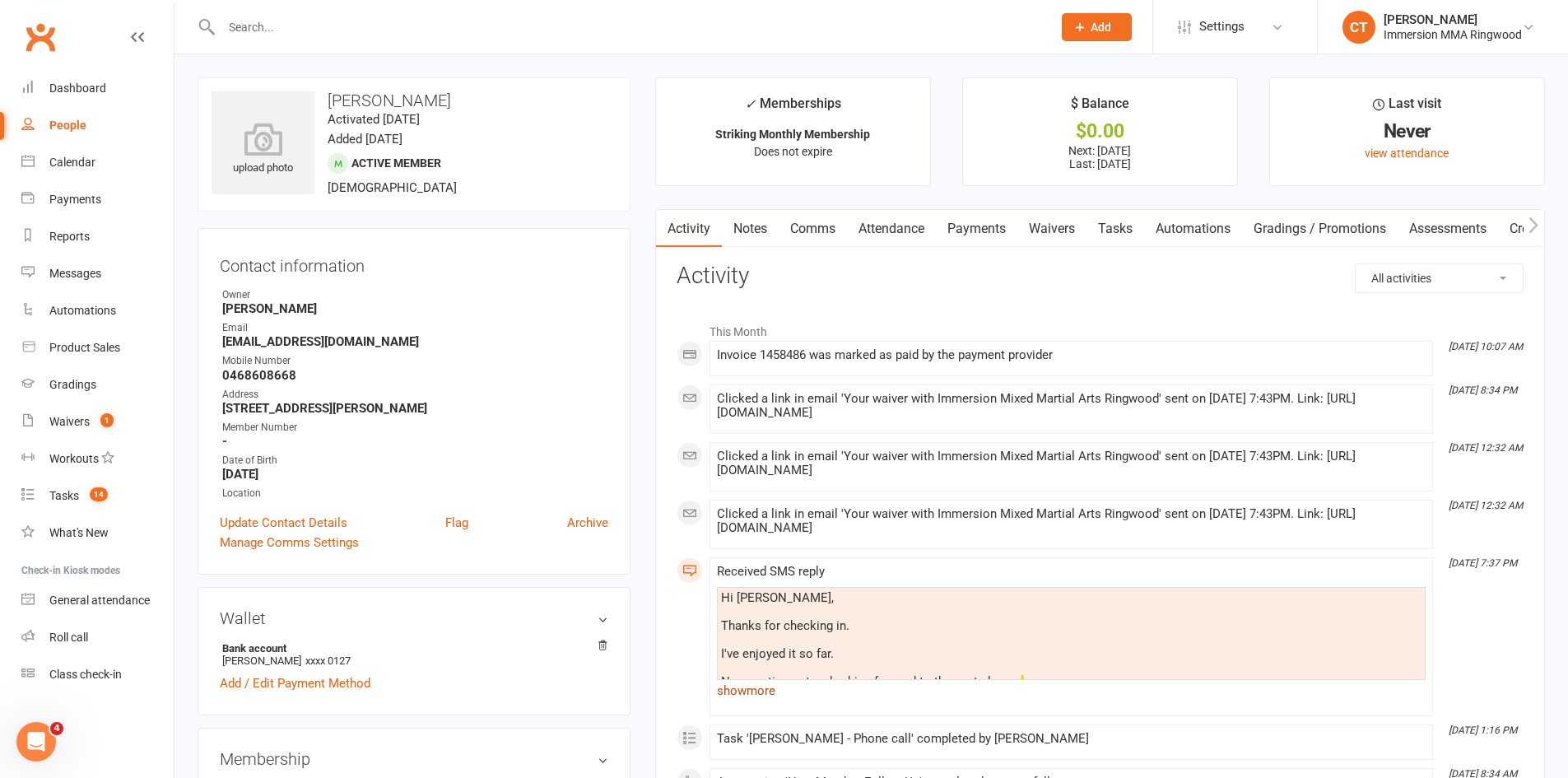
click at [768, 703] on link "show more" at bounding box center [1071, 691] width 709 height 23
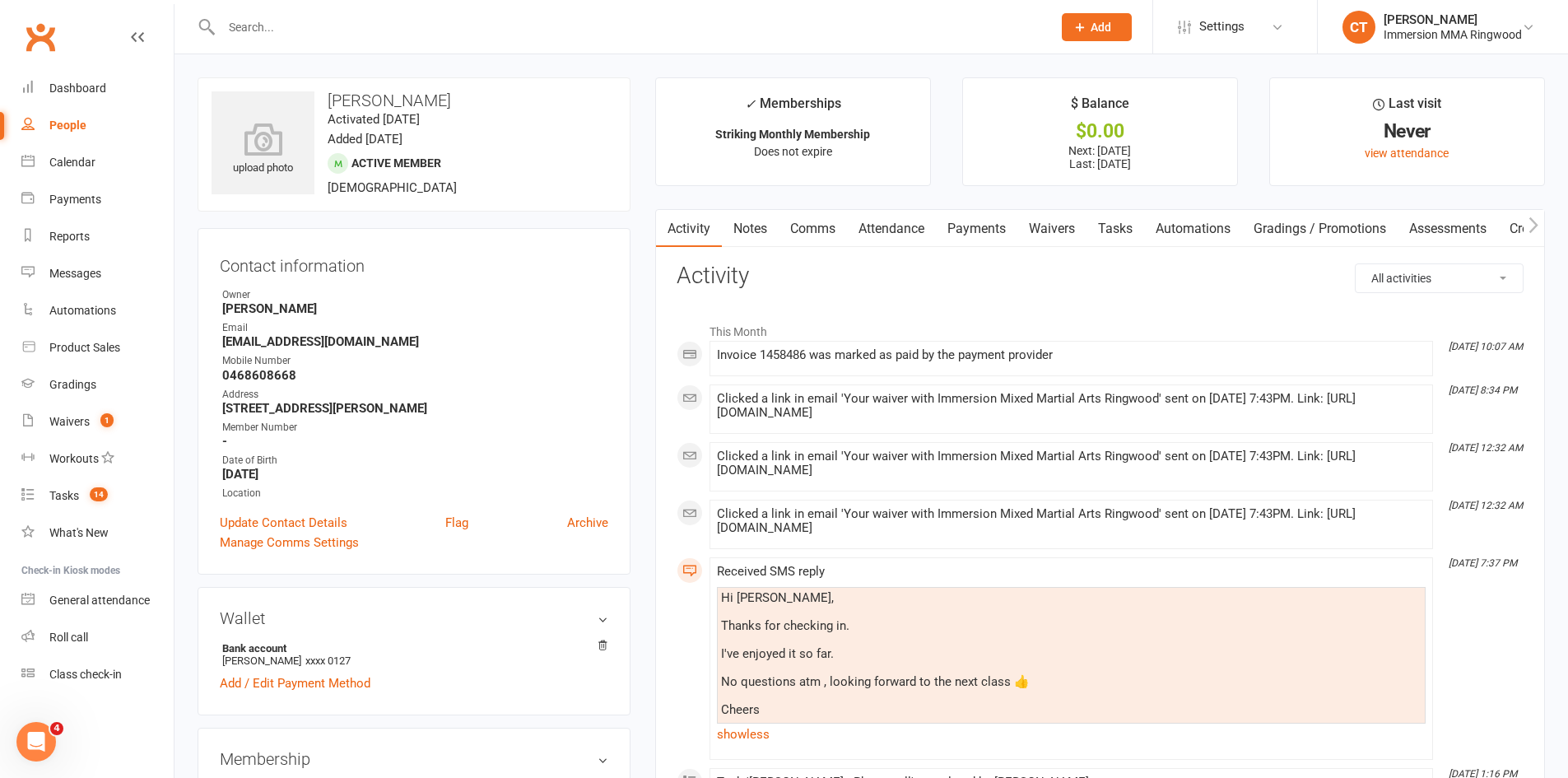
click at [762, 238] on link "Notes" at bounding box center [751, 228] width 56 height 38
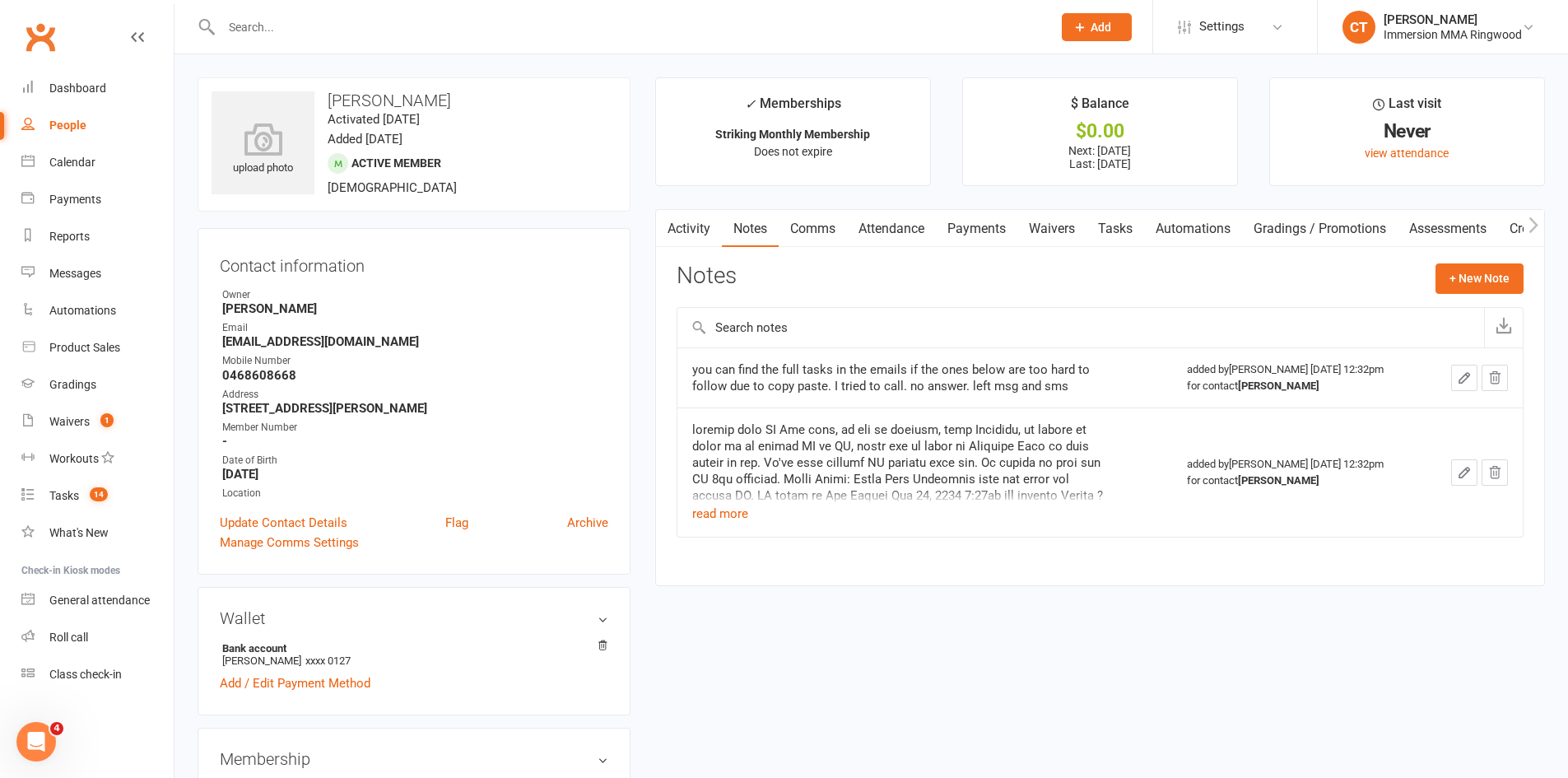
click at [993, 228] on link "Payments" at bounding box center [976, 228] width 82 height 38
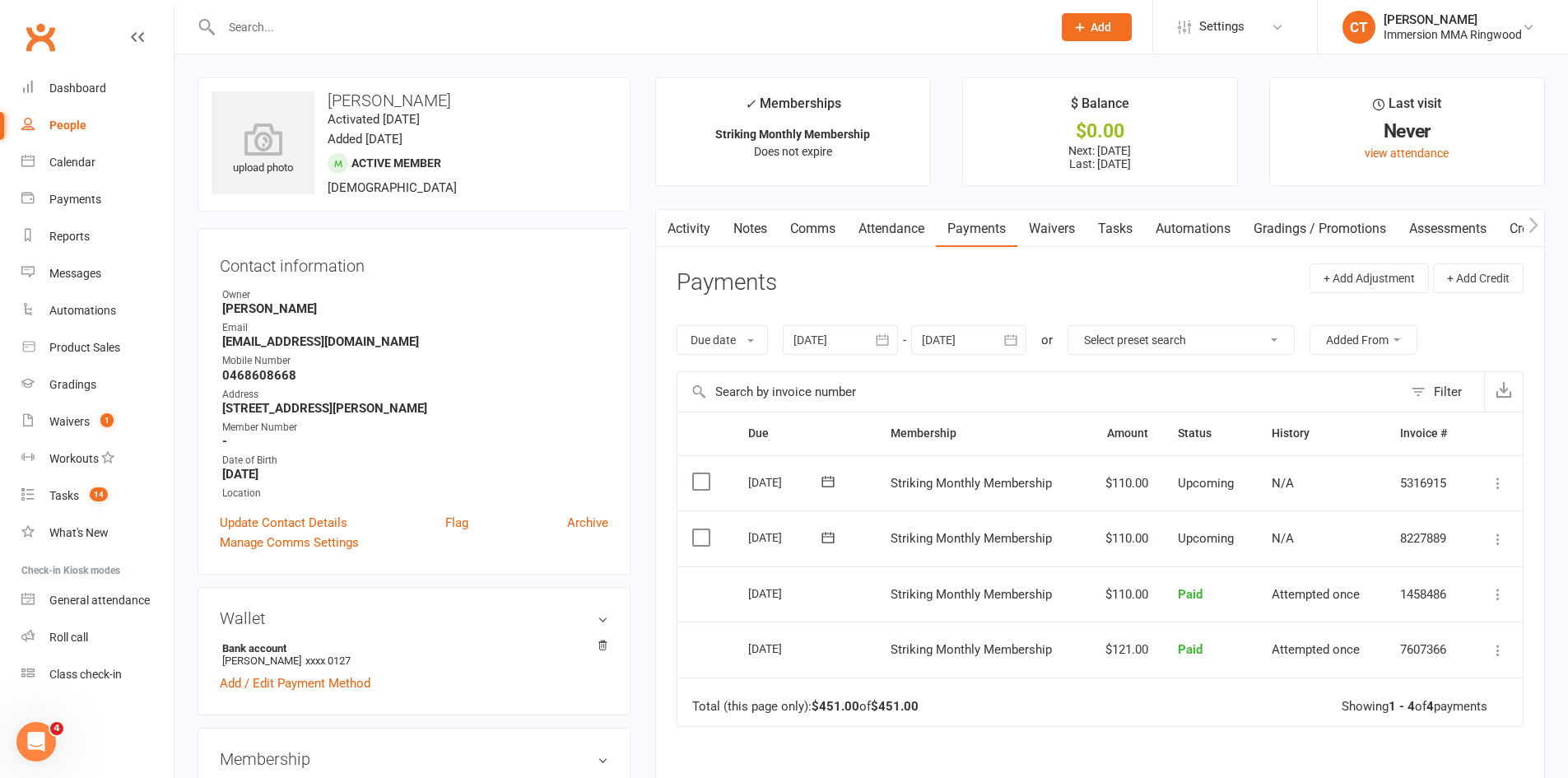
click at [821, 229] on link "Comms" at bounding box center [813, 228] width 69 height 38
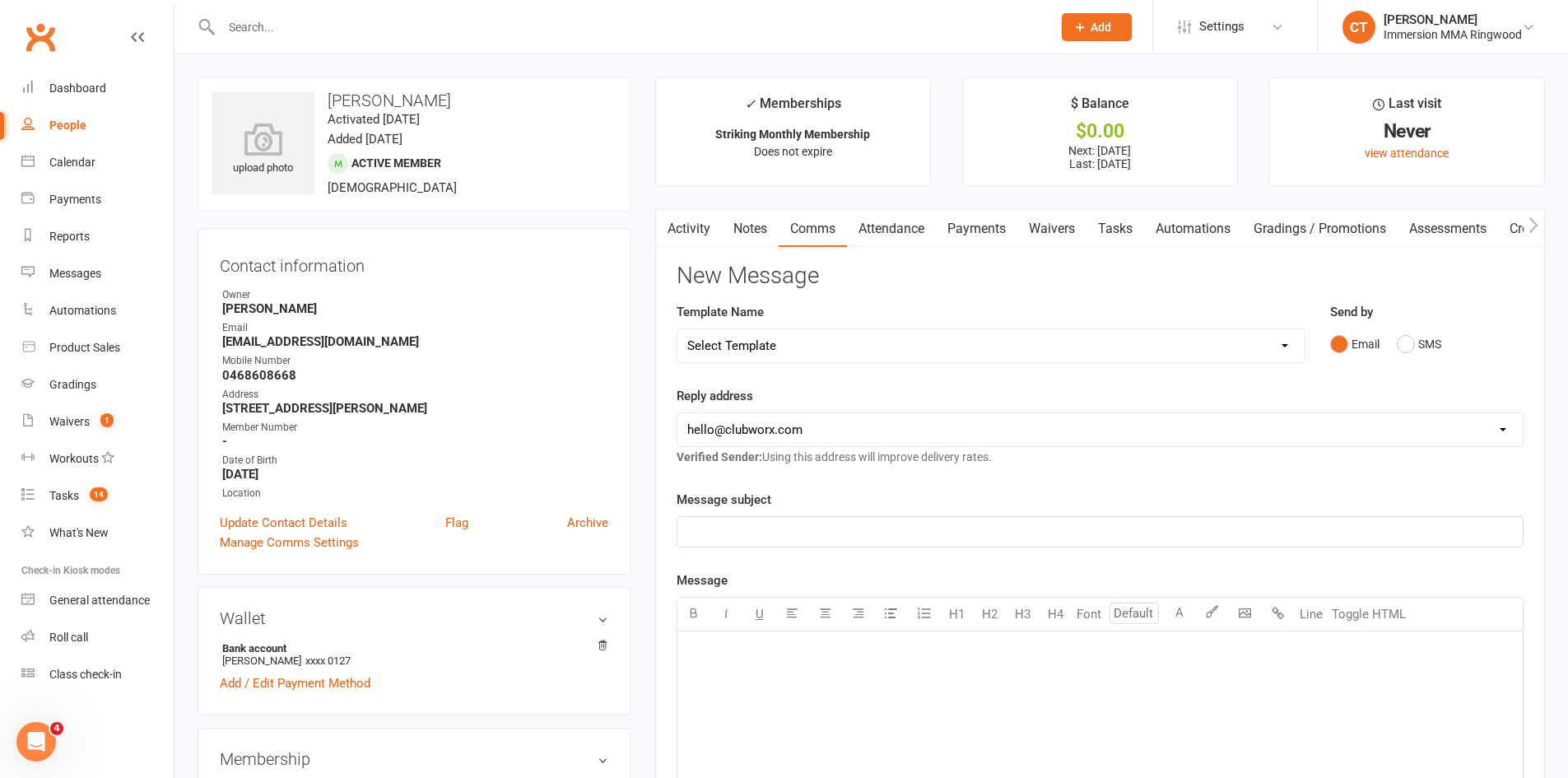
click at [789, 341] on select "Select Template [SMS] [PERSON_NAME] - Call back message [SMS] Mark- Call back m…" at bounding box center [991, 346] width 628 height 33
select select "7"
click at [677, 330] on select "Select Template [SMS] [PERSON_NAME] - Call back message [SMS] Mark- Call back m…" at bounding box center [991, 346] width 628 height 33
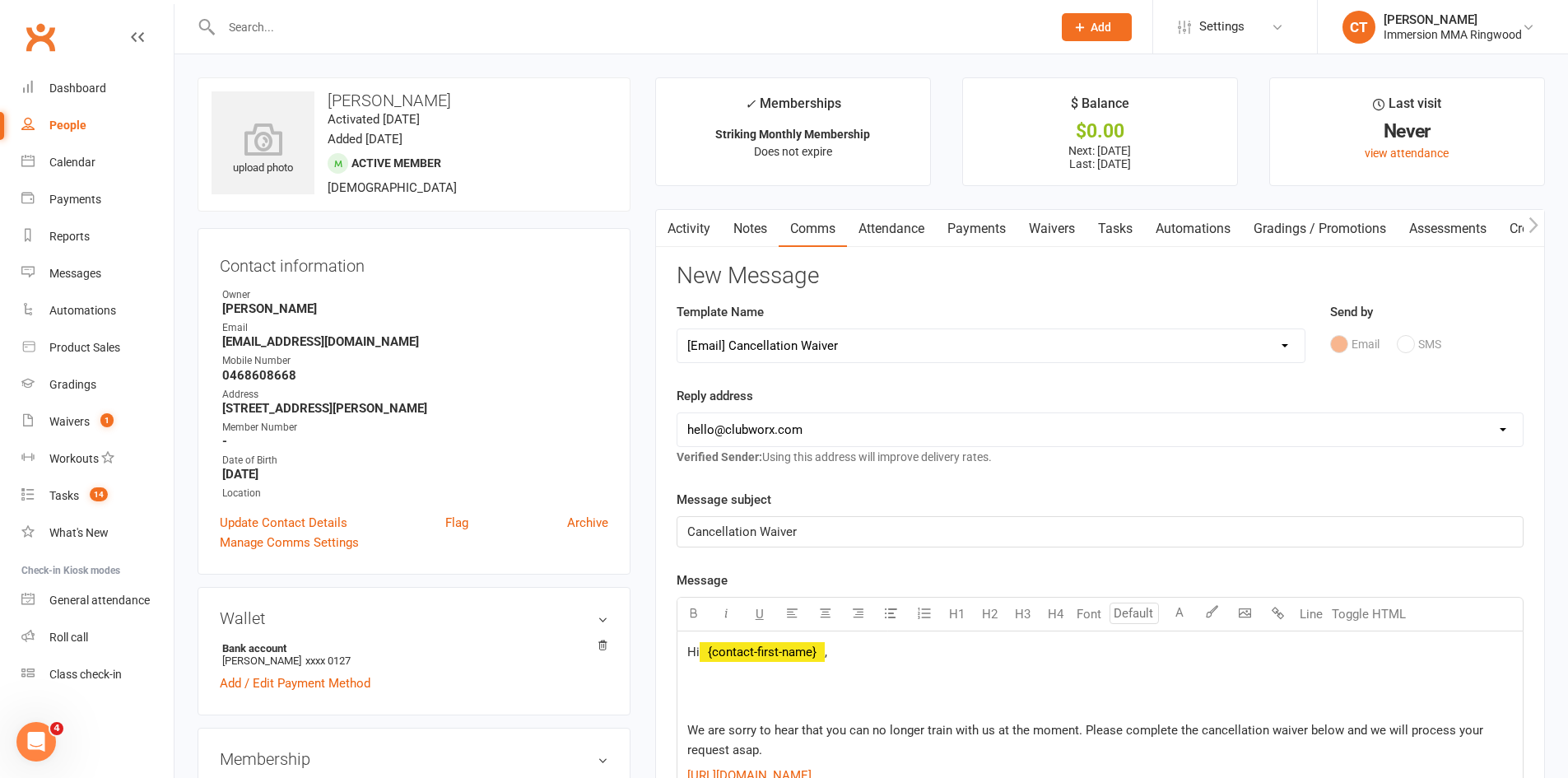
click at [776, 415] on select "[EMAIL_ADDRESS][DOMAIN_NAME] [EMAIL_ADDRESS][DOMAIN_NAME] [PERSON_NAME][EMAIL_A…" at bounding box center [1100, 429] width 846 height 33
select select "1"
click at [677, 413] on select "[EMAIL_ADDRESS][DOMAIN_NAME] [EMAIL_ADDRESS][DOMAIN_NAME] [PERSON_NAME][EMAIL_A…" at bounding box center [1100, 429] width 846 height 33
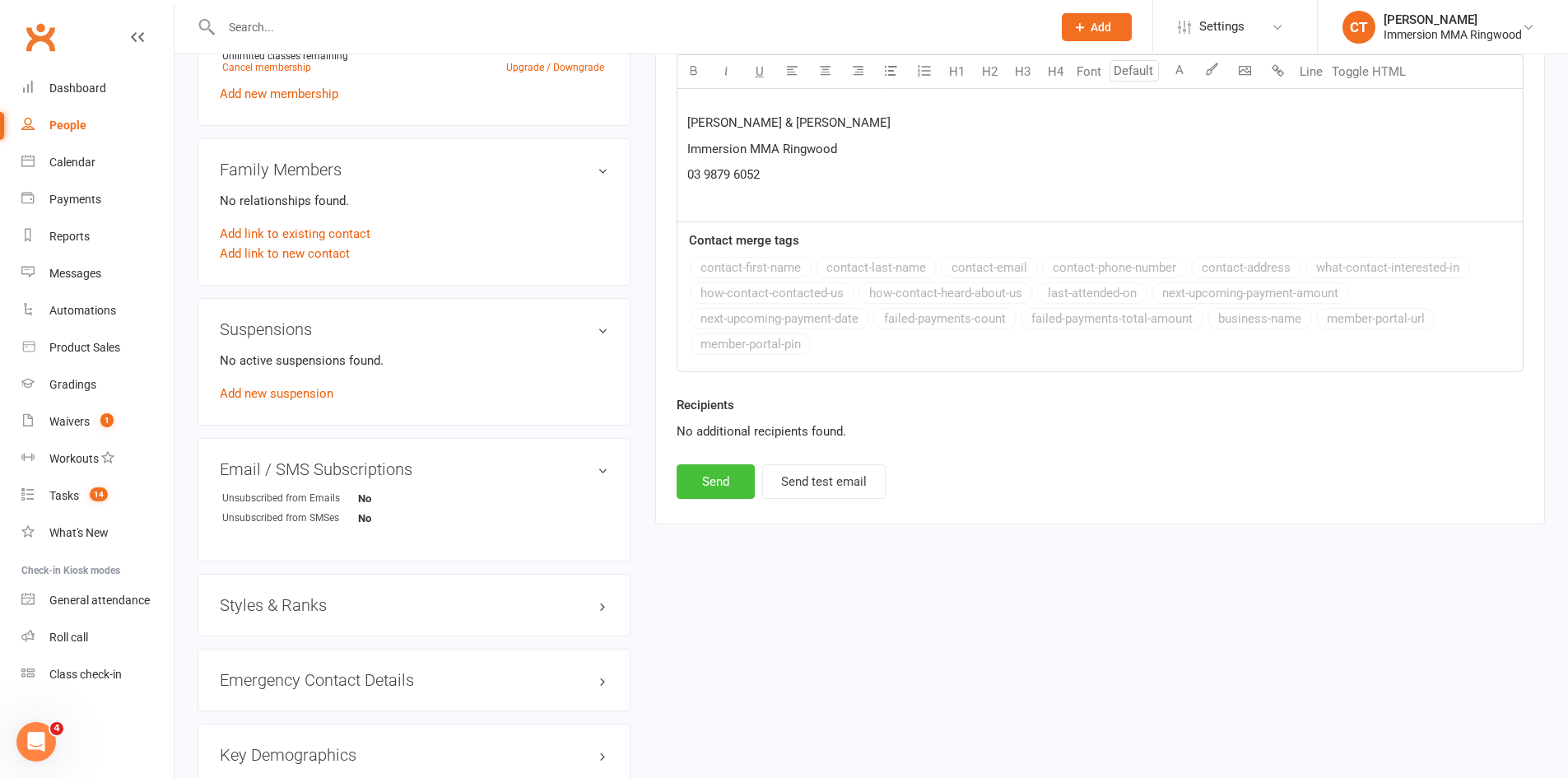
click at [709, 489] on button "Send" at bounding box center [715, 481] width 78 height 35
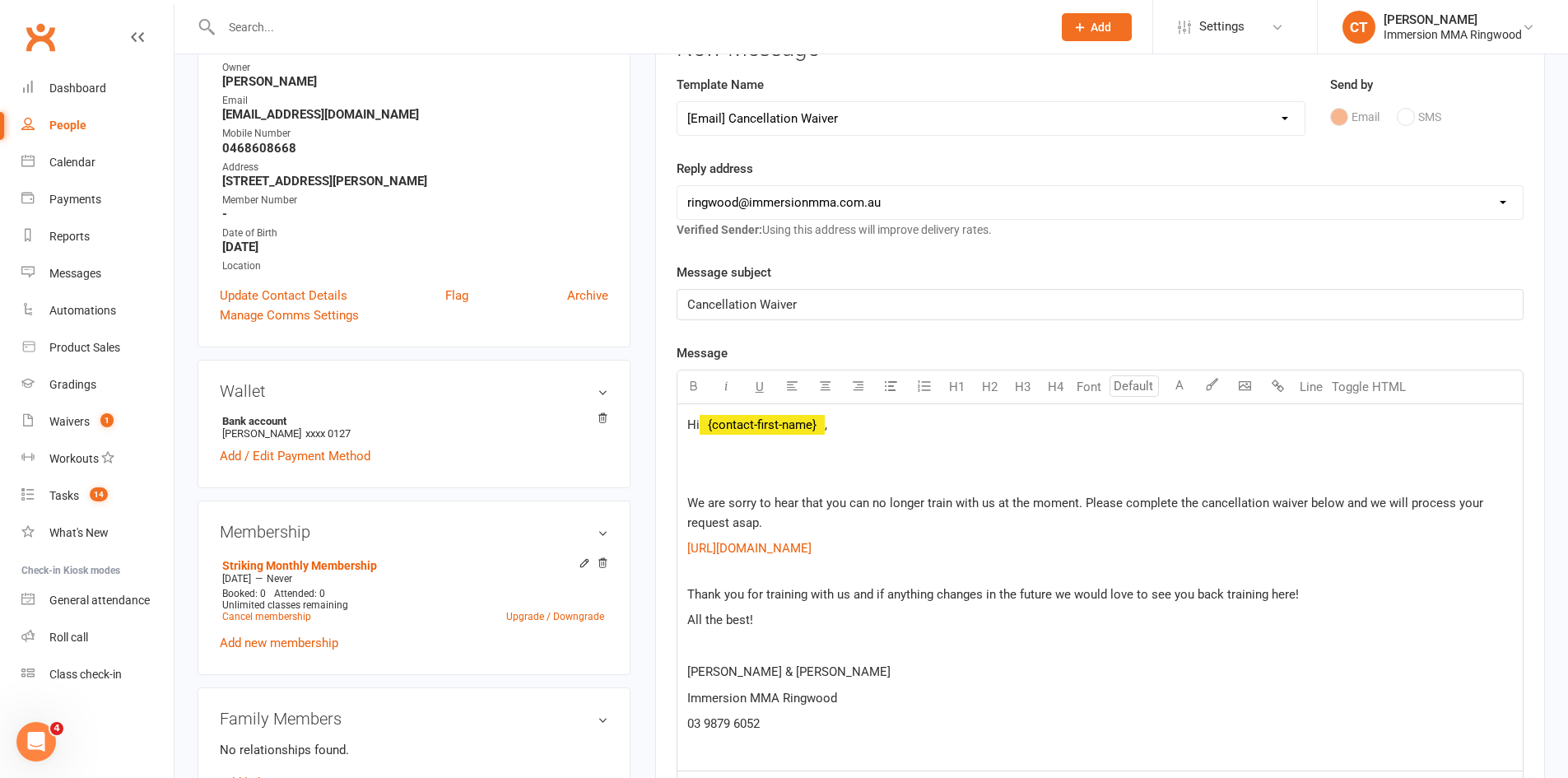
scroll to position [23, 0]
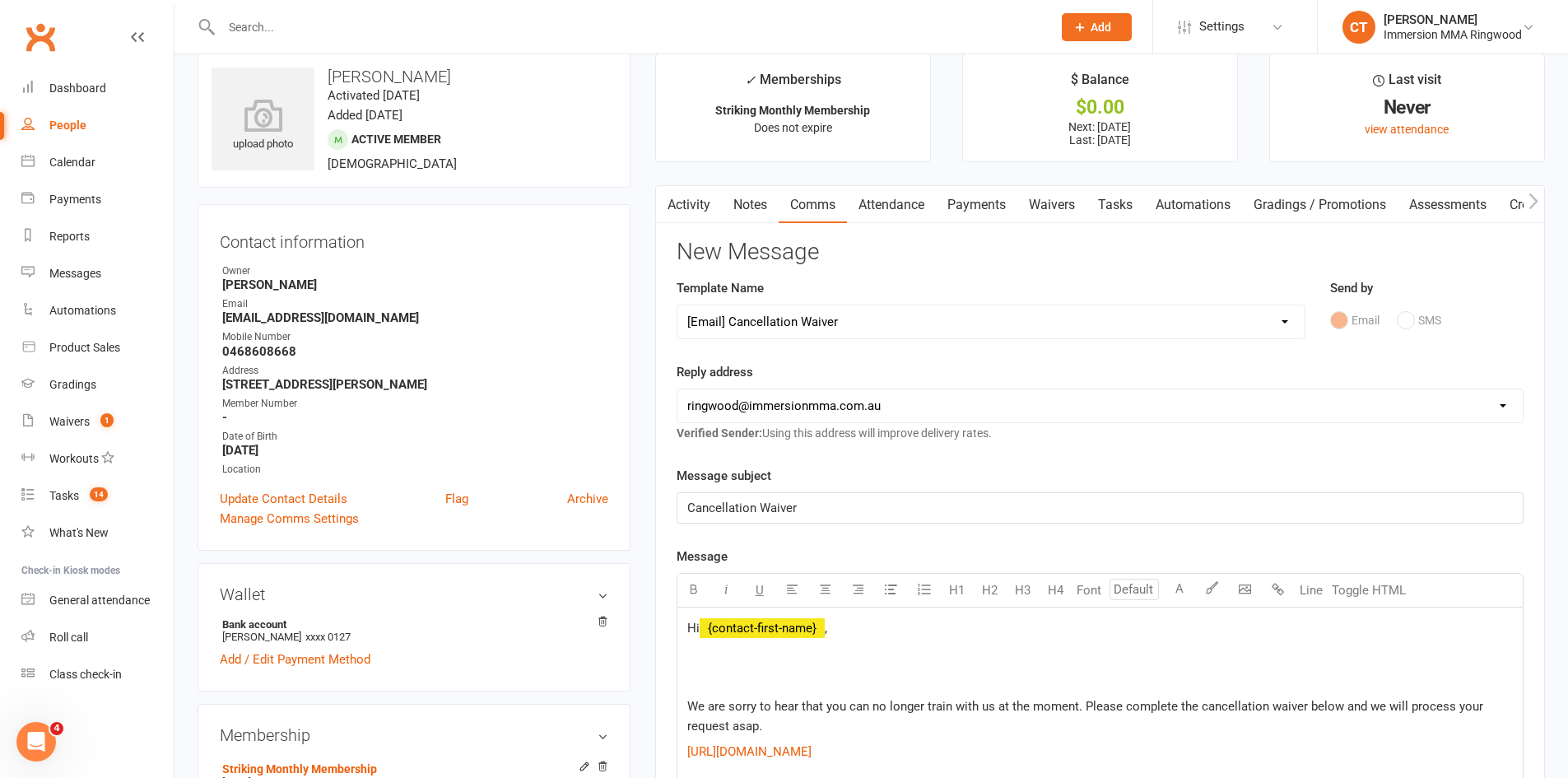
select select
select select "0"
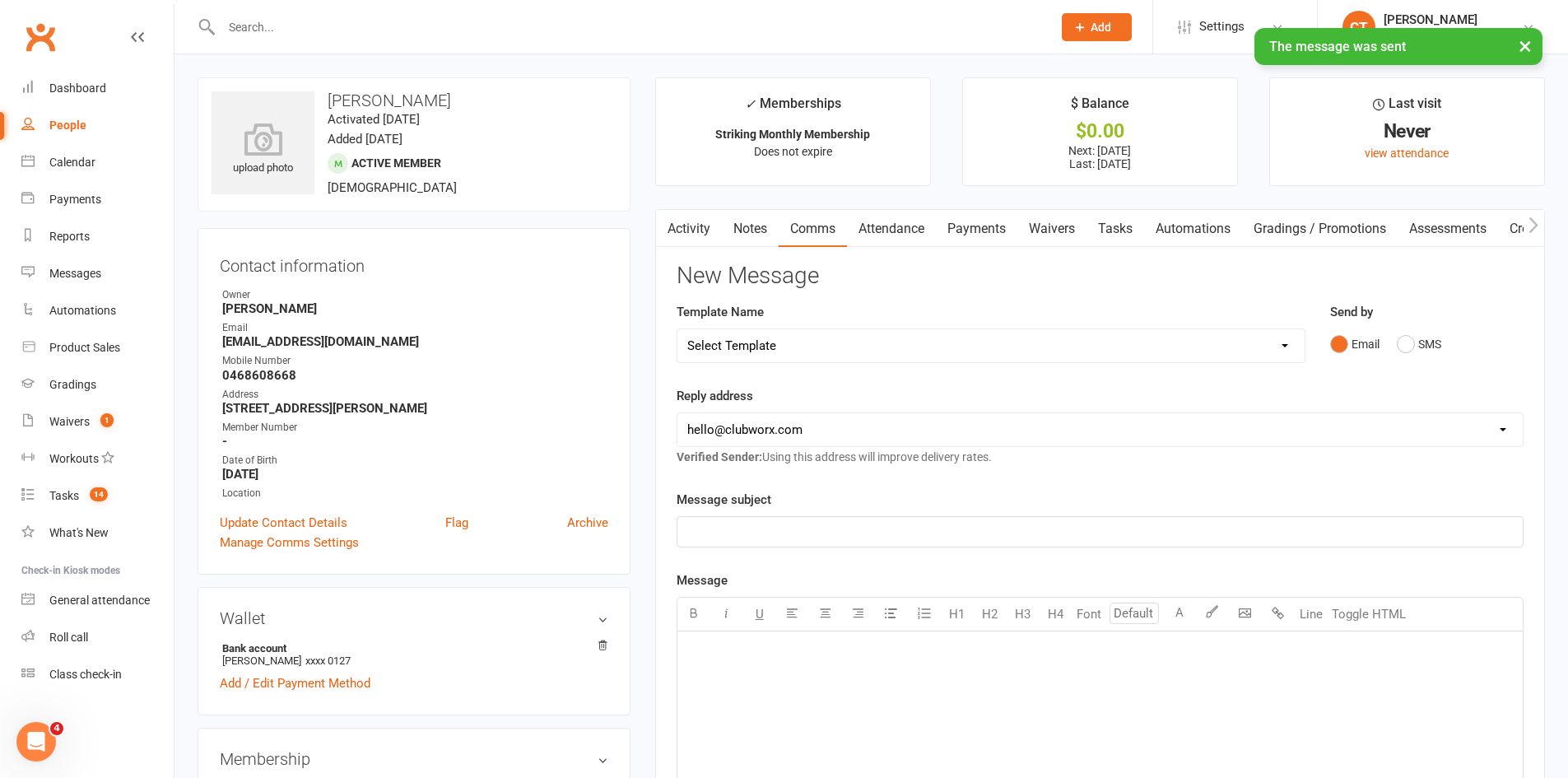
click at [986, 215] on link "Payments" at bounding box center [976, 228] width 82 height 38
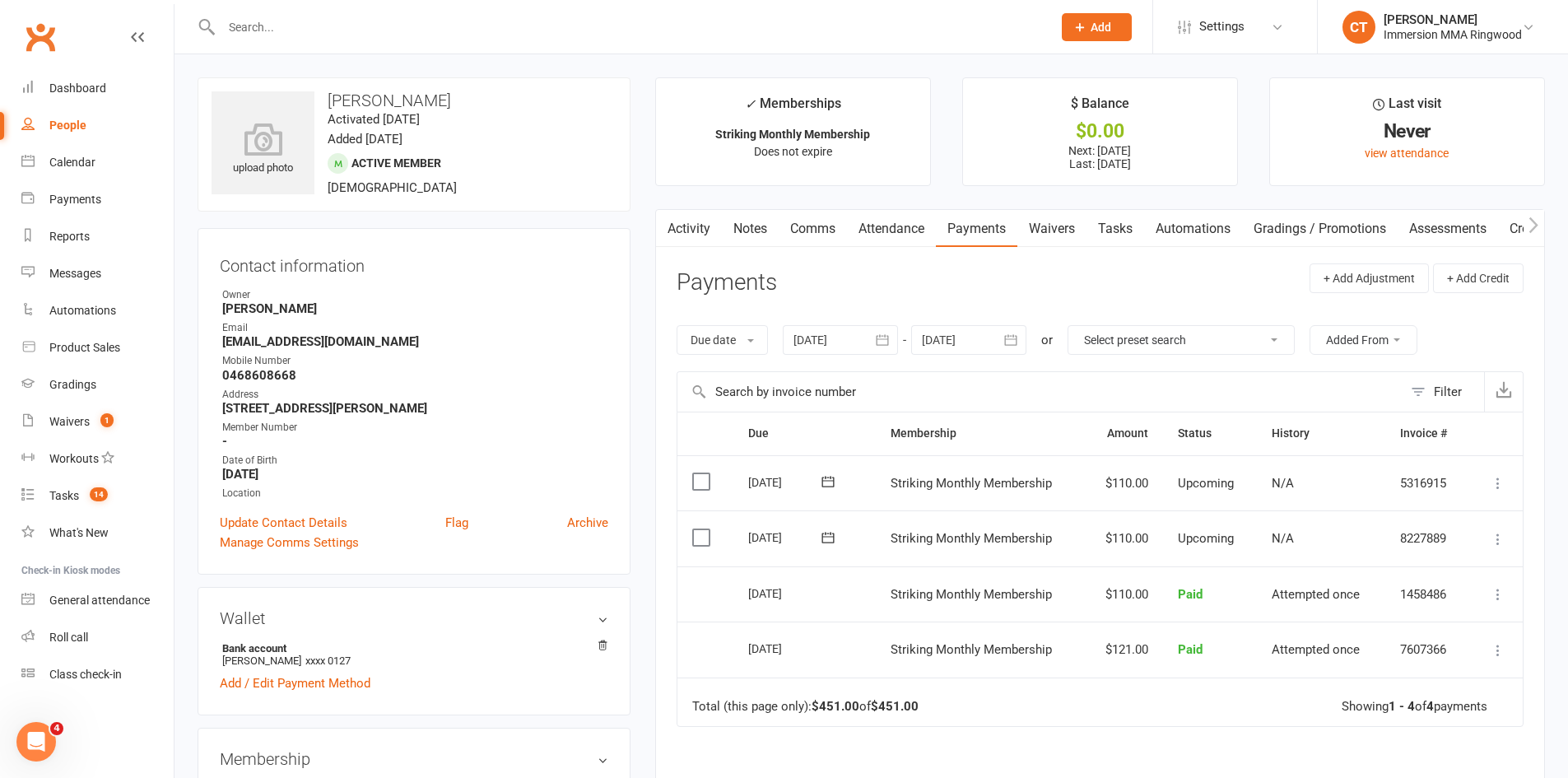
click at [693, 229] on link "Activity" at bounding box center [689, 228] width 66 height 38
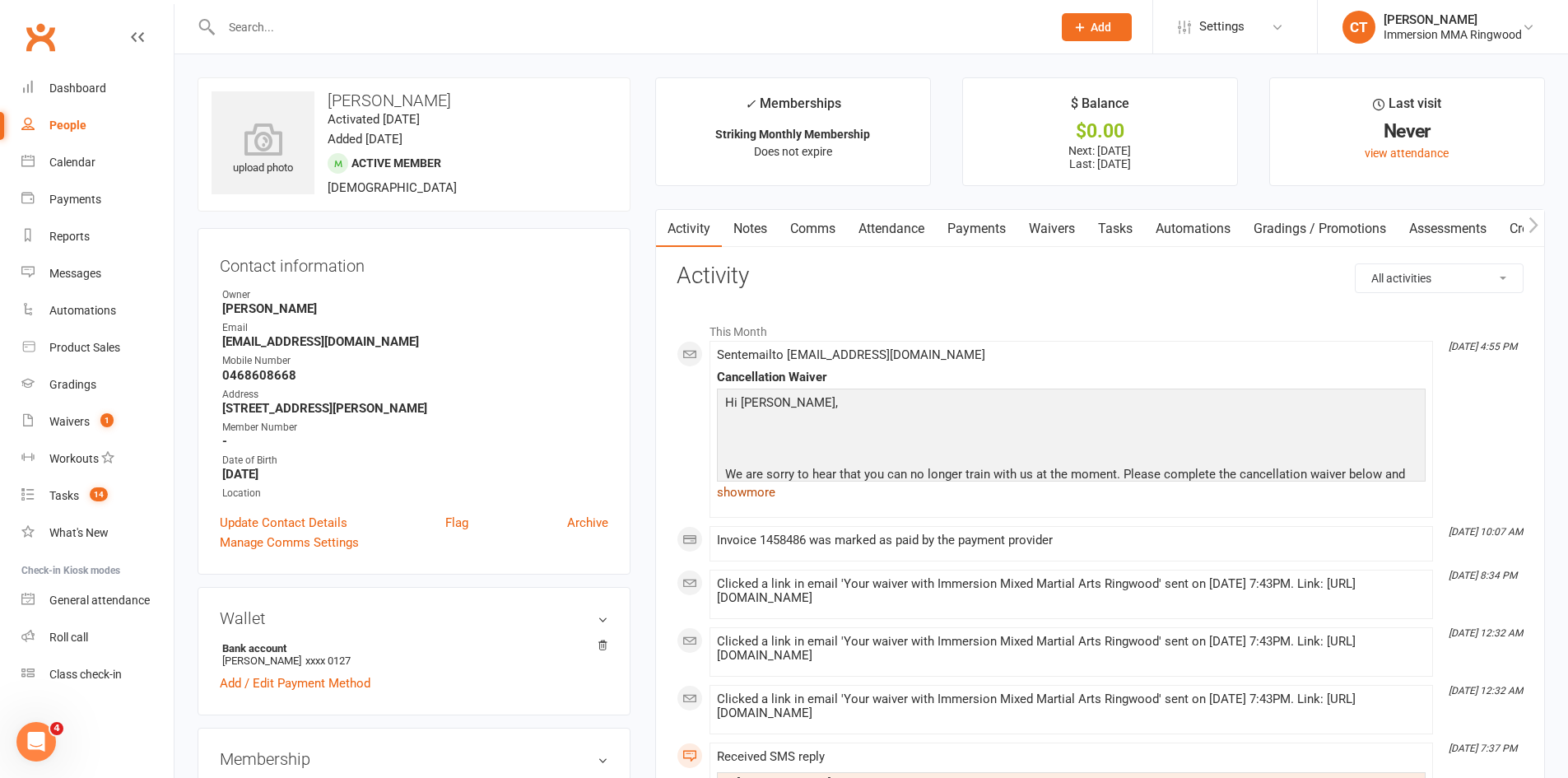
click at [751, 503] on link "show more" at bounding box center [1071, 492] width 709 height 23
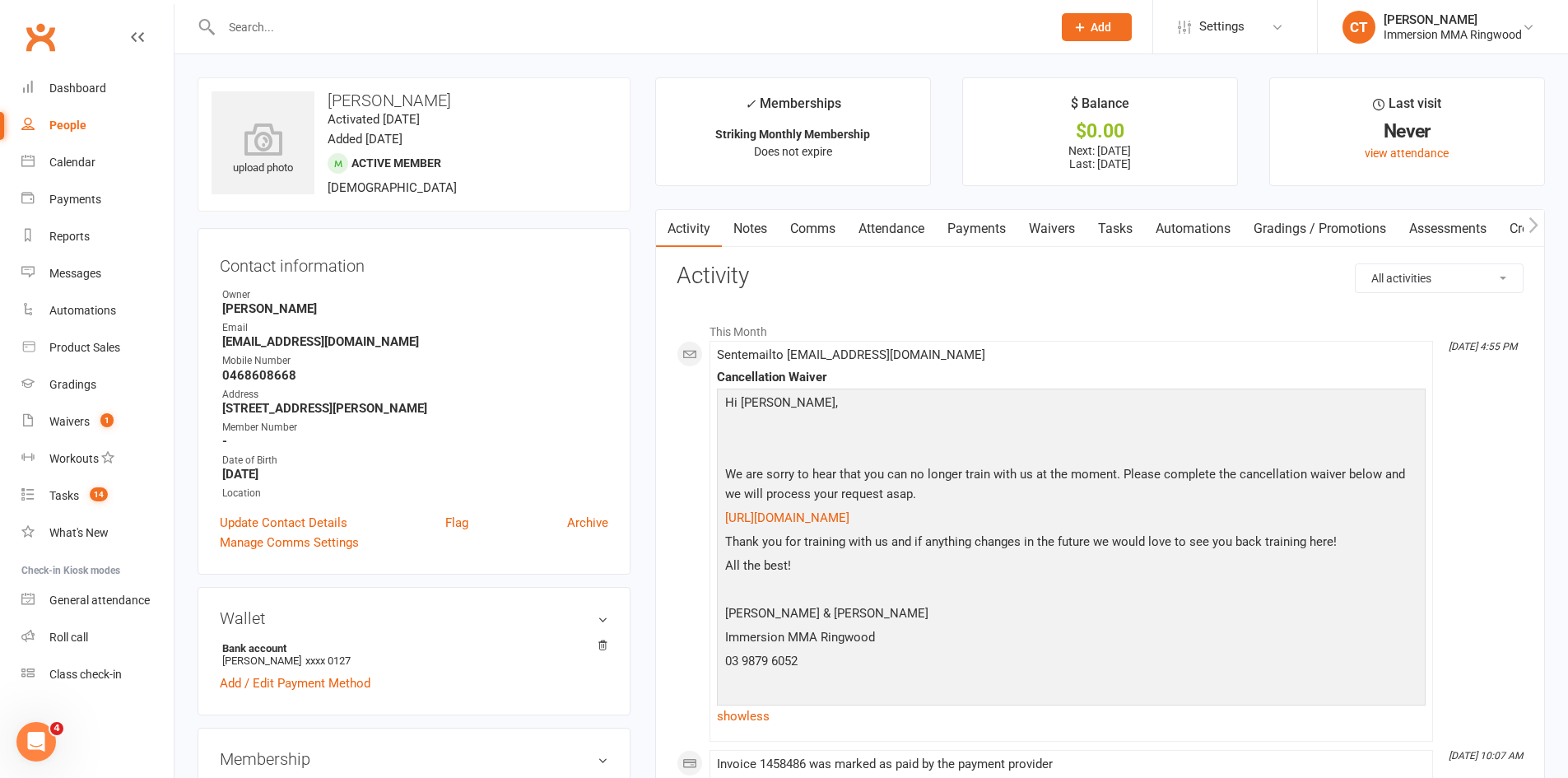
click at [749, 222] on link "Notes" at bounding box center [751, 228] width 56 height 38
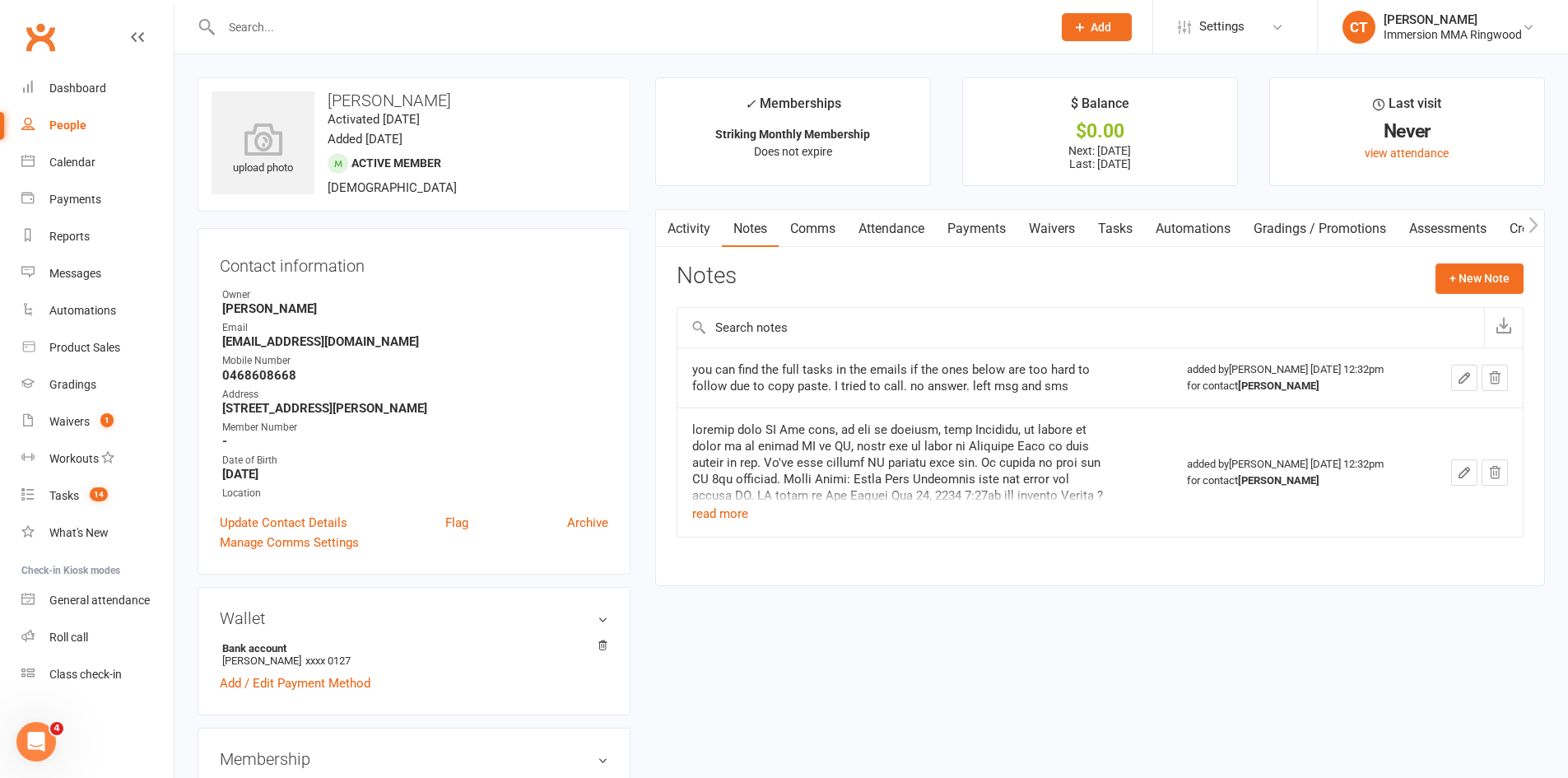
click at [729, 503] on div at bounding box center [898, 463] width 411 height 83
click at [695, 521] on button "read more" at bounding box center [721, 513] width 56 height 20
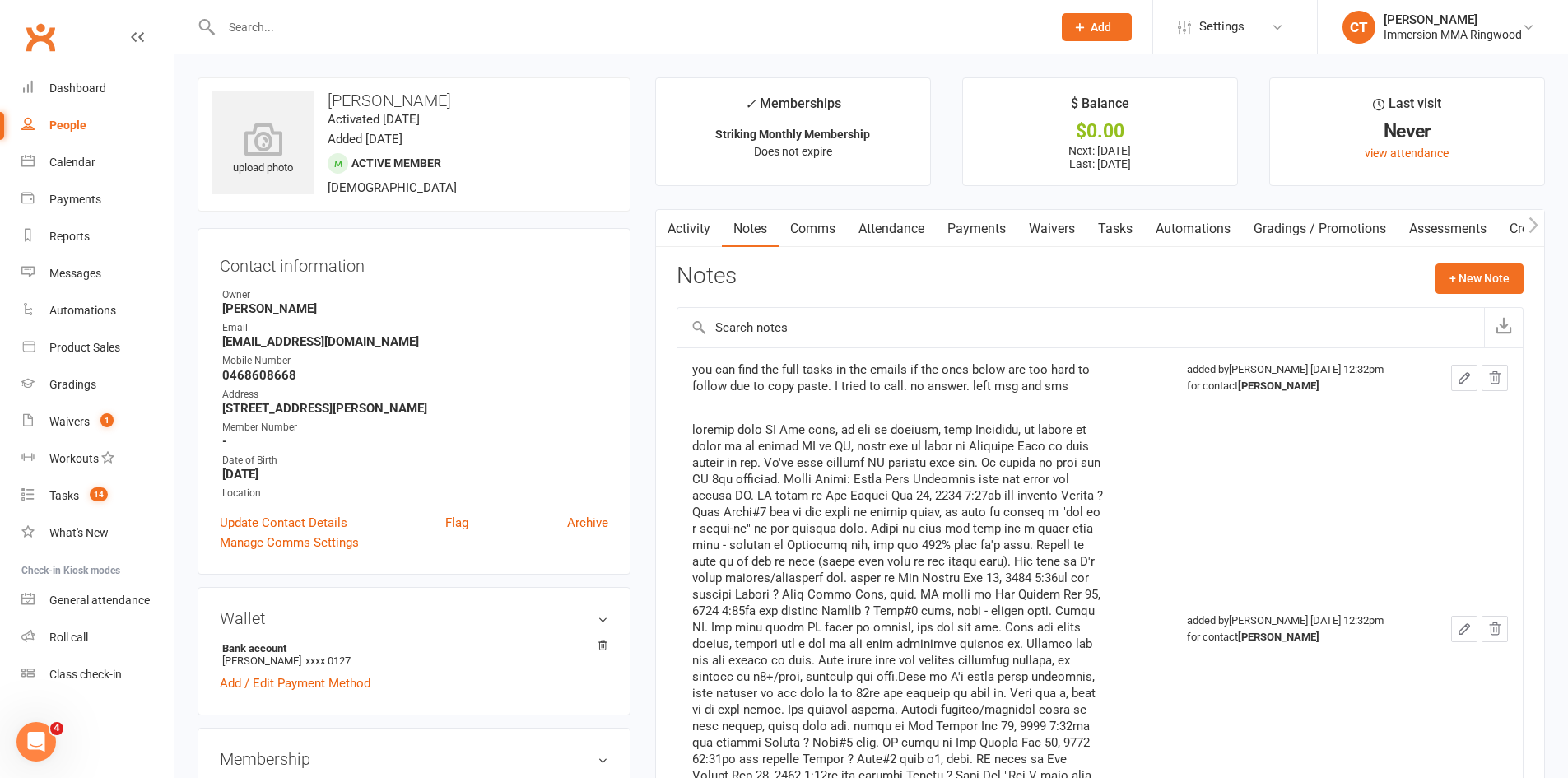
click at [1475, 294] on div "Notes + New Note" at bounding box center [1100, 285] width 847 height 43
click at [1475, 282] on button "+ New Note" at bounding box center [1480, 278] width 88 height 30
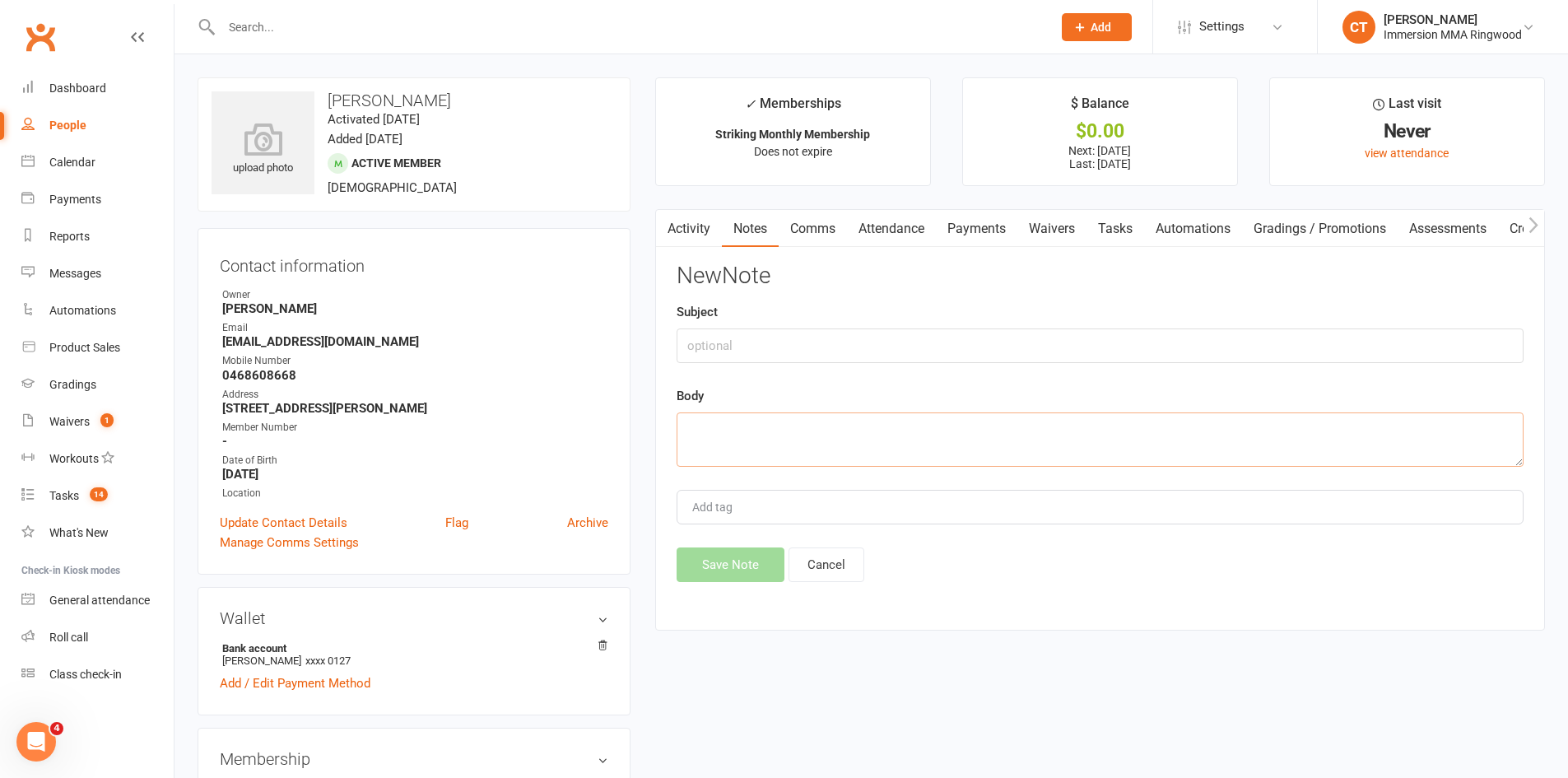
click at [969, 455] on textarea at bounding box center [1100, 440] width 847 height 54
type textarea "v"
type textarea "came in and said he wanted to cancel as its above his budget. Didn't want to ge…"
click at [754, 564] on button "Save Note" at bounding box center [730, 565] width 108 height 35
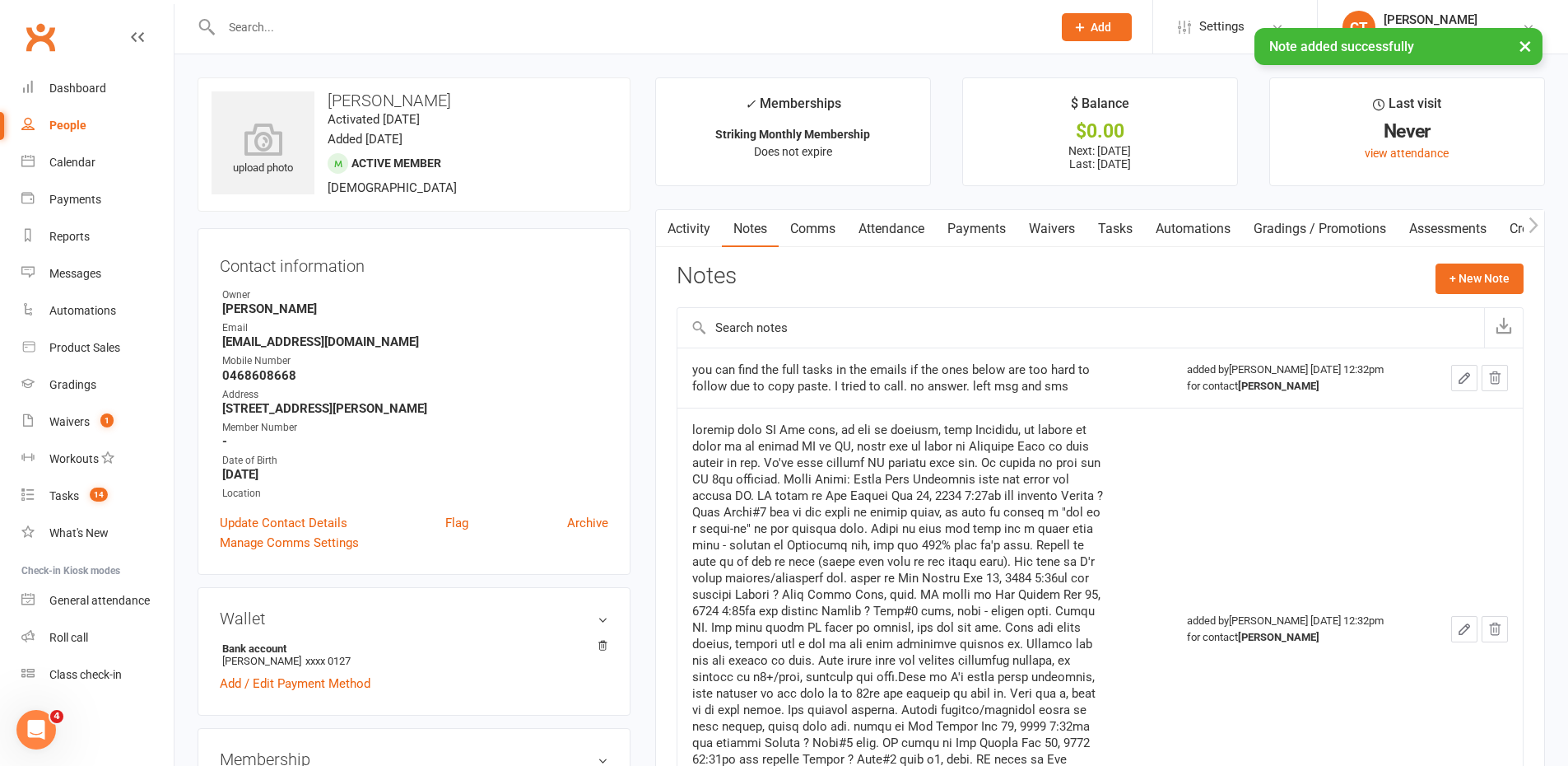
click at [1119, 223] on link "Tasks" at bounding box center [1115, 228] width 57 height 38
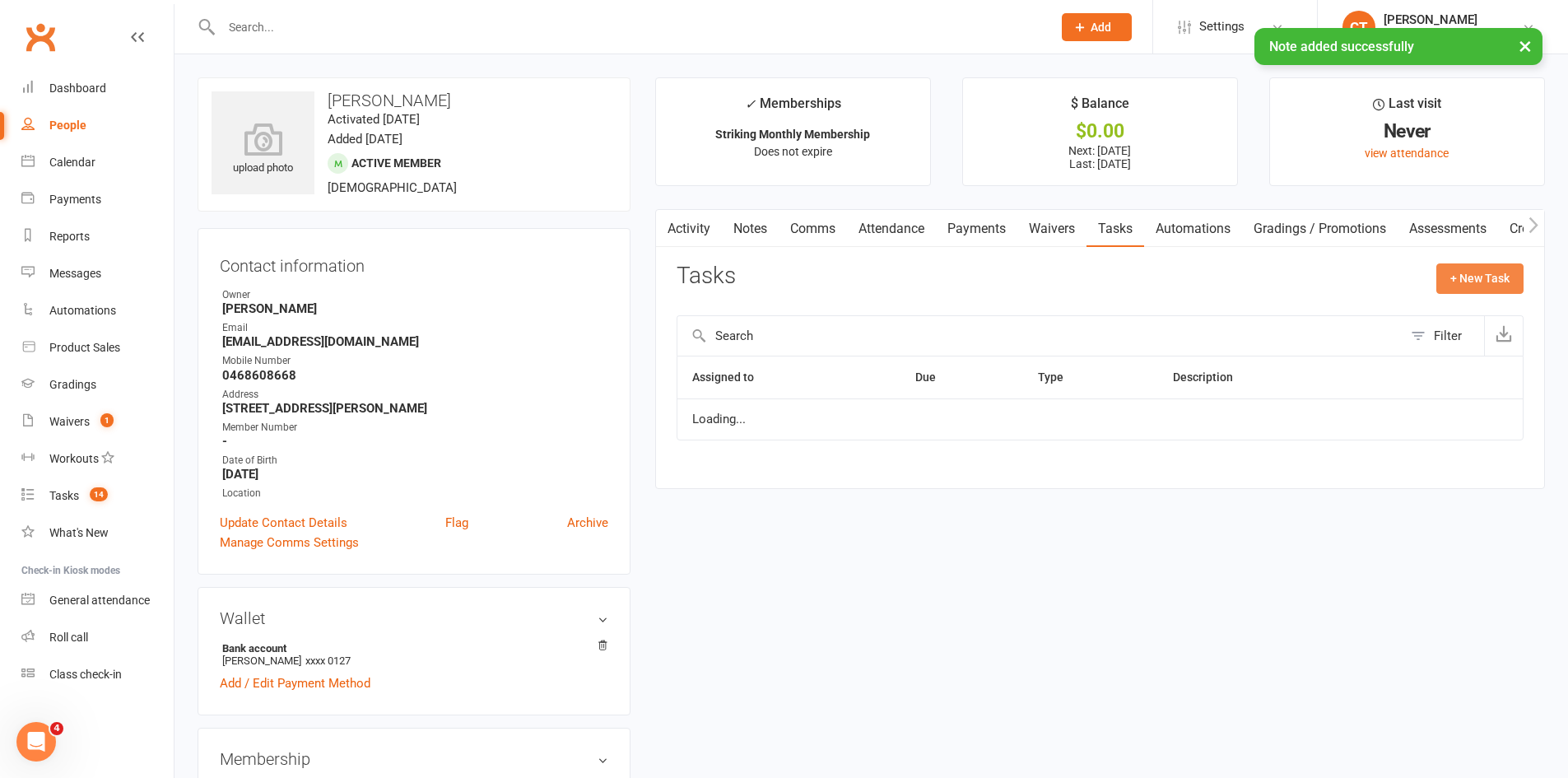
click at [1470, 292] on button "+ New Task" at bounding box center [1480, 278] width 87 height 30
select select "11984"
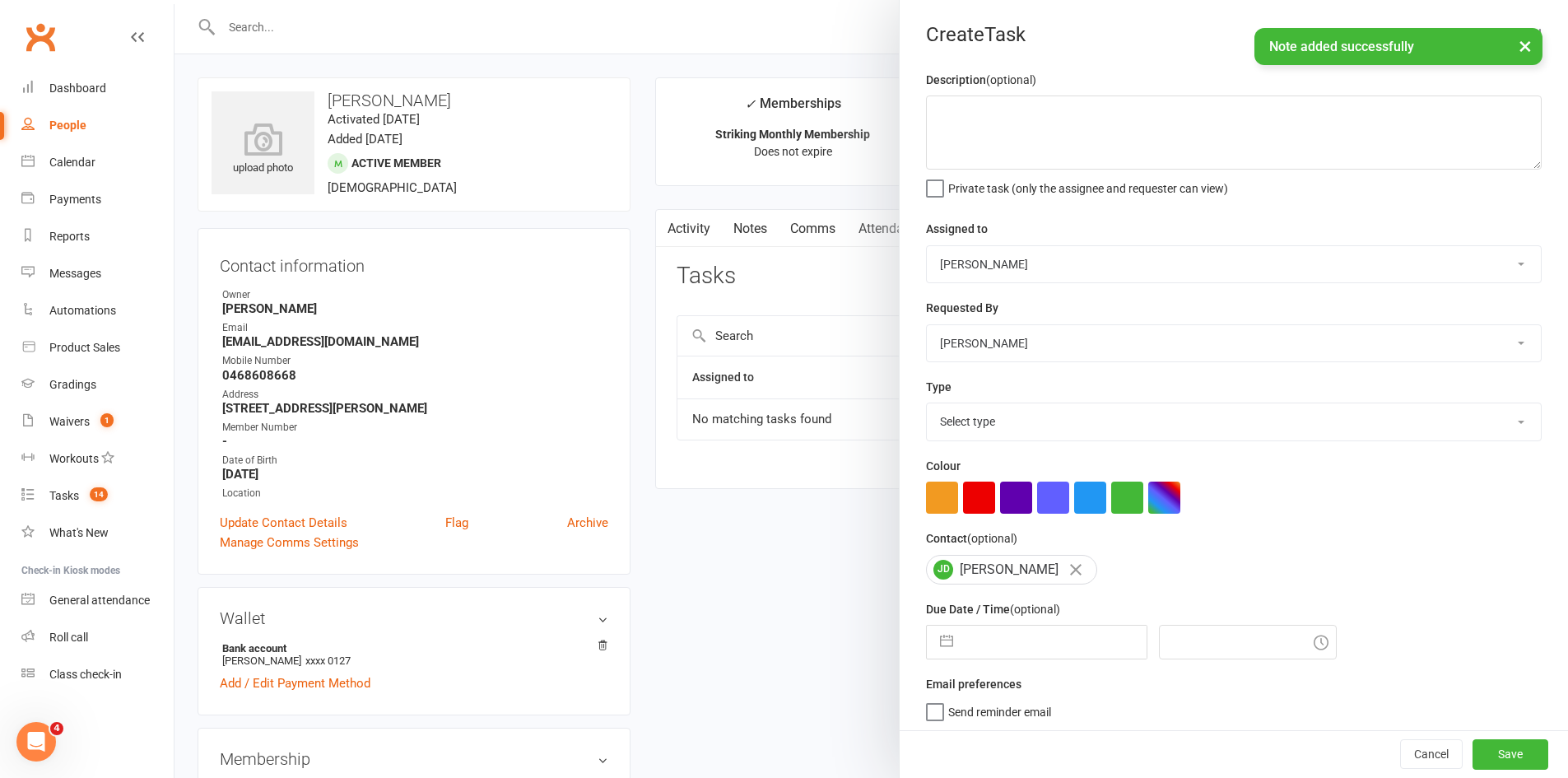
click at [1062, 655] on input "text" at bounding box center [1054, 642] width 185 height 33
select select "8"
select select "2025"
select select "9"
select select "2025"
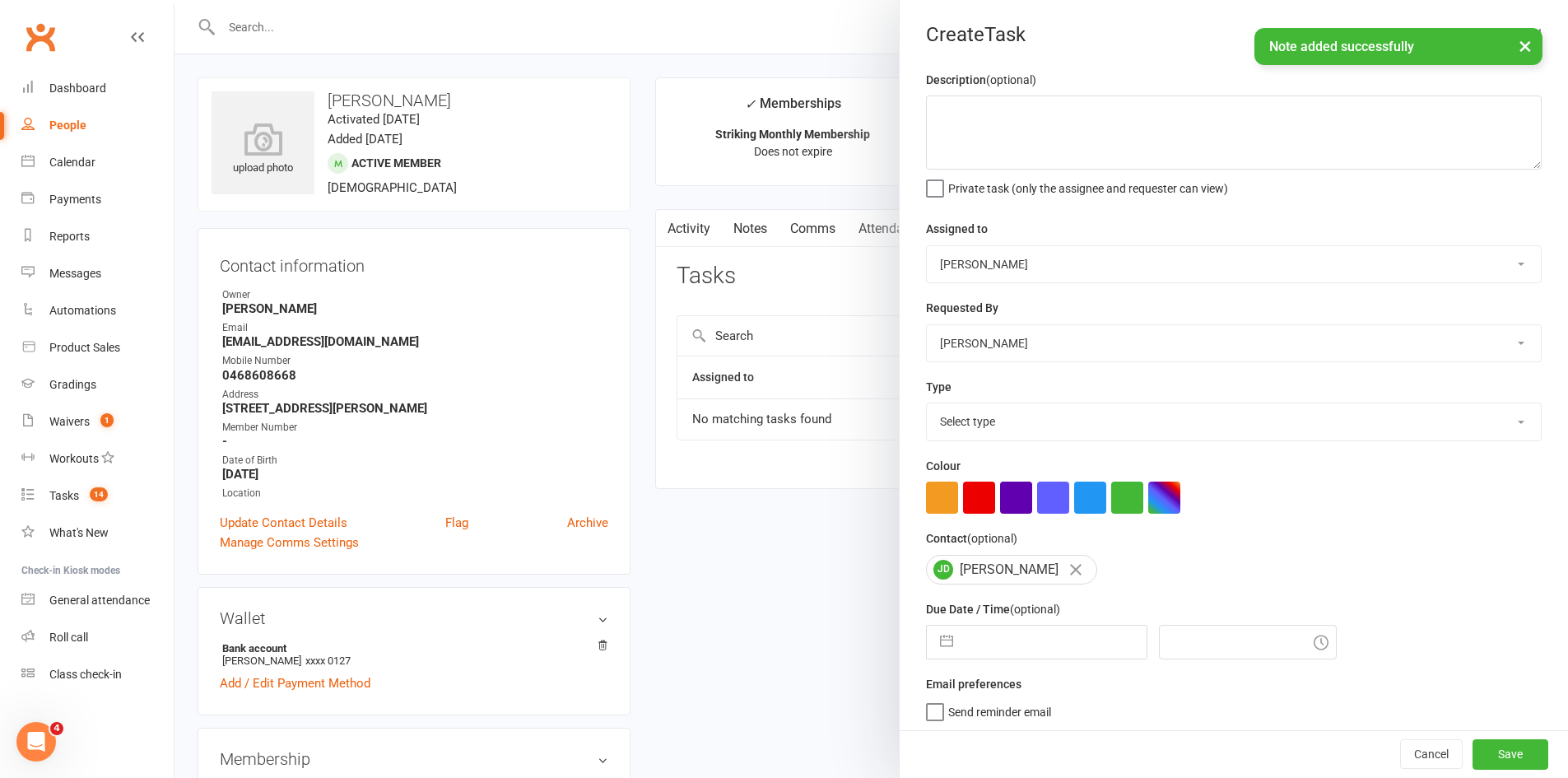
select select "10"
select select "2025"
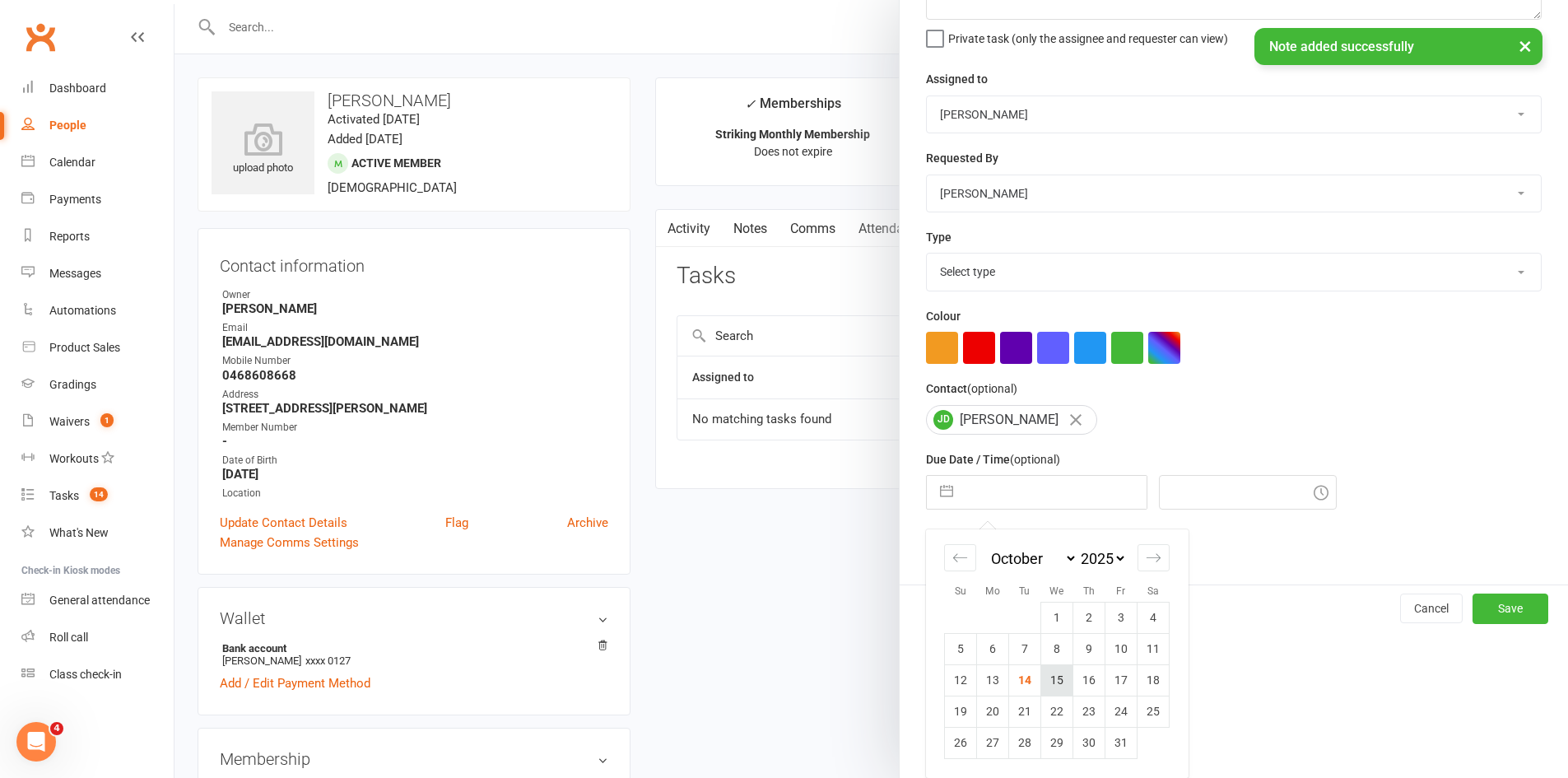
click at [1042, 682] on td "15" at bounding box center [1058, 679] width 32 height 31
type input "15 Oct 2025"
type input "5:00pm"
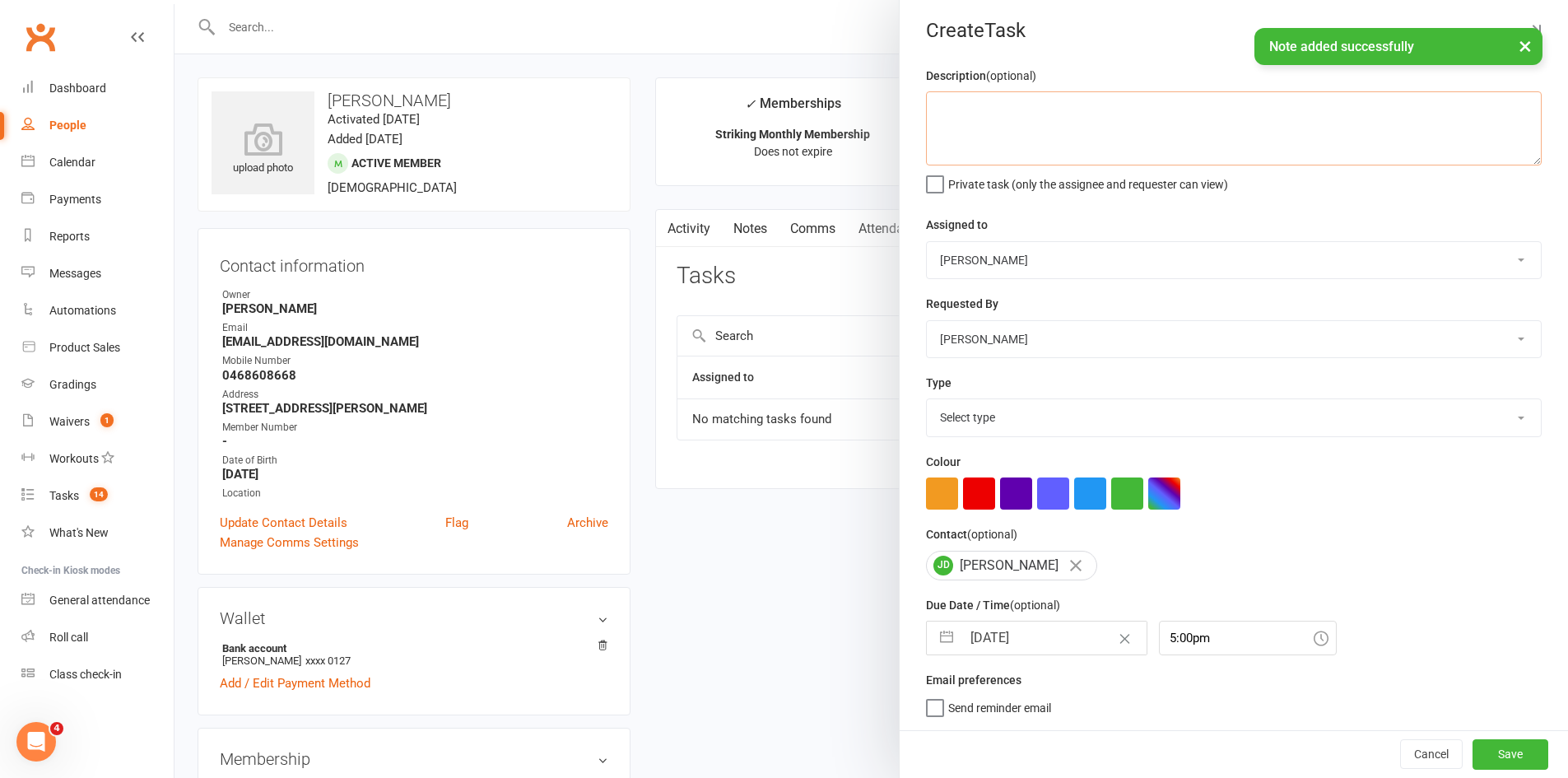
click at [975, 95] on textarea at bounding box center [1234, 128] width 615 height 74
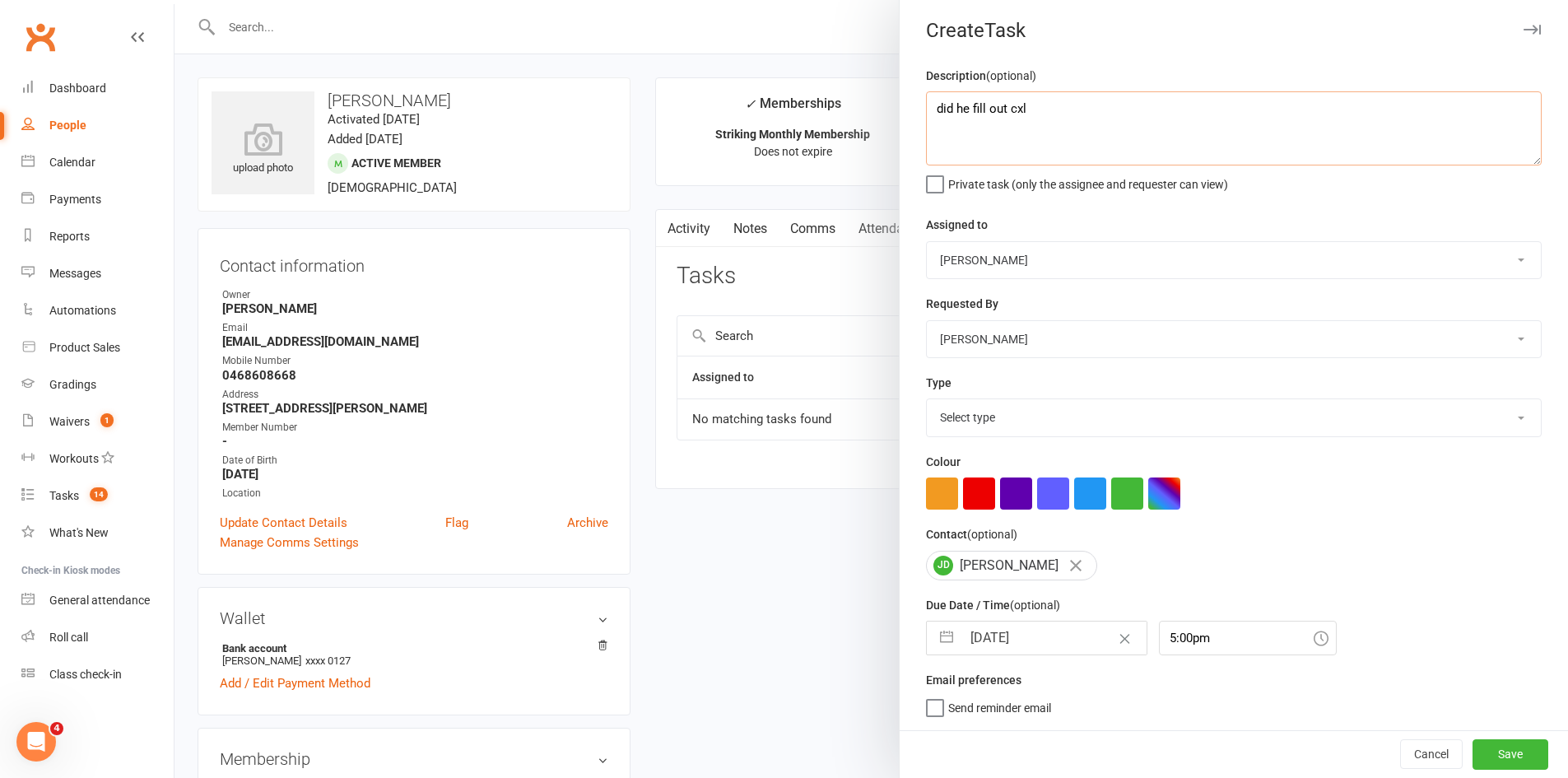
type textarea "did he fill out cxl"
click at [1016, 416] on select "Select type Cmonnnn E-mail Financial Follow up Follow-up Help Just do it Lettin…" at bounding box center [1234, 417] width 614 height 37
select select "6641"
click at [927, 399] on select "Select type Cmonnnn E-mail Financial Follow up Follow-up Help Just do it Lettin…" at bounding box center [1234, 417] width 614 height 37
click at [1479, 757] on button "Save" at bounding box center [1511, 755] width 76 height 30
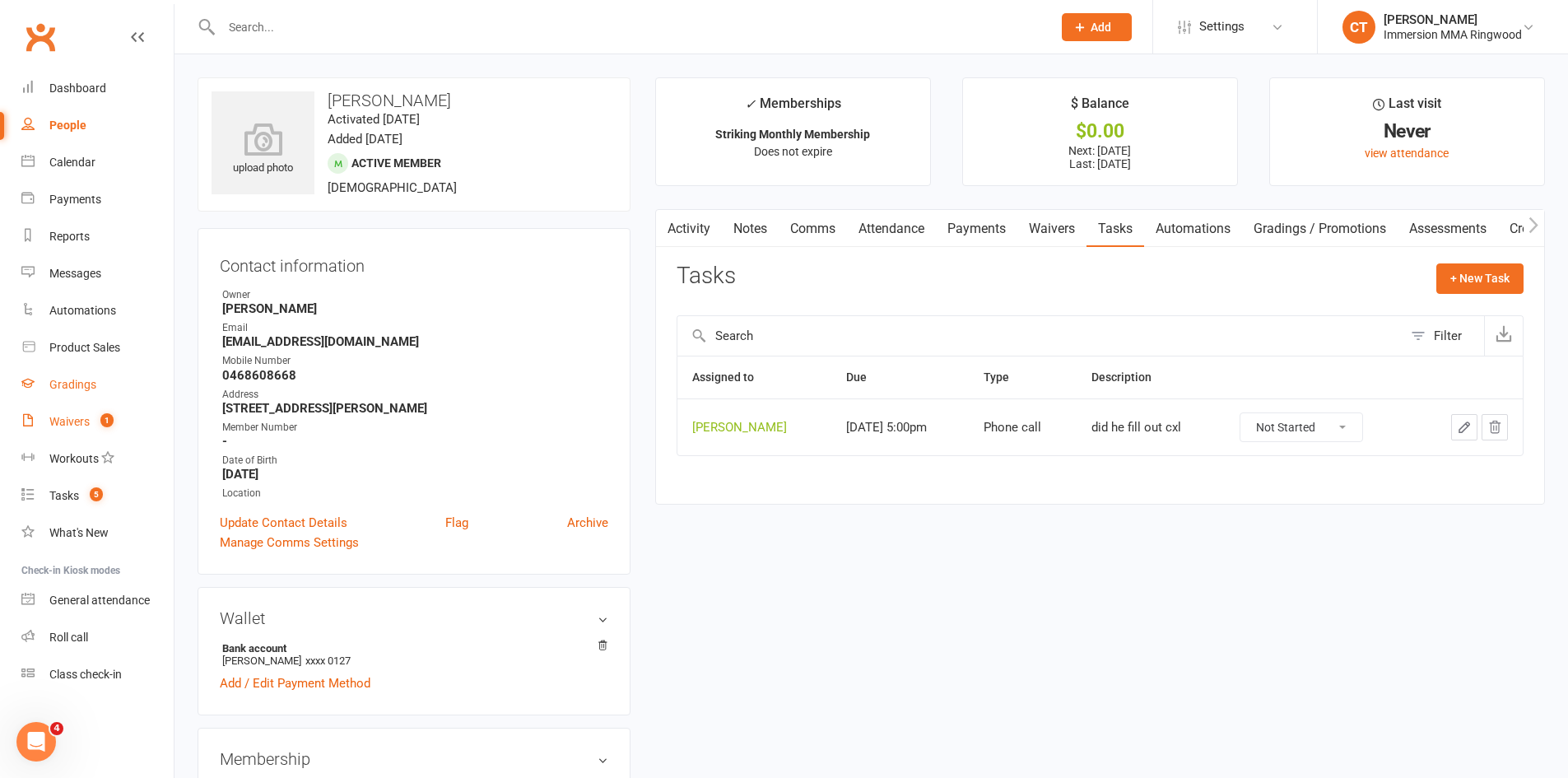
drag, startPoint x: 92, startPoint y: 414, endPoint x: 136, endPoint y: 373, distance: 60.1
click at [92, 414] on link "Waivers 1" at bounding box center [98, 421] width 152 height 37
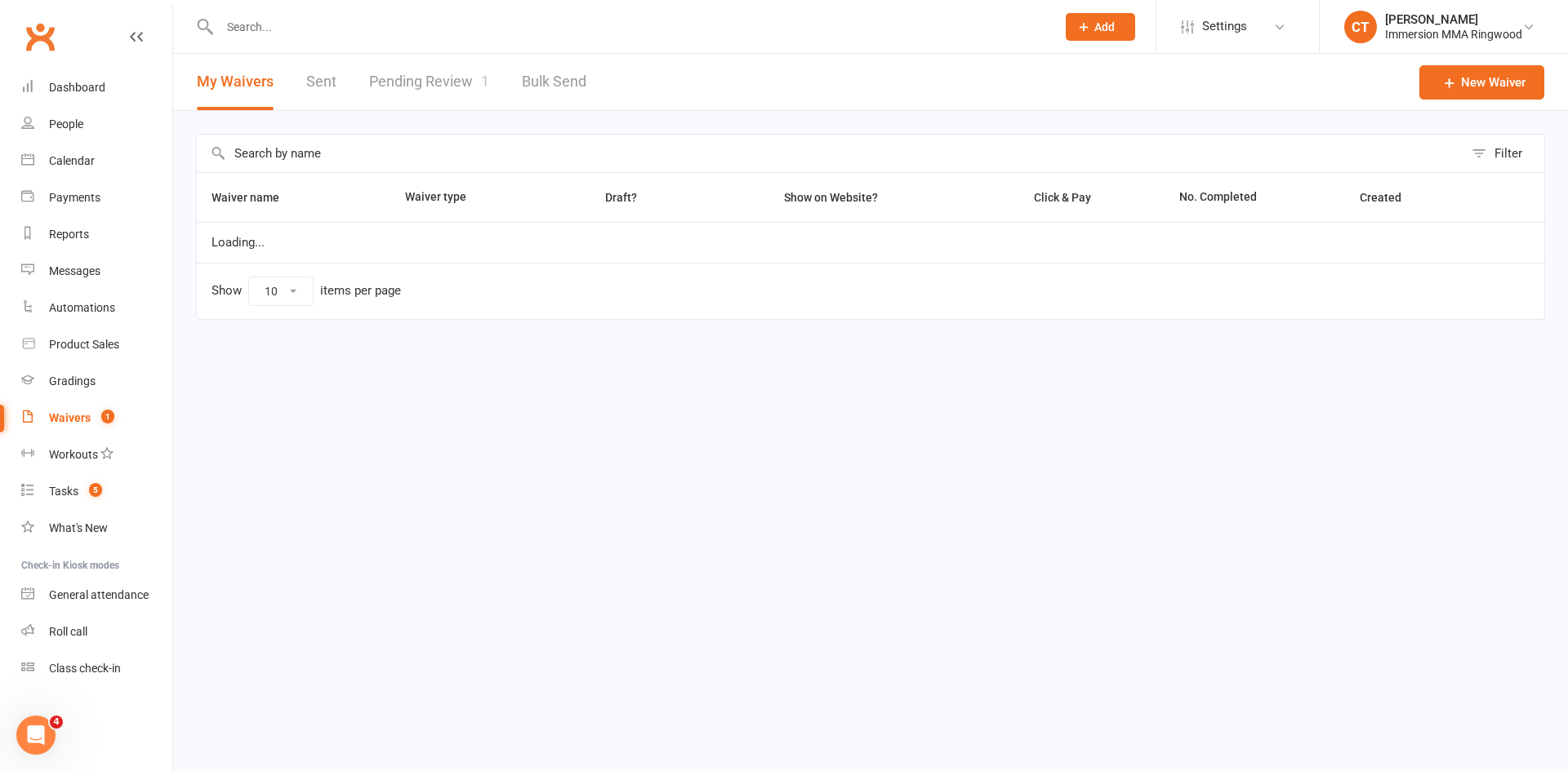
select select "25"
click at [412, 80] on link "Pending Review 1" at bounding box center [429, 82] width 120 height 56
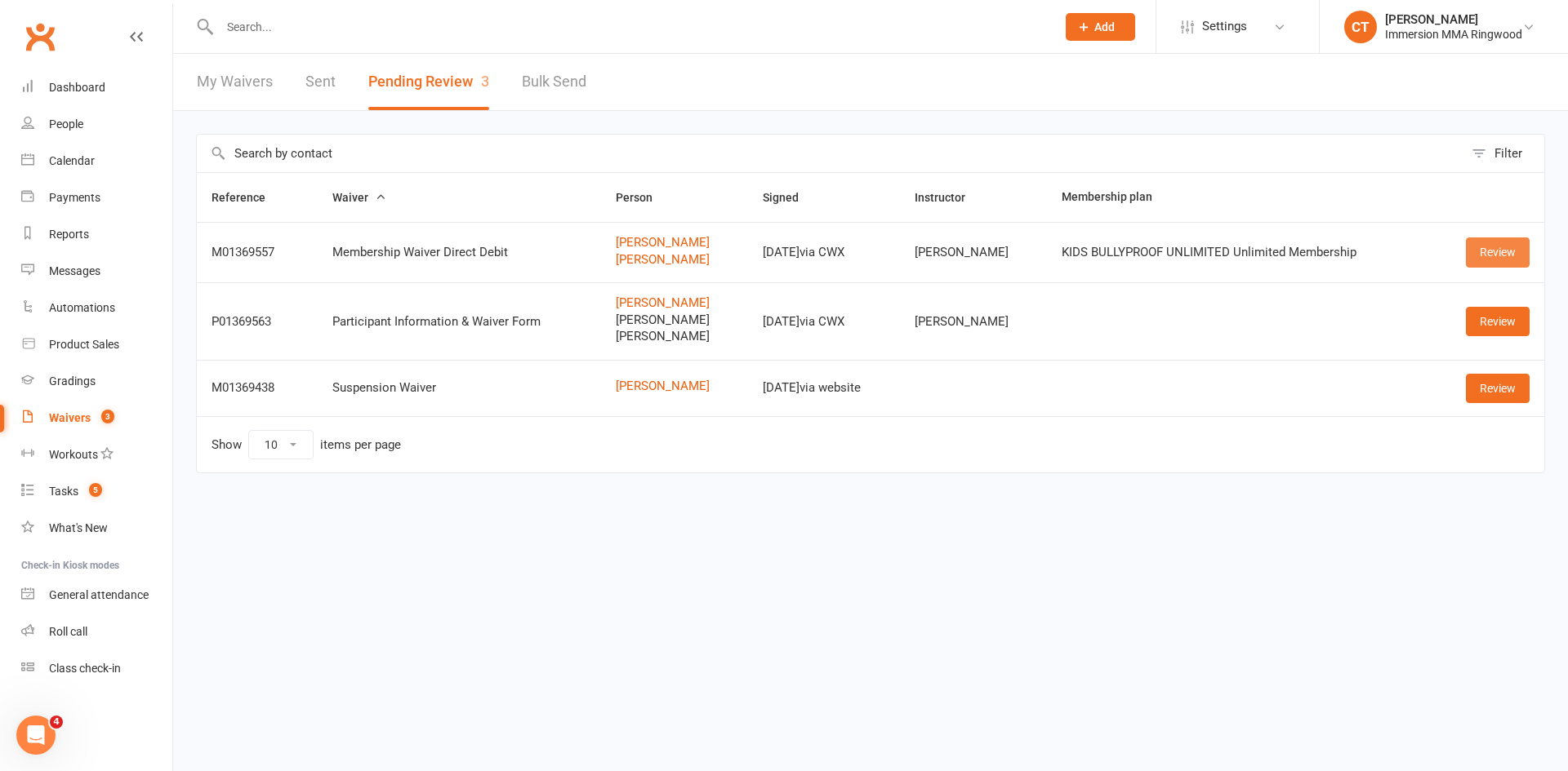
click at [1483, 250] on link "Review" at bounding box center [1497, 252] width 63 height 30
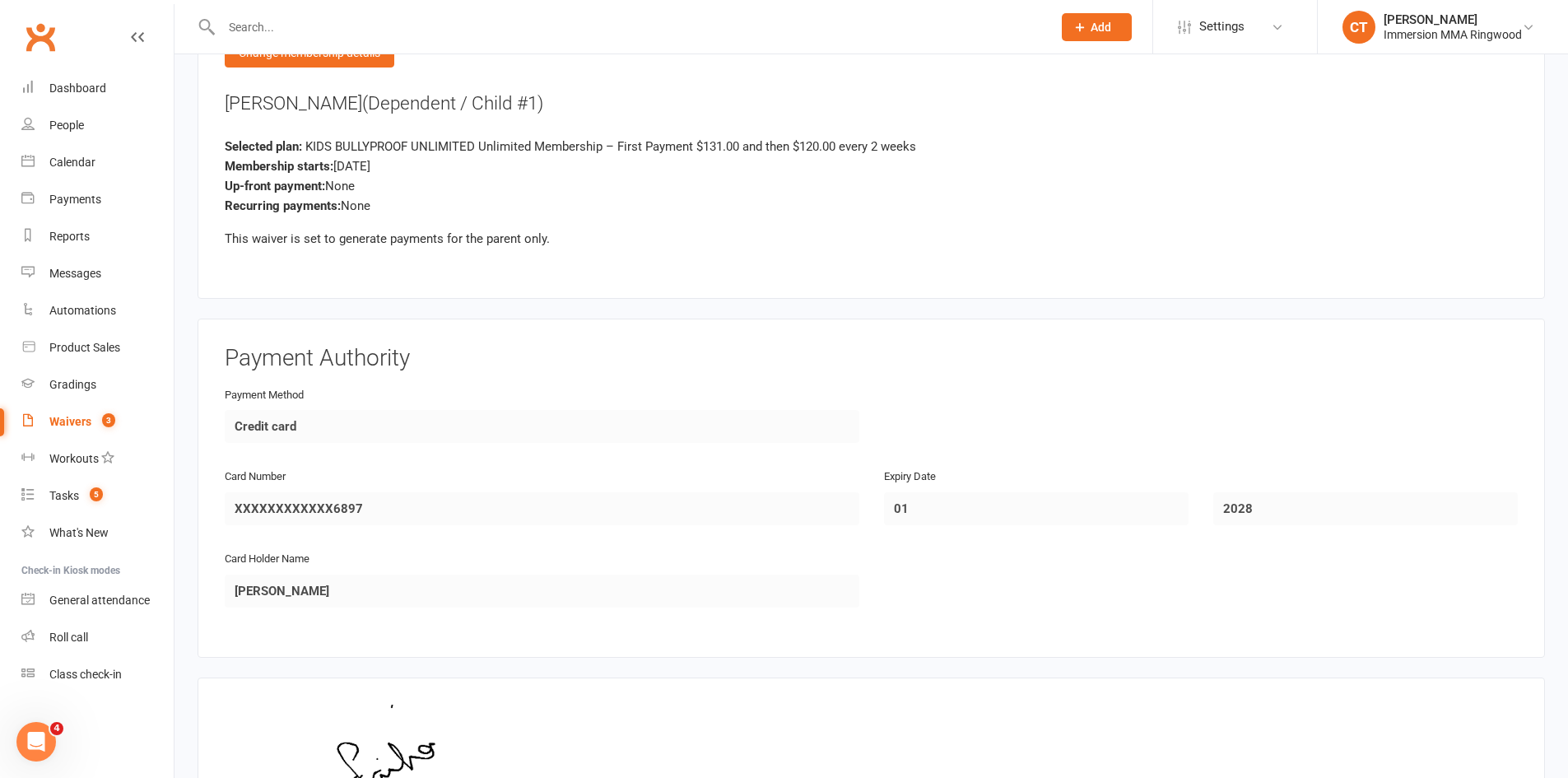
scroll to position [2491, 0]
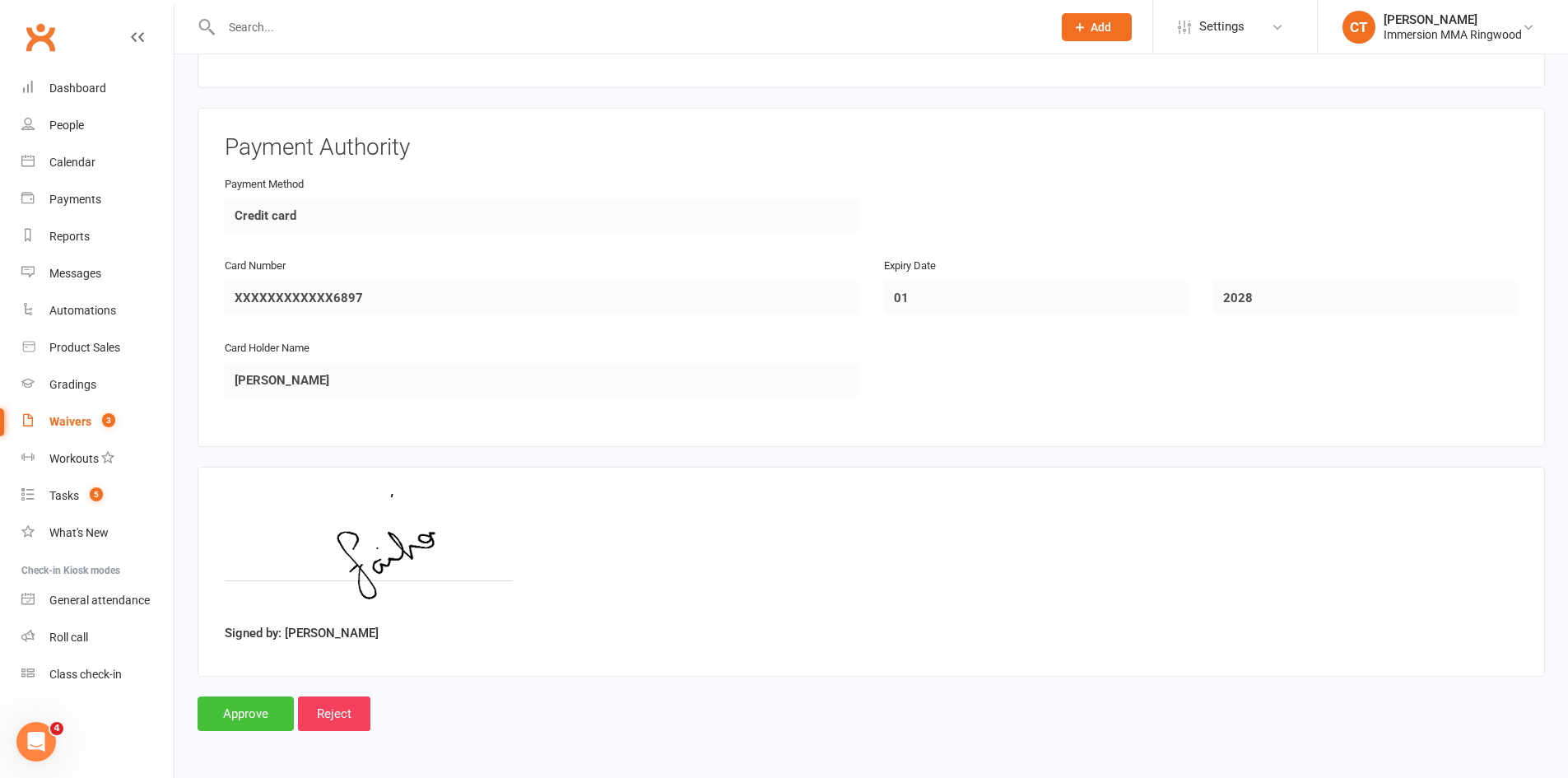
click at [220, 722] on input "Approve" at bounding box center [245, 713] width 97 height 35
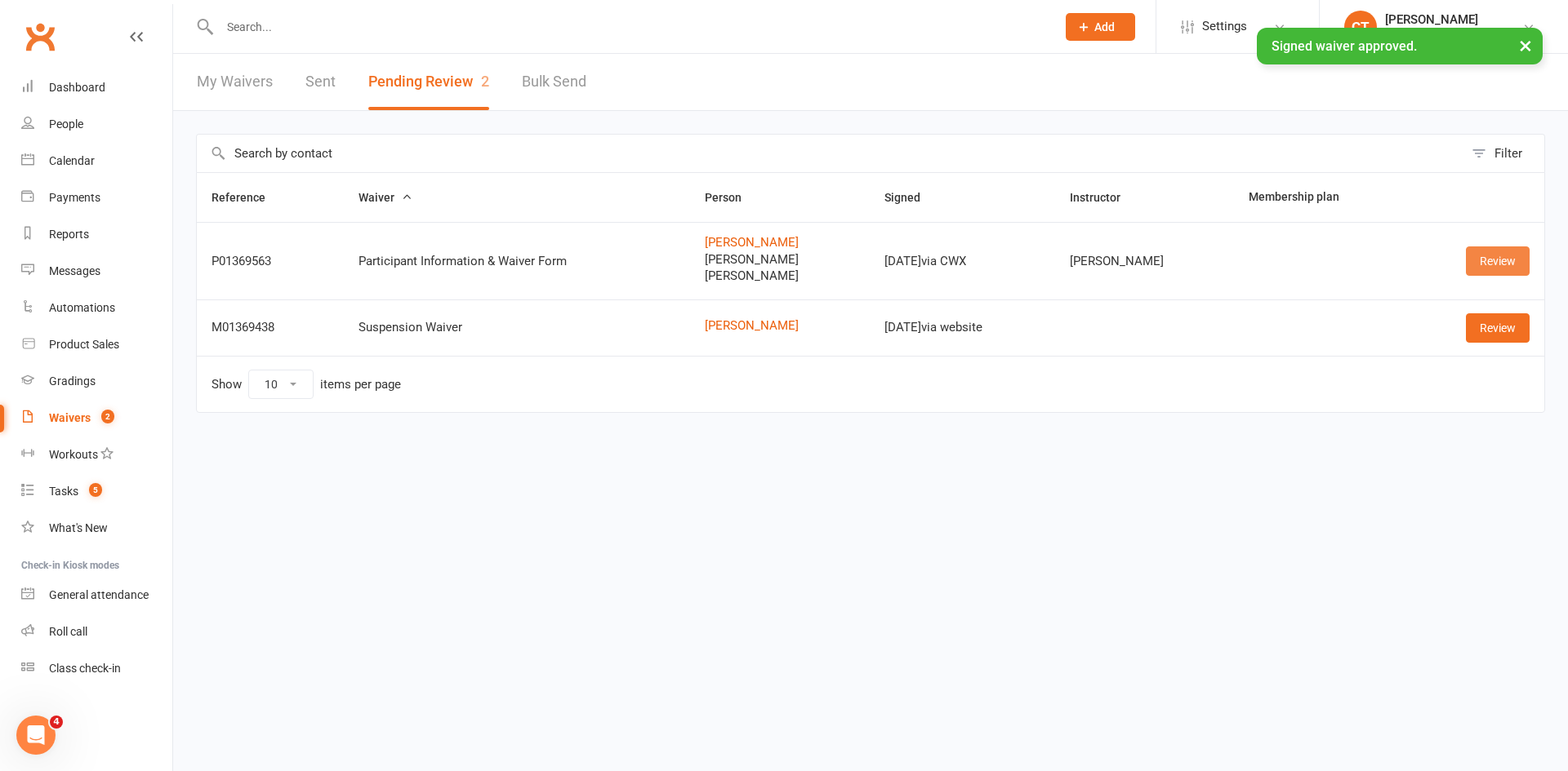
click at [1495, 256] on link "Review" at bounding box center [1497, 262] width 63 height 30
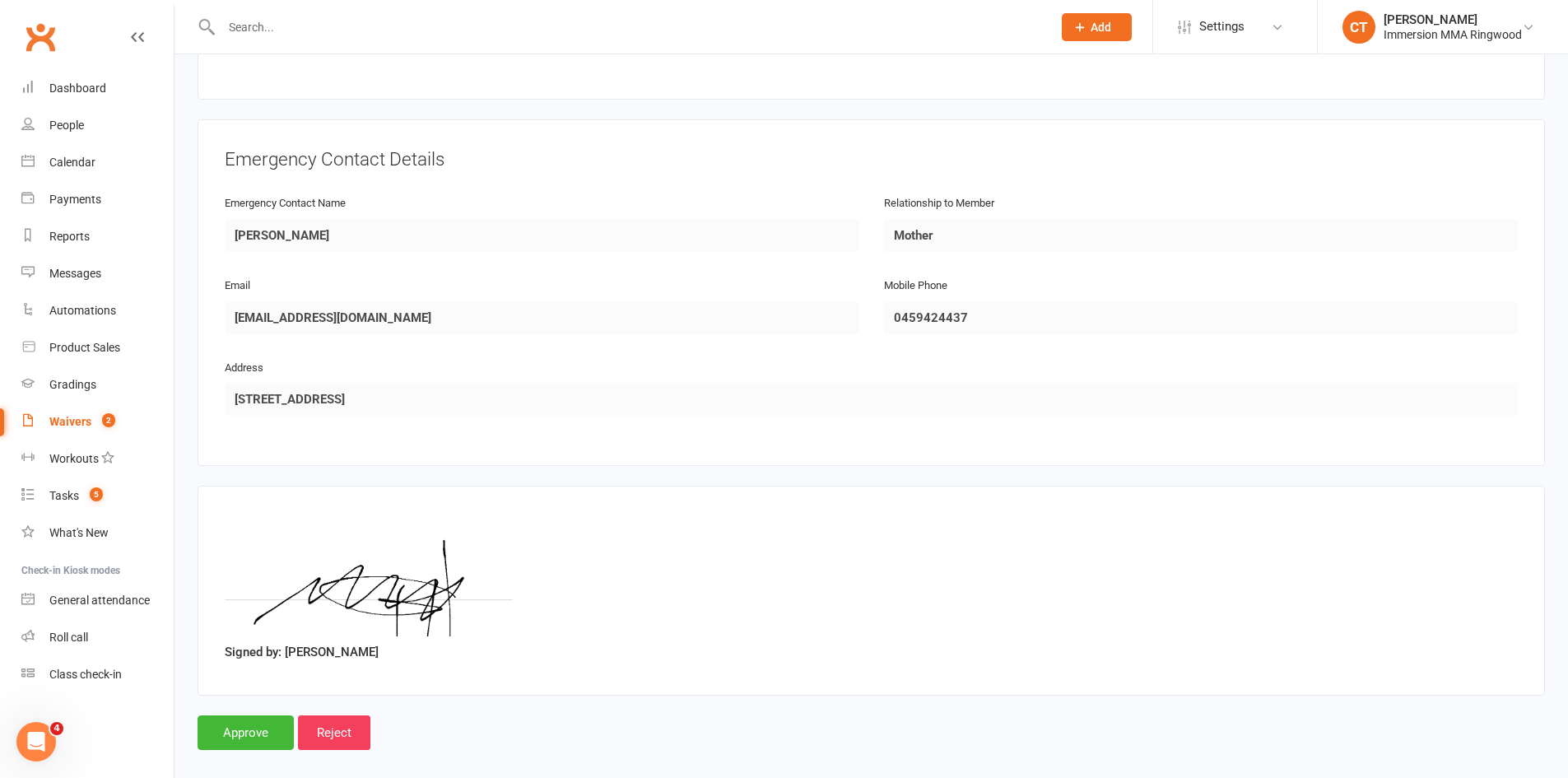
scroll to position [1873, 0]
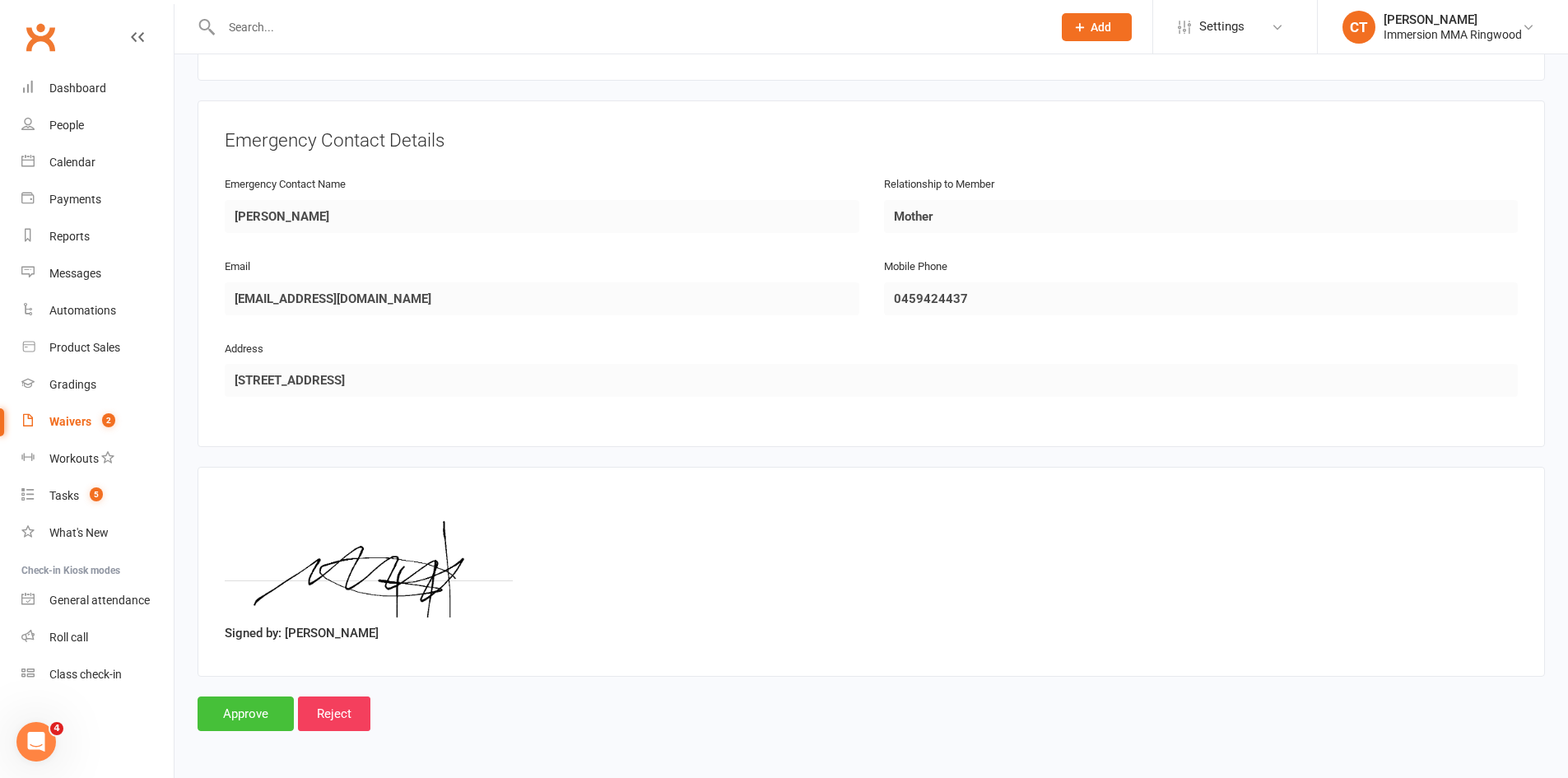
click at [256, 703] on input "Approve" at bounding box center [245, 713] width 97 height 35
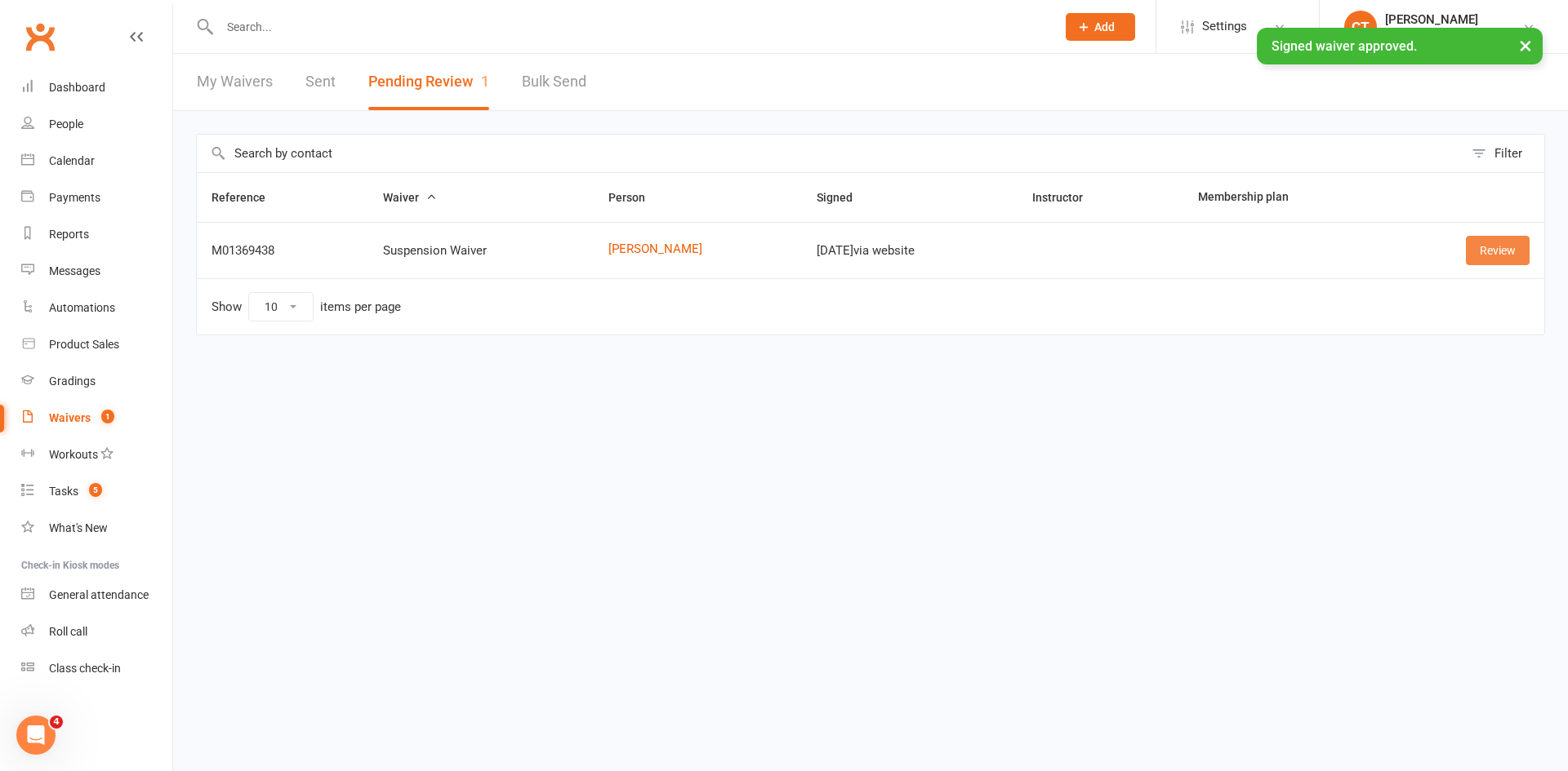
click at [1504, 247] on link "Review" at bounding box center [1497, 250] width 63 height 30
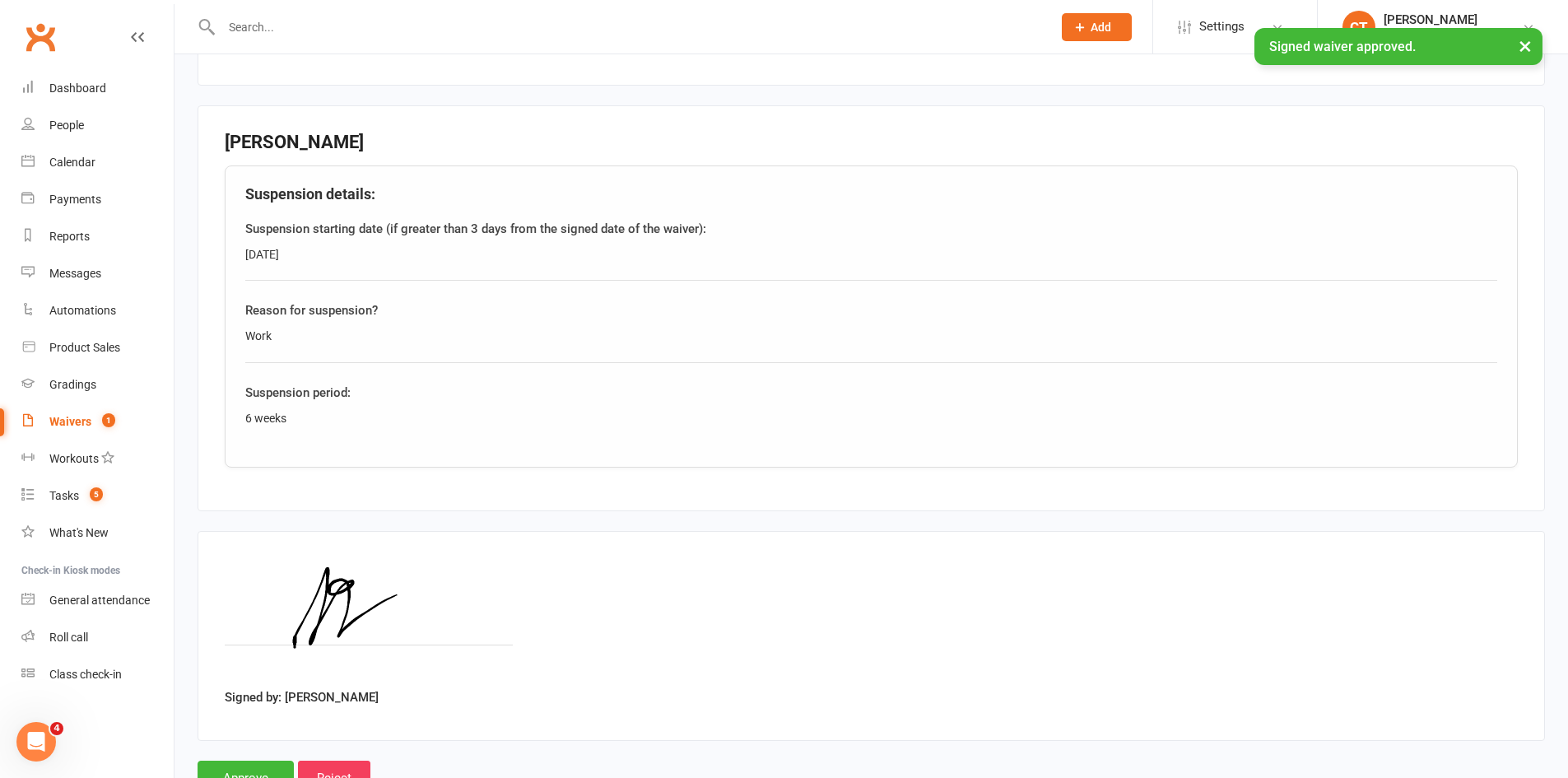
scroll to position [769, 0]
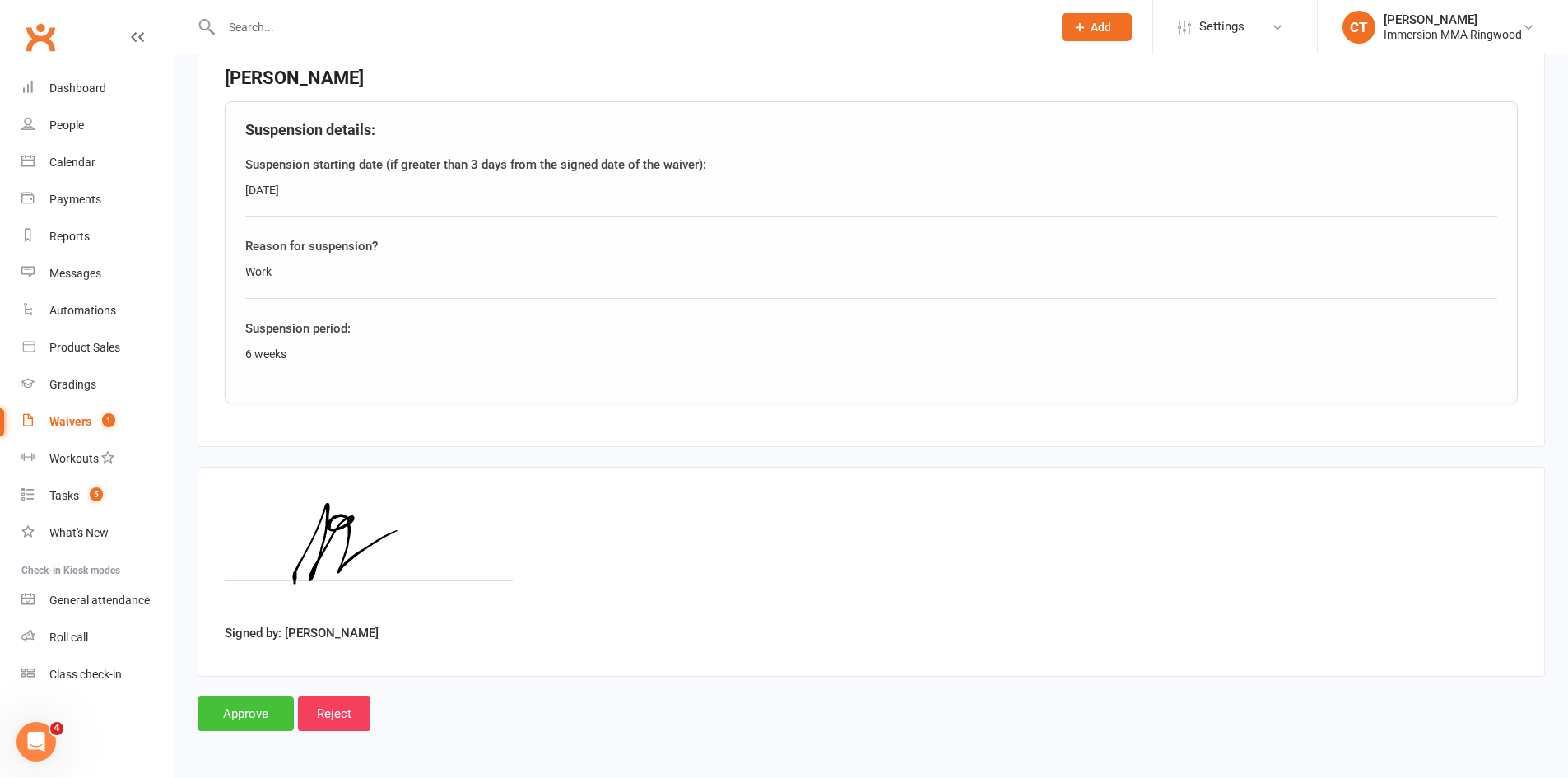
click at [269, 705] on input "Approve" at bounding box center [245, 713] width 97 height 35
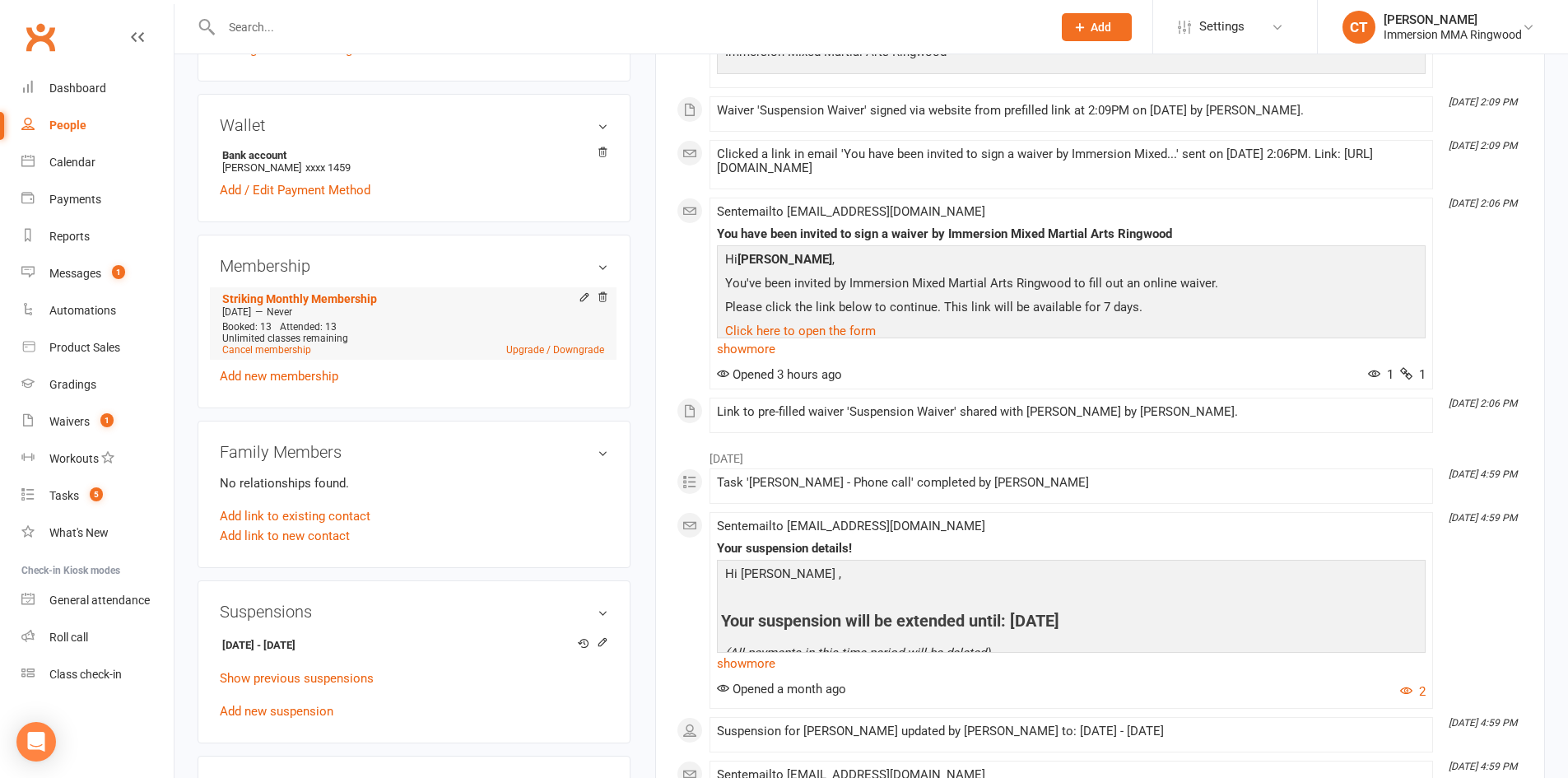
scroll to position [550, 0]
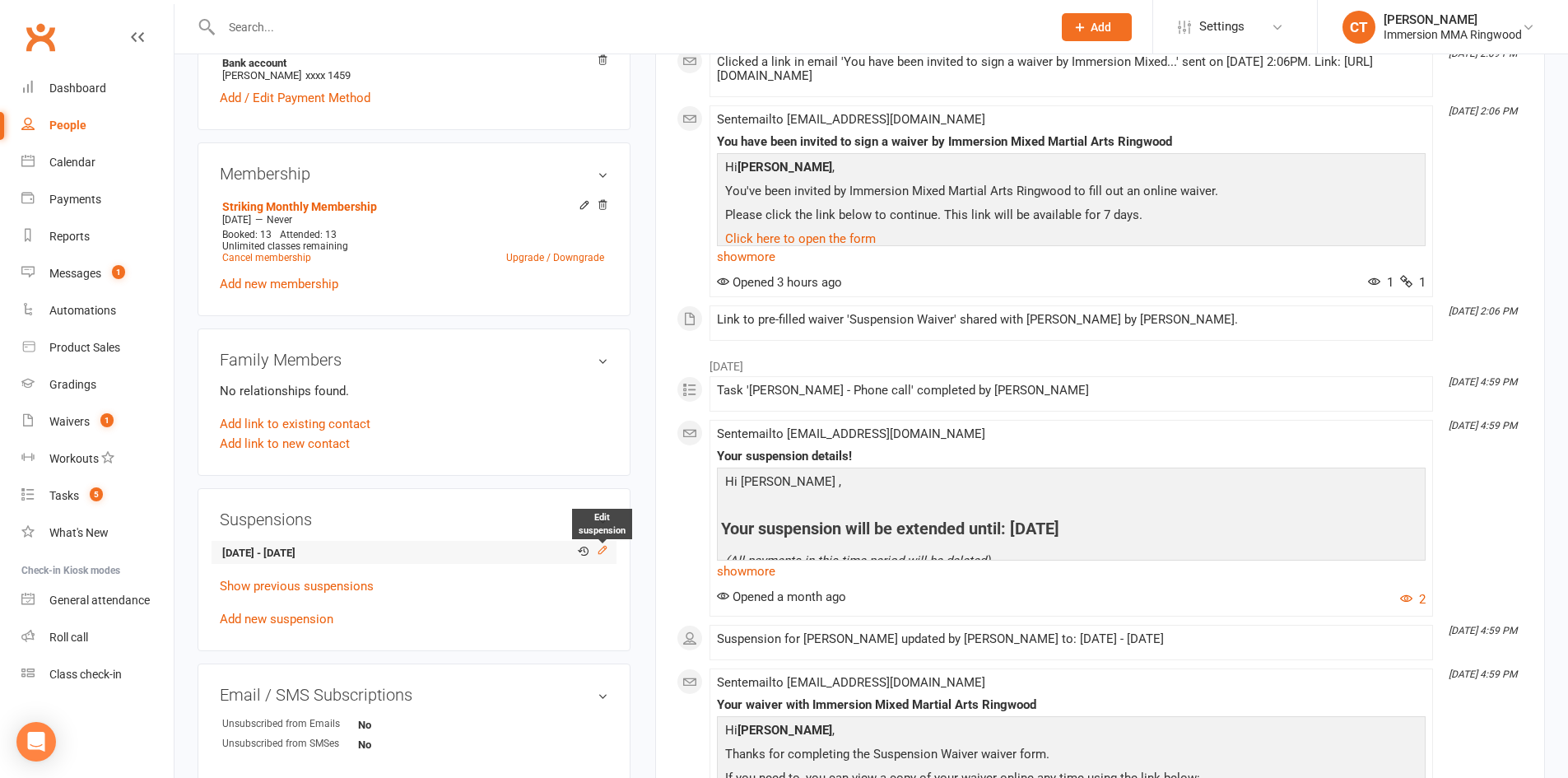
click at [608, 547] on icon at bounding box center [602, 550] width 11 height 11
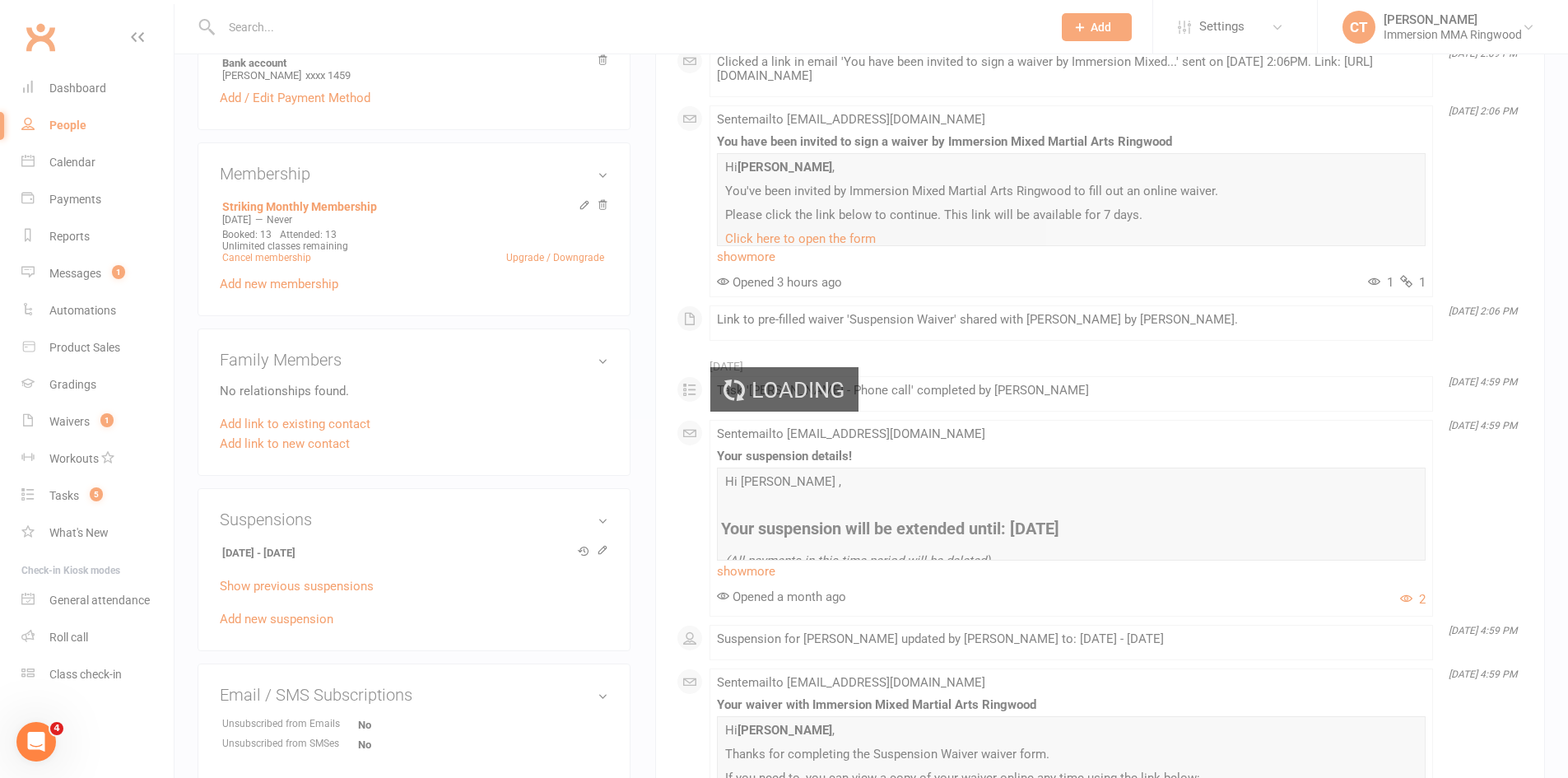
scroll to position [0, 0]
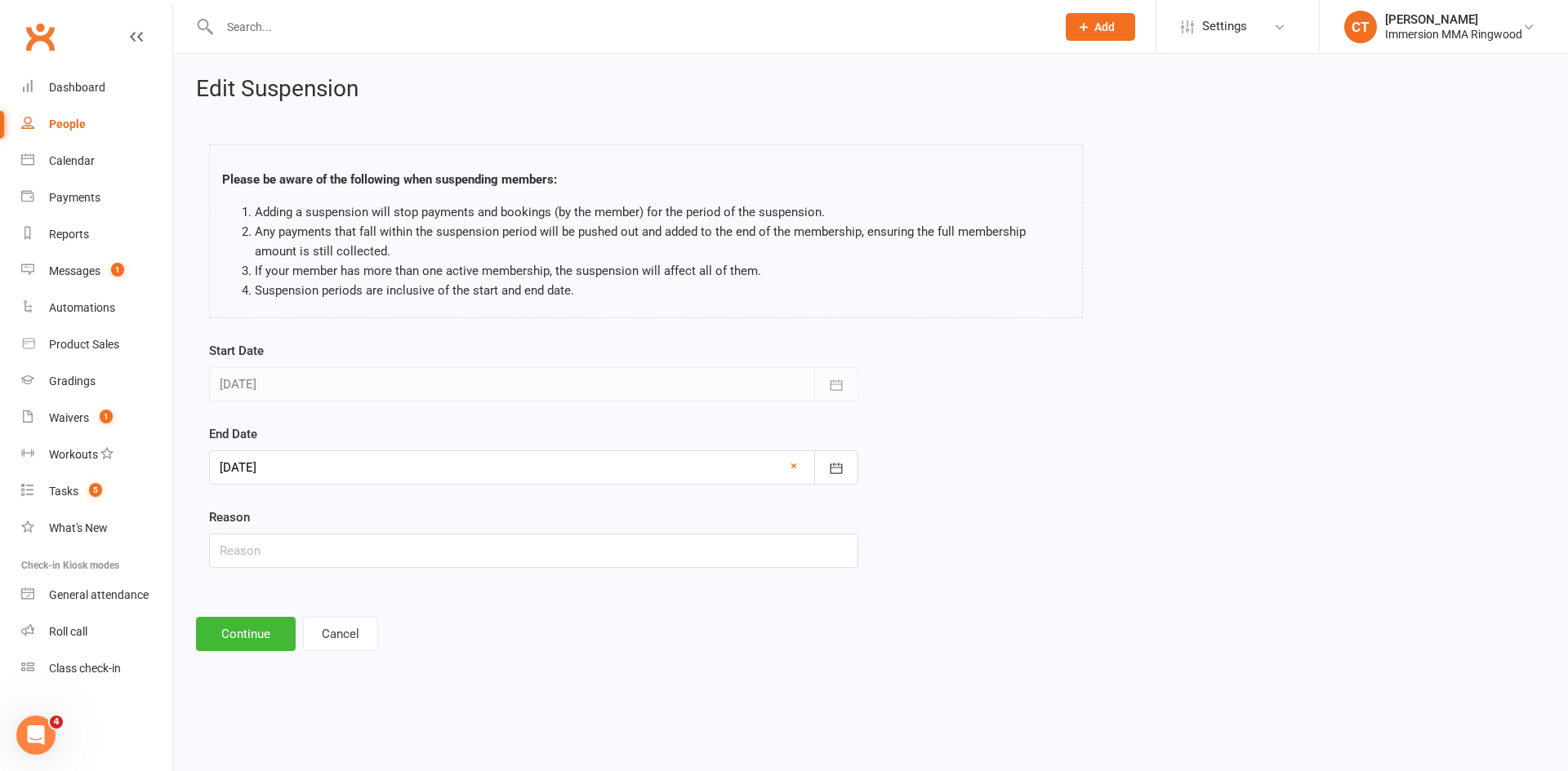
click at [293, 462] on div at bounding box center [533, 467] width 649 height 34
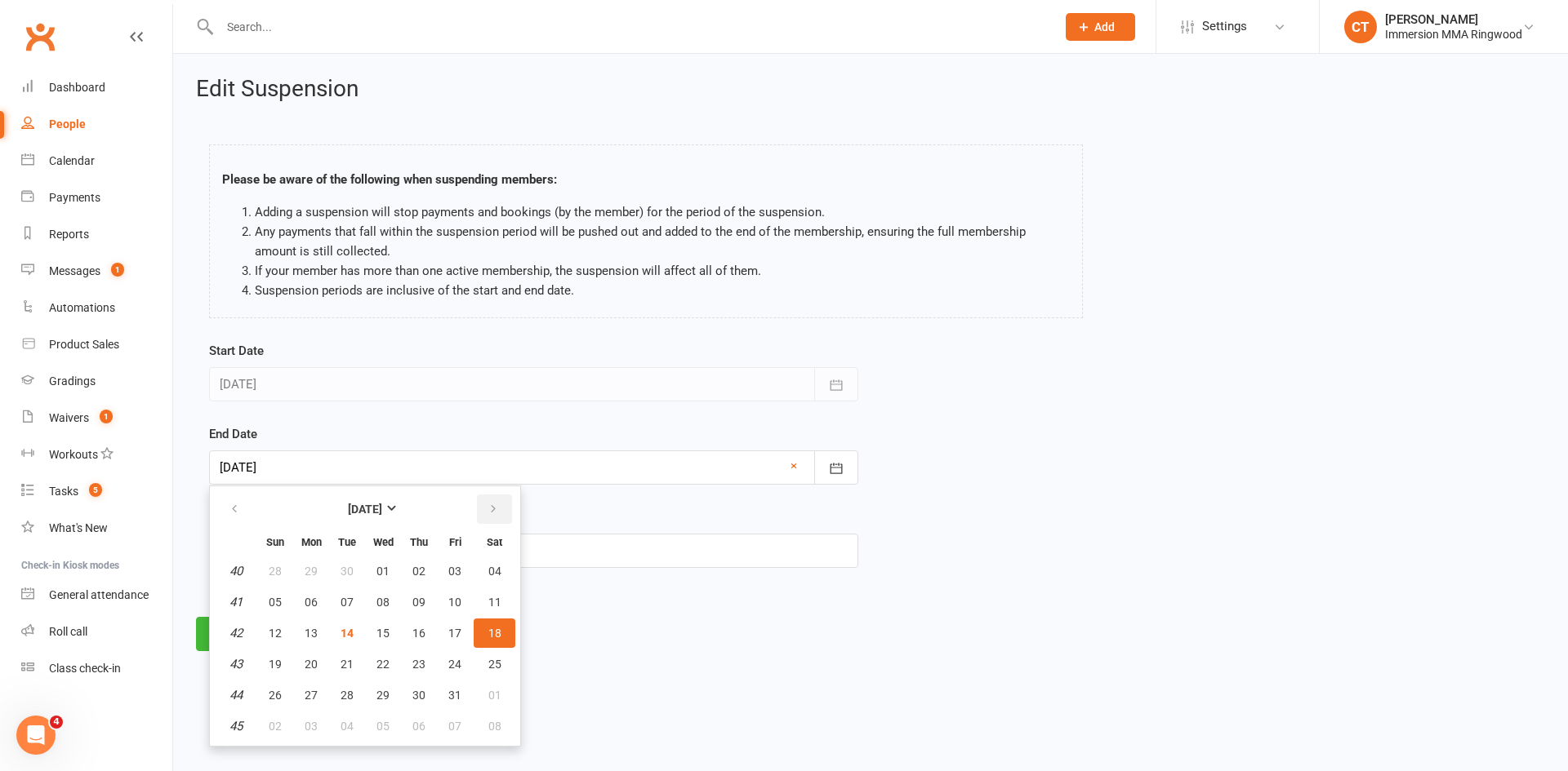
click at [498, 506] on button "button" at bounding box center [495, 509] width 35 height 30
click at [497, 697] on span "29" at bounding box center [495, 696] width 13 height 13
type input "[DATE]"
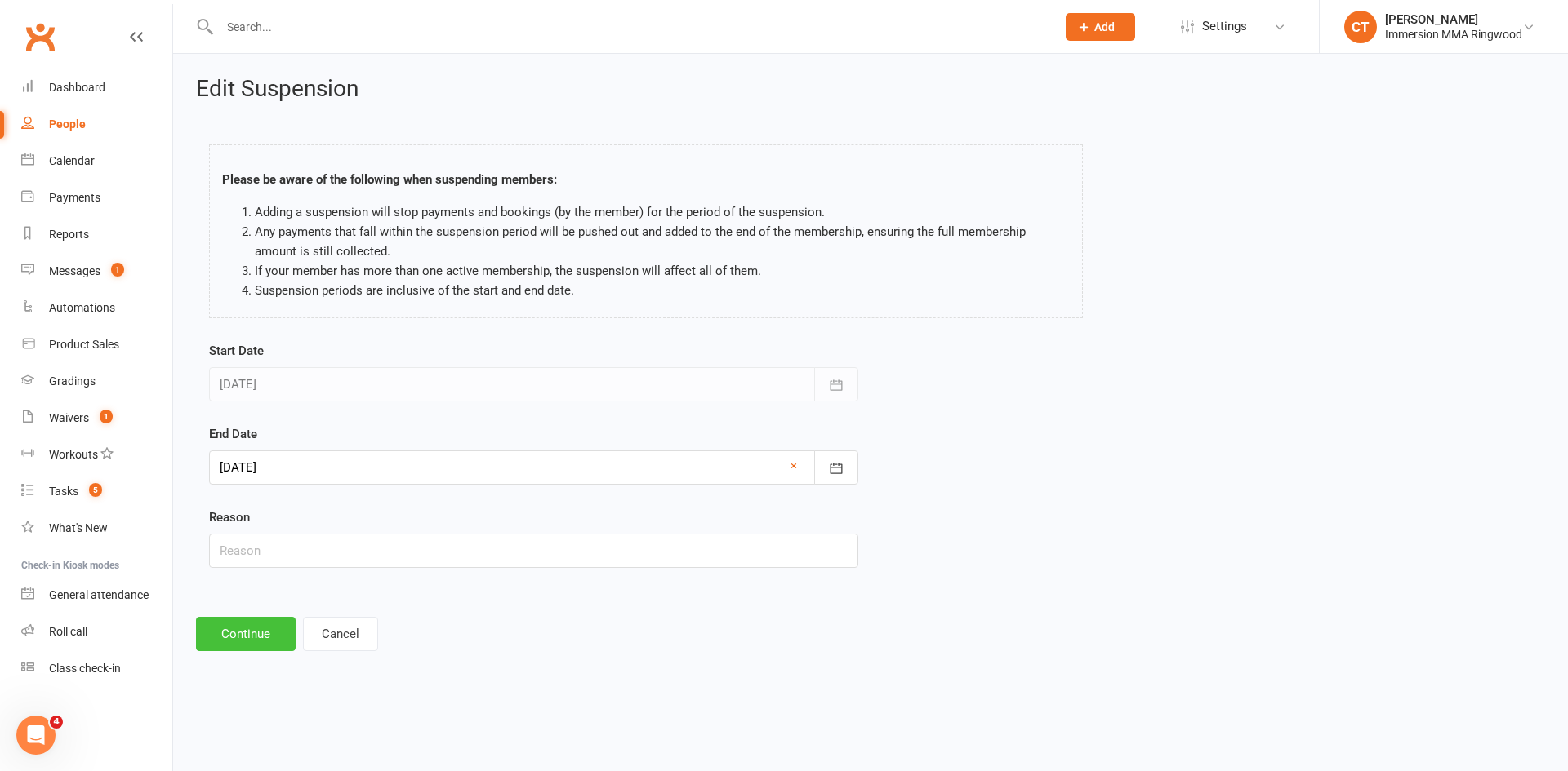
click at [231, 628] on button "Continue" at bounding box center [245, 634] width 100 height 34
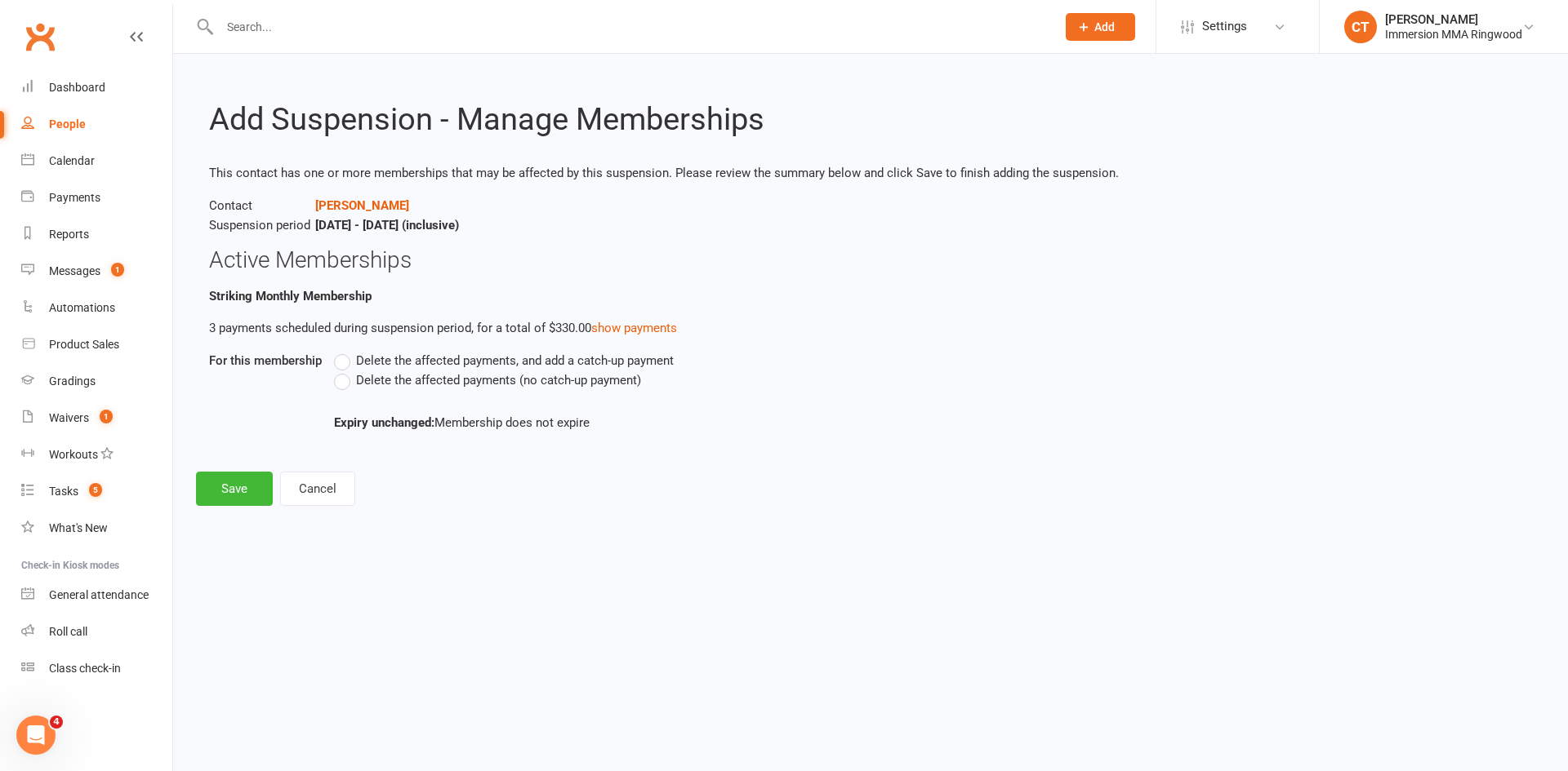
click at [375, 379] on span "Delete the affected payments (no catch-up payment)" at bounding box center [498, 379] width 285 height 17
click at [345, 371] on input "Delete the affected payments (no catch-up payment)" at bounding box center [338, 371] width 10 height 0
click at [236, 483] on button "Save" at bounding box center [234, 489] width 76 height 34
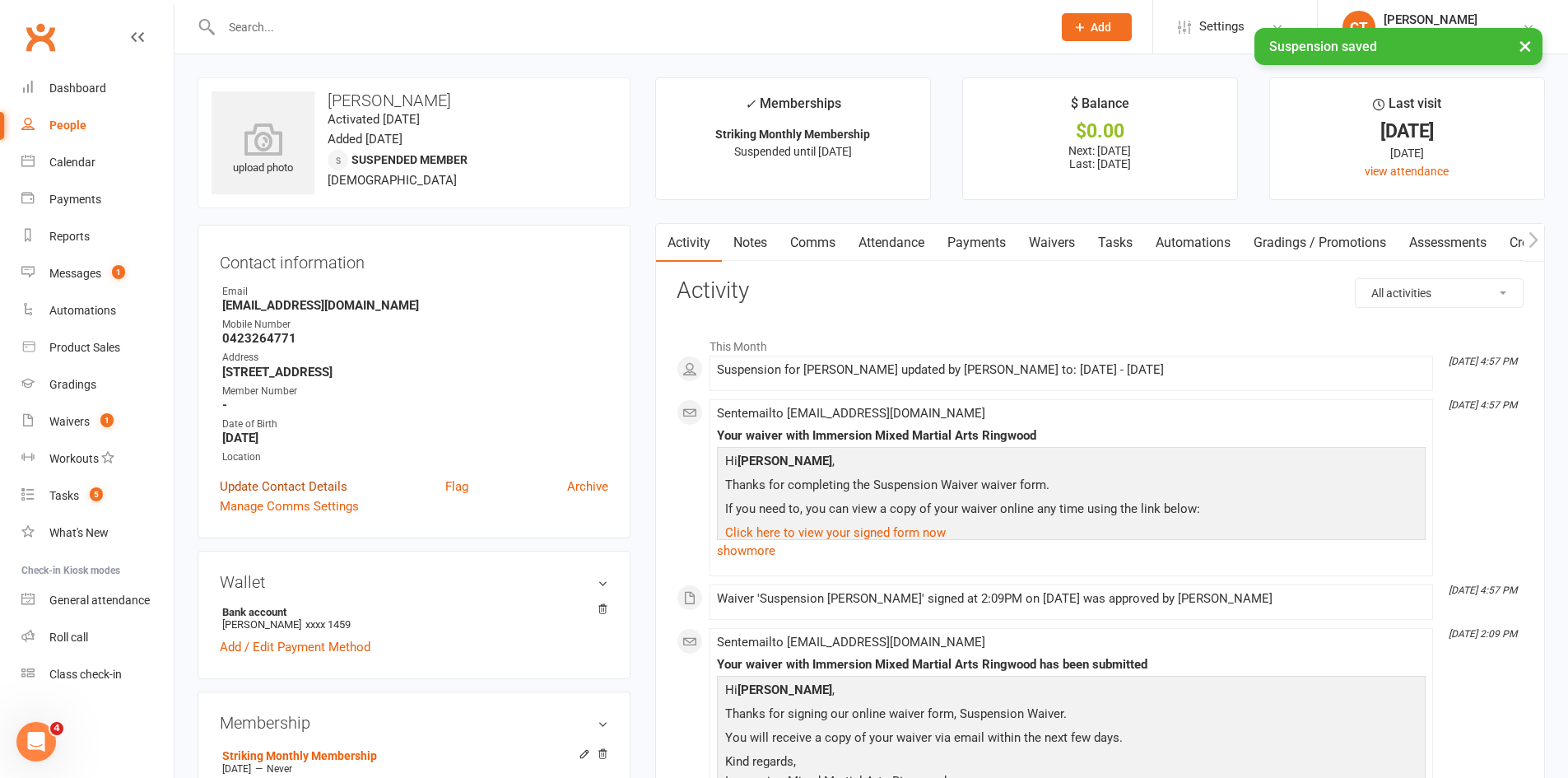
scroll to position [550, 0]
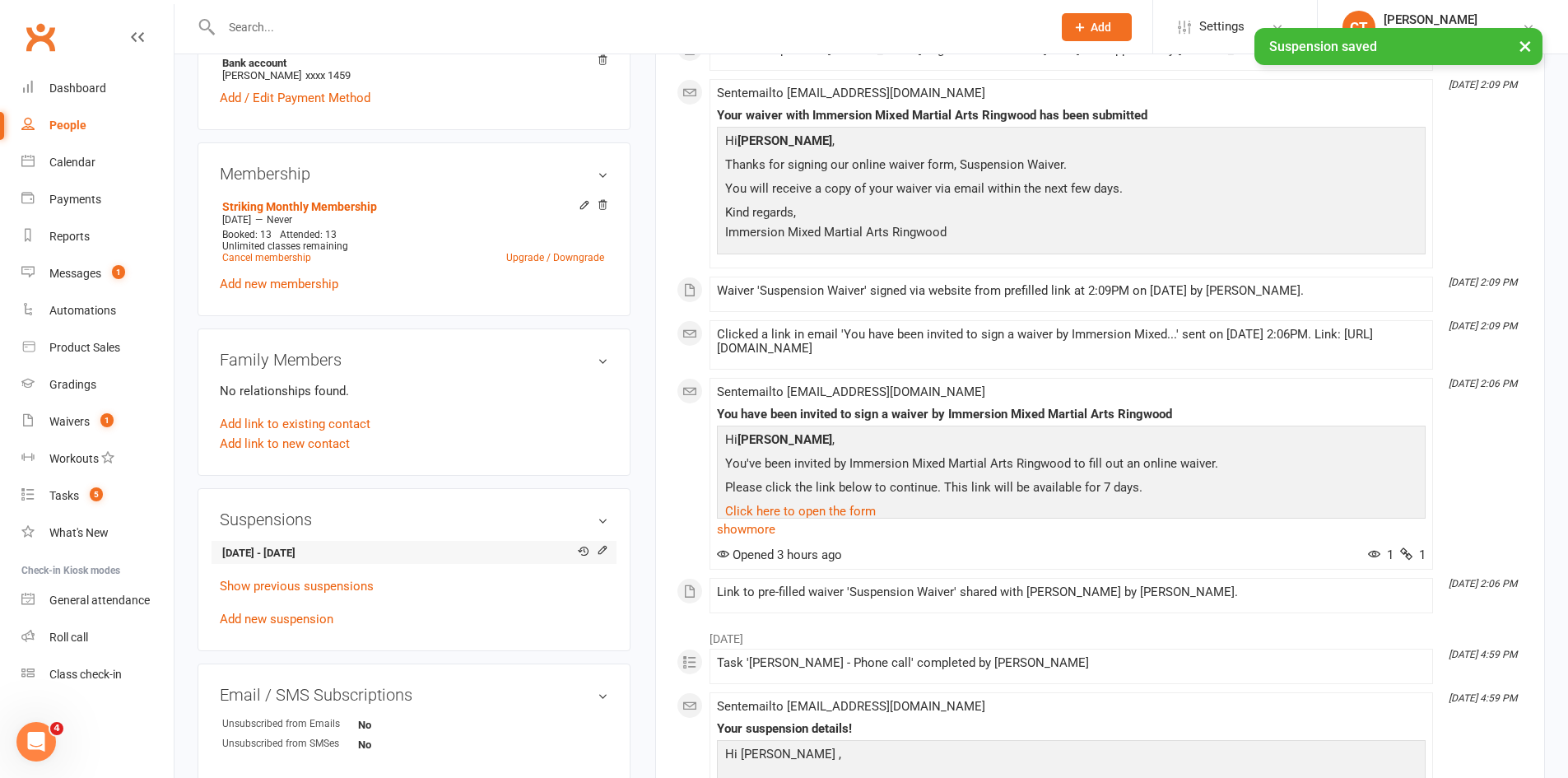
drag, startPoint x: 357, startPoint y: 554, endPoint x: 291, endPoint y: 553, distance: 66.0
click at [291, 553] on strong "[DATE] - [DATE]" at bounding box center [411, 553] width 378 height 17
copy strong "[DATE]"
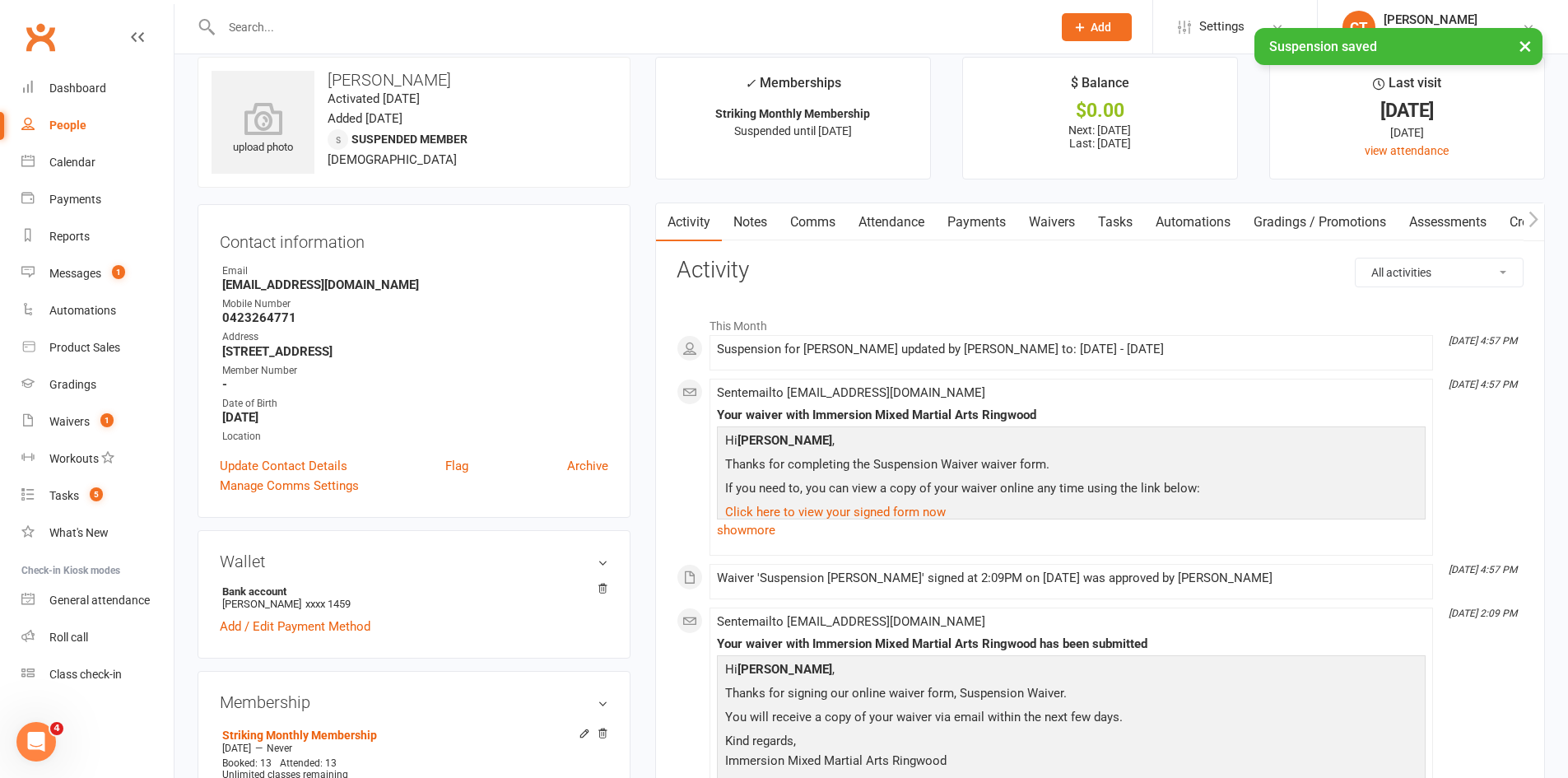
scroll to position [0, 0]
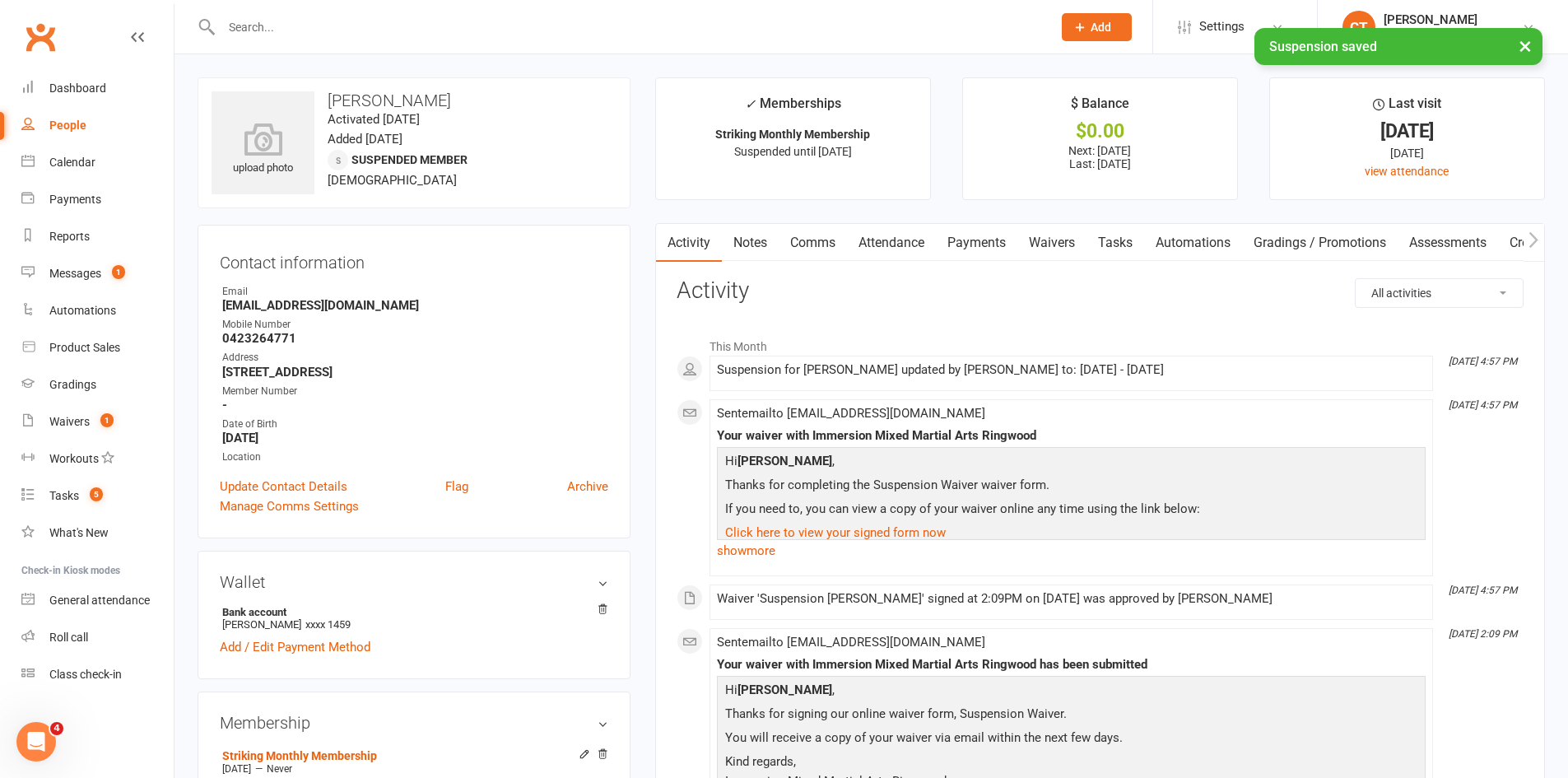
click at [810, 252] on link "Comms" at bounding box center [813, 242] width 69 height 38
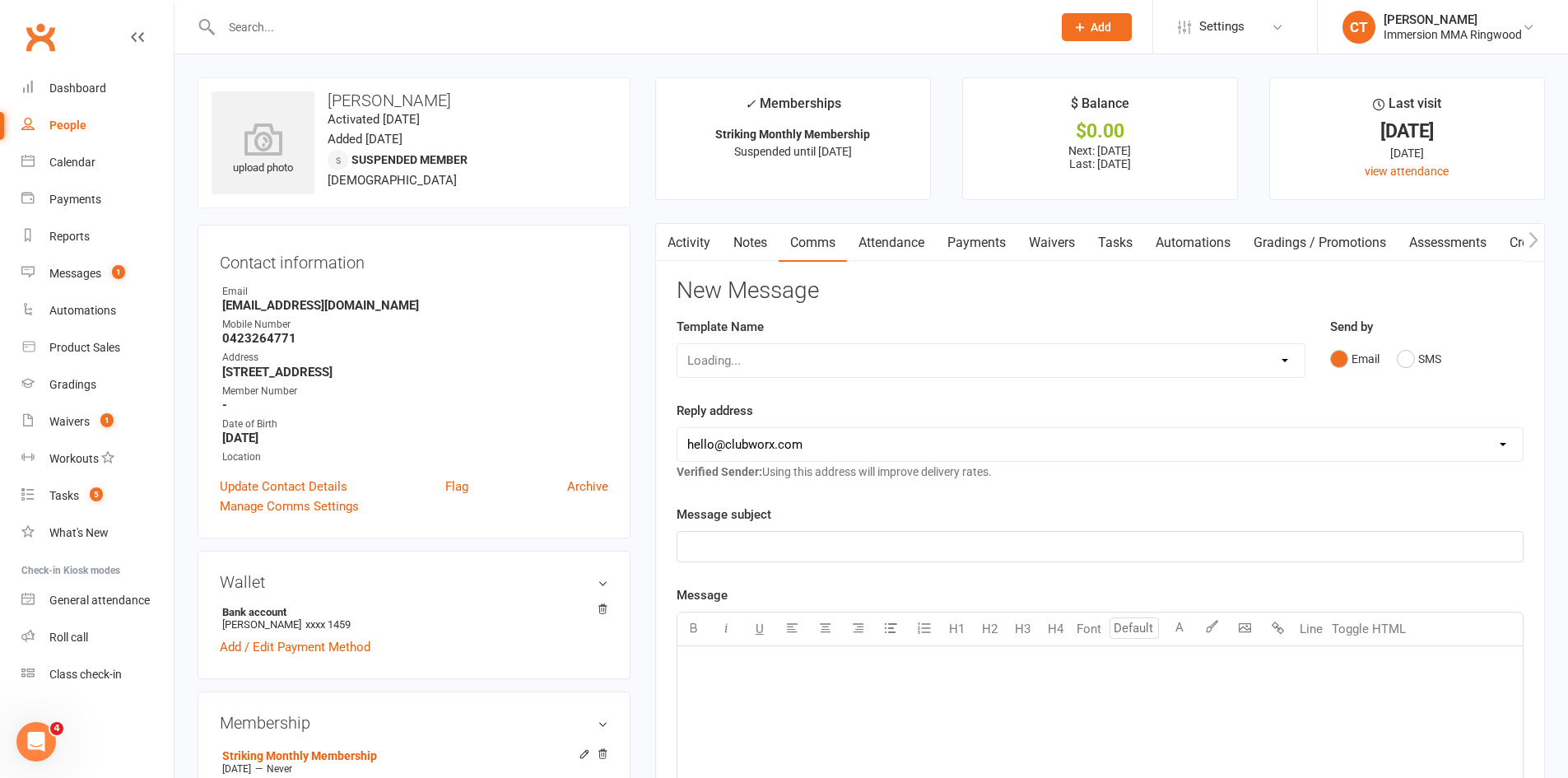
click at [768, 362] on div "Loading..." at bounding box center [991, 360] width 629 height 35
click at [736, 358] on select "Select Template [SMS] [PERSON_NAME] - Call back message [SMS] Mark- Call back m…" at bounding box center [991, 360] width 628 height 33
select select "19"
click at [677, 344] on select "Select Template [SMS] [PERSON_NAME] - Call back message [SMS] Mark- Call back m…" at bounding box center [991, 360] width 628 height 33
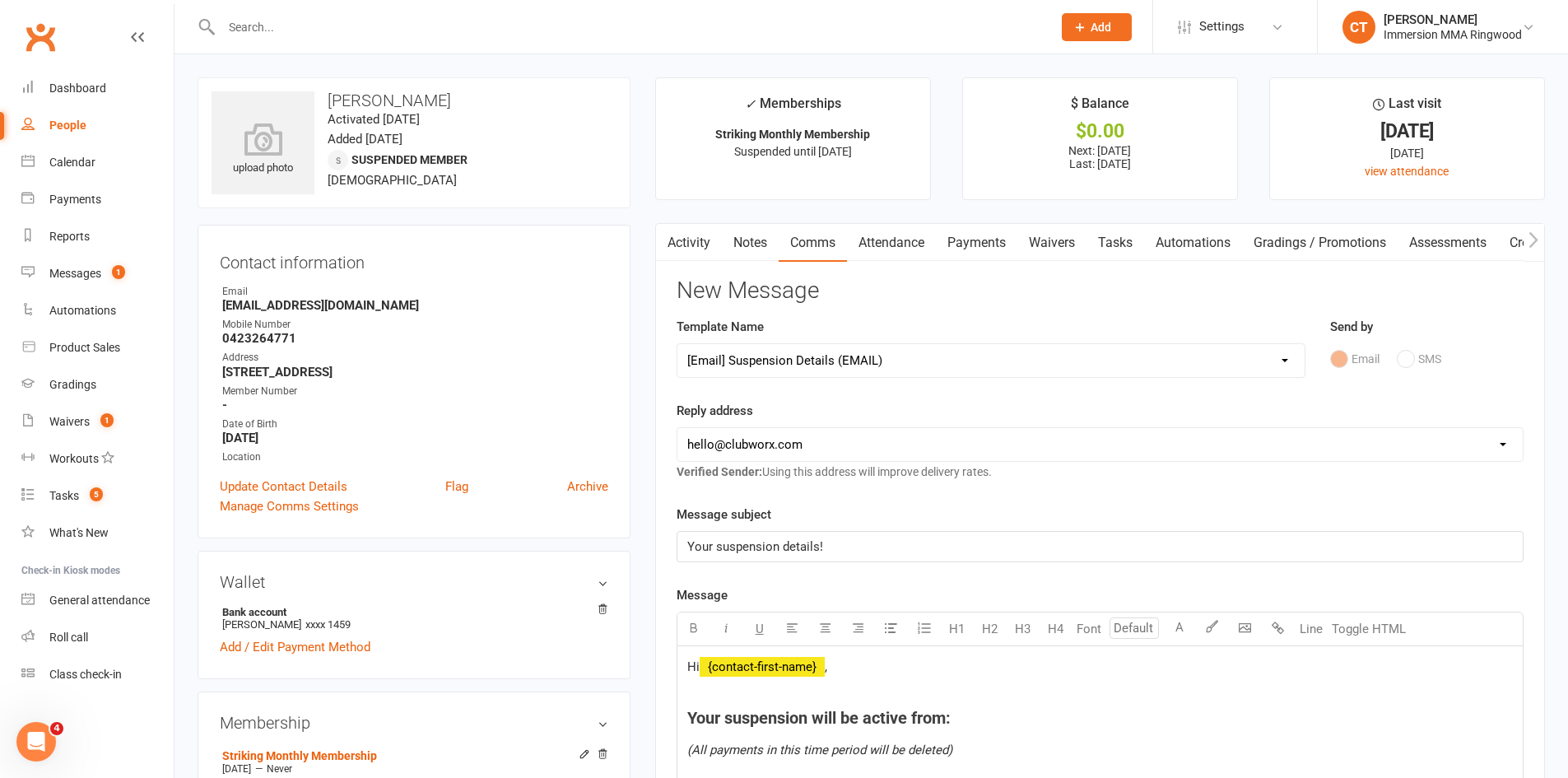
click at [738, 449] on select "[EMAIL_ADDRESS][DOMAIN_NAME] [EMAIL_ADDRESS][DOMAIN_NAME] [PERSON_NAME][EMAIL_A…" at bounding box center [1100, 444] width 846 height 33
select select "1"
click at [677, 428] on select "[EMAIL_ADDRESS][DOMAIN_NAME] [EMAIL_ADDRESS][DOMAIN_NAME] [PERSON_NAME][EMAIL_A…" at bounding box center [1100, 444] width 846 height 33
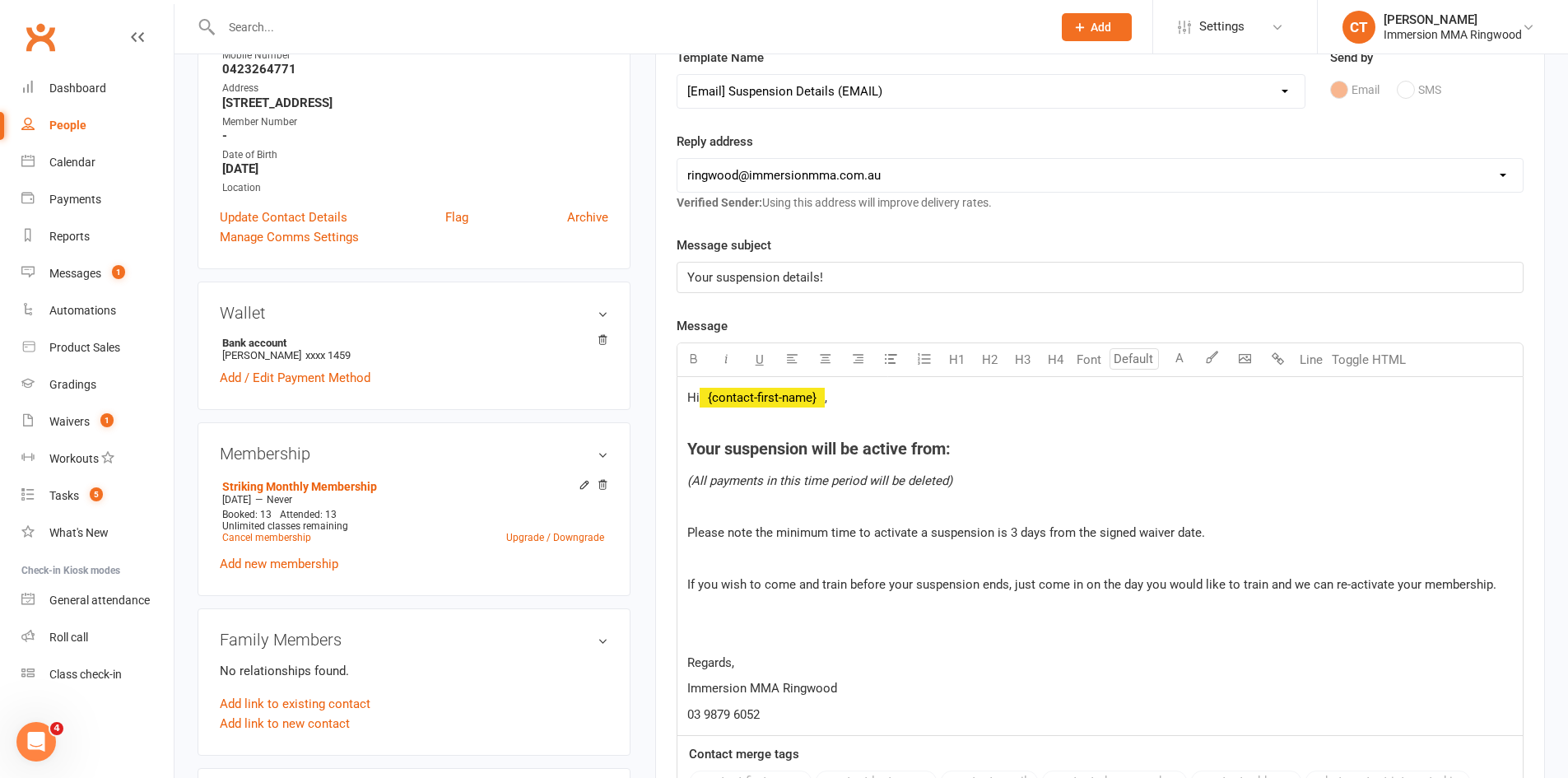
scroll to position [274, 0]
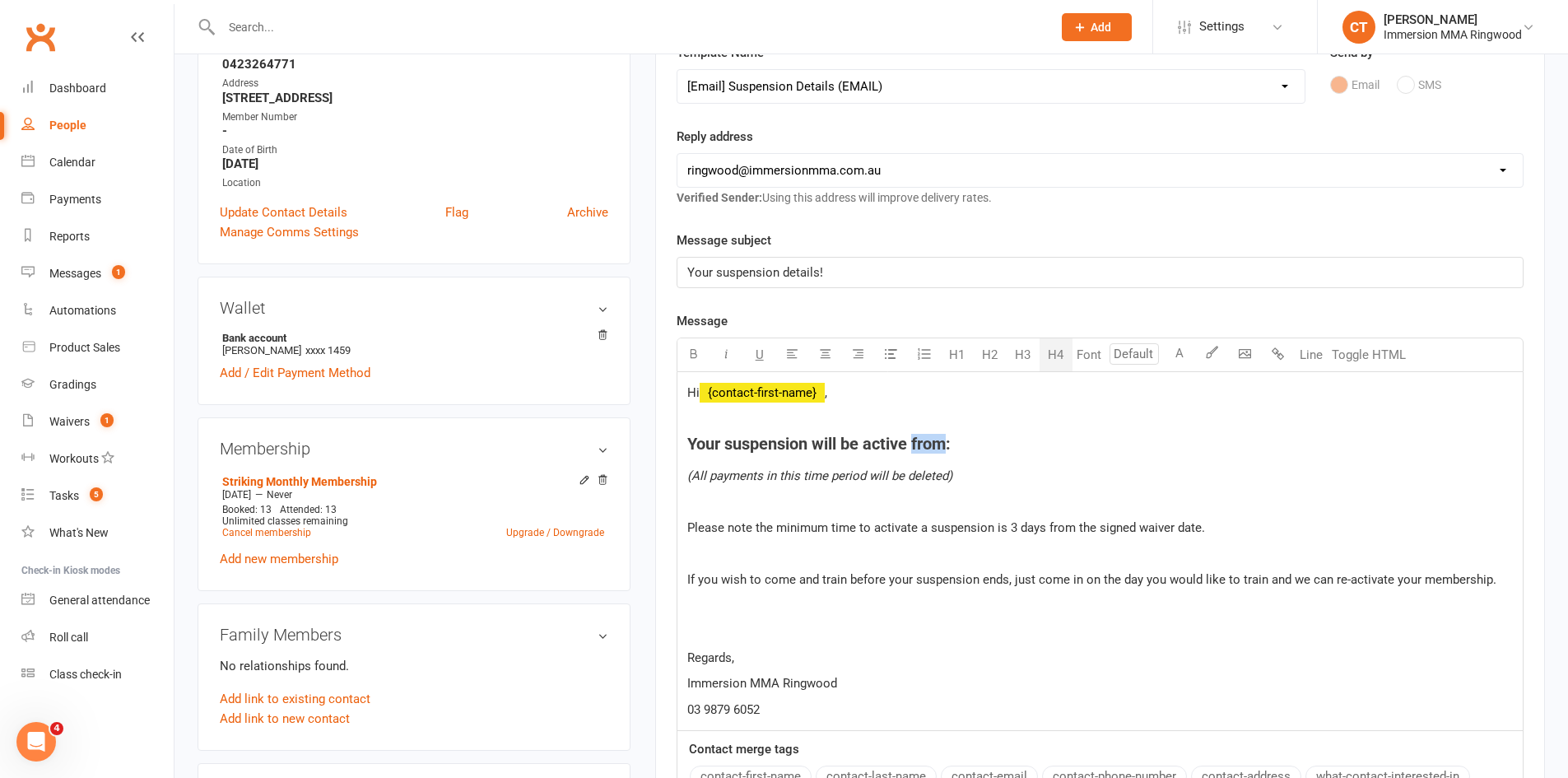
drag, startPoint x: 915, startPoint y: 436, endPoint x: 945, endPoint y: 438, distance: 30.1
click at [945, 438] on span "Your suspension will be active from:" at bounding box center [819, 443] width 263 height 20
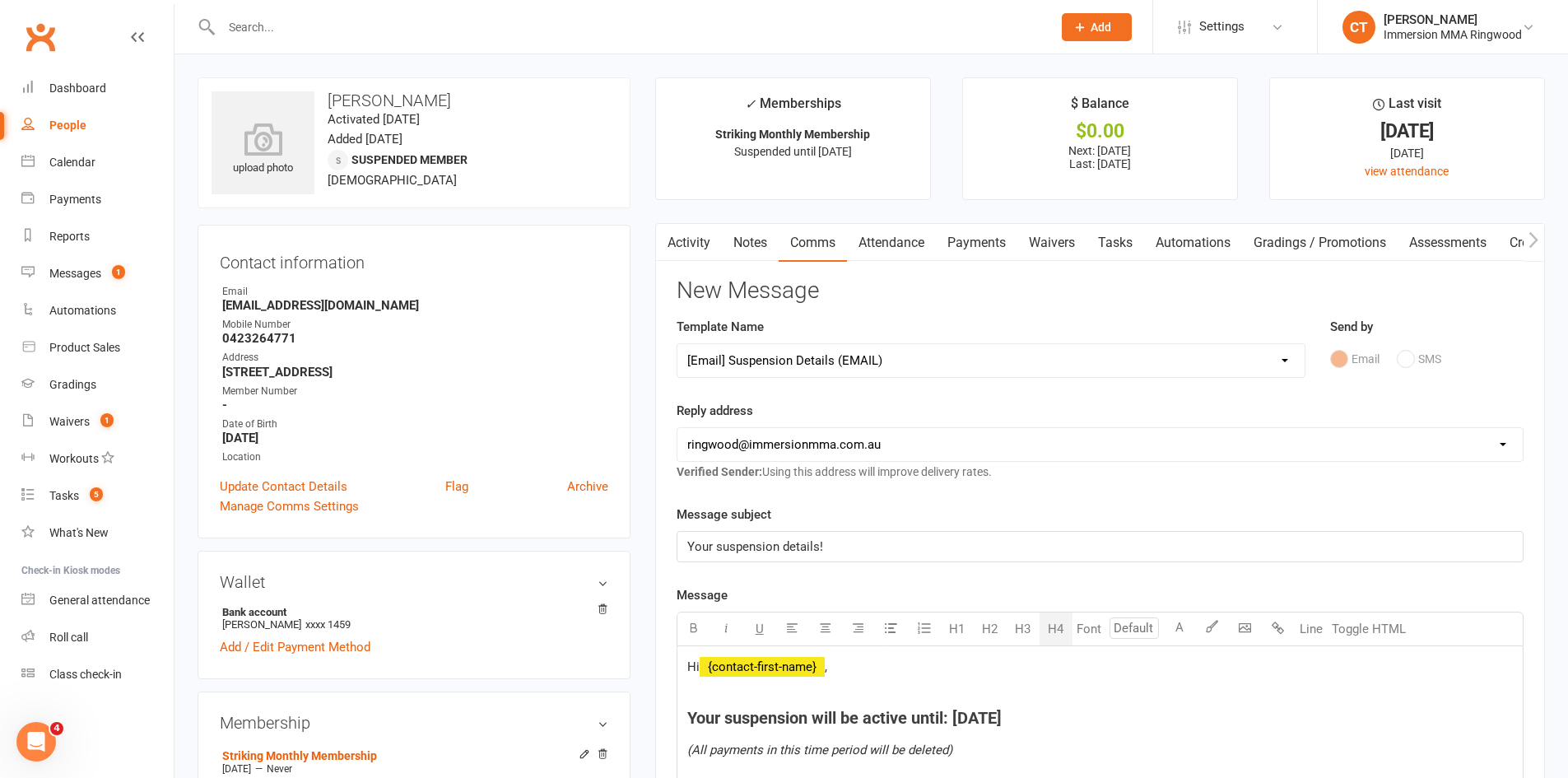
scroll to position [550, 0]
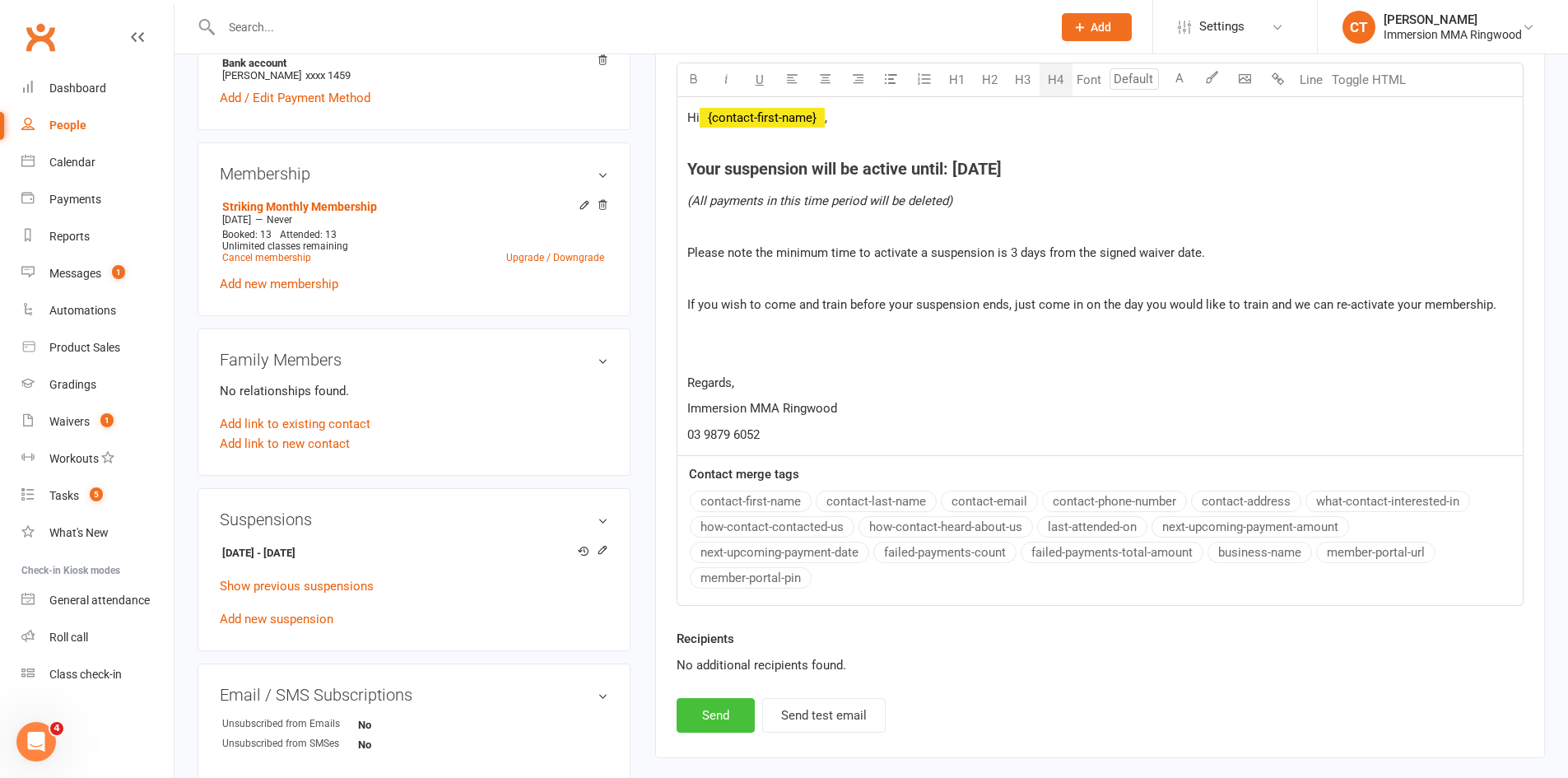
click at [715, 706] on button "Send" at bounding box center [715, 715] width 78 height 35
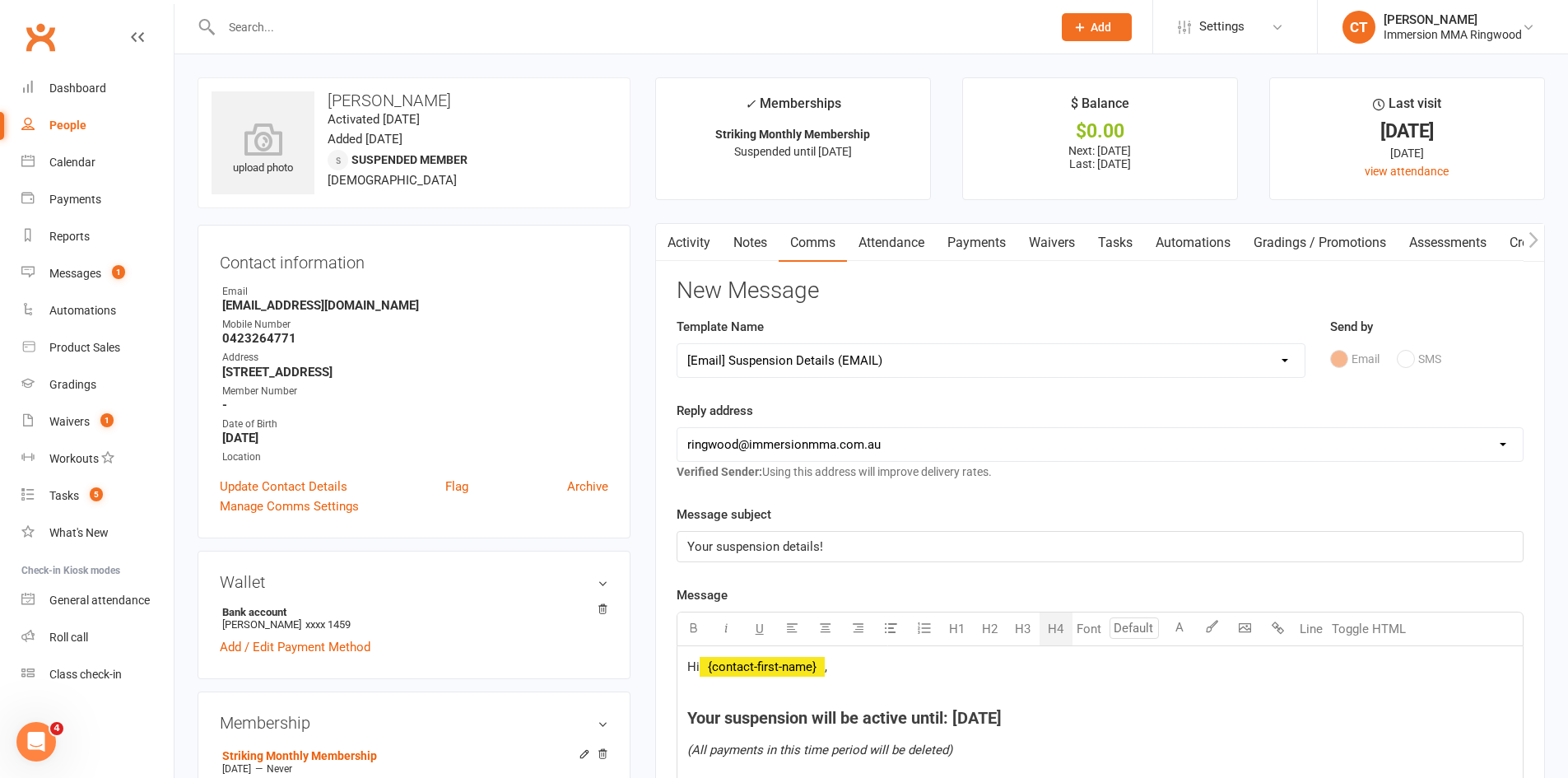
select select
select select "0"
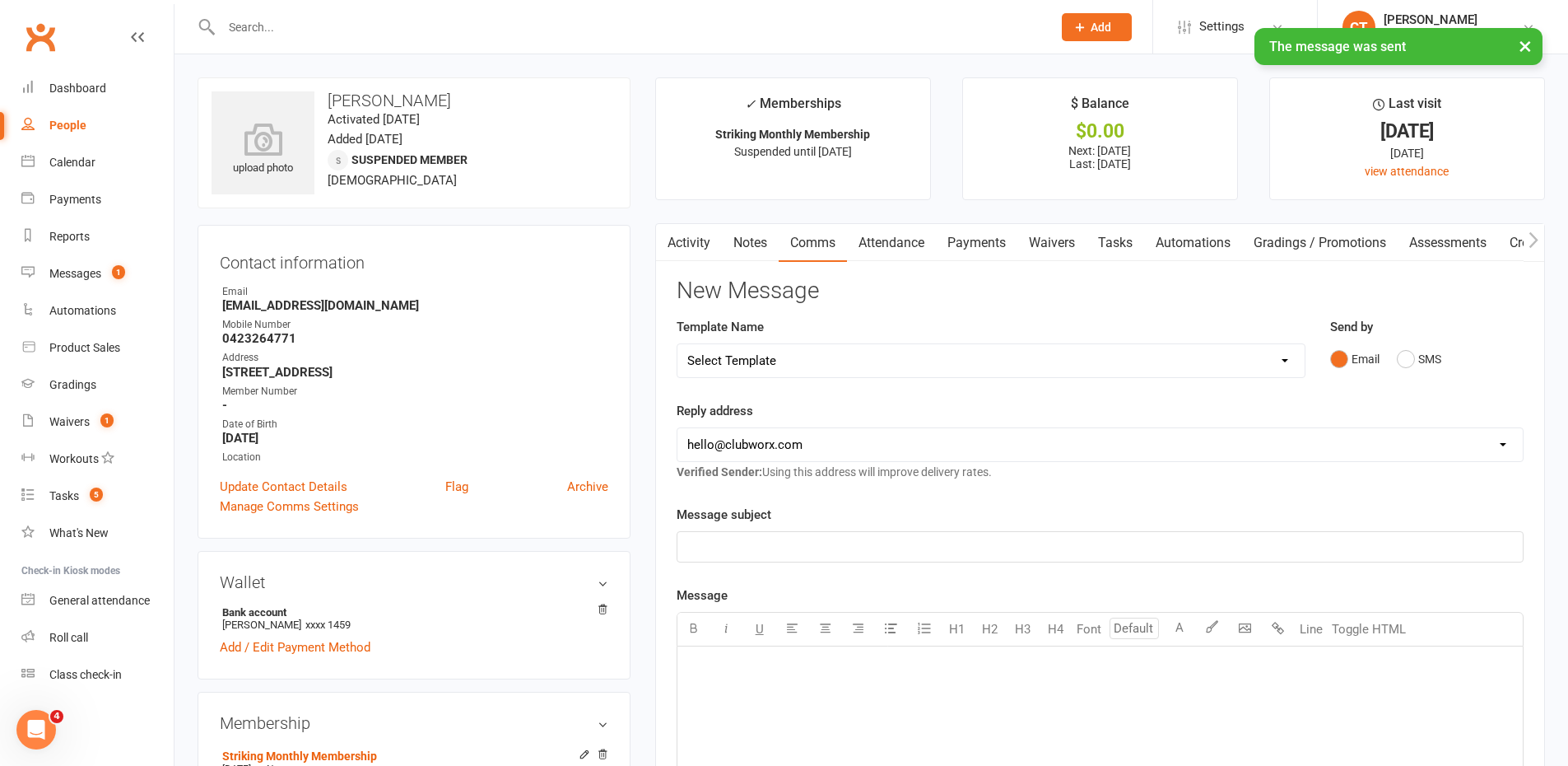
click at [759, 247] on link "Notes" at bounding box center [751, 242] width 56 height 38
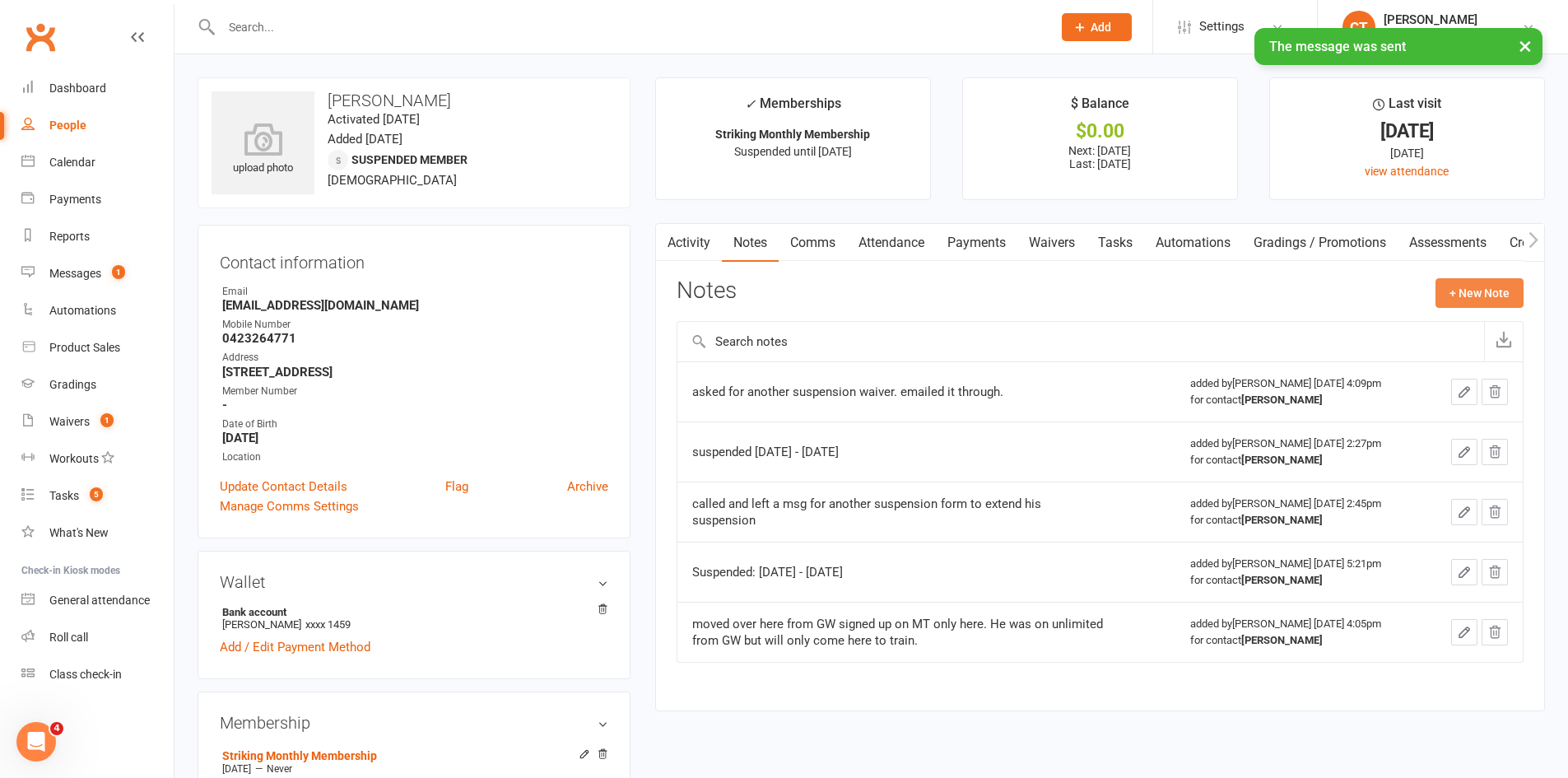
click at [1469, 289] on button "+ New Note" at bounding box center [1480, 293] width 88 height 30
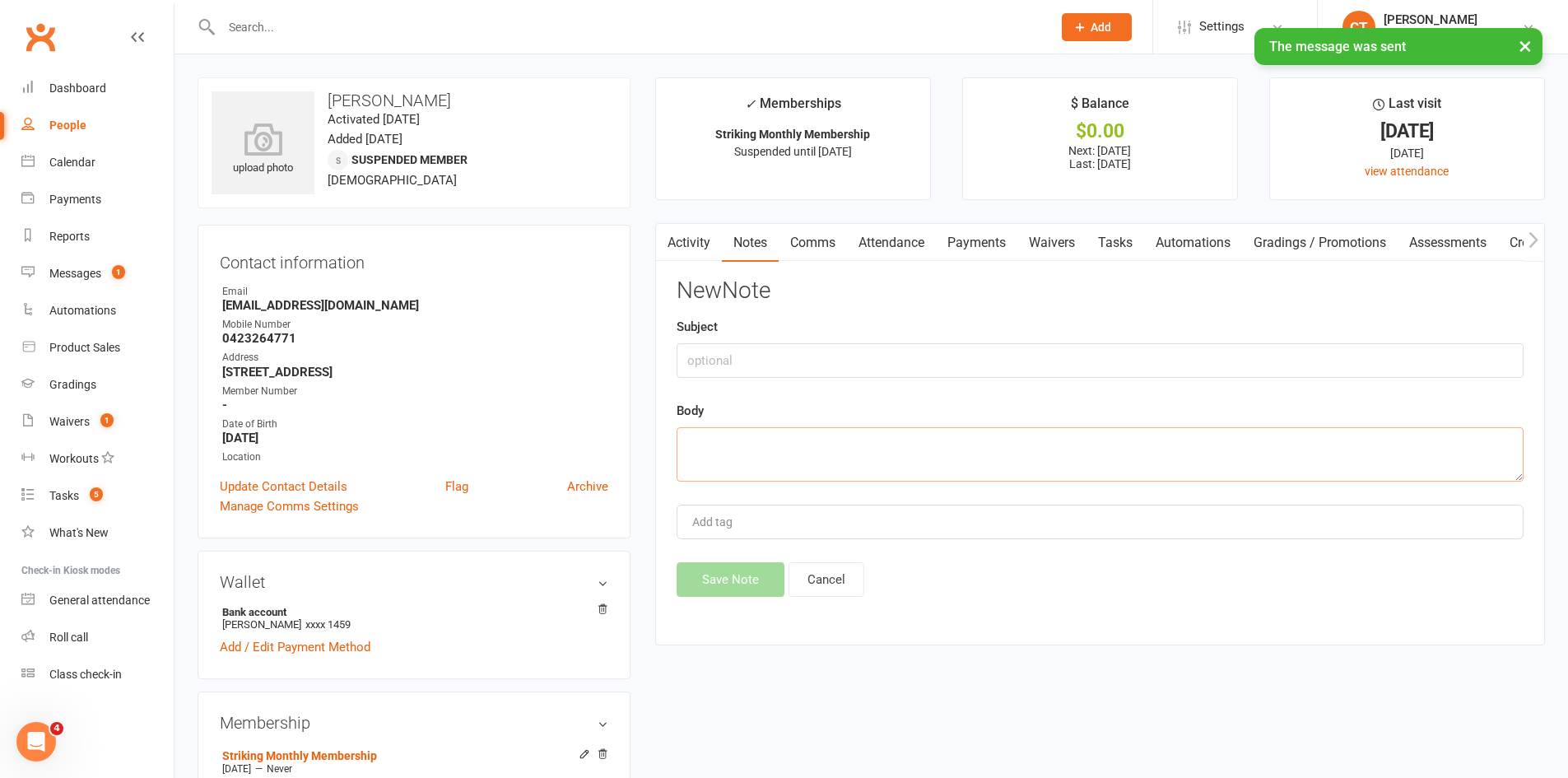
click at [1106, 462] on textarea at bounding box center [1100, 455] width 847 height 54
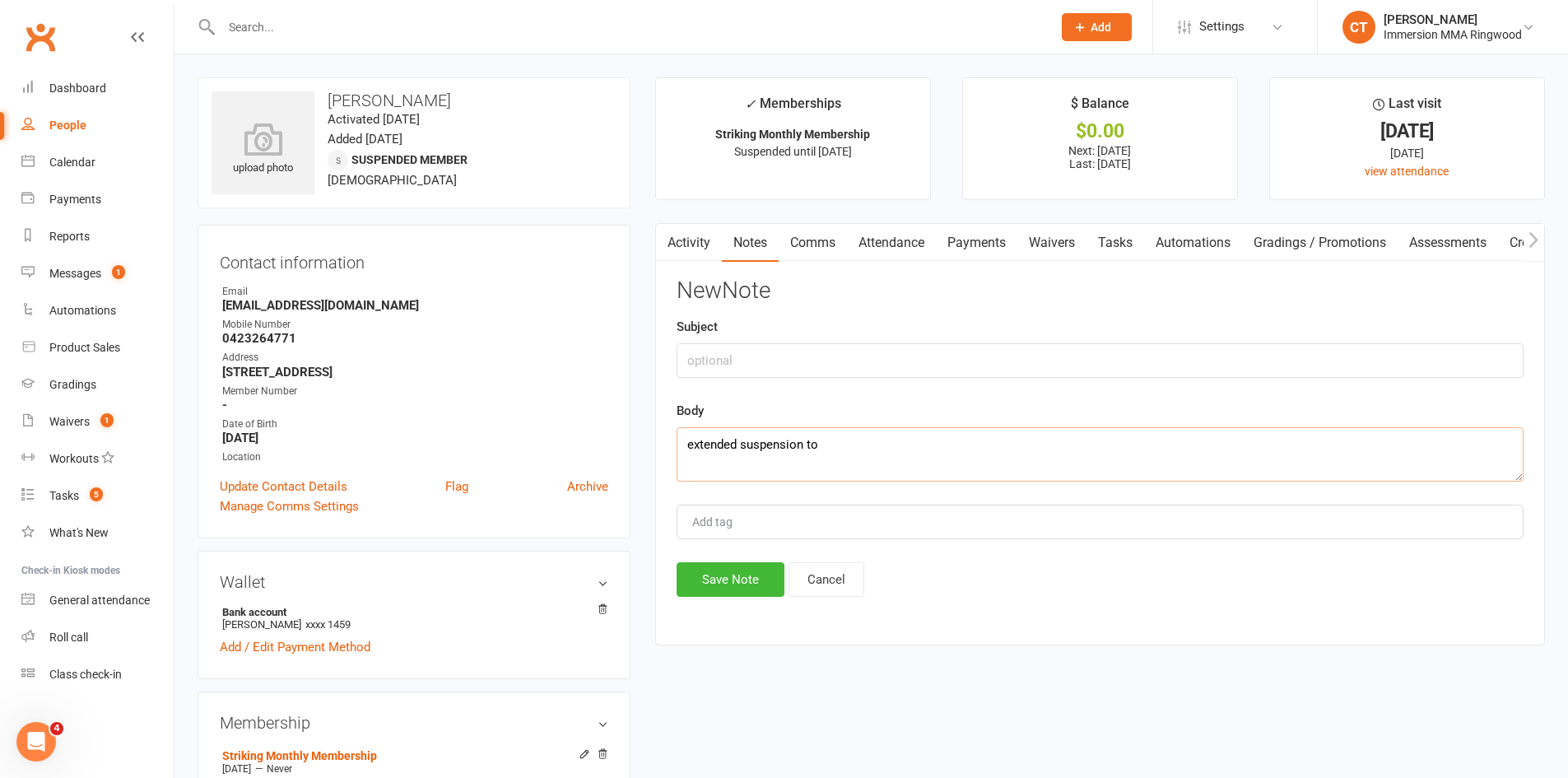
paste textarea "[DATE]"
type textarea "extended suspension to [DATE]"
click at [743, 578] on button "Save Note" at bounding box center [730, 580] width 108 height 35
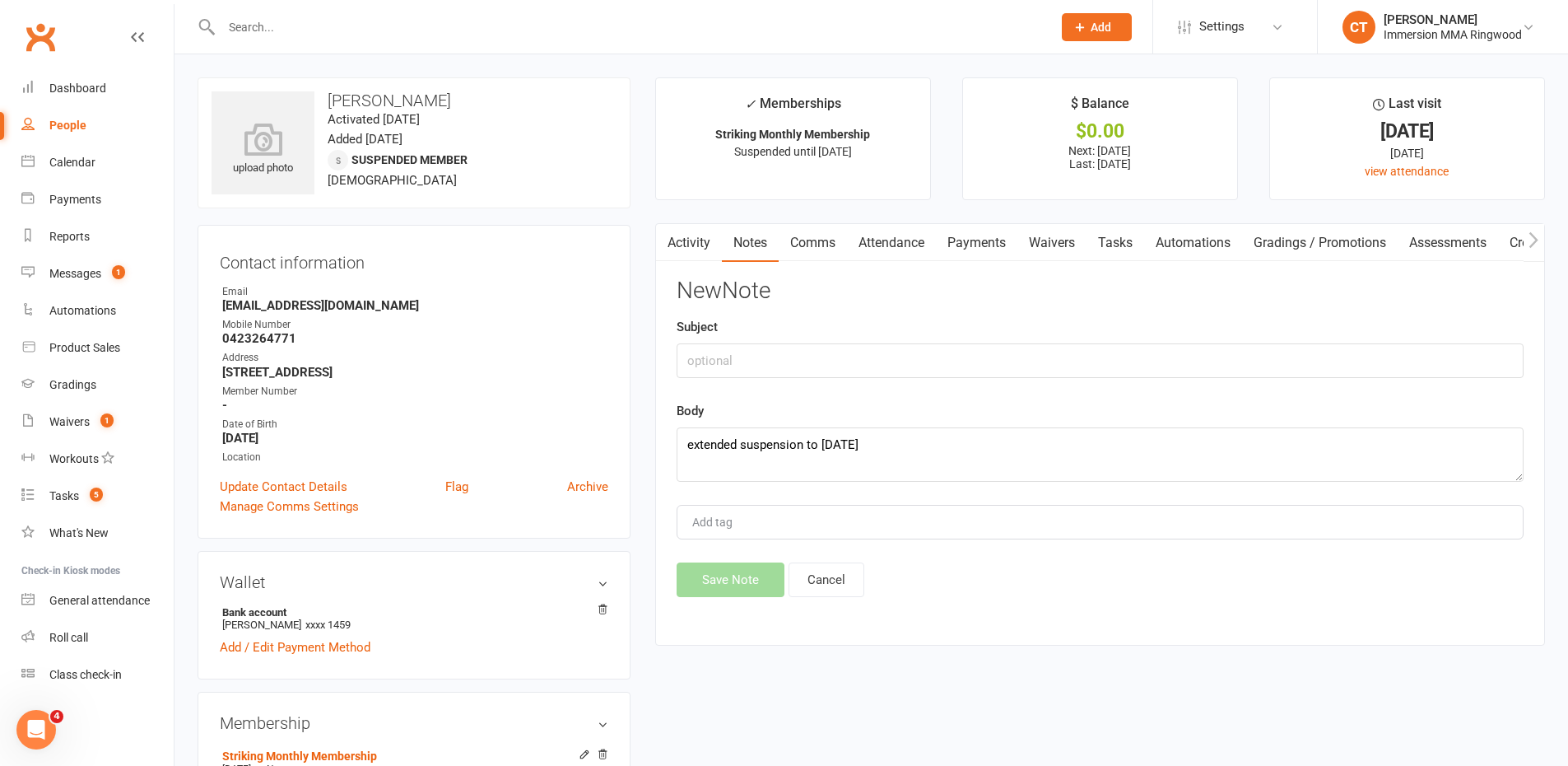
click at [1102, 247] on link "Tasks" at bounding box center [1115, 242] width 57 height 38
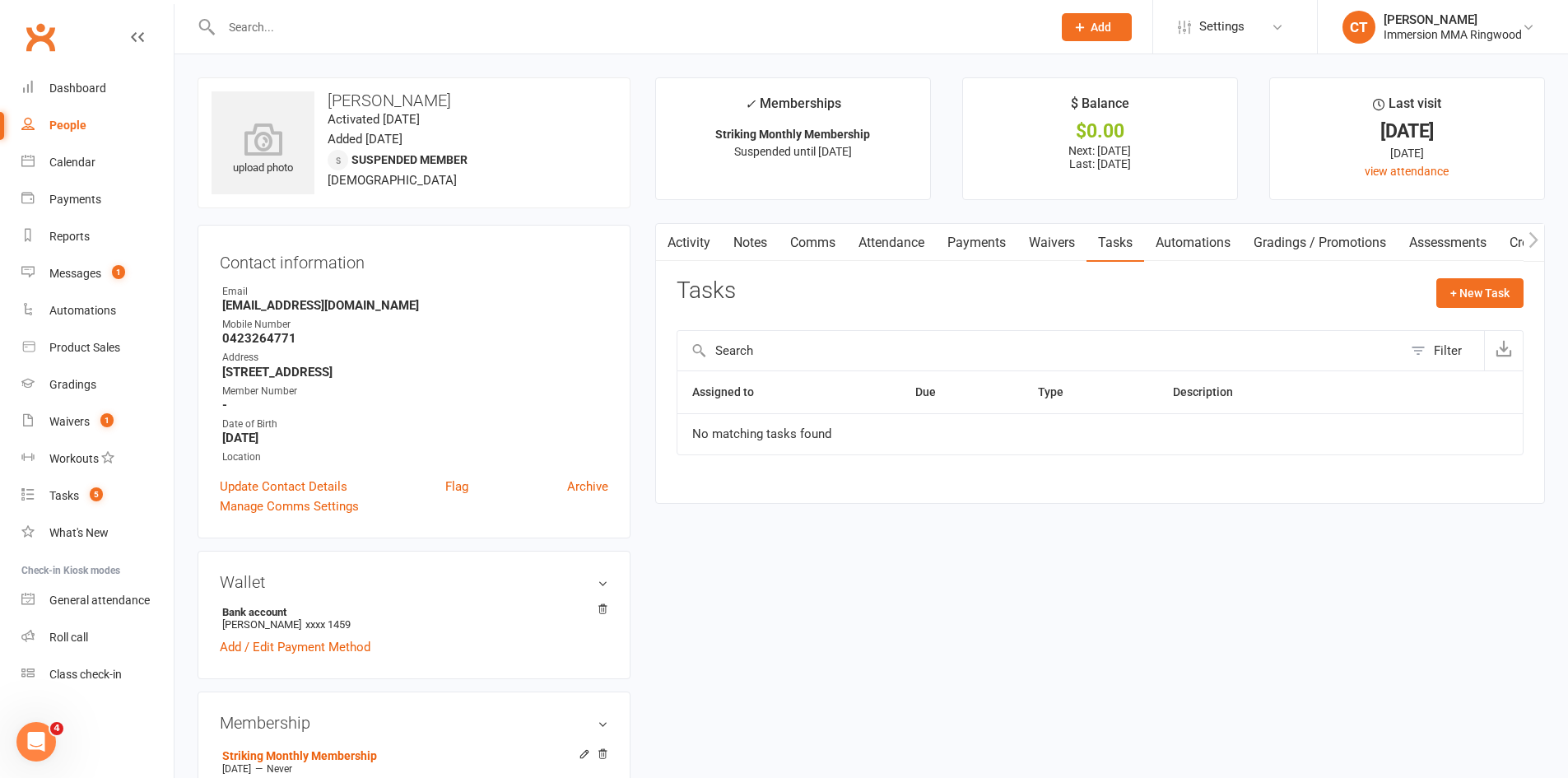
click at [1548, 177] on main "✓ Memberships Striking Monthly Membership Suspended until [DATE] $ Balance $0.0…" at bounding box center [1100, 298] width 915 height 443
click at [762, 237] on link "Notes" at bounding box center [751, 242] width 56 height 38
